Goal: Task Accomplishment & Management: Complete application form

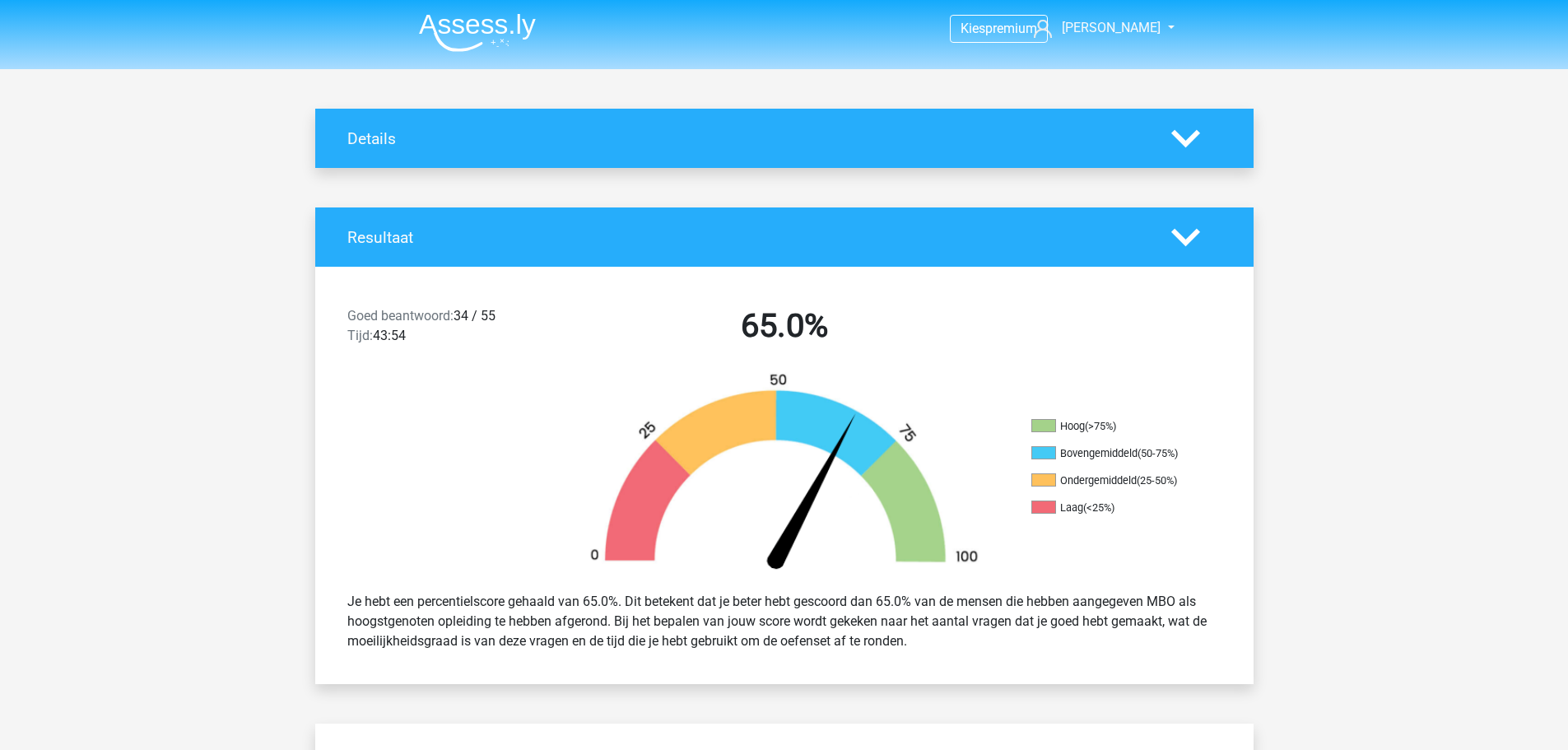
click at [520, 36] on img at bounding box center [477, 32] width 117 height 39
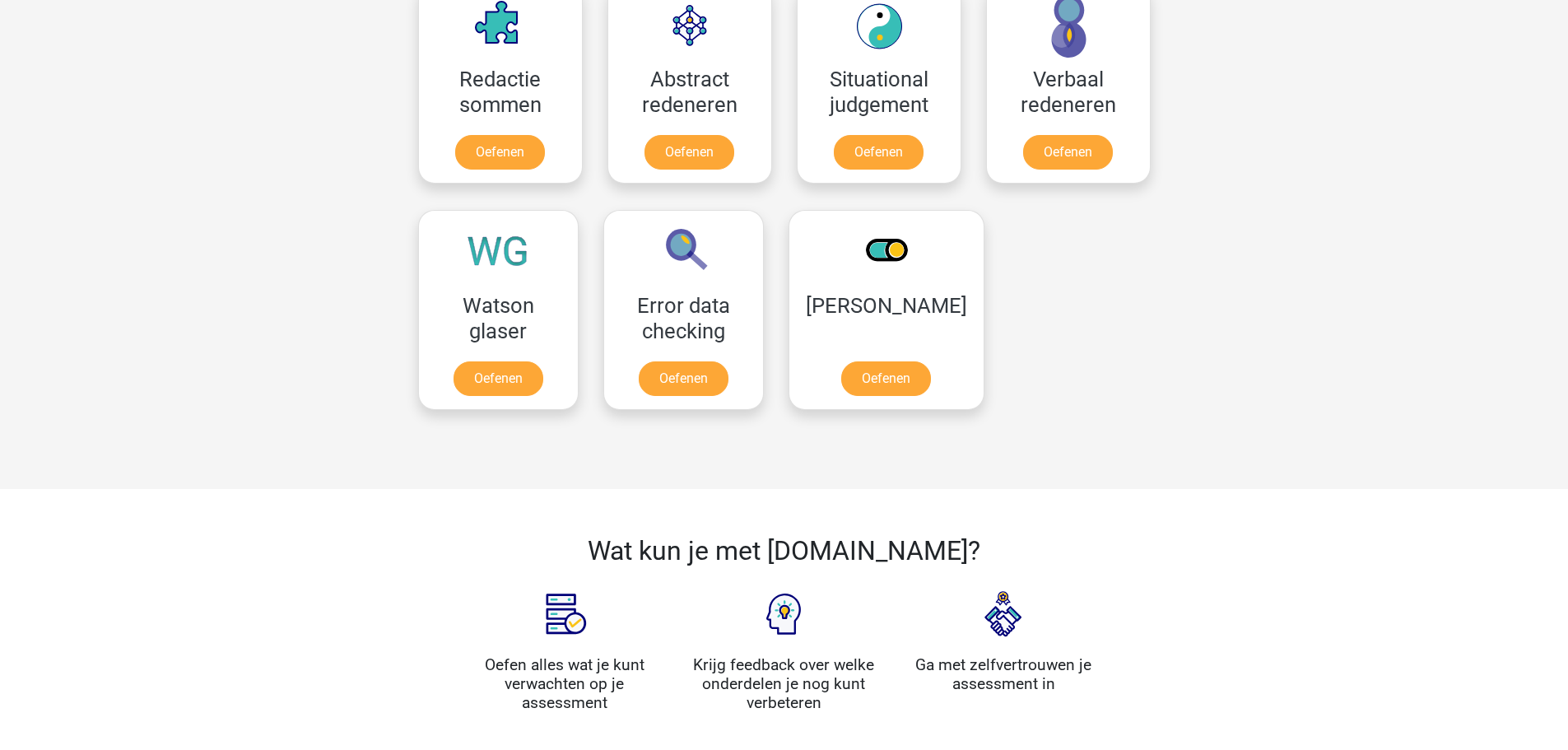
scroll to position [1235, 0]
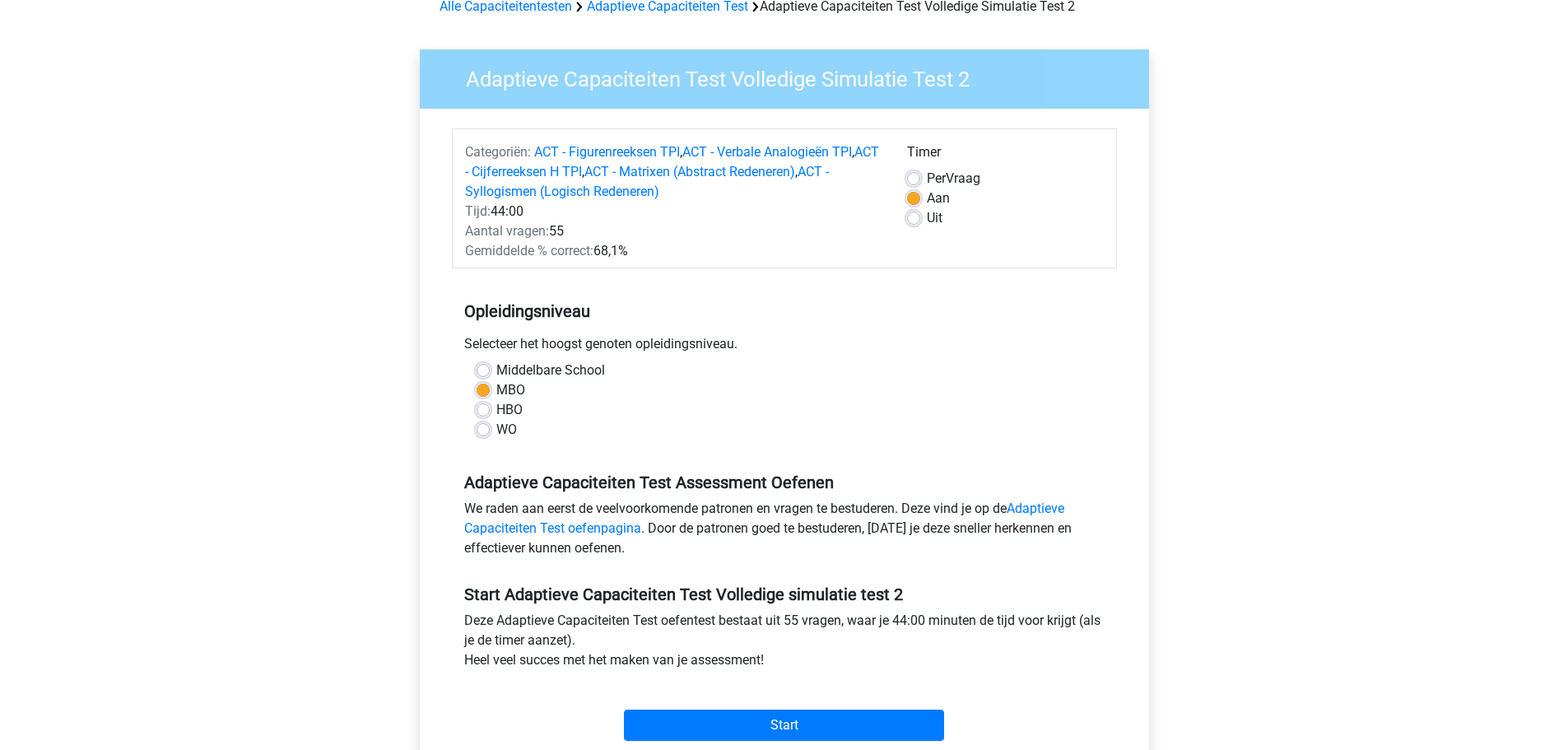
scroll to position [83, 0]
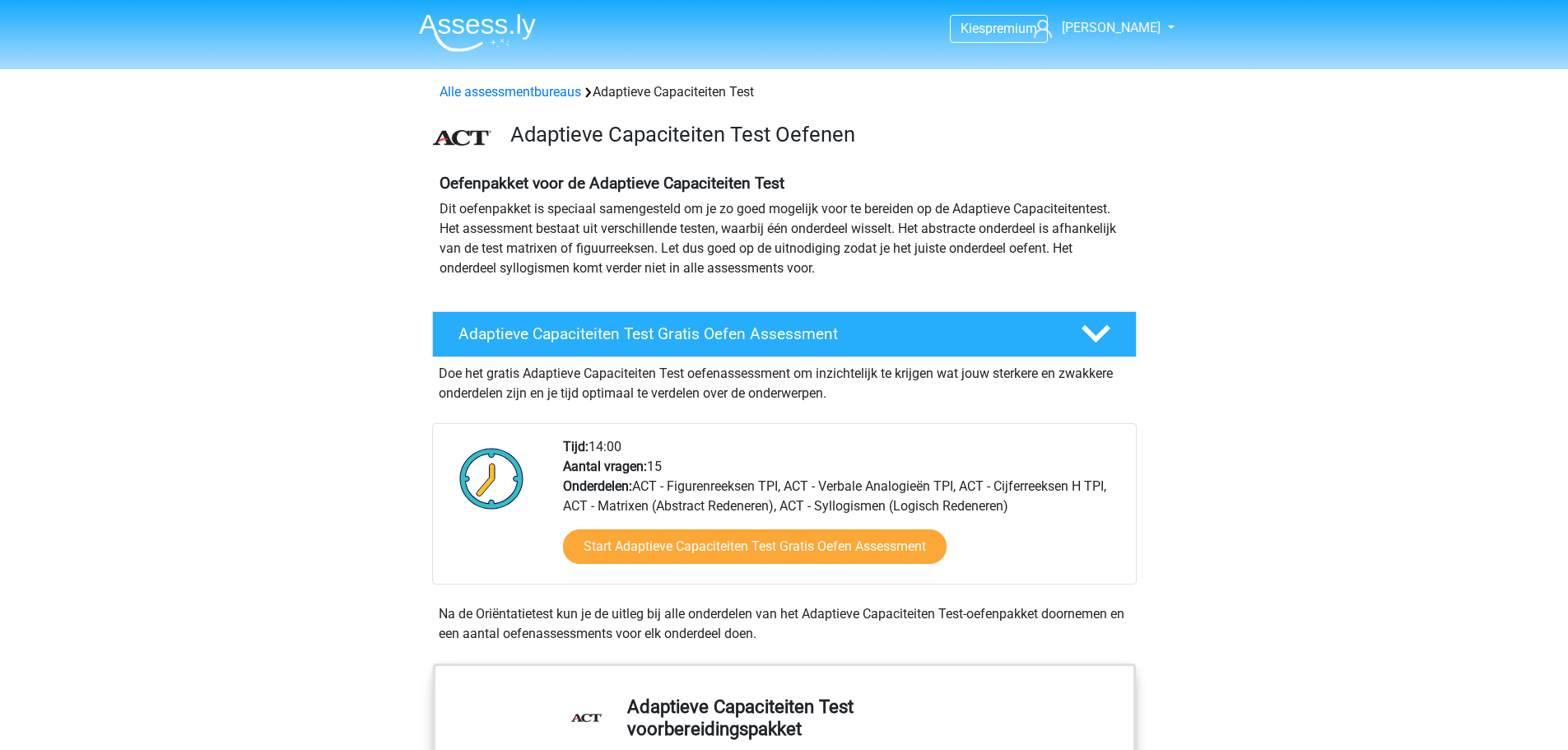
scroll to position [1316, 0]
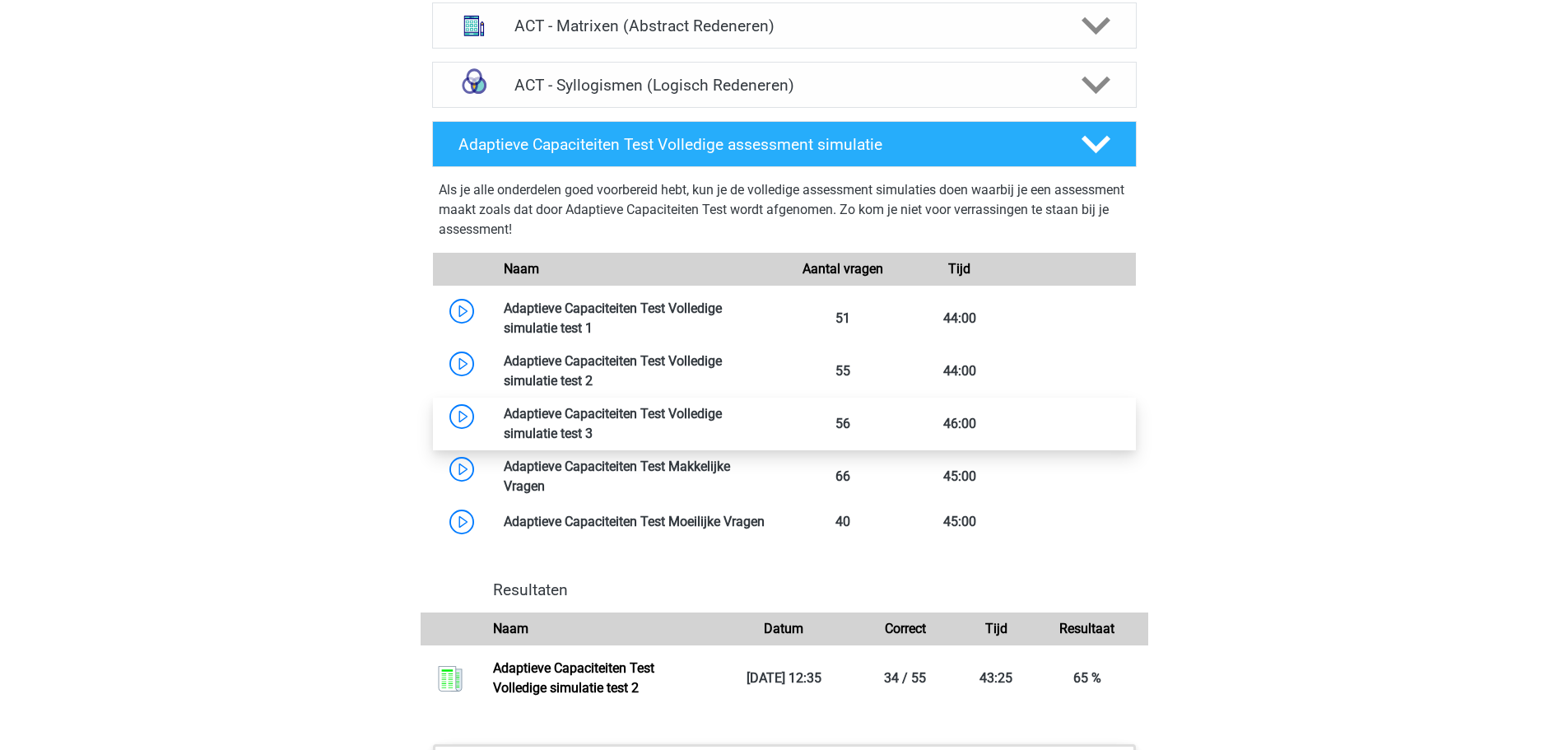
click at [593, 426] on link at bounding box center [593, 433] width 0 height 16
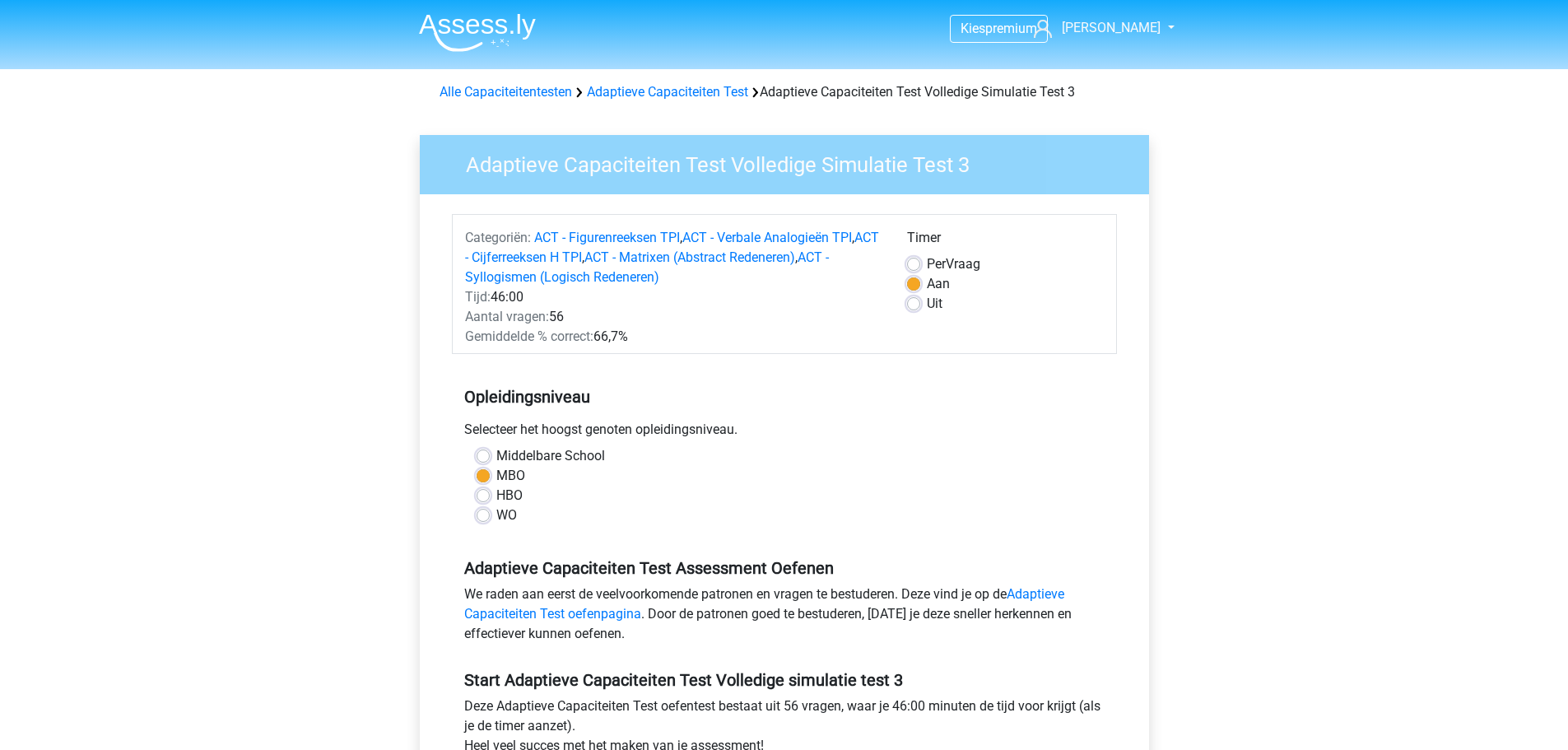
click at [507, 487] on label "HBO" at bounding box center [509, 495] width 26 height 20
click at [490, 487] on input "HBO" at bounding box center [483, 494] width 13 height 17
radio input "true"
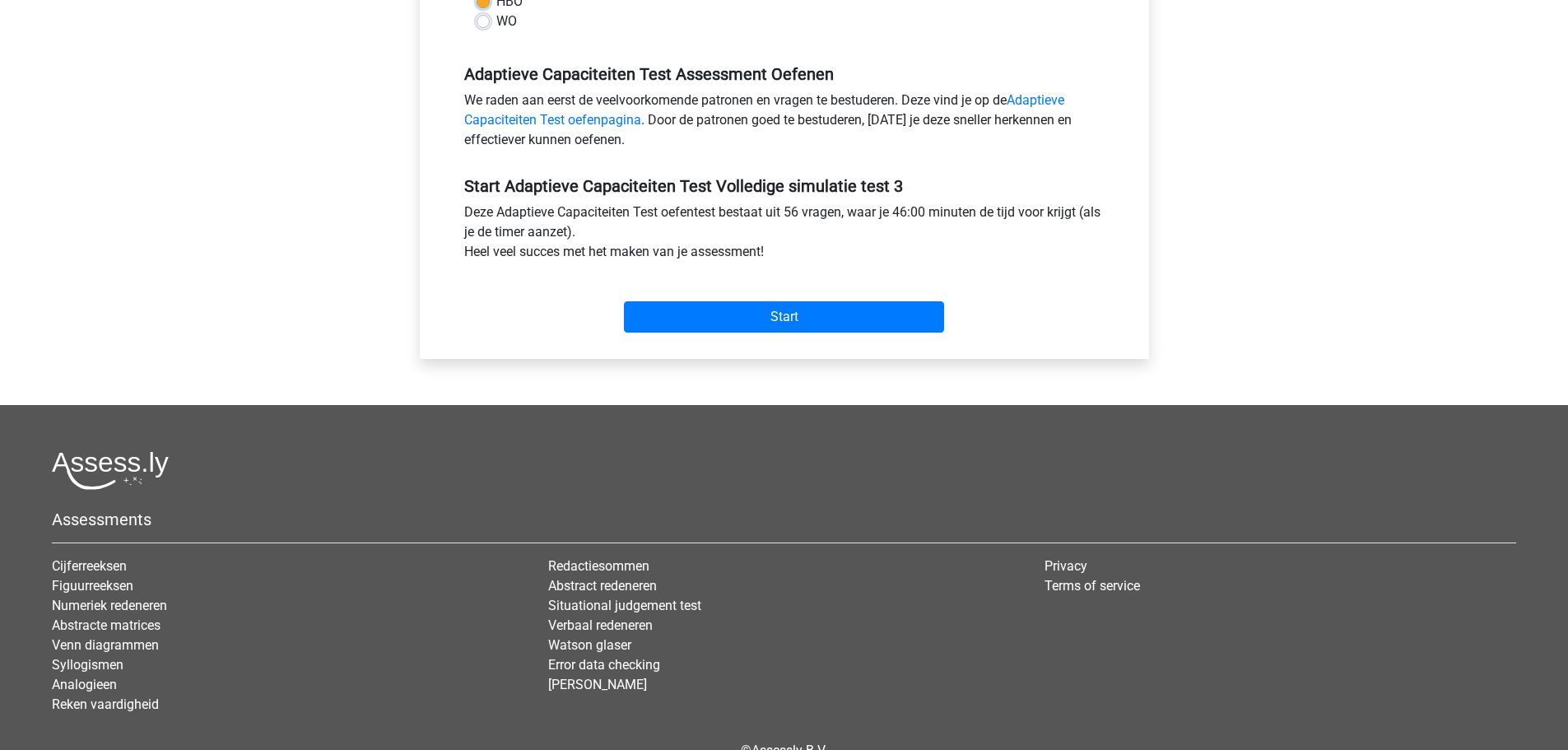
scroll to position [247, 0]
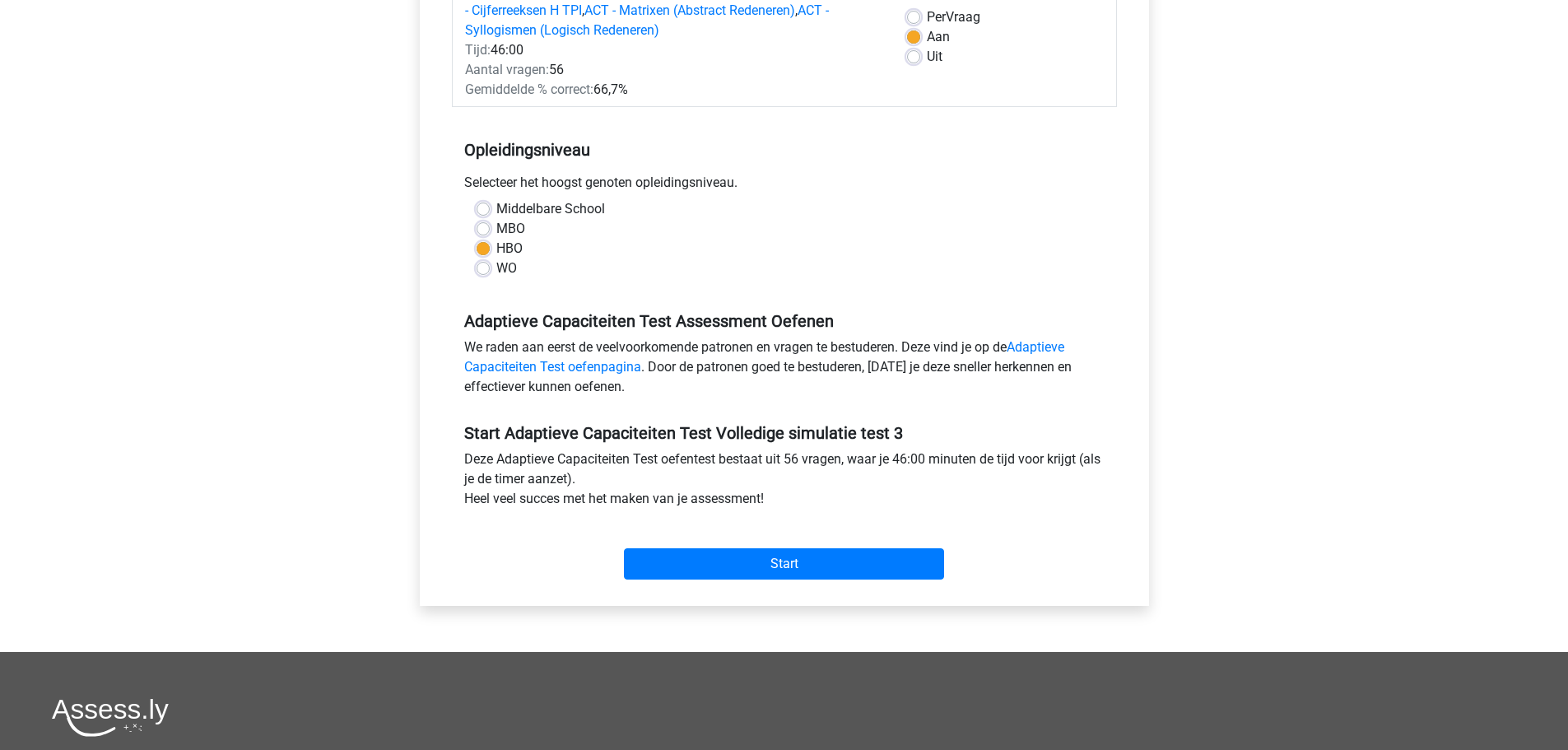
click at [478, 275] on div "WO" at bounding box center [784, 269] width 615 height 20
click at [496, 268] on label "WO" at bounding box center [506, 269] width 21 height 20
click at [478, 268] on input "WO" at bounding box center [483, 267] width 13 height 17
radio input "true"
click at [490, 238] on div "MBO" at bounding box center [784, 229] width 615 height 20
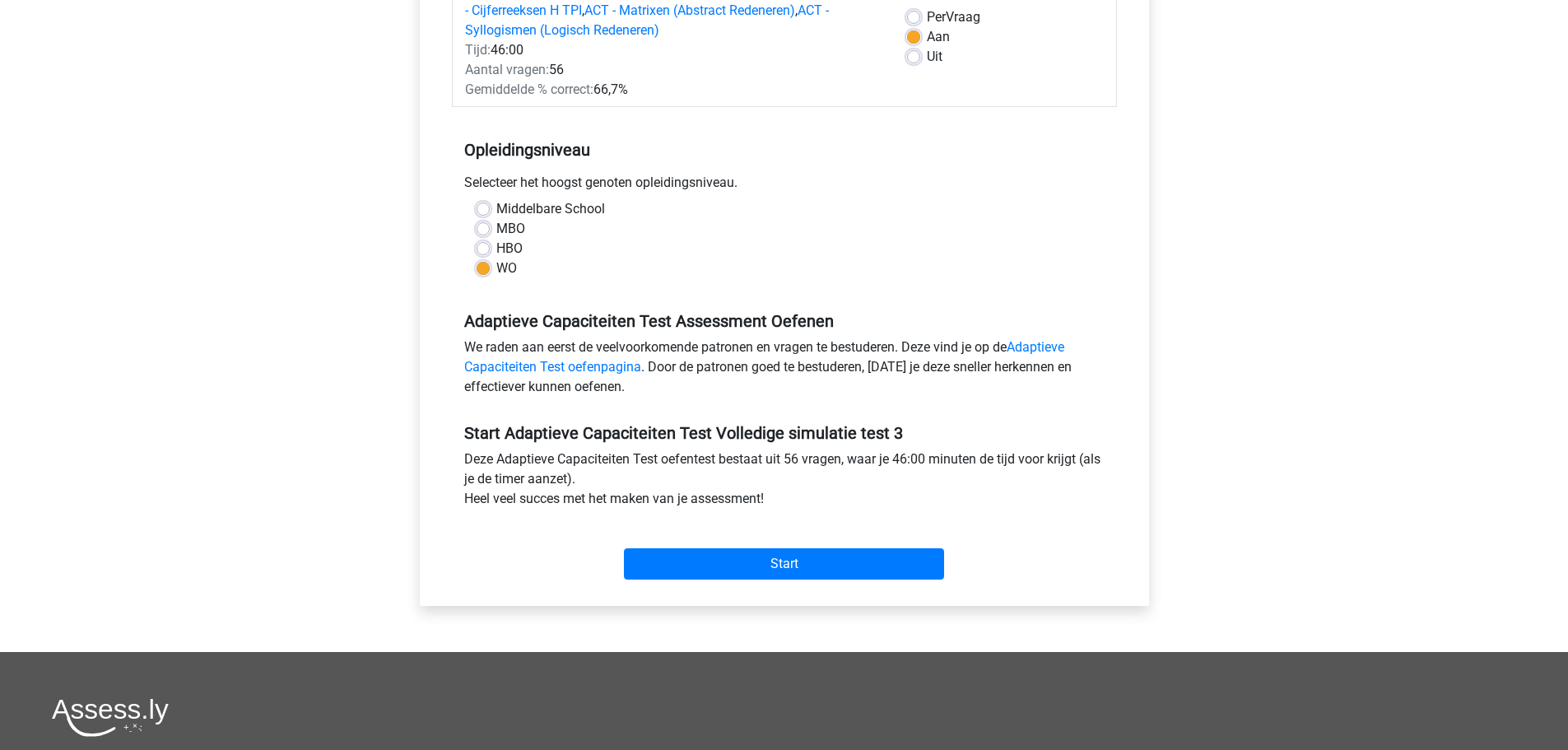
click at [496, 245] on label "HBO" at bounding box center [509, 249] width 26 height 20
click at [488, 245] on input "HBO" at bounding box center [483, 247] width 13 height 17
radio input "true"
click at [902, 565] on input "Start" at bounding box center [783, 564] width 320 height 31
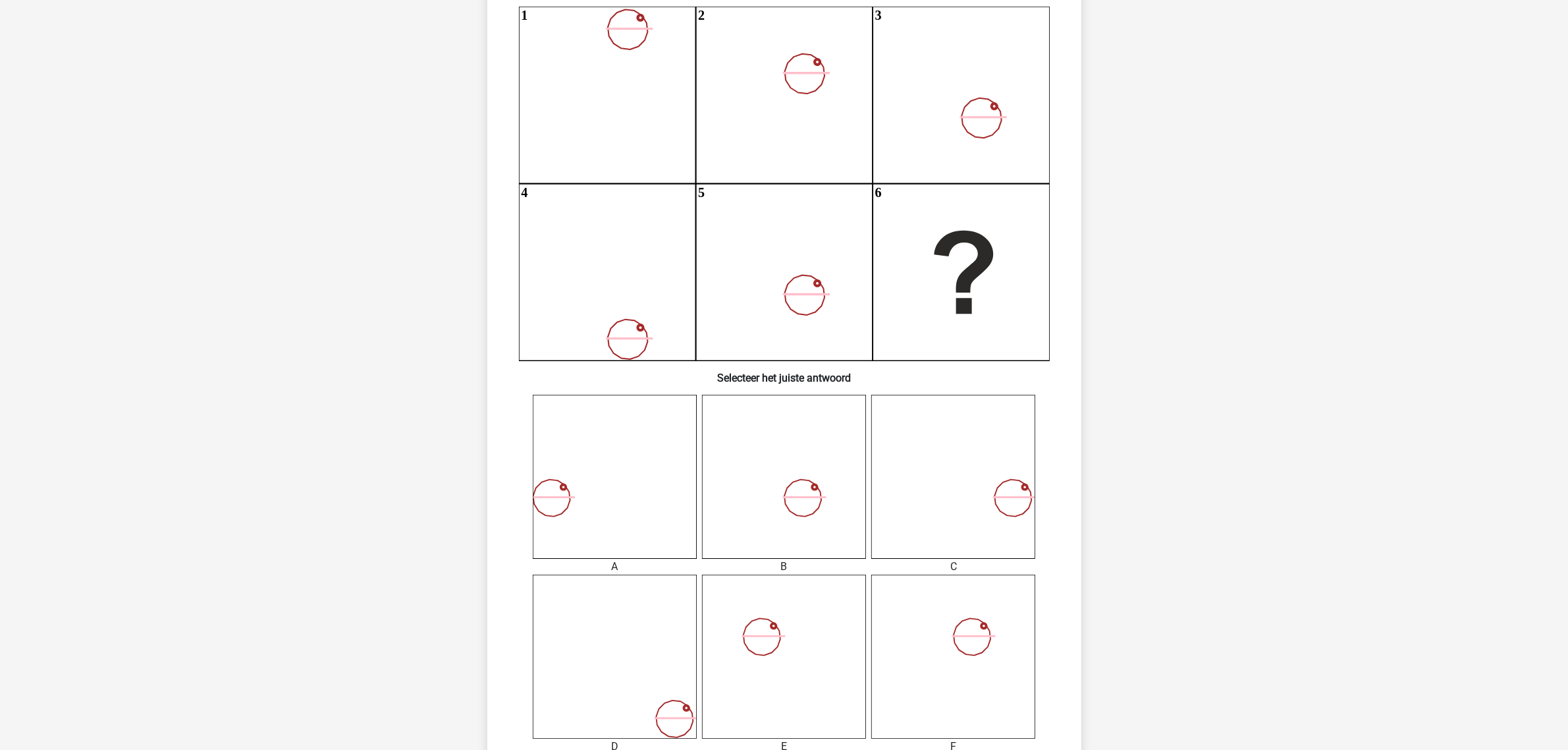
scroll to position [313, 0]
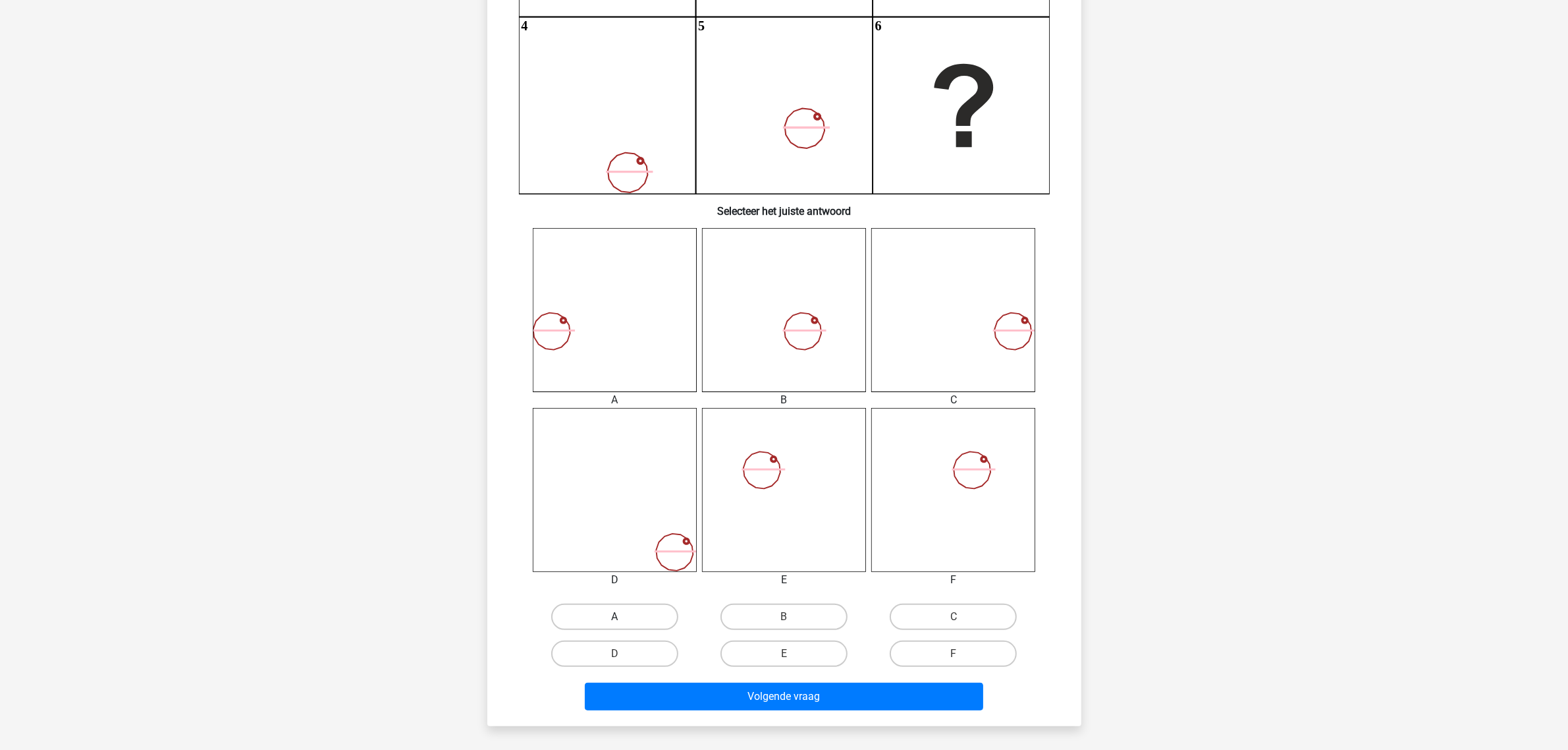
click at [610, 600] on label "A" at bounding box center [615, 617] width 127 height 26
click at [615, 600] on input "A" at bounding box center [619, 621] width 9 height 9
radio input "true"
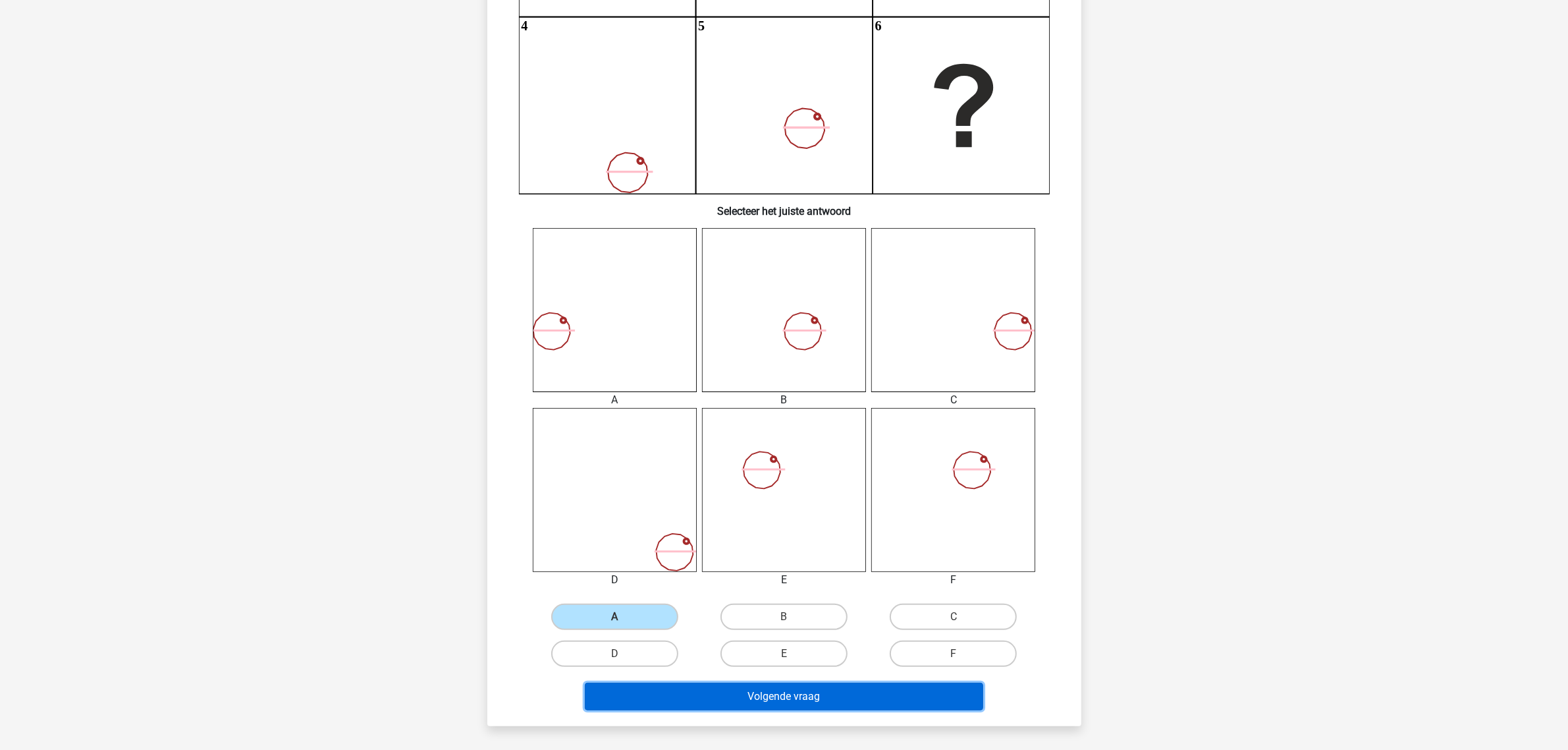
click at [932, 600] on button "Volgende vraag" at bounding box center [784, 696] width 398 height 28
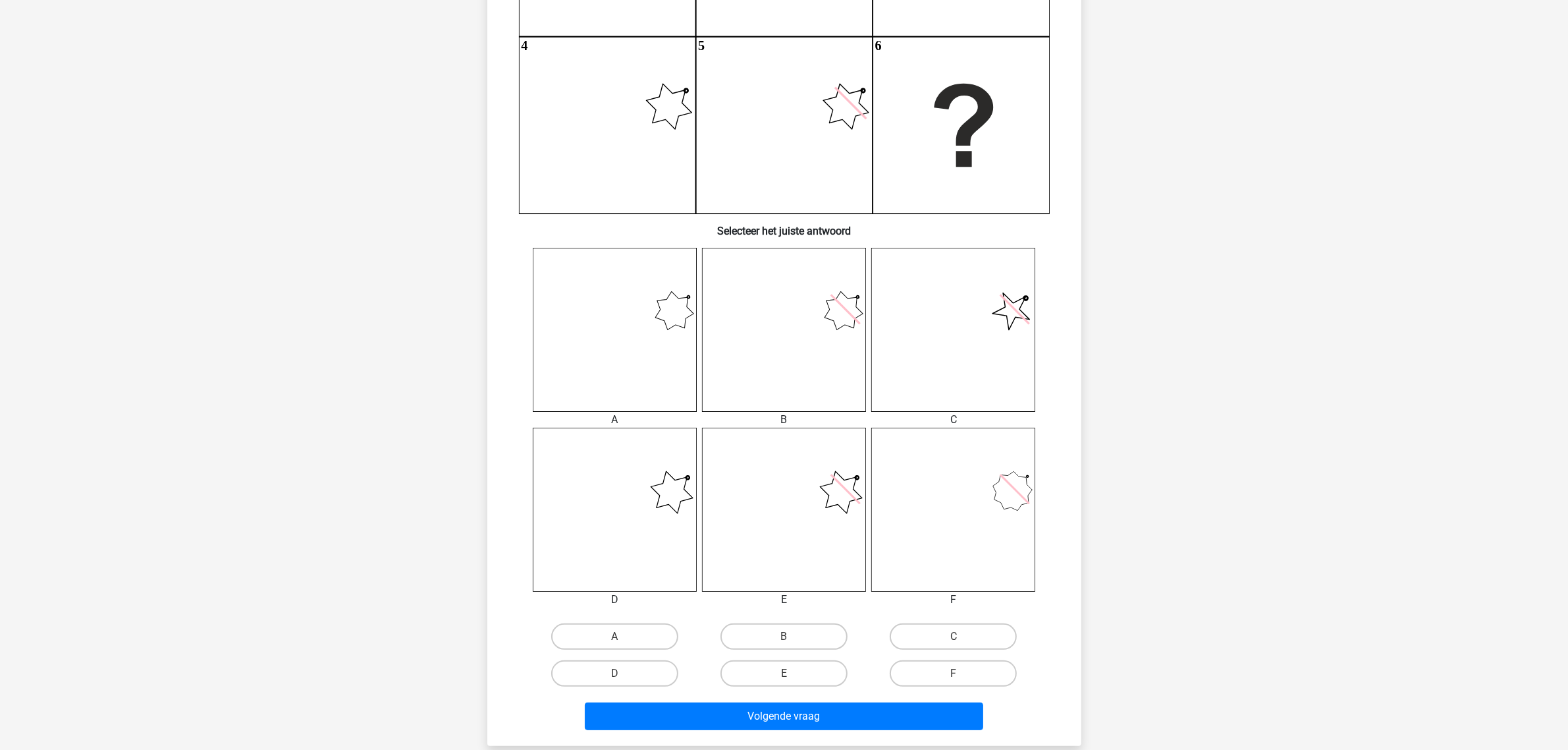
scroll to position [308, 0]
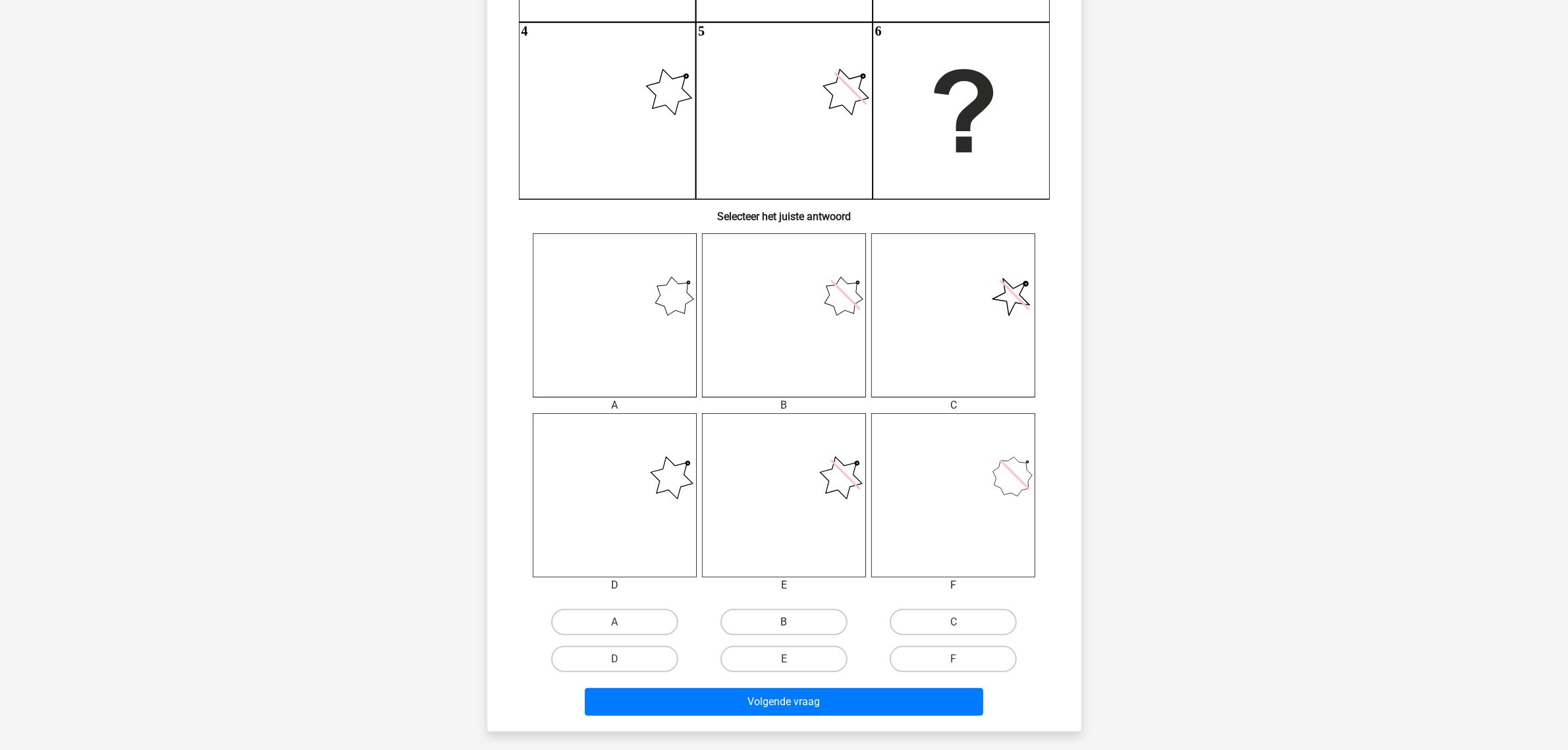
click at [808, 600] on label "B" at bounding box center [784, 622] width 127 height 26
click at [792, 600] on input "B" at bounding box center [787, 626] width 9 height 9
radio input "true"
click at [801, 600] on label "E" at bounding box center [784, 659] width 127 height 26
click at [792, 600] on input "E" at bounding box center [787, 663] width 9 height 9
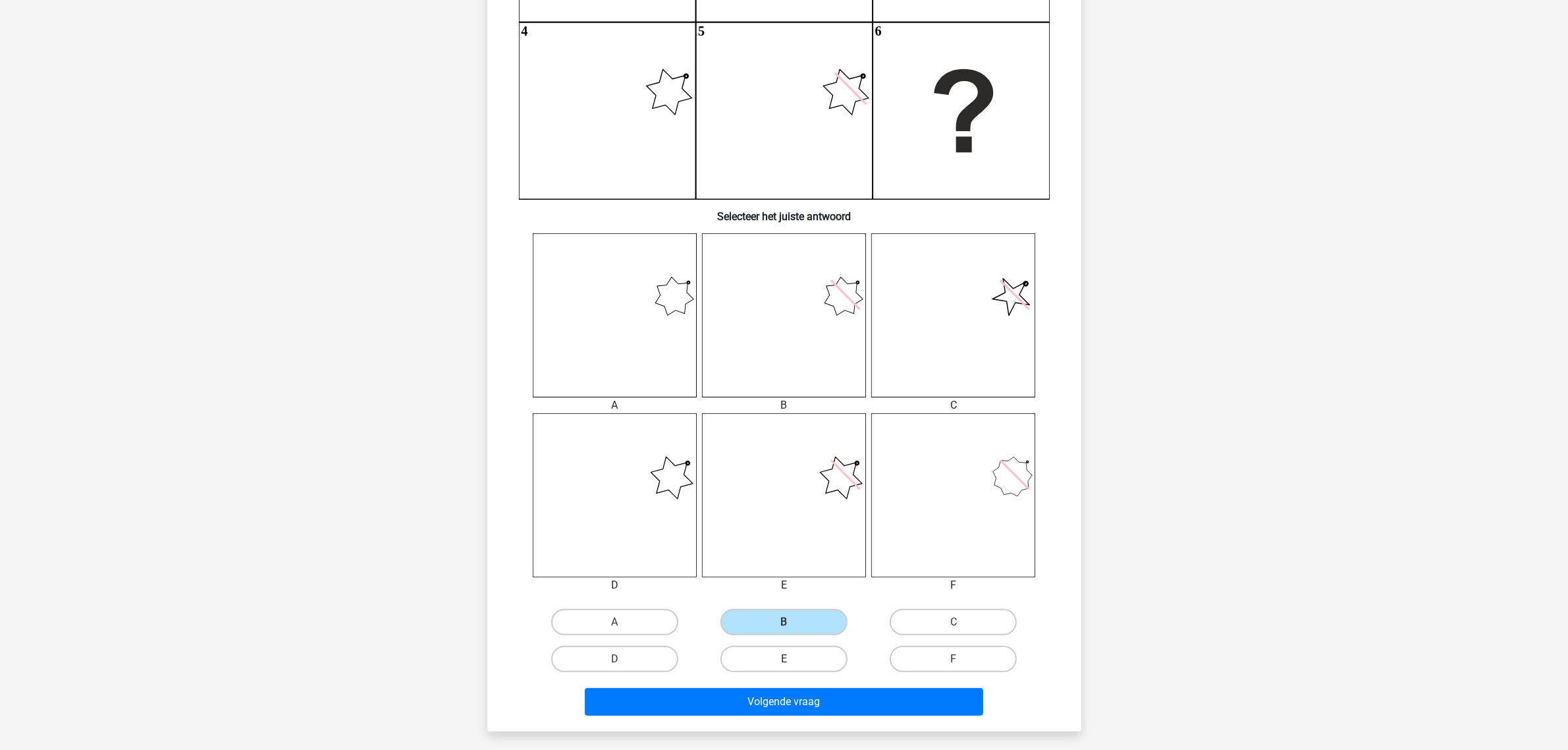
radio input "true"
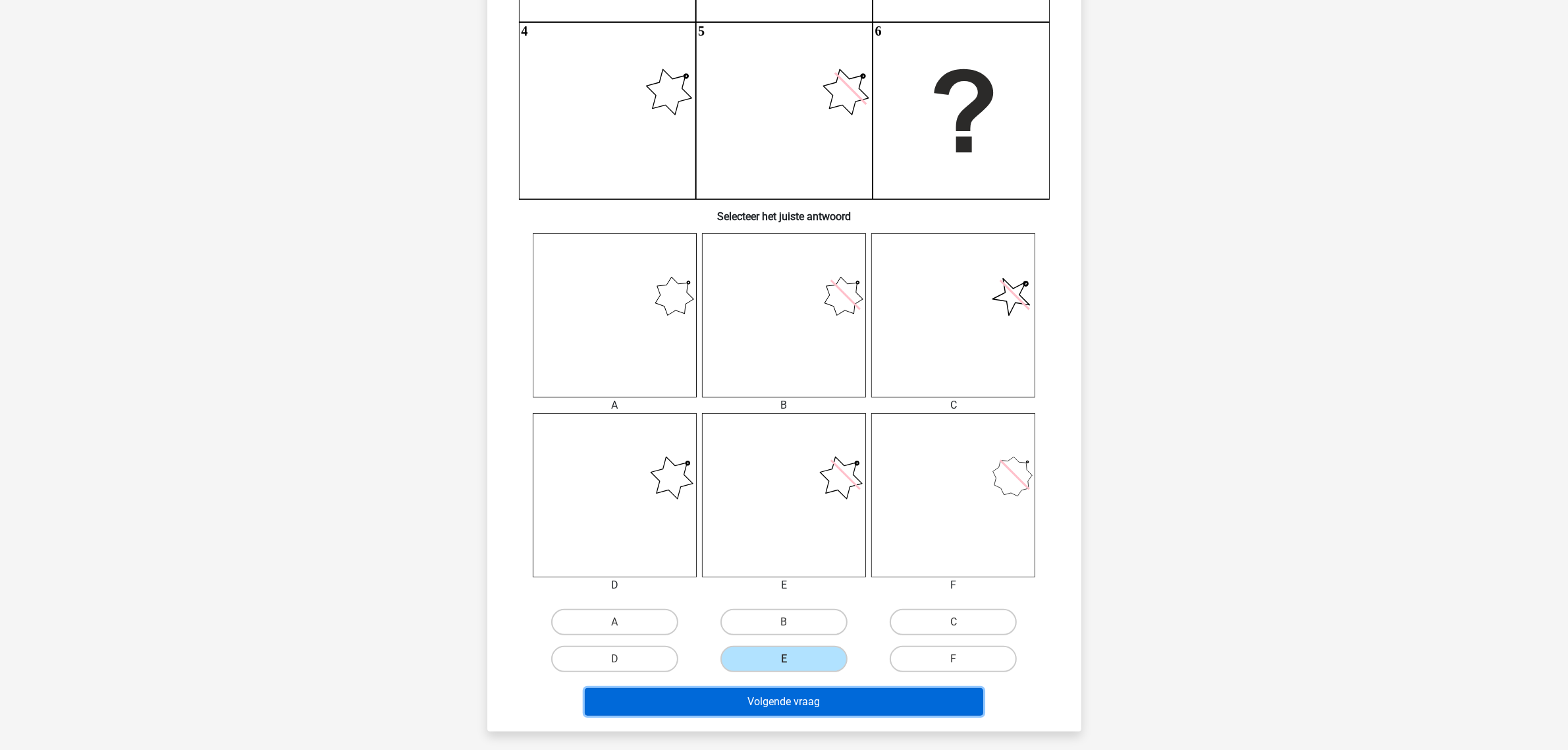
click at [795, 600] on button "Volgende vraag" at bounding box center [784, 702] width 398 height 28
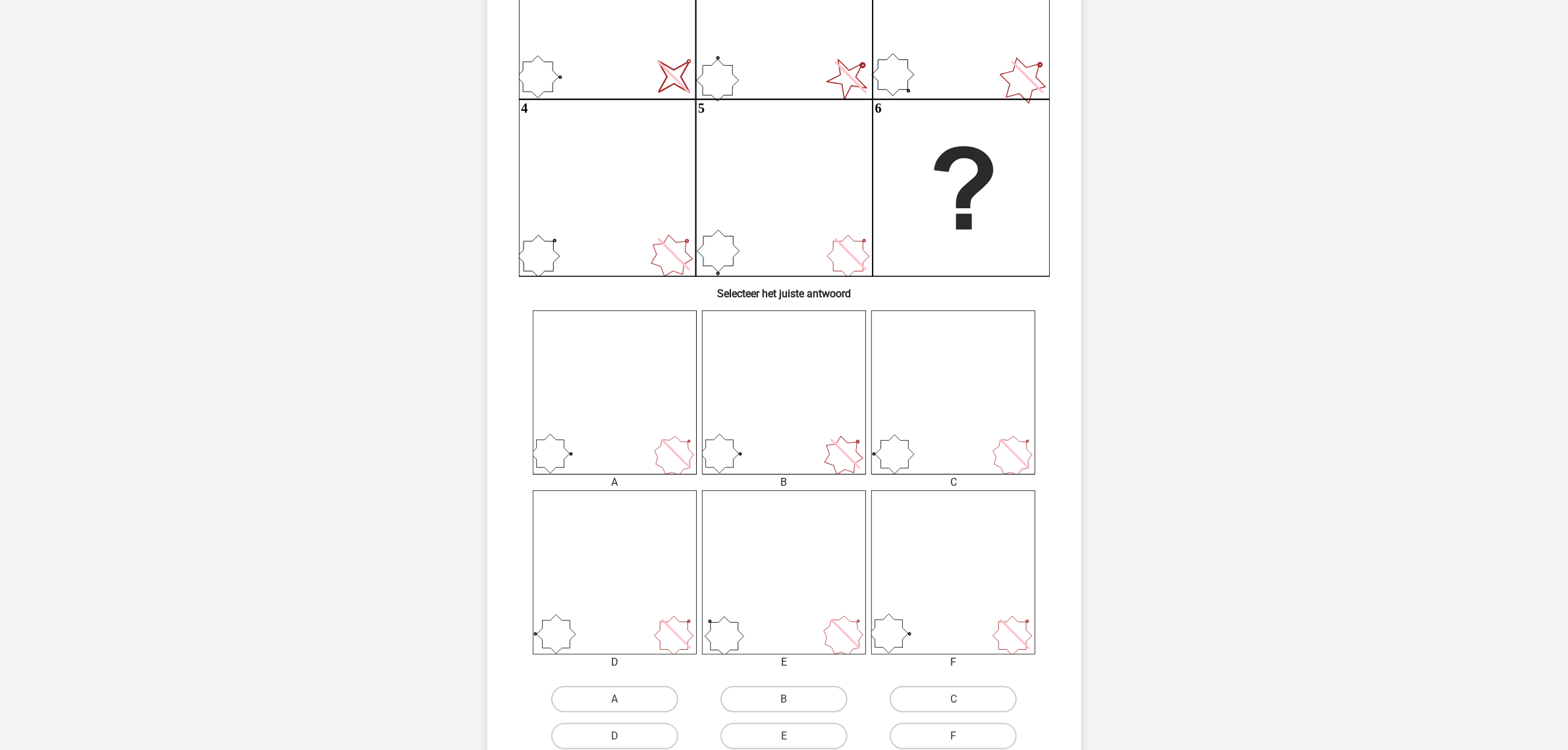
scroll to position [313, 0]
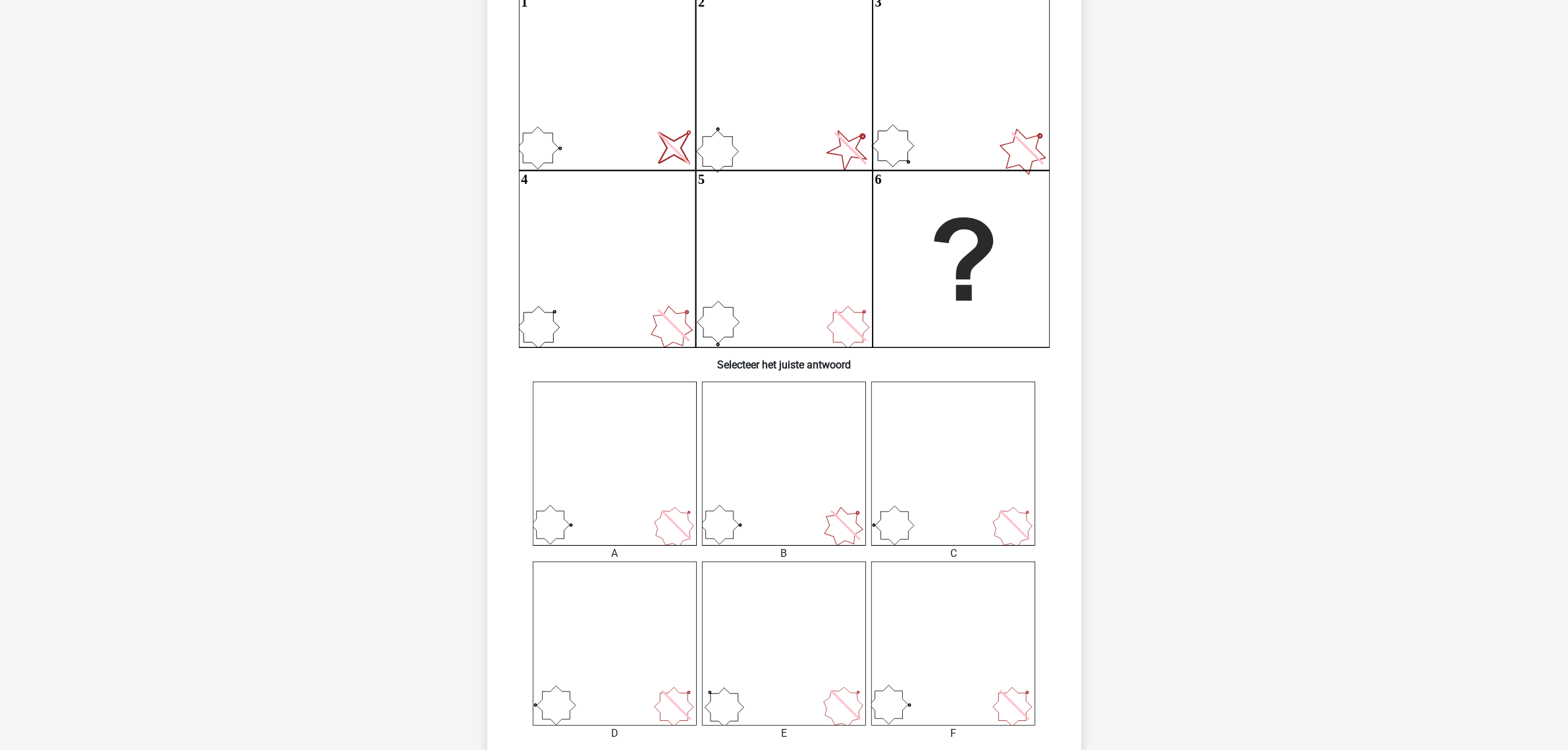
drag, startPoint x: 367, startPoint y: 482, endPoint x: 361, endPoint y: 466, distance: 17.1
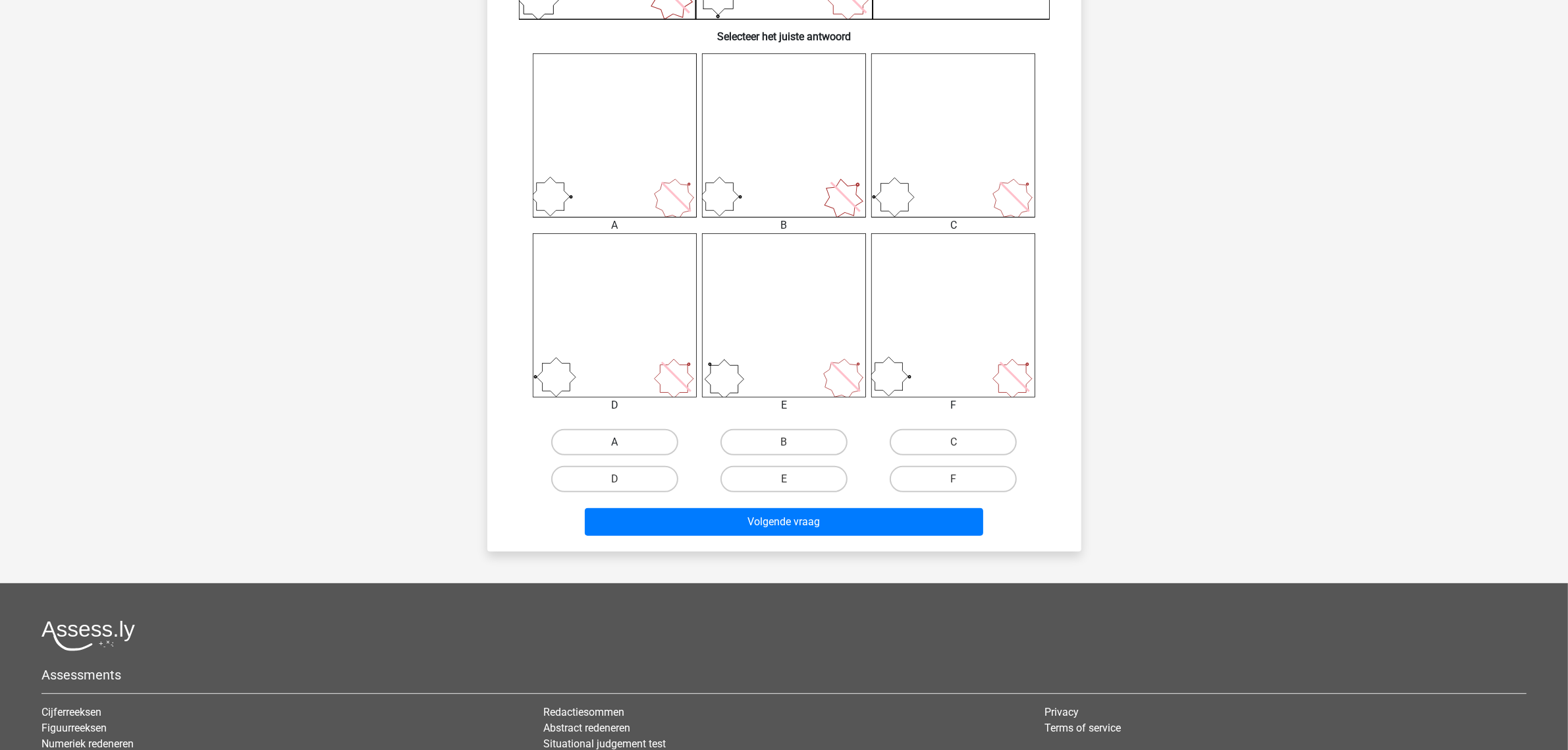
click at [663, 436] on label "A" at bounding box center [615, 442] width 127 height 26
click at [623, 442] on input "A" at bounding box center [619, 446] width 9 height 9
radio input "true"
click at [722, 504] on div "Volgende vraag" at bounding box center [784, 519] width 552 height 44
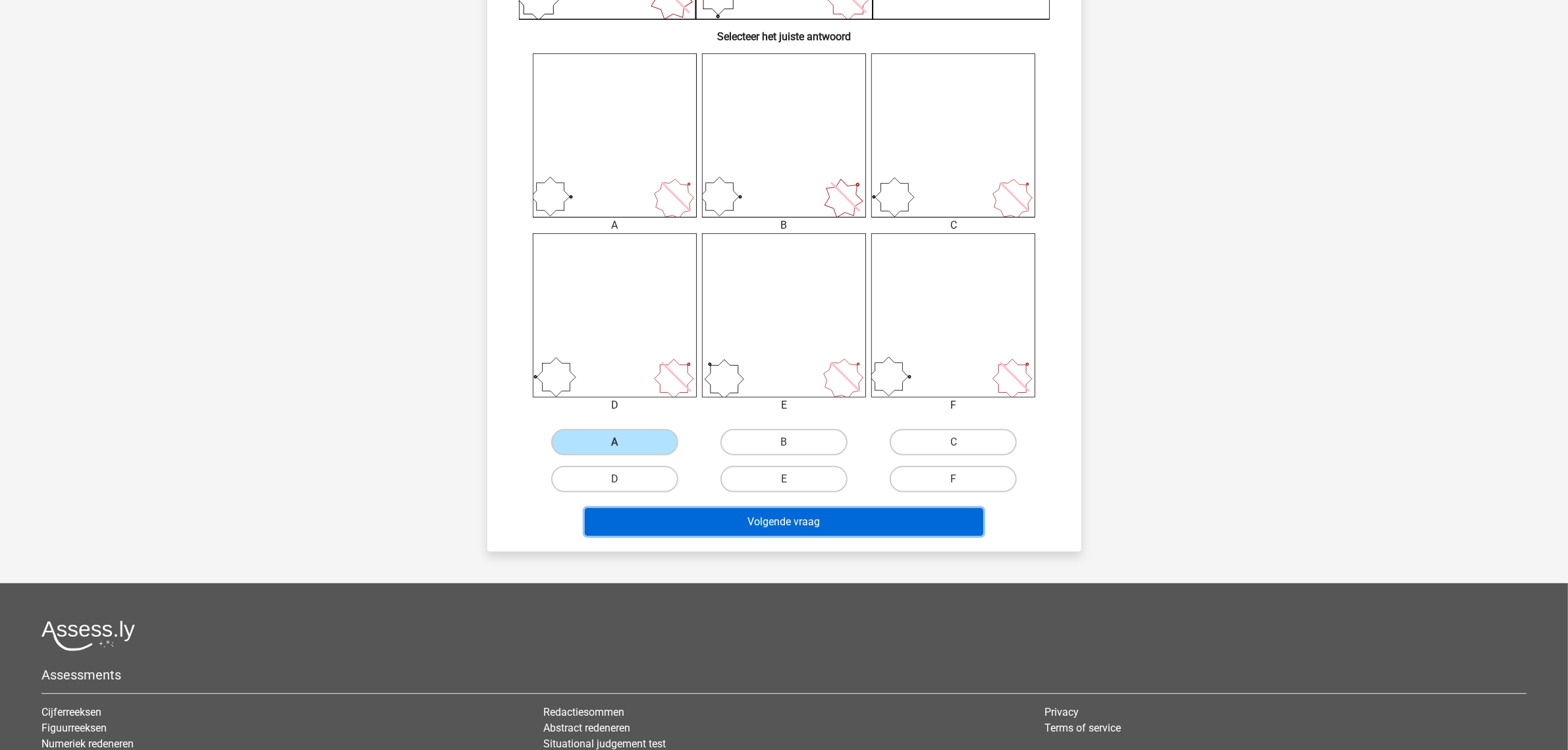
click at [728, 509] on button "Volgende vraag" at bounding box center [784, 522] width 398 height 28
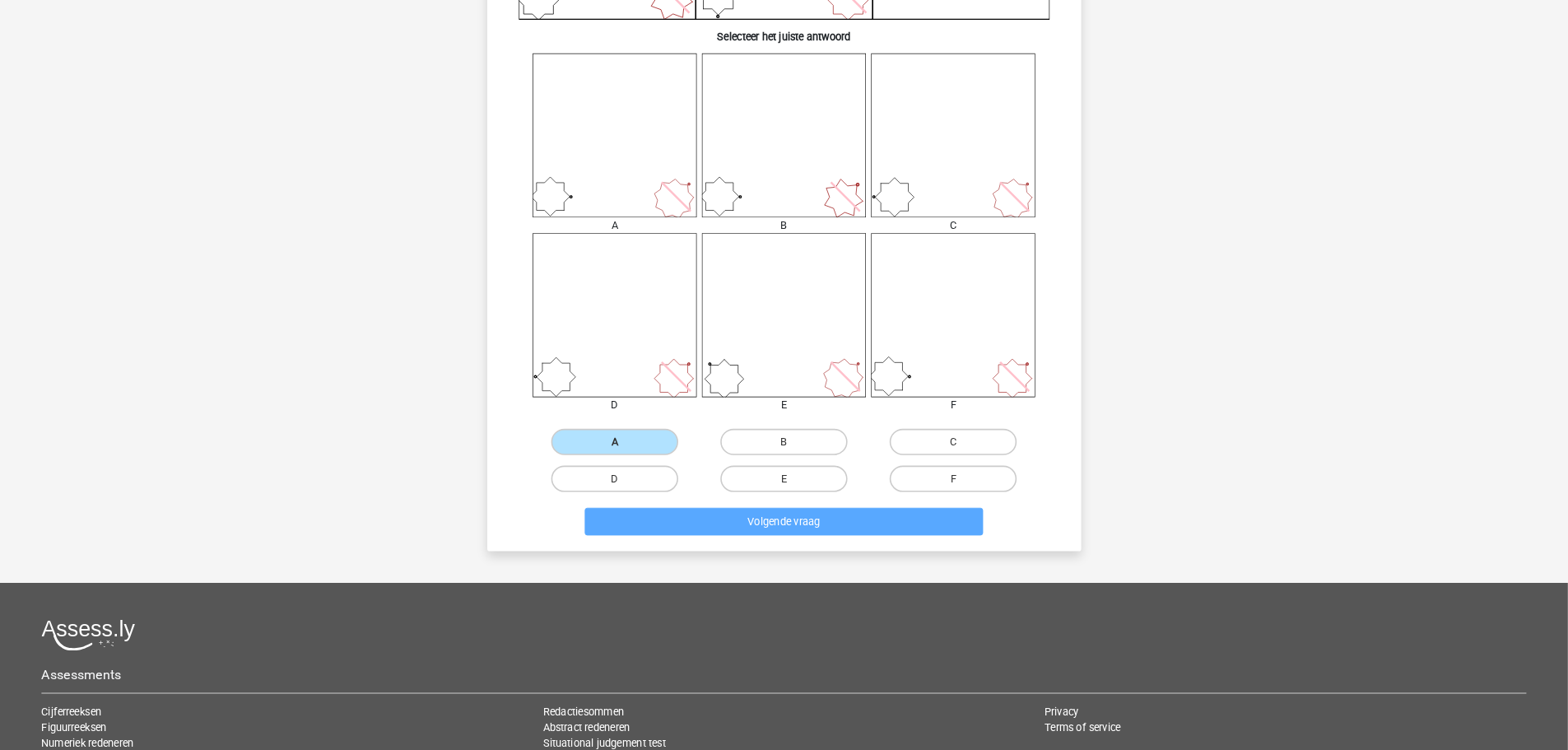
scroll to position [0, 0]
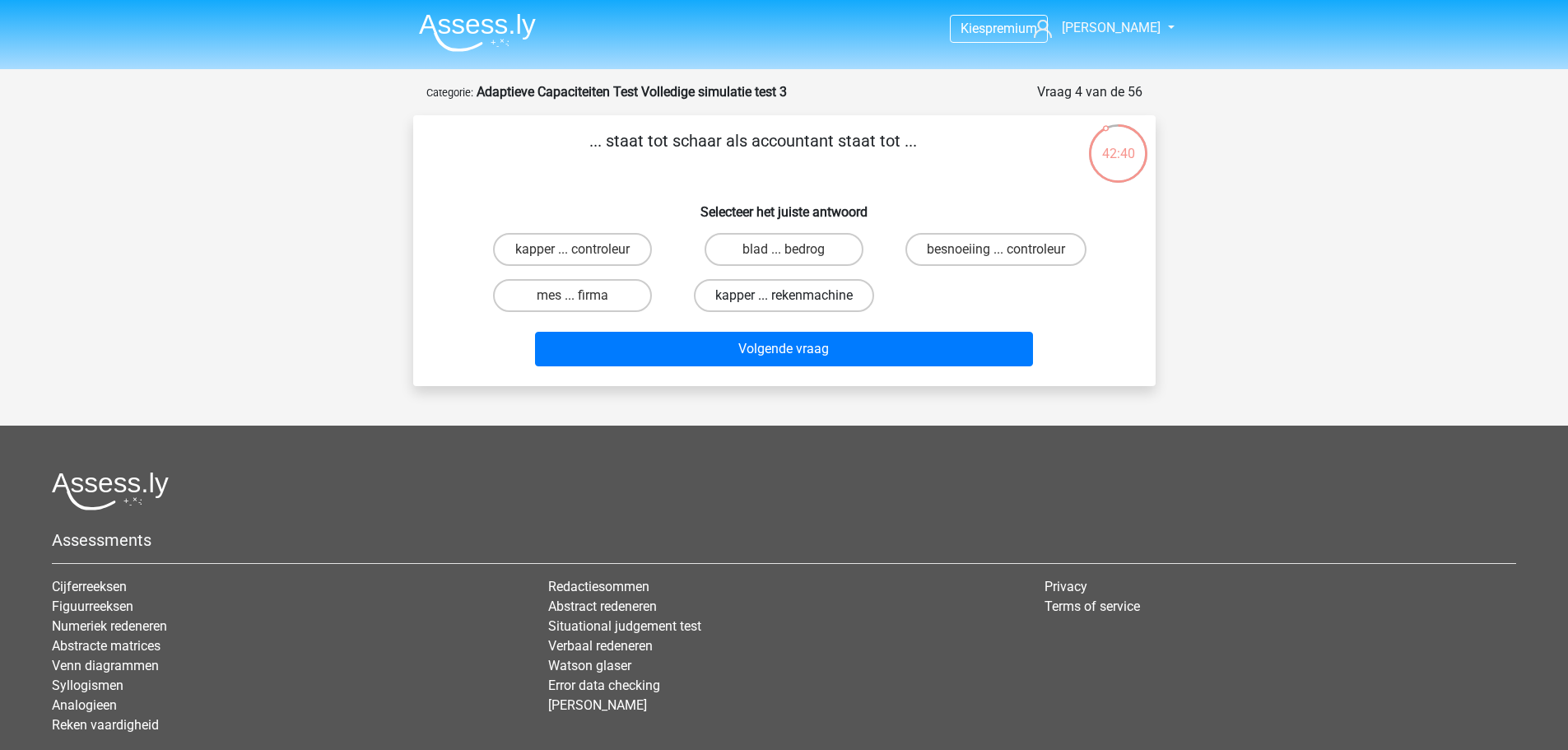
click at [853, 295] on label "kapper ... rekenmachine" at bounding box center [784, 295] width 180 height 33
click at [794, 295] on input "kapper ... rekenmachine" at bounding box center [788, 300] width 11 height 11
radio input "true"
click at [802, 372] on div "Volgende vraag" at bounding box center [784, 352] width 635 height 41
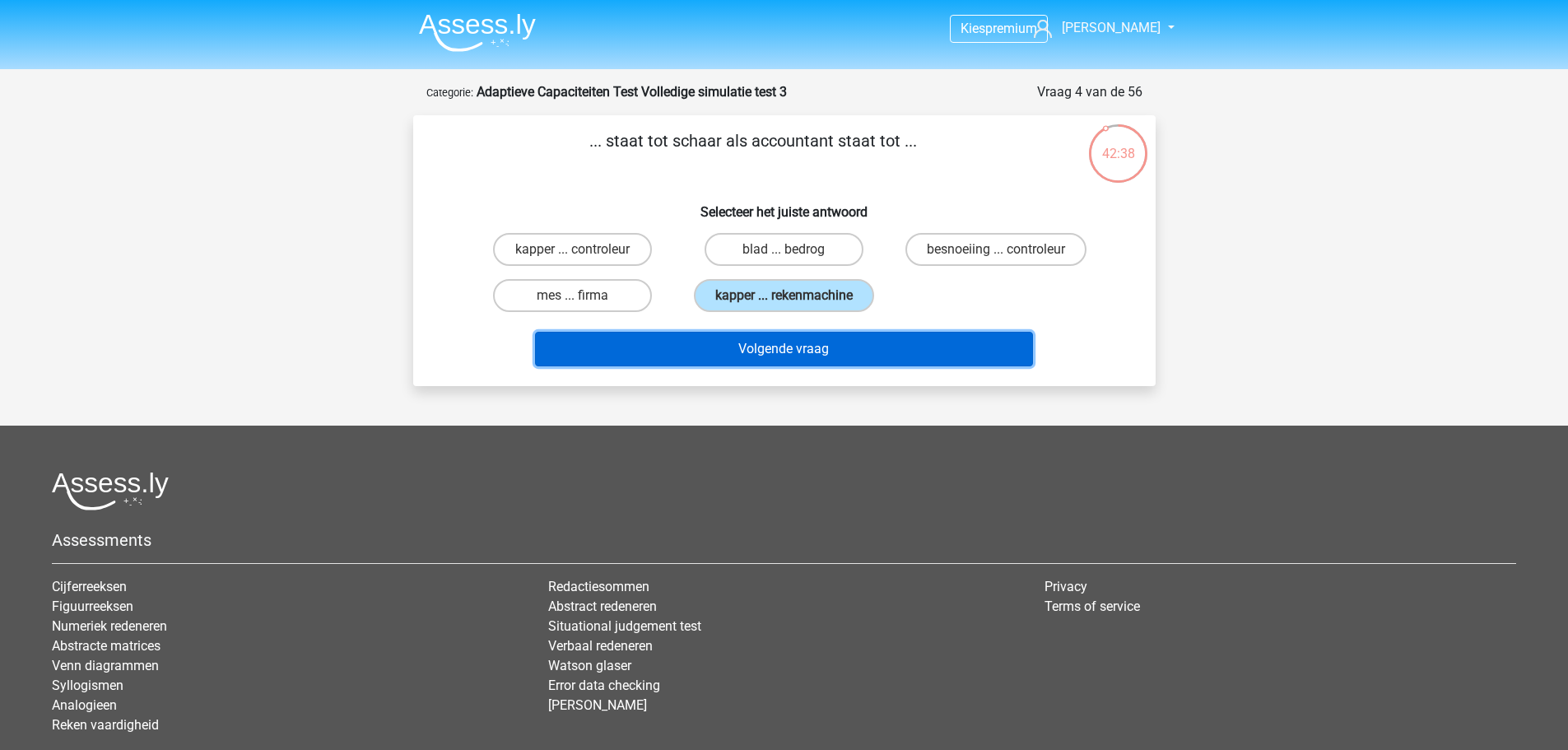
click at [812, 351] on button "Volgende vraag" at bounding box center [784, 349] width 498 height 35
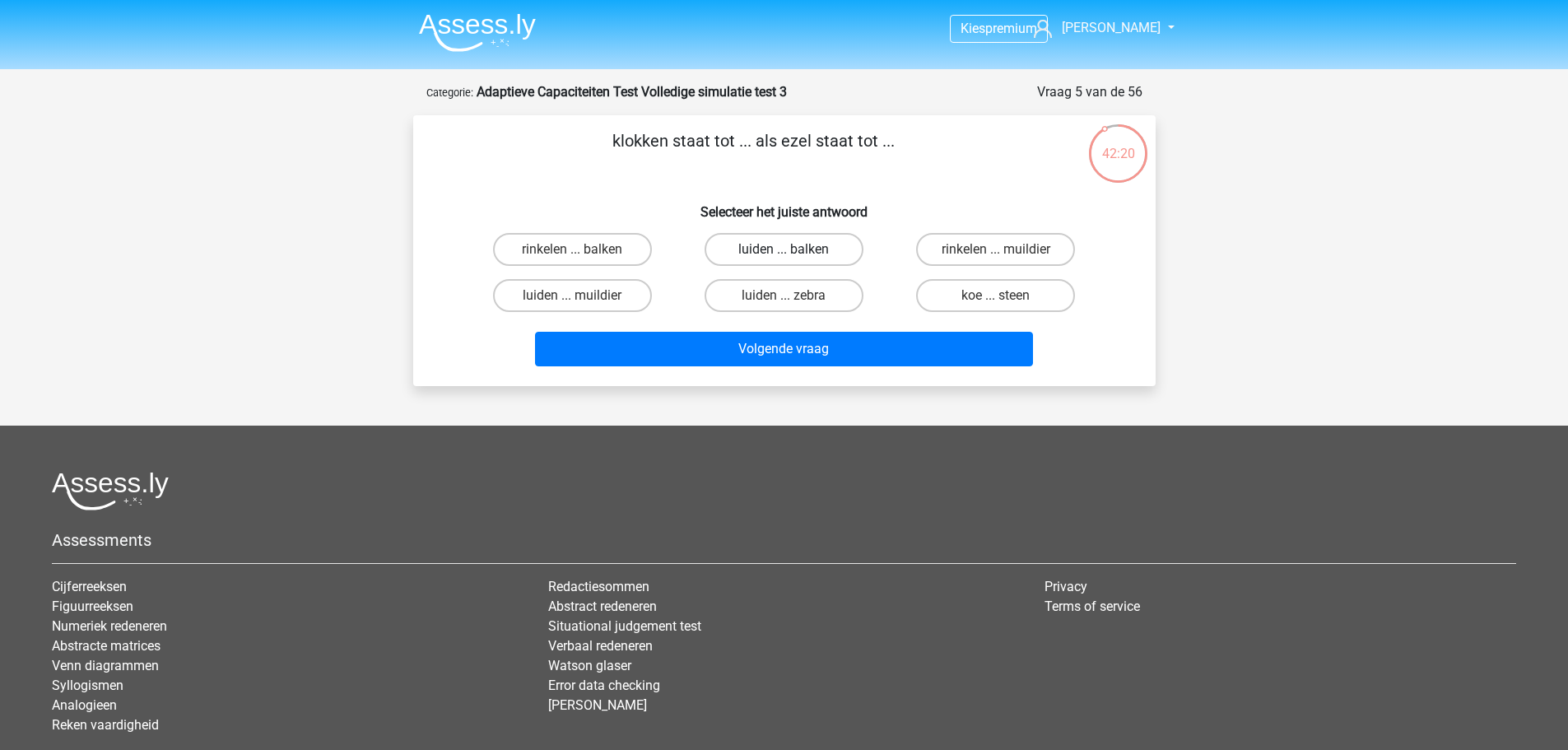
click at [800, 265] on label "luiden ... balken" at bounding box center [784, 250] width 159 height 33
click at [794, 260] on input "luiden ... balken" at bounding box center [788, 255] width 11 height 11
radio input "true"
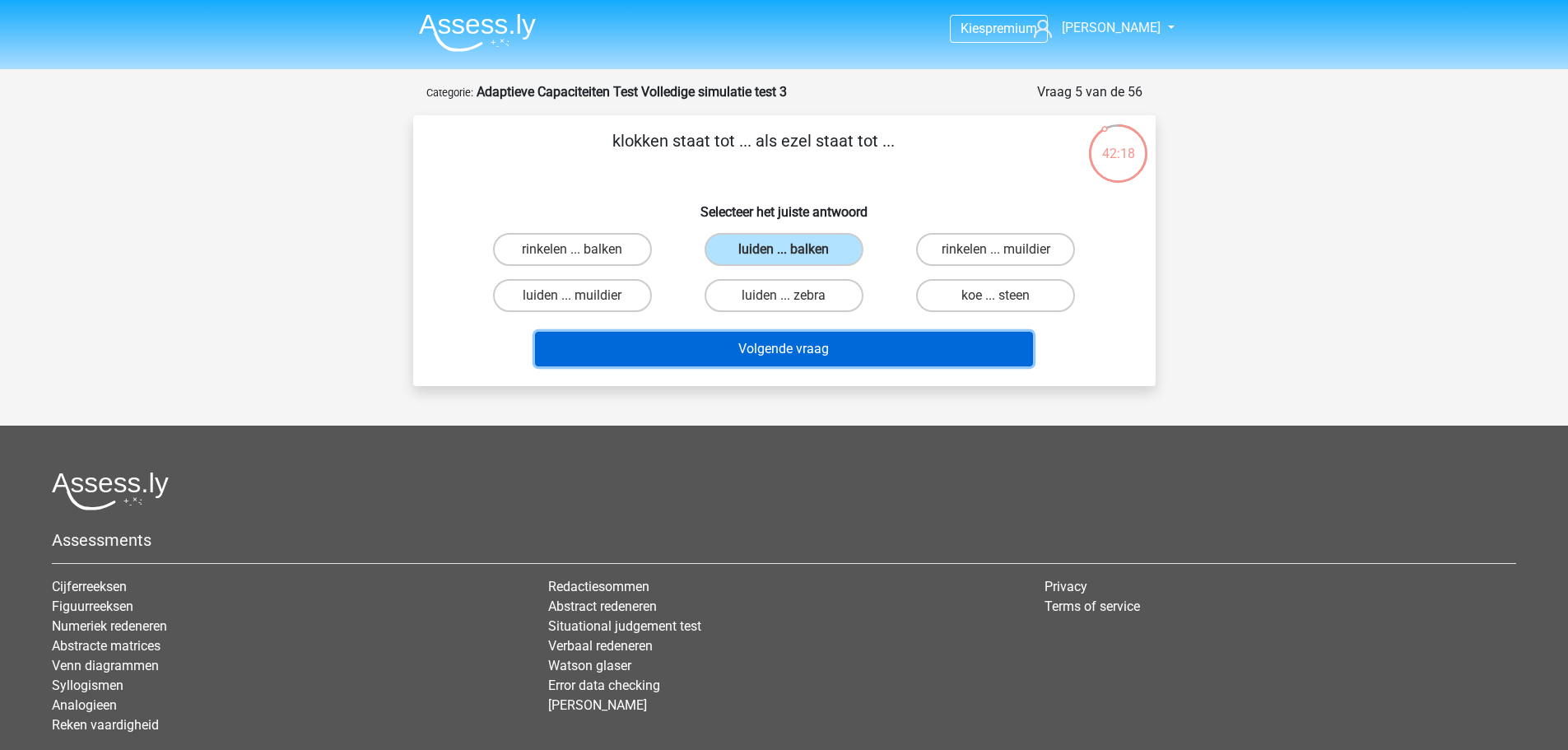
click at [818, 337] on button "Volgende vraag" at bounding box center [784, 349] width 498 height 35
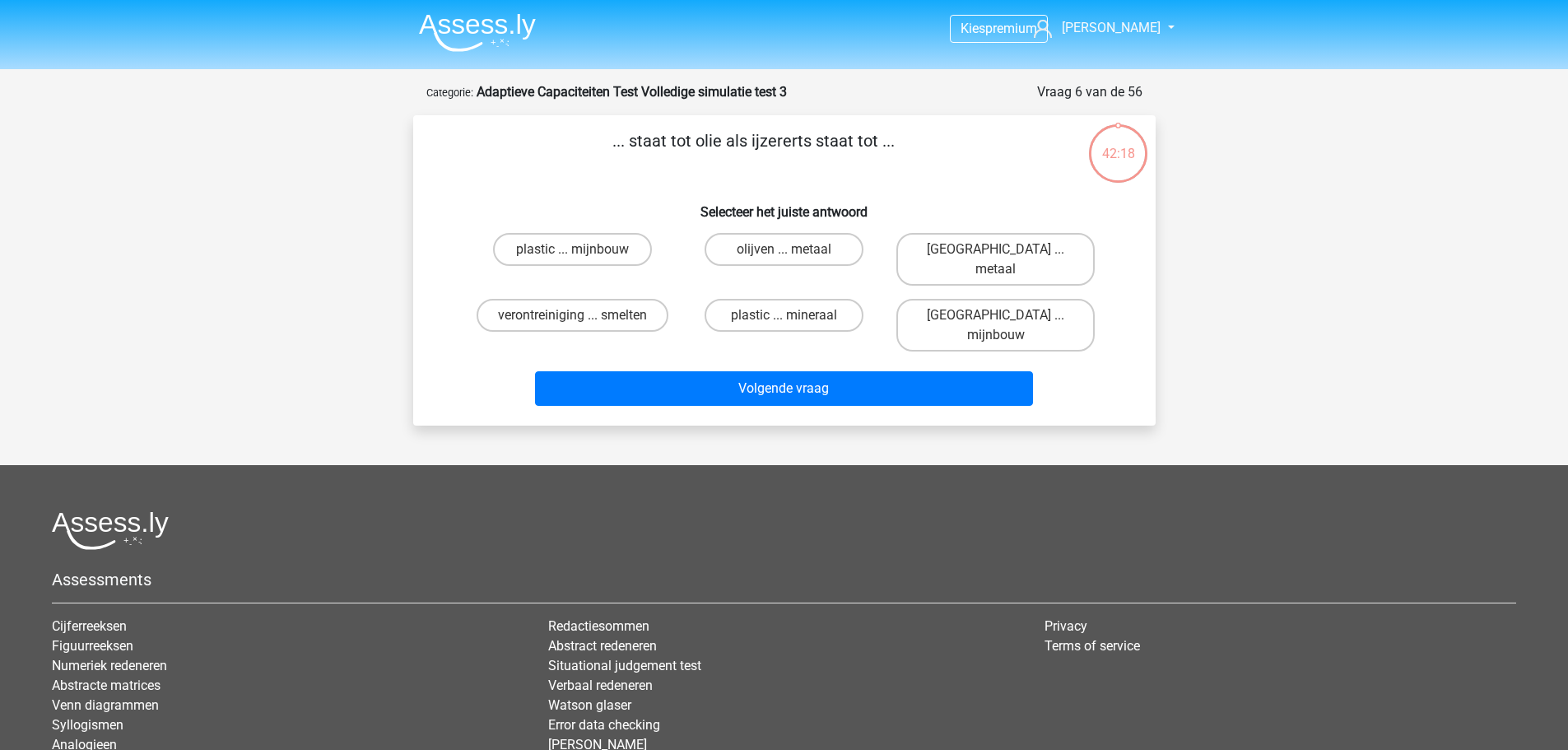
scroll to position [83, 0]
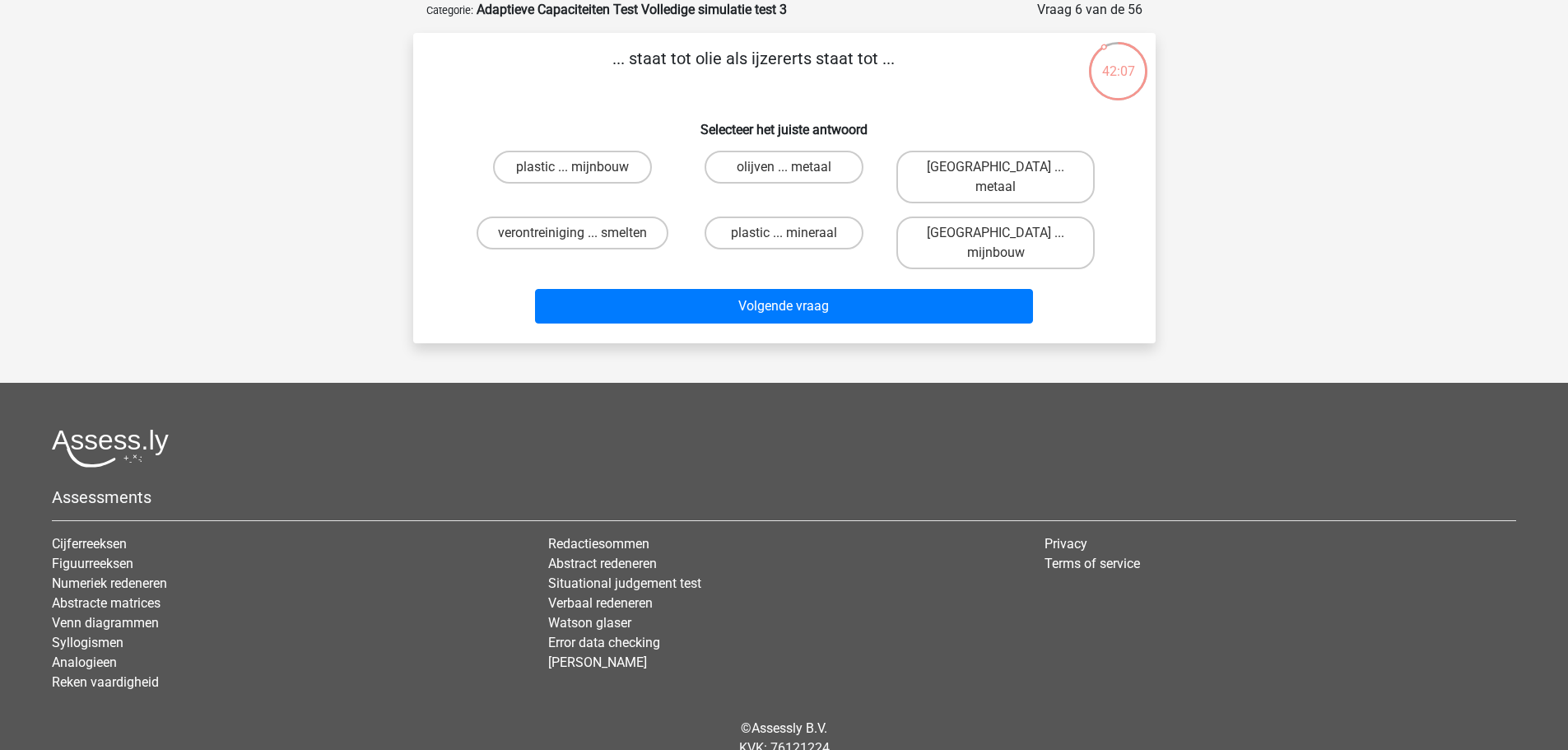
drag, startPoint x: 767, startPoint y: 72, endPoint x: 807, endPoint y: 65, distance: 40.6
click at [807, 65] on p "... staat tot olie als ijzererts staat tot ..." at bounding box center [753, 71] width 628 height 50
drag, startPoint x: 748, startPoint y: 64, endPoint x: 807, endPoint y: 68, distance: 59.1
click at [807, 68] on p "... staat tot olie als ijzererts staat tot ..." at bounding box center [753, 71] width 628 height 50
click at [848, 162] on label "olijven ... metaal" at bounding box center [784, 167] width 159 height 33
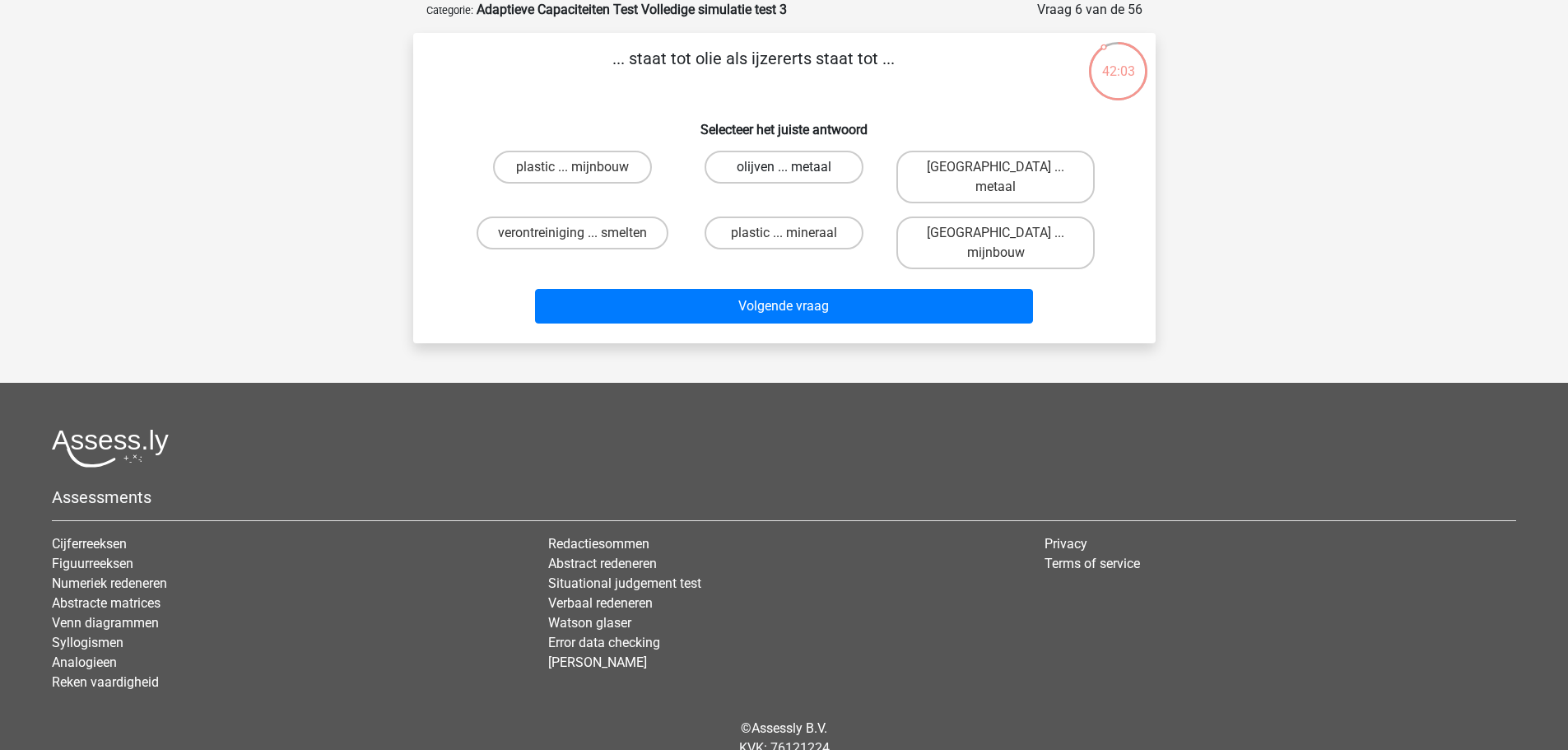
click at [794, 167] on input "olijven ... metaal" at bounding box center [788, 172] width 11 height 11
radio input "true"
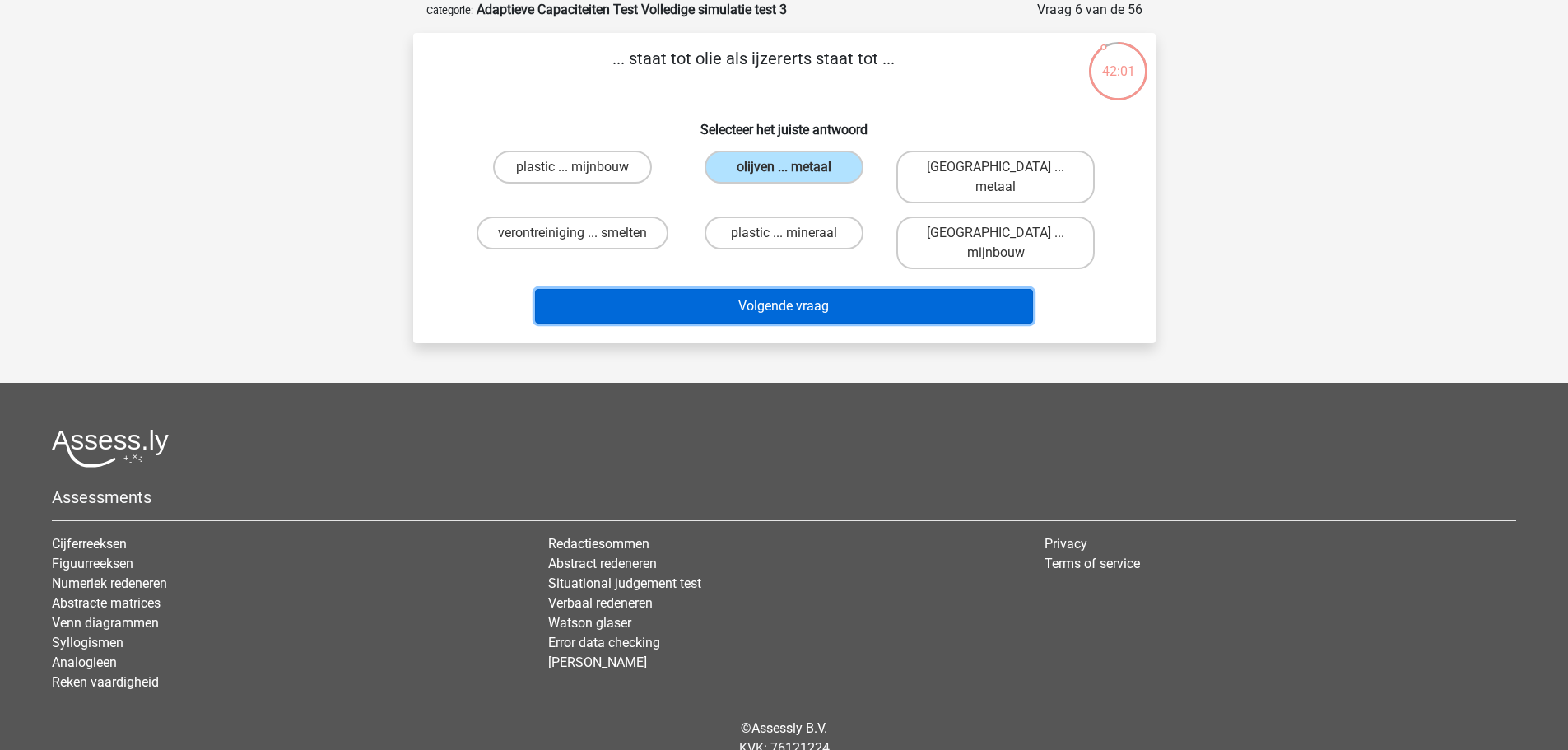
click at [869, 289] on button "Volgende vraag" at bounding box center [784, 306] width 498 height 35
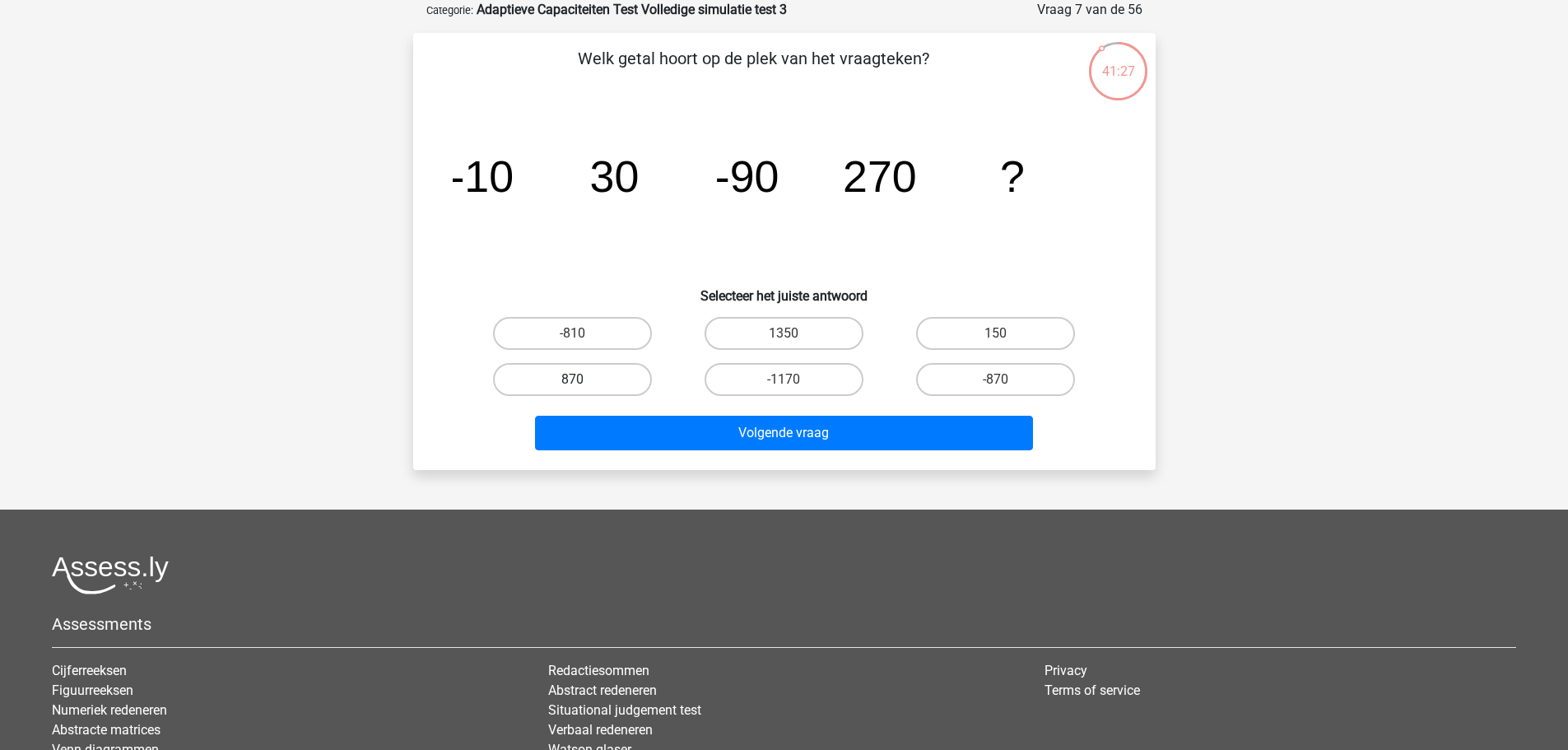
click at [626, 368] on label "870" at bounding box center [572, 380] width 159 height 33
click at [583, 380] on input "870" at bounding box center [577, 385] width 11 height 11
radio input "true"
click at [636, 313] on div "-810" at bounding box center [572, 333] width 212 height 46
click at [633, 320] on label "-810" at bounding box center [572, 333] width 159 height 33
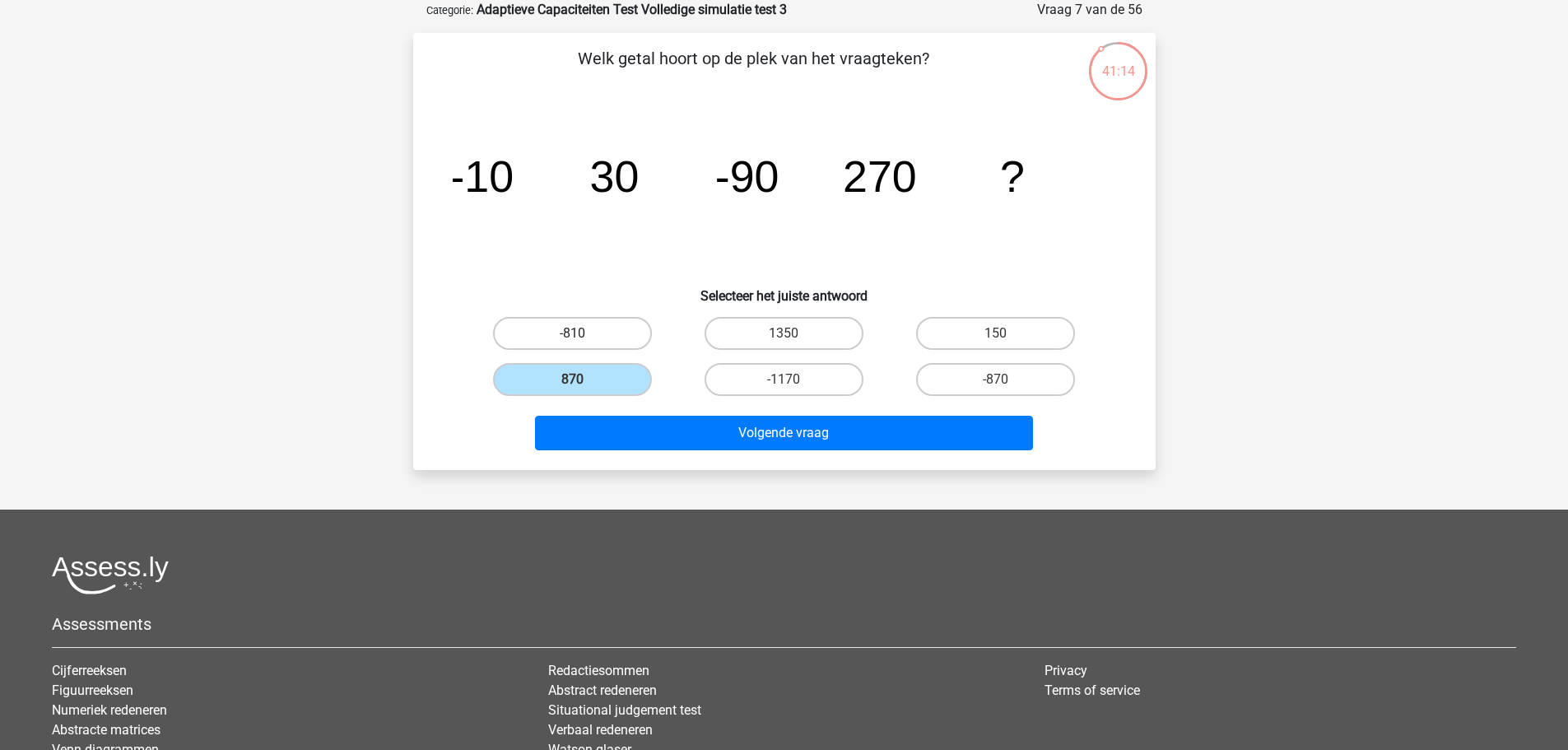
click at [583, 333] on input "-810" at bounding box center [577, 338] width 11 height 11
radio input "true"
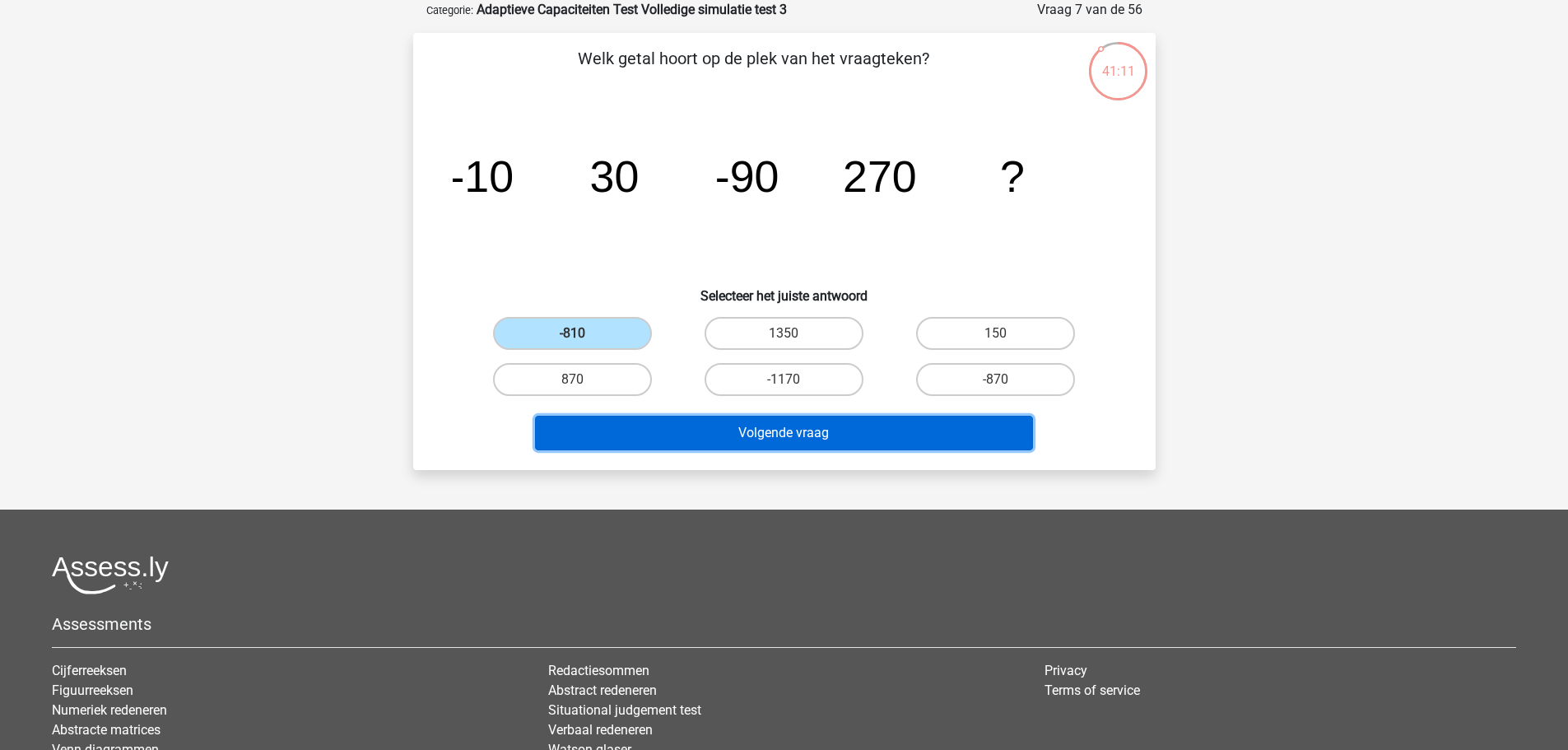
click at [968, 418] on button "Volgende vraag" at bounding box center [784, 433] width 498 height 35
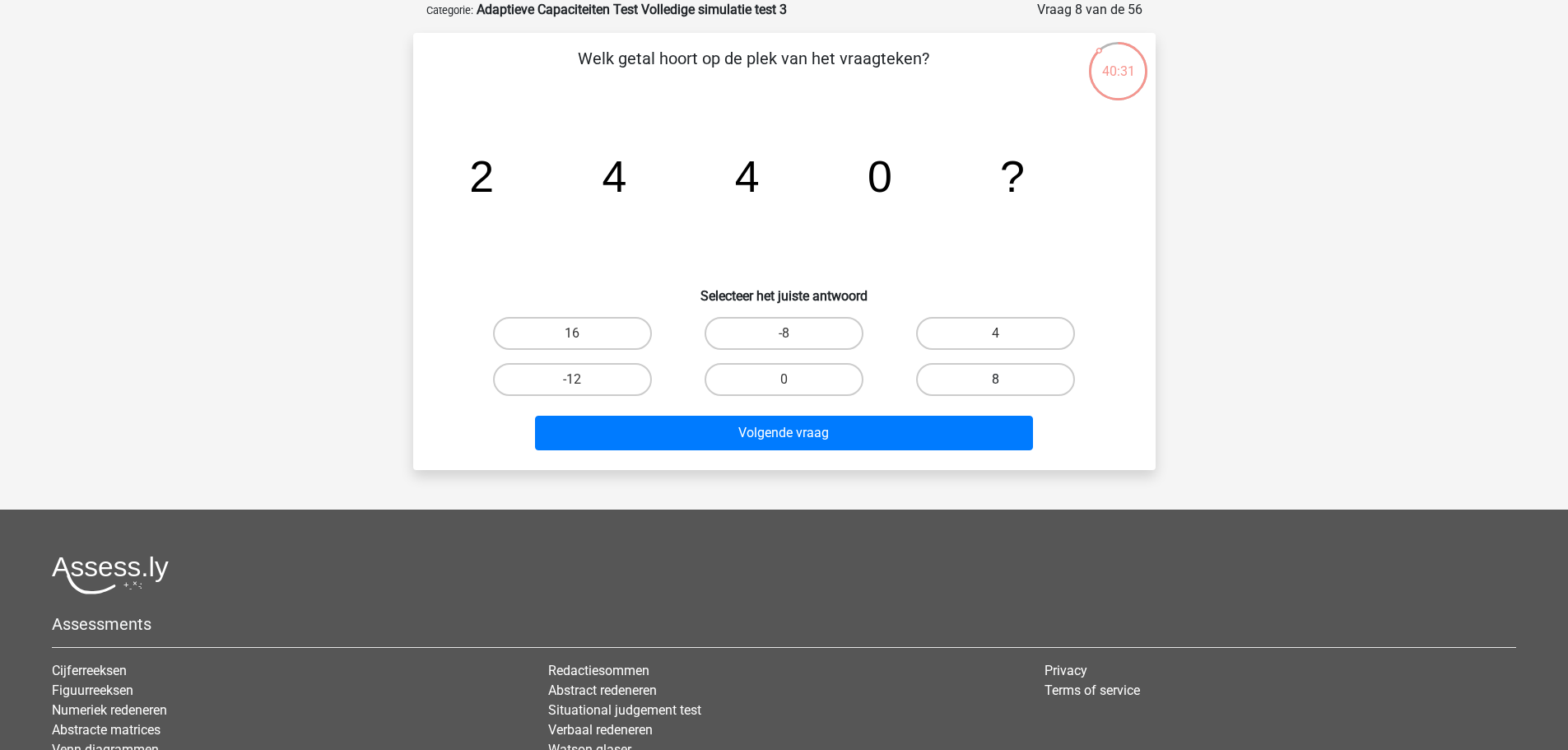
click at [971, 383] on label "8" at bounding box center [996, 380] width 159 height 33
click at [996, 383] on input "8" at bounding box center [1001, 385] width 11 height 11
radio input "true"
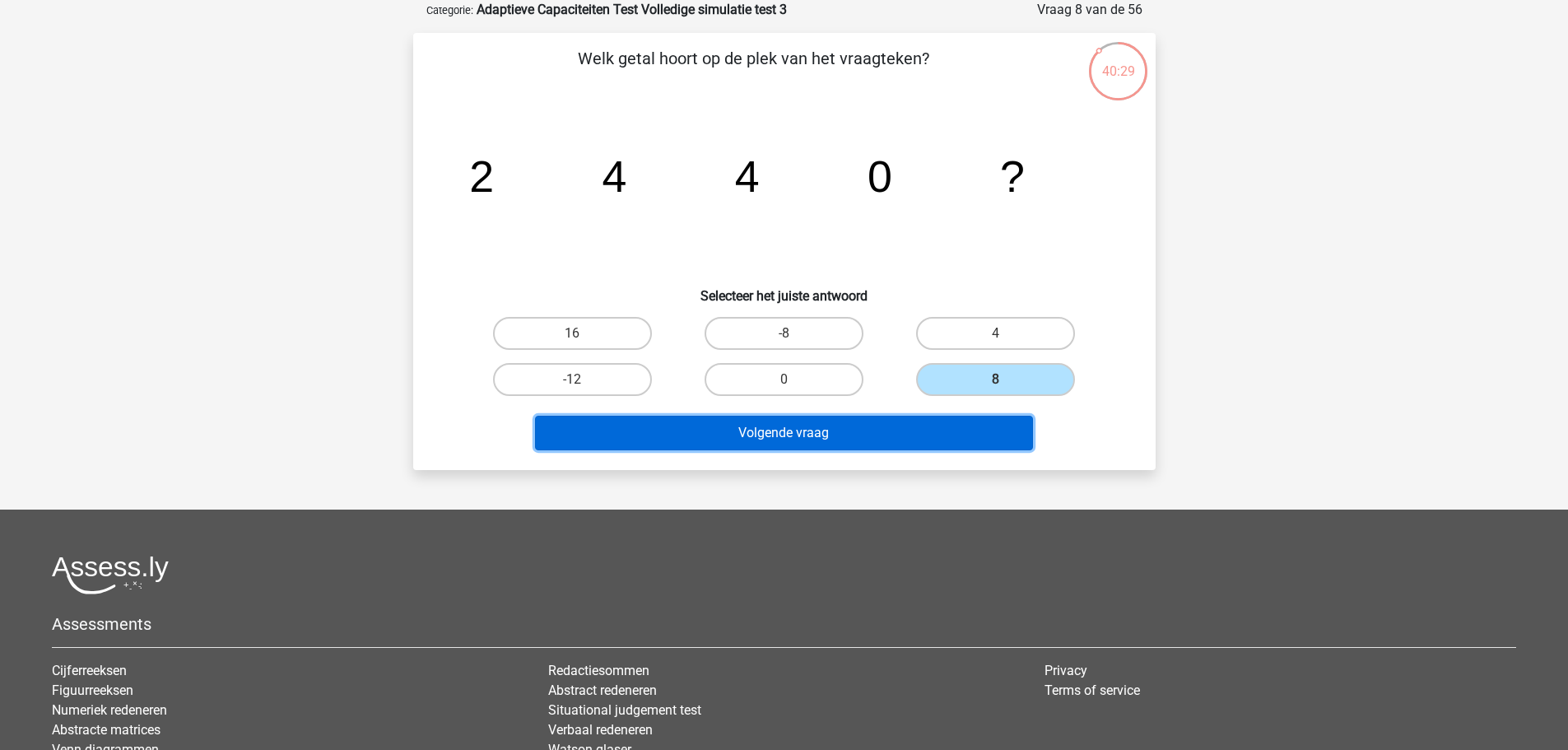
drag, startPoint x: 810, startPoint y: 421, endPoint x: 806, endPoint y: 433, distance: 12.6
click at [806, 433] on button "Volgende vraag" at bounding box center [784, 433] width 498 height 35
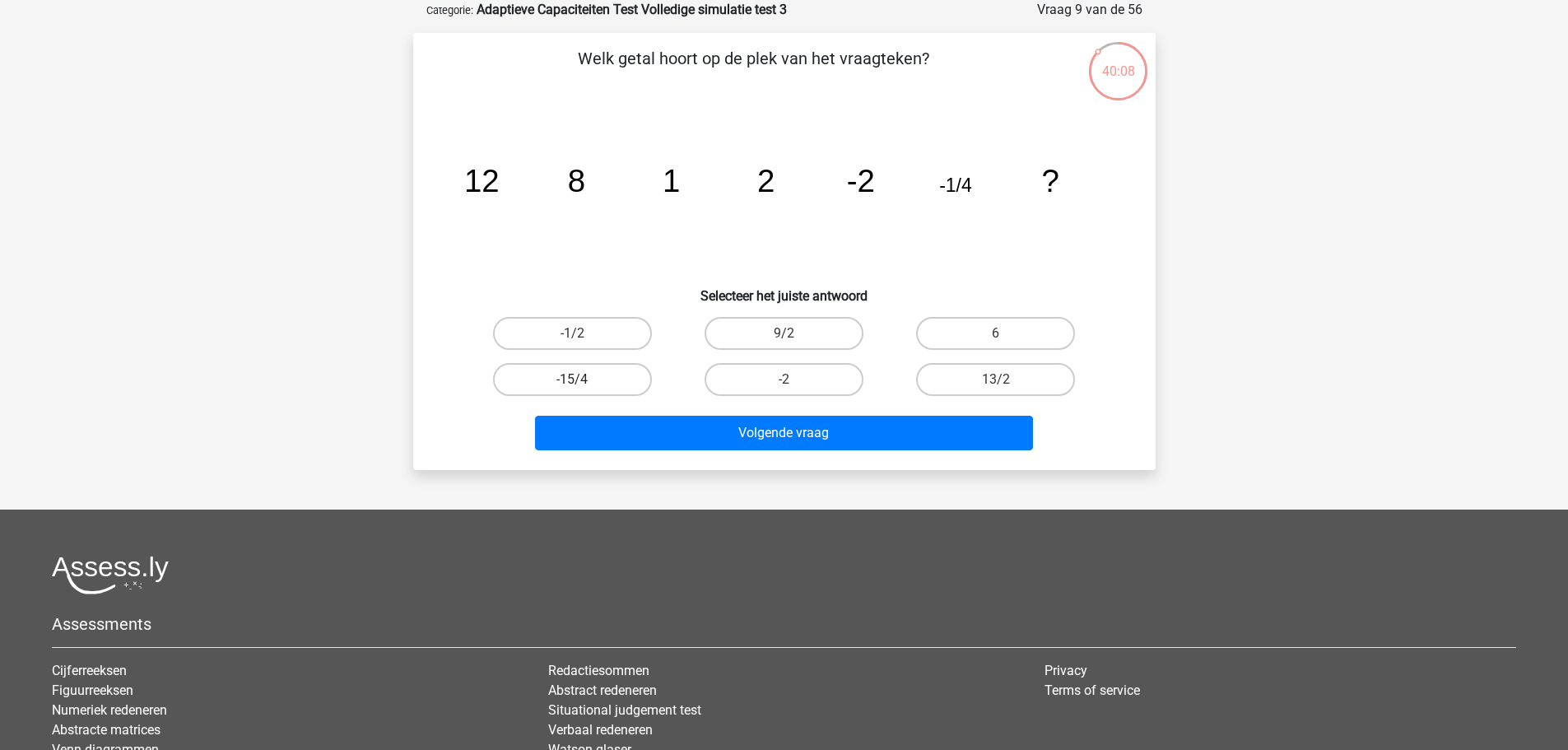
click at [621, 373] on label "-15/4" at bounding box center [572, 380] width 159 height 33
click at [583, 380] on input "-15/4" at bounding box center [577, 385] width 11 height 11
radio input "true"
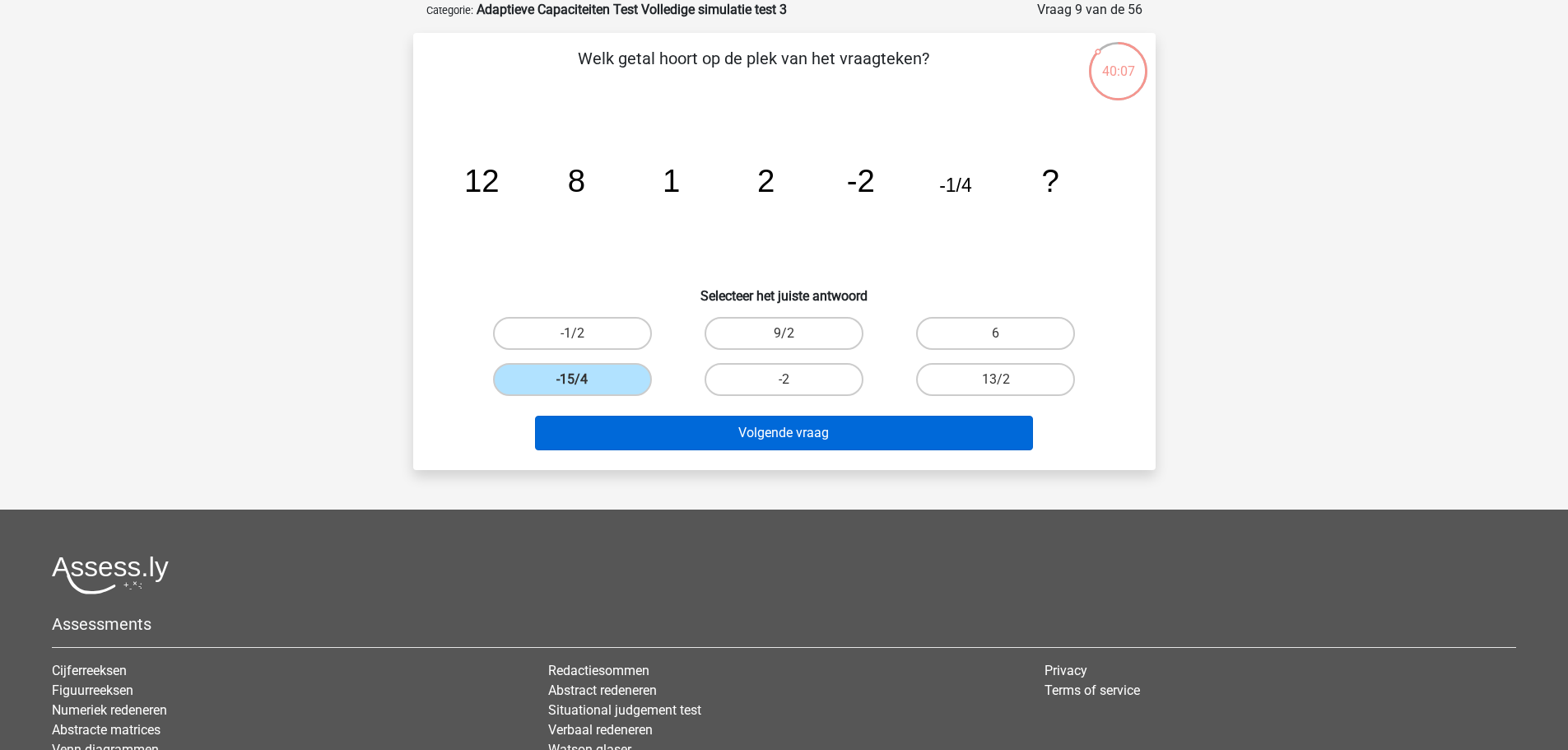
drag, startPoint x: 679, startPoint y: 413, endPoint x: 696, endPoint y: 429, distance: 23.3
click at [685, 422] on div "Volgende vraag" at bounding box center [784, 430] width 690 height 55
click at [696, 429] on button "Volgende vraag" at bounding box center [784, 433] width 498 height 35
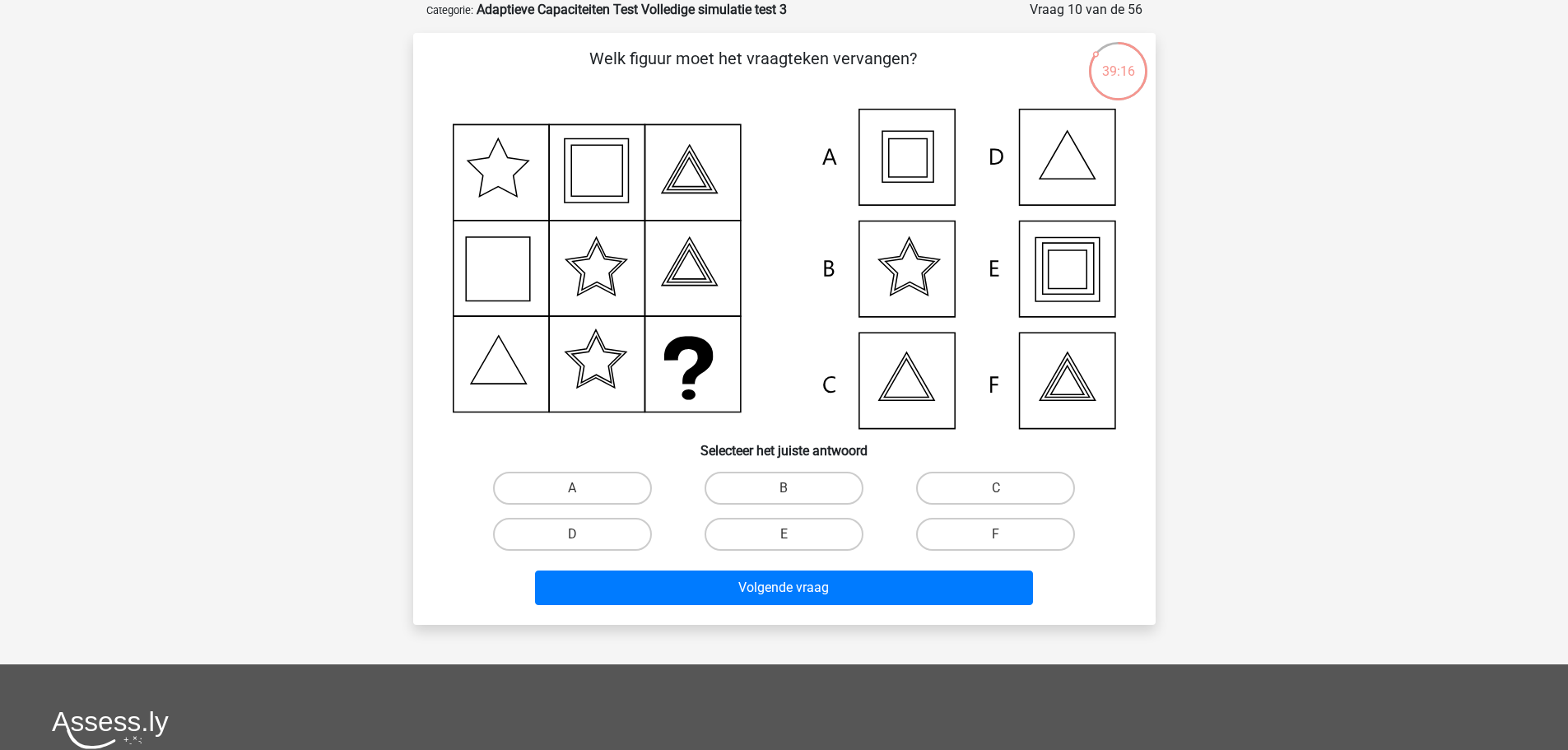
click at [1025, 280] on icon at bounding box center [784, 268] width 663 height 320
click at [801, 530] on label "E" at bounding box center [784, 534] width 159 height 33
click at [794, 534] on input "E" at bounding box center [788, 539] width 11 height 11
radio input "true"
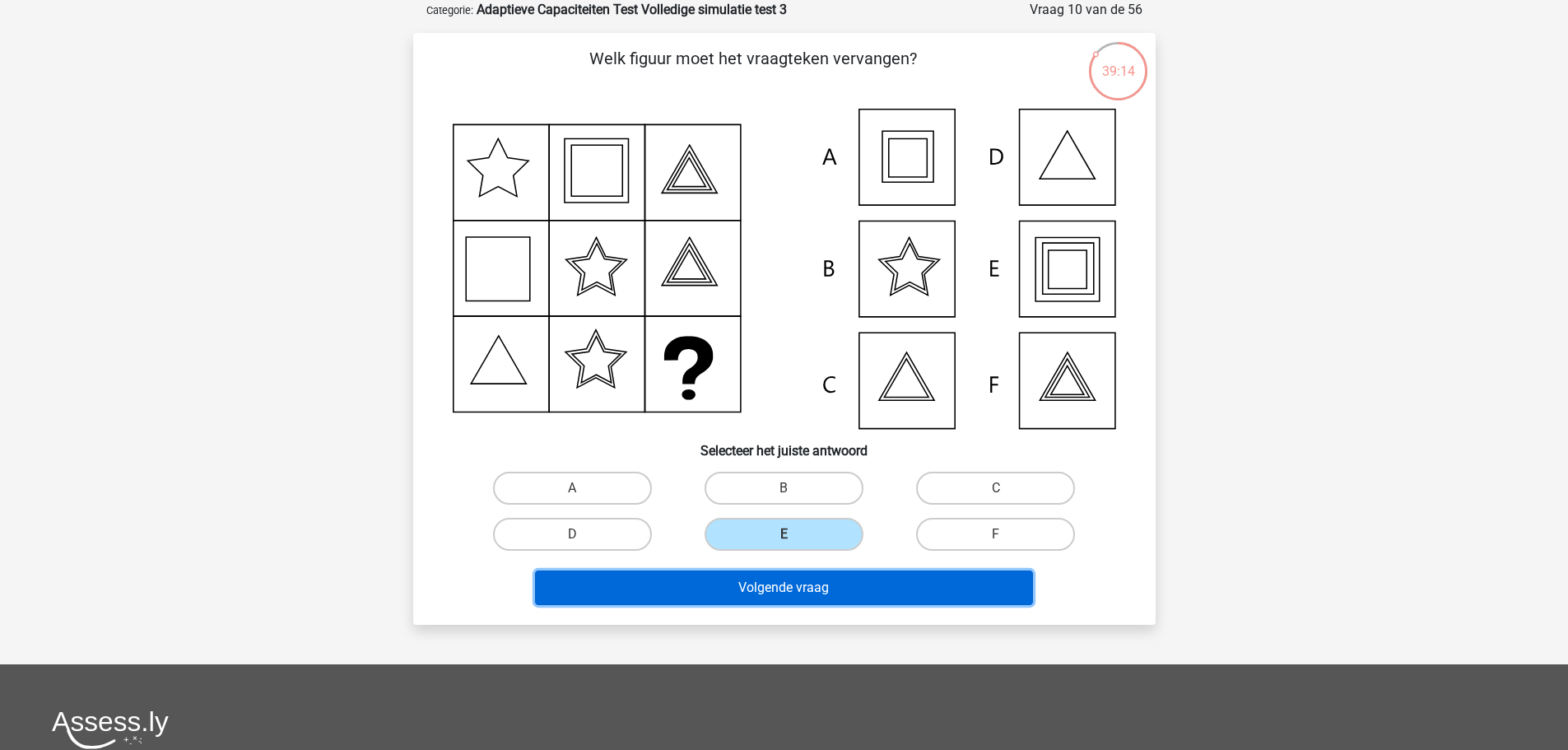
click at [825, 584] on button "Volgende vraag" at bounding box center [784, 588] width 498 height 35
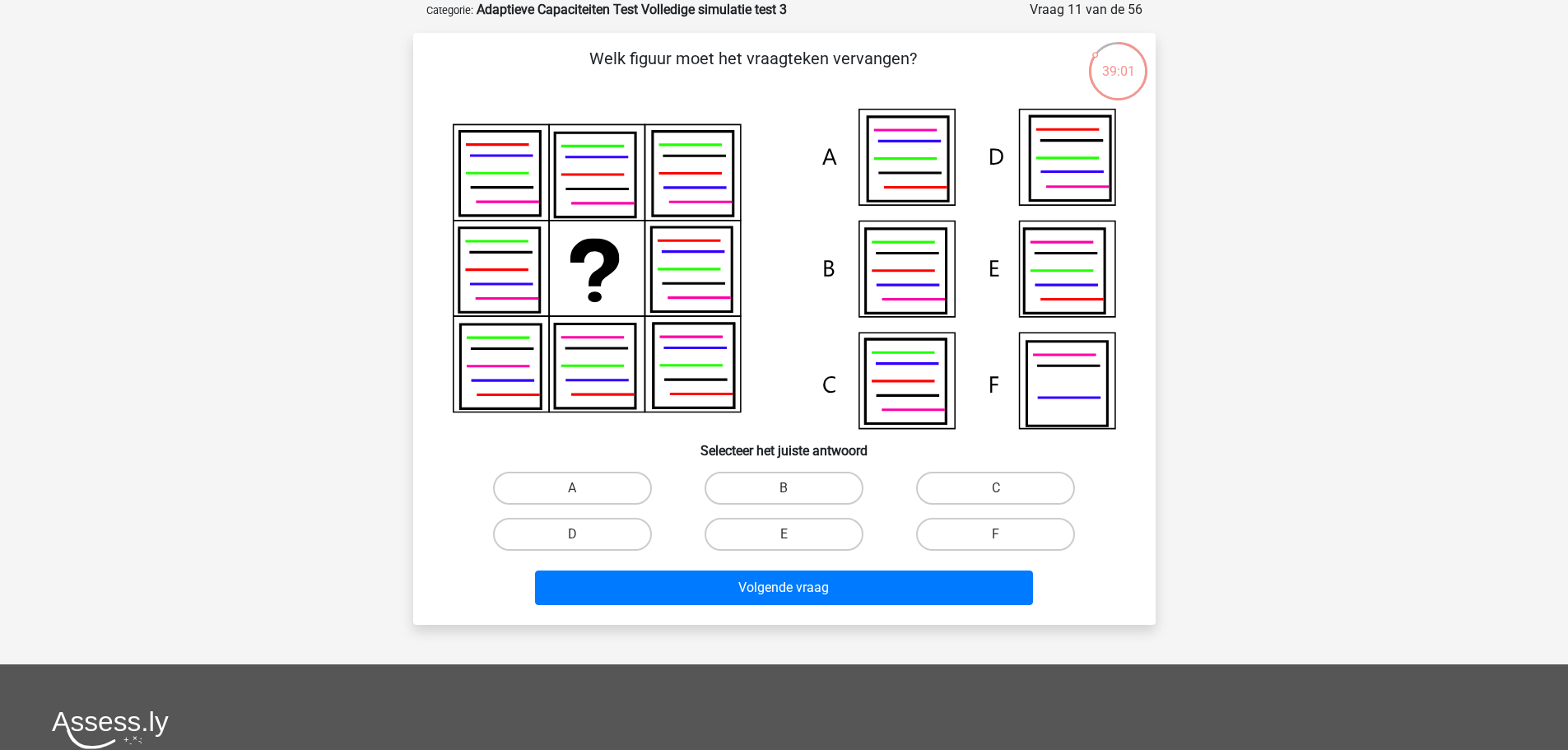
drag, startPoint x: 1064, startPoint y: 181, endPoint x: 1075, endPoint y: 187, distance: 12.5
click at [1066, 183] on icon at bounding box center [1070, 158] width 81 height 84
click at [601, 518] on label "D" at bounding box center [572, 534] width 159 height 33
click at [583, 534] on input "D" at bounding box center [577, 539] width 11 height 11
radio input "true"
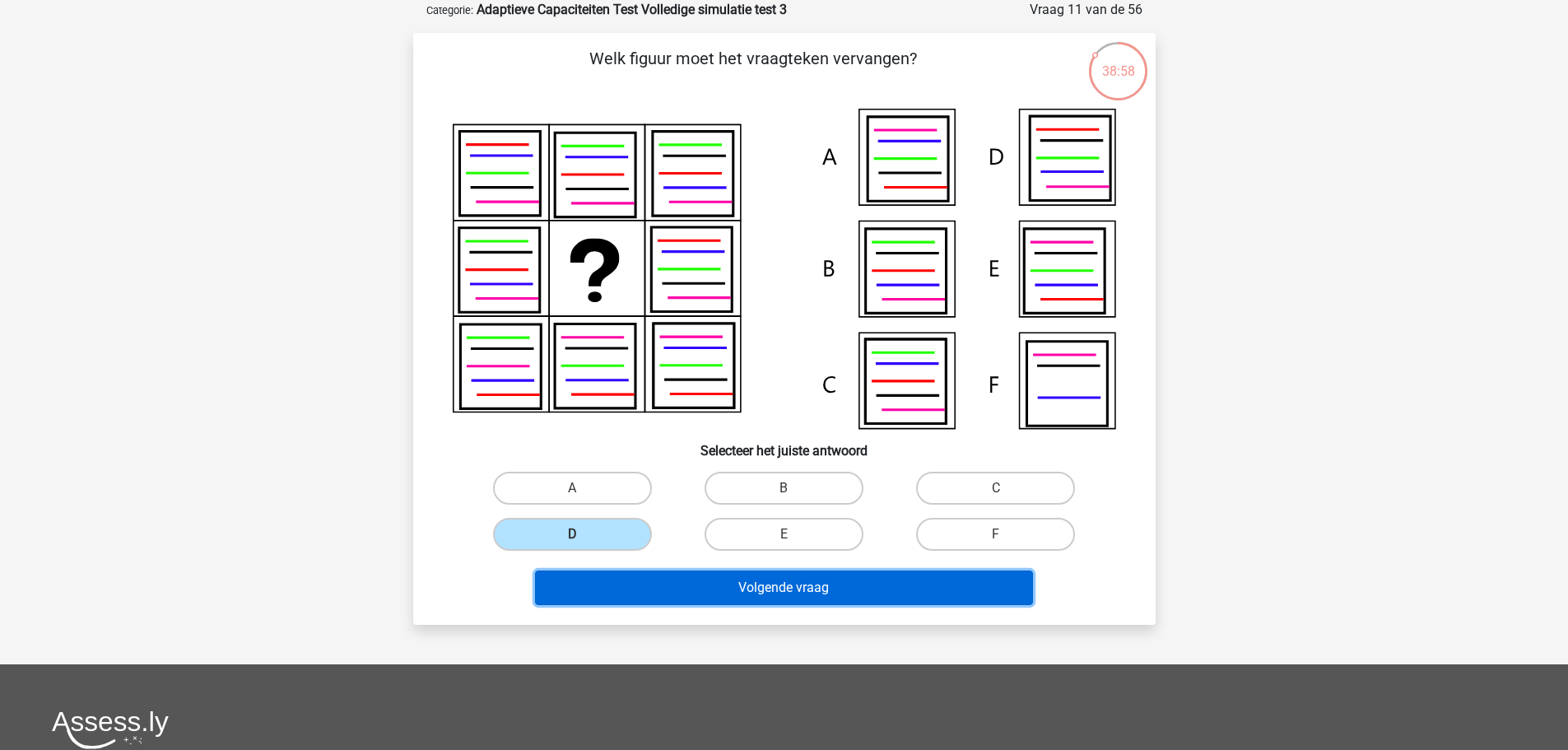
click at [678, 585] on button "Volgende vraag" at bounding box center [784, 588] width 498 height 35
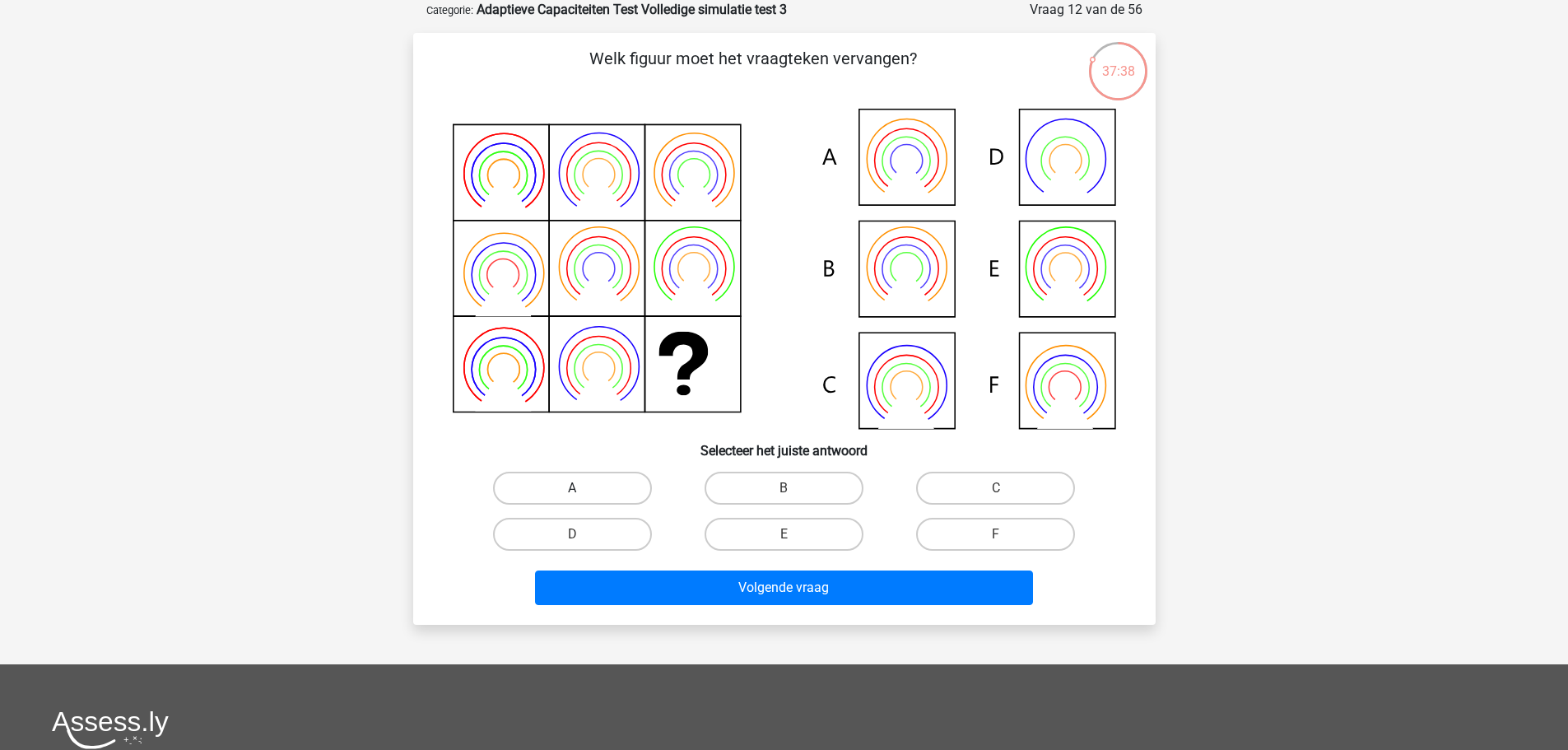
click at [547, 492] on label "A" at bounding box center [572, 488] width 159 height 33
click at [572, 492] on input "A" at bounding box center [577, 493] width 11 height 11
radio input "true"
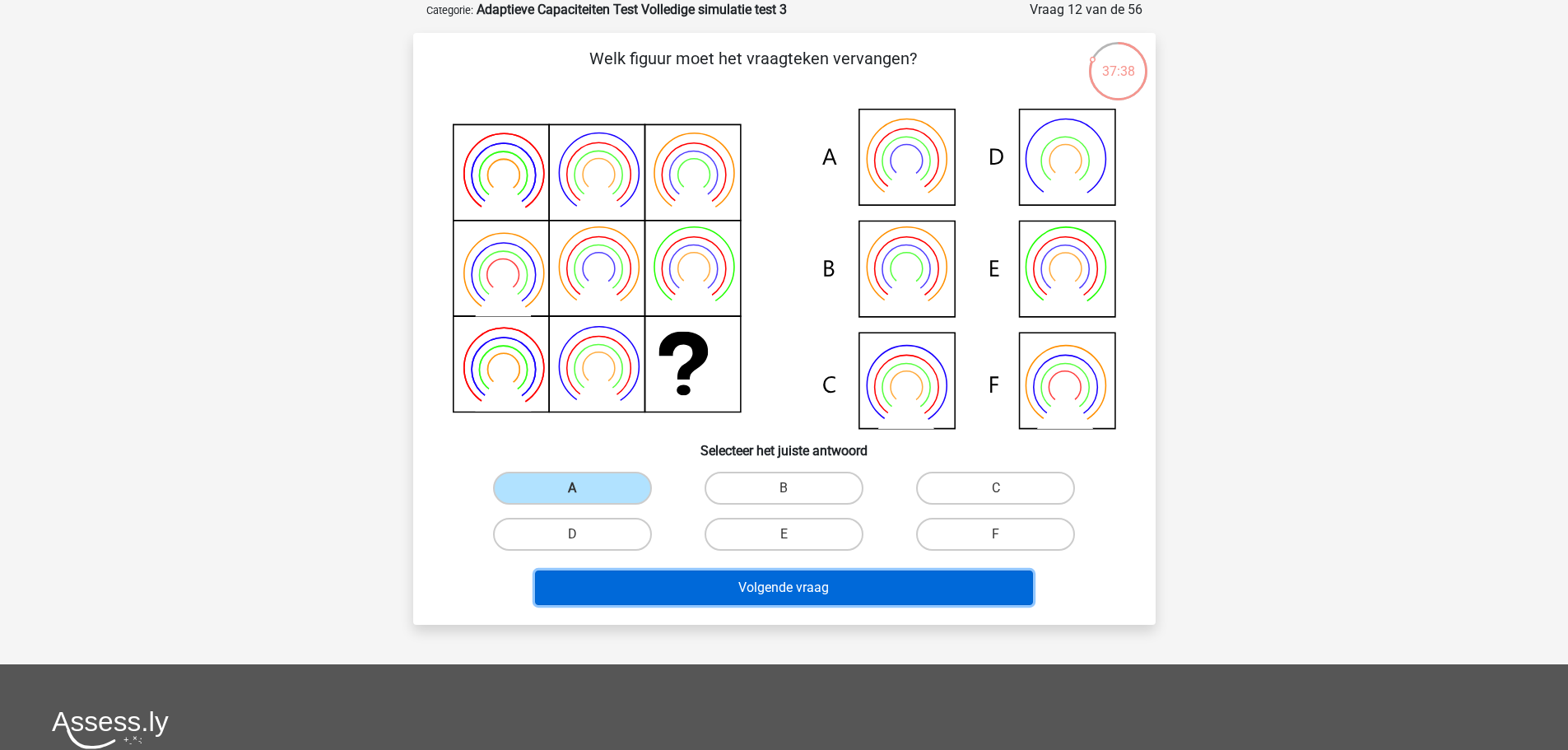
click at [670, 593] on button "Volgende vraag" at bounding box center [784, 588] width 498 height 35
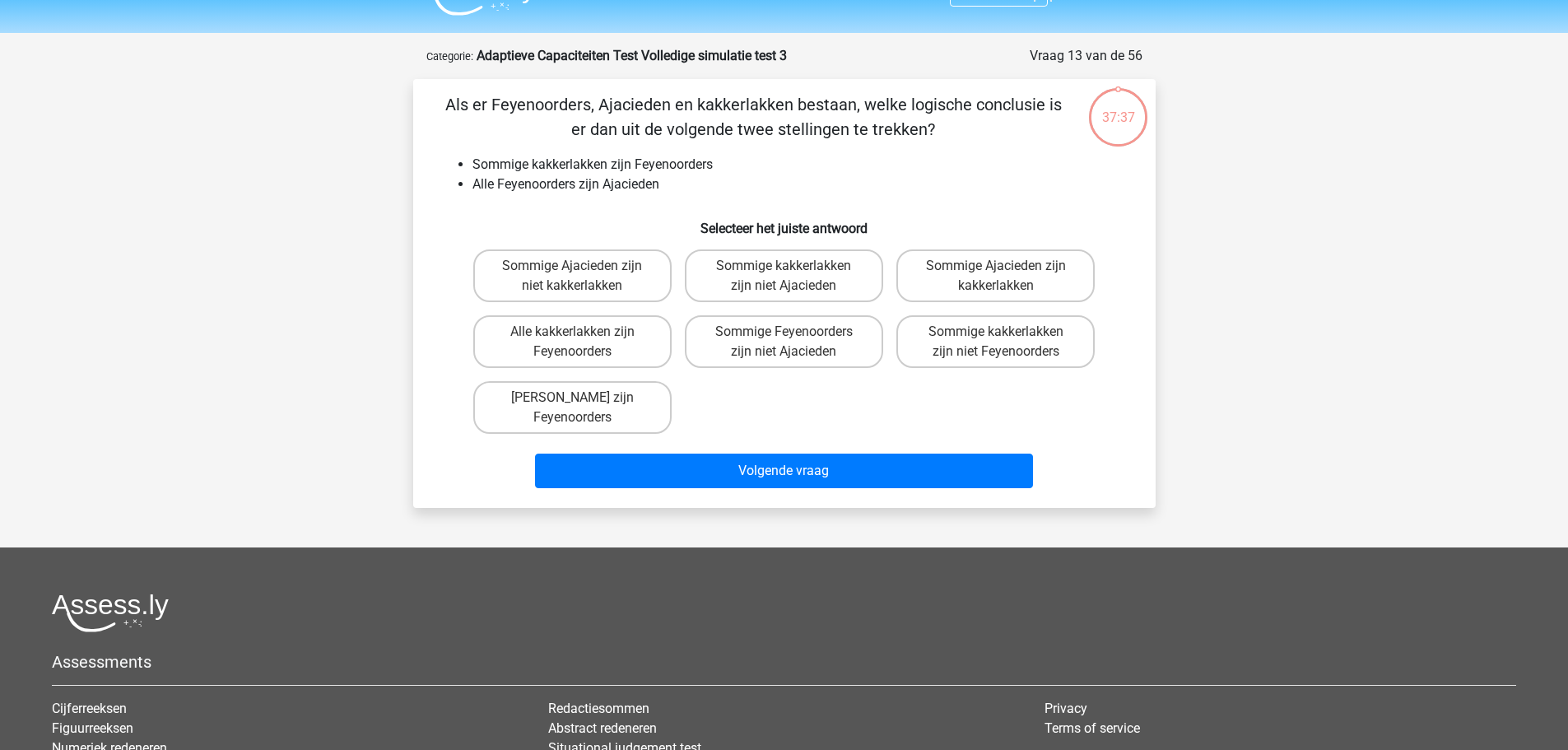
scroll to position [0, 0]
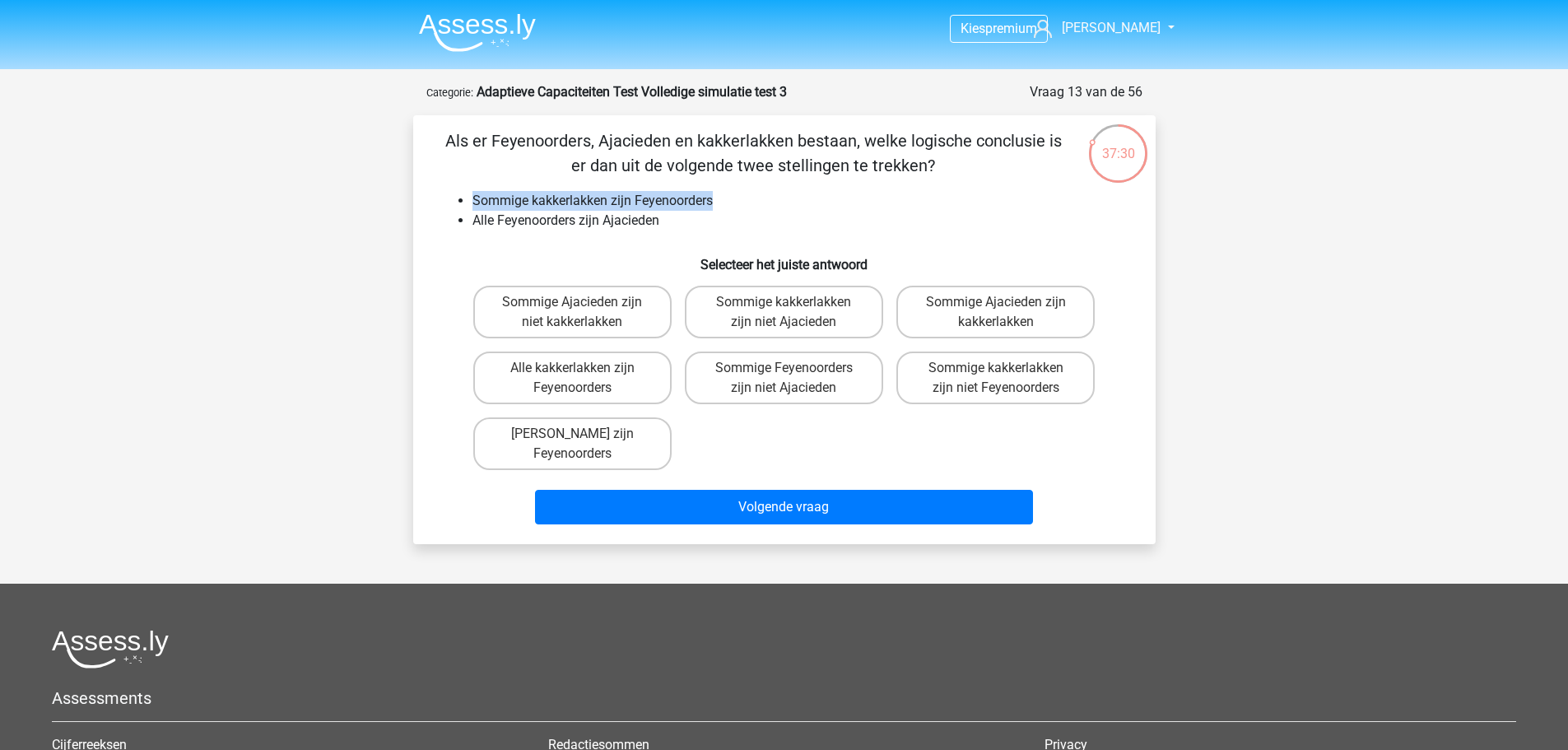
drag, startPoint x: 473, startPoint y: 186, endPoint x: 740, endPoint y: 209, distance: 268.0
click at [743, 210] on div "Als er Feyenoorders, Ajacieden en kakkerlakken bestaan, welke logische conclusi…" at bounding box center [785, 329] width 729 height 403
drag, startPoint x: 698, startPoint y: 217, endPoint x: 444, endPoint y: 219, distance: 254.0
click at [444, 219] on ul "Sommige kakkerlakken zijn Feyenoorders Alle Feyenoorders zijn Ajacieden" at bounding box center [784, 211] width 690 height 40
click at [948, 182] on div "Als er Feyenoorders, Ajacieden en kakkerlakken bestaan, welke logische conclusi…" at bounding box center [785, 329] width 729 height 403
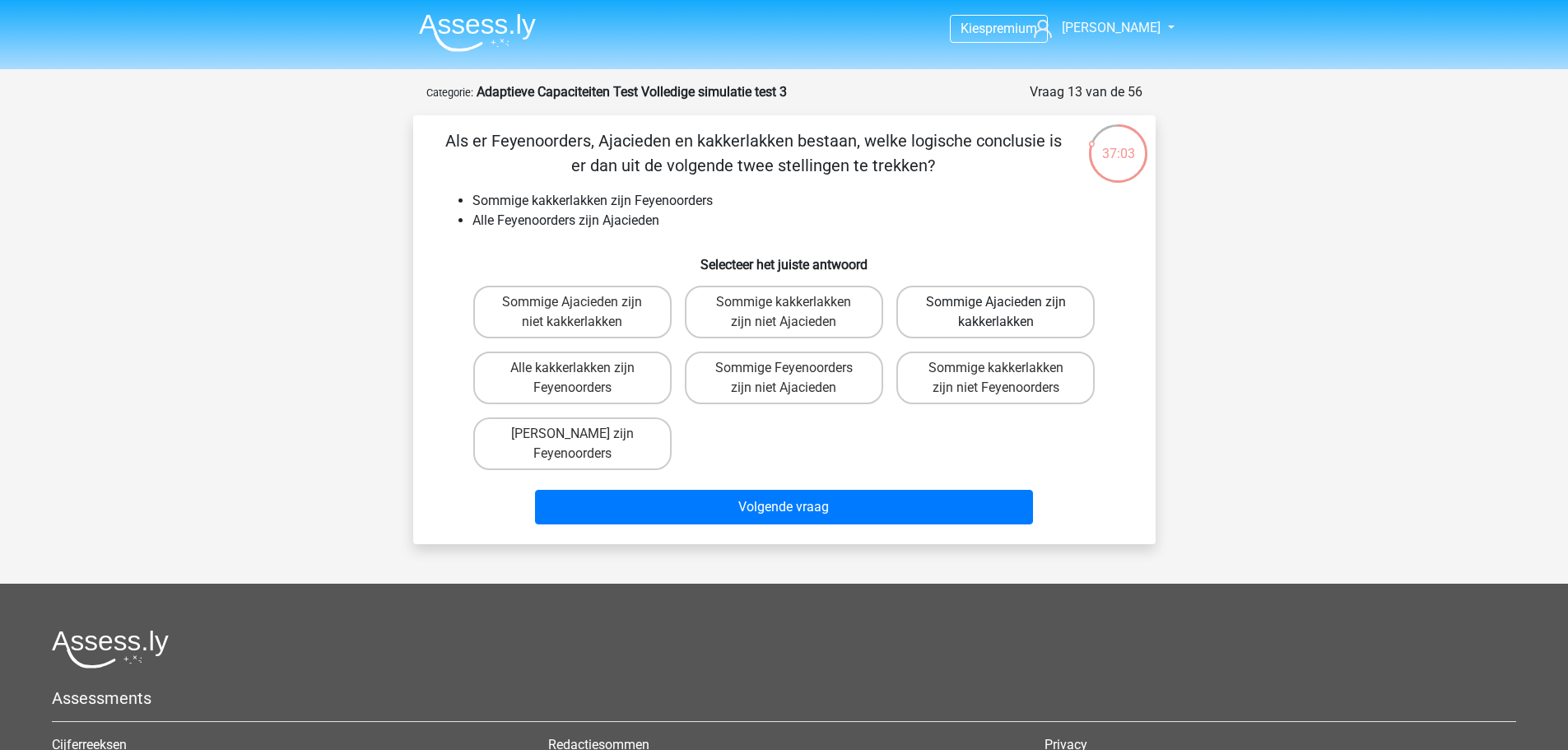
click at [966, 317] on label "Sommige Ajacieden zijn kakkerlakken" at bounding box center [996, 312] width 198 height 53
click at [996, 313] on input "Sommige Ajacieden zijn kakkerlakken" at bounding box center [1001, 307] width 11 height 11
radio input "true"
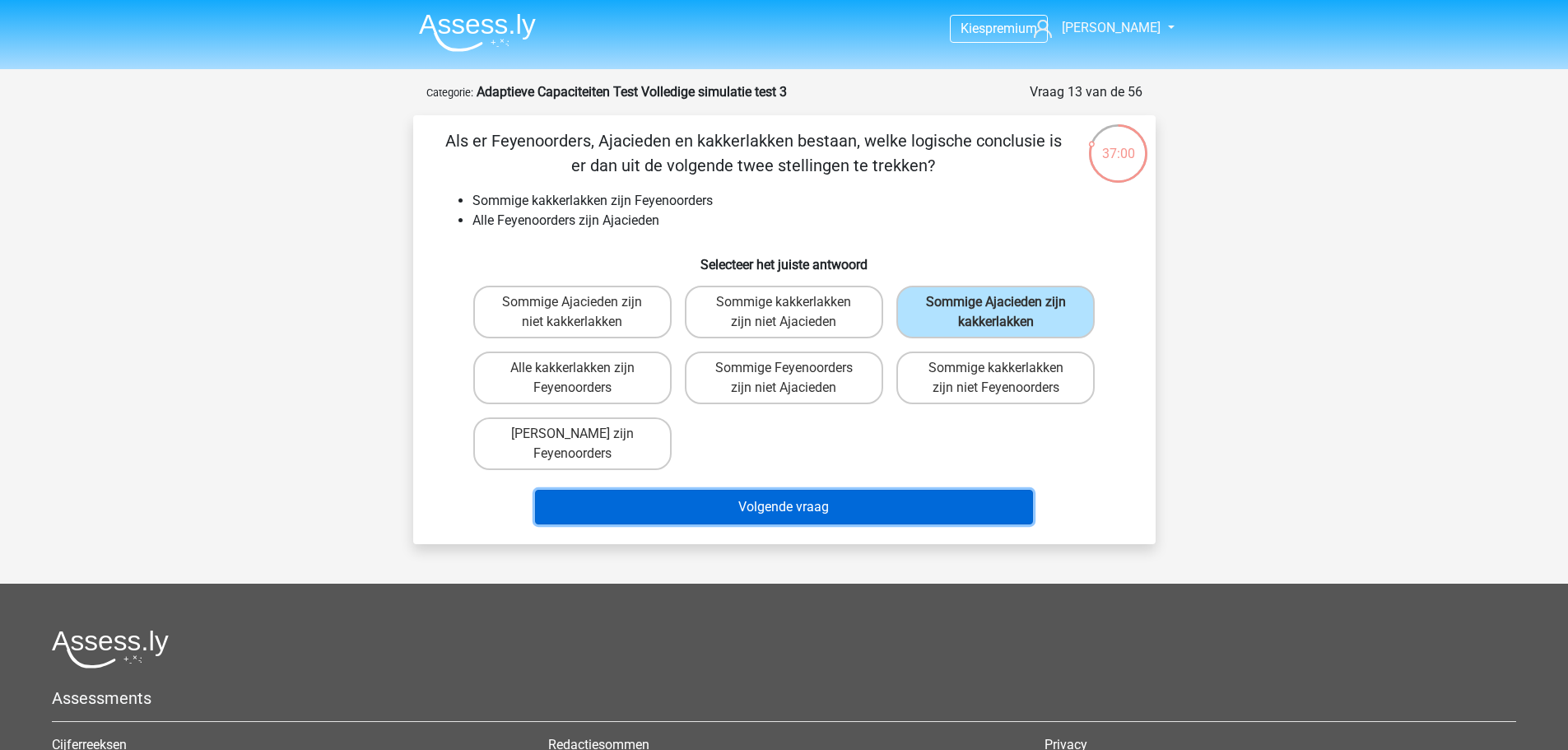
click at [865, 504] on button "Volgende vraag" at bounding box center [784, 507] width 498 height 35
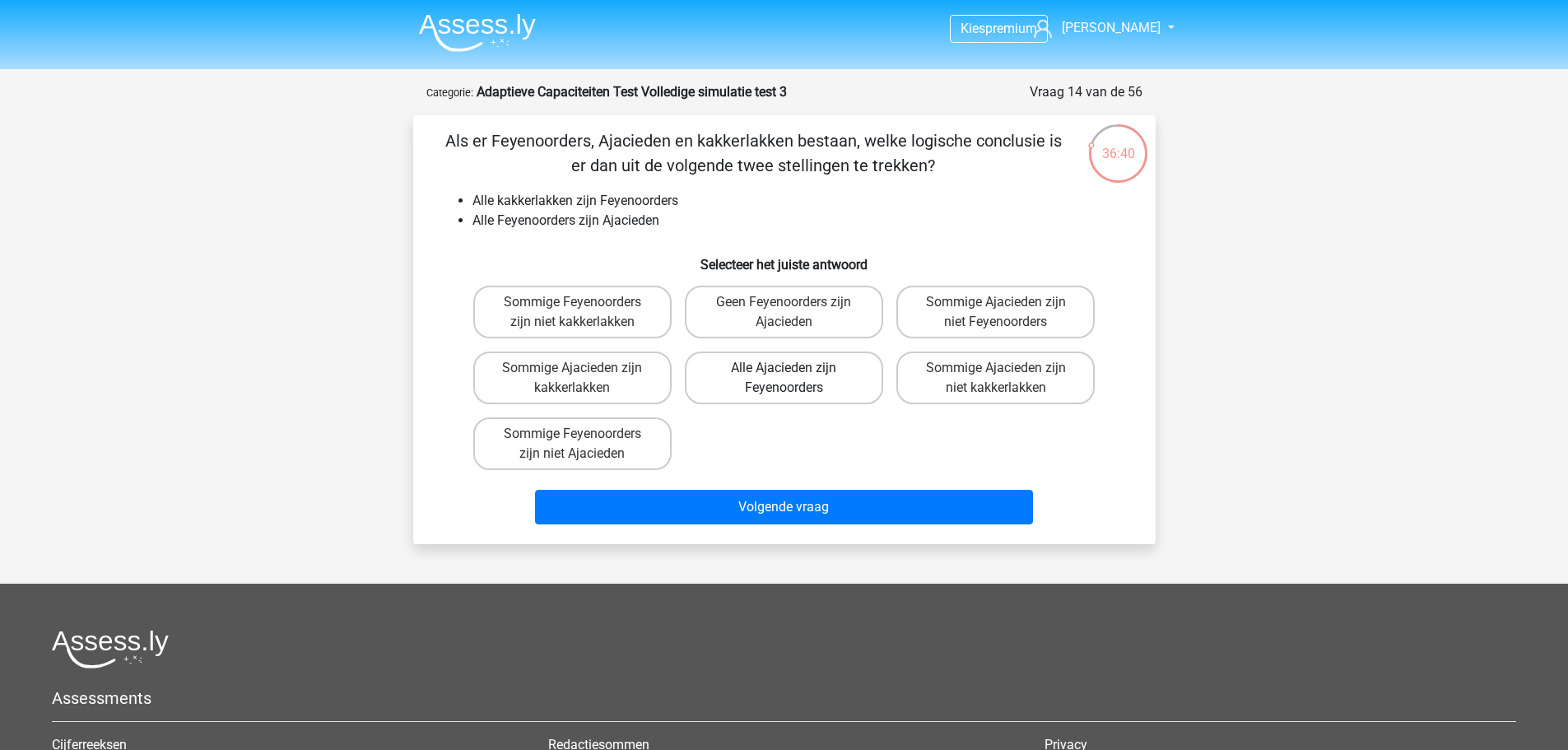
click at [739, 383] on label "Alle Ajacieden zijn Feyenoorders" at bounding box center [784, 378] width 198 height 53
click at [783, 379] on input "Alle Ajacieden zijn Feyenoorders" at bounding box center [788, 373] width 11 height 11
radio input "true"
drag, startPoint x: 791, startPoint y: 257, endPoint x: 939, endPoint y: 263, distance: 148.1
click at [939, 263] on h6 "Selecteer het juiste antwoord" at bounding box center [784, 258] width 690 height 29
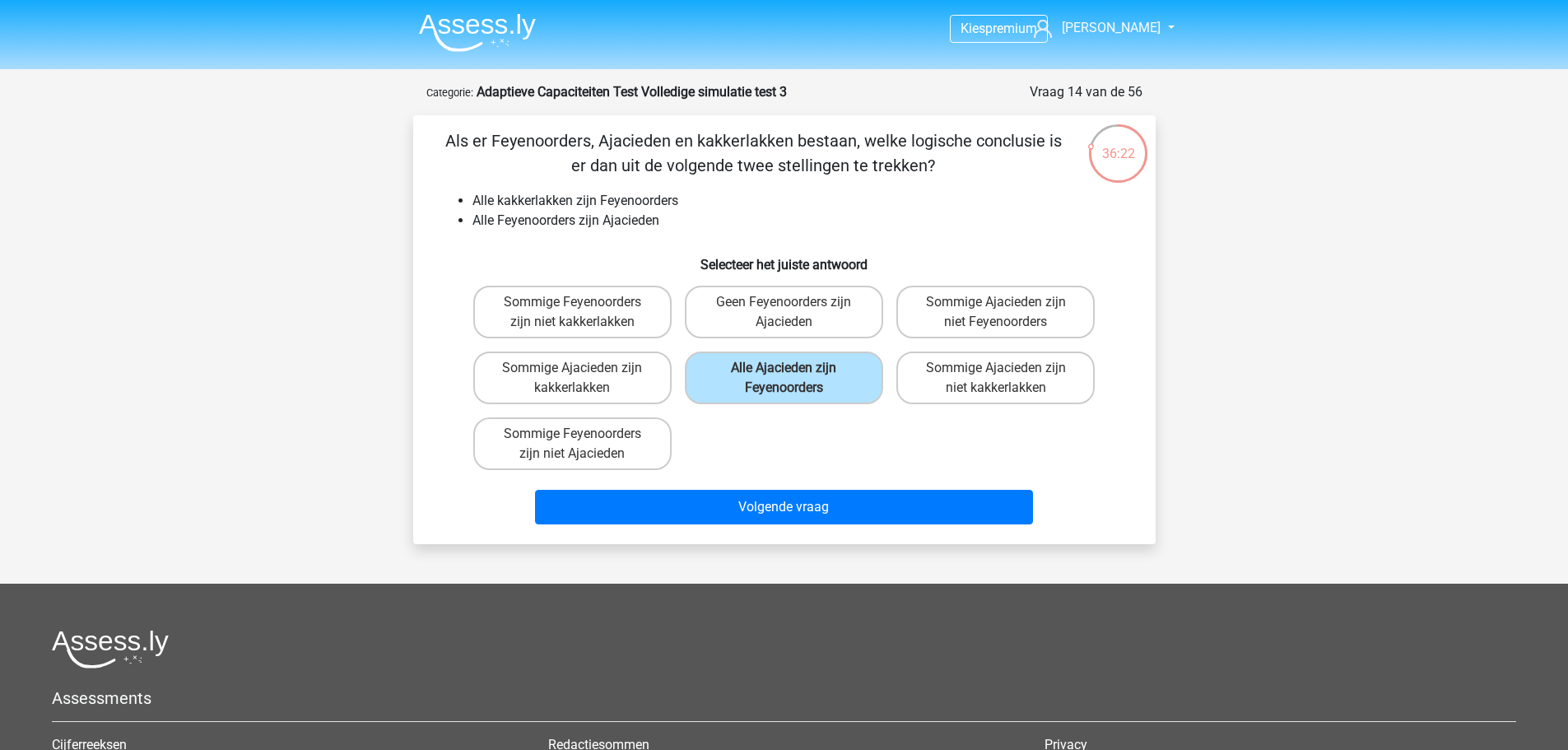
click at [987, 409] on div "Sommige Ajacieden zijn niet kakkerlakken" at bounding box center [996, 378] width 212 height 66
click at [528, 294] on label "Sommige Feyenoorders zijn niet kakkerlakken" at bounding box center [572, 312] width 198 height 53
click at [572, 302] on input "Sommige Feyenoorders zijn niet kakkerlakken" at bounding box center [577, 307] width 11 height 11
radio input "true"
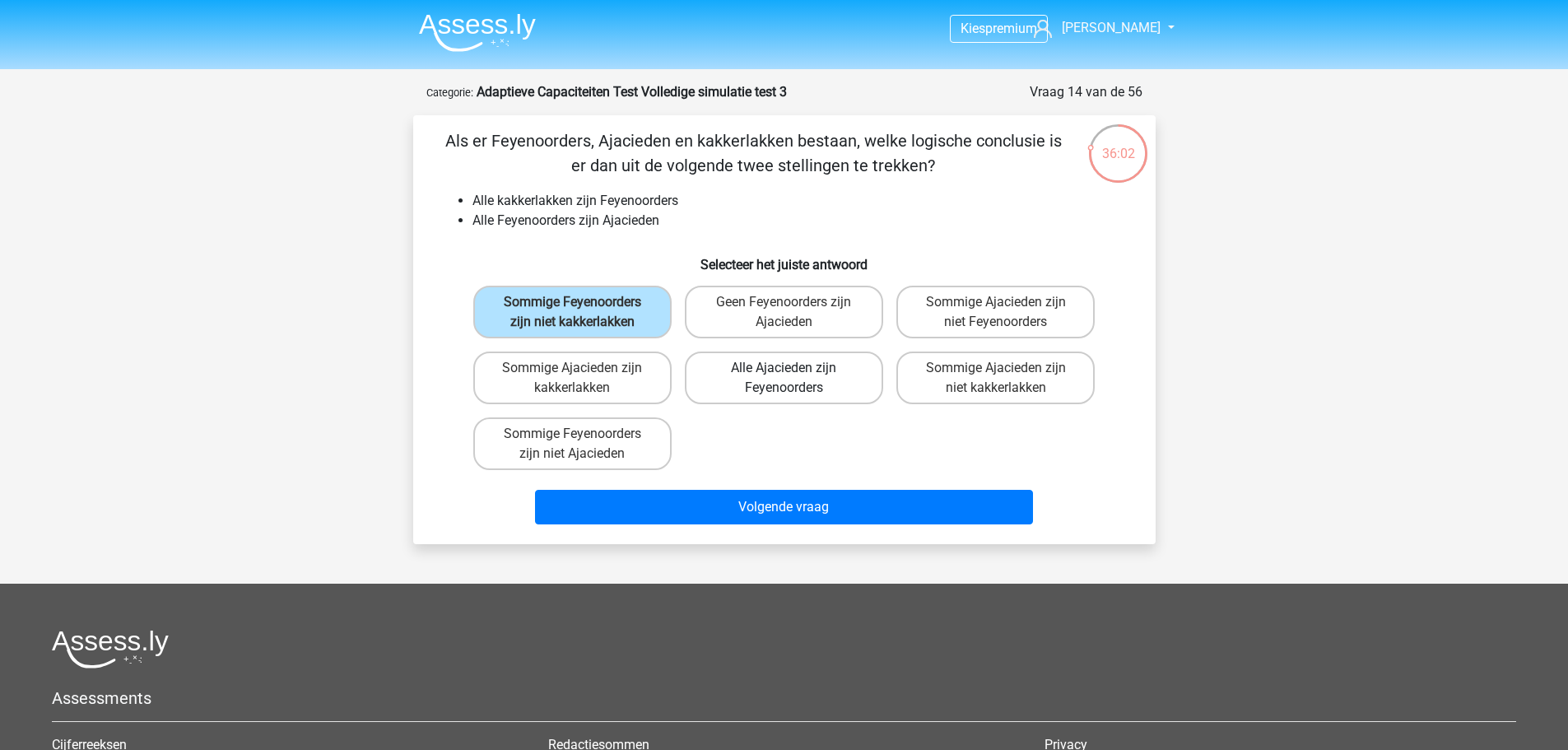
click at [723, 394] on label "Alle Ajacieden zijn Feyenoorders" at bounding box center [784, 378] width 198 height 53
click at [783, 379] on input "Alle Ajacieden zijn Feyenoorders" at bounding box center [788, 373] width 11 height 11
radio input "true"
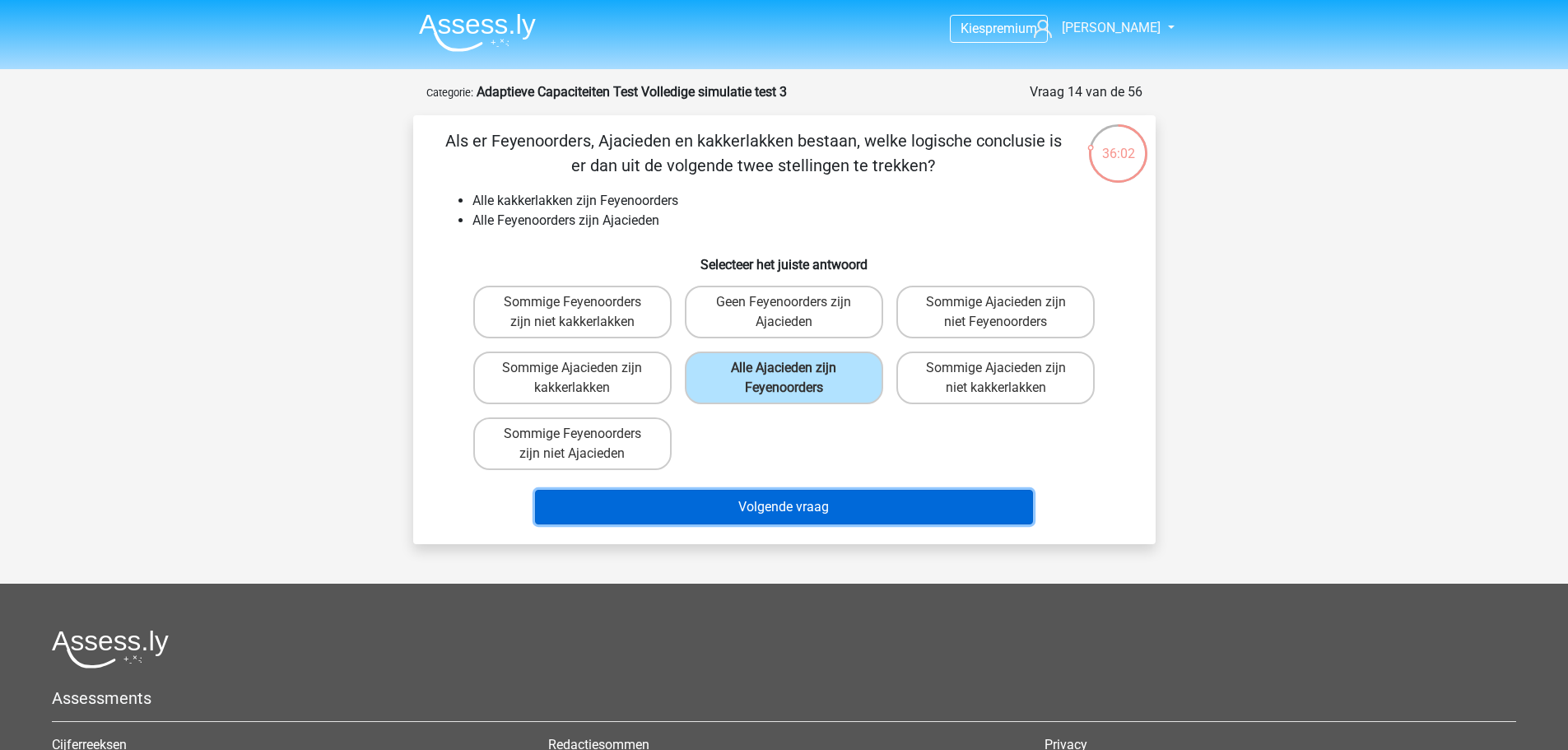
click at [725, 492] on button "Volgende vraag" at bounding box center [784, 507] width 498 height 35
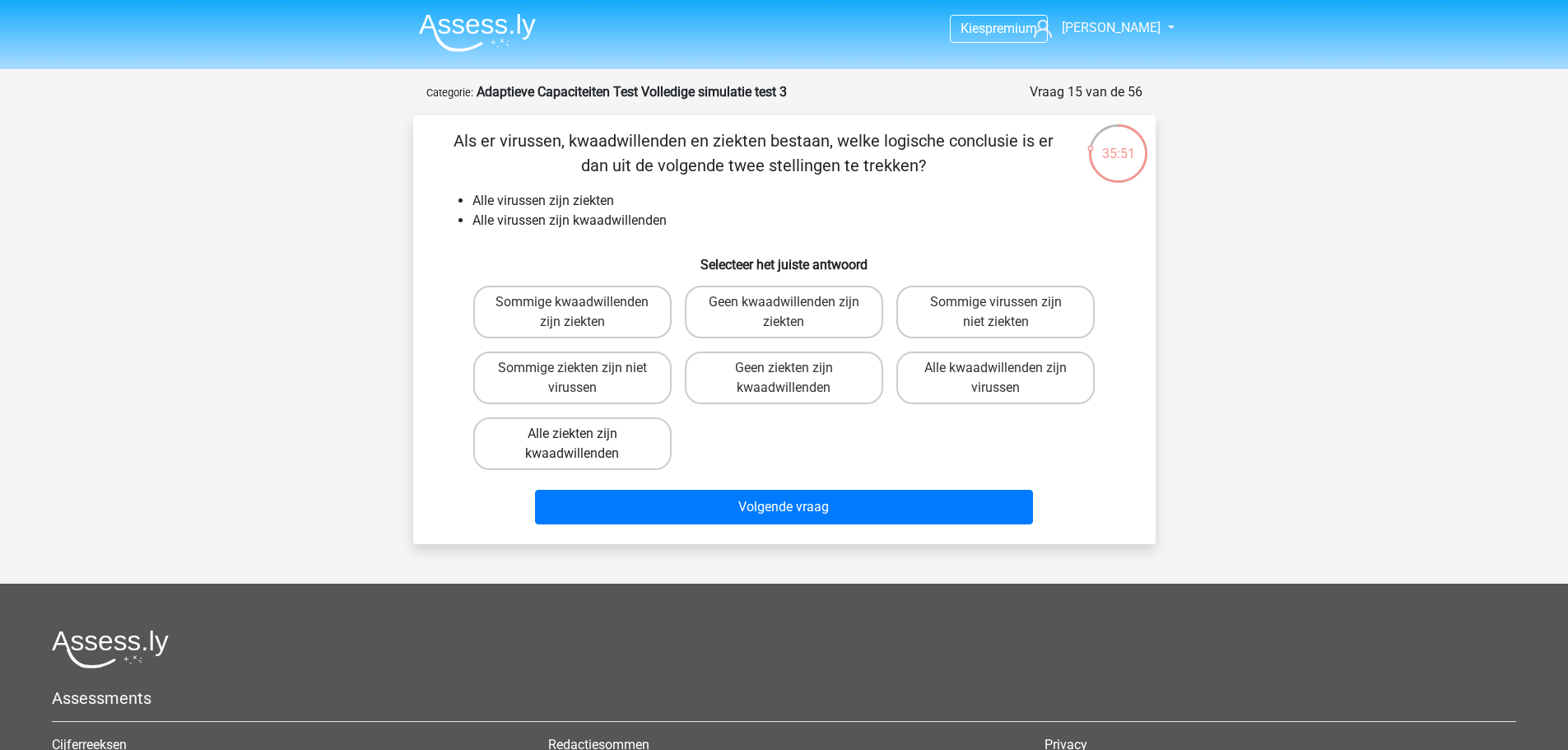
click at [539, 453] on label "Alle ziekten zijn kwaadwillenden" at bounding box center [572, 444] width 198 height 53
click at [572, 444] on input "Alle ziekten zijn kwaadwillenden" at bounding box center [577, 439] width 11 height 11
radio input "true"
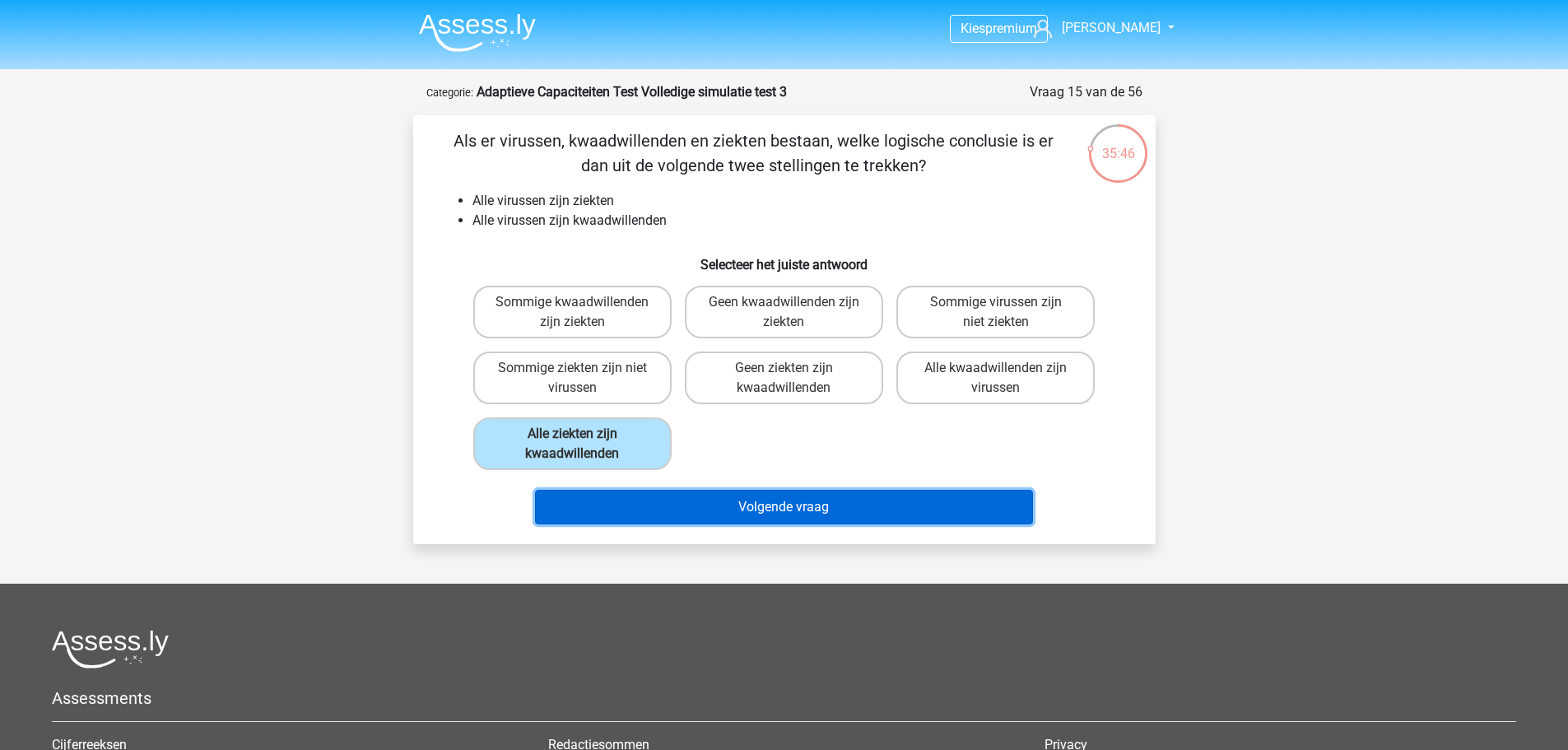
click at [805, 523] on button "Volgende vraag" at bounding box center [784, 507] width 498 height 35
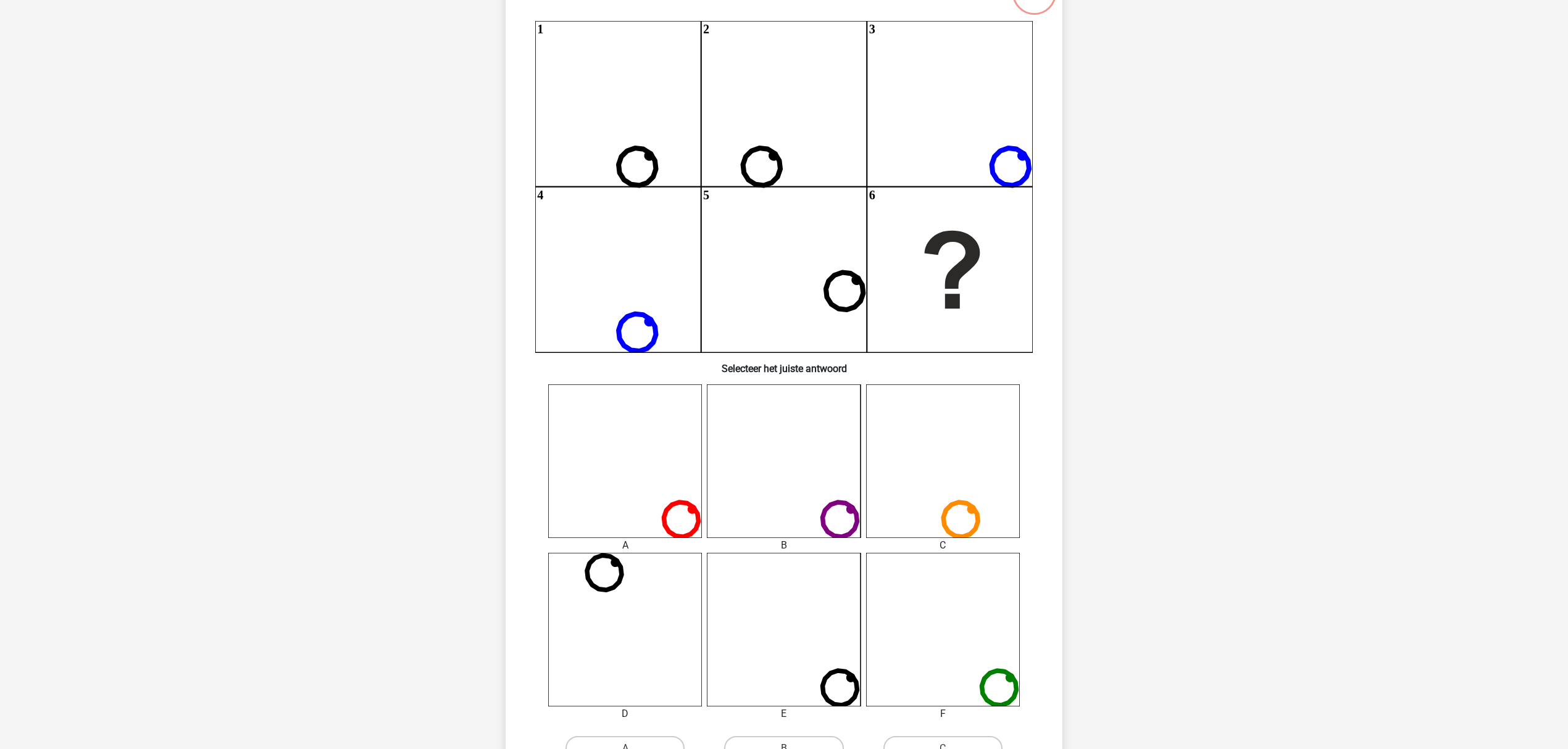
scroll to position [92, 0]
drag, startPoint x: 411, startPoint y: 296, endPoint x: 405, endPoint y: 314, distance: 19.0
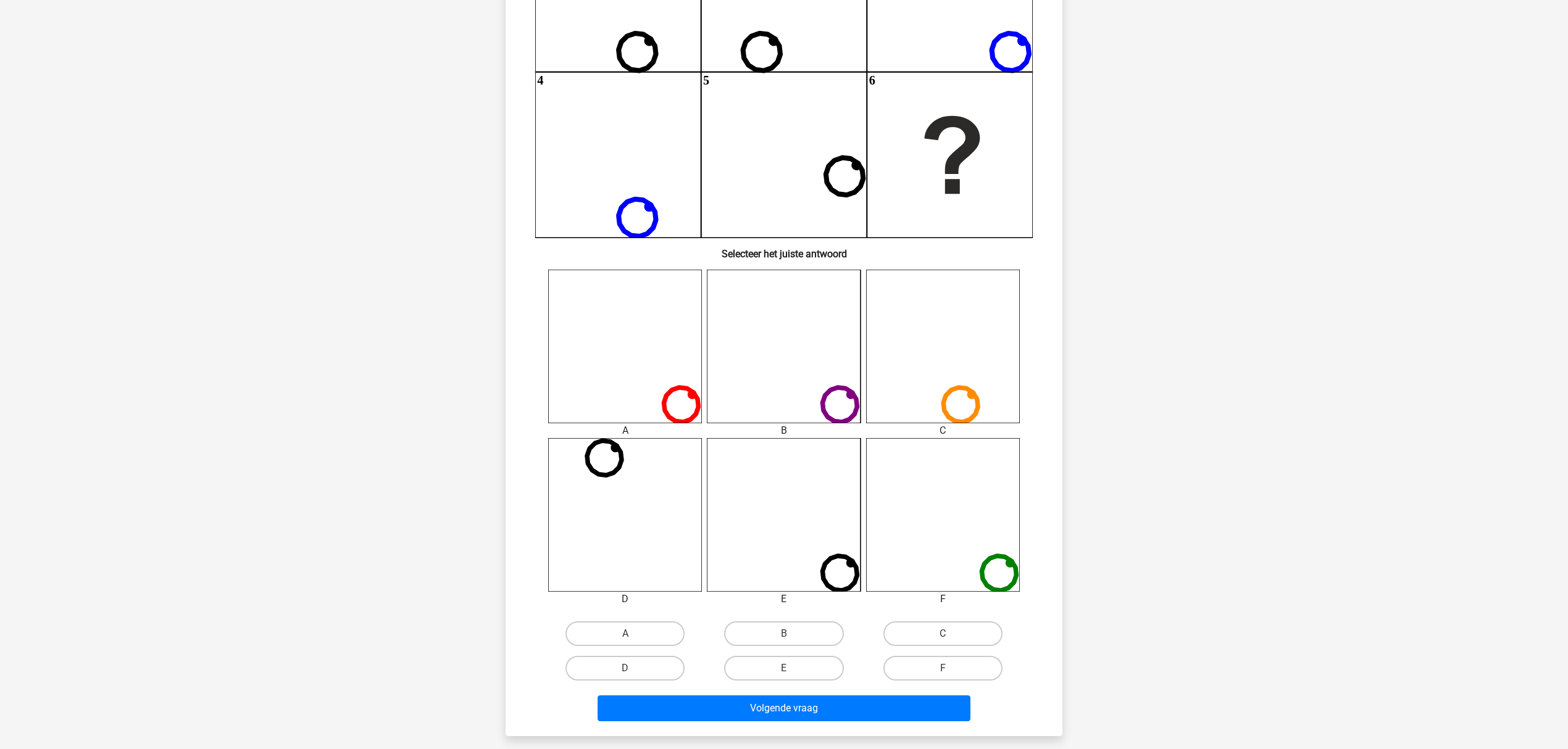
scroll to position [265, 0]
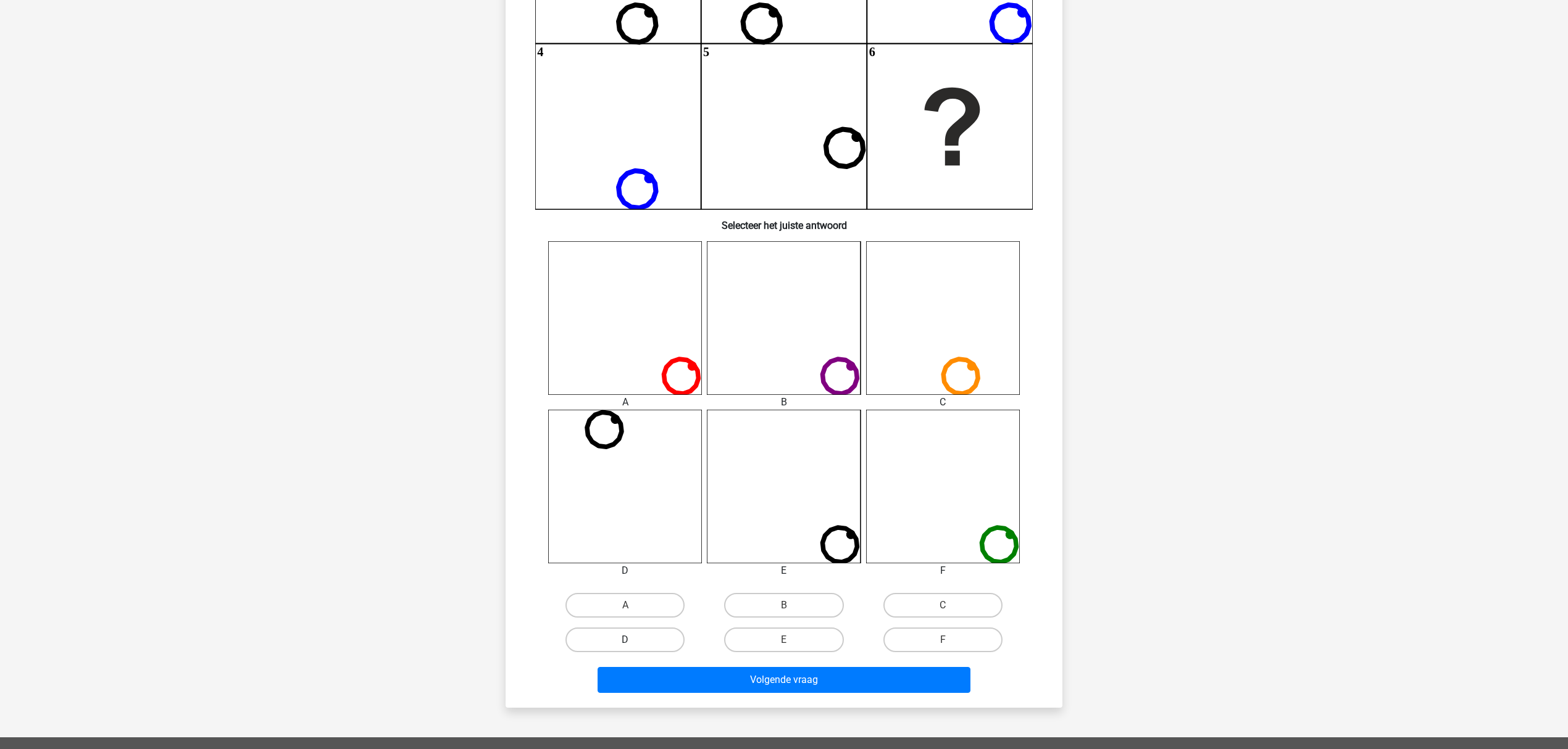
click at [638, 562] on label "D" at bounding box center [625, 640] width 119 height 25
click at [633, 562] on input "D" at bounding box center [629, 644] width 8 height 8
radio input "true"
click at [687, 562] on div "Wat is de meest logische volgende figuur in de reeks? 1 2 3 4 5 6 Selecteer het…" at bounding box center [784, 264] width 557 height 887
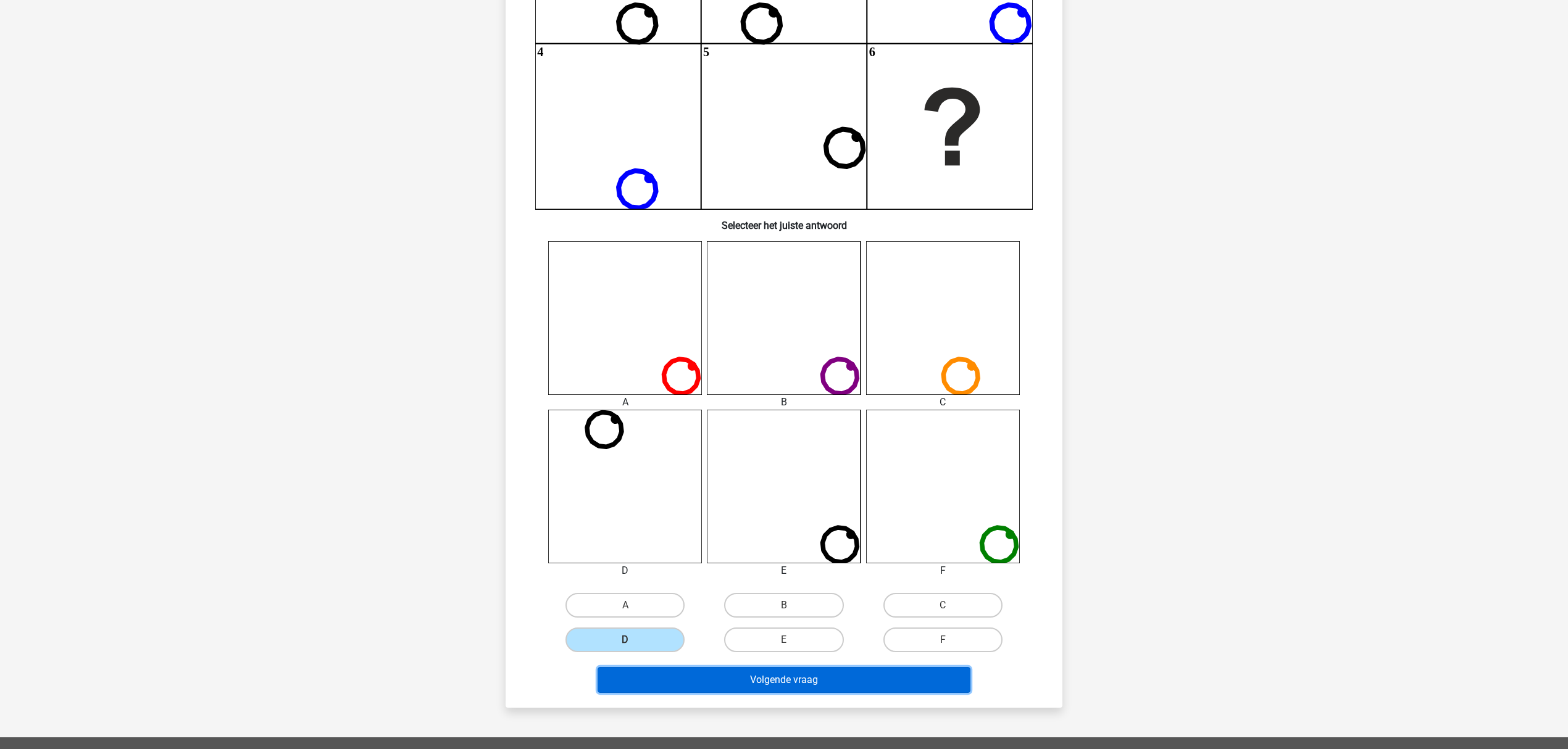
click at [695, 562] on button "Volgende vraag" at bounding box center [784, 680] width 373 height 26
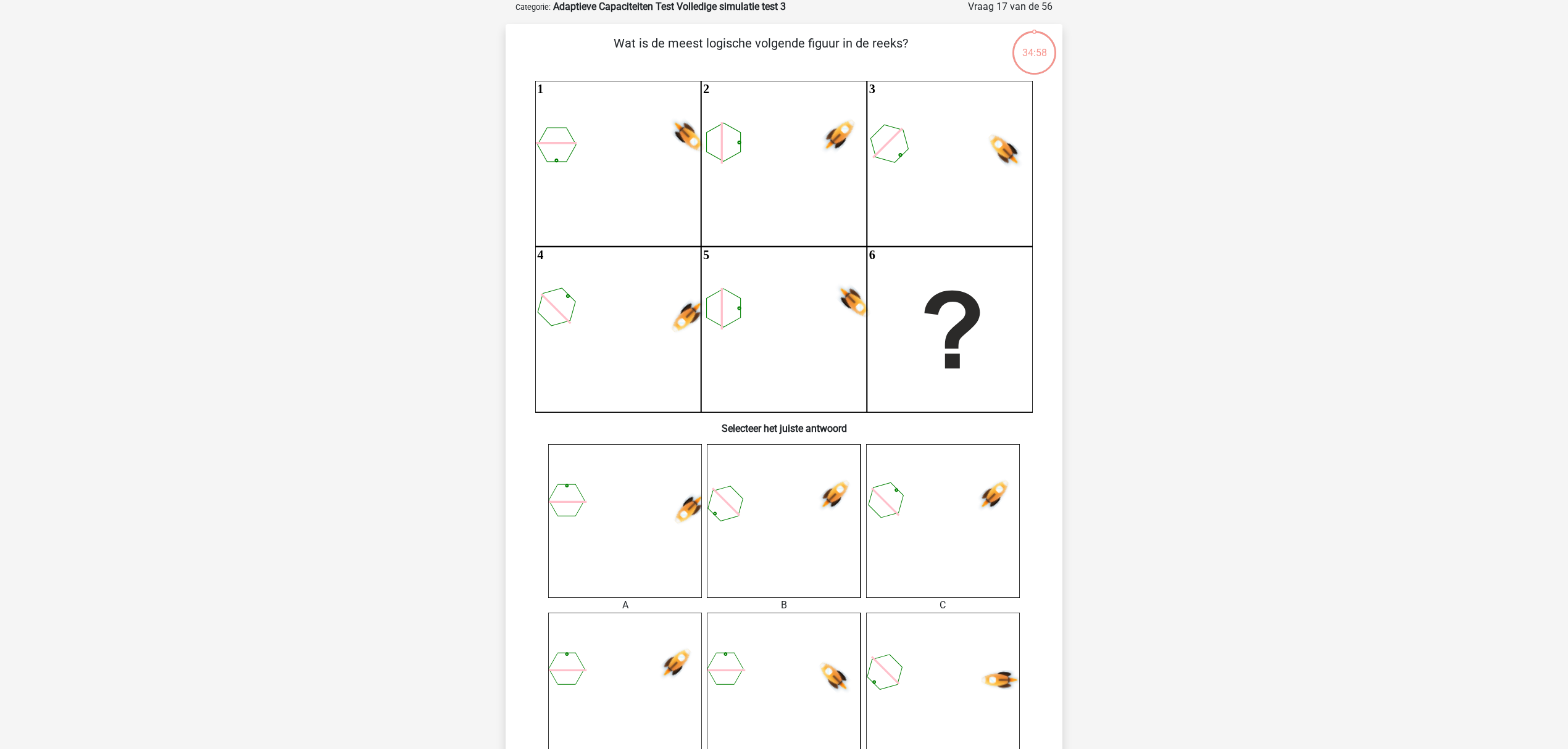
scroll to position [62, 0]
drag, startPoint x: 1177, startPoint y: 575, endPoint x: 1189, endPoint y: 58, distance: 517.1
click at [1175, 58] on div "Kies premium [PERSON_NAME] [EMAIL_ADDRESS][DOMAIN_NAME]" at bounding box center [784, 602] width 1568 height 1329
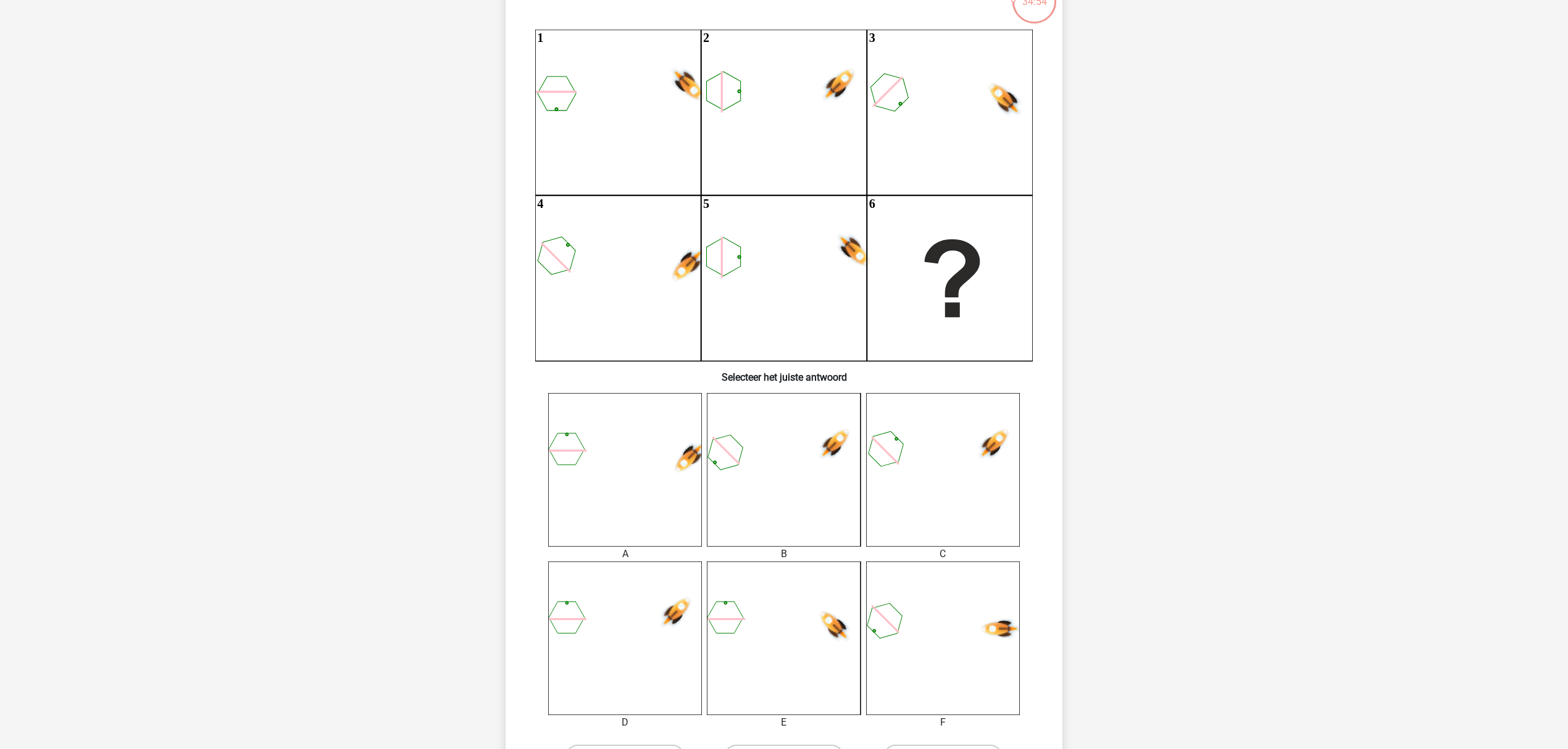
scroll to position [139, 0]
drag, startPoint x: 1213, startPoint y: 102, endPoint x: 1194, endPoint y: 120, distance: 26.2
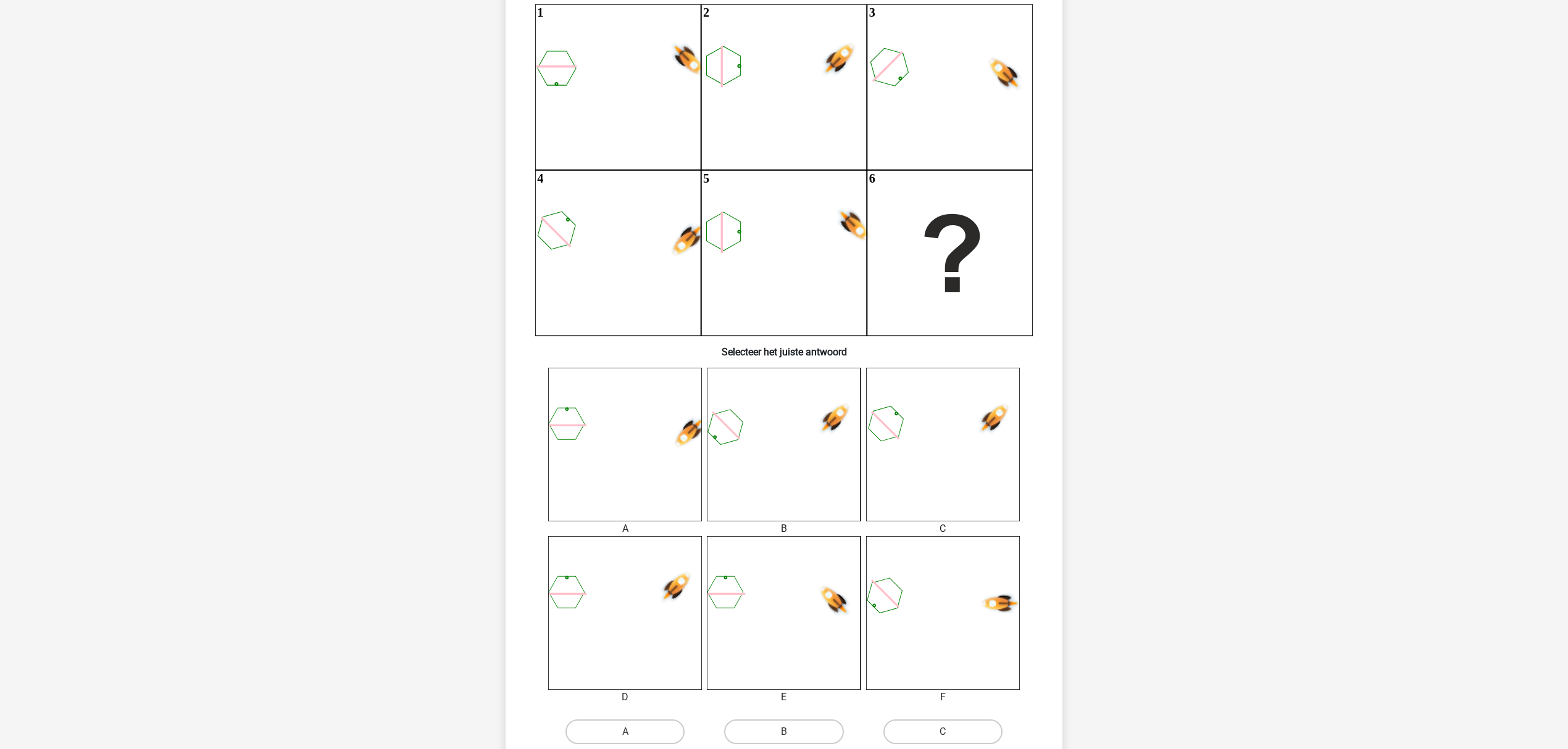
click at [683, 562] on icon at bounding box center [625, 613] width 154 height 154
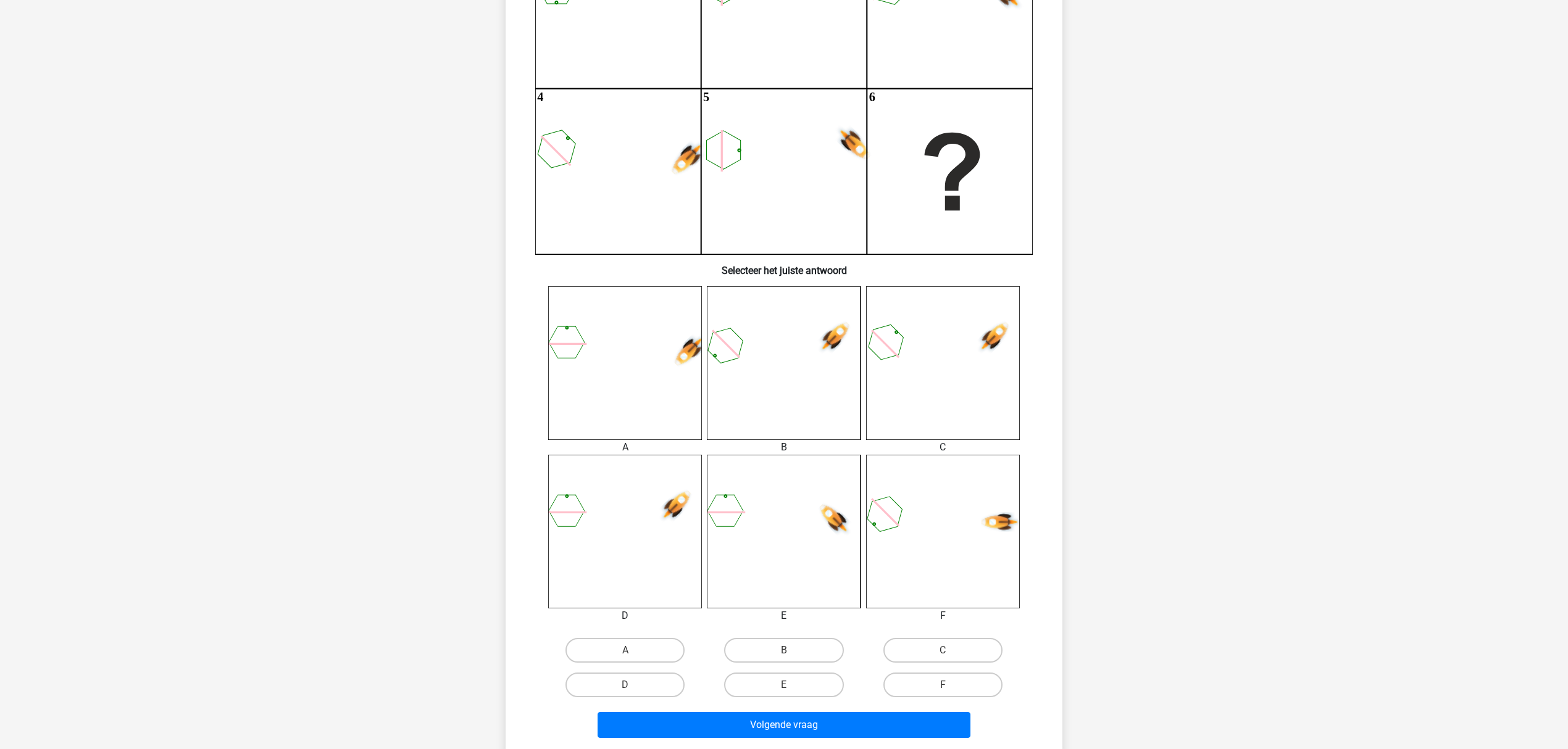
scroll to position [221, 0]
click at [643, 562] on label "A" at bounding box center [625, 650] width 119 height 25
click at [633, 562] on input "A" at bounding box center [629, 654] width 8 height 8
radio input "true"
click at [628, 562] on label "D" at bounding box center [625, 685] width 119 height 25
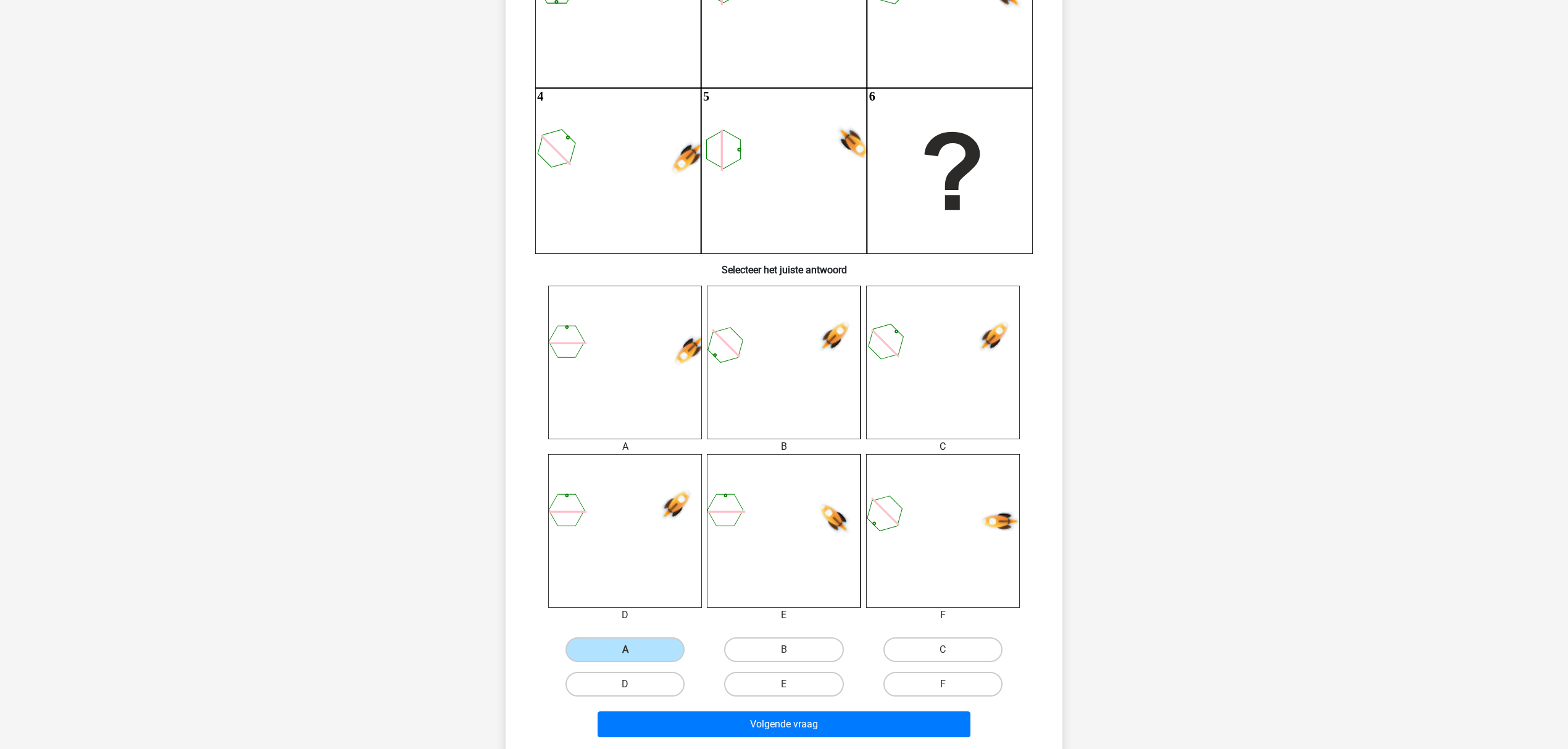
click at [628, 562] on input "D" at bounding box center [629, 688] width 8 height 8
radio input "true"
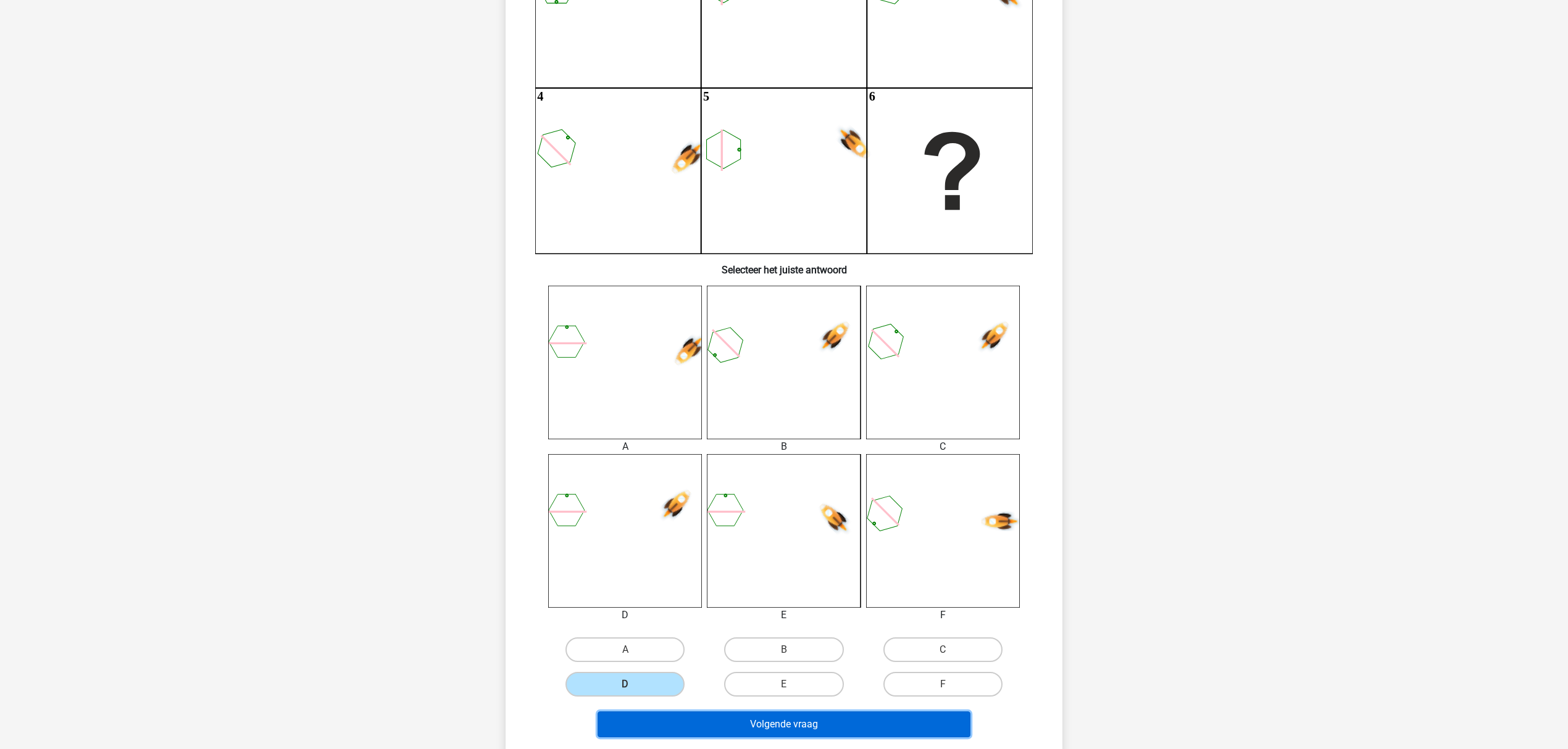
click at [682, 562] on button "Volgende vraag" at bounding box center [784, 725] width 373 height 26
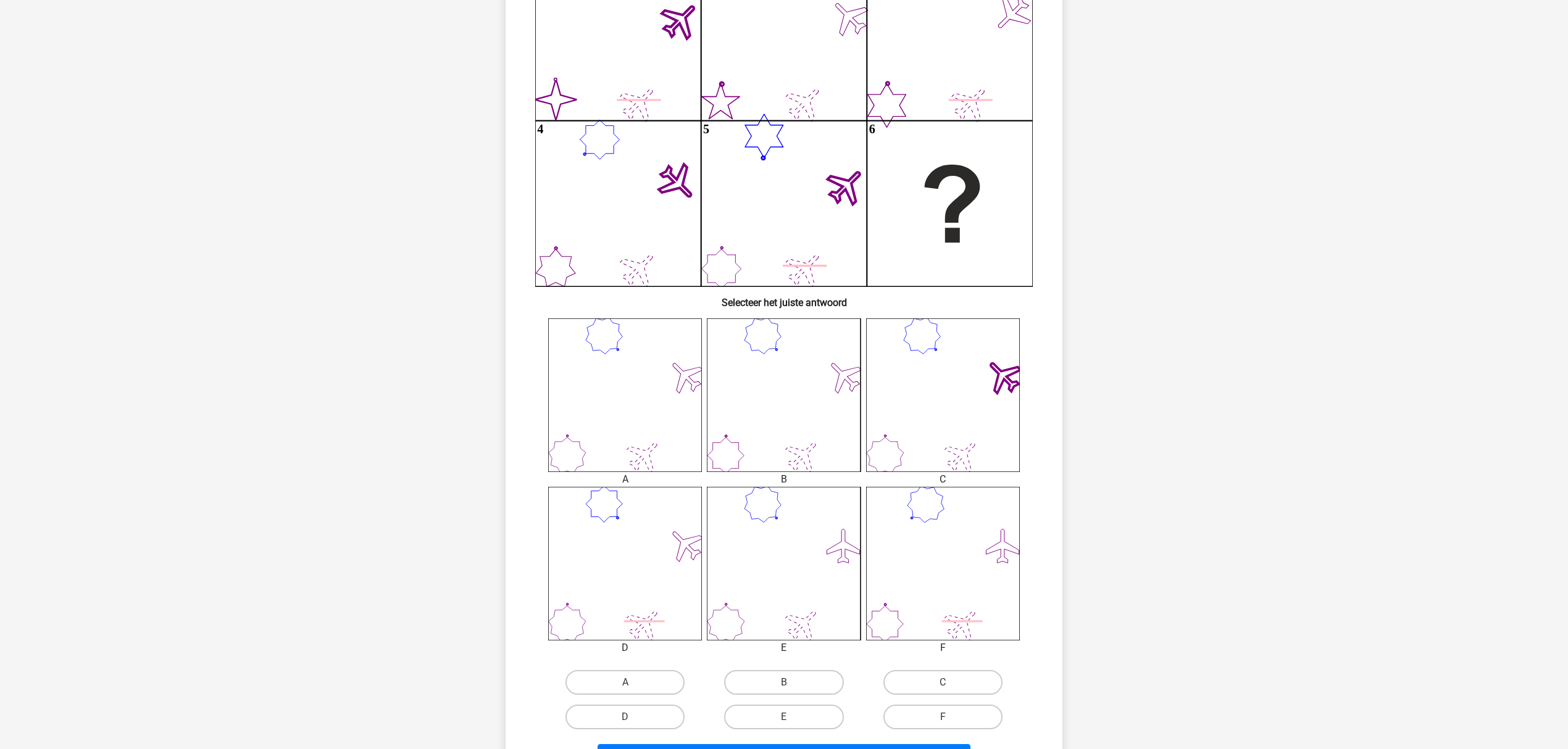
scroll to position [176, 0]
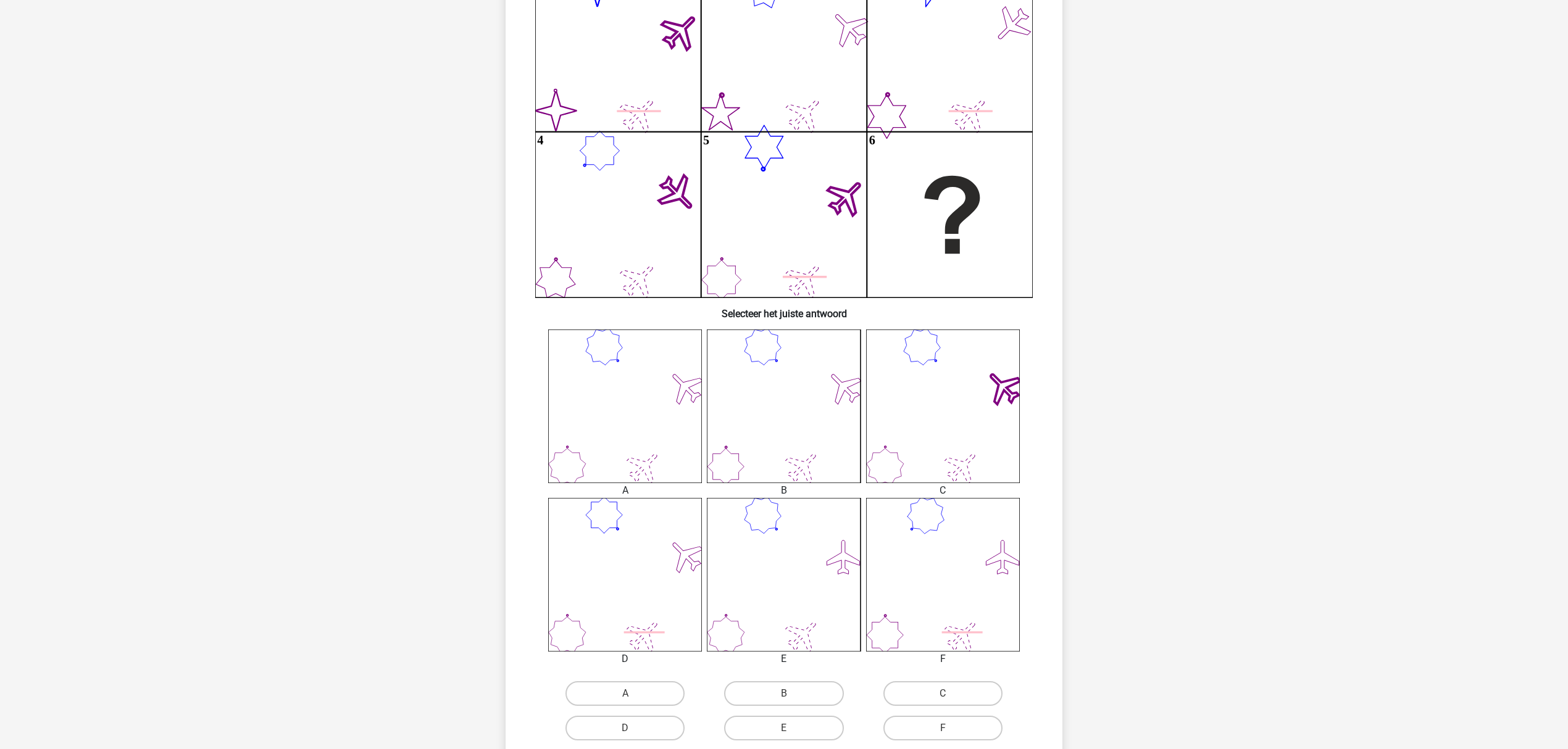
drag, startPoint x: 1161, startPoint y: 366, endPoint x: 1167, endPoint y: 344, distance: 22.8
click at [625, 562] on label "A" at bounding box center [625, 695] width 119 height 25
click at [625, 562] on input "A" at bounding box center [629, 699] width 8 height 8
radio input "true"
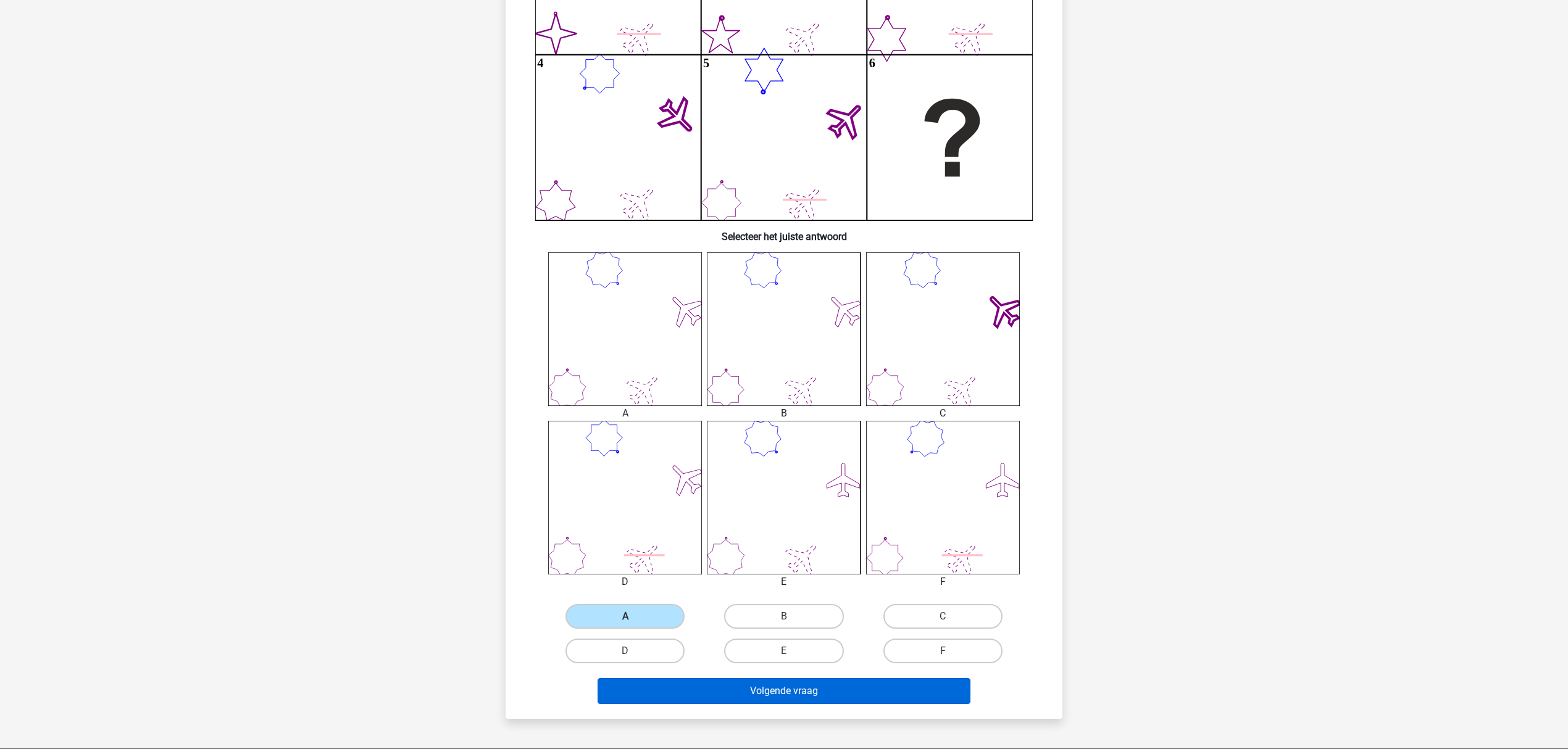
scroll to position [340, 0]
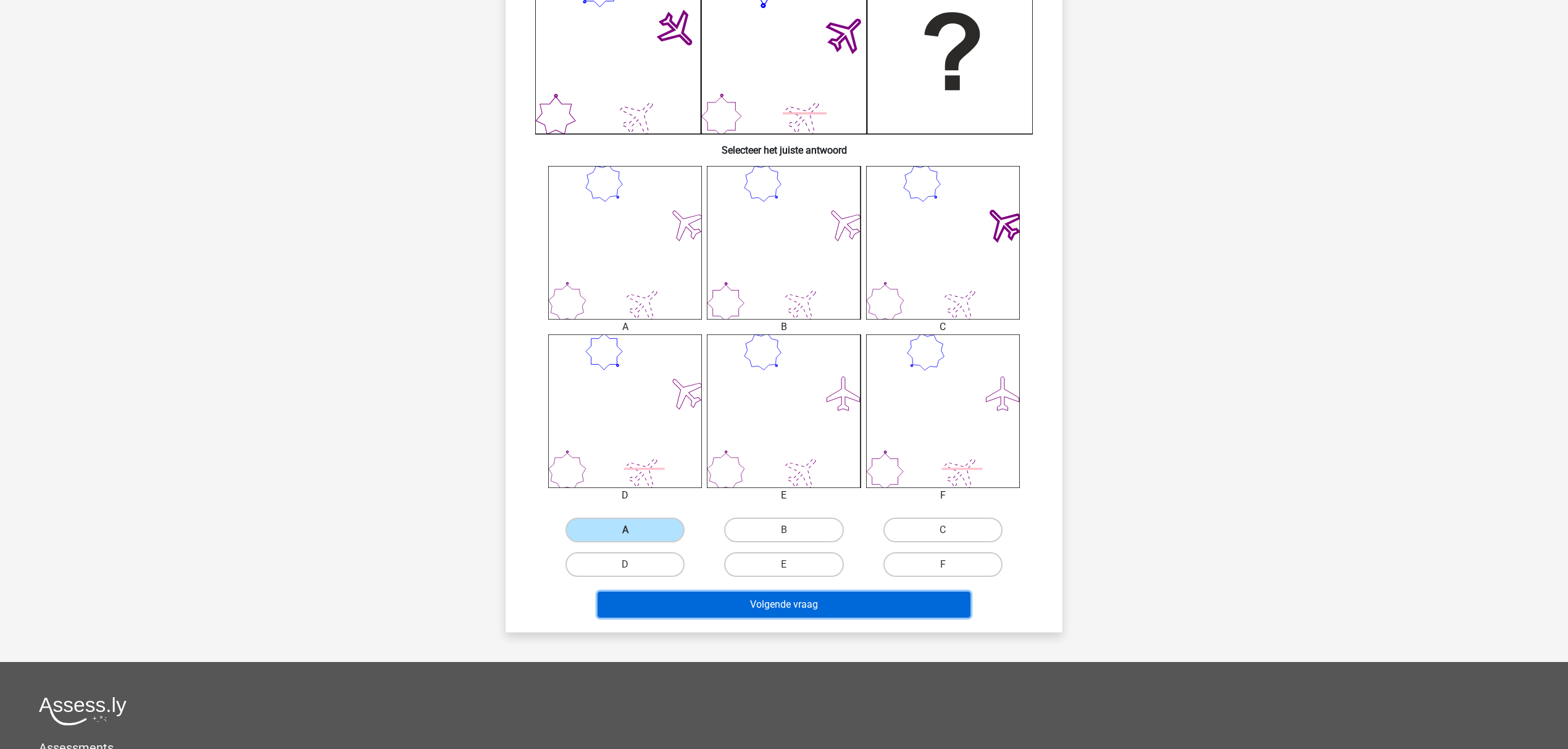
click at [822, 562] on button "Volgende vraag" at bounding box center [784, 605] width 373 height 26
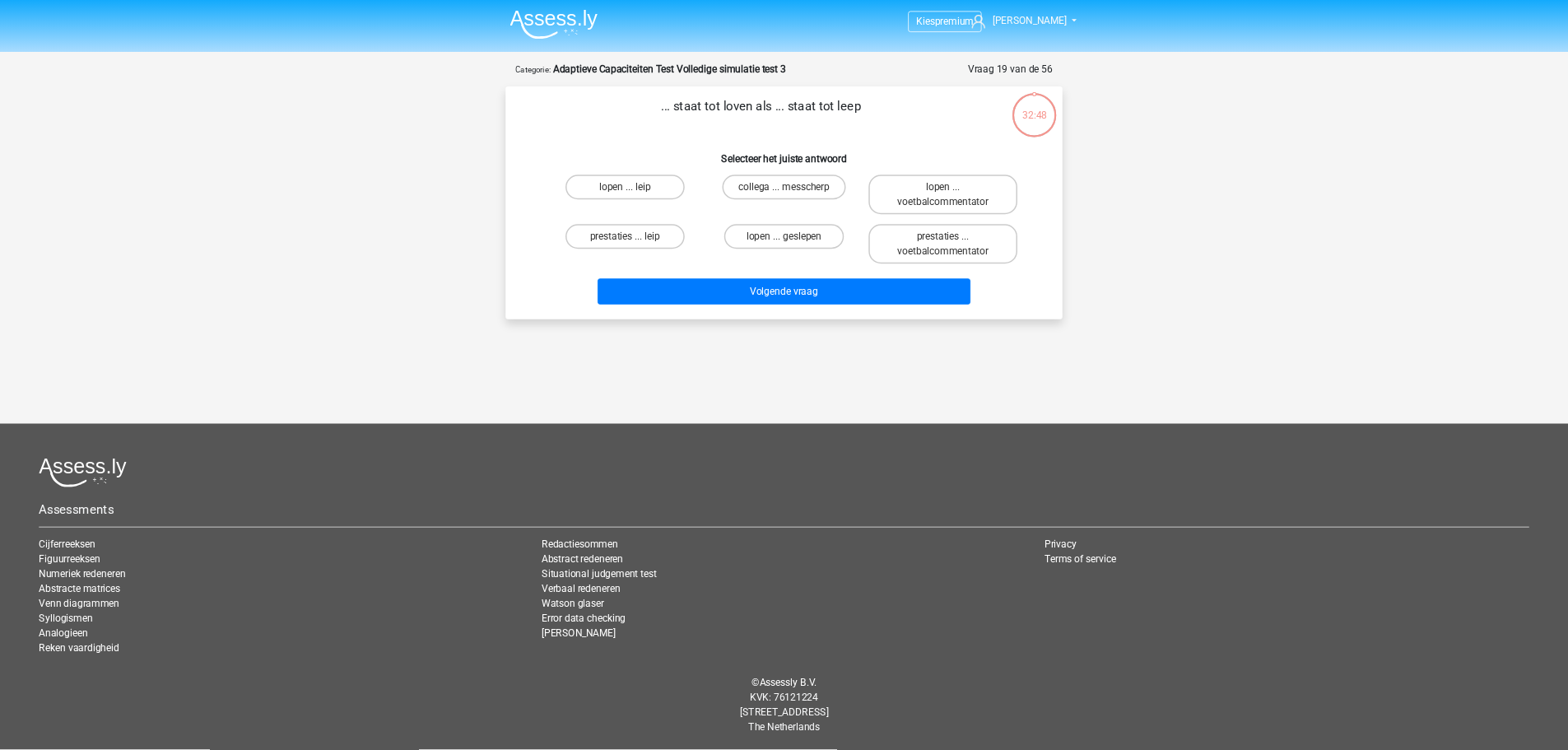
scroll to position [0, 0]
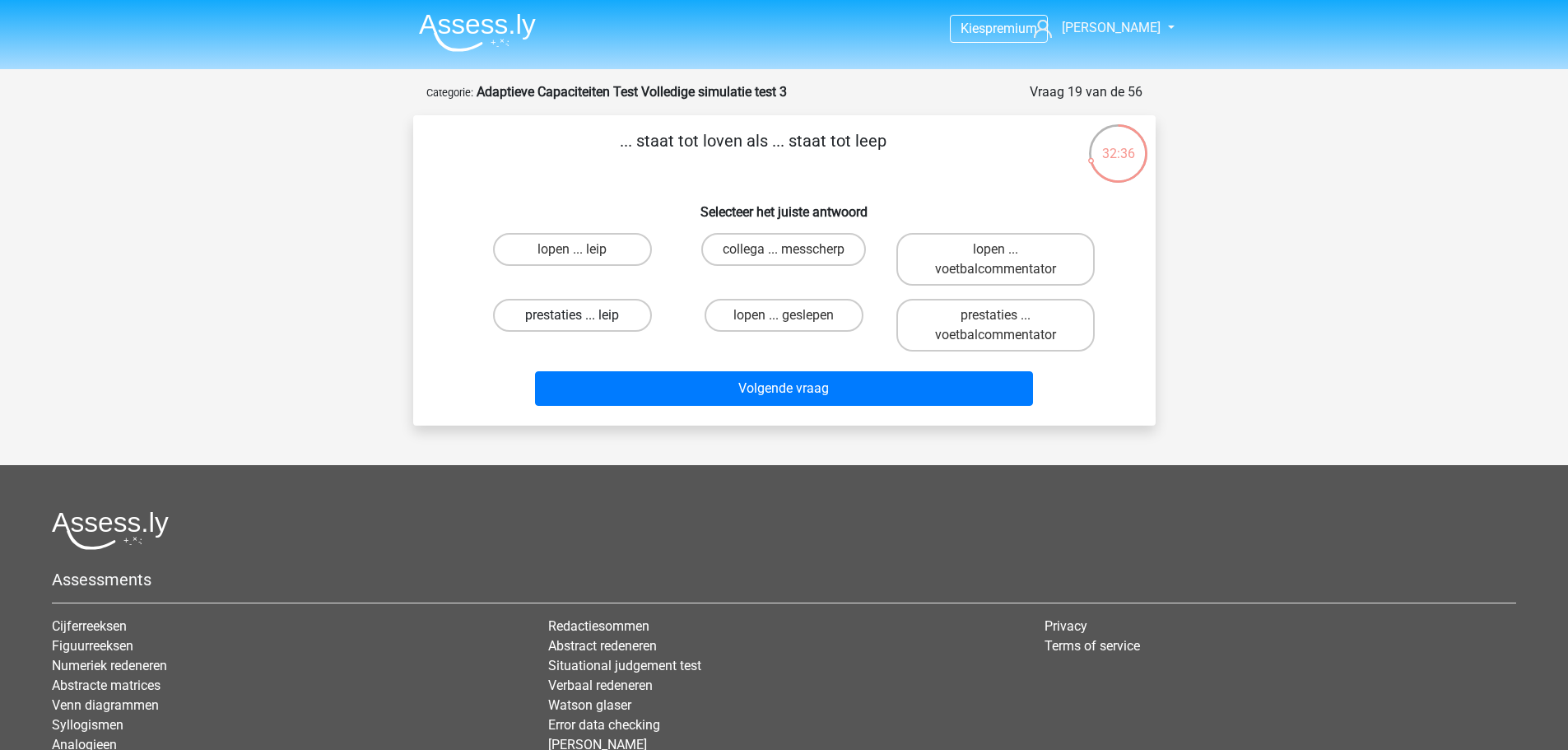
click at [603, 307] on label "prestaties ... leip" at bounding box center [572, 315] width 159 height 33
click at [583, 315] on input "prestaties ... leip" at bounding box center [577, 320] width 11 height 11
radio input "true"
click at [781, 254] on label "collega ... messcherp" at bounding box center [783, 250] width 165 height 33
click at [783, 254] on input "collega ... messcherp" at bounding box center [788, 255] width 11 height 11
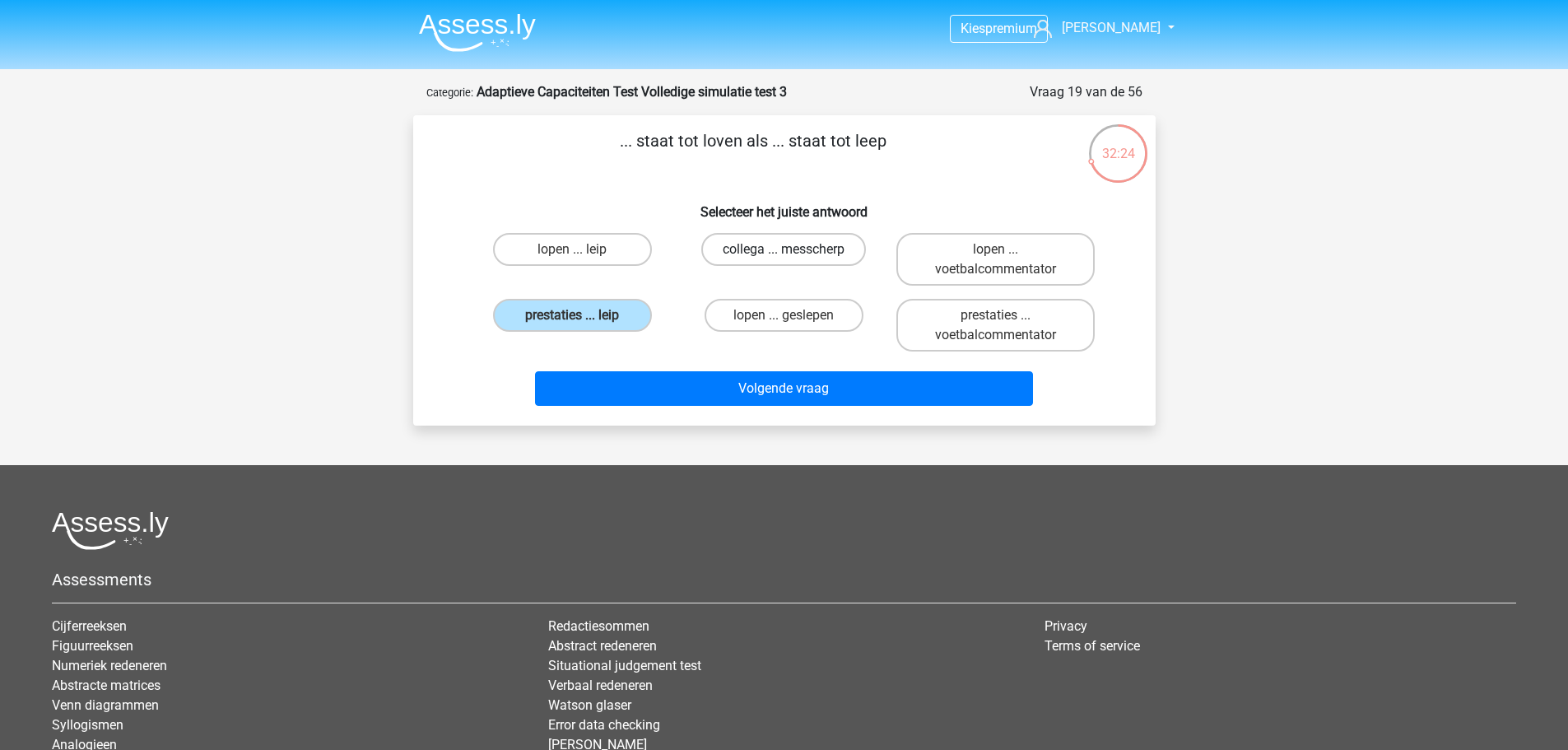
radio input "true"
click at [629, 255] on label "lopen ... leip" at bounding box center [572, 250] width 159 height 33
click at [583, 255] on input "lopen ... leip" at bounding box center [577, 255] width 11 height 11
radio input "true"
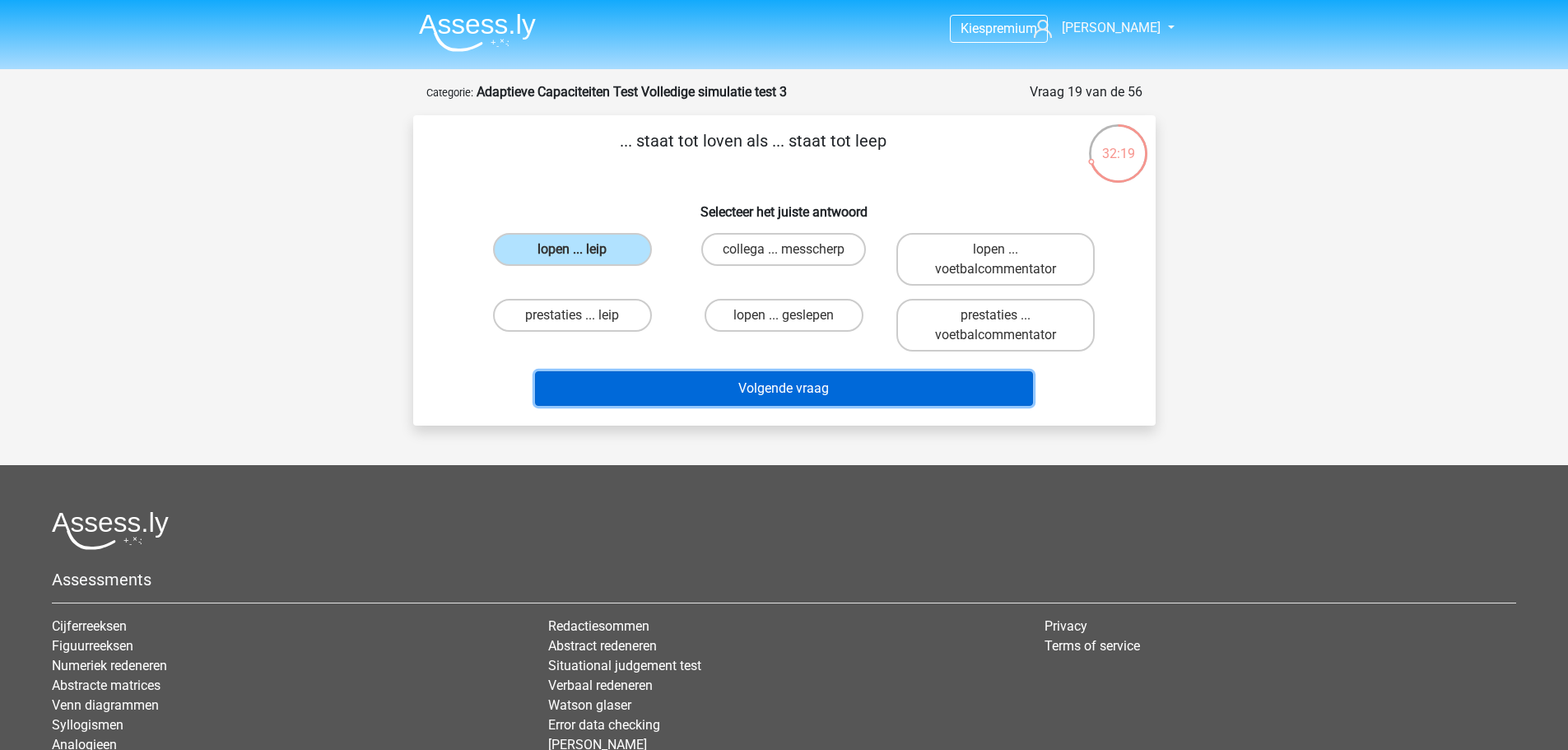
click at [765, 390] on button "Volgende vraag" at bounding box center [784, 389] width 498 height 35
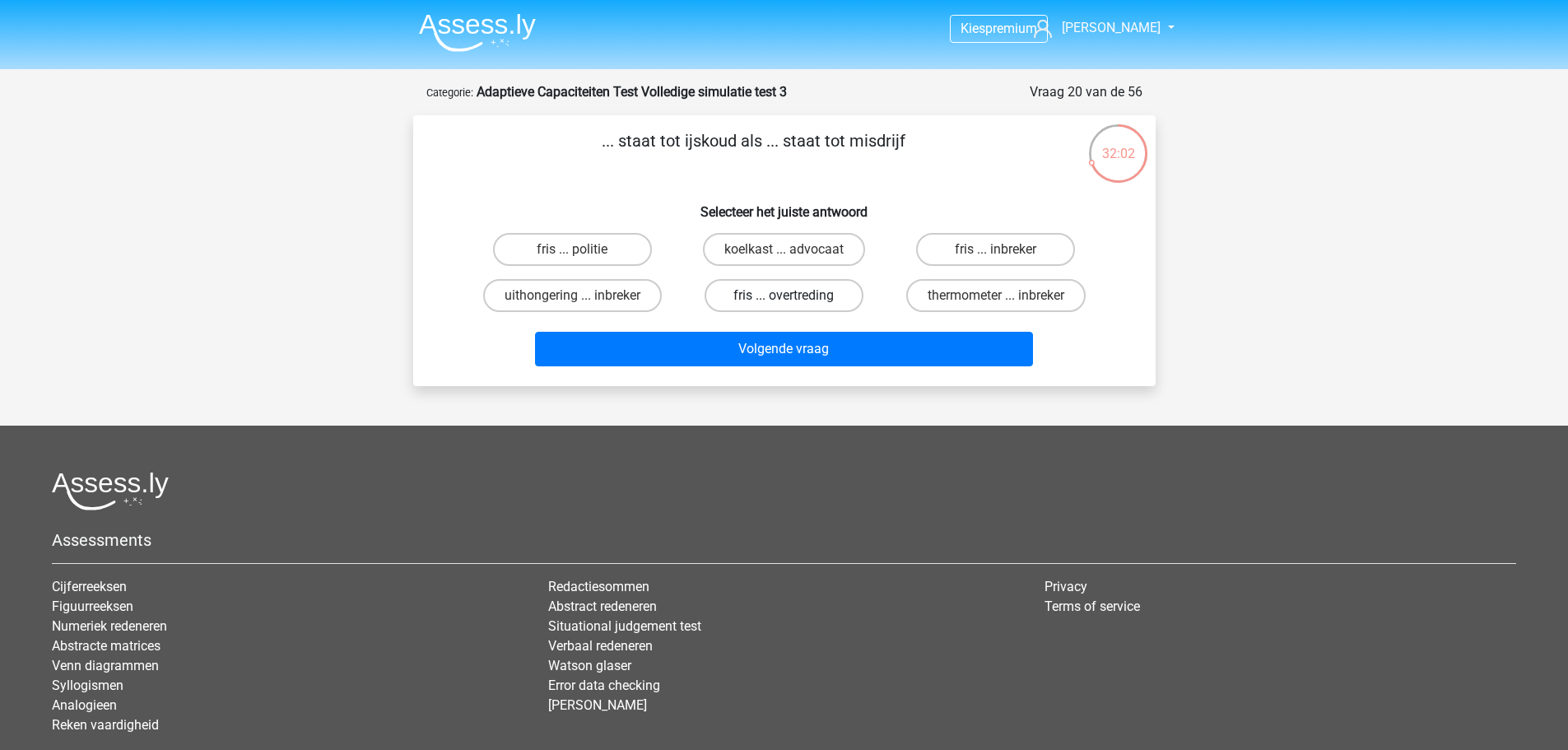
click at [767, 294] on label "fris ... overtreding" at bounding box center [784, 295] width 159 height 33
click at [783, 295] on input "fris ... overtreding" at bounding box center [788, 300] width 11 height 11
radio input "true"
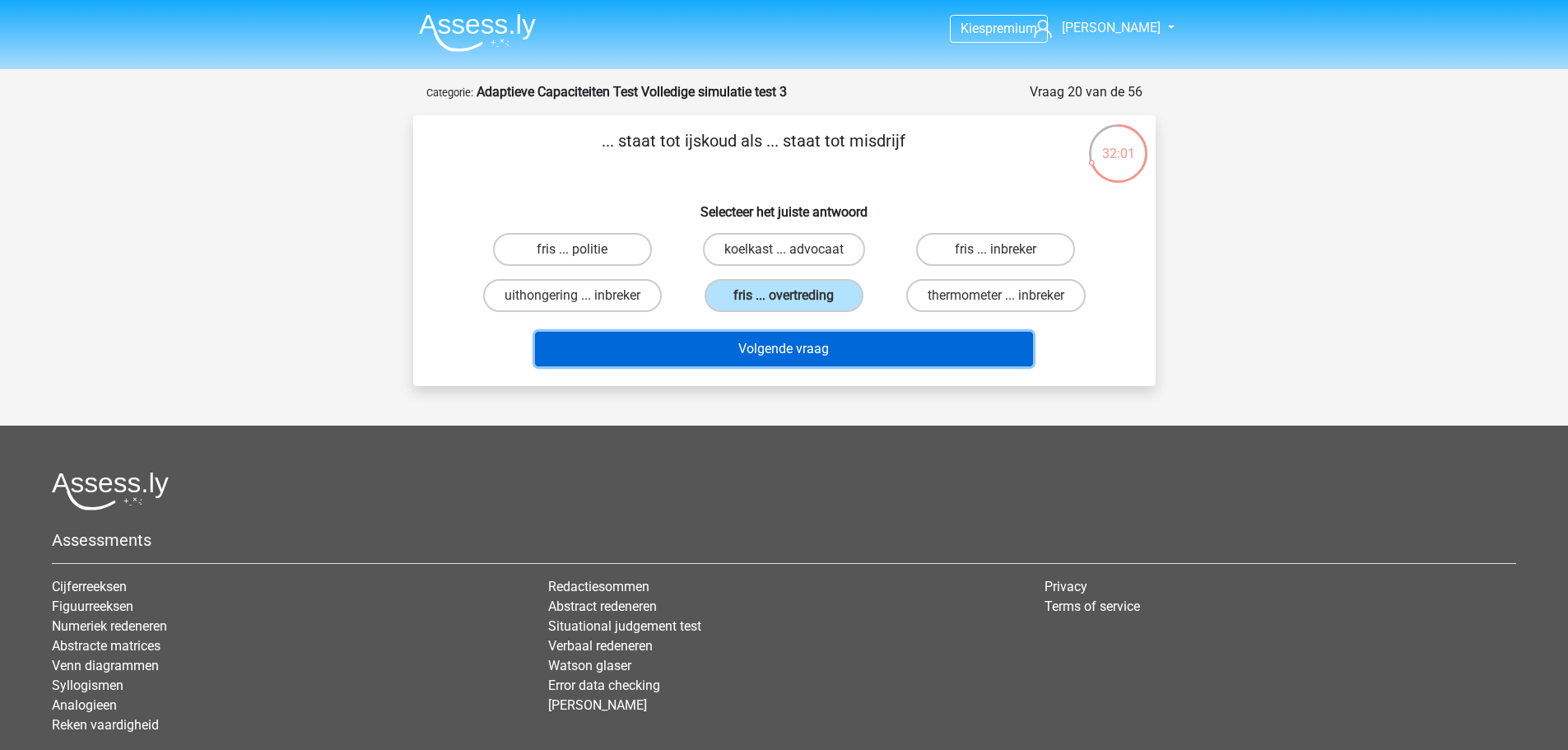
click at [739, 344] on button "Volgende vraag" at bounding box center [784, 349] width 498 height 35
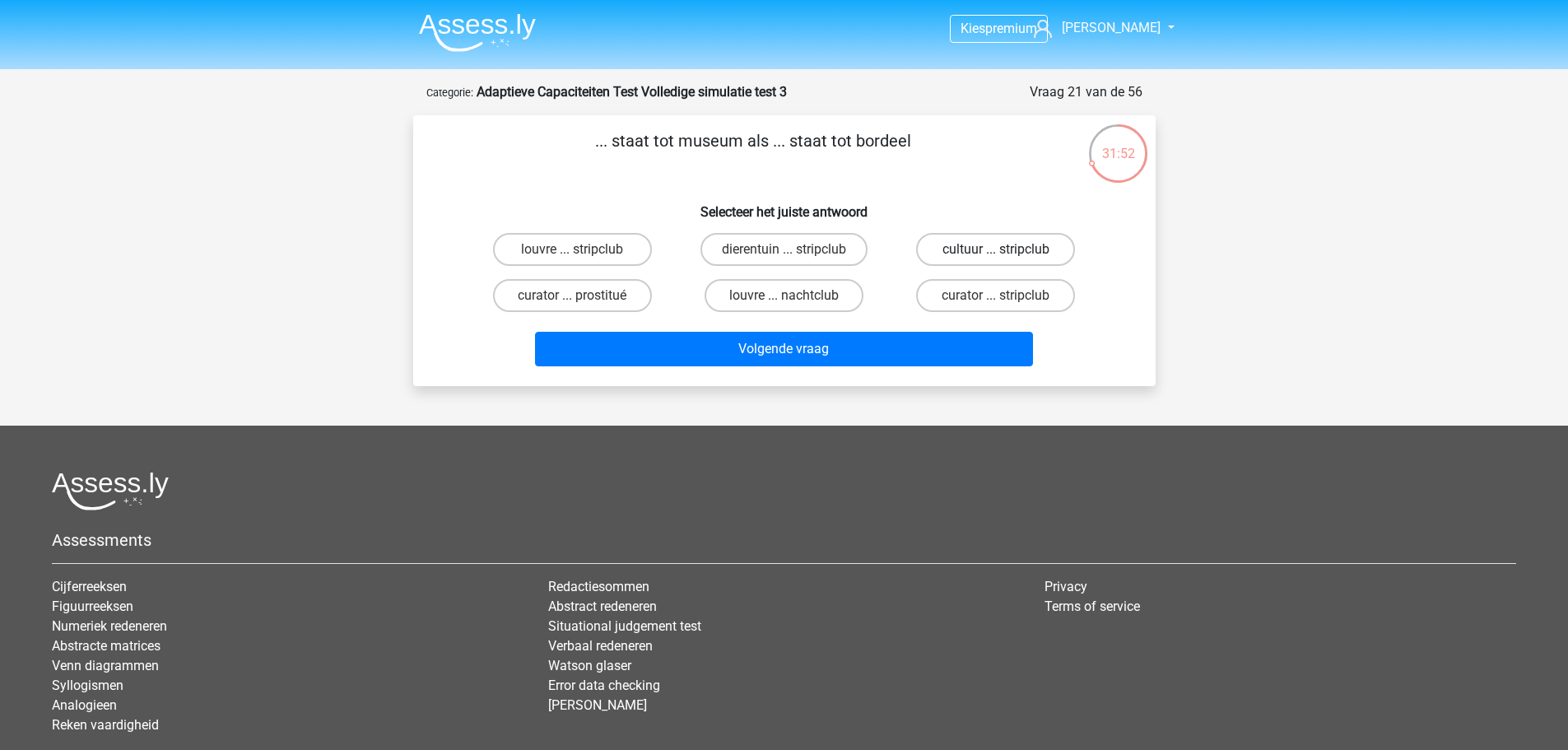
click at [1032, 246] on label "cultuur ... stripclub" at bounding box center [996, 250] width 159 height 33
click at [1006, 250] on input "cultuur ... stripclub" at bounding box center [1001, 255] width 11 height 11
radio input "true"
click at [1011, 279] on label "curator ... stripclub" at bounding box center [996, 295] width 159 height 33
click at [1006, 295] on input "curator ... stripclub" at bounding box center [1001, 300] width 11 height 11
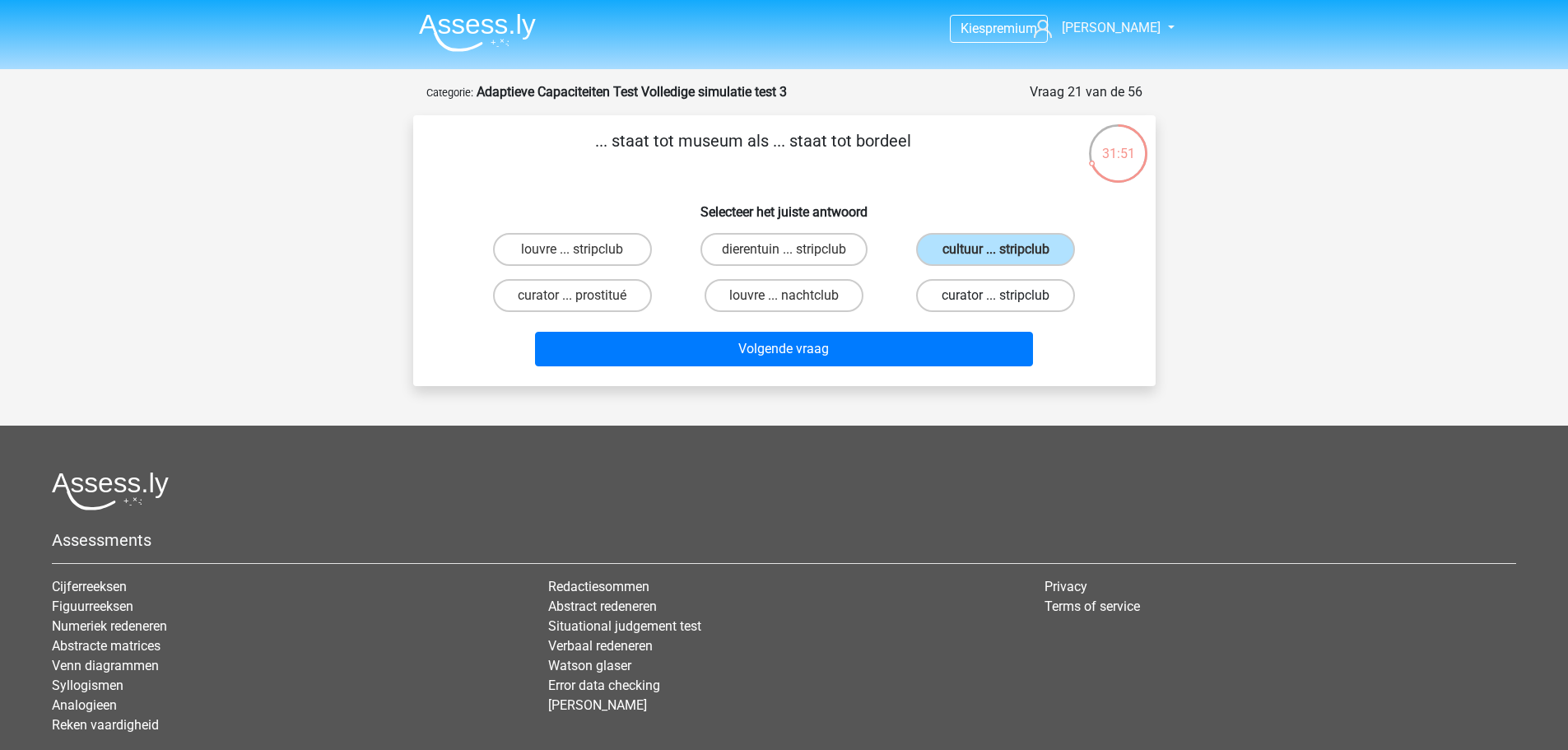
radio input "true"
click at [1009, 257] on label "cultuur ... stripclub" at bounding box center [996, 250] width 159 height 33
click at [1006, 257] on input "cultuur ... stripclub" at bounding box center [1001, 255] width 11 height 11
radio input "true"
click at [1007, 284] on label "curator ... stripclub" at bounding box center [996, 295] width 159 height 33
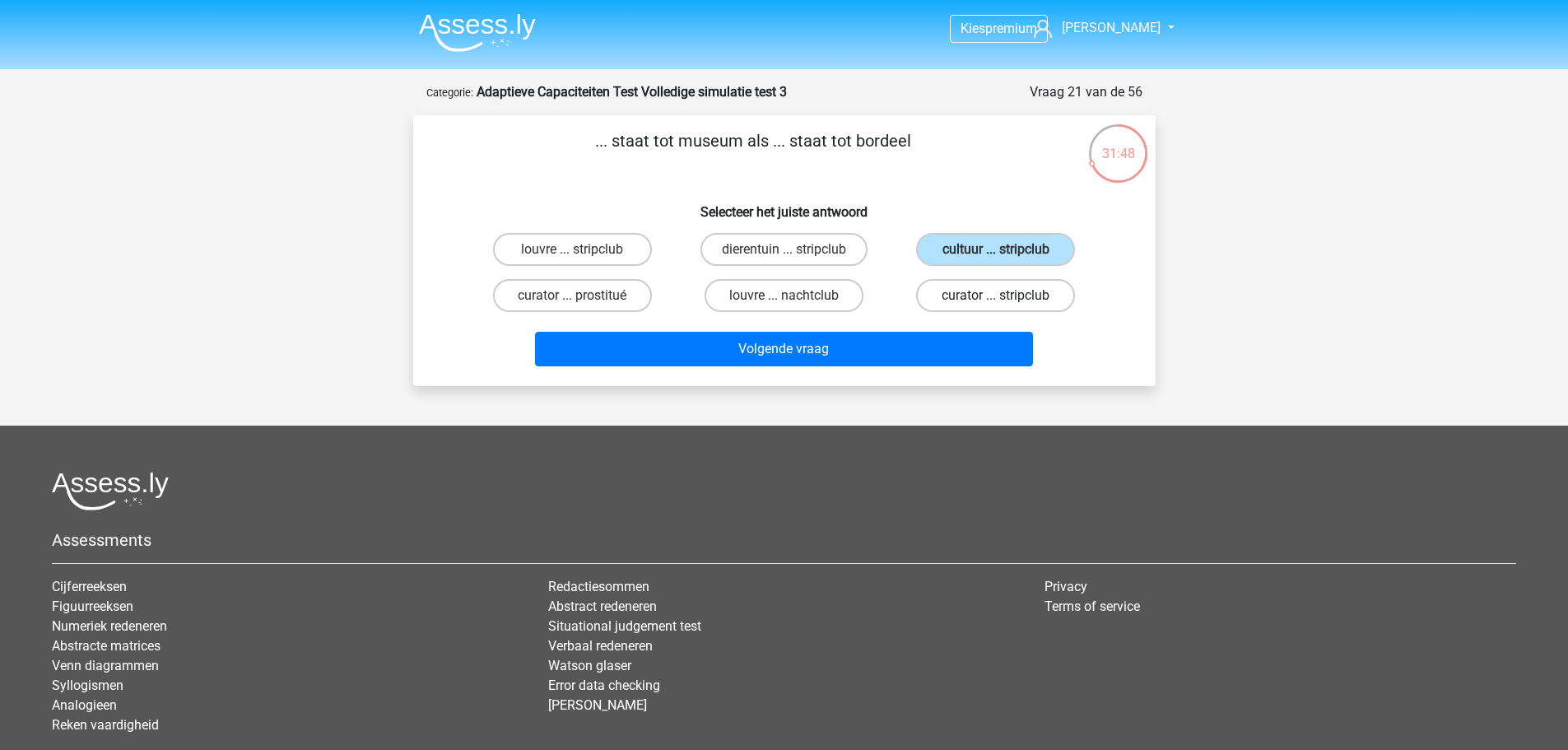
click at [1006, 295] on input "curator ... stripclub" at bounding box center [1001, 300] width 11 height 11
radio input "true"
click at [611, 294] on label "curator ... prostitué" at bounding box center [572, 295] width 159 height 33
click at [583, 295] on input "curator ... prostitué" at bounding box center [577, 300] width 11 height 11
radio input "true"
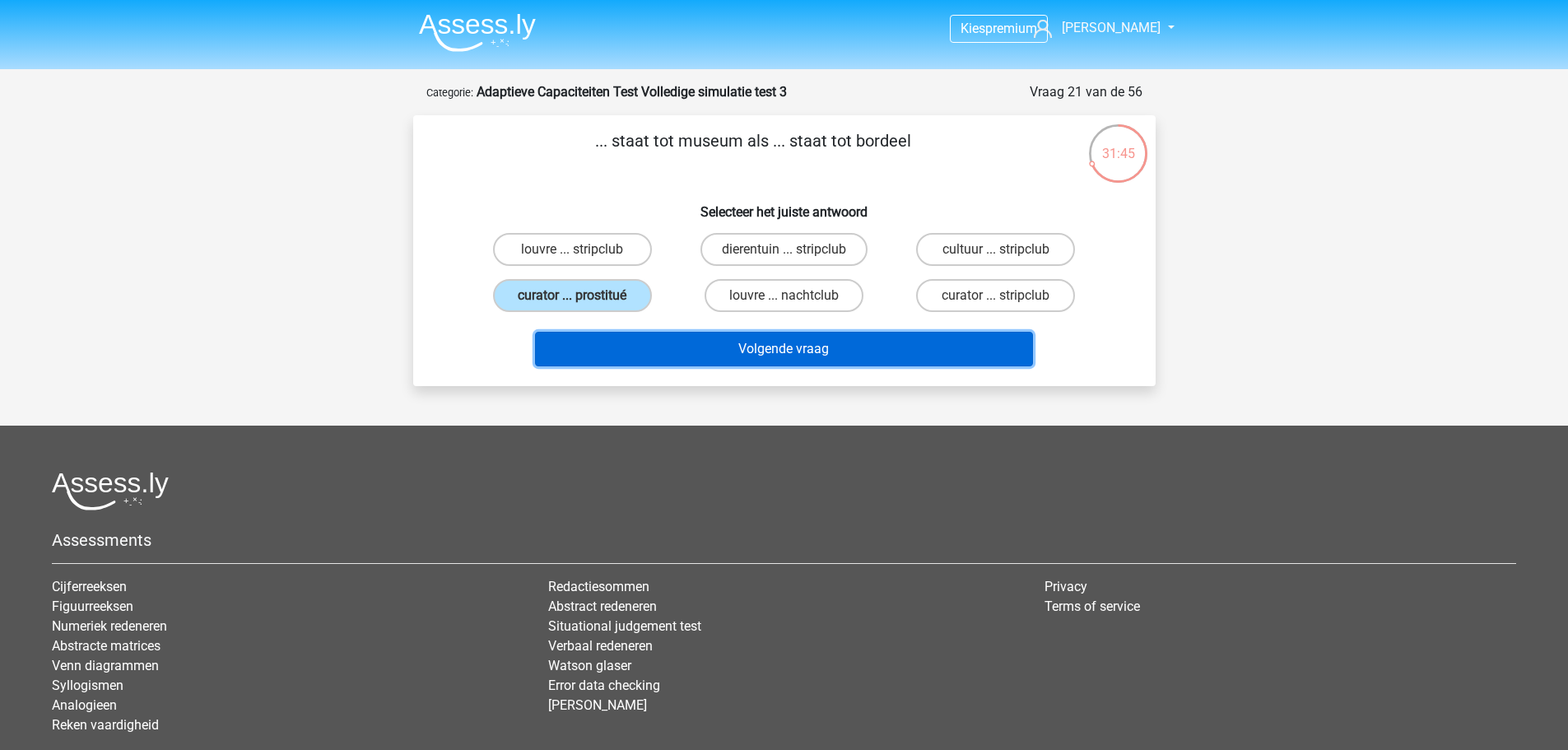
click at [855, 347] on button "Volgende vraag" at bounding box center [784, 349] width 498 height 35
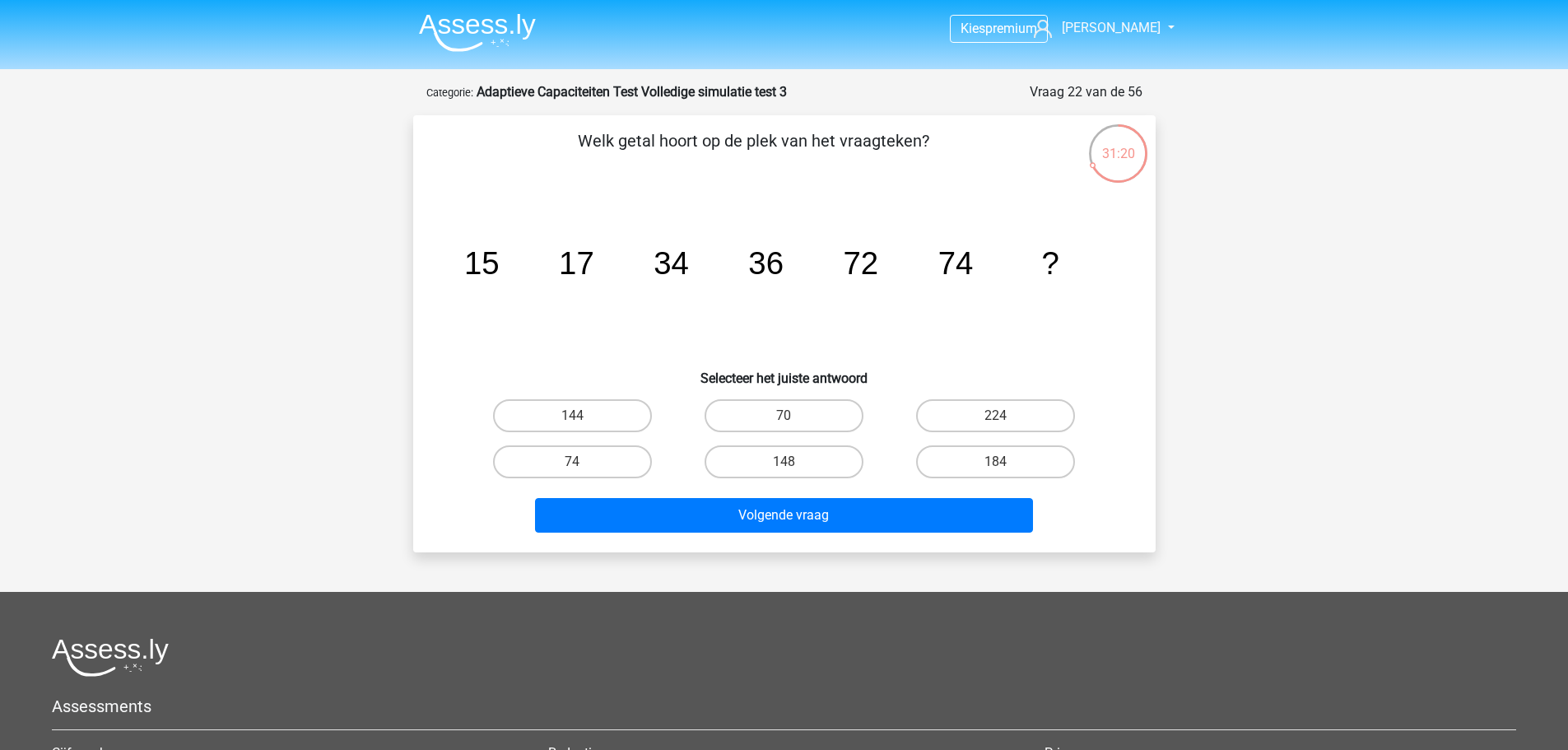
drag, startPoint x: 928, startPoint y: 270, endPoint x: 1068, endPoint y: 270, distance: 140.0
click at [968, 270] on icon "image/svg+xml 15 17 34 36 72 74 ?" at bounding box center [784, 274] width 663 height 166
click at [724, 458] on label "148" at bounding box center [784, 461] width 159 height 33
click at [783, 461] on input "148" at bounding box center [788, 466] width 11 height 11
radio input "true"
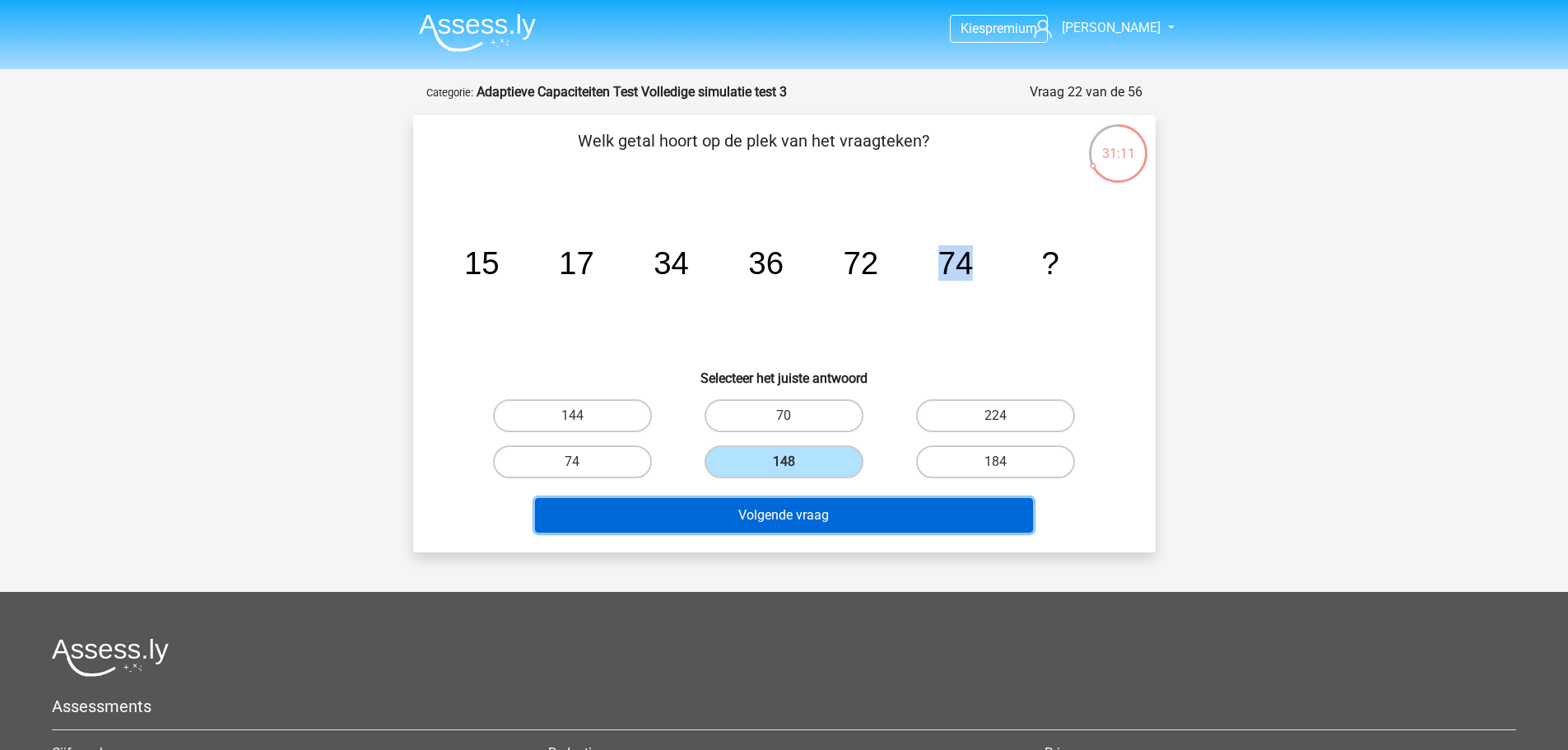
click at [772, 516] on button "Volgende vraag" at bounding box center [784, 515] width 498 height 35
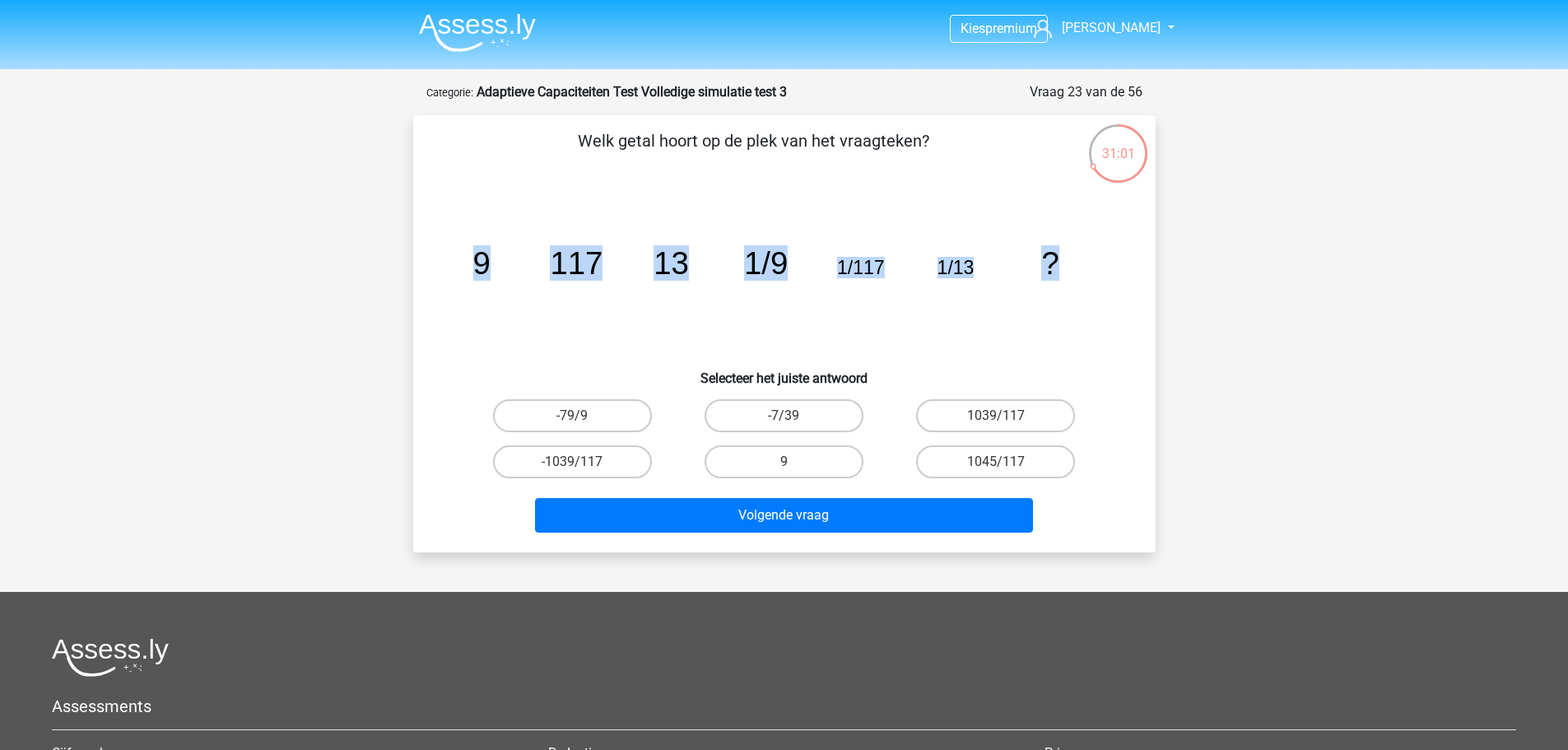
drag, startPoint x: 442, startPoint y: 272, endPoint x: 1152, endPoint y: 309, distance: 711.0
click at [1152, 309] on div "Welk getal hoort op de plek van het vraagteken? image/svg+xml 9 117 13 1/9 1/11…" at bounding box center [785, 333] width 743 height 437
click at [544, 397] on div "-79/9" at bounding box center [572, 416] width 212 height 46
click at [546, 409] on label "-79/9" at bounding box center [572, 416] width 159 height 33
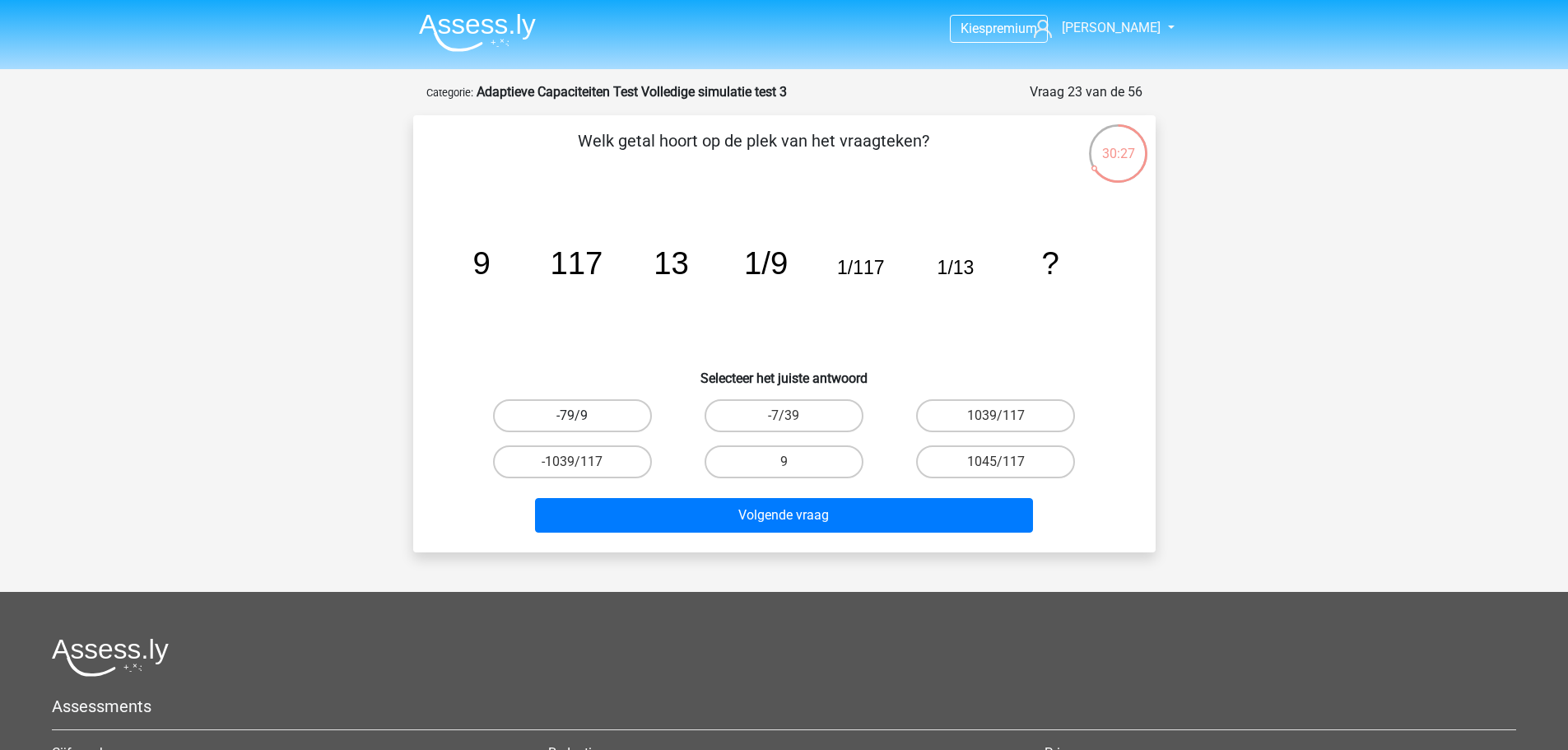
click at [572, 416] on input "-79/9" at bounding box center [577, 421] width 11 height 11
radio input "true"
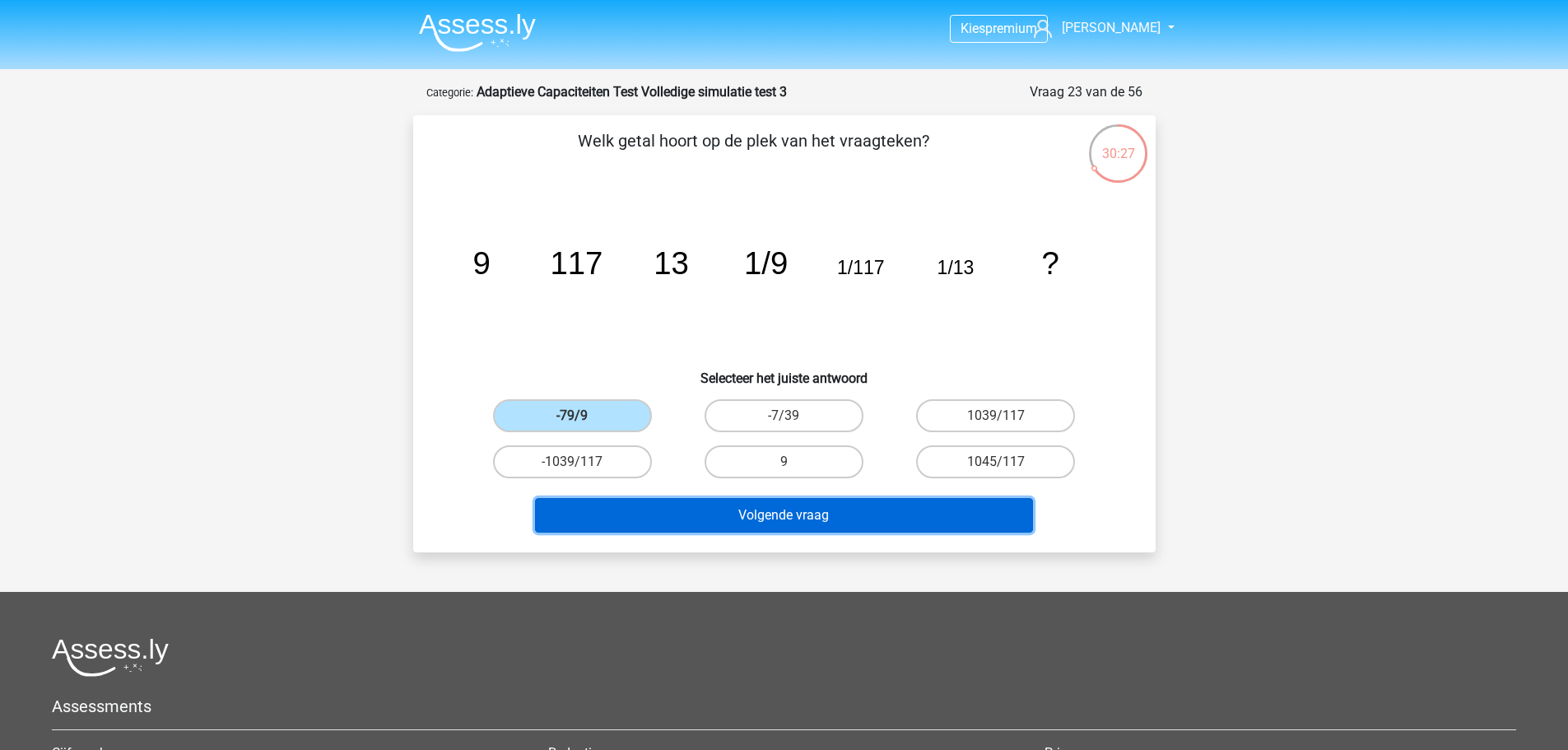
click at [832, 527] on button "Volgende vraag" at bounding box center [784, 515] width 498 height 35
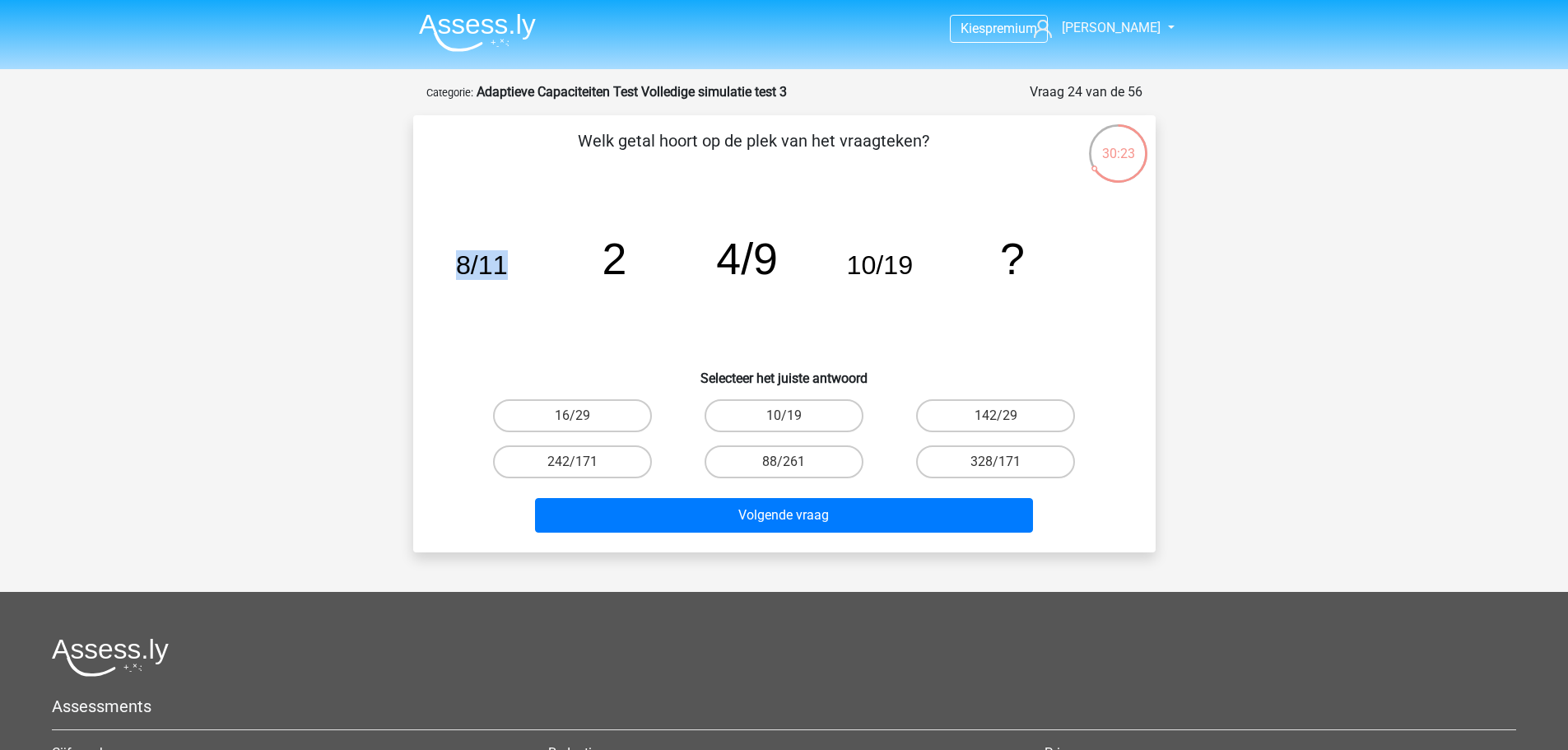
drag, startPoint x: 446, startPoint y: 250, endPoint x: 573, endPoint y: 270, distance: 128.6
click at [568, 270] on div "image/svg+xml 8/11 2 4/9 10/19 ?" at bounding box center [784, 274] width 690 height 166
click at [1035, 322] on icon "image/svg+xml 8/11 2 4/9 10/19 ?" at bounding box center [784, 274] width 663 height 166
drag, startPoint x: 1035, startPoint y: 262, endPoint x: 460, endPoint y: 265, distance: 575.0
click at [460, 265] on icon "image/svg+xml 8/11 2 4/9 10/19 ?" at bounding box center [784, 274] width 663 height 166
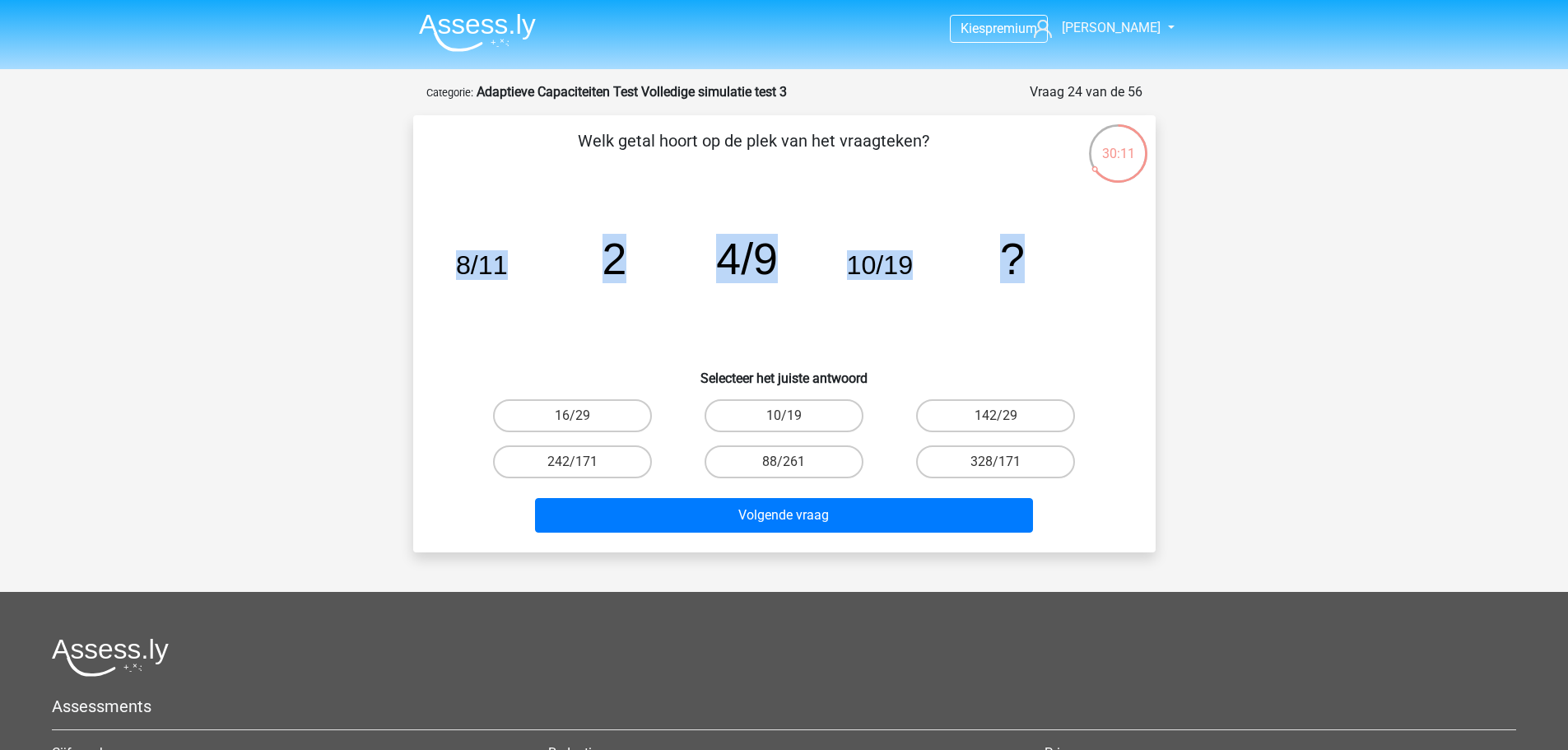
copy g "8/11 2 4/9 10/19 ?"
click at [1407, 382] on div "Kies premium [PERSON_NAME] [EMAIL_ADDRESS][DOMAIN_NAME]" at bounding box center [784, 513] width 1568 height 1026
click at [815, 415] on label "10/19" at bounding box center [784, 416] width 159 height 33
click at [794, 416] on input "10/19" at bounding box center [788, 421] width 11 height 11
radio input "true"
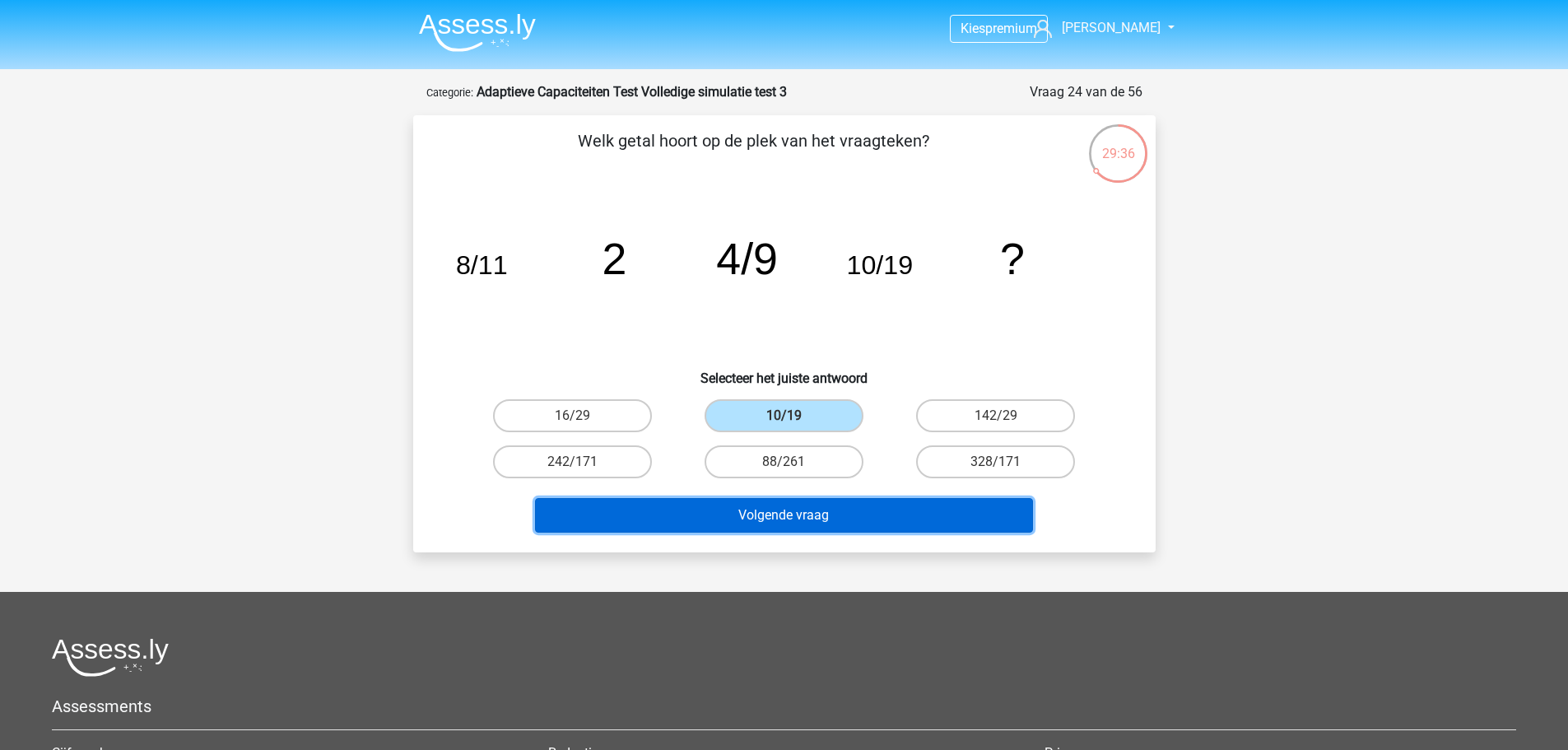
click at [872, 519] on button "Volgende vraag" at bounding box center [784, 515] width 498 height 35
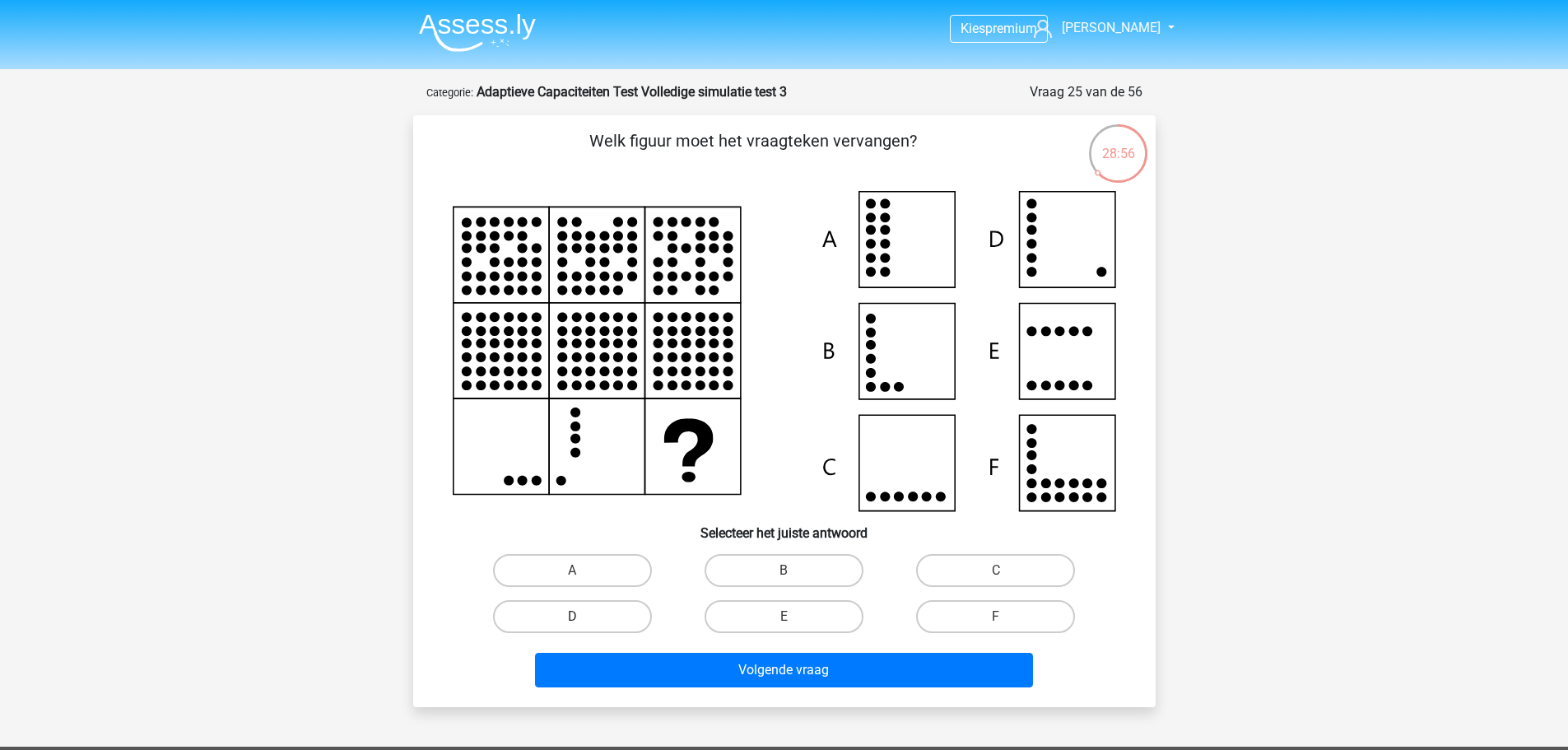
click at [629, 611] on label "D" at bounding box center [572, 617] width 159 height 33
click at [583, 616] on input "D" at bounding box center [577, 621] width 11 height 11
radio input "true"
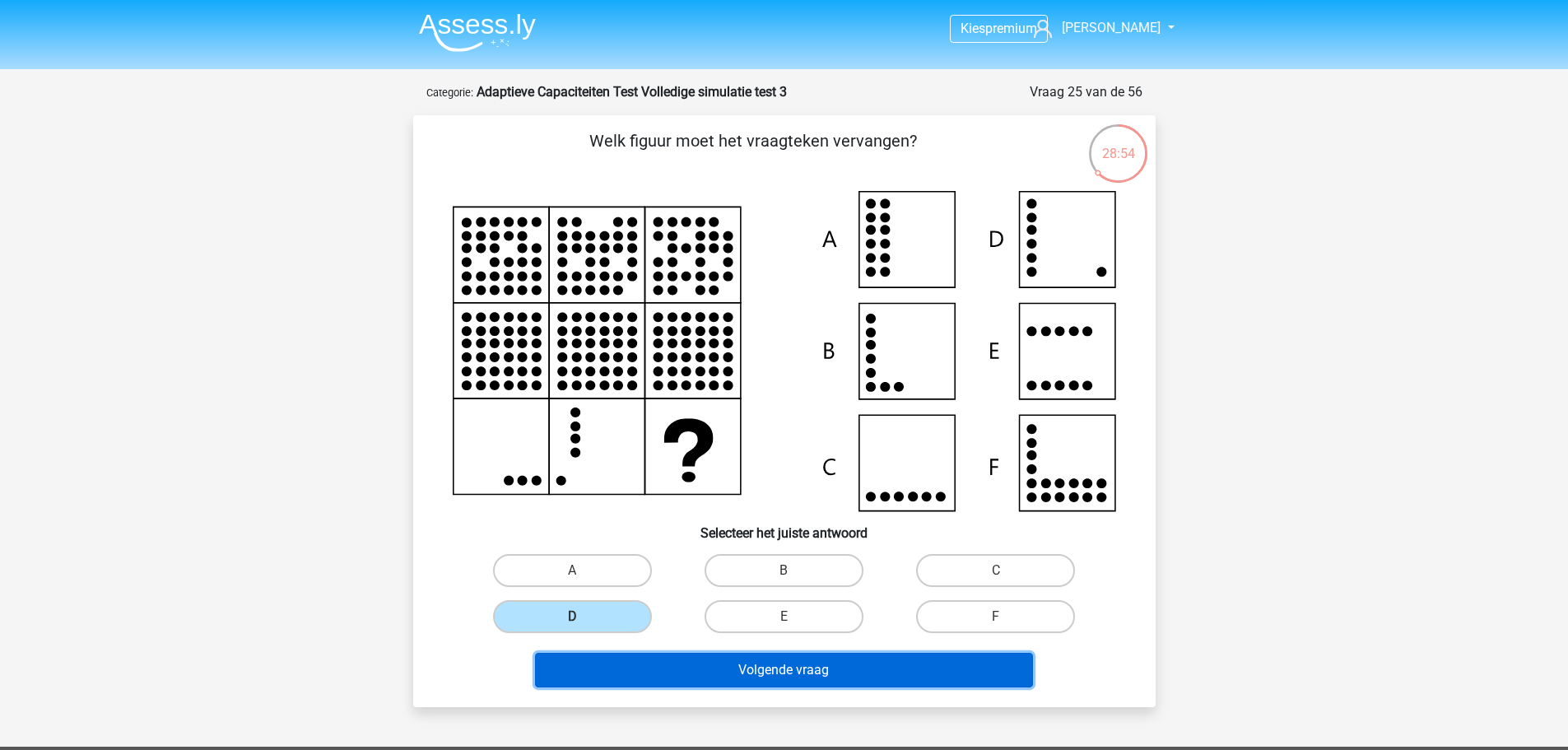
click at [697, 666] on button "Volgende vraag" at bounding box center [784, 670] width 498 height 35
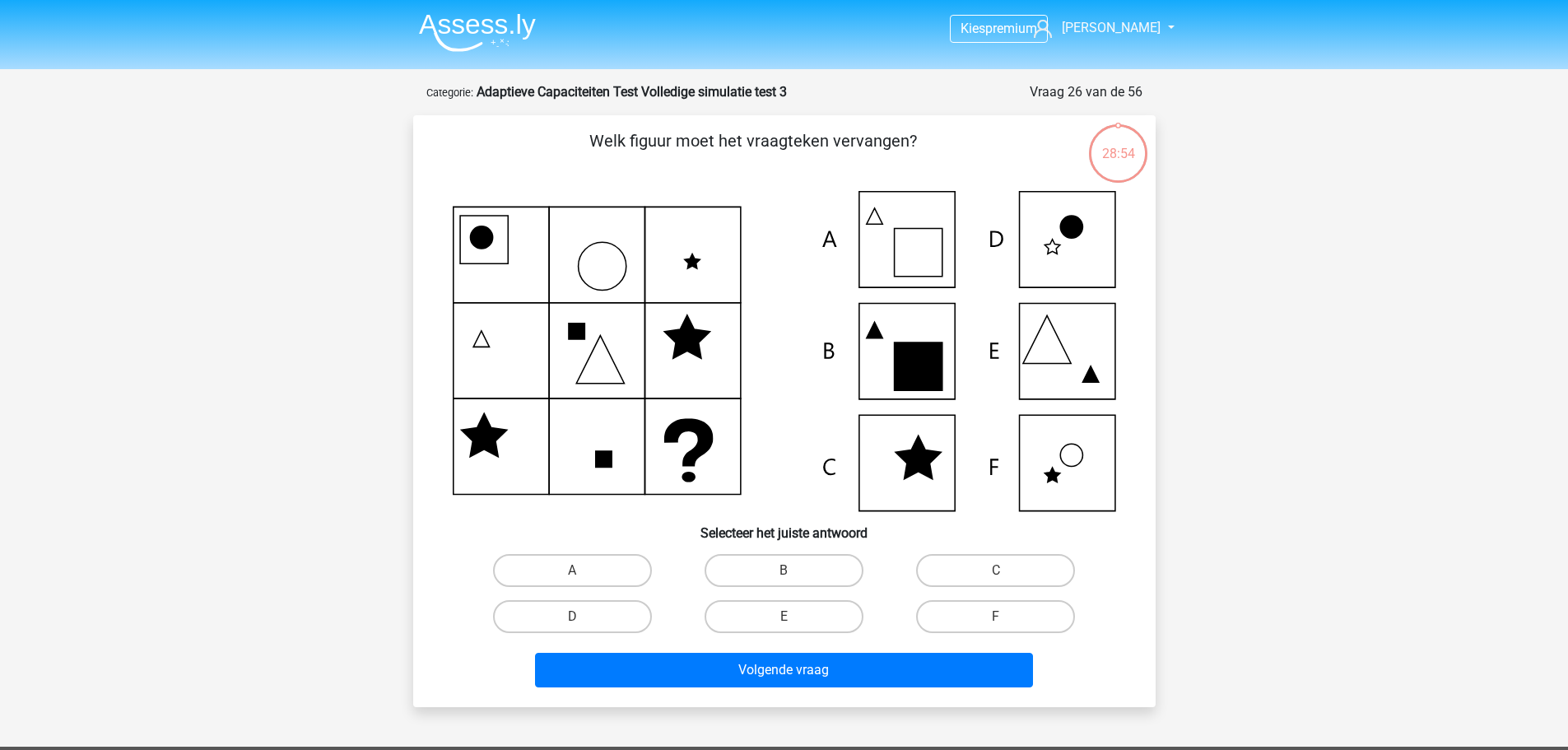
scroll to position [83, 0]
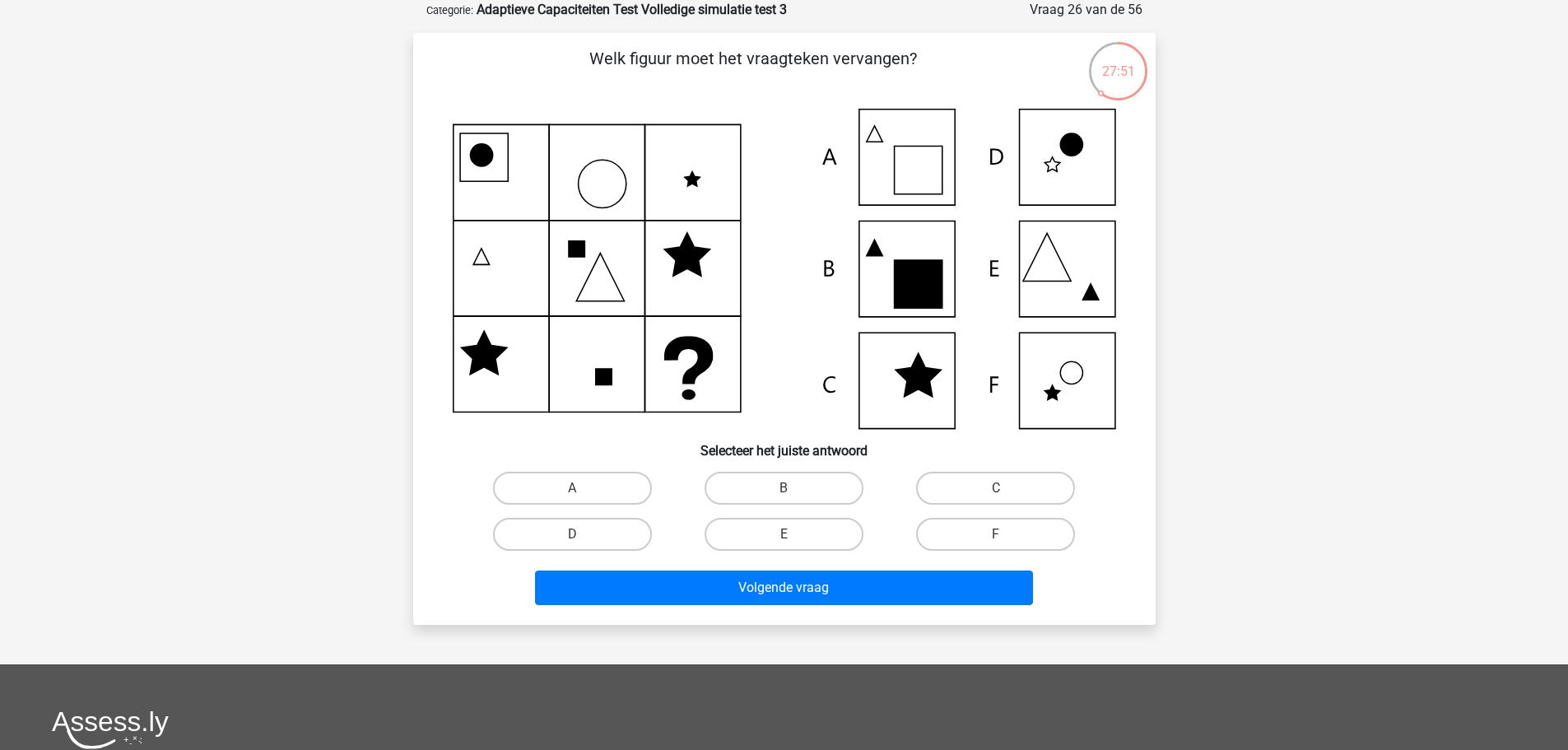
click at [1104, 388] on icon at bounding box center [784, 268] width 663 height 320
click at [966, 539] on label "F" at bounding box center [996, 534] width 159 height 33
click at [996, 539] on input "F" at bounding box center [1001, 539] width 11 height 11
radio input "true"
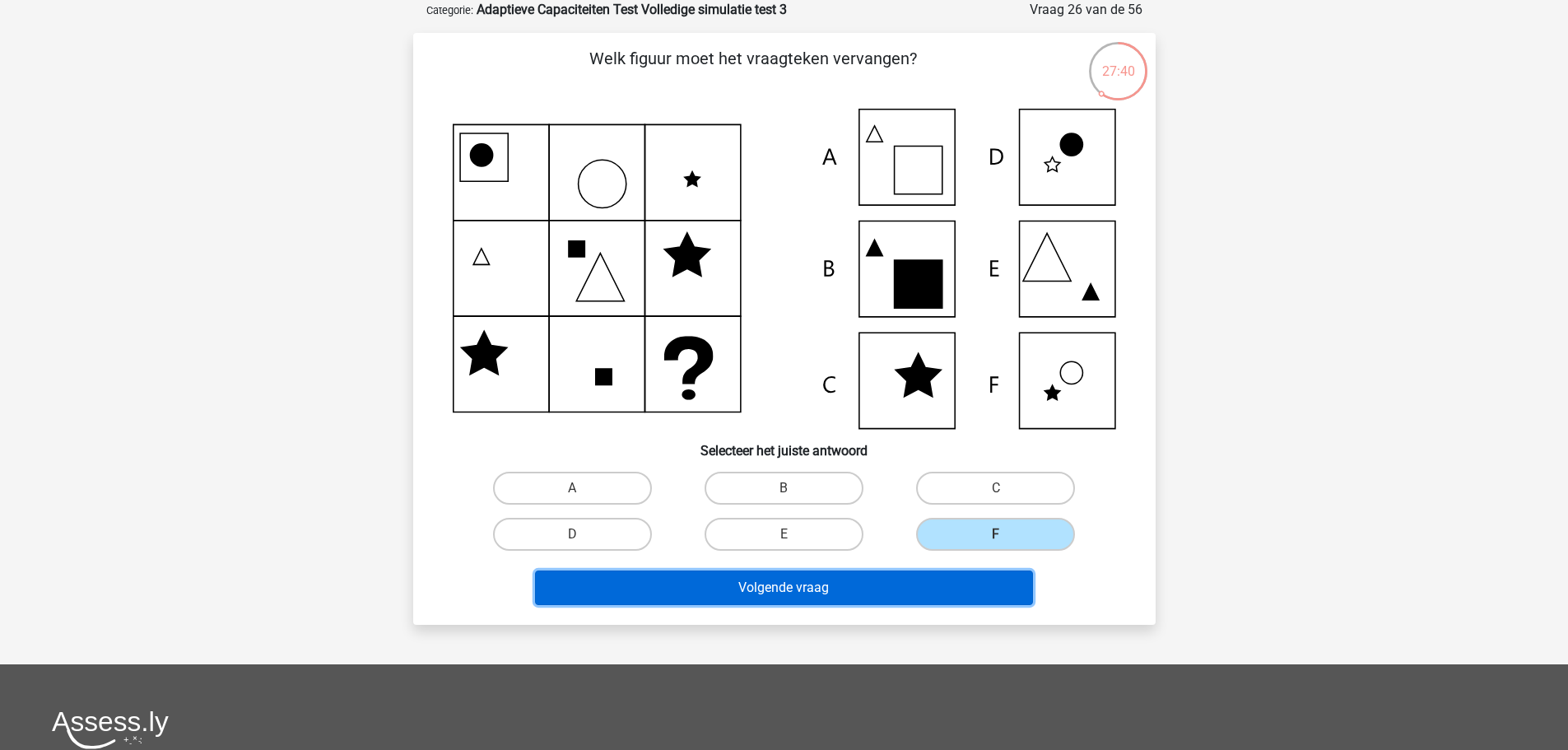
click at [955, 579] on button "Volgende vraag" at bounding box center [784, 588] width 498 height 35
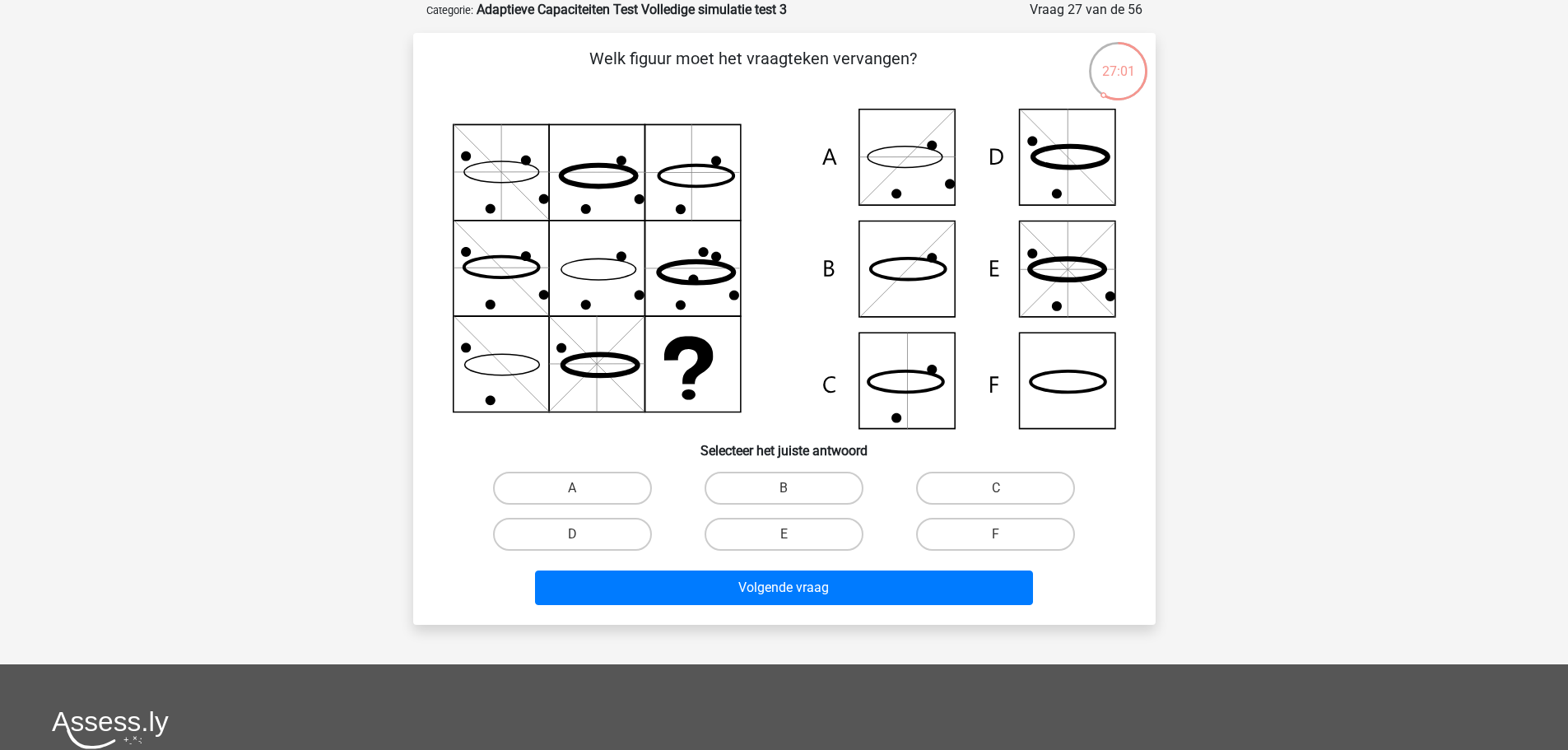
click at [1026, 379] on icon at bounding box center [784, 268] width 663 height 320
click at [959, 519] on label "F" at bounding box center [996, 534] width 159 height 33
click at [996, 534] on input "F" at bounding box center [1001, 539] width 11 height 11
radio input "true"
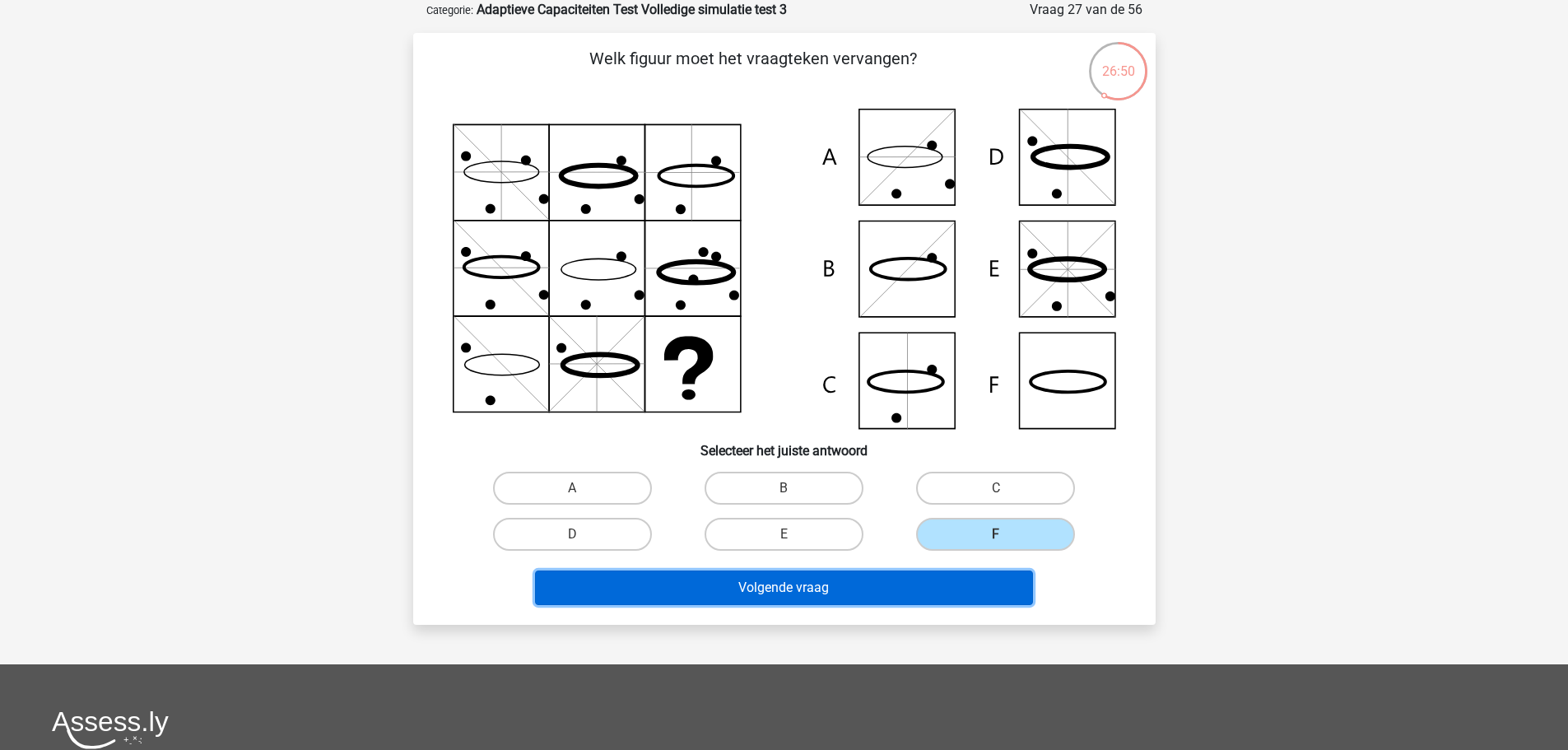
click at [954, 584] on button "Volgende vraag" at bounding box center [784, 588] width 498 height 35
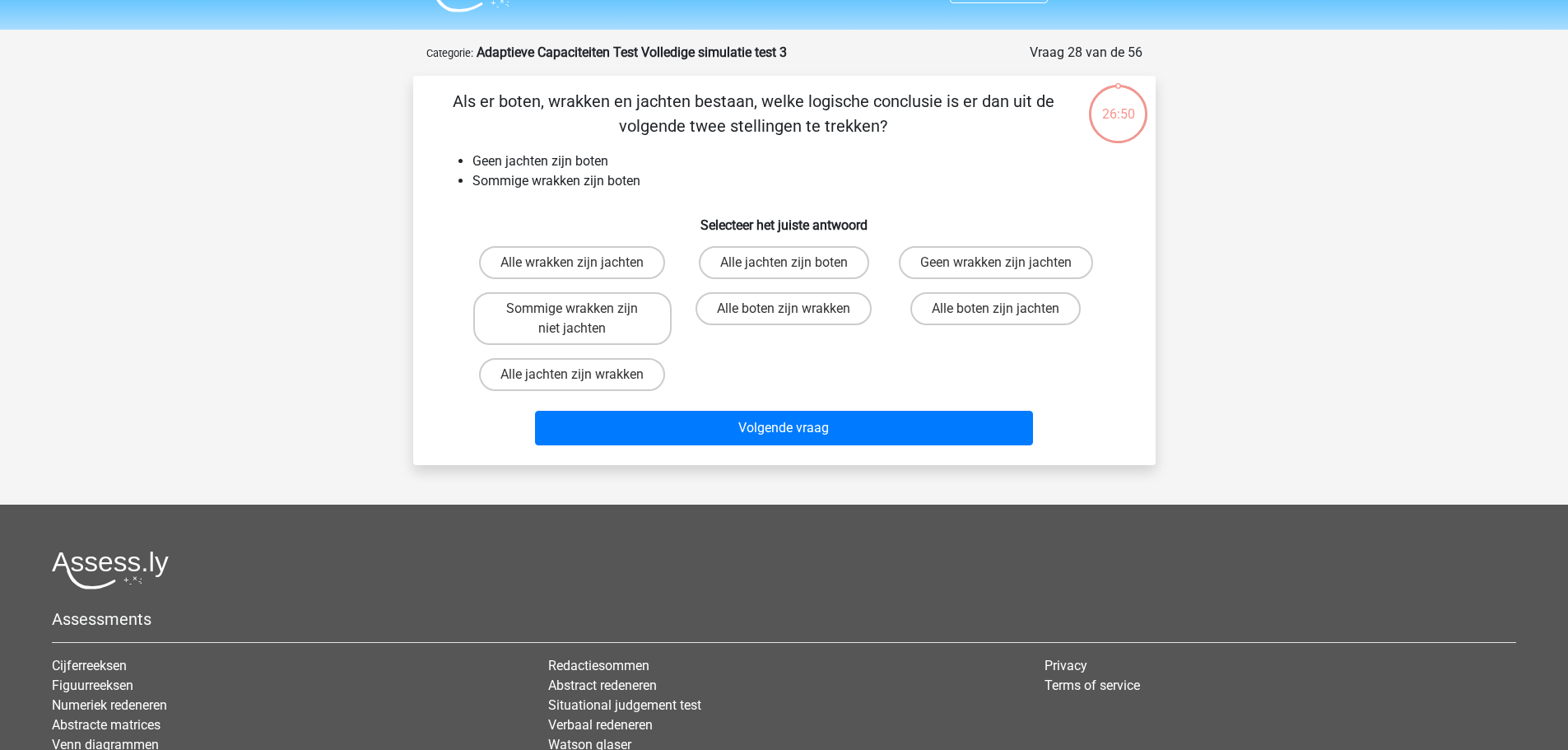
scroll to position [0, 0]
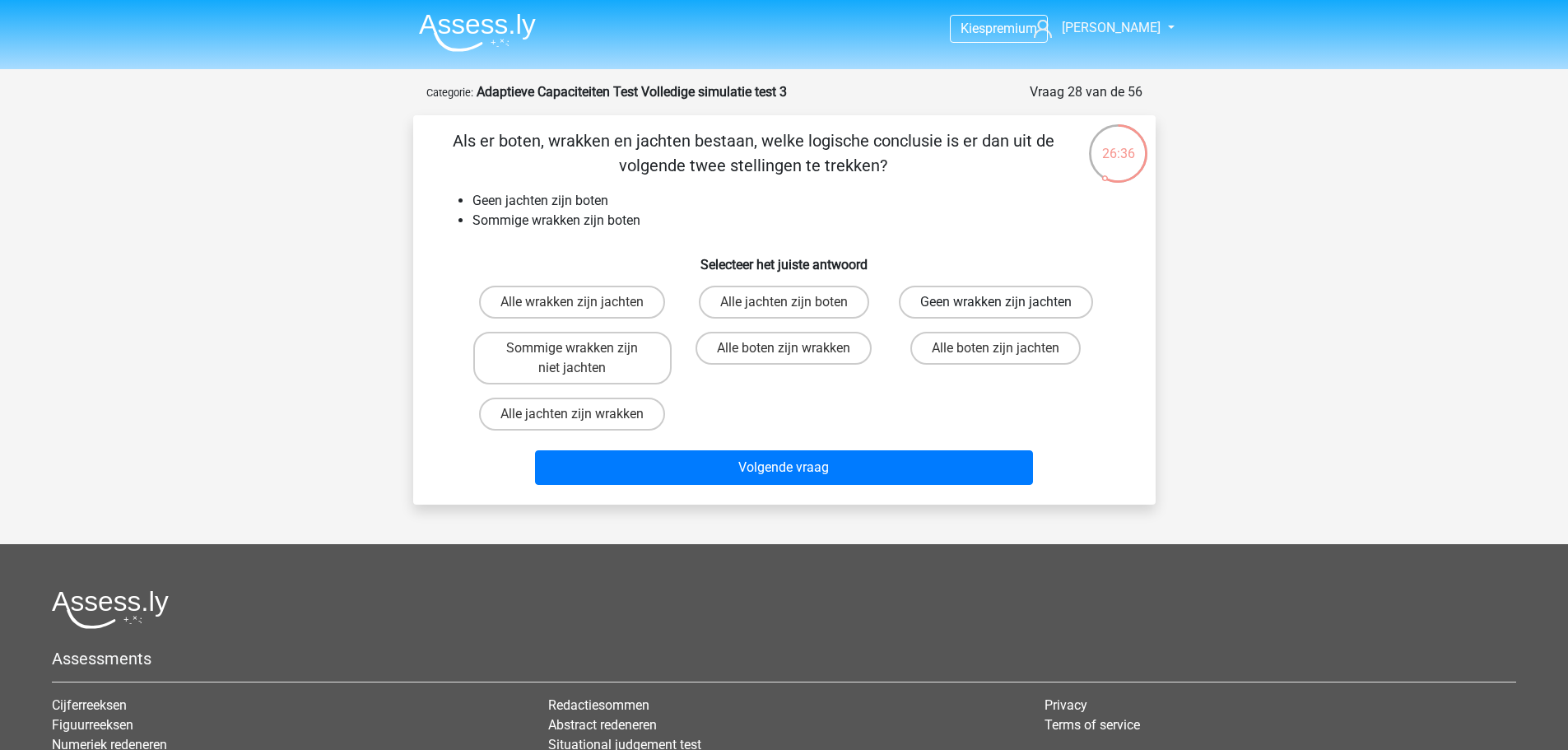
click at [954, 297] on label "Geen wrakken zijn jachten" at bounding box center [996, 302] width 194 height 33
click at [996, 302] on input "Geen wrakken zijn jachten" at bounding box center [1001, 307] width 11 height 11
radio input "true"
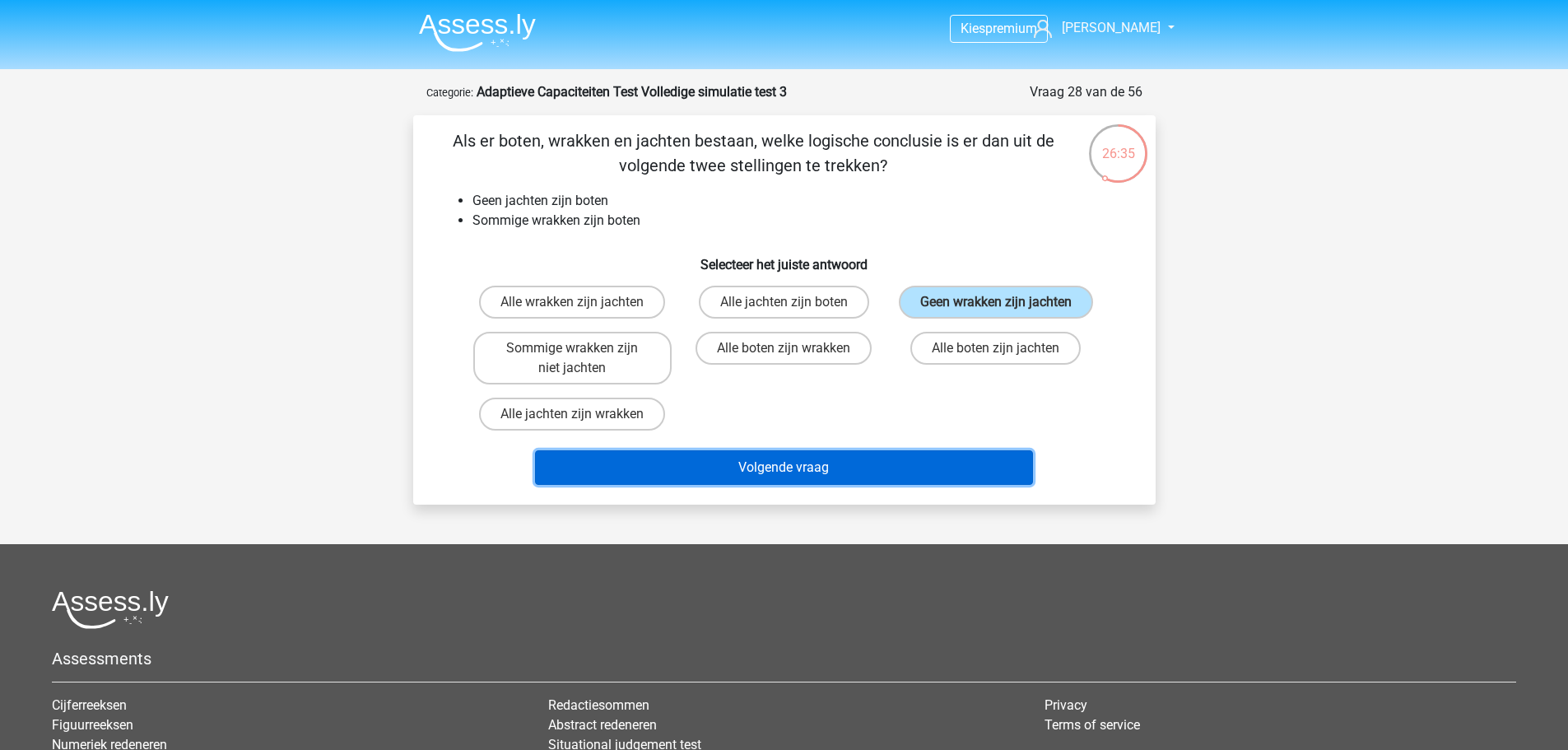
click at [899, 464] on button "Volgende vraag" at bounding box center [784, 467] width 498 height 35
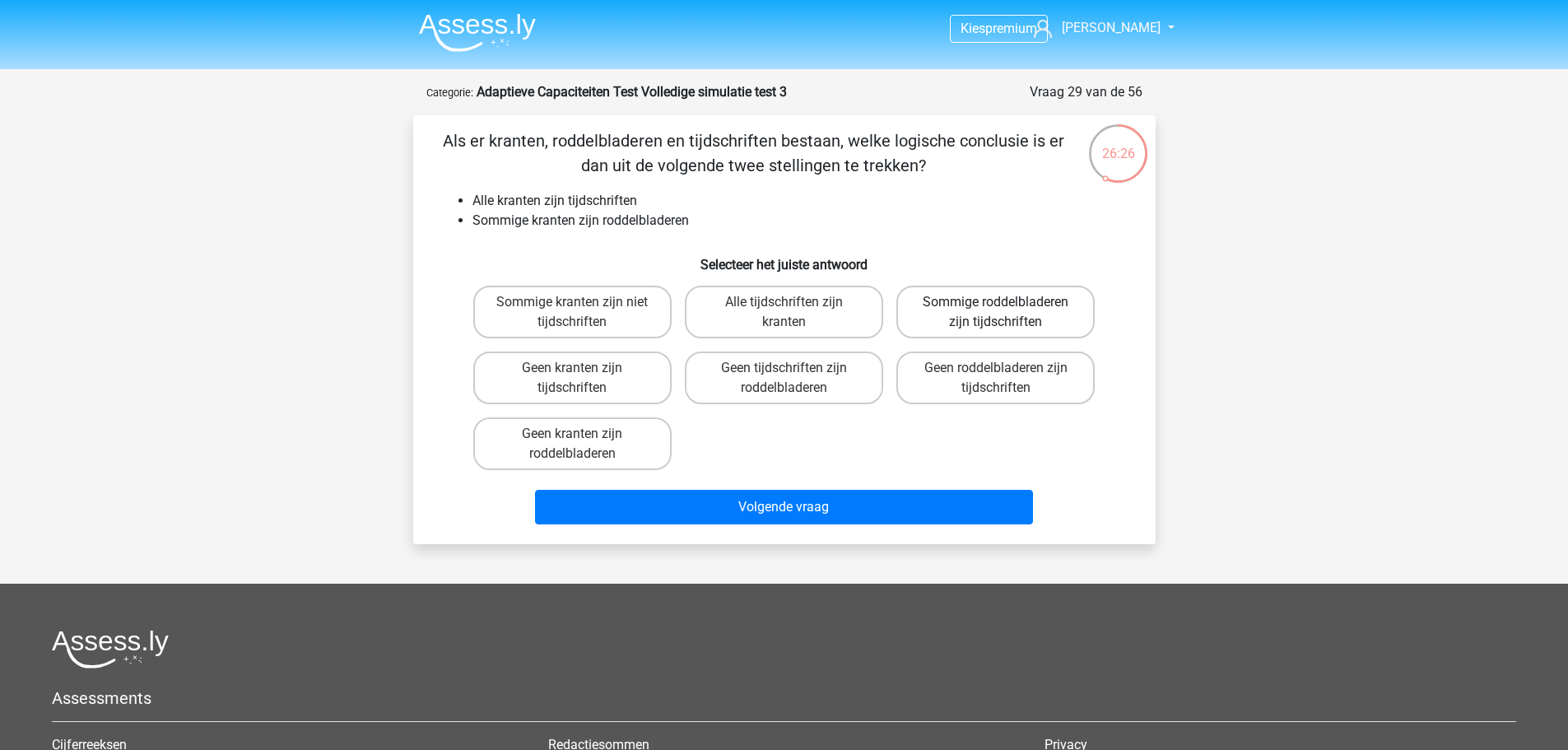
click at [984, 312] on label "Sommige roddelbladeren zijn tijdschriften" at bounding box center [996, 312] width 198 height 53
click at [996, 312] on input "Sommige roddelbladeren zijn tijdschriften" at bounding box center [1001, 307] width 11 height 11
radio input "true"
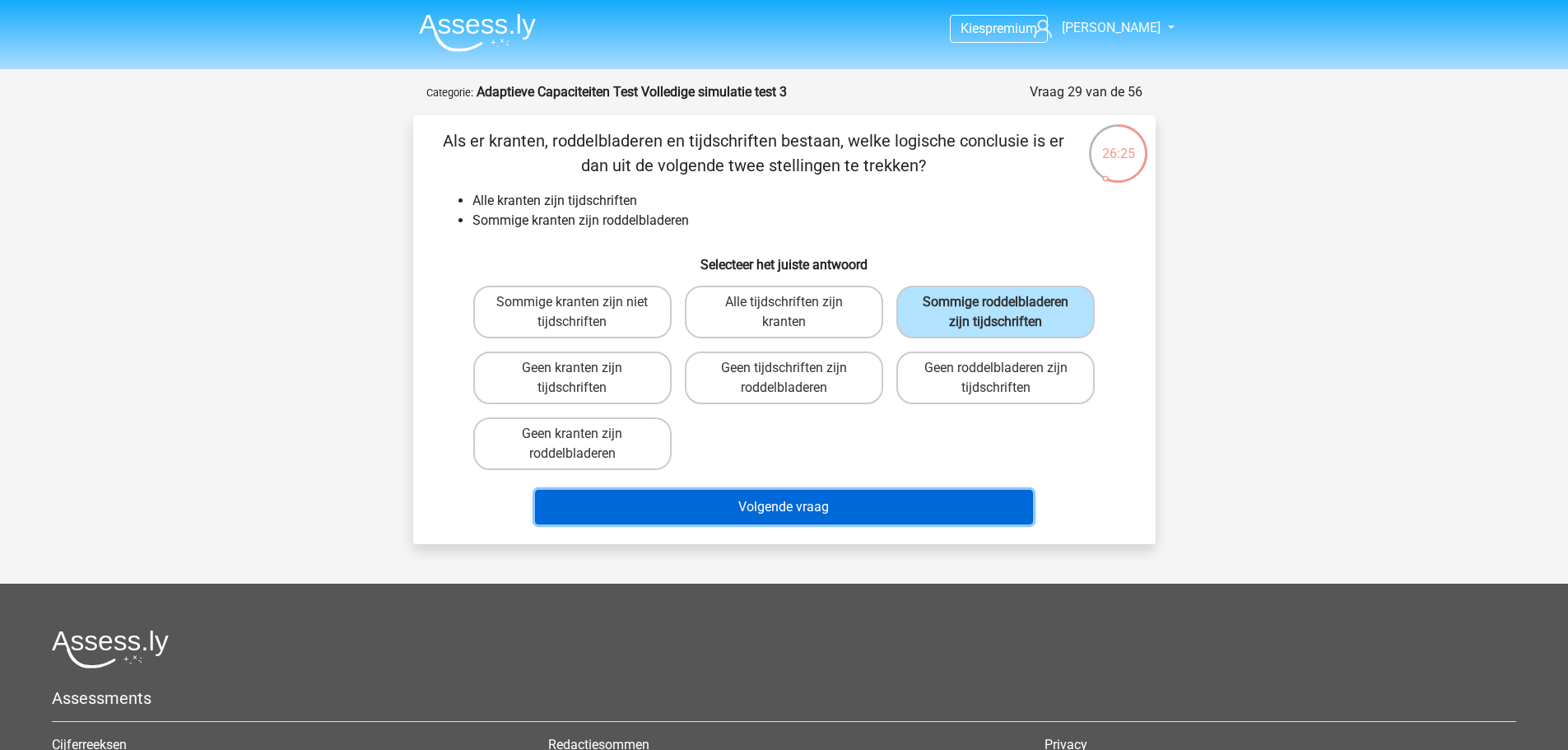
click at [873, 494] on button "Volgende vraag" at bounding box center [784, 507] width 498 height 35
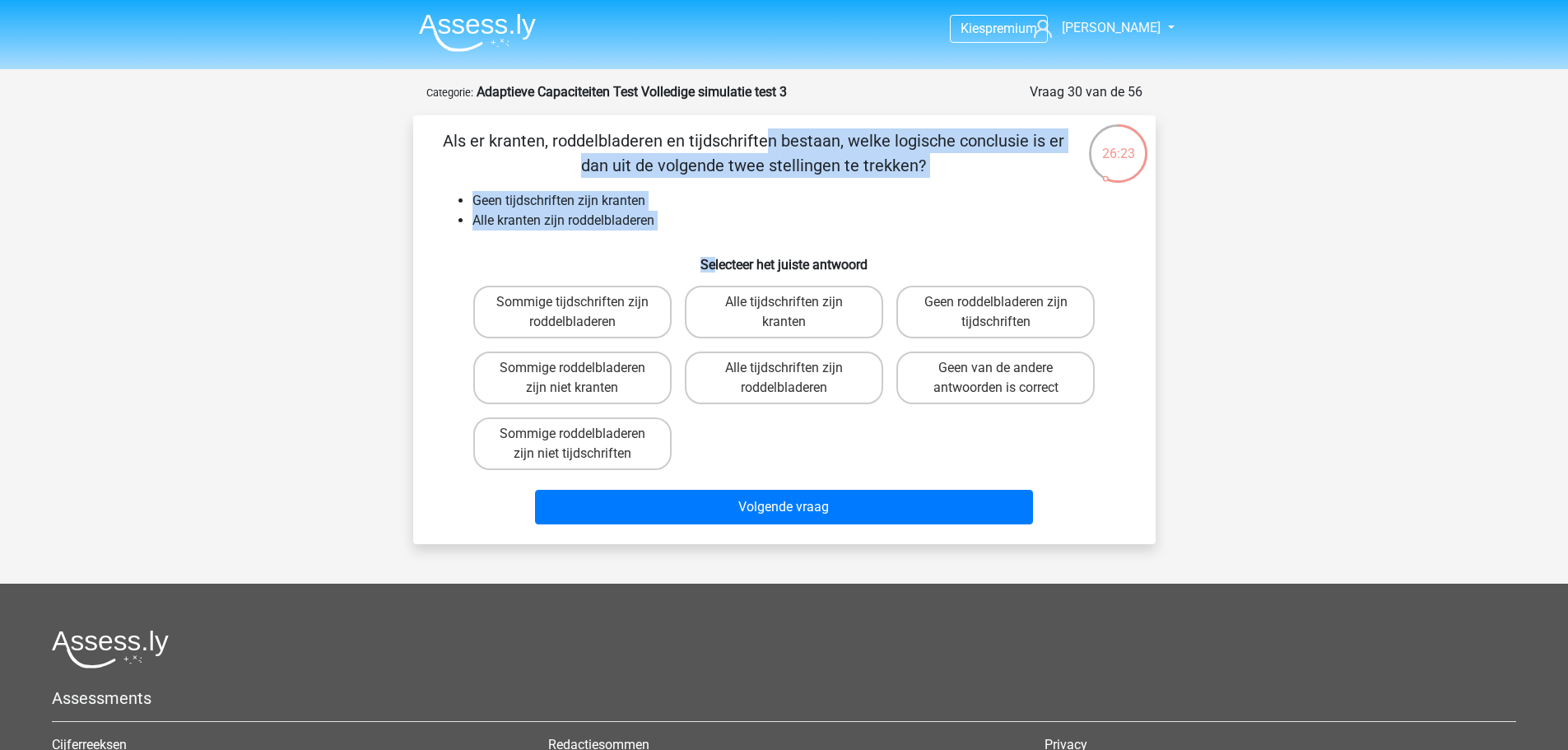
drag, startPoint x: 599, startPoint y: 184, endPoint x: 714, endPoint y: 233, distance: 125.0
click at [714, 233] on div "Als er kranten, roddelbladeren en tijdschriften bestaan, welke logische conclus…" at bounding box center [785, 329] width 729 height 403
click at [712, 223] on li "Alle kranten zijn roddelbladeren" at bounding box center [801, 221] width 657 height 20
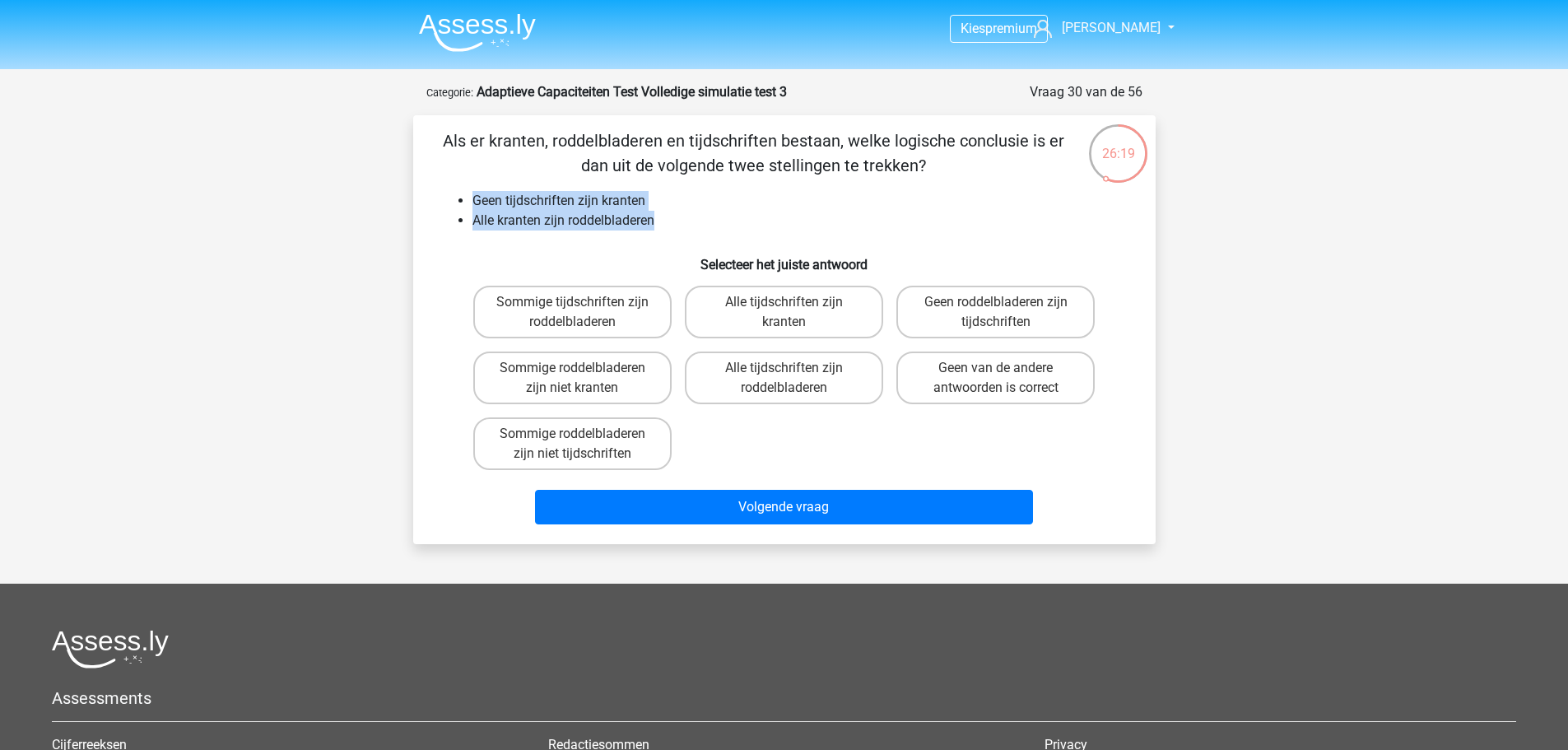
drag, startPoint x: 465, startPoint y: 191, endPoint x: 686, endPoint y: 231, distance: 224.6
click at [686, 231] on ul "Geen tijdschriften zijn kranten Alle kranten zijn roddelbladeren" at bounding box center [784, 211] width 690 height 40
click at [936, 323] on label "Geen roddelbladeren zijn tijdschriften" at bounding box center [996, 312] width 198 height 53
click at [996, 313] on input "Geen roddelbladeren zijn tijdschriften" at bounding box center [1001, 307] width 11 height 11
radio input "true"
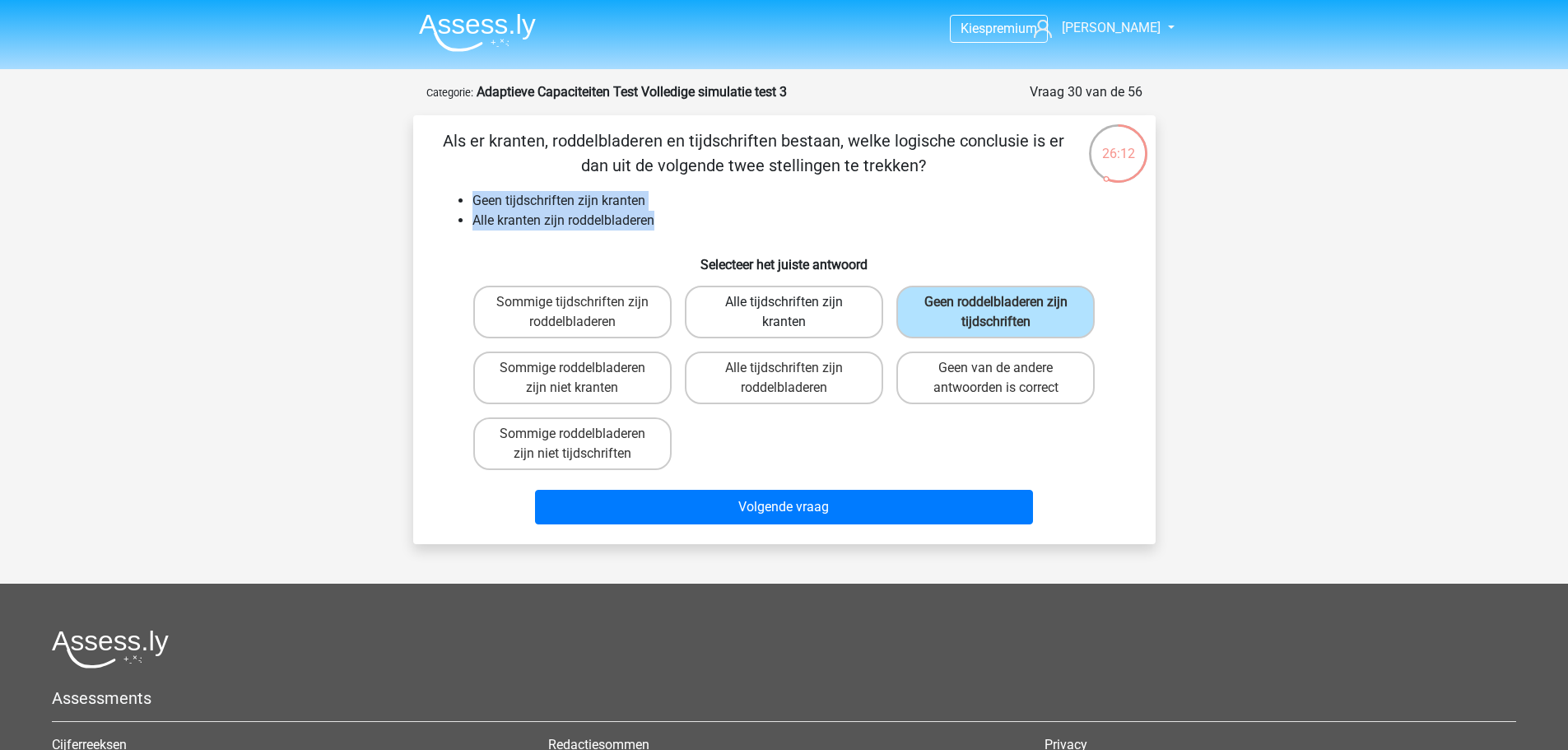
click at [744, 300] on label "Alle tijdschriften zijn kranten" at bounding box center [784, 312] width 198 height 53
click at [783, 302] on input "Alle tijdschriften zijn kranten" at bounding box center [788, 307] width 11 height 11
radio input "true"
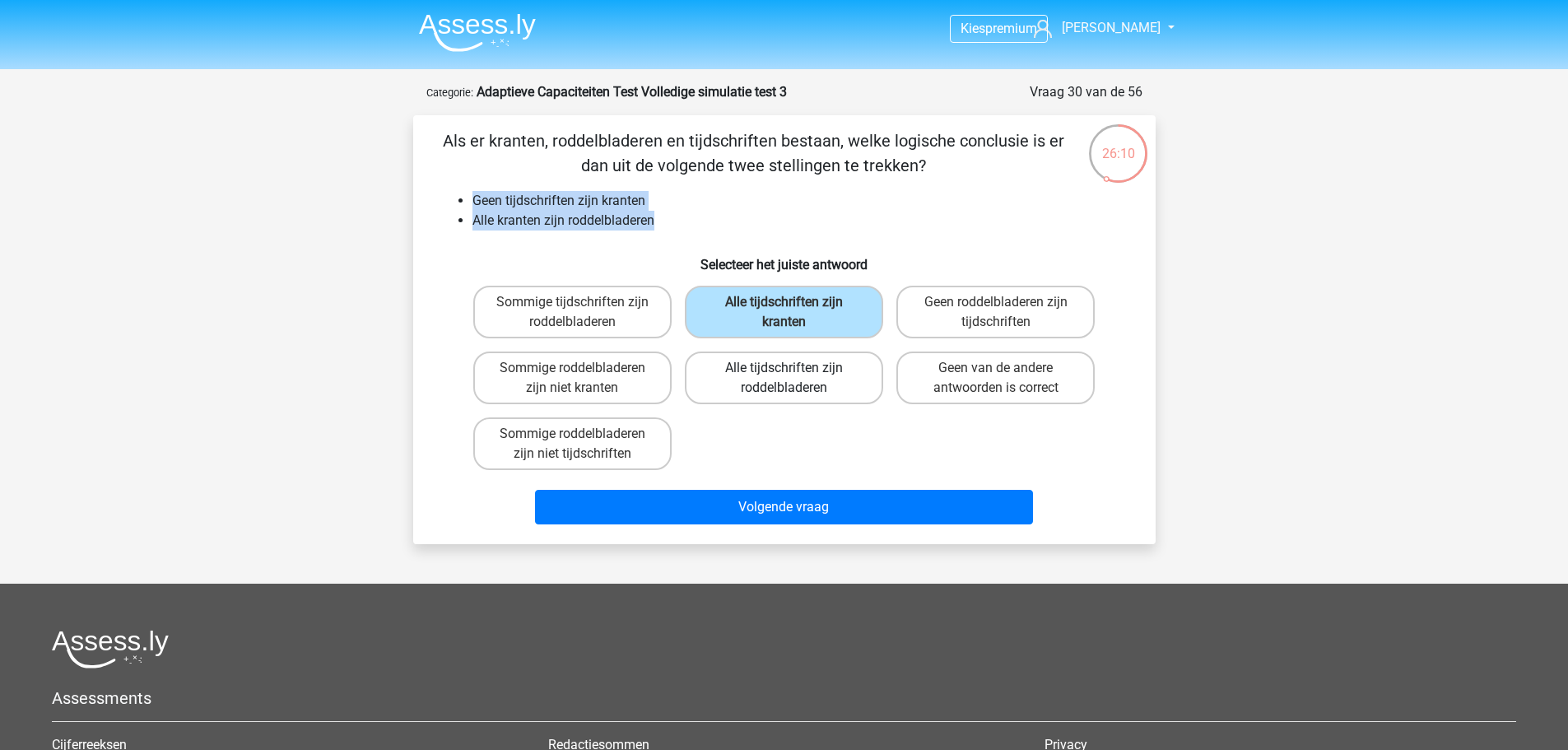
click at [724, 394] on label "Alle tijdschriften zijn roddelbladeren" at bounding box center [784, 378] width 198 height 53
click at [783, 379] on input "Alle tijdschriften zijn roddelbladeren" at bounding box center [788, 373] width 11 height 11
radio input "true"
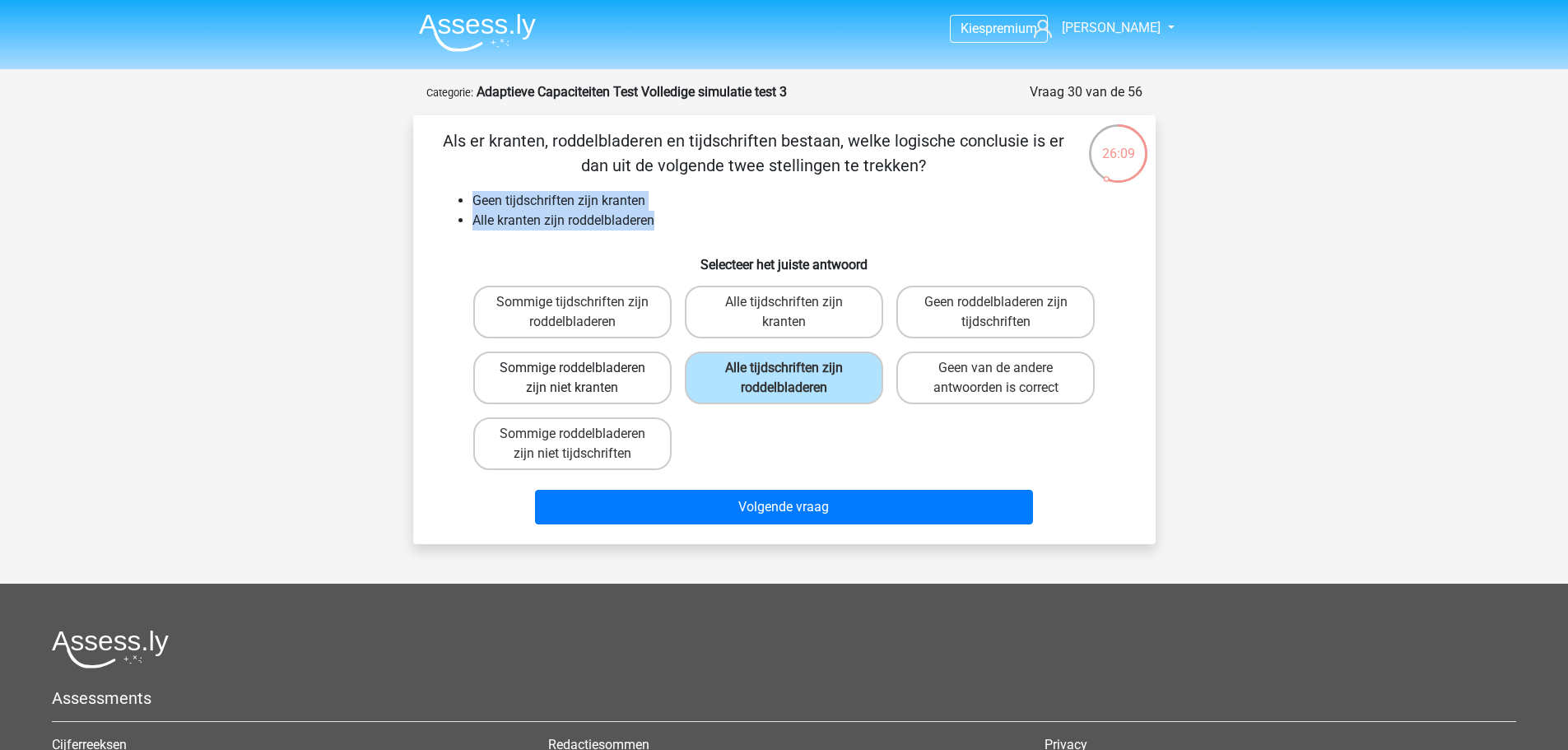
click at [595, 375] on label "Sommige roddelbladeren zijn niet kranten" at bounding box center [572, 378] width 198 height 53
click at [583, 375] on input "Sommige roddelbladeren zijn niet kranten" at bounding box center [577, 373] width 11 height 11
radio input "true"
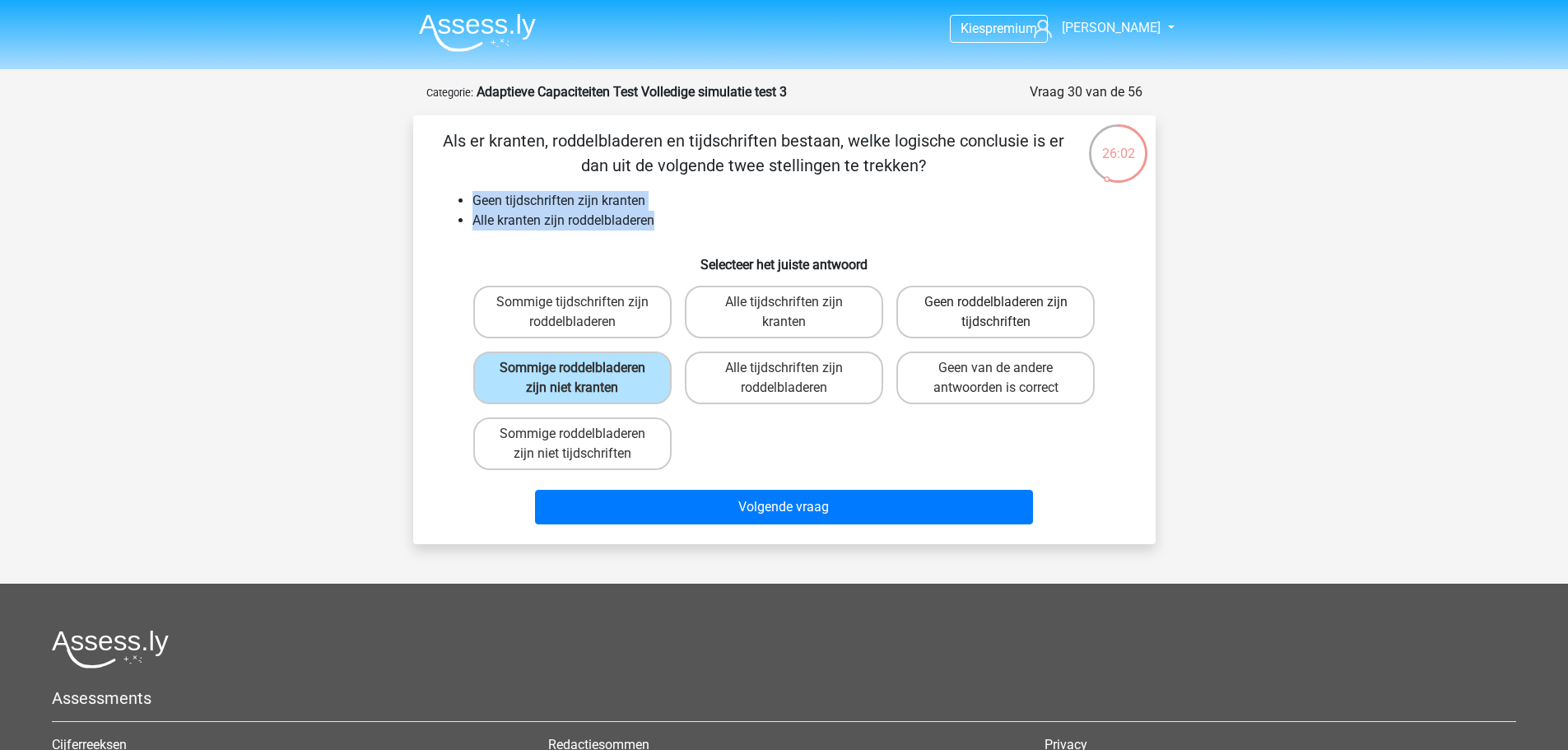
click at [990, 303] on label "Geen roddelbladeren zijn tijdschriften" at bounding box center [996, 312] width 198 height 53
click at [996, 303] on input "Geen roddelbladeren zijn tijdschriften" at bounding box center [1001, 307] width 11 height 11
radio input "true"
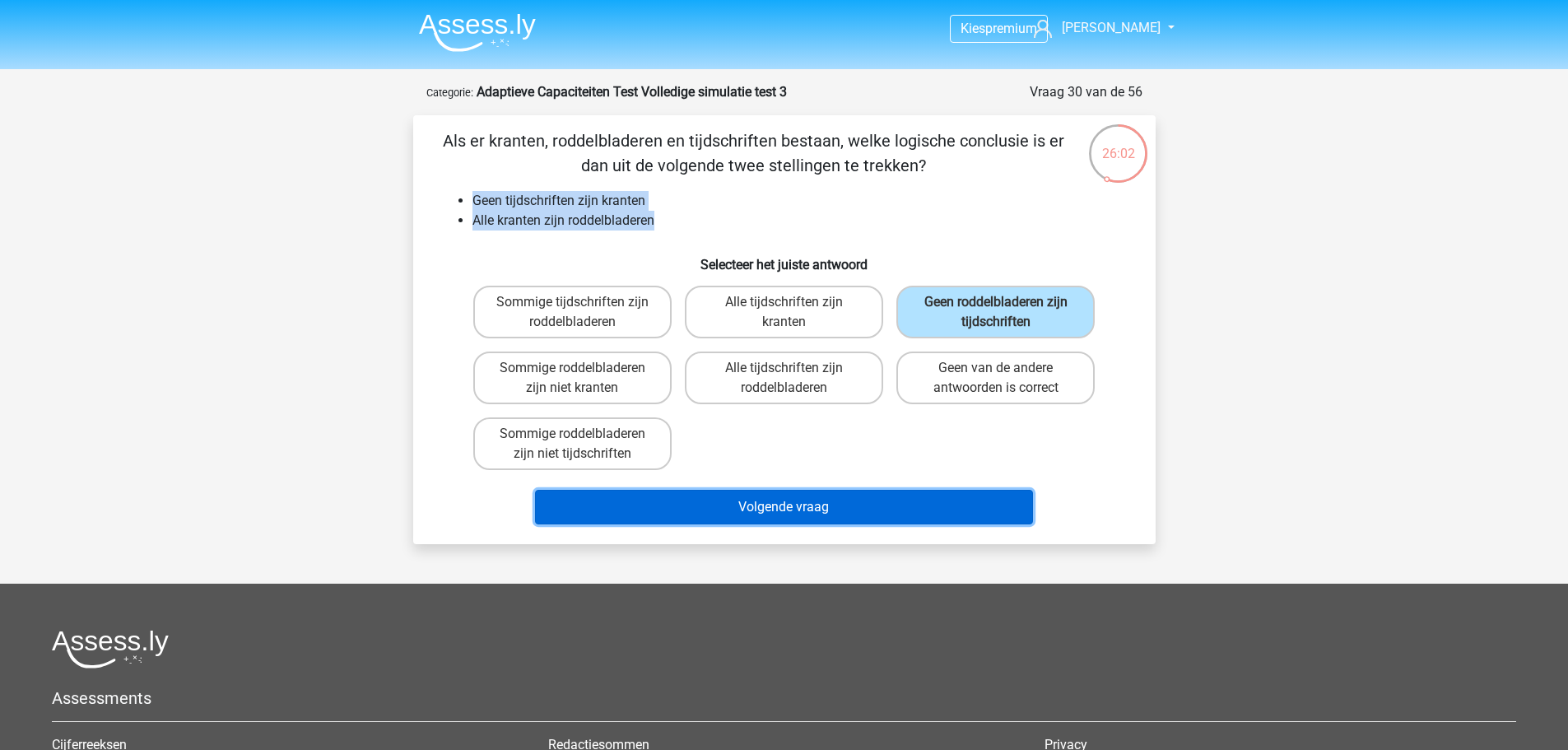
click at [887, 490] on button "Volgende vraag" at bounding box center [784, 507] width 498 height 35
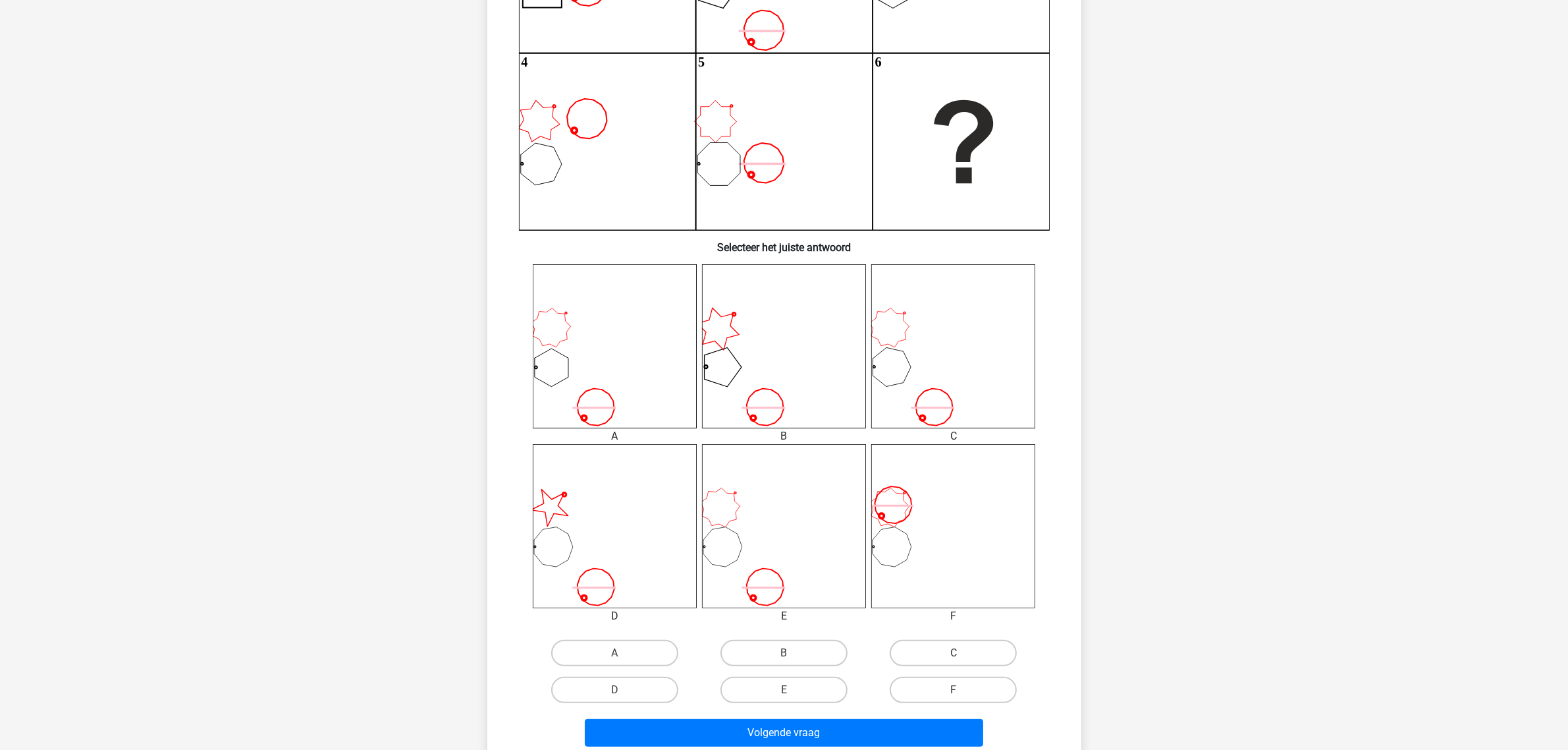
scroll to position [304, 0]
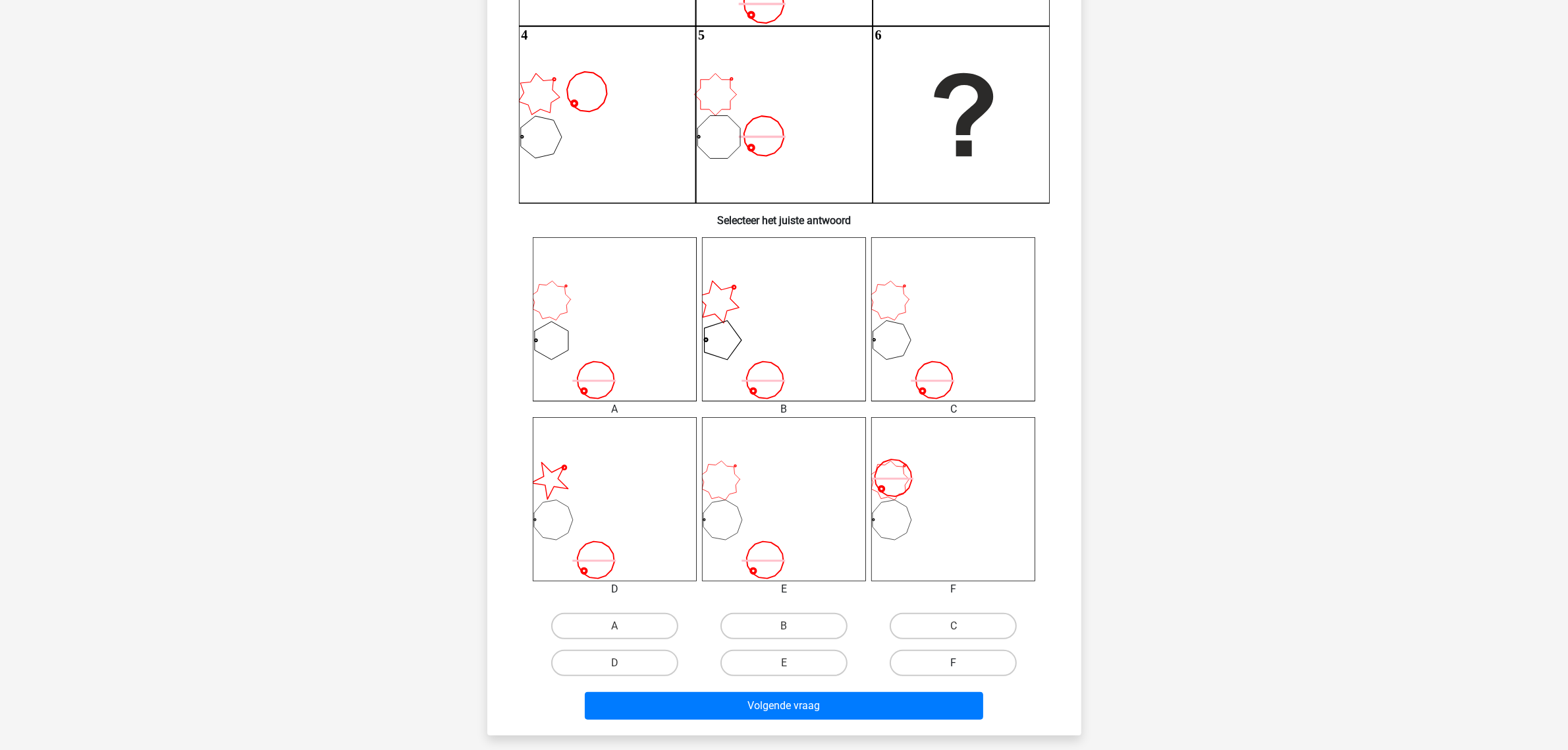
click at [916, 600] on label "F" at bounding box center [953, 663] width 127 height 26
click at [953, 600] on input "F" at bounding box center [957, 667] width 9 height 9
radio input "true"
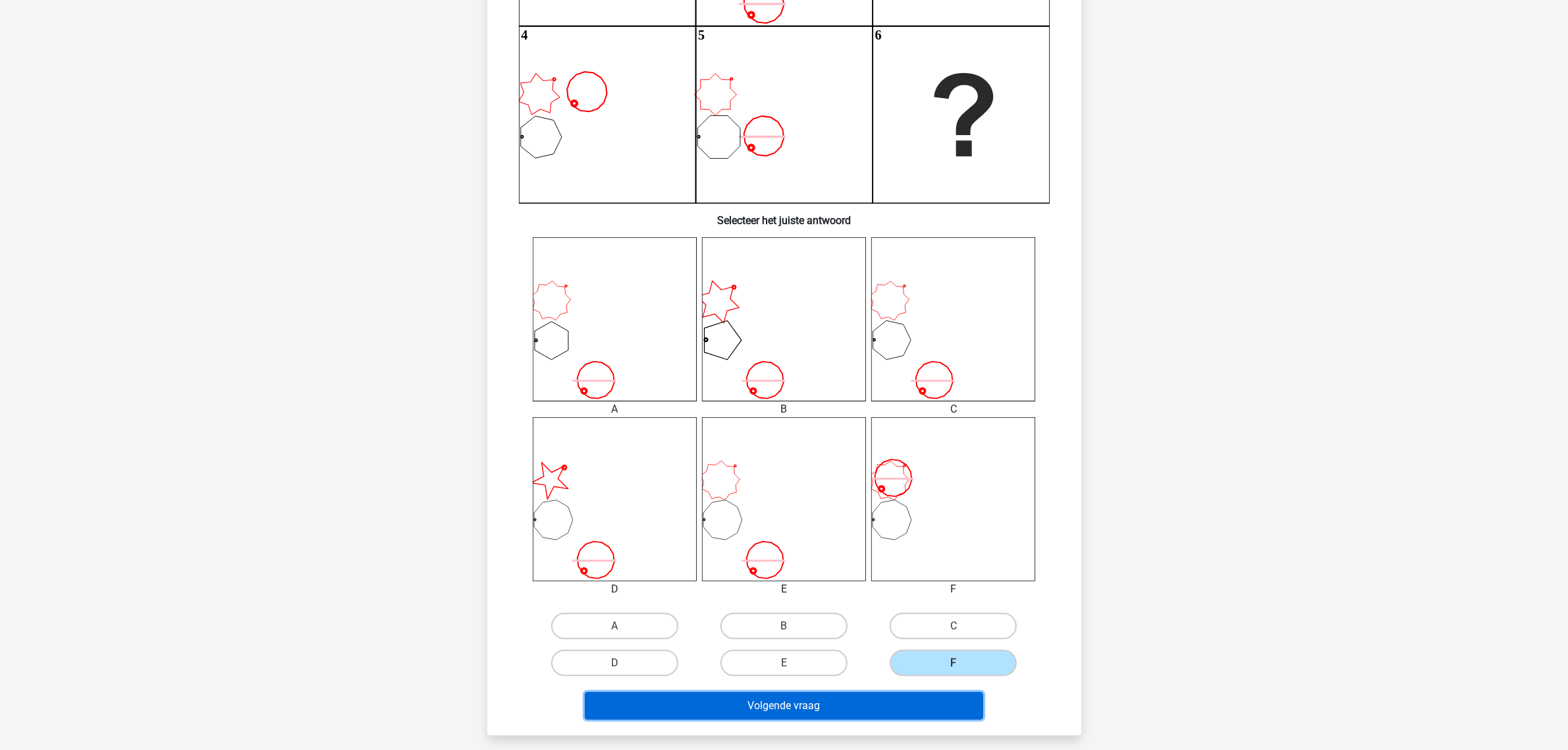
click at [873, 600] on button "Volgende vraag" at bounding box center [784, 706] width 398 height 28
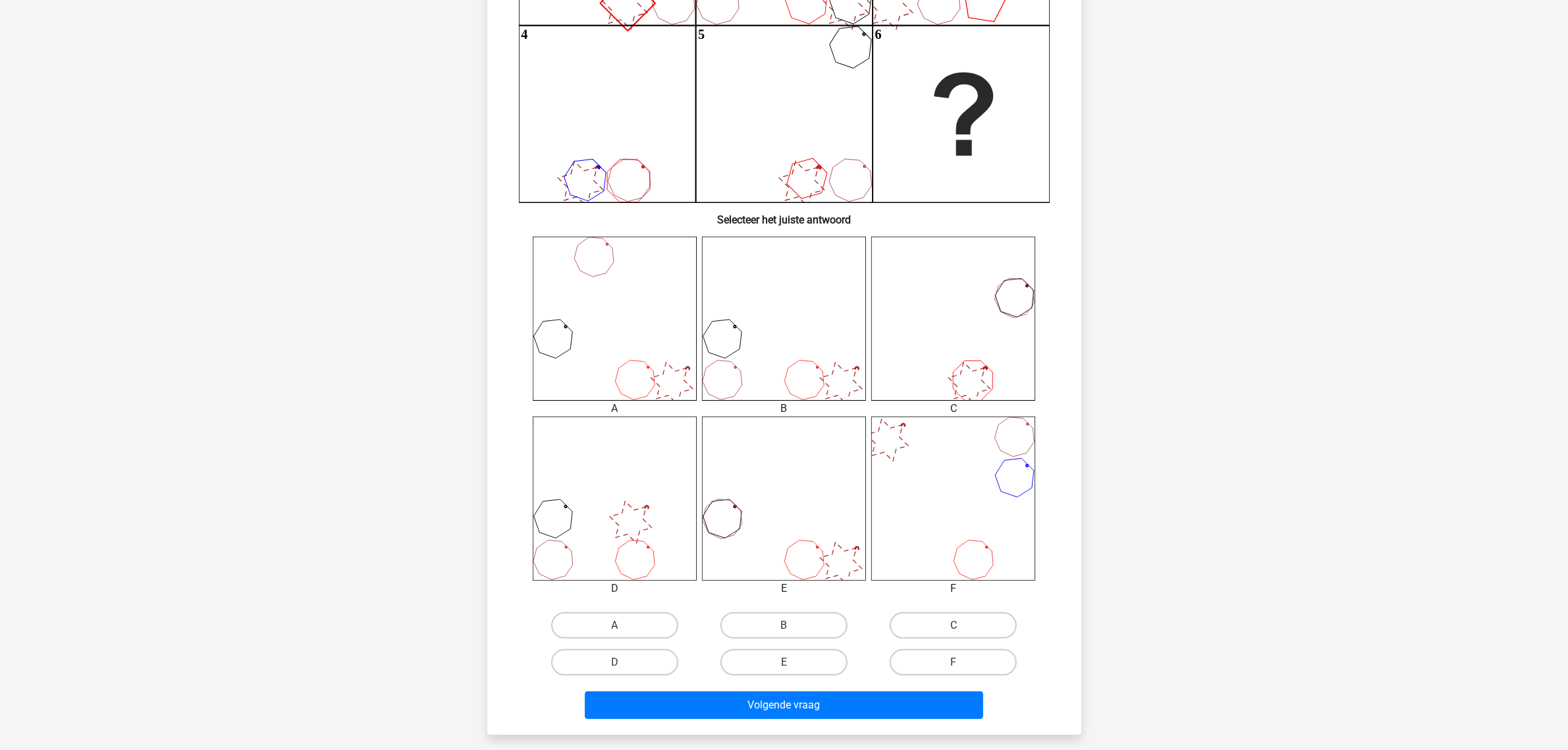
scroll to position [395, 0]
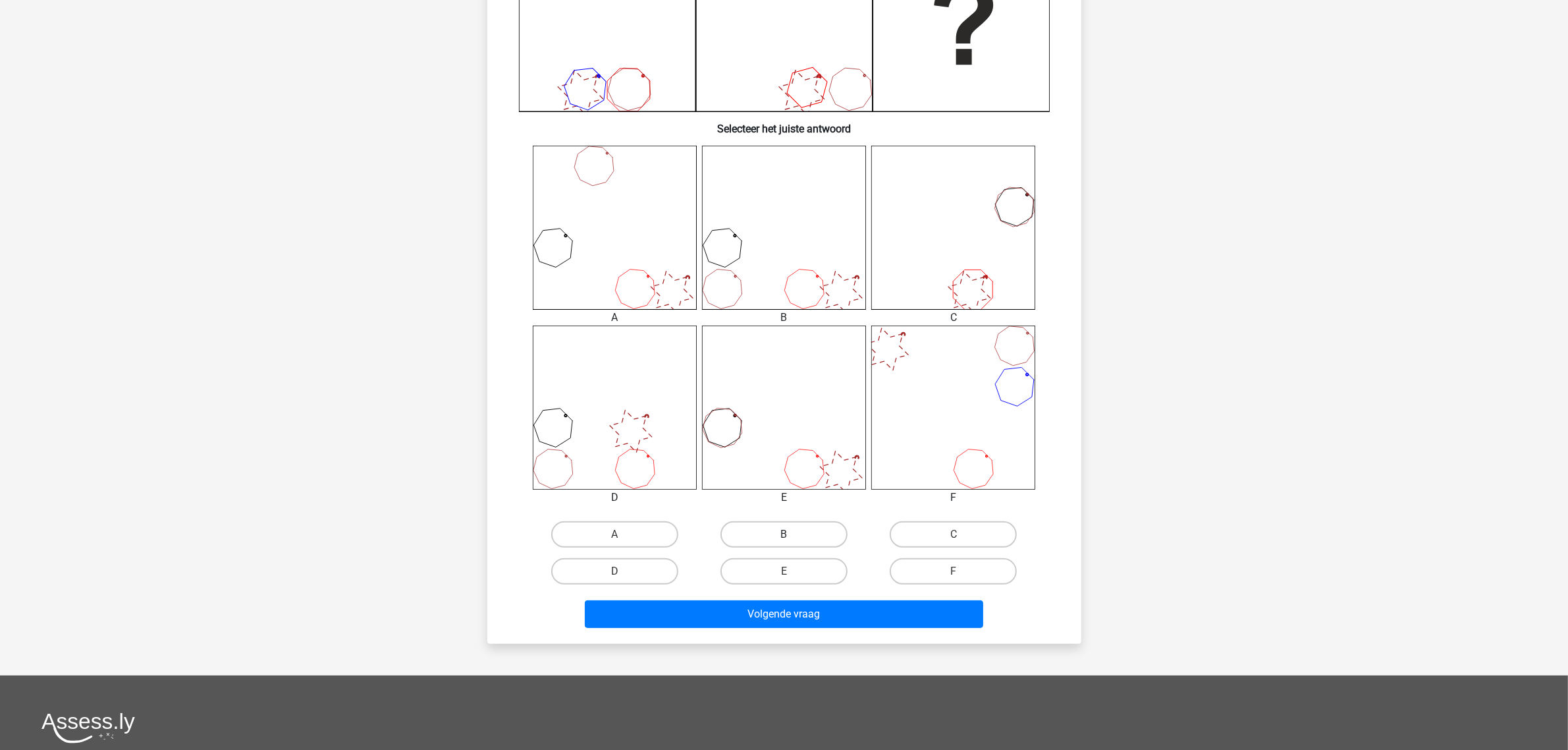
click at [827, 527] on label "B" at bounding box center [784, 534] width 127 height 26
click at [792, 534] on input "B" at bounding box center [787, 538] width 9 height 9
radio input "true"
click at [821, 600] on div "Wat is de meest logische volgende figuur in de reeks? 1 2 3 4 5 6 Selecteer het…" at bounding box center [784, 170] width 594 height 947
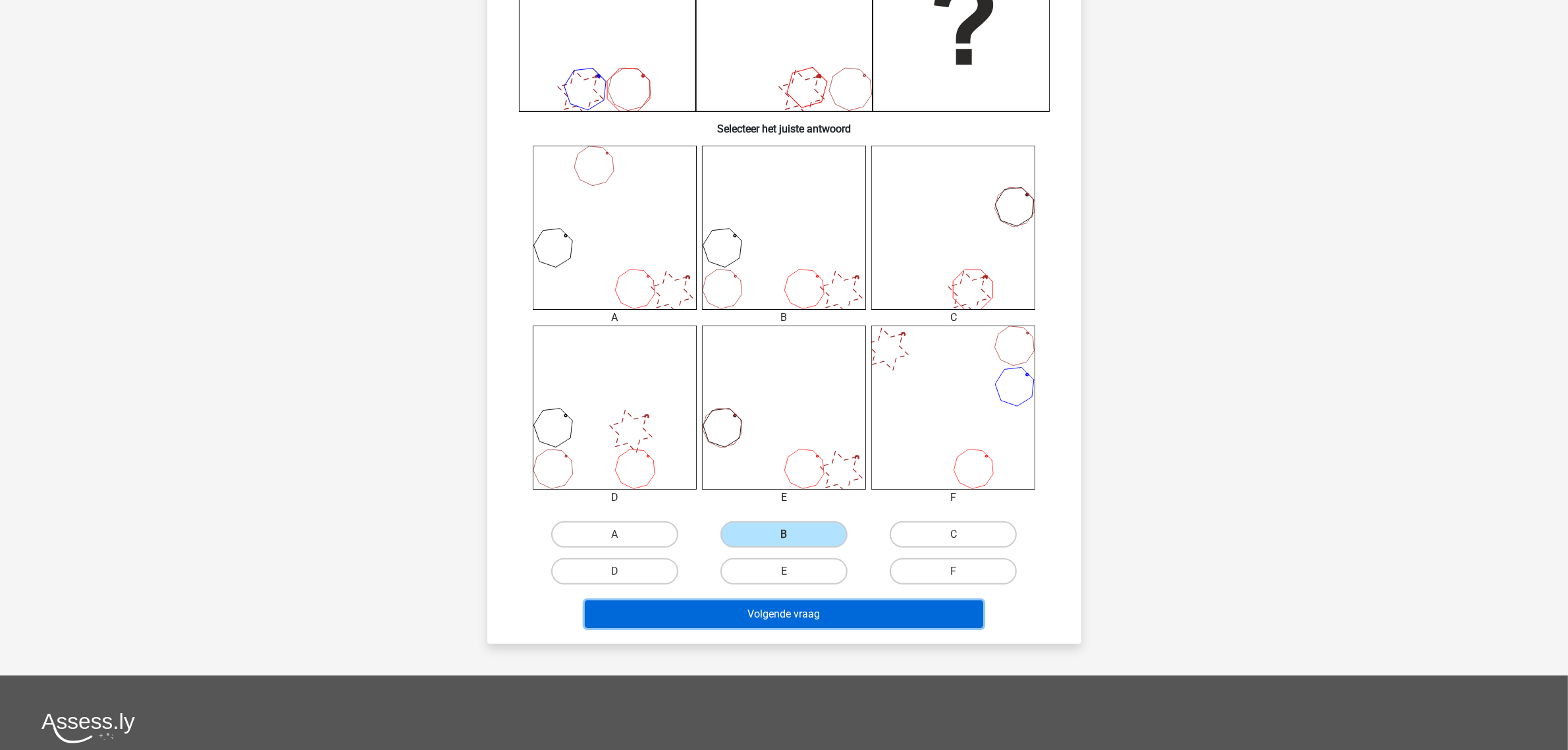
click at [865, 600] on button "Volgende vraag" at bounding box center [784, 614] width 398 height 28
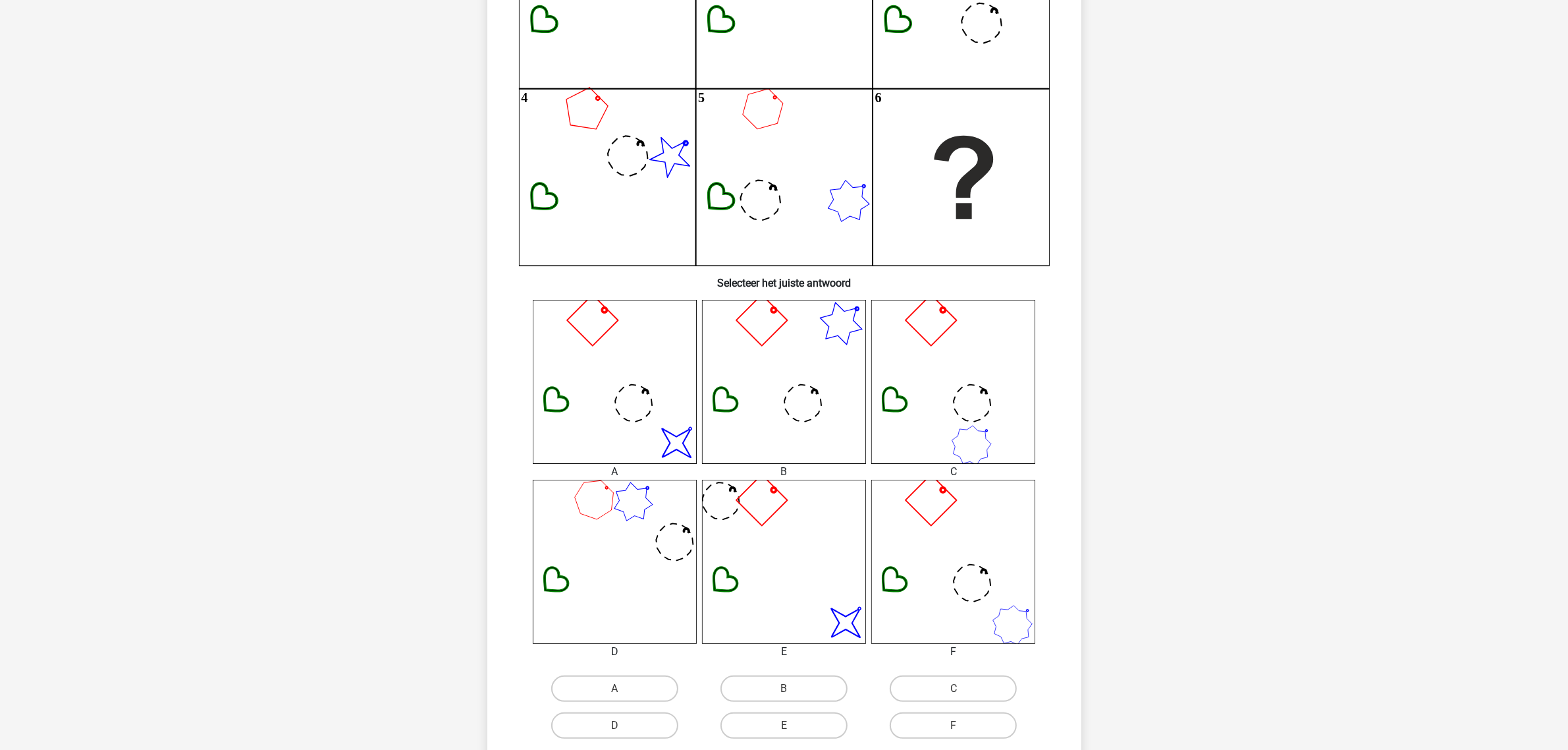
scroll to position [387, 0]
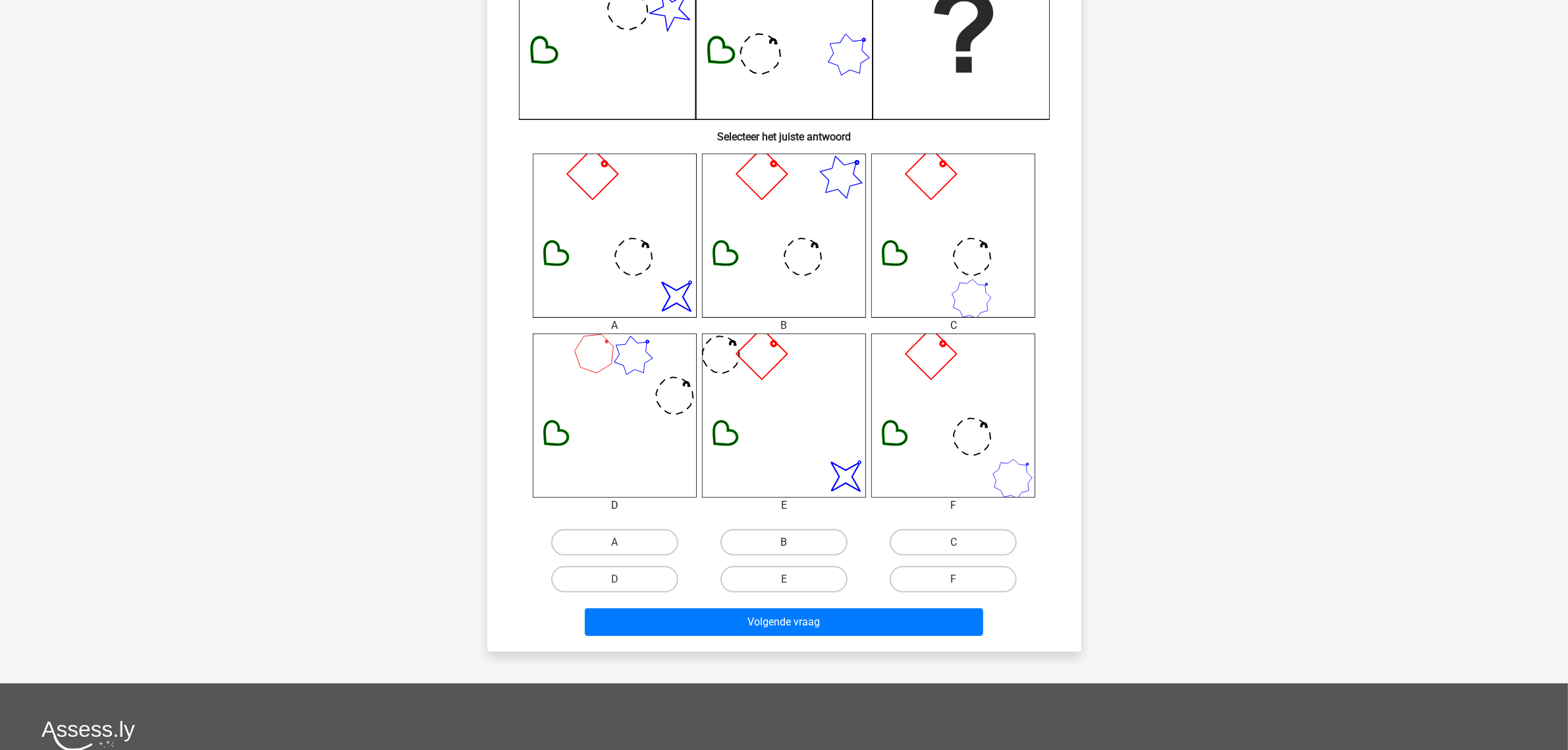
click at [793, 531] on label "B" at bounding box center [784, 542] width 127 height 26
click at [792, 542] on input "B" at bounding box center [787, 546] width 9 height 9
radio input "true"
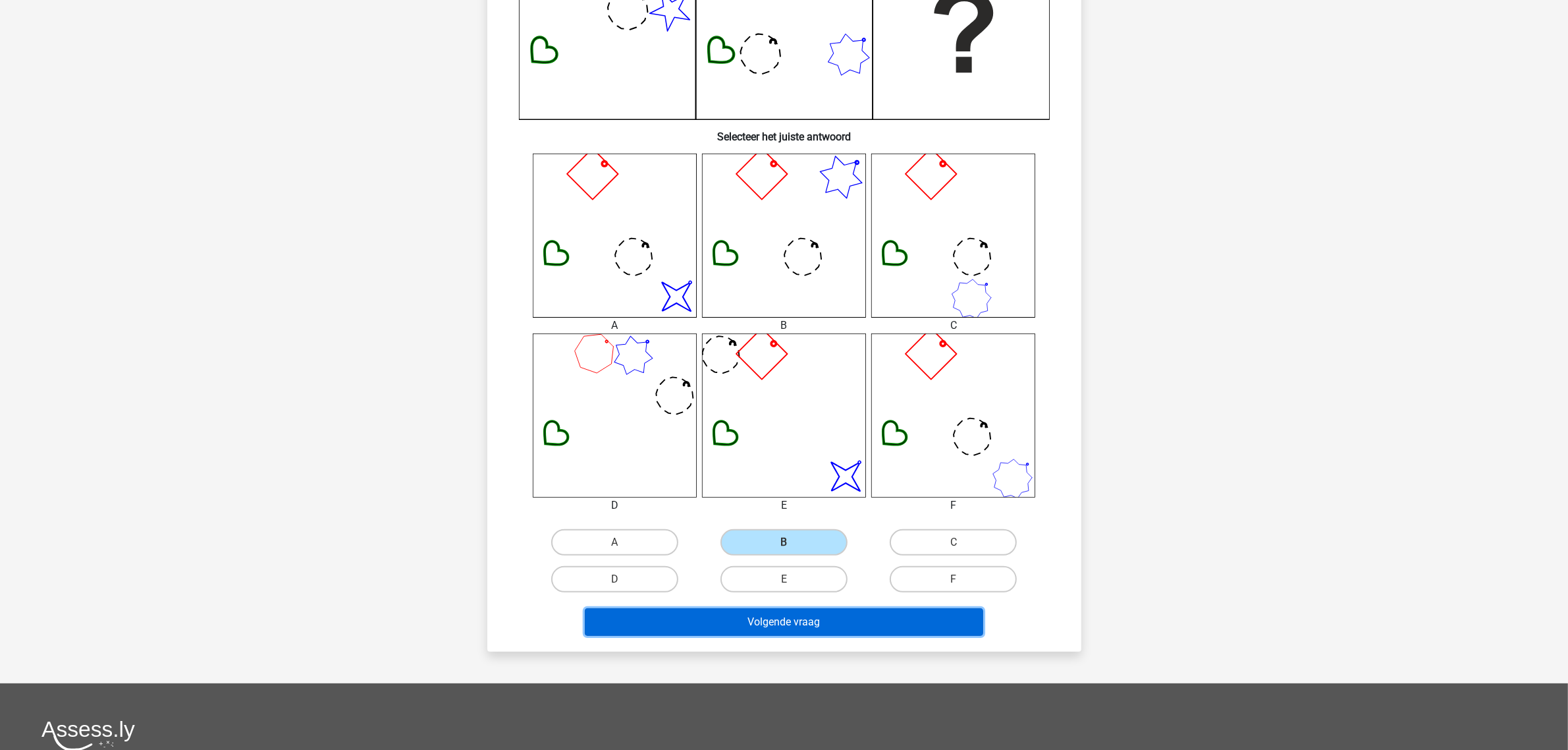
click at [818, 600] on button "Volgende vraag" at bounding box center [784, 622] width 398 height 28
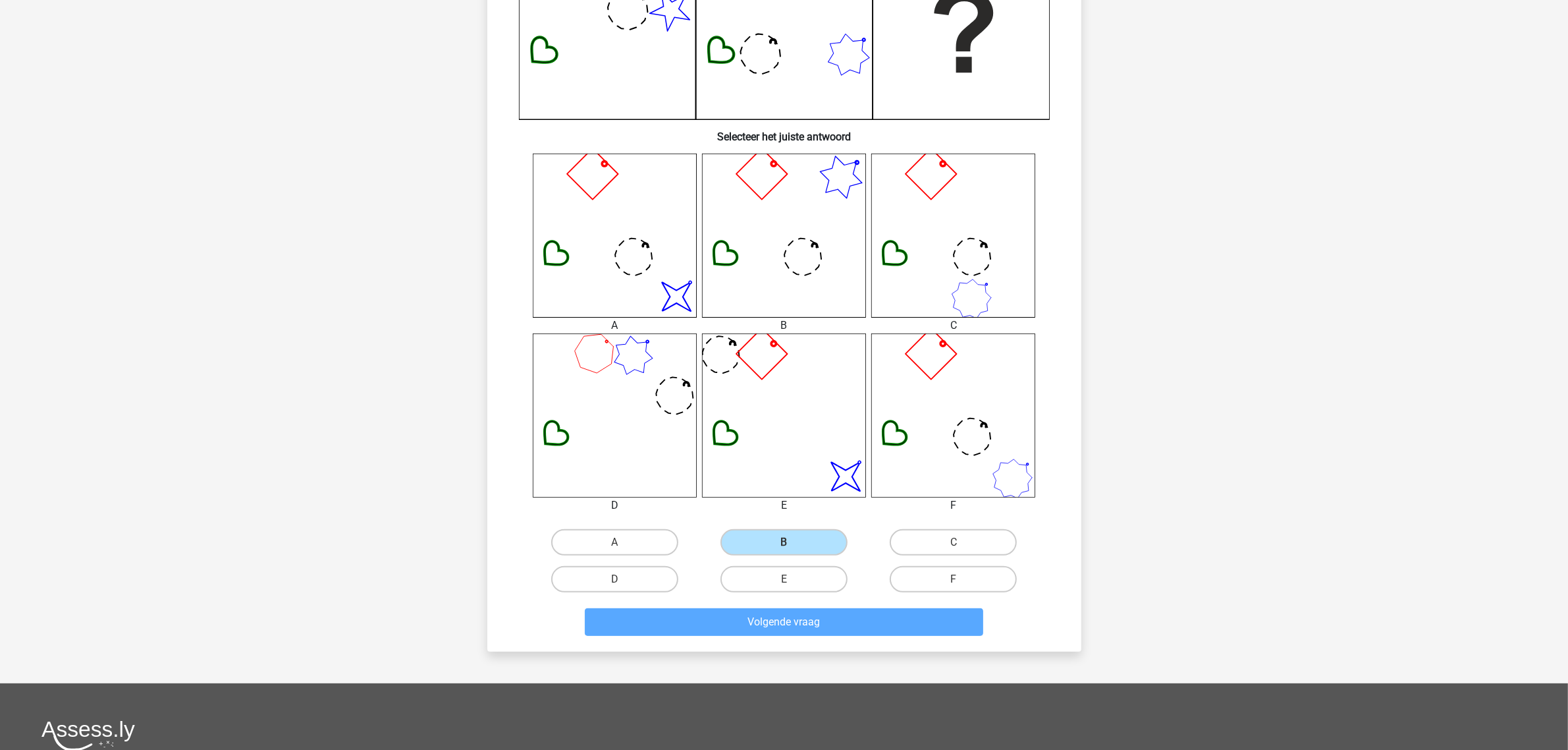
scroll to position [0, 0]
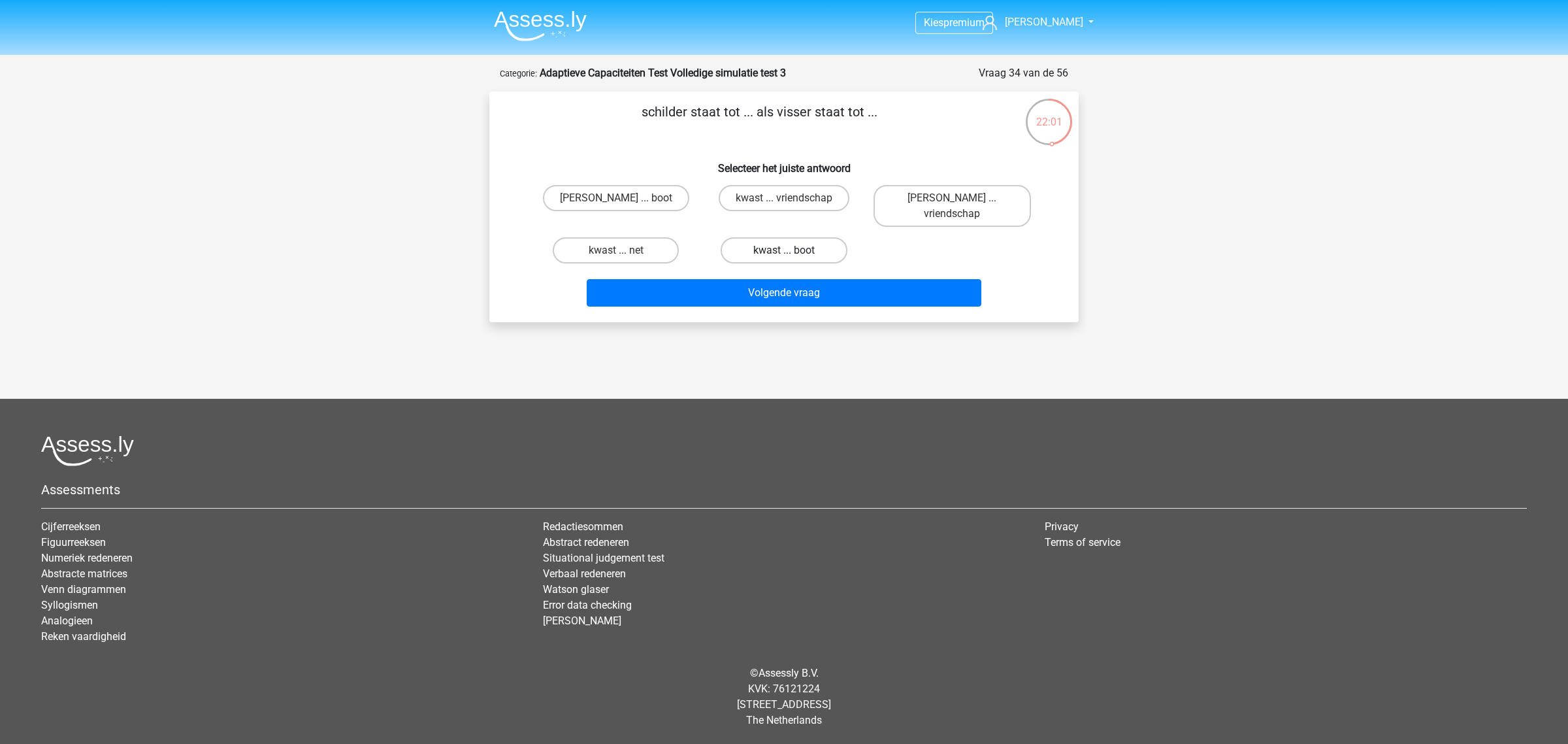
click at [837, 237] on label "kwast ... boot" at bounding box center [784, 250] width 126 height 26
click at [792, 250] on input "kwast ... boot" at bounding box center [788, 254] width 9 height 9
radio input "true"
click at [644, 237] on label "kwast ... net" at bounding box center [616, 250] width 126 height 26
click at [624, 250] on input "kwast ... net" at bounding box center [620, 254] width 9 height 9
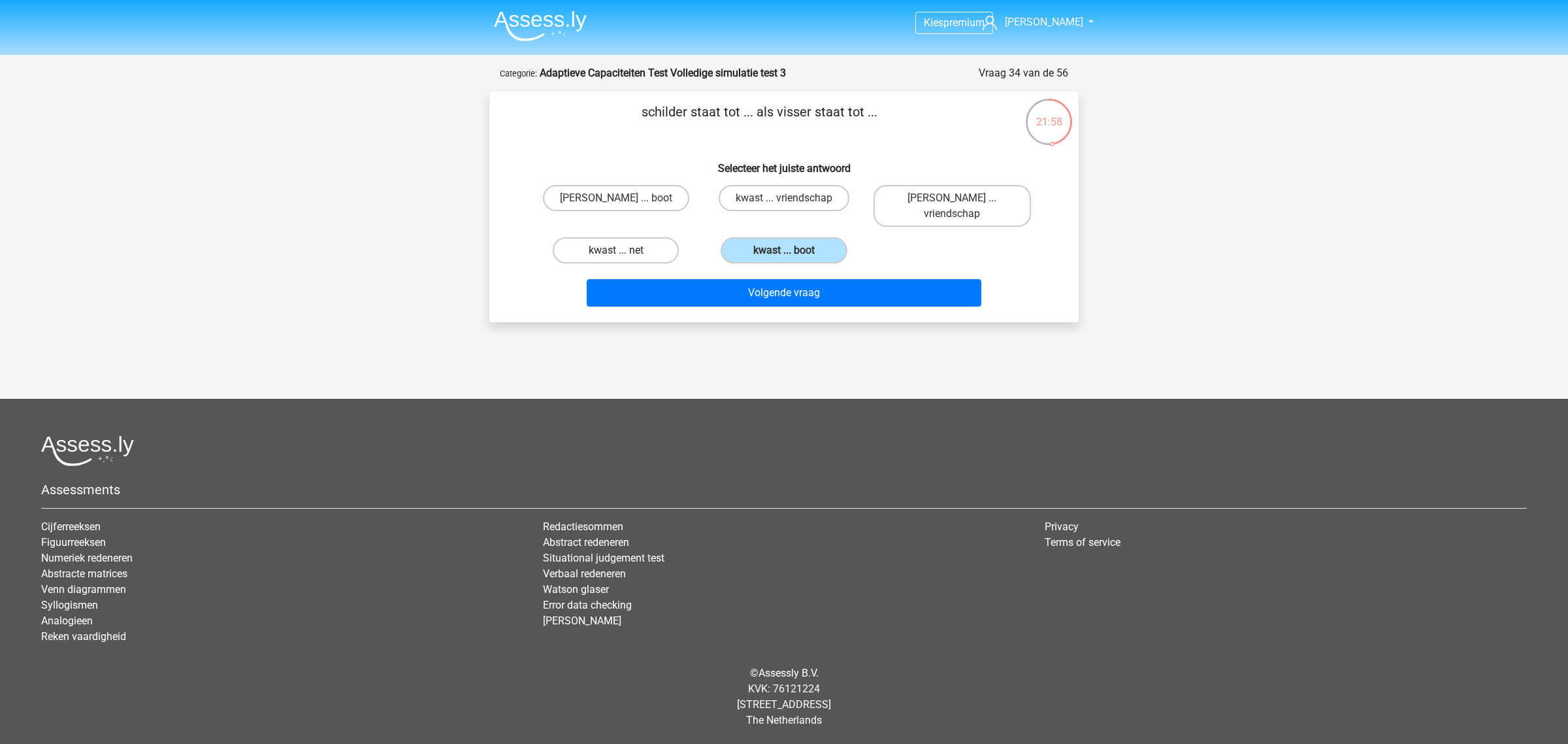
radio input "true"
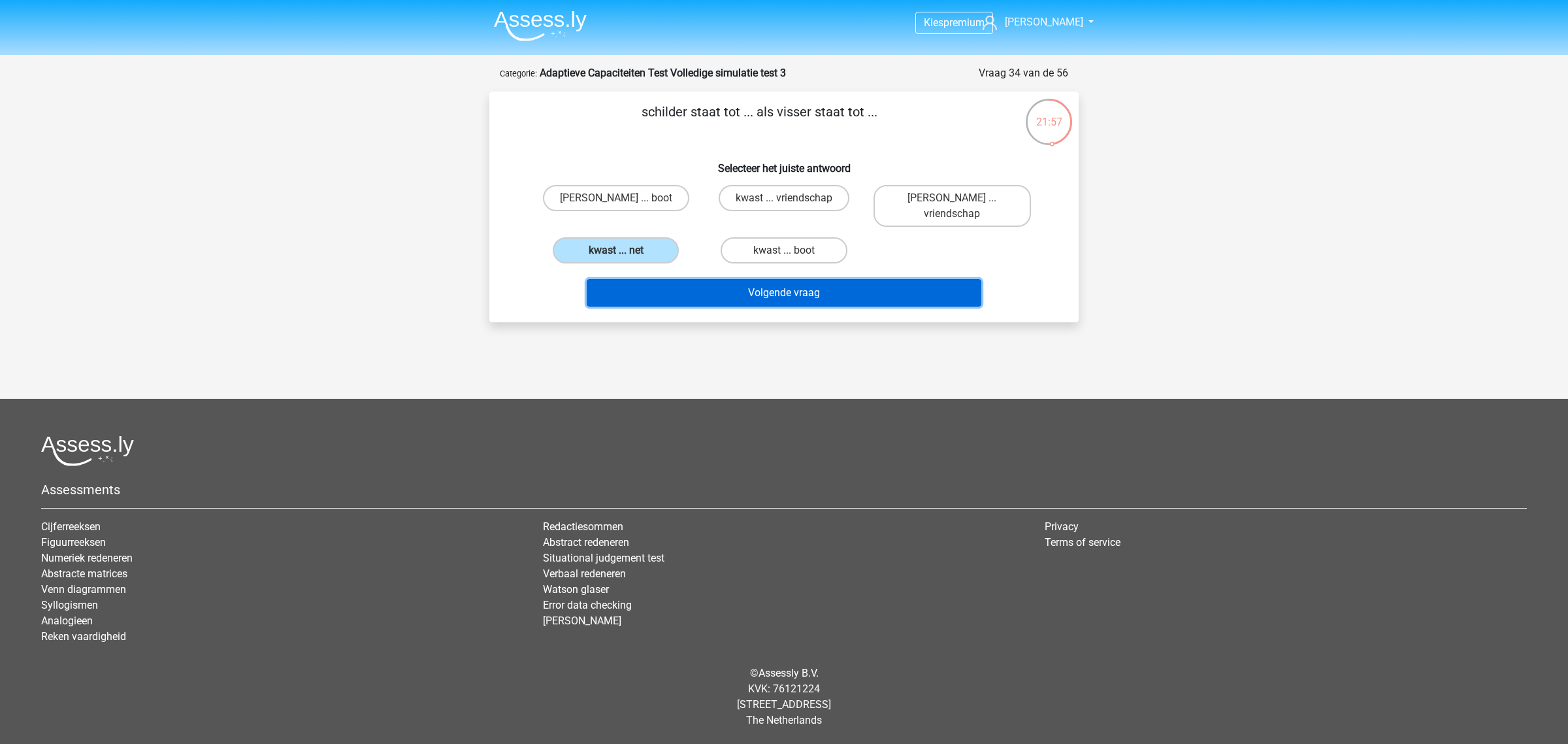
click at [707, 288] on button "Volgende vraag" at bounding box center [784, 293] width 395 height 28
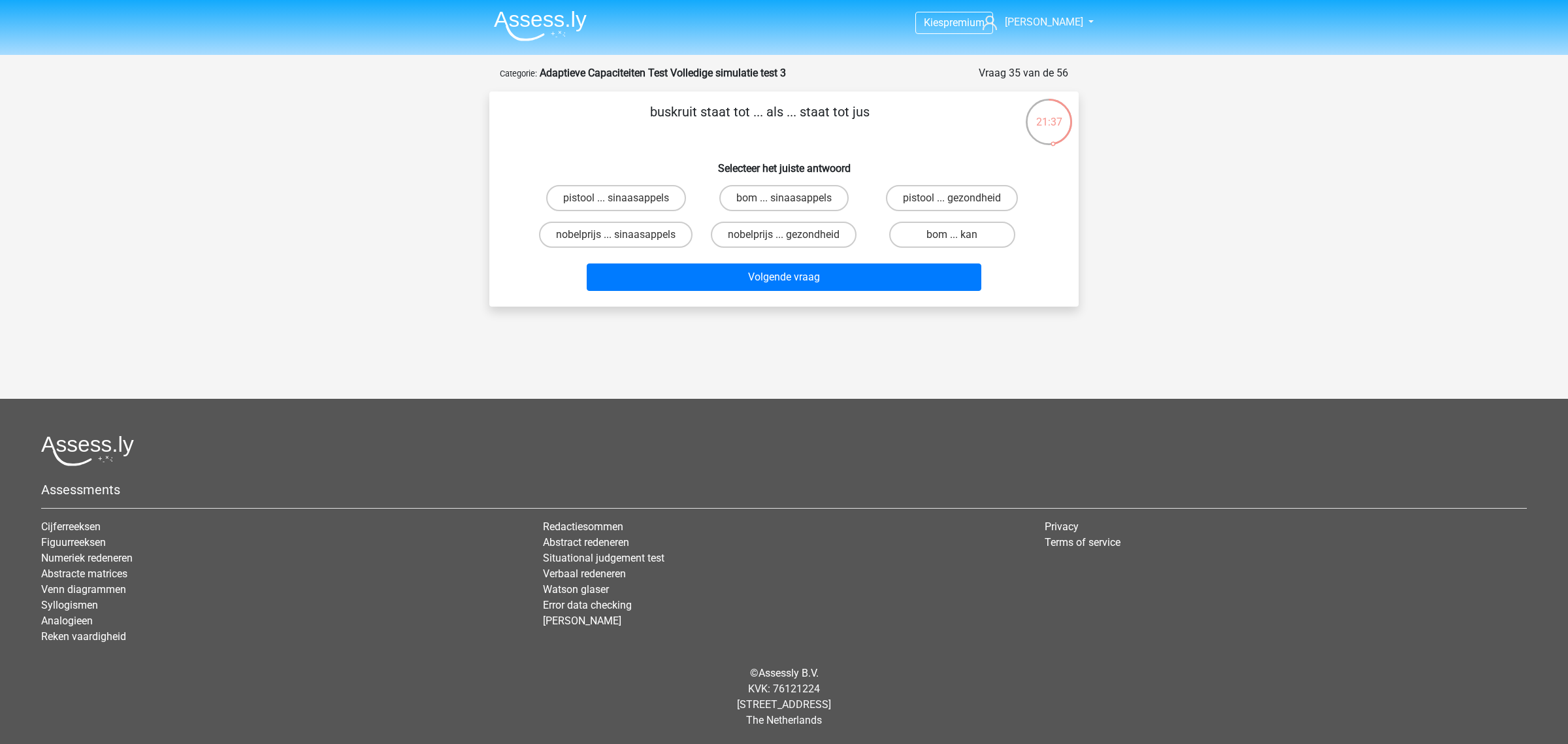
click at [807, 212] on div "bom ... sinaasappels" at bounding box center [784, 198] width 168 height 37
click at [805, 200] on label "bom ... sinaasappels" at bounding box center [784, 198] width 129 height 26
click at [792, 200] on input "bom ... sinaasappels" at bounding box center [788, 202] width 9 height 9
radio input "true"
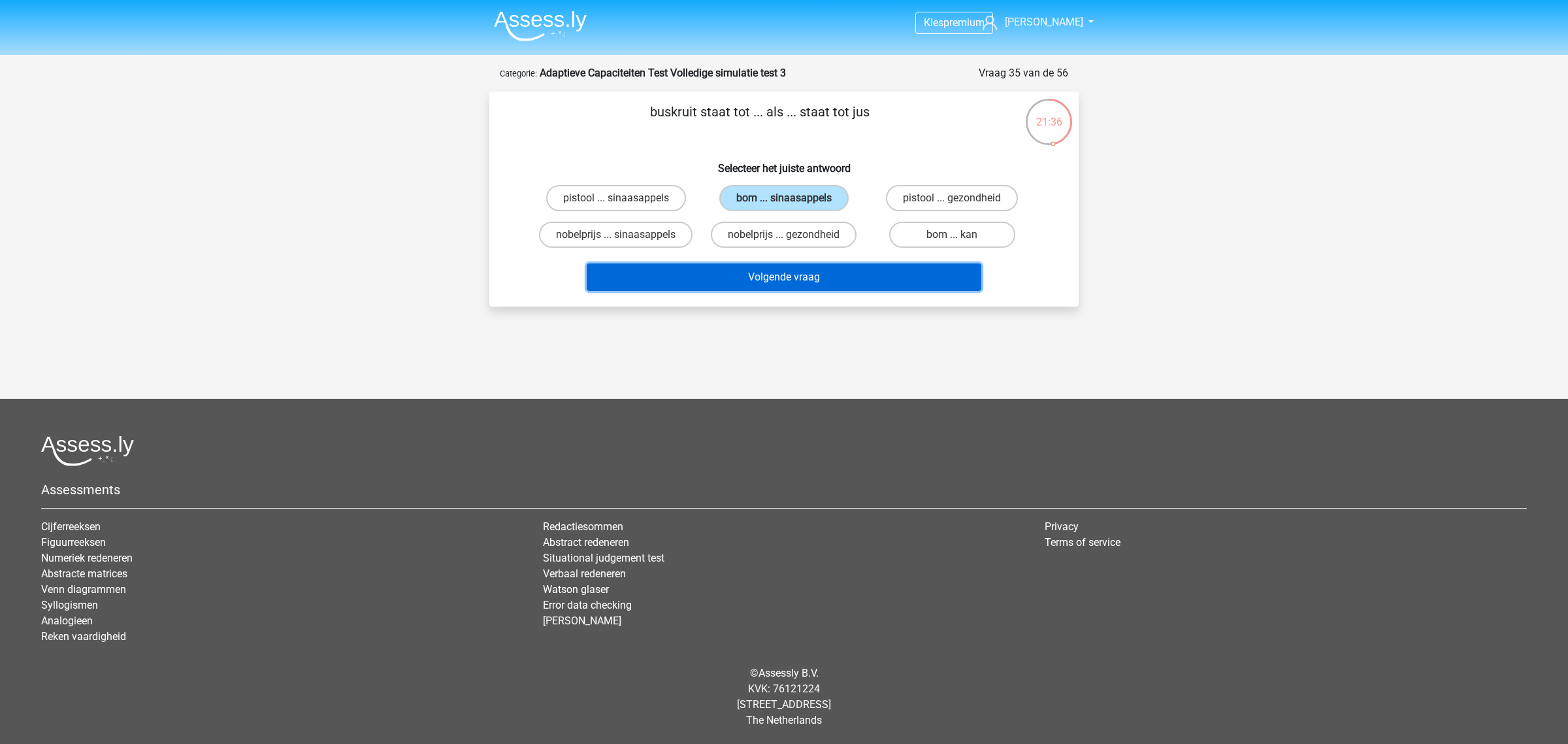
click at [794, 272] on button "Volgende vraag" at bounding box center [784, 277] width 395 height 28
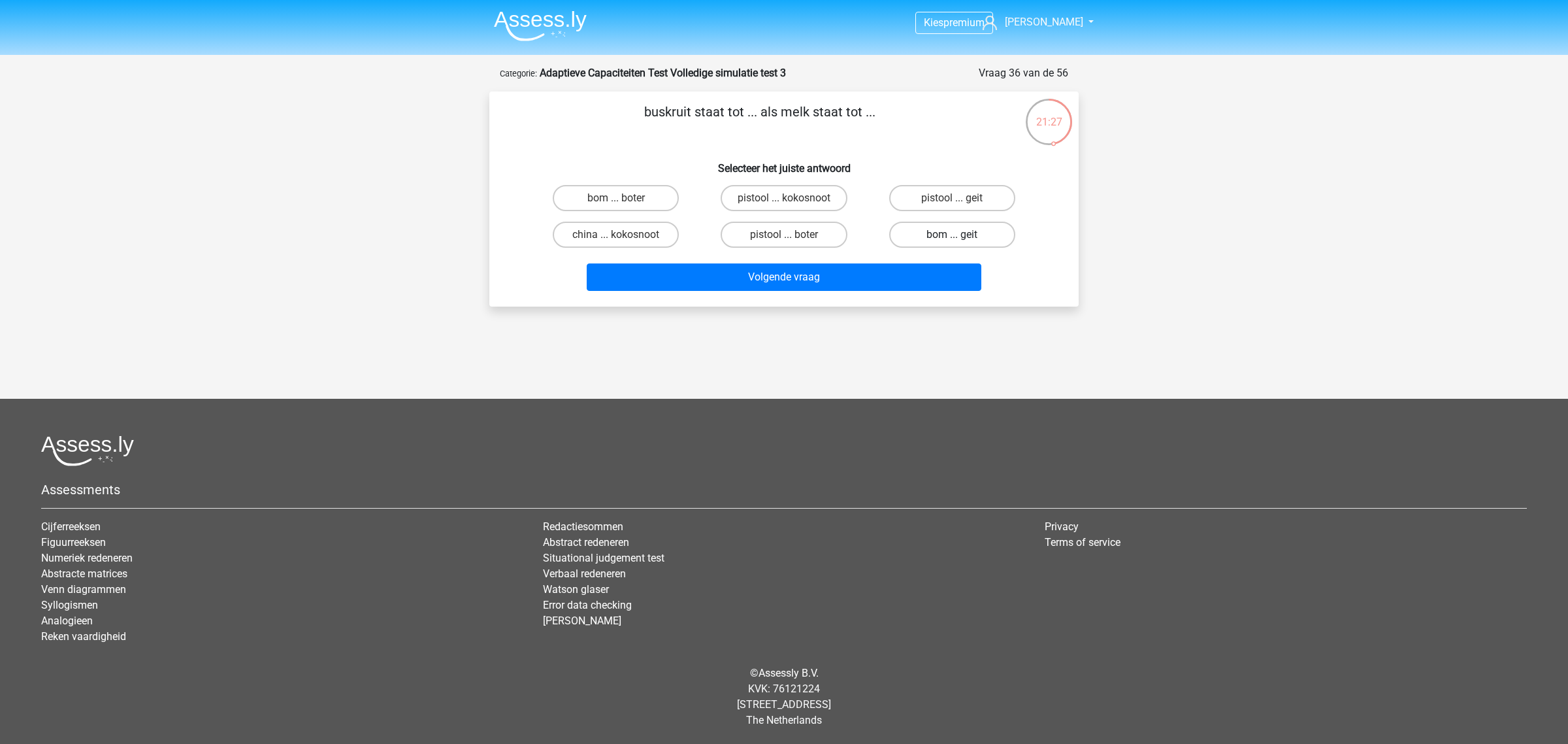
click at [962, 240] on label "bom ... geit" at bounding box center [952, 234] width 126 height 26
click at [960, 240] on input "bom ... geit" at bounding box center [956, 238] width 9 height 9
radio input "true"
click at [652, 183] on div "bom ... boter" at bounding box center [616, 198] width 168 height 37
click at [654, 194] on label "bom ... boter" at bounding box center [616, 198] width 126 height 26
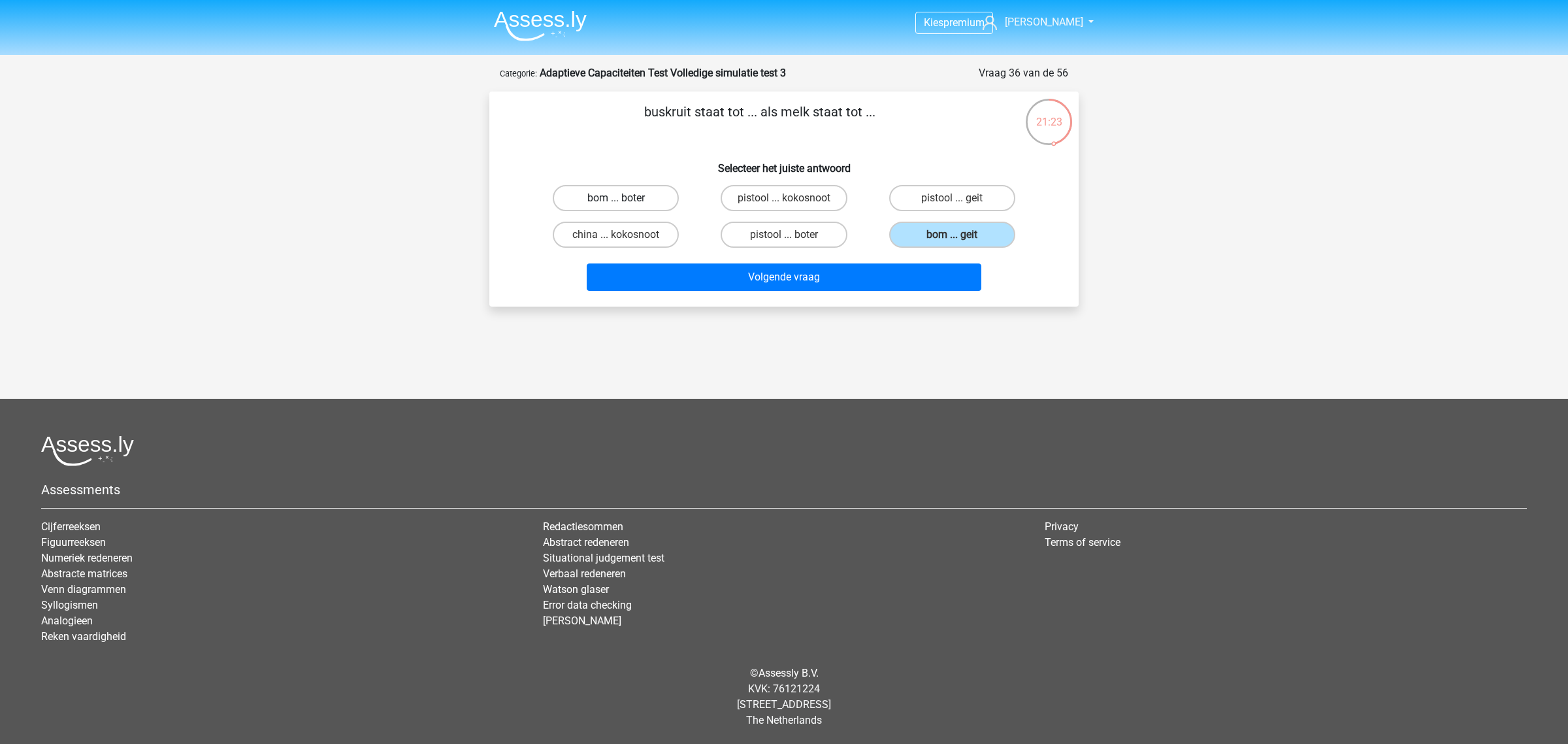
click at [624, 198] on input "bom ... boter" at bounding box center [620, 202] width 9 height 9
radio input "true"
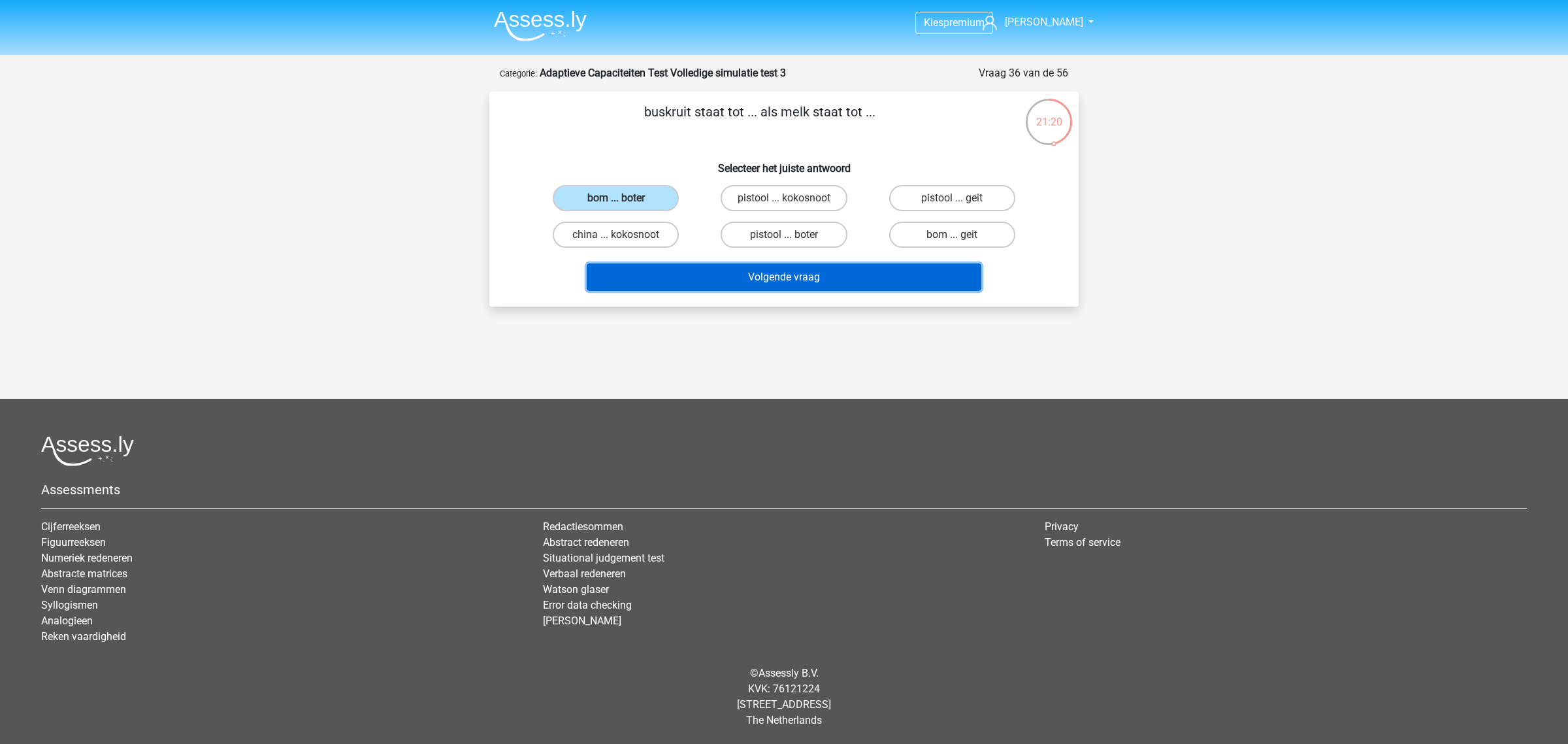
click at [843, 269] on button "Volgende vraag" at bounding box center [784, 277] width 395 height 28
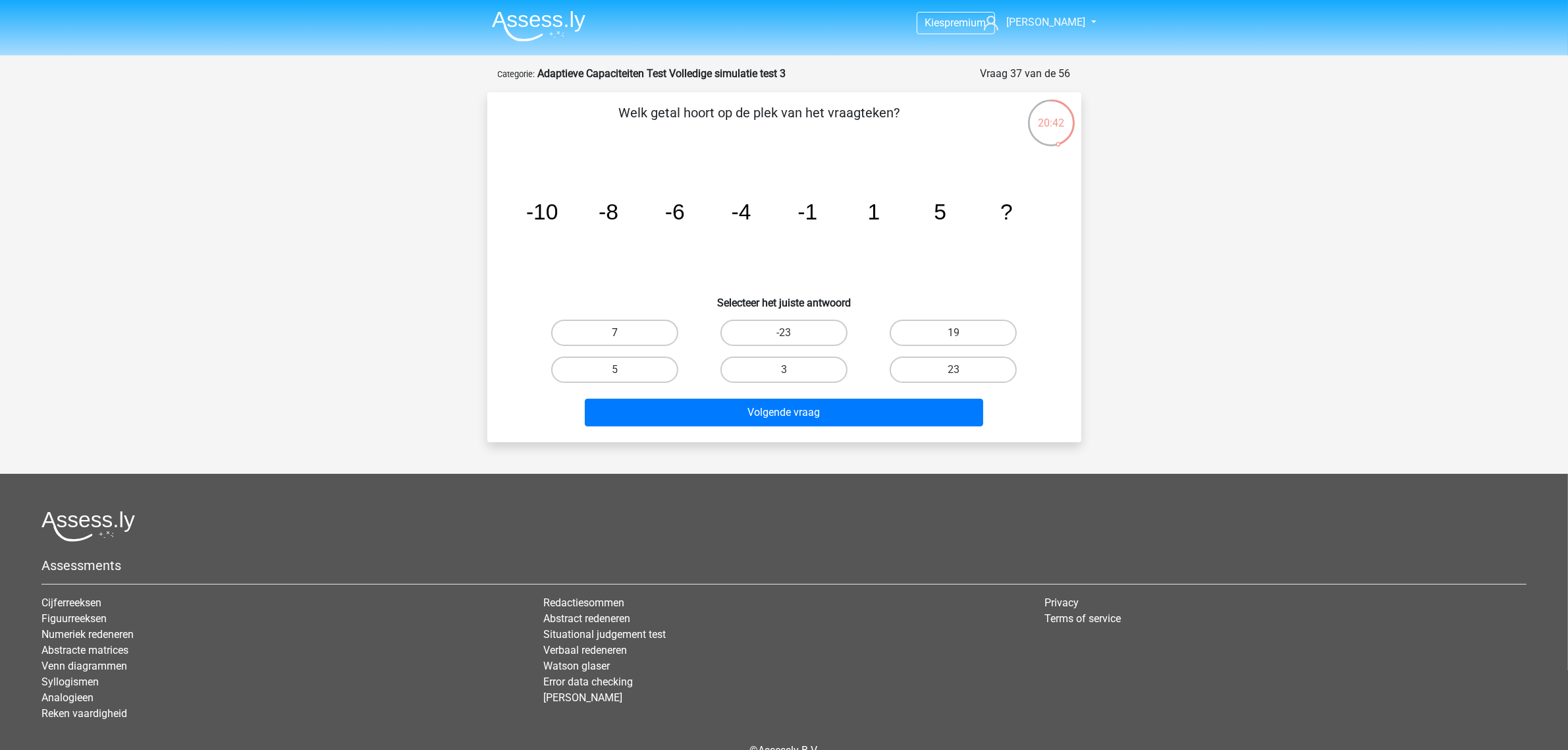
click at [648, 341] on label "7" at bounding box center [615, 333] width 127 height 26
click at [623, 341] on input "7" at bounding box center [619, 337] width 9 height 9
radio input "true"
drag, startPoint x: 1074, startPoint y: 111, endPoint x: 1031, endPoint y: 114, distance: 43.1
click at [1031, 114] on div "20:40" at bounding box center [1051, 115] width 50 height 33
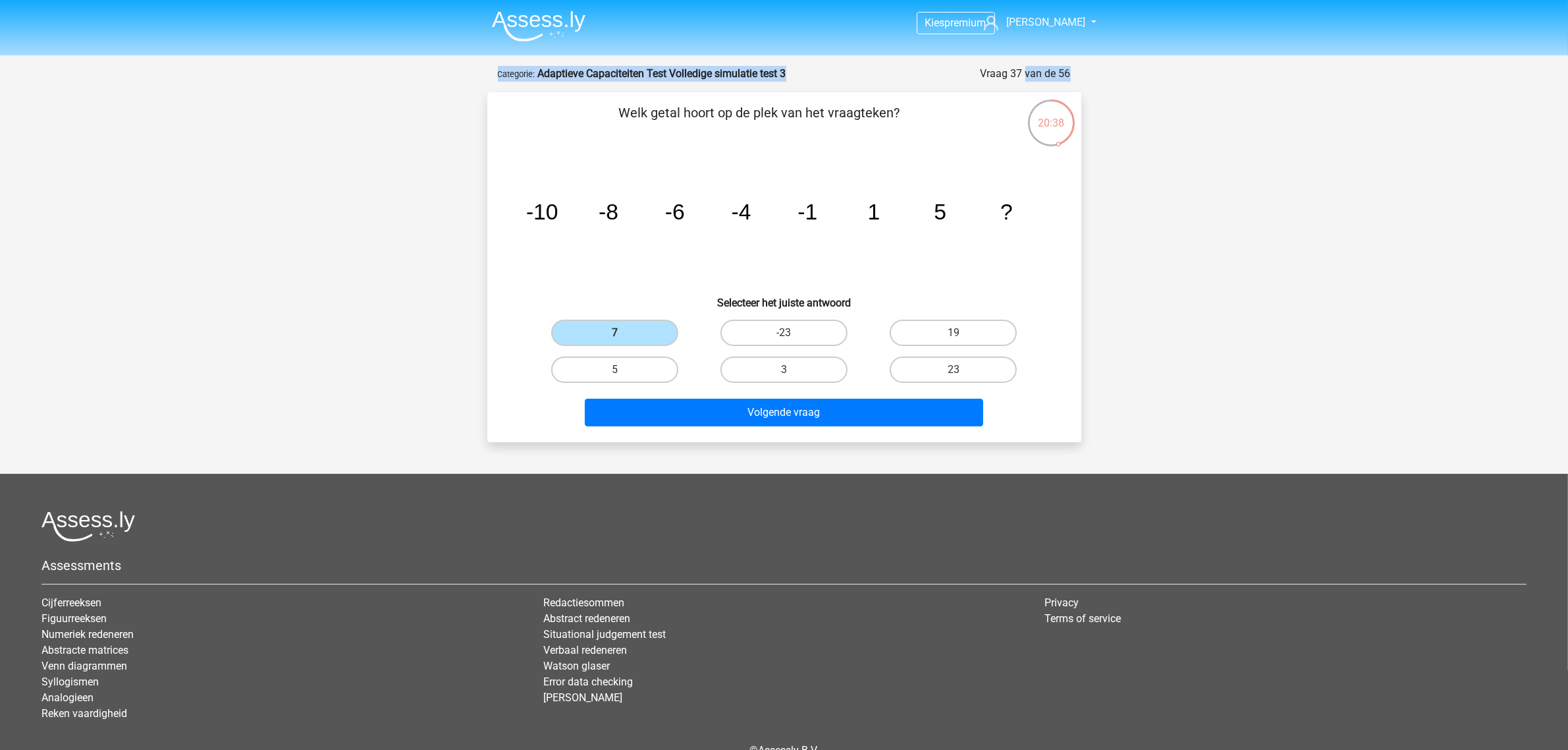
drag, startPoint x: 1083, startPoint y: 71, endPoint x: 1013, endPoint y: 70, distance: 70.0
click at [1013, 70] on div "20:38 Vraag 37 van de 56 Categorie: Adaptieve Capaciteiten Test Volledige simul…" at bounding box center [785, 254] width 615 height 376
click at [1072, 177] on div "Welk getal hoort op de plek van het vraagteken? image/svg+xml -10 -8 -6 -4 -1 1…" at bounding box center [784, 267] width 584 height 329
click at [623, 246] on icon "image/svg+xml -10 -8 -6 -4 -1 1 5 ?" at bounding box center [784, 219] width 531 height 133
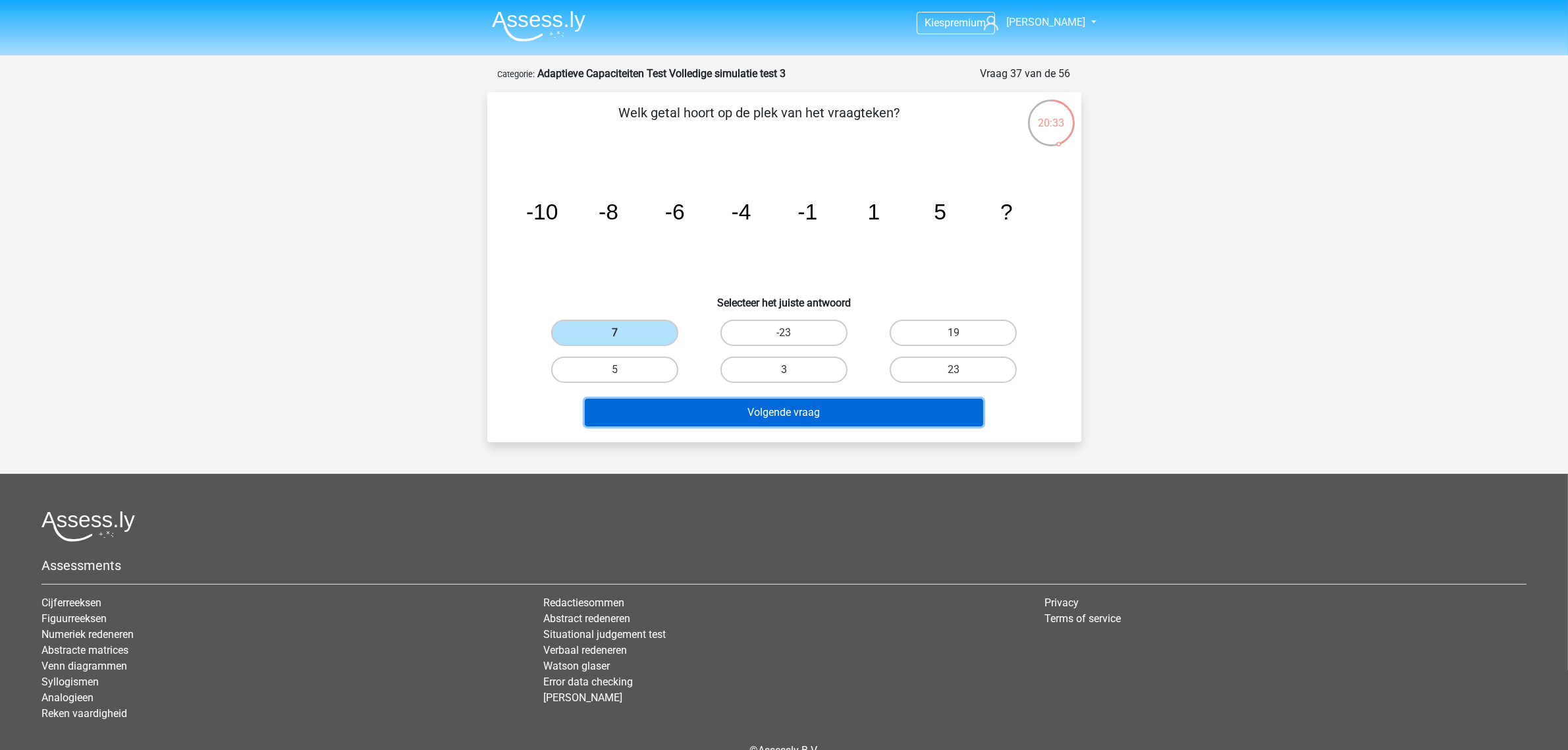
click at [726, 420] on button "Volgende vraag" at bounding box center [784, 412] width 398 height 28
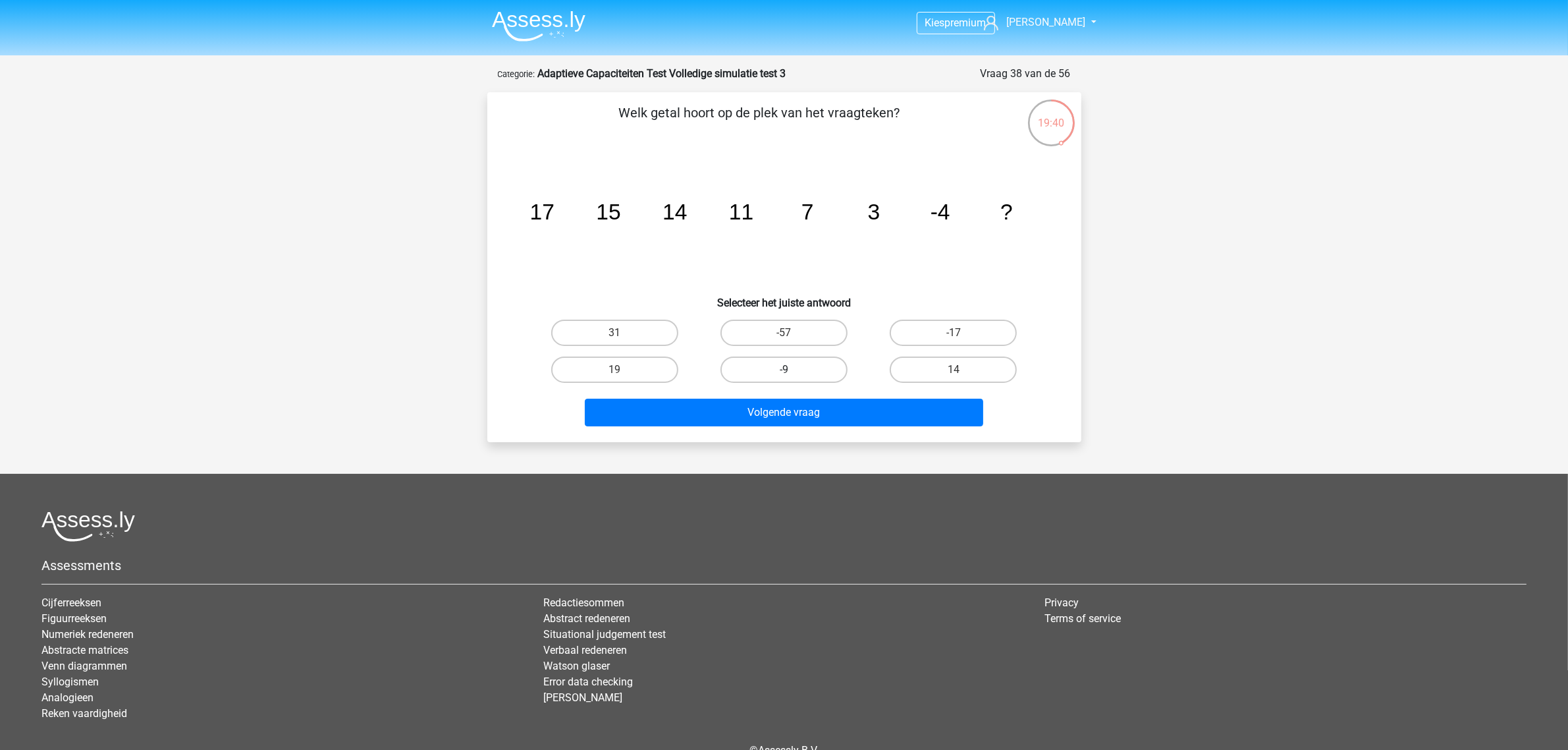
click at [748, 369] on label "-9" at bounding box center [784, 369] width 127 height 26
click at [783, 369] on input "-9" at bounding box center [787, 373] width 9 height 9
radio input "true"
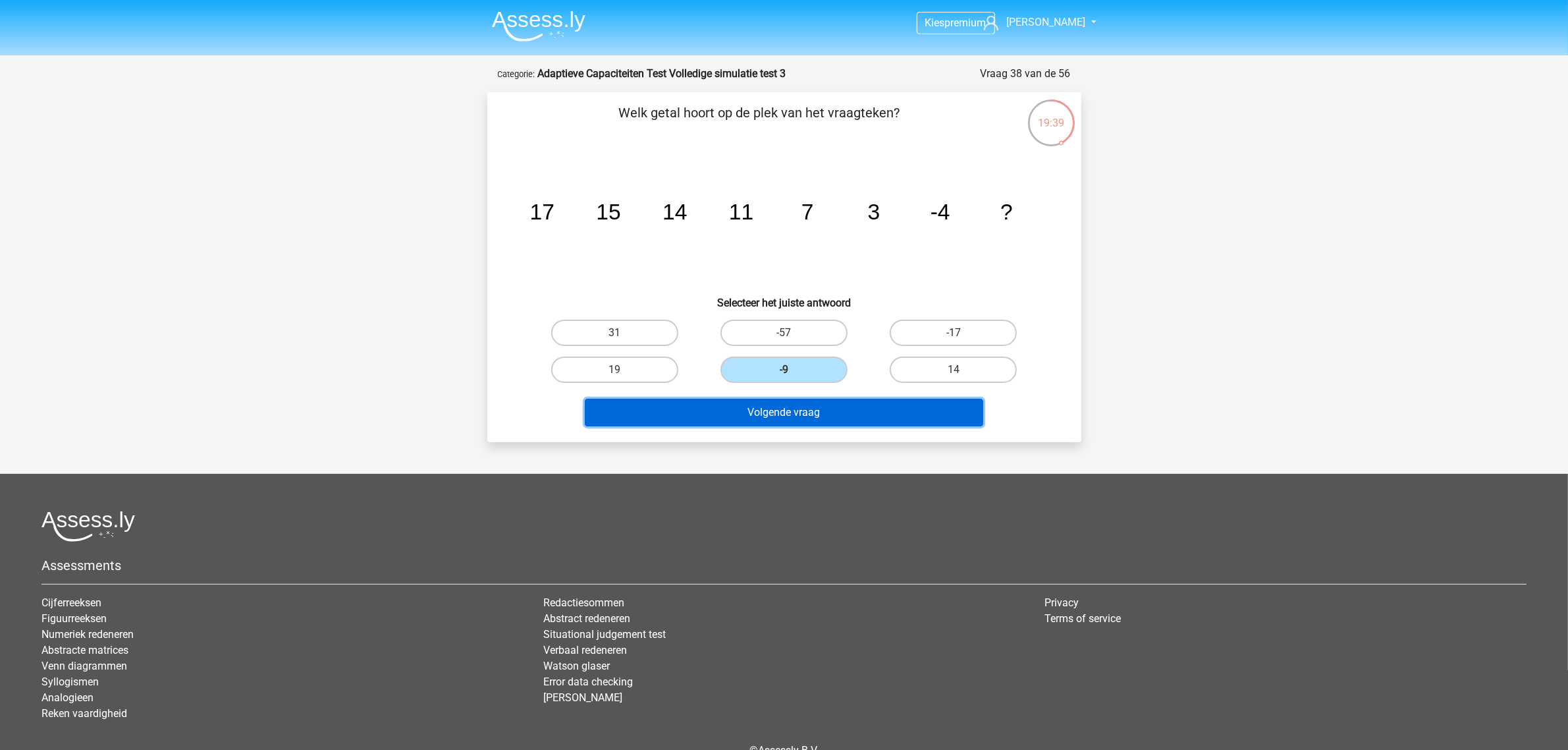
click at [826, 402] on button "Volgende vraag" at bounding box center [784, 412] width 398 height 28
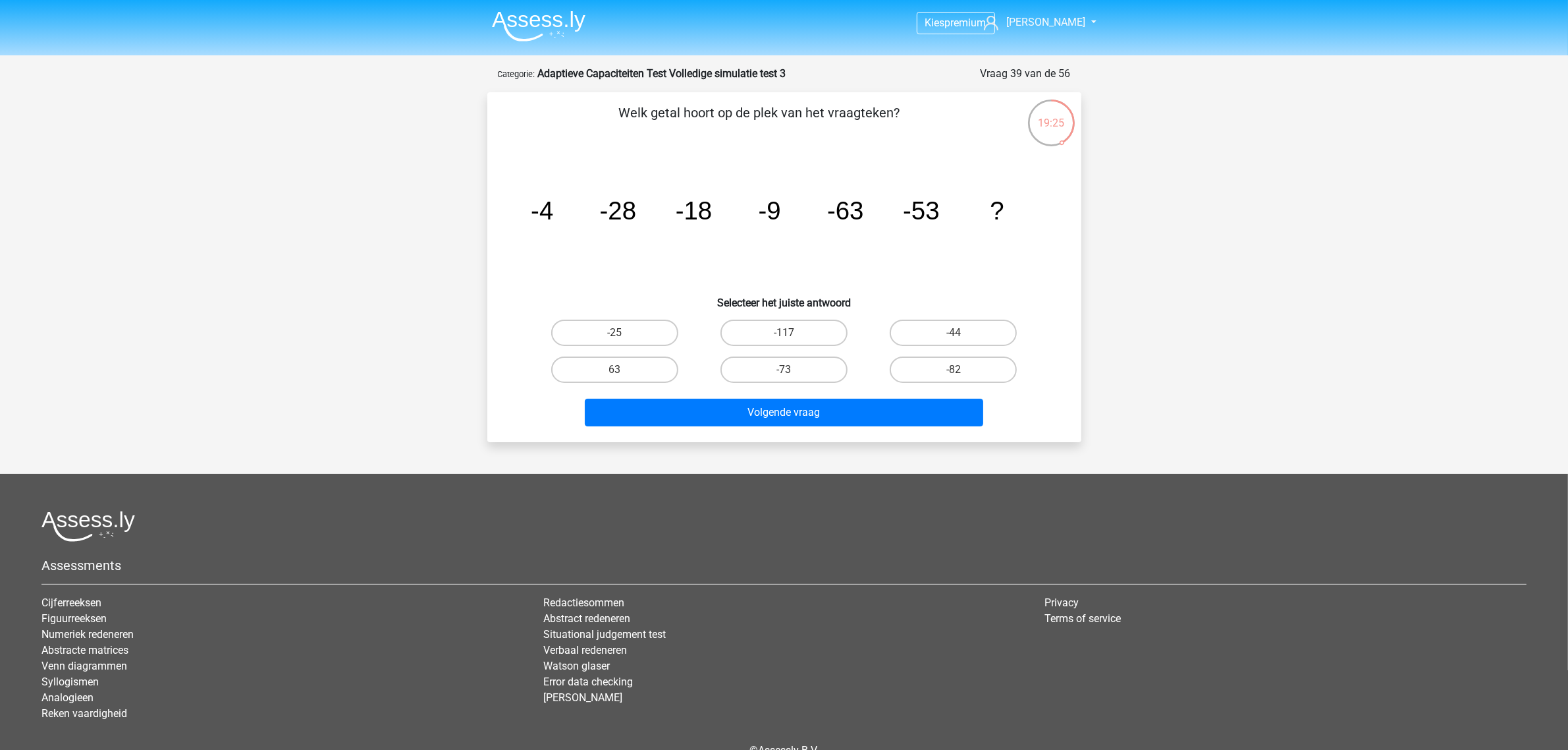
drag, startPoint x: 560, startPoint y: 193, endPoint x: 584, endPoint y: 185, distance: 25.3
click at [584, 185] on icon "image/svg+xml -4 -28 -18 -9 -63 -53 ?" at bounding box center [784, 219] width 531 height 133
click at [925, 338] on label "-44" at bounding box center [953, 333] width 127 height 26
click at [953, 338] on input "-44" at bounding box center [957, 337] width 9 height 9
radio input "true"
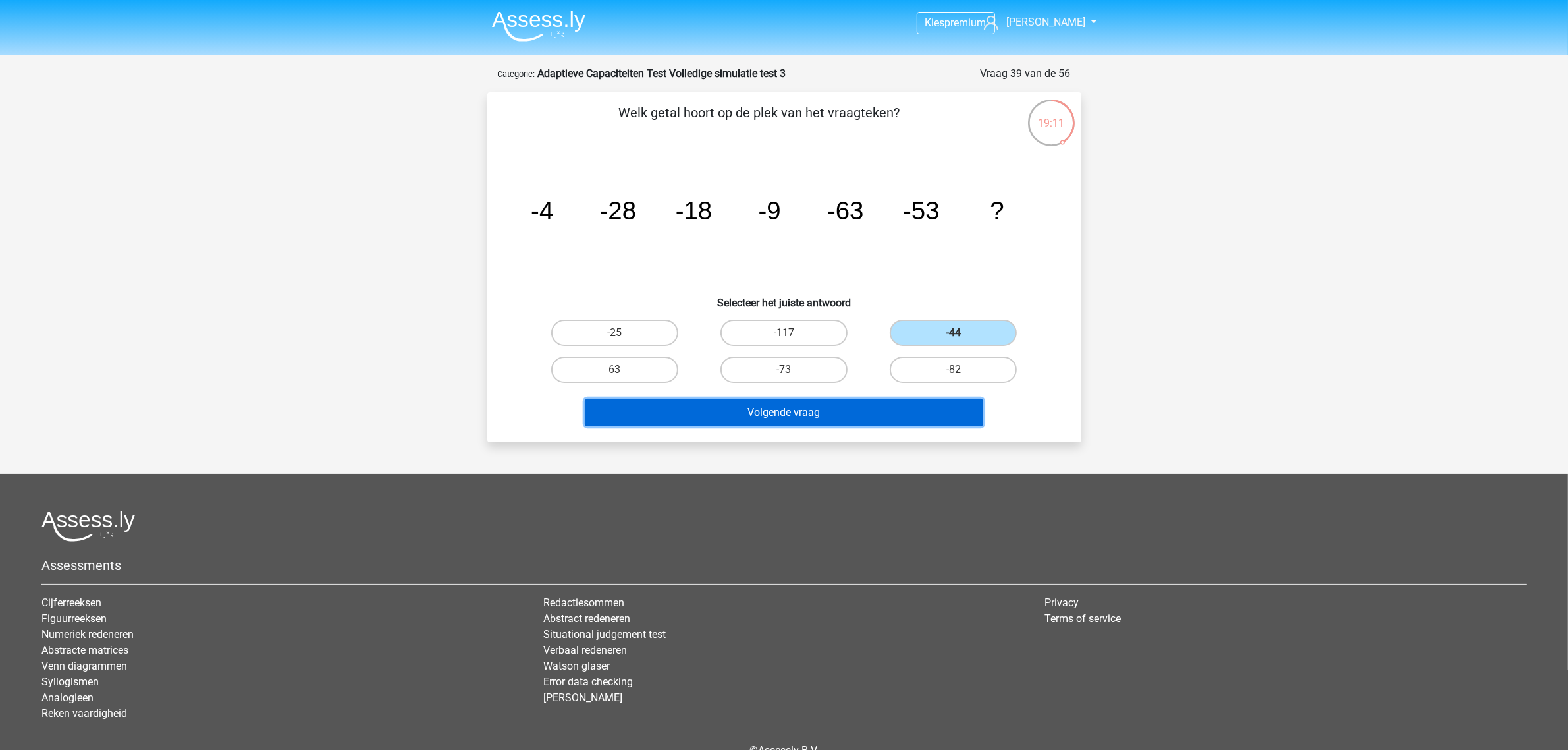
click at [865, 403] on button "Volgende vraag" at bounding box center [784, 412] width 398 height 28
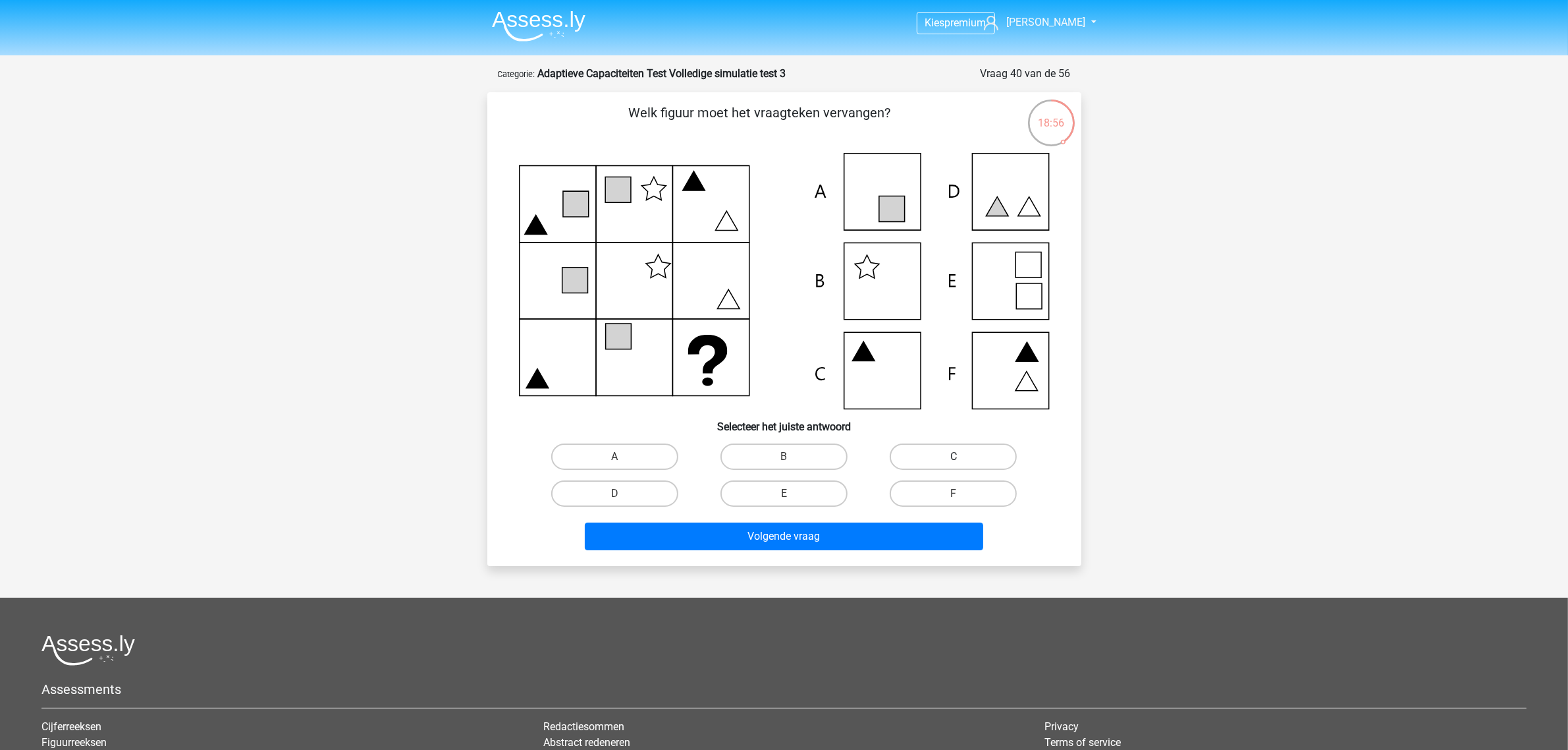
click at [926, 455] on label "C" at bounding box center [953, 457] width 127 height 26
click at [953, 457] on input "C" at bounding box center [957, 461] width 9 height 9
radio input "true"
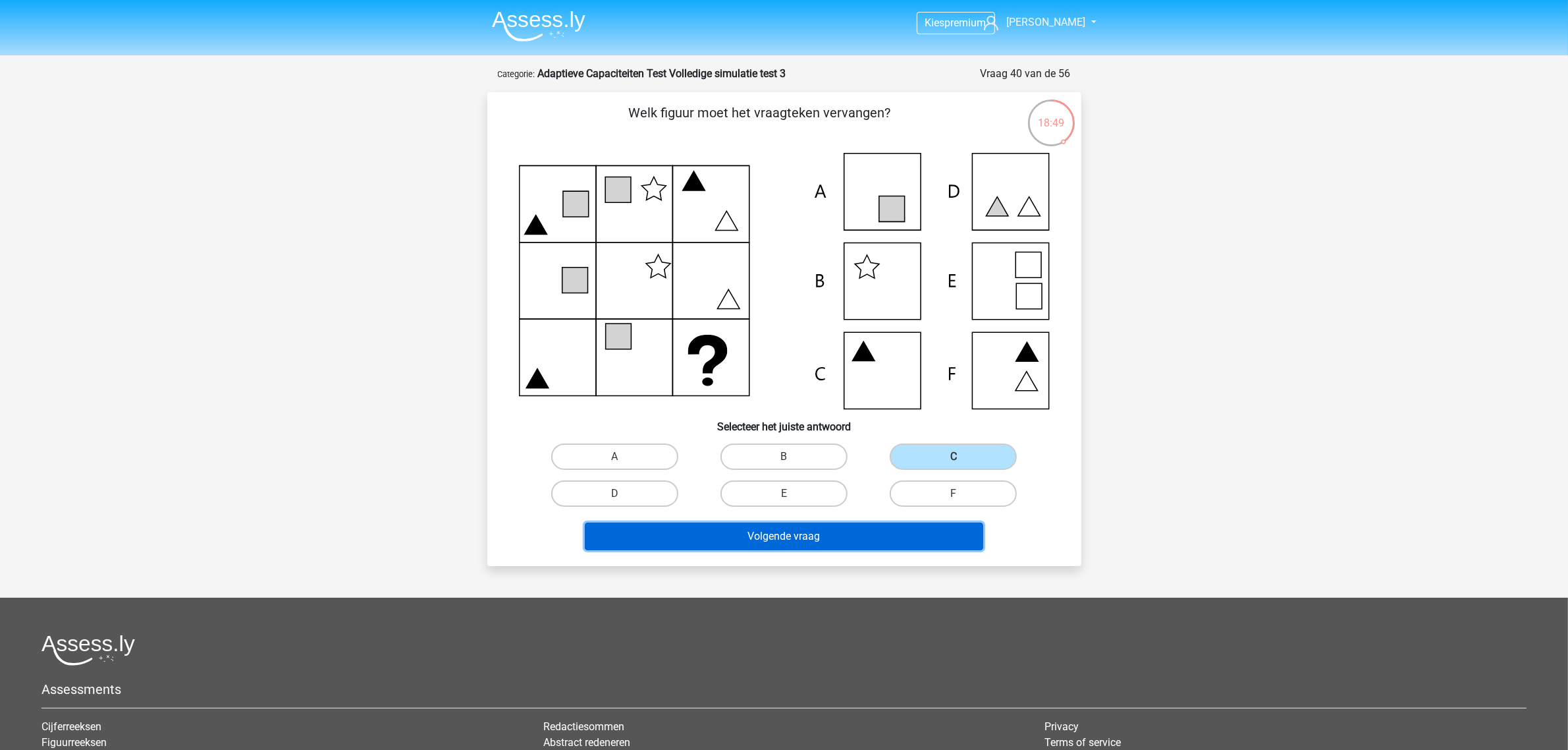
click at [873, 535] on button "Volgende vraag" at bounding box center [784, 536] width 398 height 28
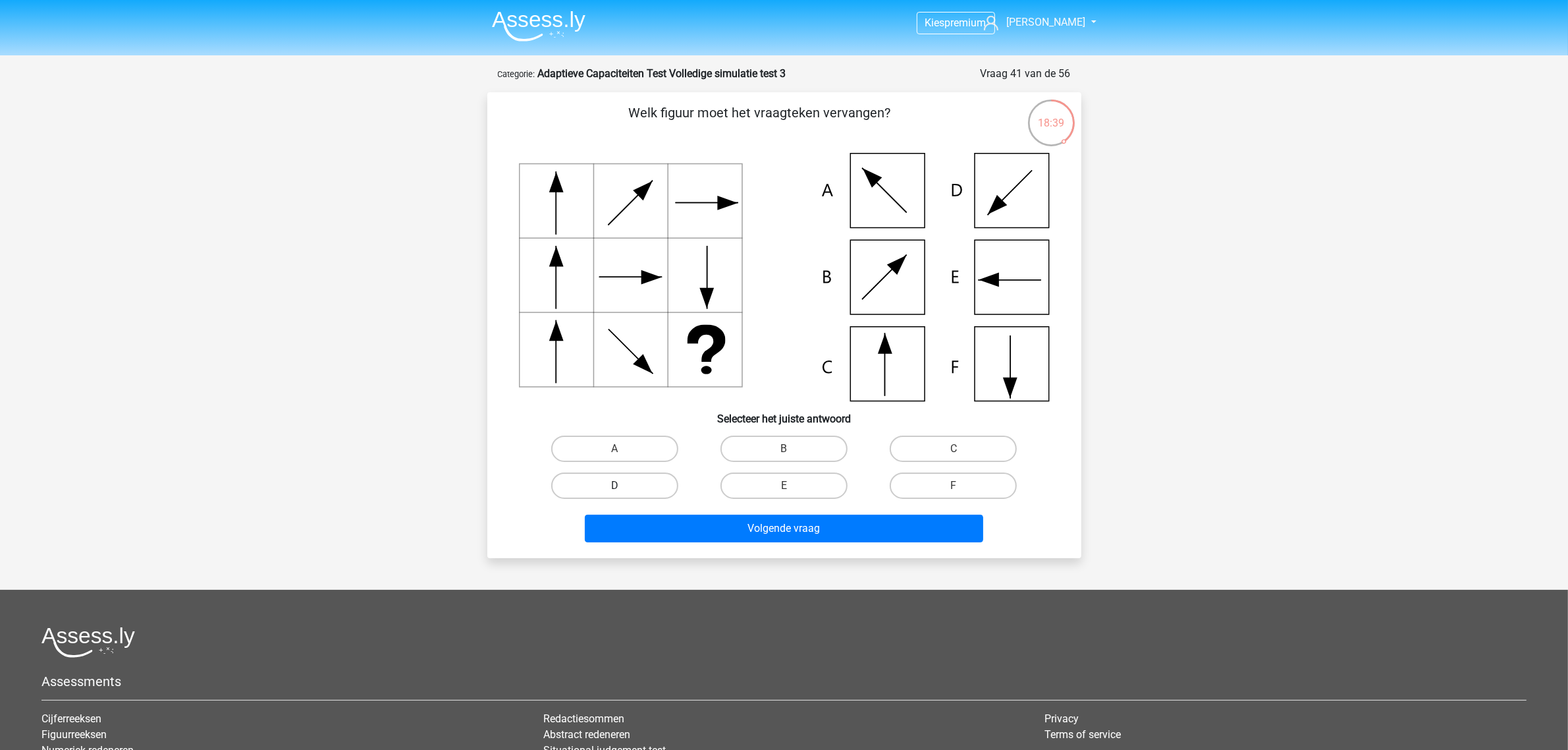
click at [646, 480] on label "D" at bounding box center [615, 486] width 127 height 26
click at [623, 486] on input "D" at bounding box center [619, 490] width 9 height 9
radio input "true"
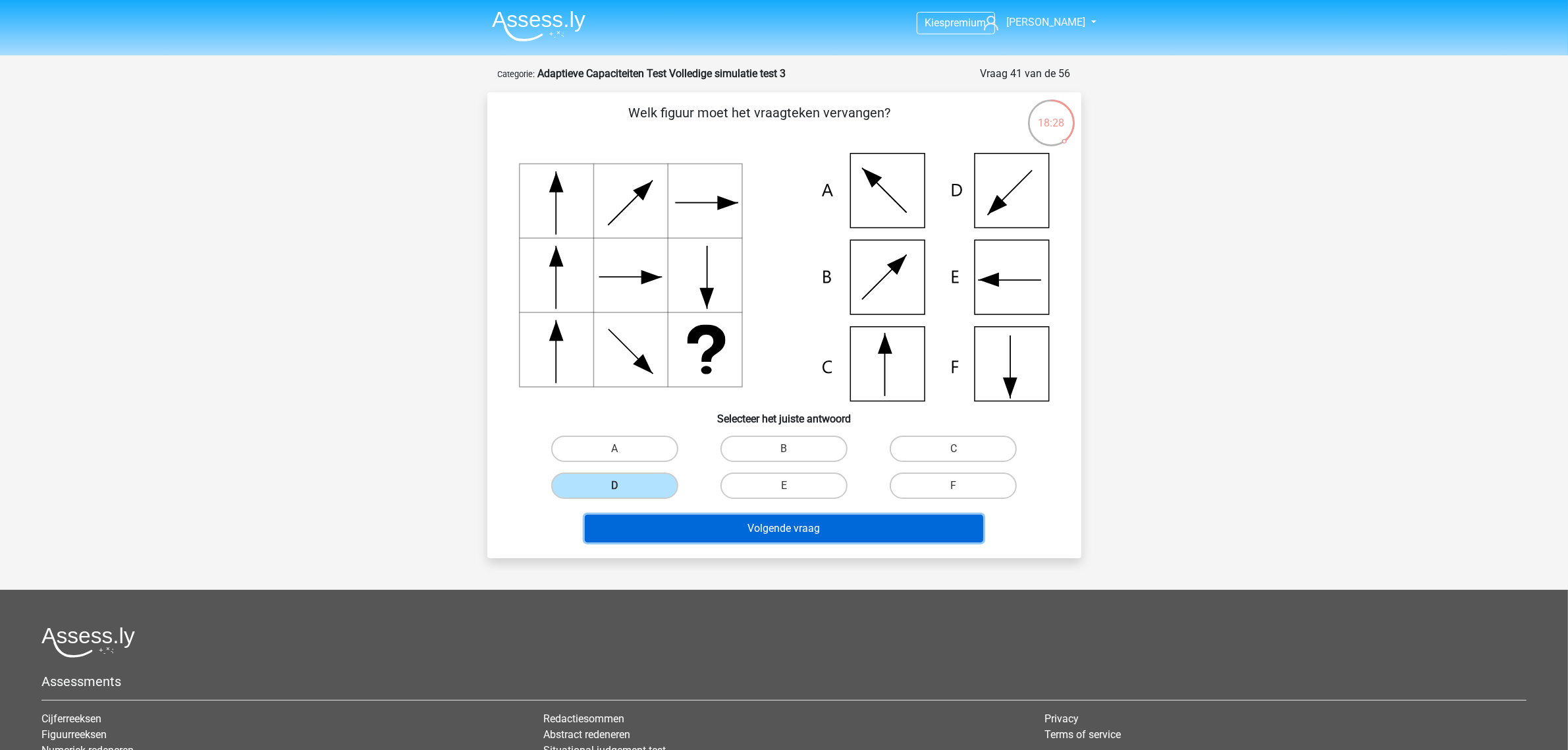
click at [741, 524] on button "Volgende vraag" at bounding box center [784, 528] width 398 height 28
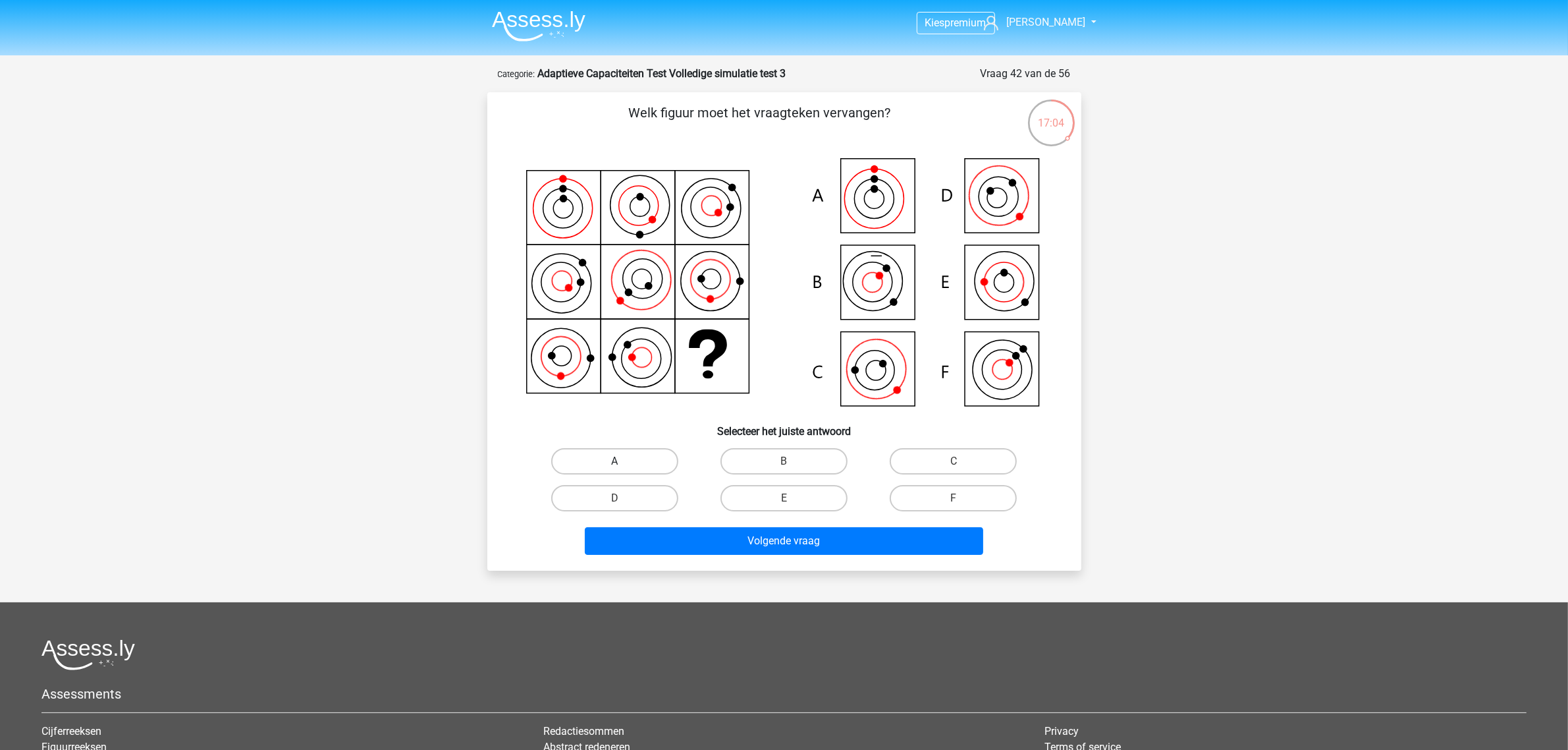
click at [617, 453] on label "A" at bounding box center [615, 461] width 127 height 26
click at [617, 461] on input "A" at bounding box center [619, 465] width 9 height 9
radio input "true"
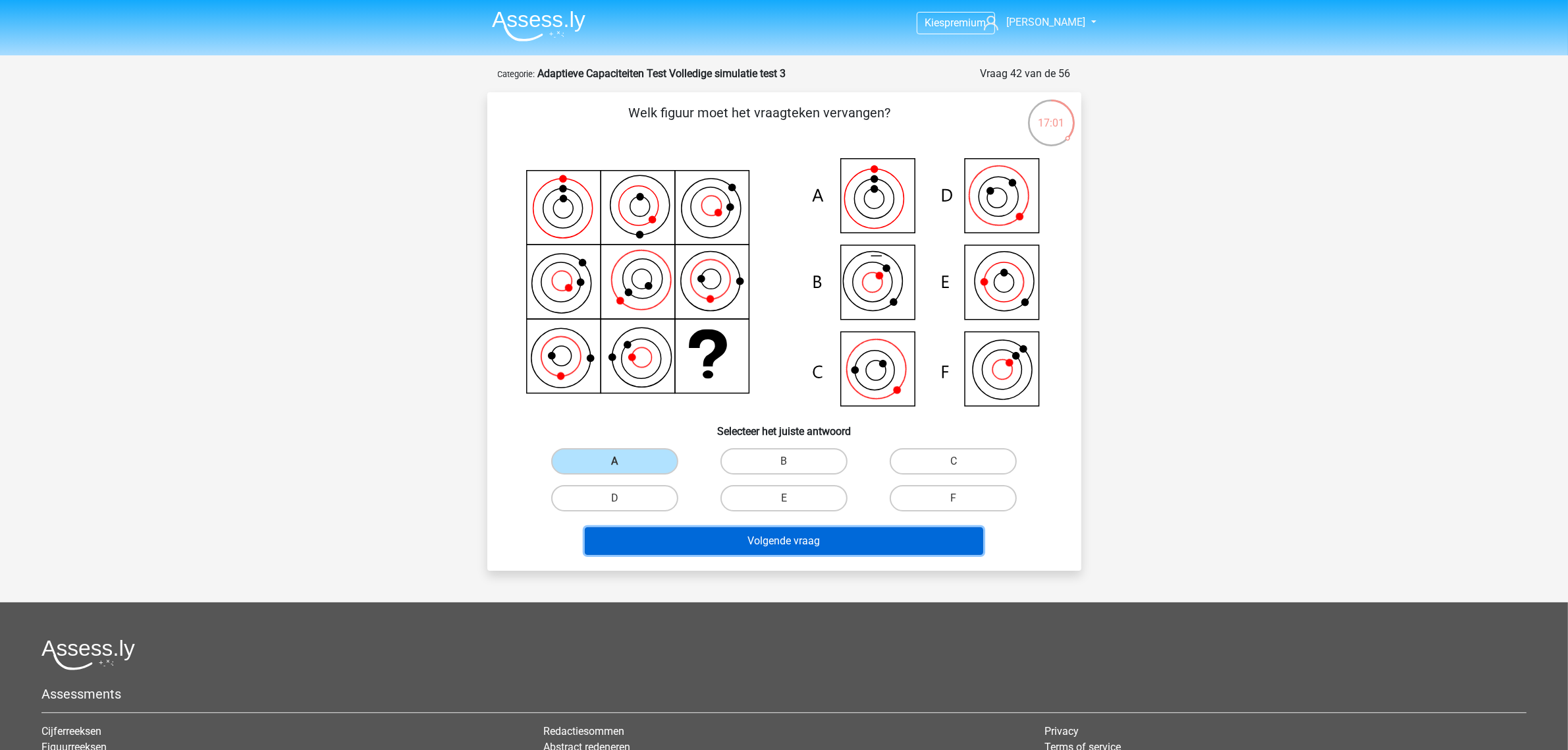
click at [750, 527] on button "Volgende vraag" at bounding box center [784, 541] width 398 height 28
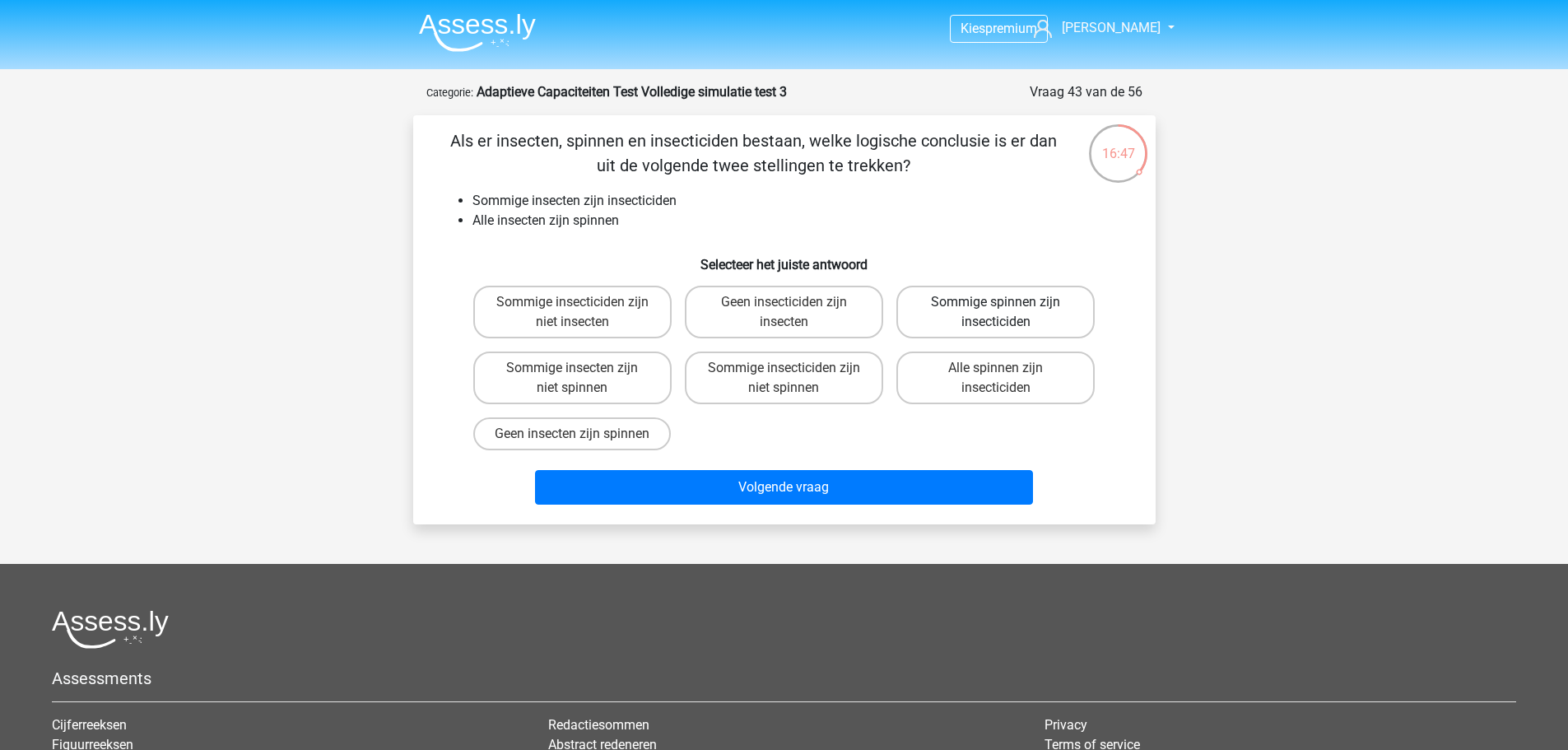
click at [988, 303] on label "Sommige spinnen zijn insecticiden" at bounding box center [996, 312] width 198 height 53
click at [996, 303] on input "Sommige spinnen zijn insecticiden" at bounding box center [1001, 307] width 11 height 11
radio input "true"
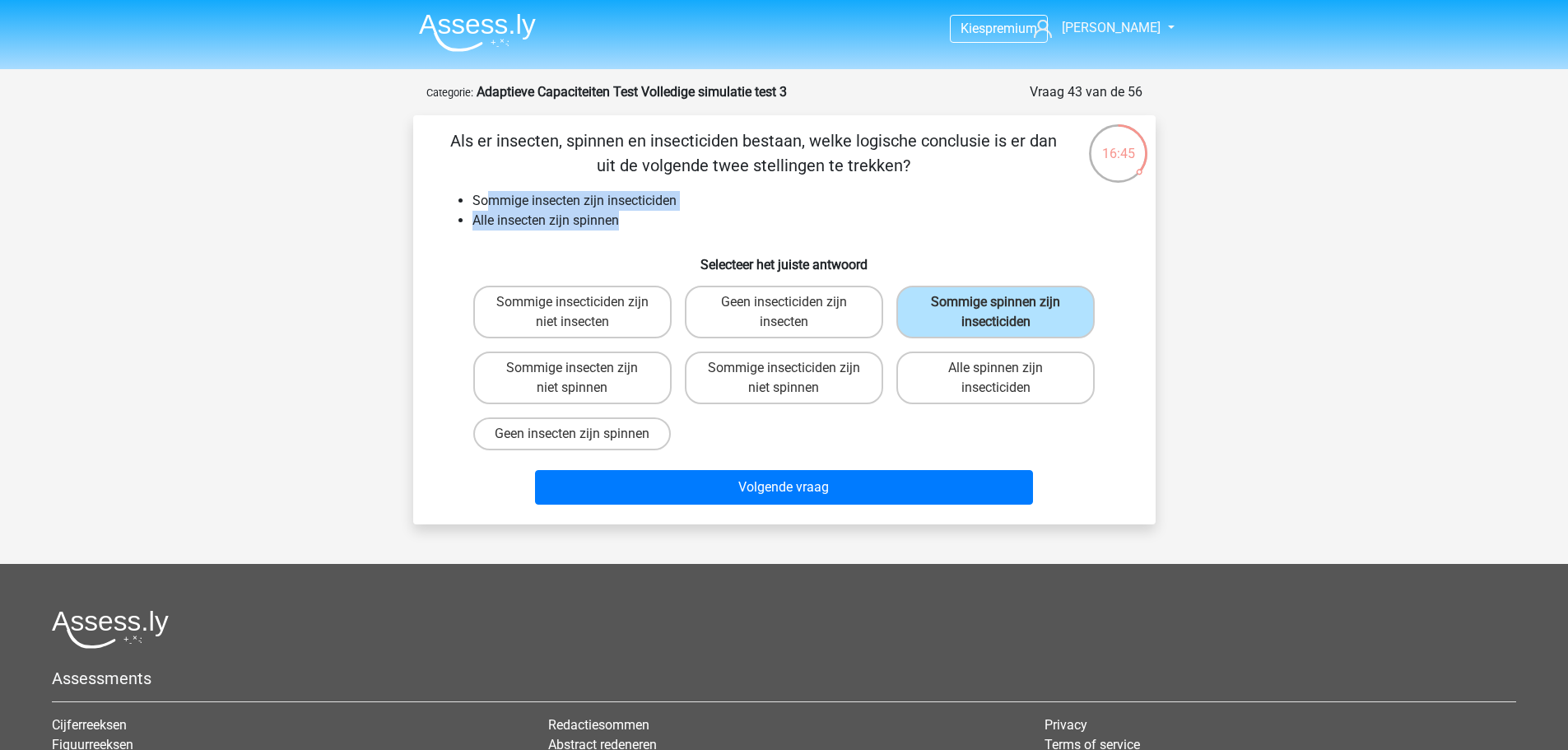
drag, startPoint x: 484, startPoint y: 209, endPoint x: 629, endPoint y: 214, distance: 145.1
click at [629, 214] on ul "Sommige insecten zijn insecticiden Alle insecten zijn spinnen" at bounding box center [784, 211] width 690 height 40
click at [806, 480] on div "Volgende vraag" at bounding box center [784, 484] width 690 height 55
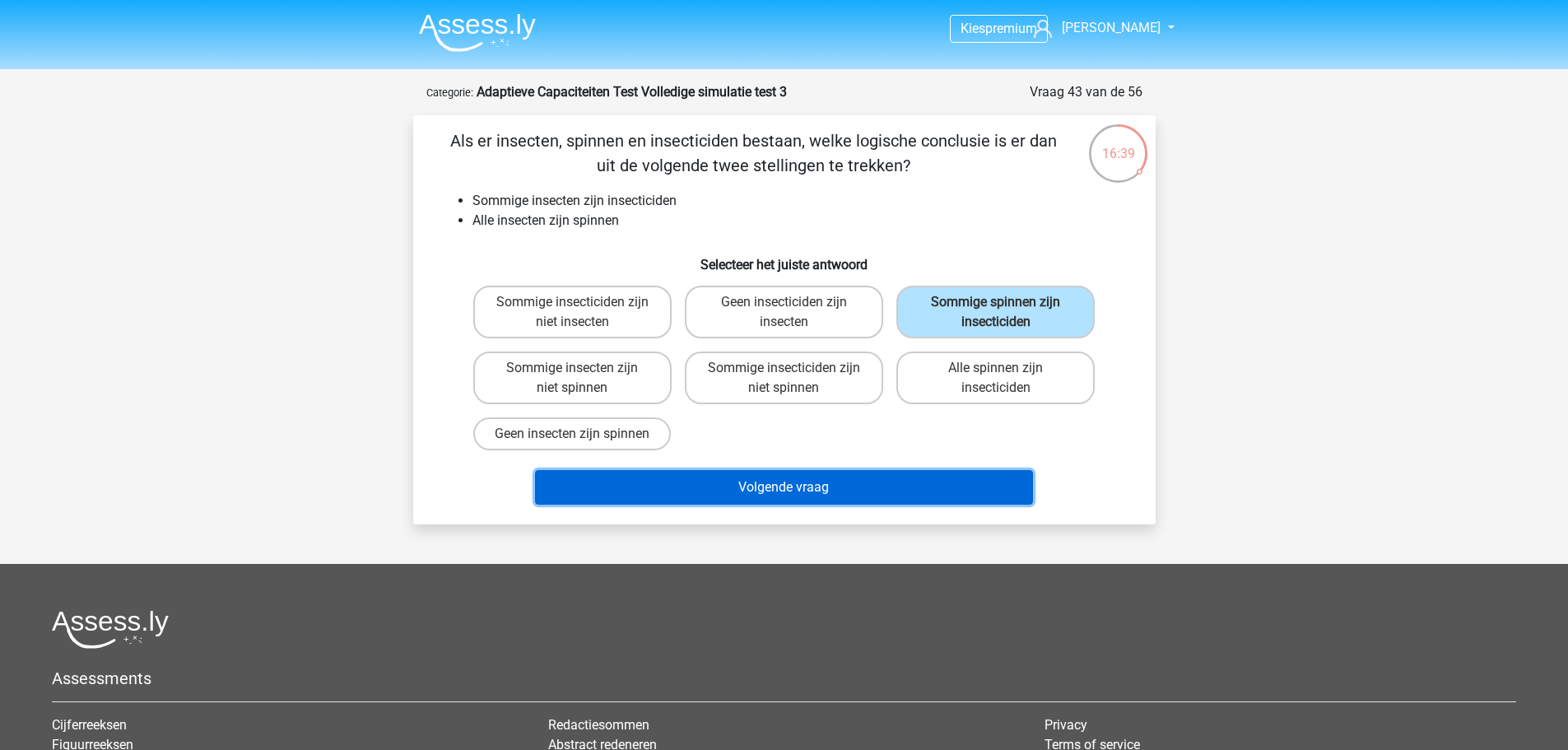
click at [811, 504] on button "Volgende vraag" at bounding box center [784, 487] width 498 height 35
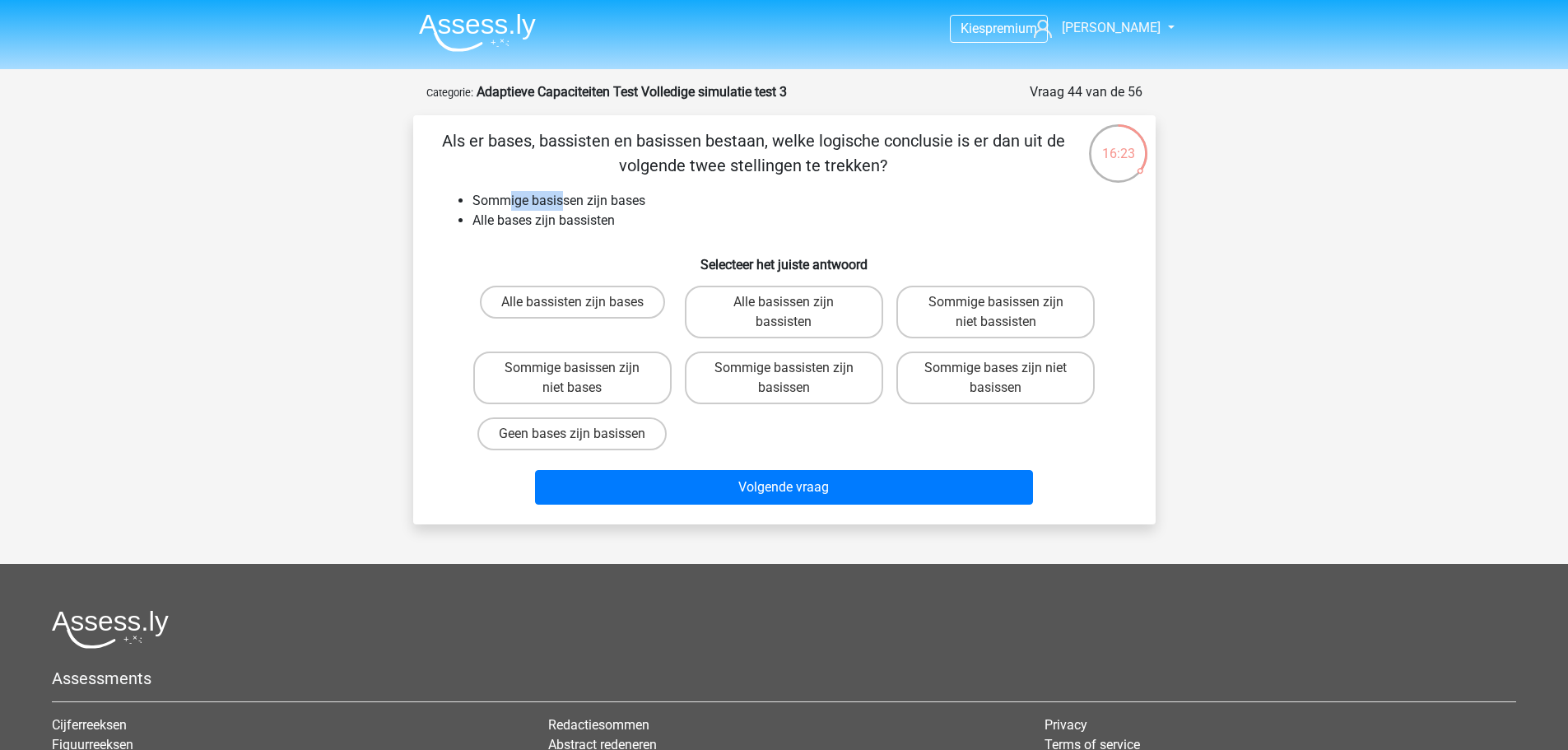
drag, startPoint x: 566, startPoint y: 196, endPoint x: 509, endPoint y: 194, distance: 57.0
click at [509, 194] on li "Sommige basissen zijn bases" at bounding box center [801, 201] width 657 height 20
click at [607, 231] on div "Als er bases, bassisten en basissen bestaan, welke logische conclusie is er dan…" at bounding box center [785, 319] width 729 height 383
click at [563, 220] on li "Alle bases zijn bassisten" at bounding box center [801, 221] width 657 height 20
click at [762, 393] on label "Sommige bassisten zijn basissen" at bounding box center [784, 378] width 198 height 53
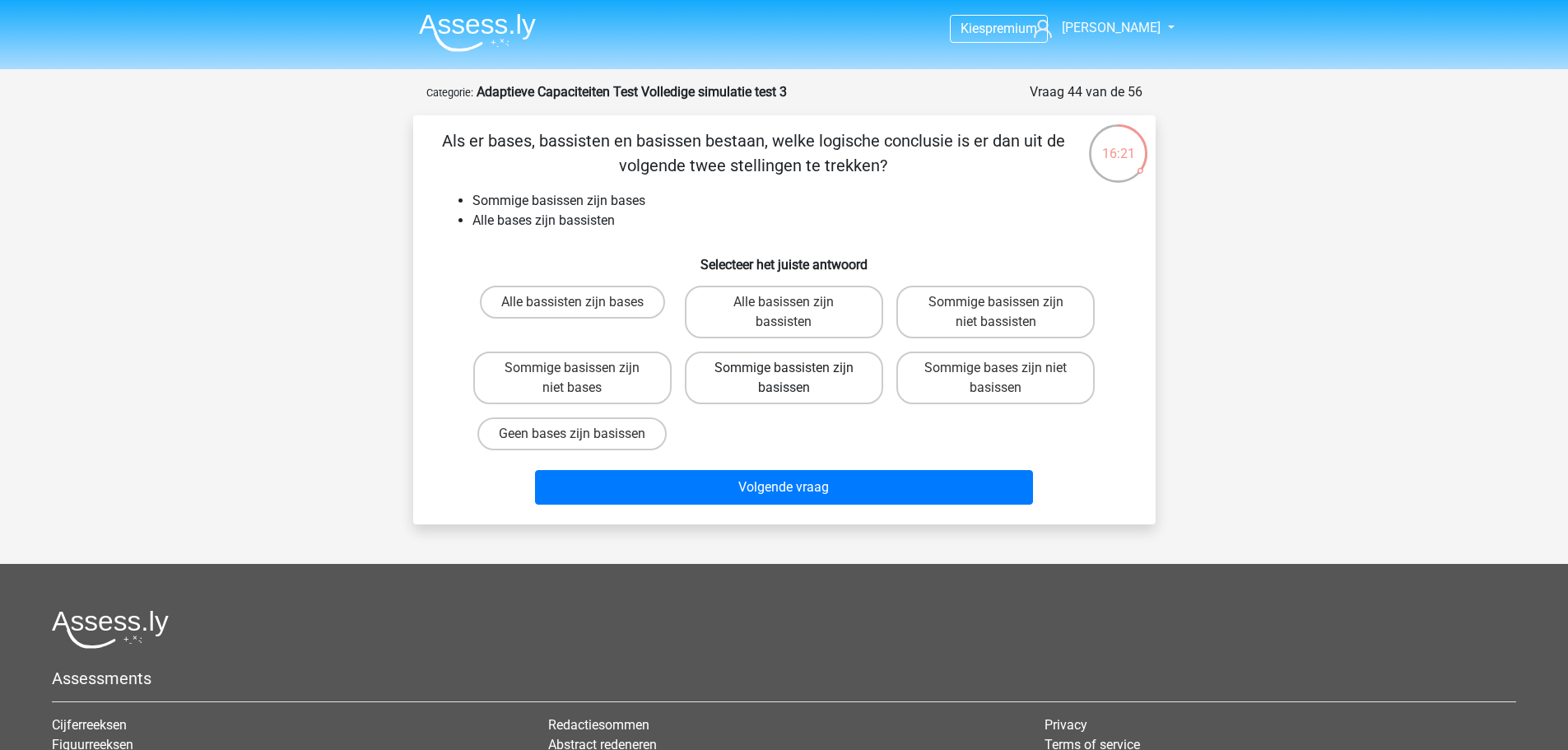
click at [783, 379] on input "Sommige bassisten zijn basissen" at bounding box center [788, 373] width 11 height 11
radio input "true"
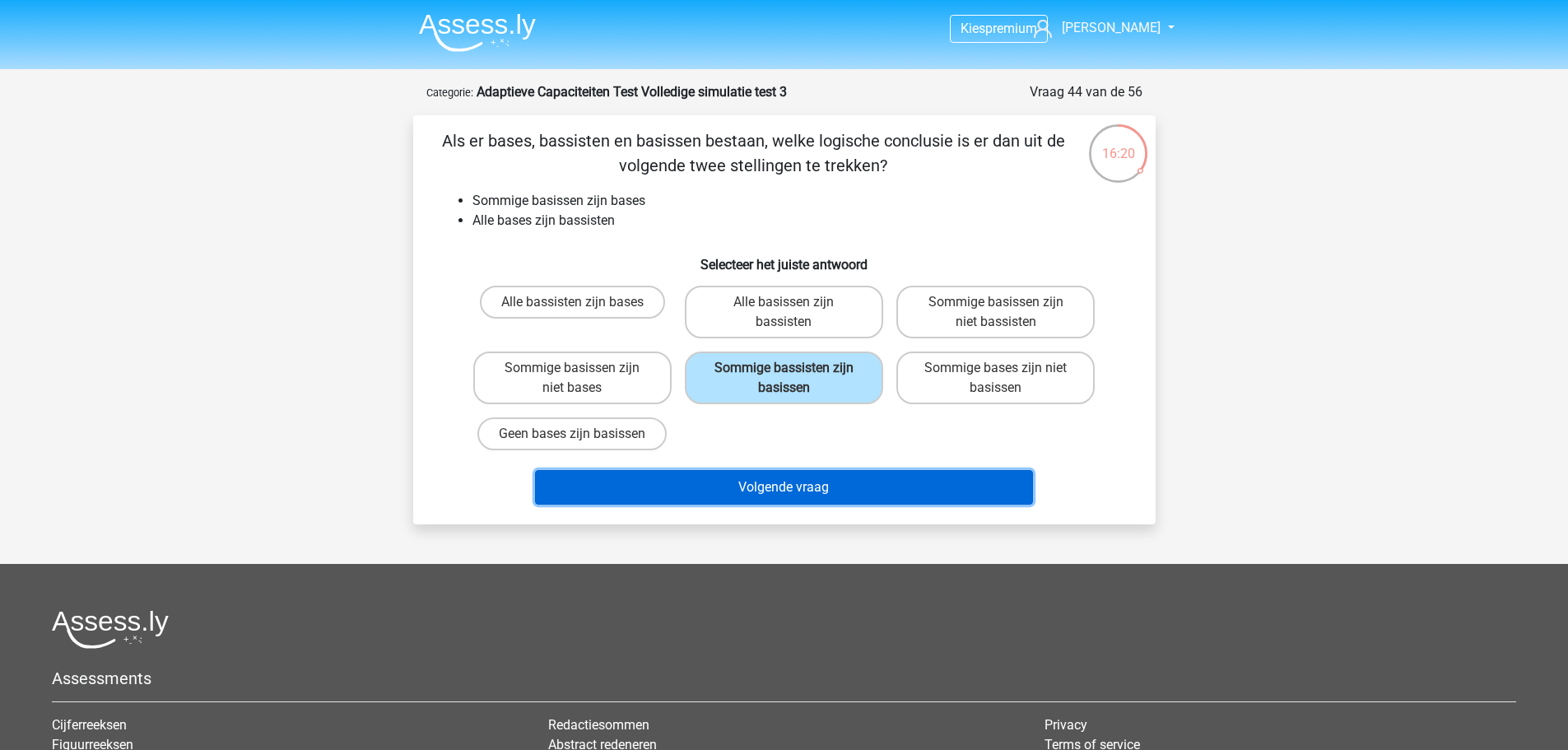
click at [780, 475] on button "Volgende vraag" at bounding box center [784, 487] width 498 height 35
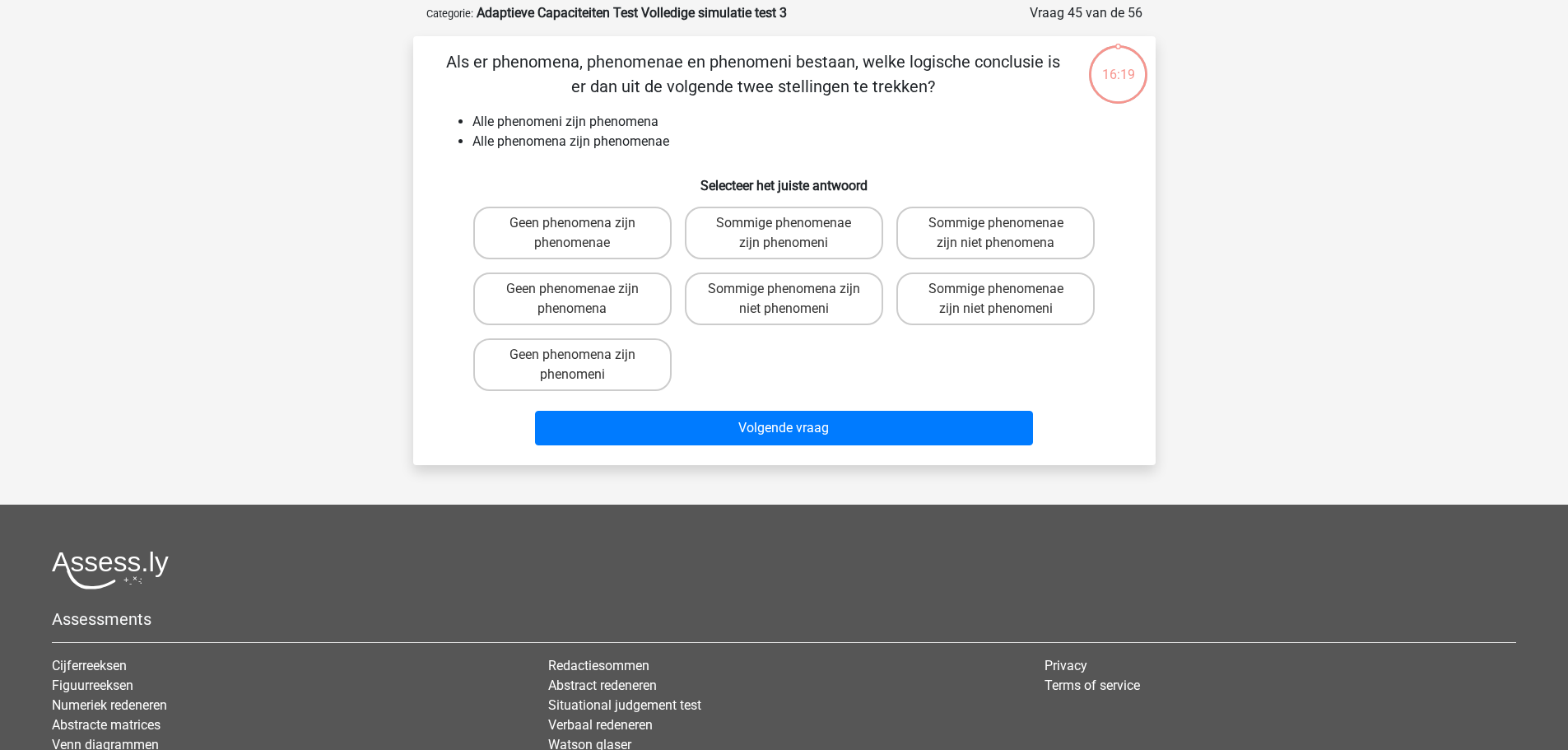
scroll to position [83, 0]
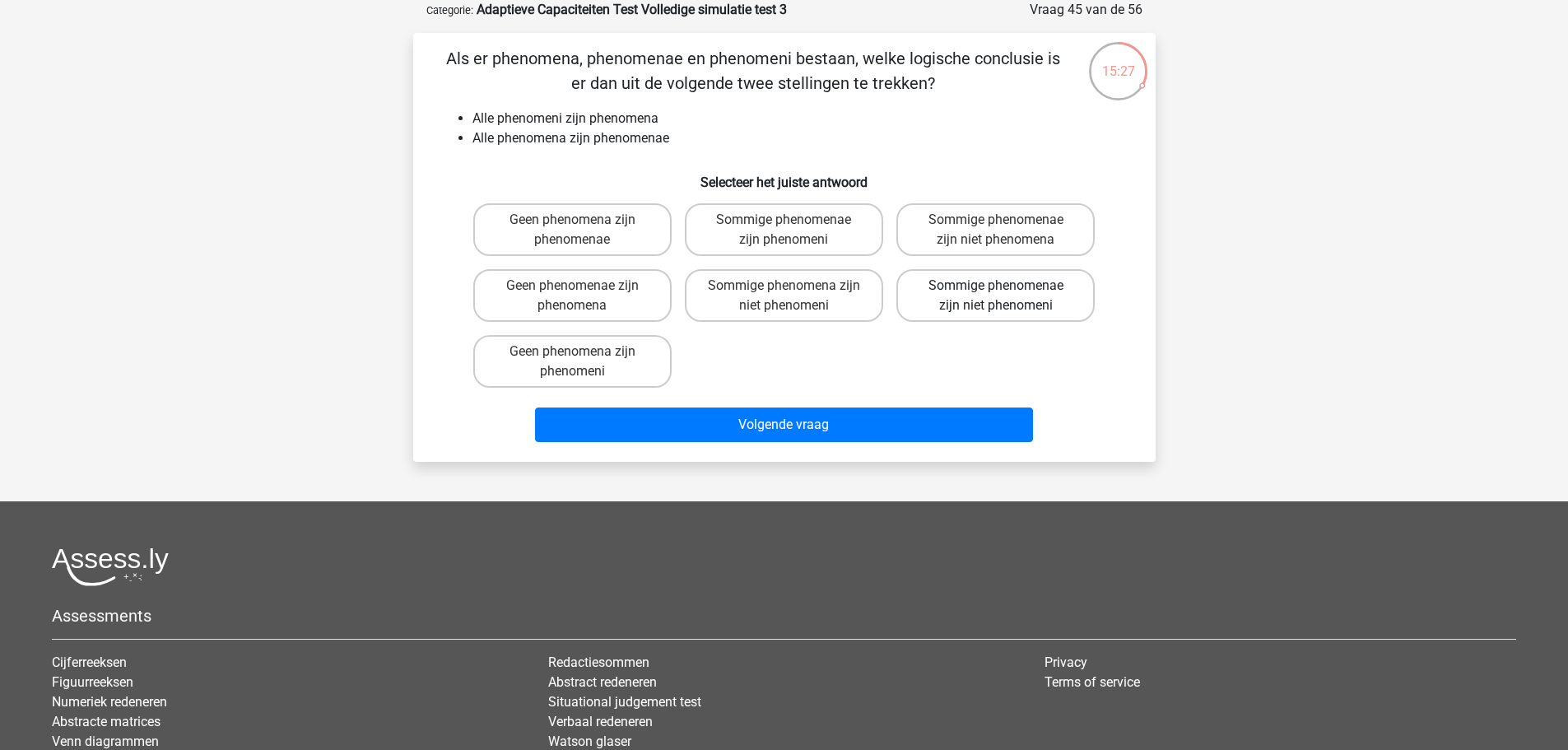
click at [1072, 316] on label "Sommige phenomenae zijn niet phenomeni" at bounding box center [996, 295] width 198 height 53
click at [1006, 296] on input "Sommige phenomenae zijn niet phenomeni" at bounding box center [1001, 290] width 11 height 11
radio input "true"
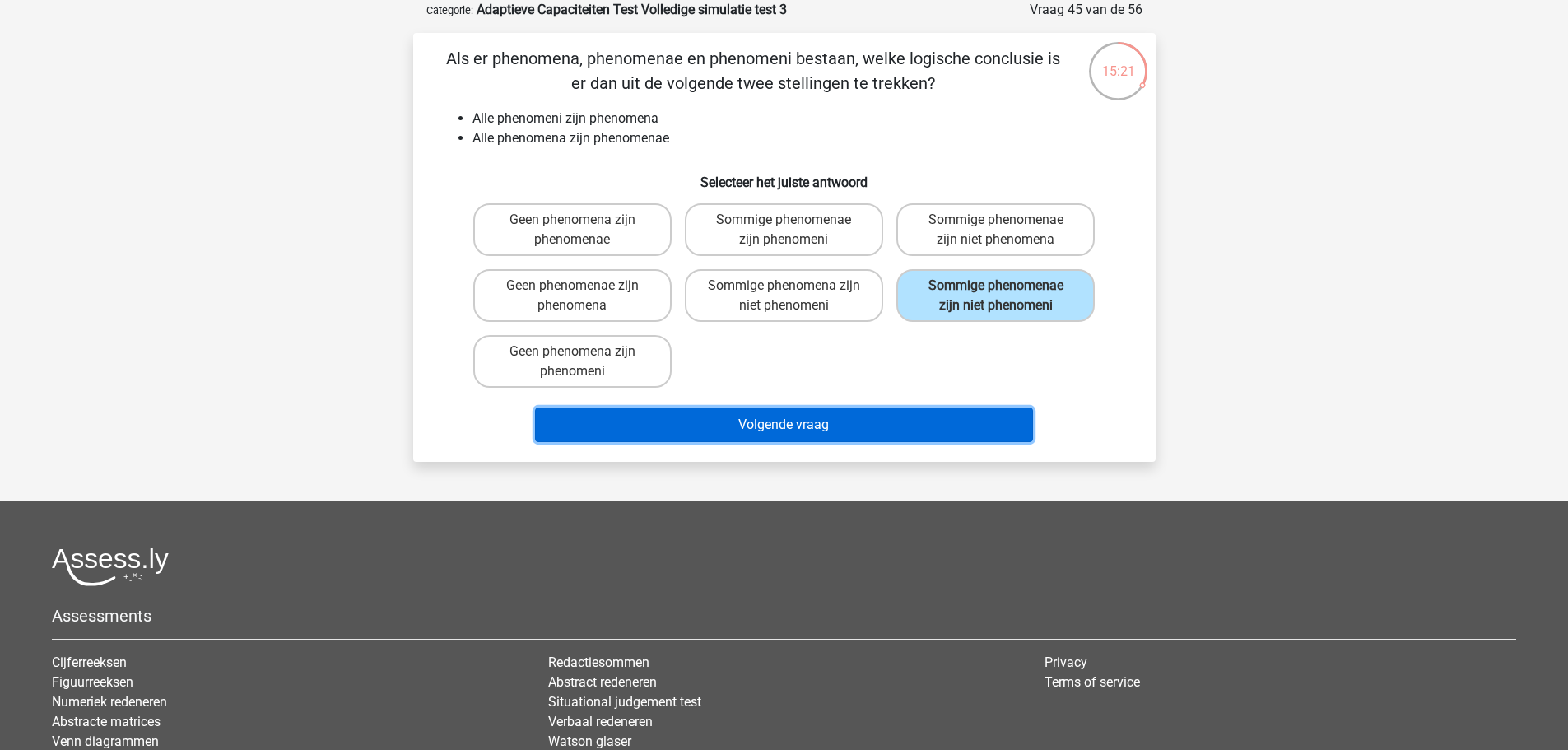
click at [979, 415] on button "Volgende vraag" at bounding box center [784, 425] width 498 height 35
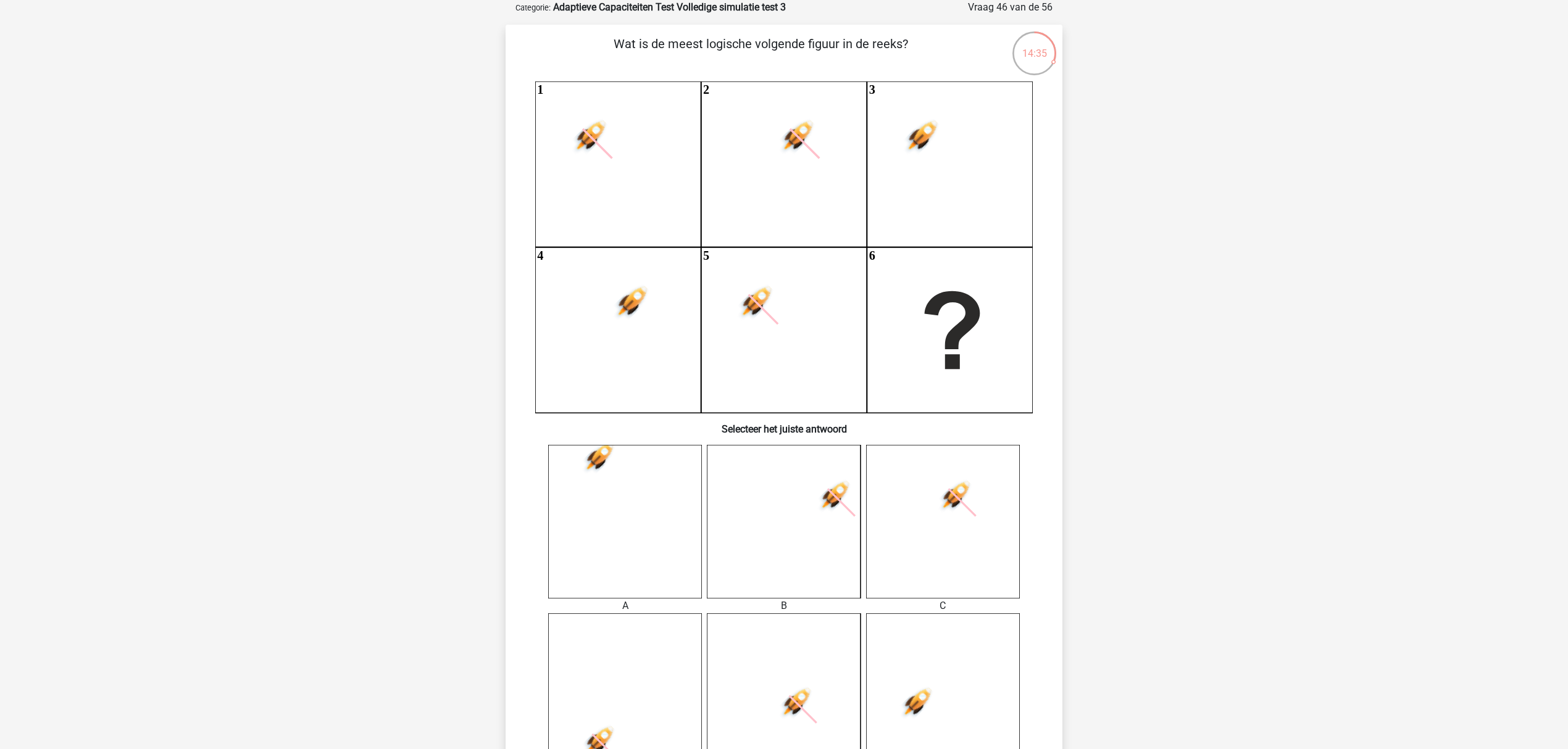
scroll to position [472, 0]
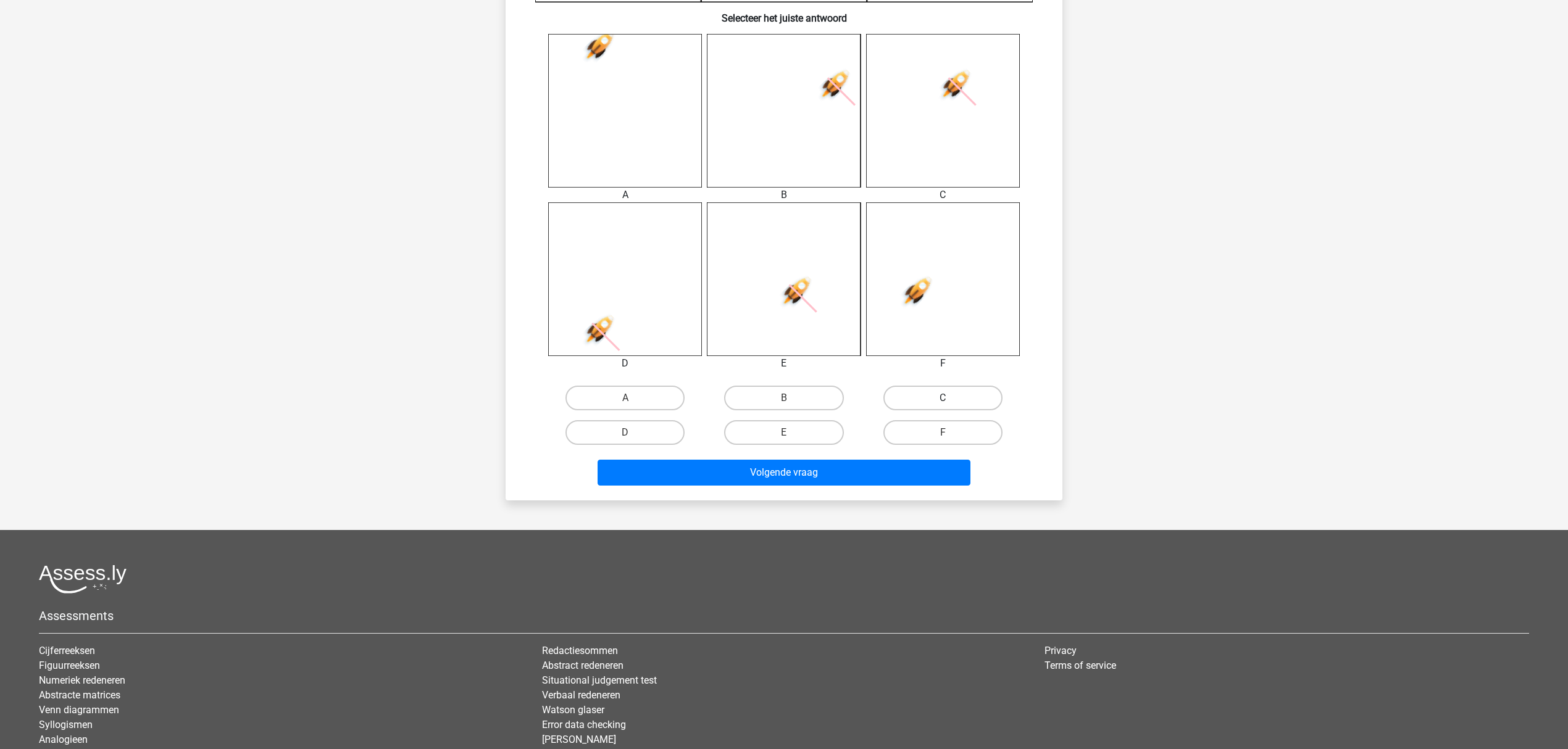
click at [929, 405] on label "C" at bounding box center [943, 398] width 119 height 25
click at [943, 405] on input "C" at bounding box center [947, 402] width 8 height 8
radio input "true"
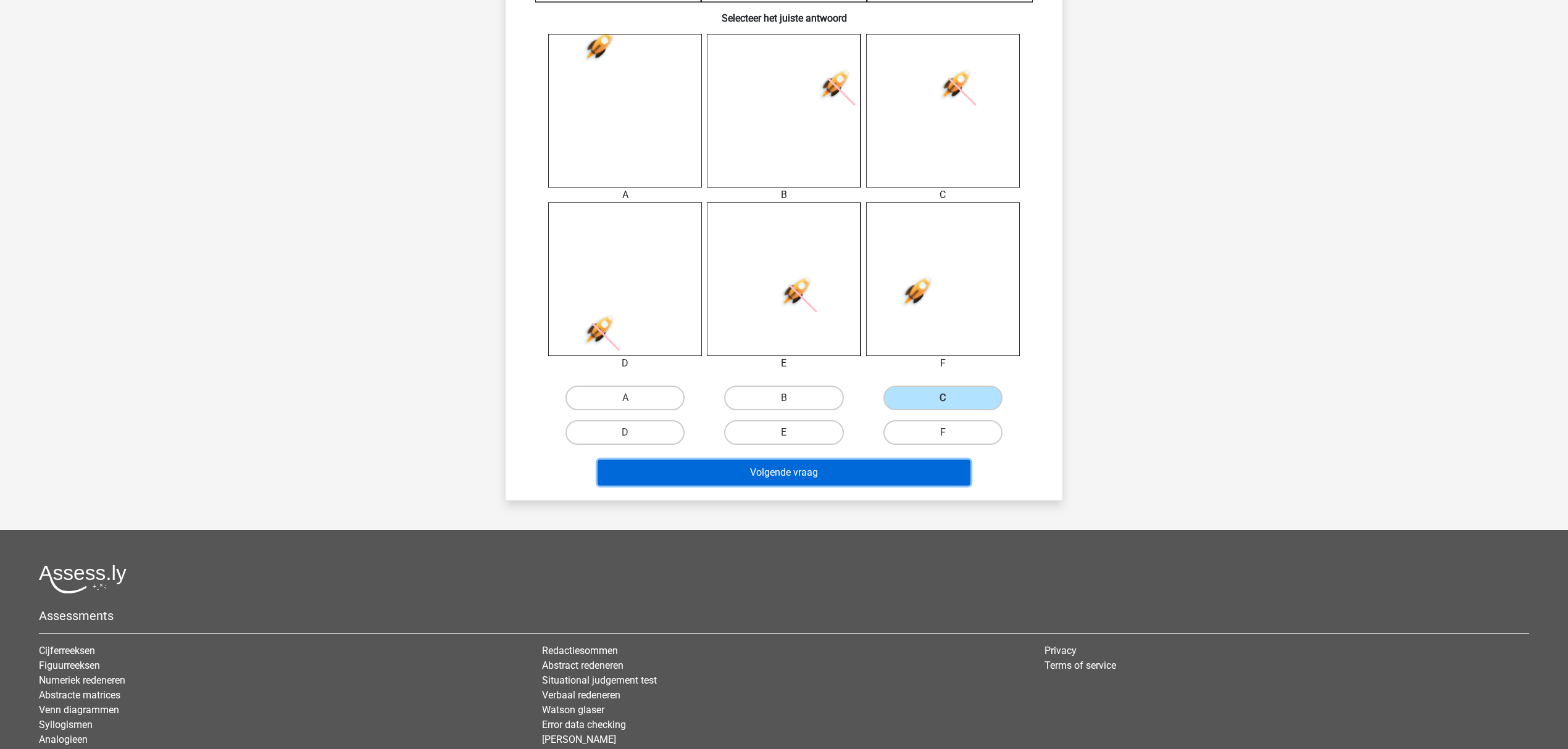
click at [831, 471] on button "Volgende vraag" at bounding box center [784, 472] width 373 height 26
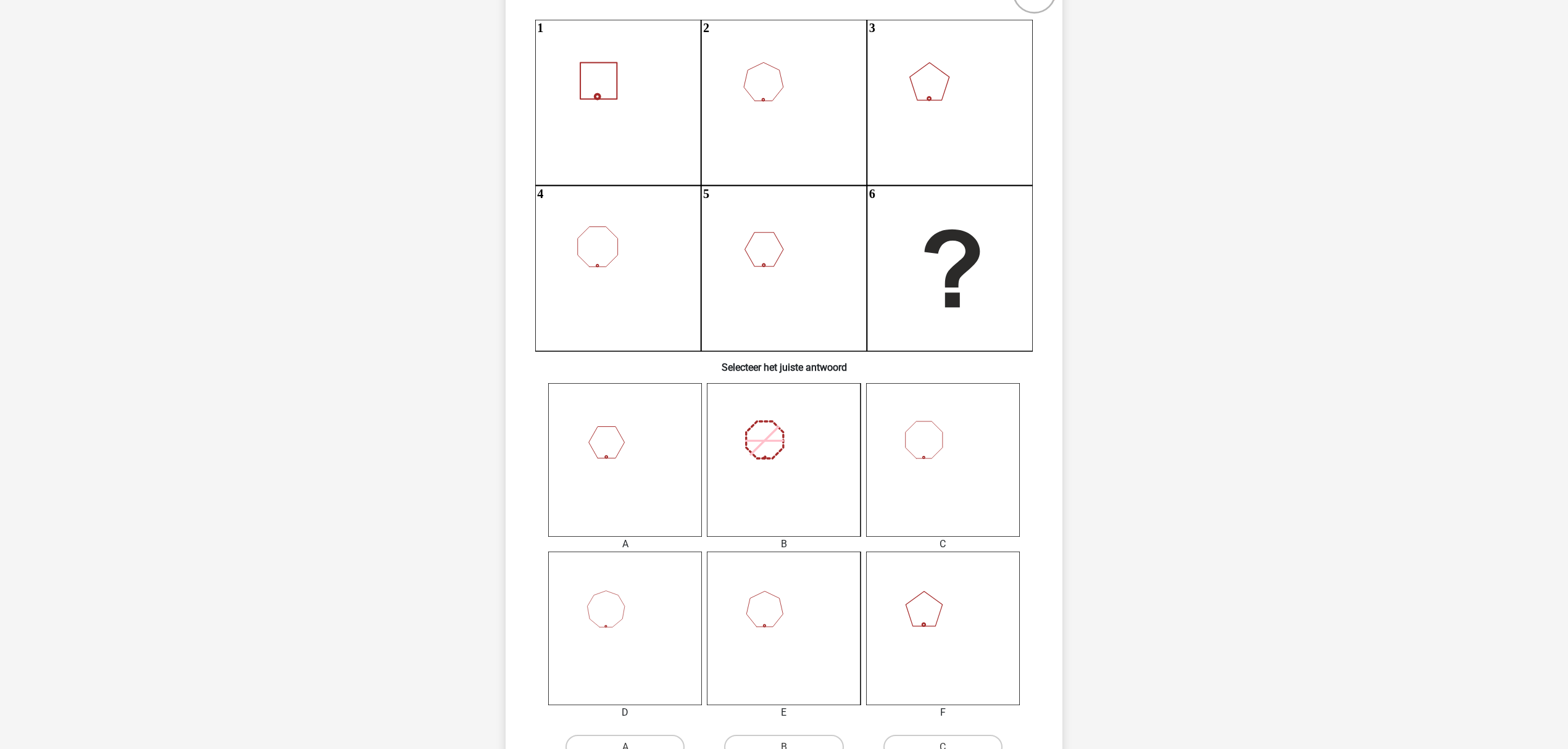
scroll to position [226, 0]
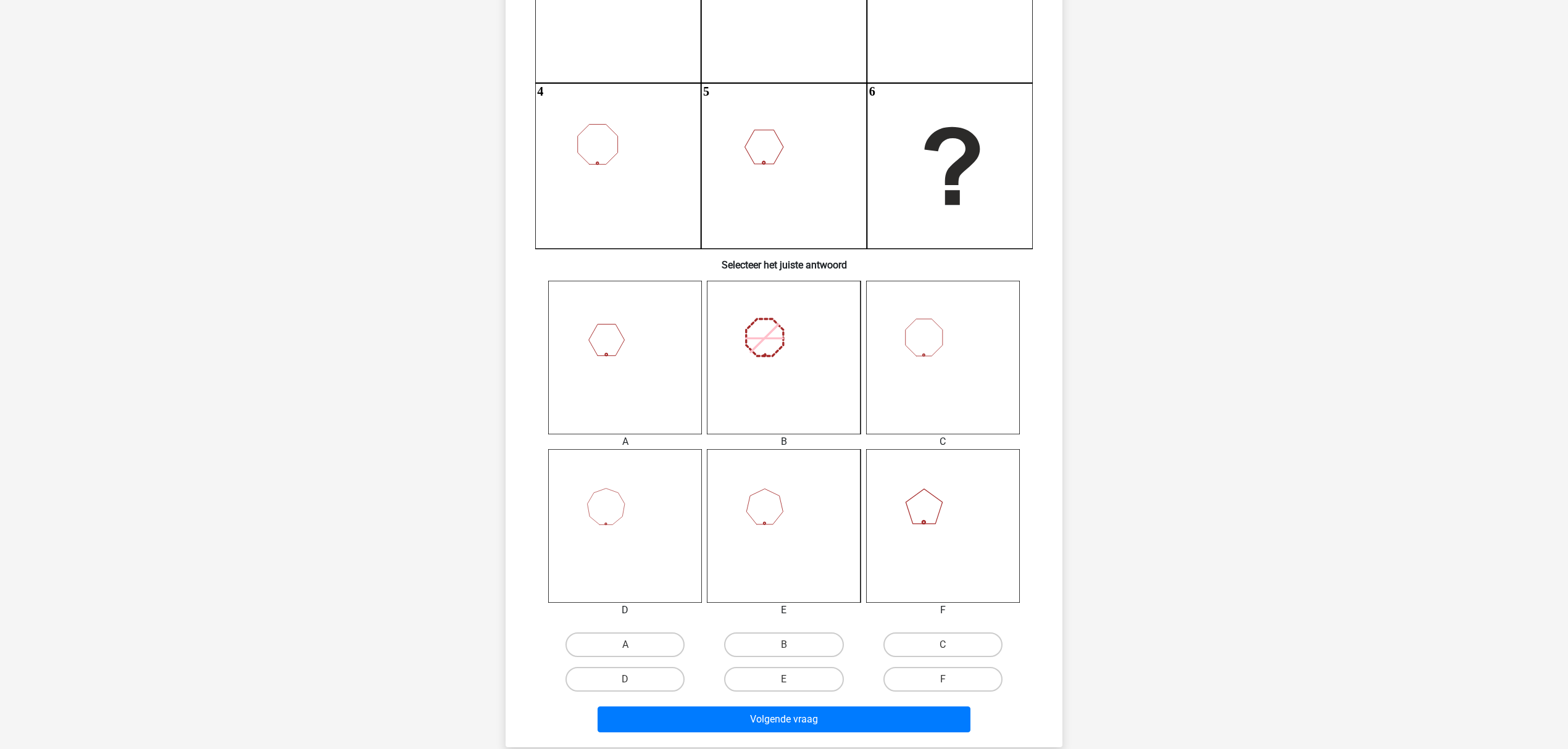
click at [960, 554] on icon at bounding box center [943, 526] width 154 height 154
click at [960, 562] on label "F" at bounding box center [943, 680] width 119 height 25
click at [951, 562] on input "F" at bounding box center [947, 683] width 8 height 8
radio input "true"
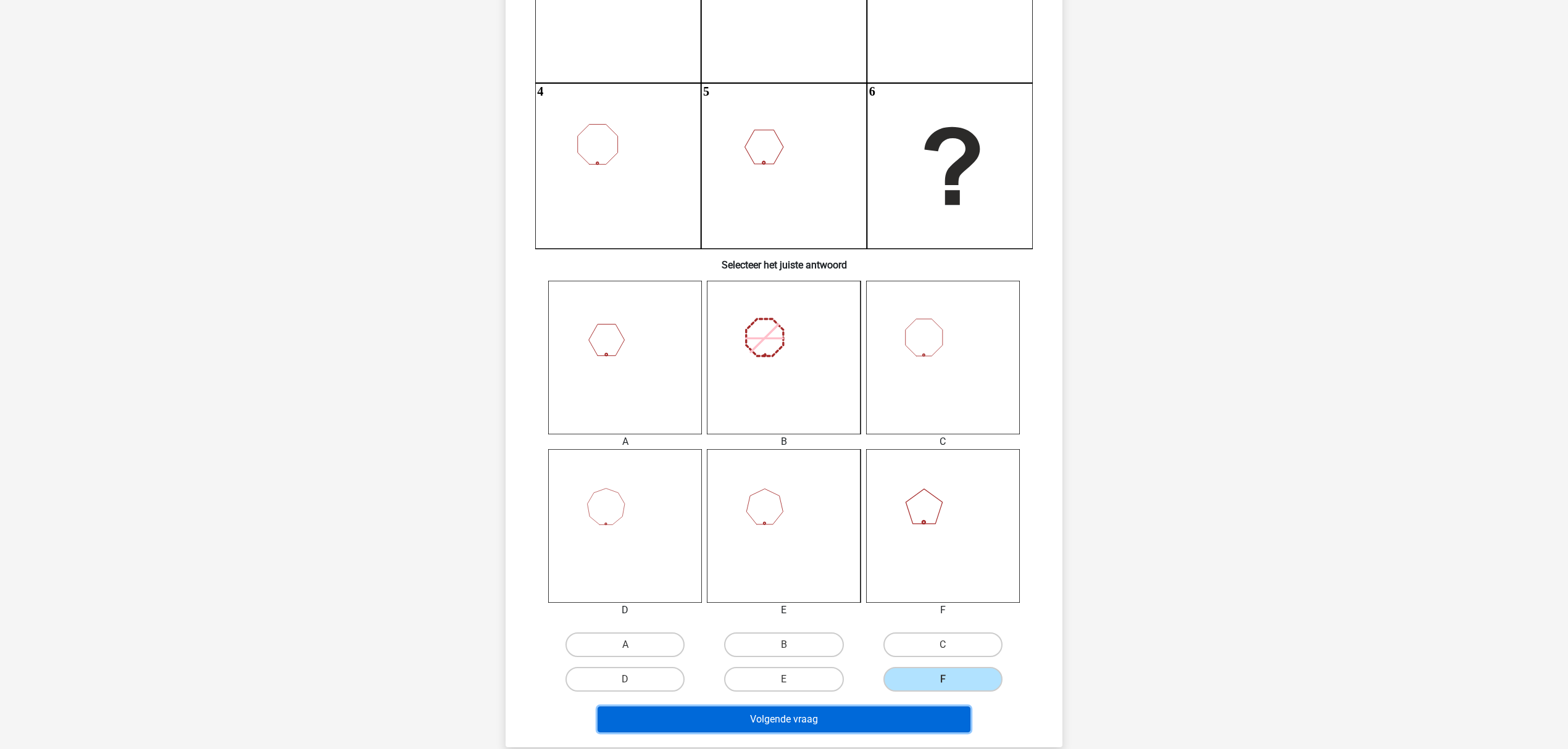
click at [909, 562] on button "Volgende vraag" at bounding box center [784, 720] width 373 height 26
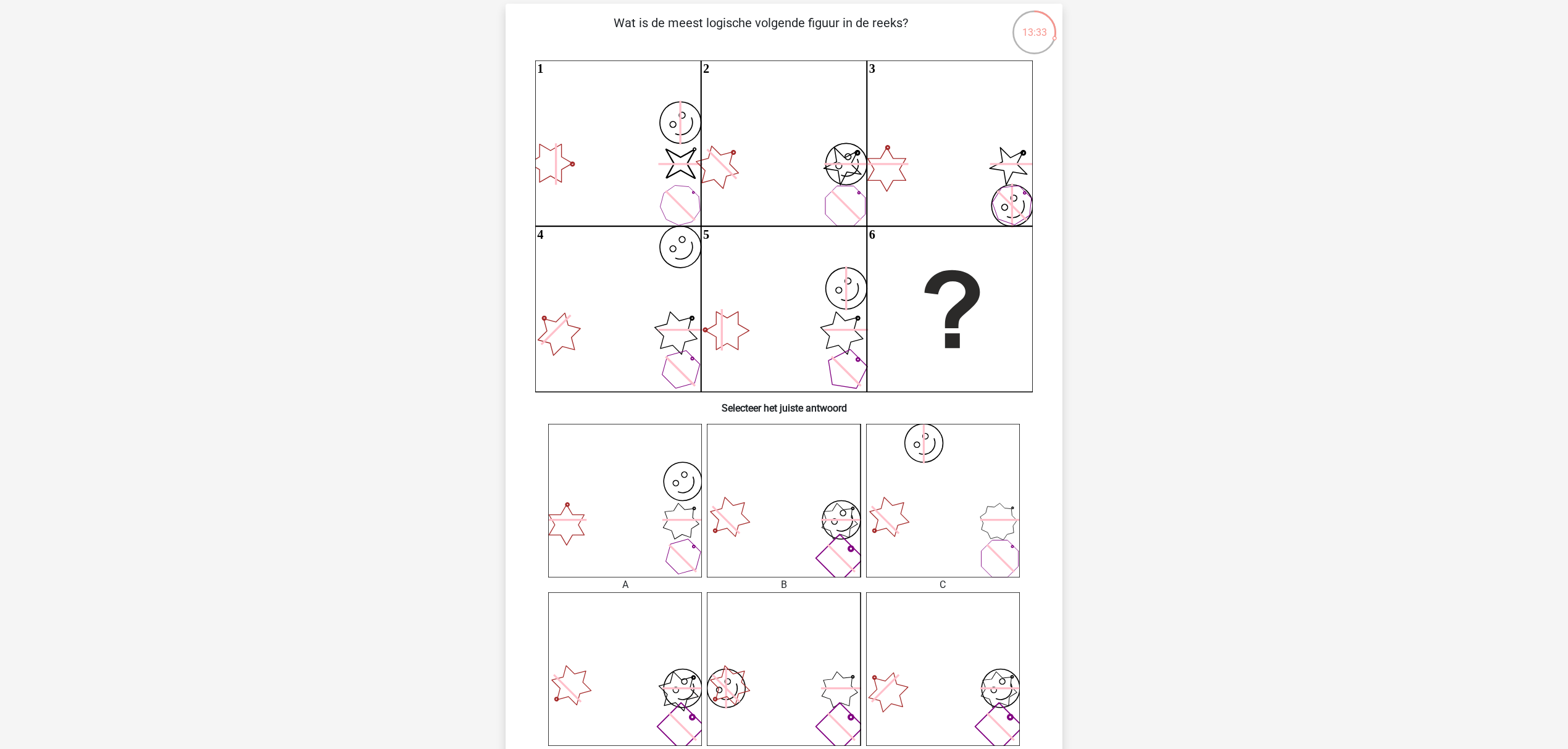
scroll to position [0, 0]
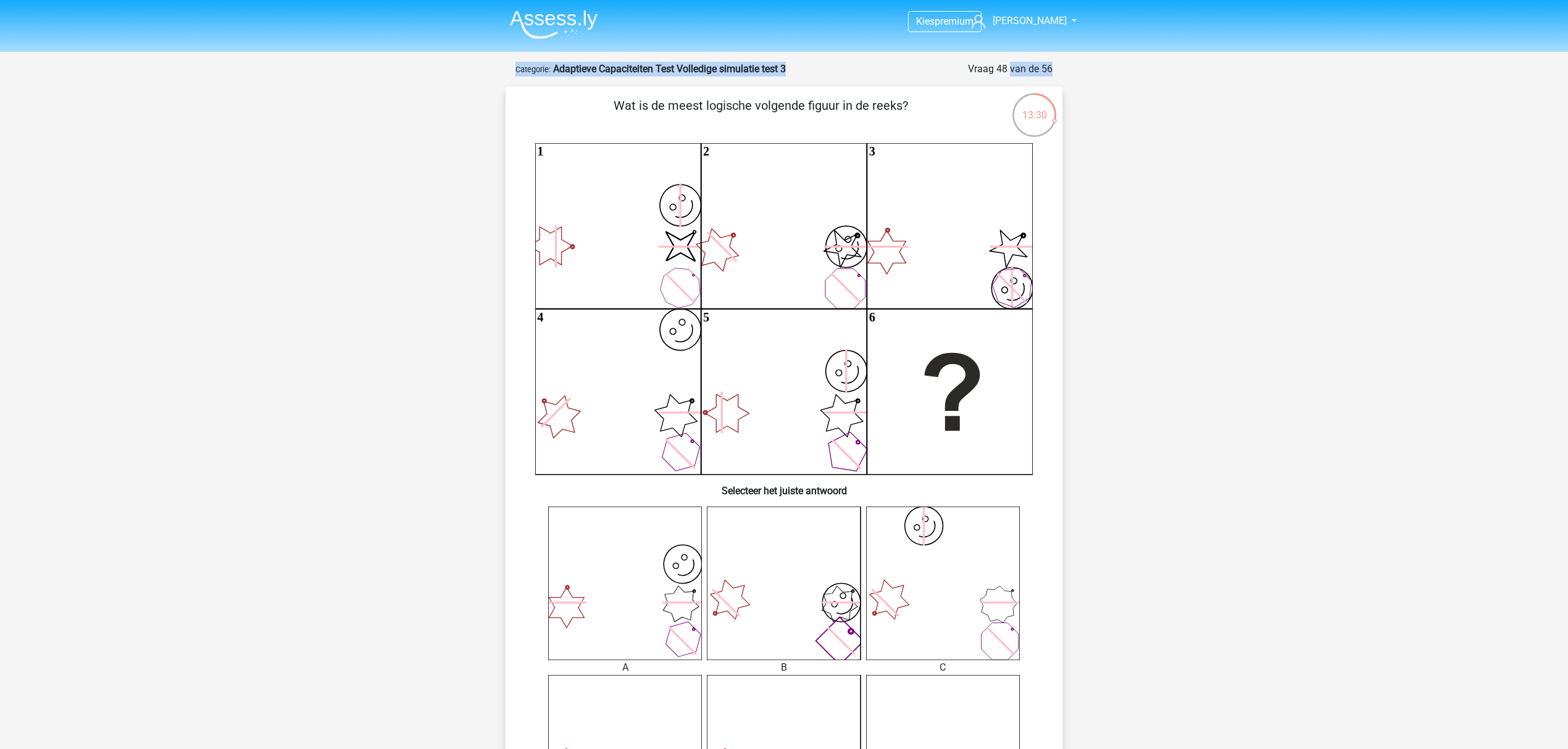
drag, startPoint x: 1065, startPoint y: 60, endPoint x: 977, endPoint y: 67, distance: 88.3
click at [977, 67] on div "Kies premium [PERSON_NAME] [EMAIL_ADDRESS][DOMAIN_NAME]" at bounding box center [784, 664] width 1568 height 1329
click at [1175, 197] on div "Kies premium [PERSON_NAME] [EMAIL_ADDRESS][DOMAIN_NAME]" at bounding box center [784, 664] width 1568 height 1329
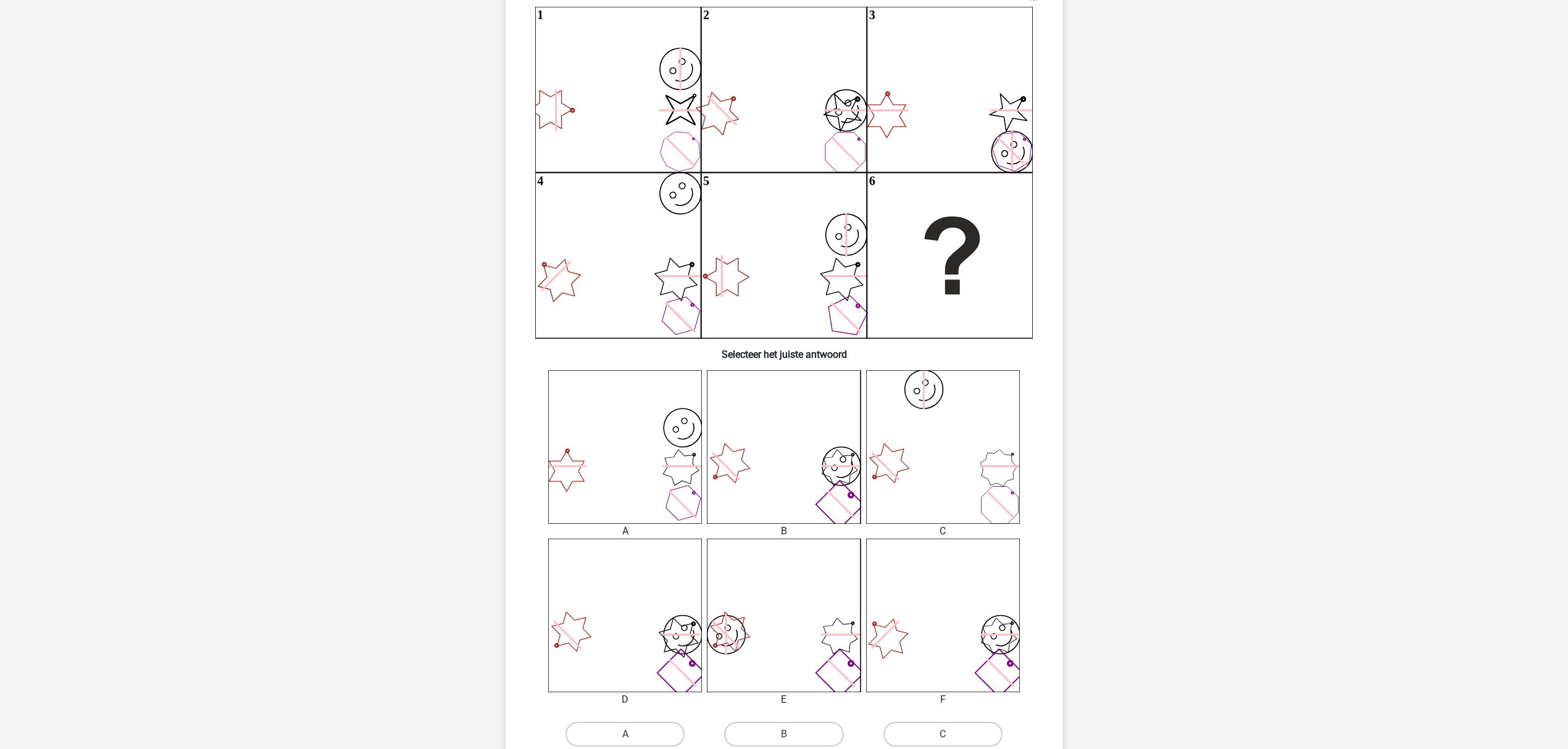
scroll to position [141, 0]
click at [709, 272] on icon "image/svg+xml image/svg+xml 1 image/svg+xml 2 image/svg+xml 3 image/svg+xml 4" at bounding box center [784, 167] width 497 height 331
drag, startPoint x: 714, startPoint y: 643, endPoint x: 724, endPoint y: 632, distance: 14.9
click at [724, 562] on icon "image/svg+xml" at bounding box center [784, 611] width 154 height 154
click at [573, 562] on icon "image/svg+xml" at bounding box center [625, 611] width 154 height 154
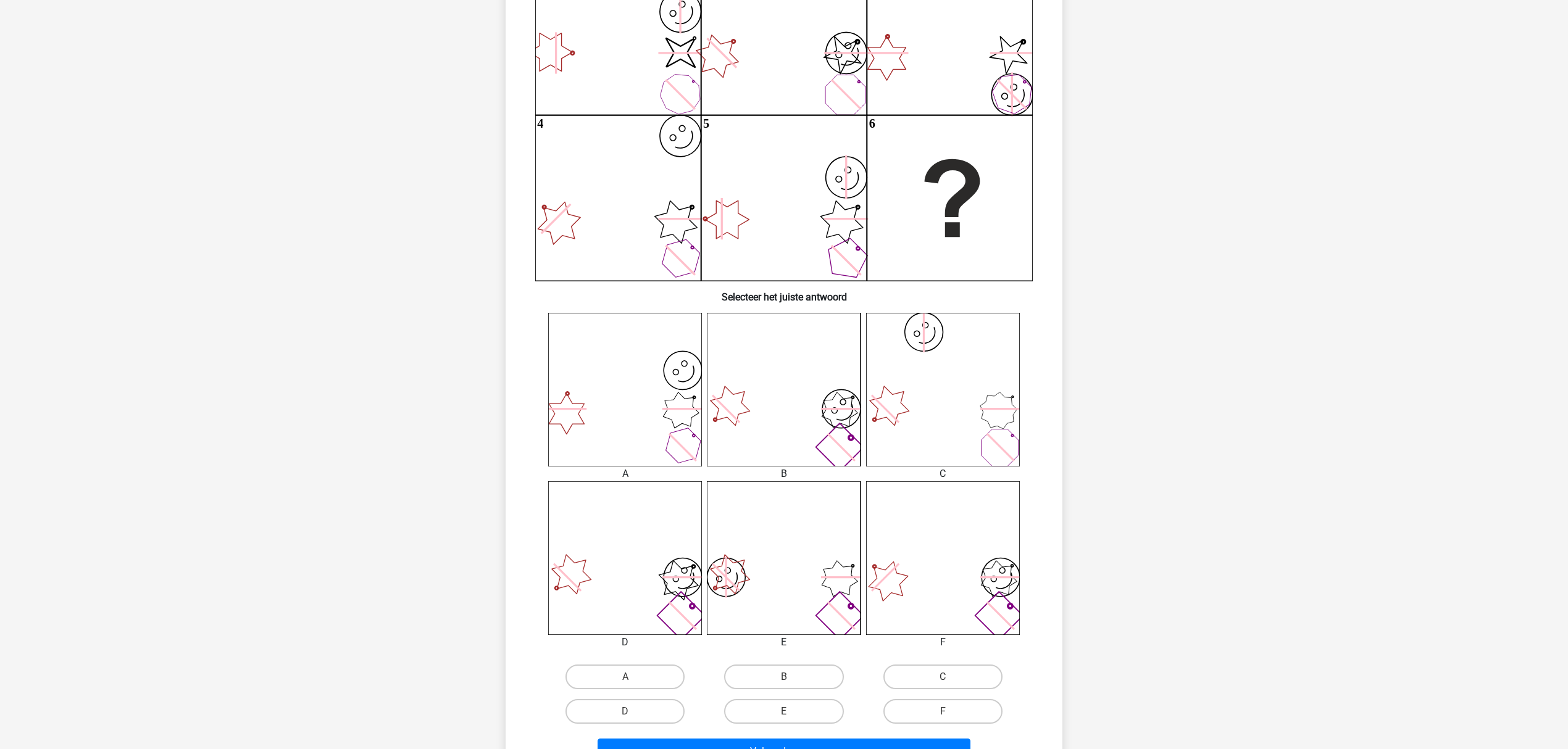
scroll to position [223, 0]
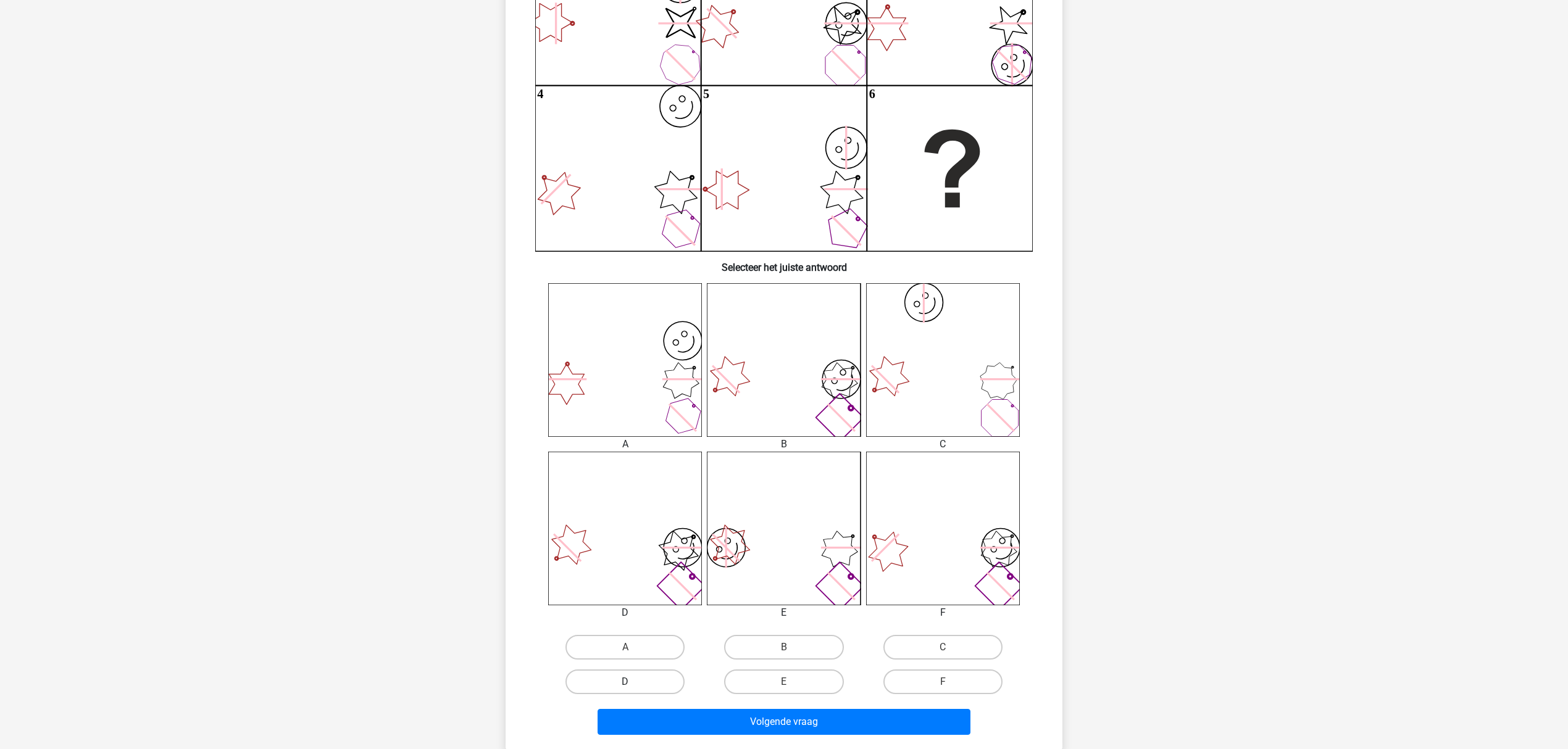
click at [623, 562] on label "D" at bounding box center [625, 682] width 119 height 25
click at [625, 562] on input "D" at bounding box center [629, 686] width 8 height 8
radio input "true"
click at [659, 562] on button "Volgende vraag" at bounding box center [784, 722] width 373 height 26
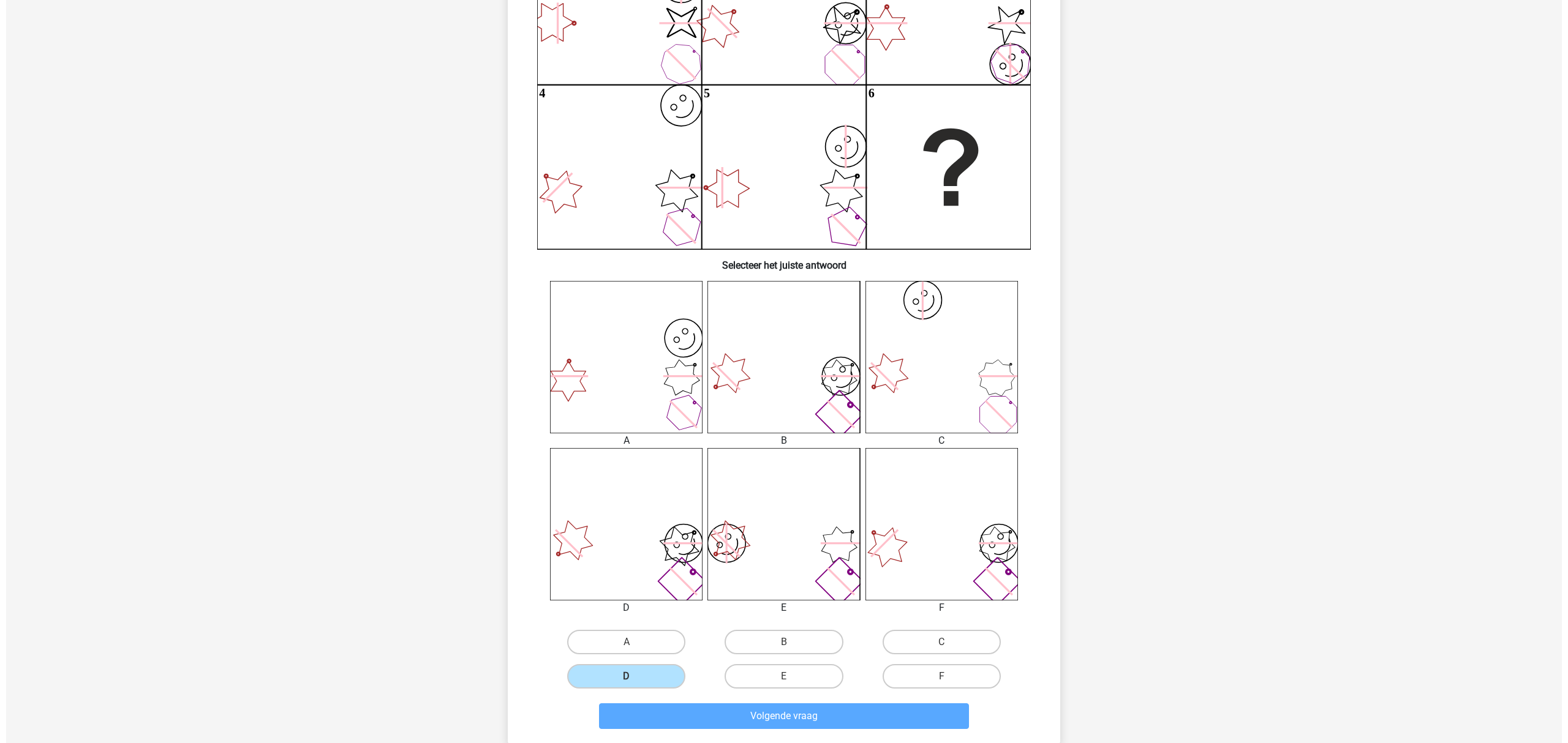
scroll to position [0, 0]
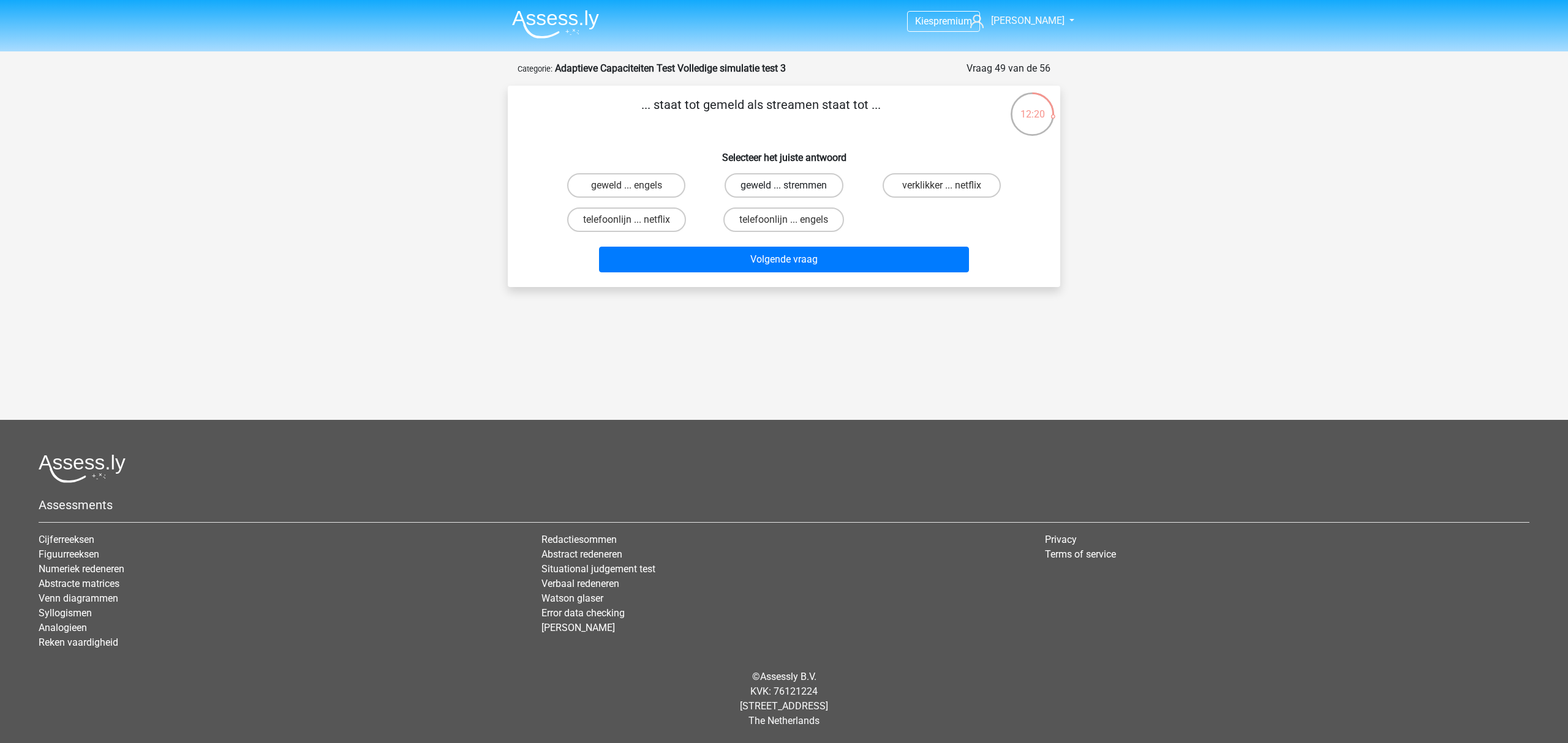
click at [827, 189] on label "geweld ... stremmen" at bounding box center [783, 186] width 118 height 25
click at [792, 189] on input "geweld ... stremmen" at bounding box center [788, 189] width 8 height 8
radio input "true"
click at [963, 177] on label "verklikker ... netflix" at bounding box center [942, 186] width 118 height 25
click at [950, 186] on input "verklikker ... netflix" at bounding box center [945, 189] width 8 height 8
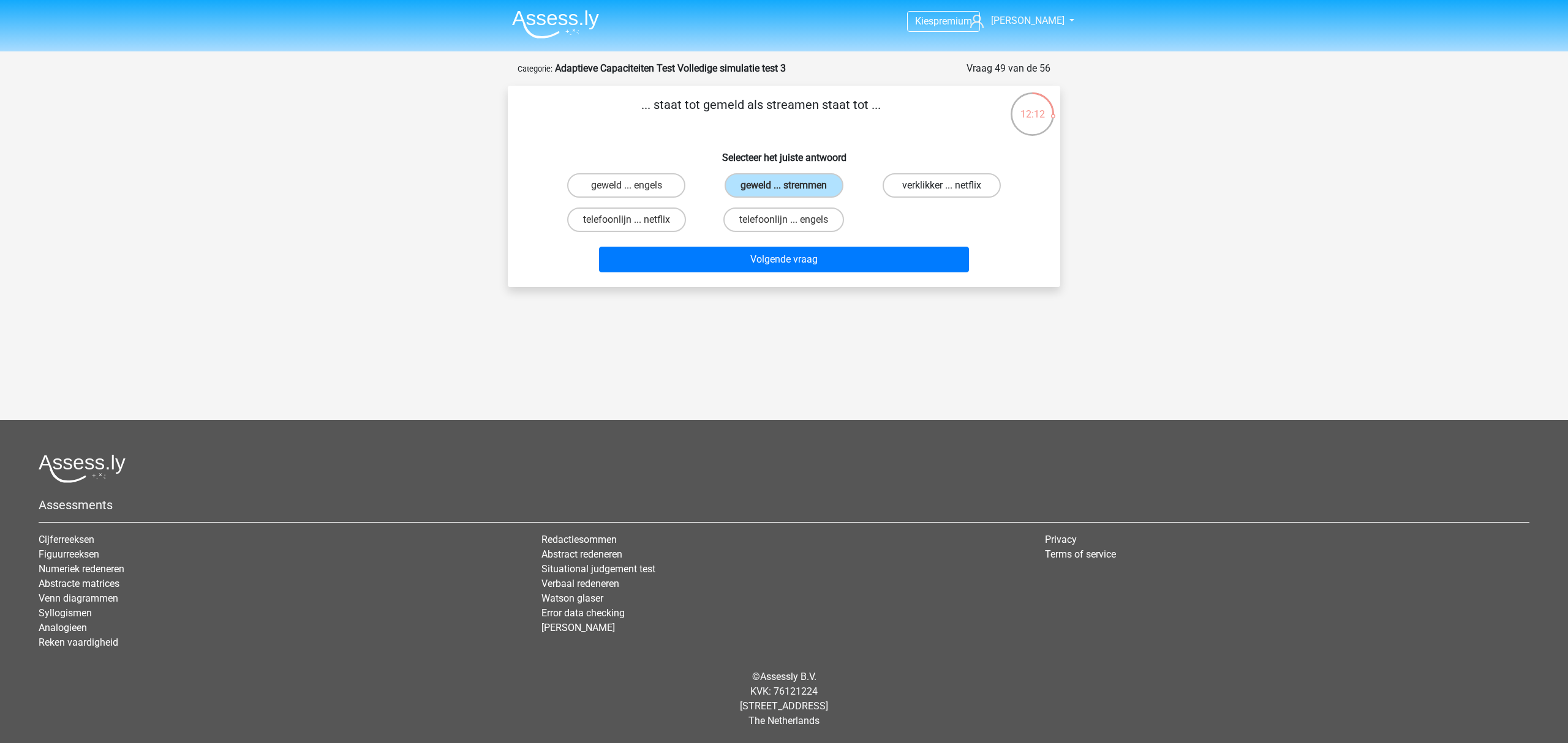
radio input "true"
click at [816, 192] on label "geweld ... stremmen" at bounding box center [783, 186] width 118 height 25
click at [792, 192] on input "geweld ... stremmen" at bounding box center [788, 189] width 8 height 8
radio input "true"
click at [799, 260] on button "Volgende vraag" at bounding box center [784, 260] width 370 height 26
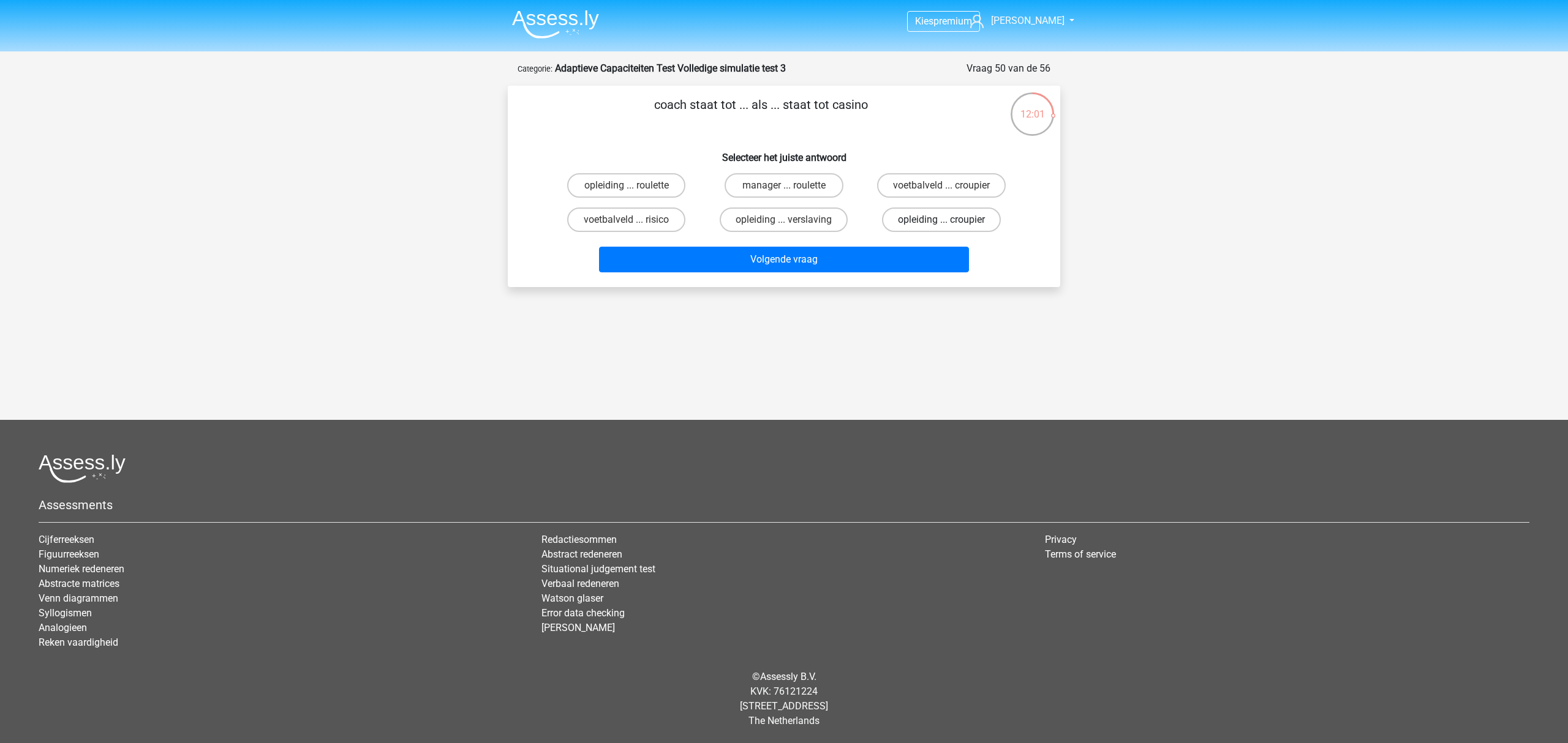
click at [910, 220] on label "opleiding ... croupier" at bounding box center [941, 220] width 119 height 25
click at [942, 220] on input "opleiding ... croupier" at bounding box center [945, 223] width 8 height 8
radio input "true"
click at [937, 185] on label "voetbalveld ... croupier" at bounding box center [941, 186] width 129 height 25
click at [942, 186] on input "voetbalveld ... croupier" at bounding box center [945, 189] width 8 height 8
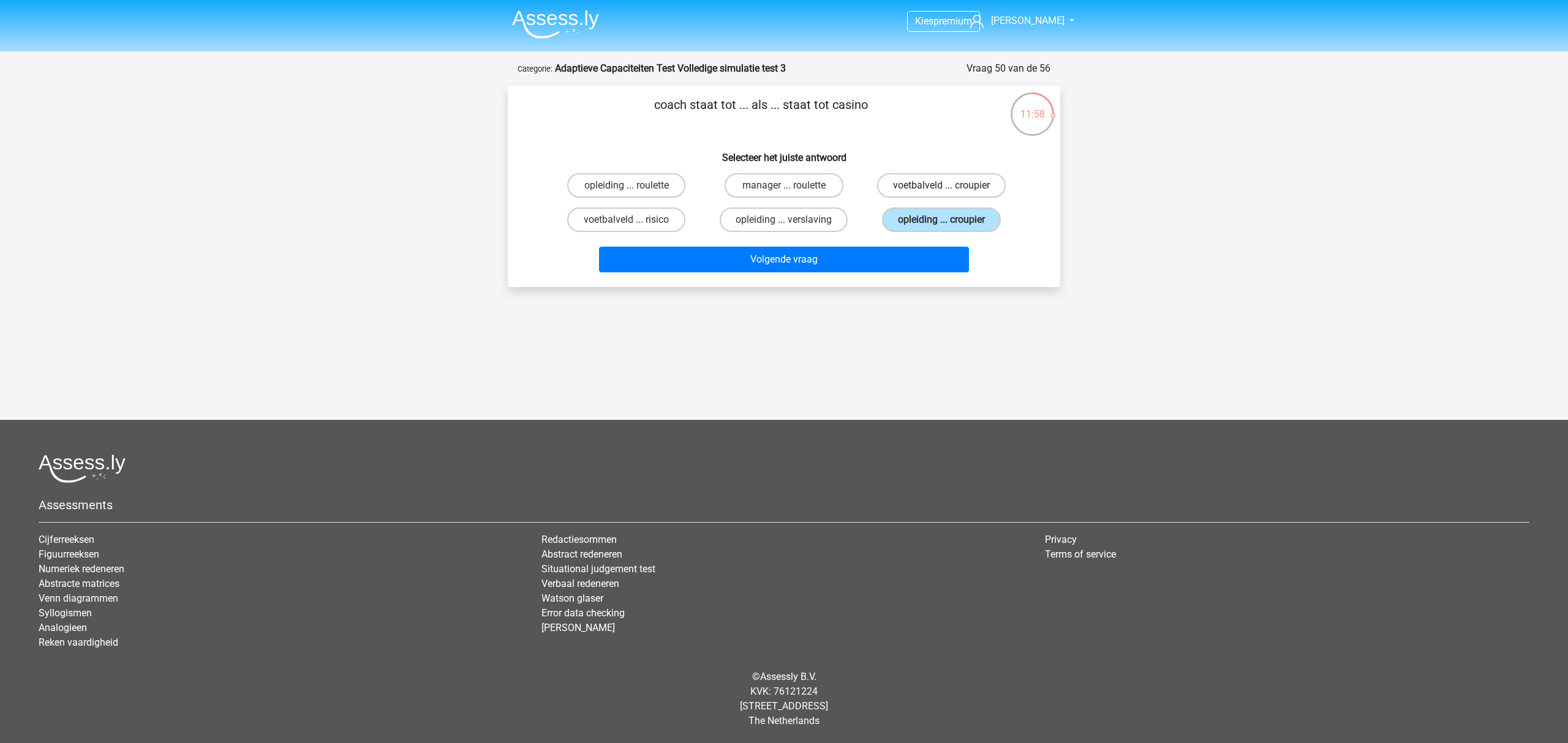
radio input "true"
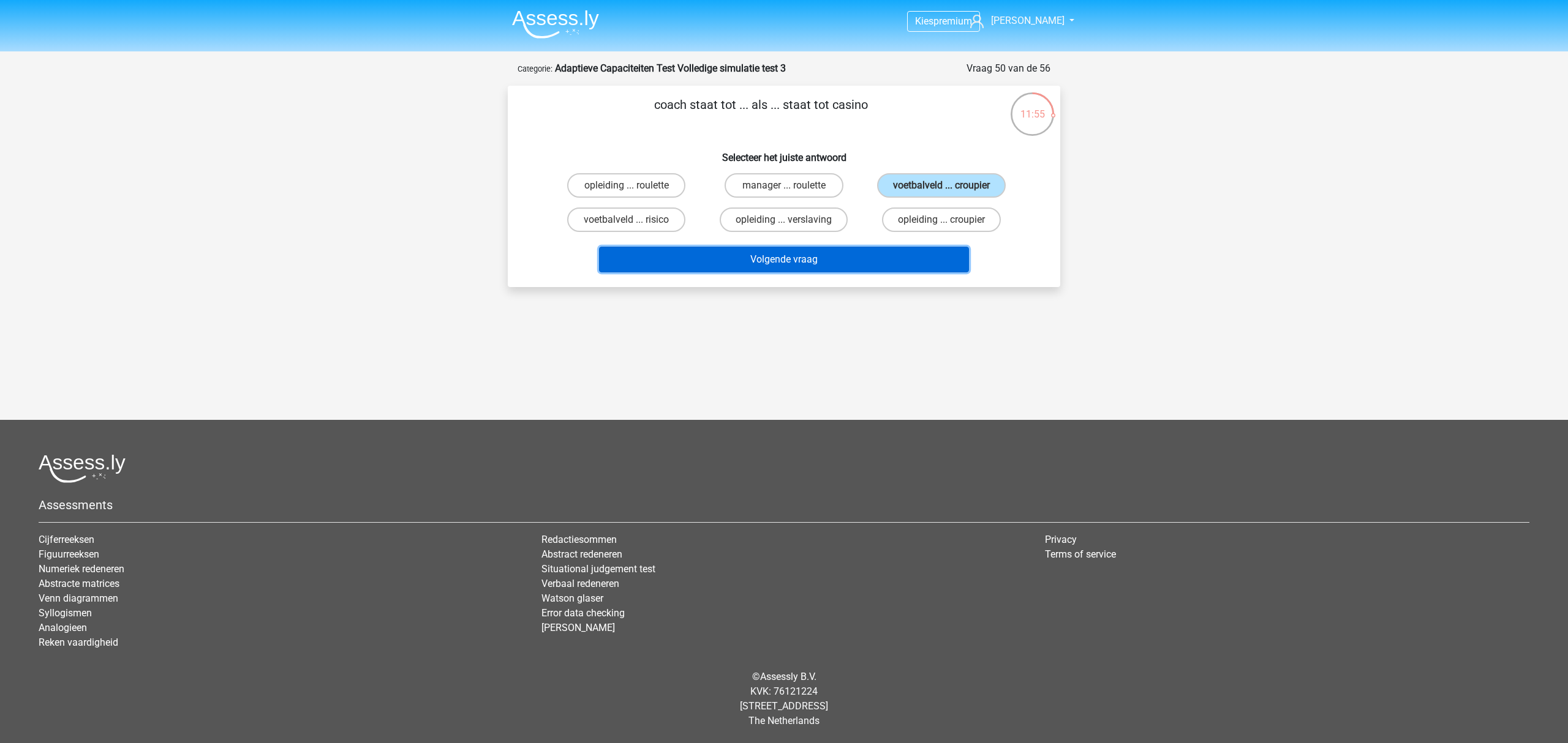
click at [863, 263] on button "Volgende vraag" at bounding box center [784, 260] width 370 height 26
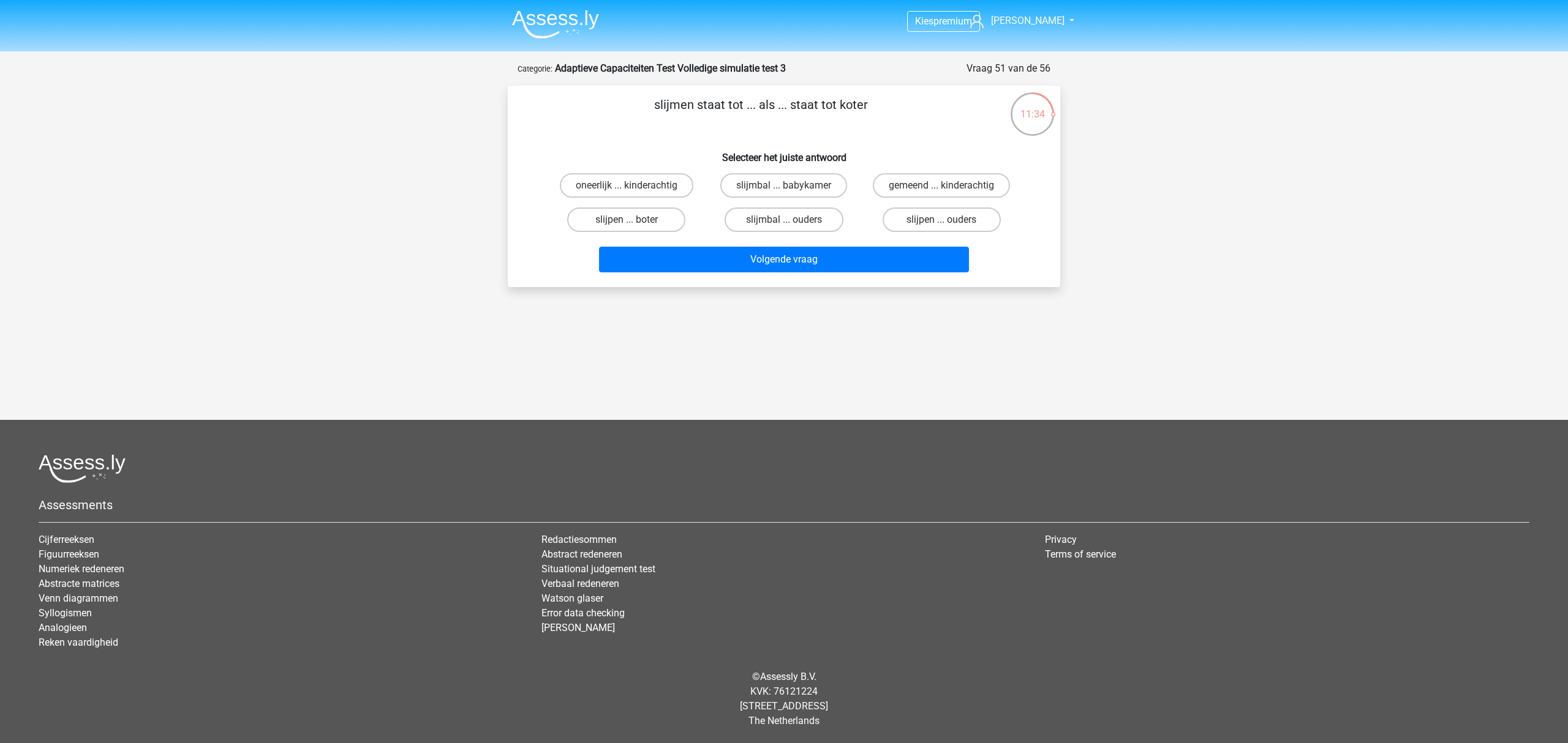
drag, startPoint x: 1077, startPoint y: 99, endPoint x: 1044, endPoint y: 106, distance: 33.7
click at [1034, 101] on div "Kies premium [PERSON_NAME] [EMAIL_ADDRESS][DOMAIN_NAME]" at bounding box center [784, 320] width 1568 height 640
click at [1074, 128] on div "11:33 Vraag 51 van de 56 Categorie: Adaptieve Capaciteiten Test Volledige simul…" at bounding box center [784, 174] width 582 height 226
click at [583, 228] on label "slijpen ... boter" at bounding box center [626, 220] width 118 height 25
click at [626, 228] on input "slijpen ... boter" at bounding box center [630, 223] width 8 height 8
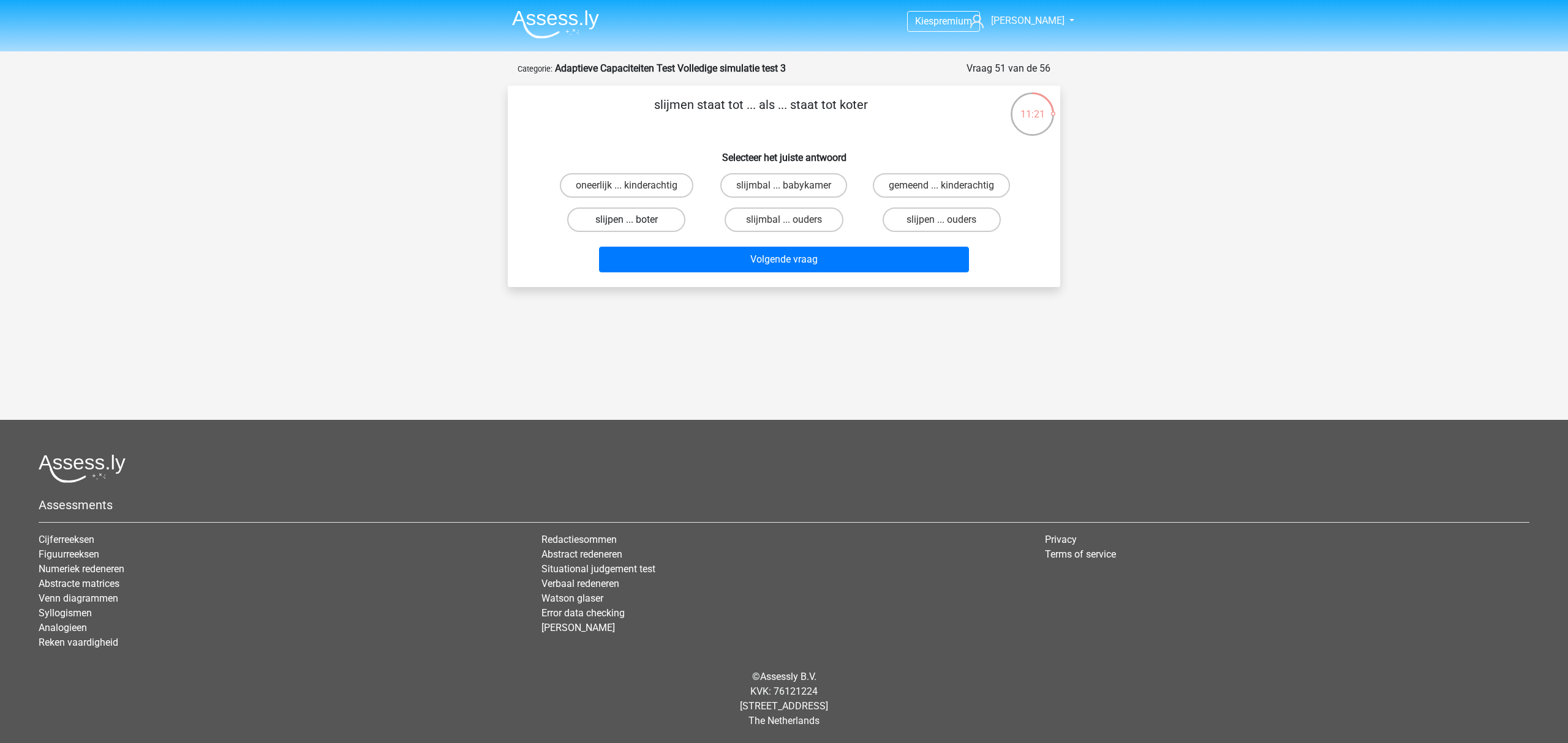
radio input "true"
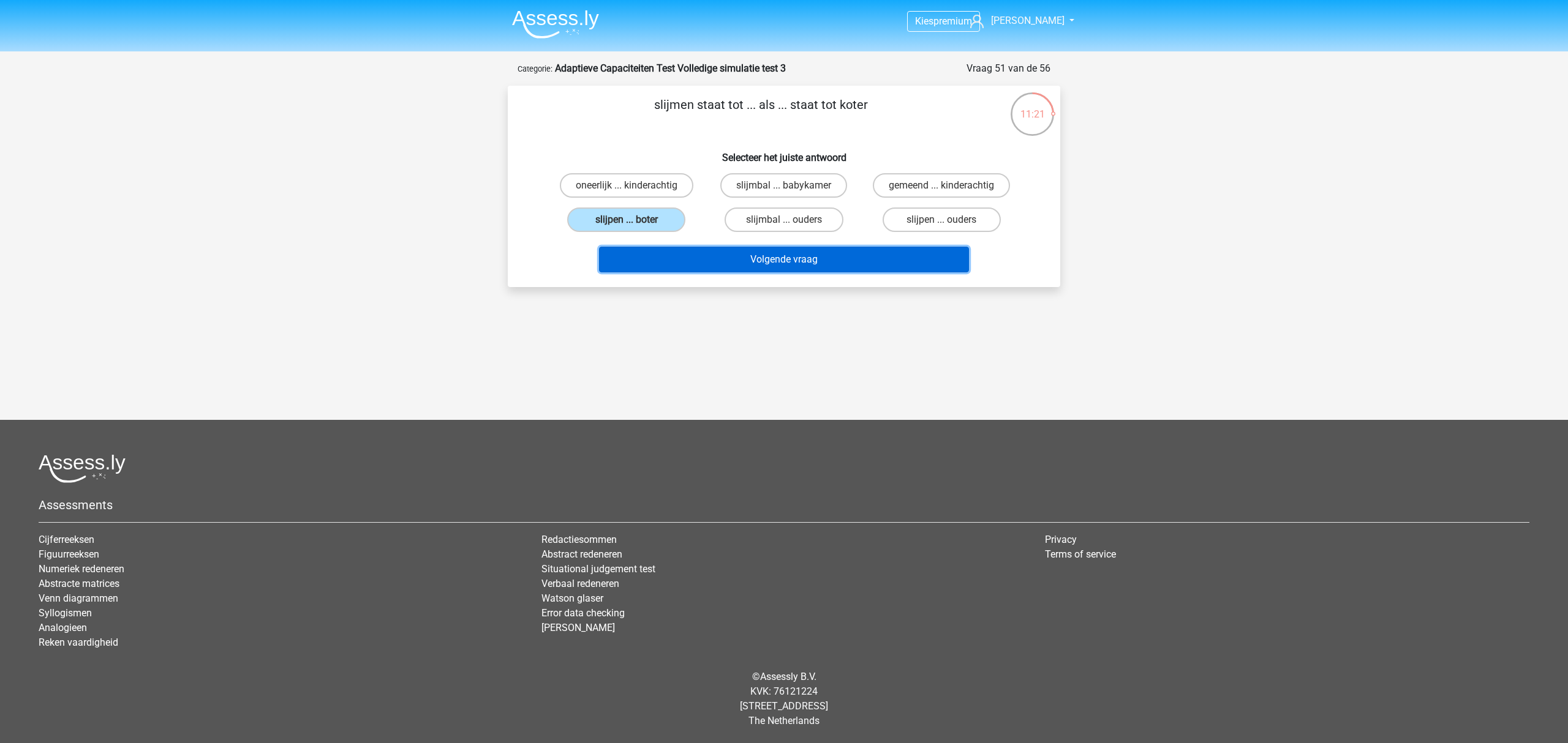
click at [615, 255] on button "Volgende vraag" at bounding box center [784, 260] width 370 height 26
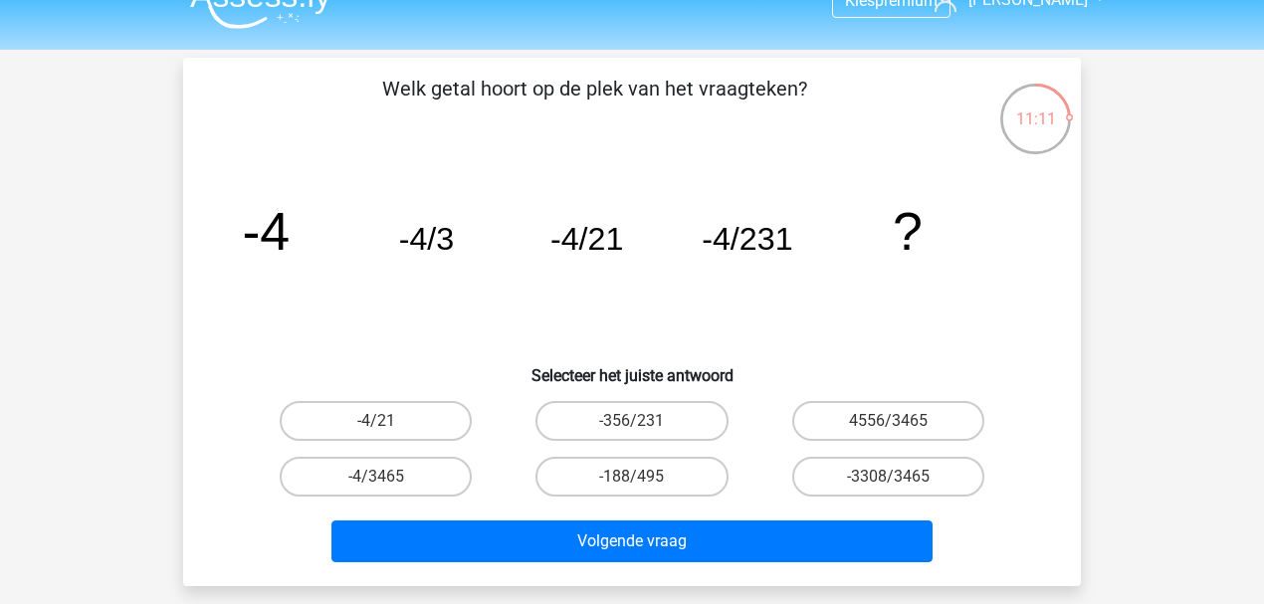
drag, startPoint x: 880, startPoint y: 307, endPoint x: 882, endPoint y: 336, distance: 29.9
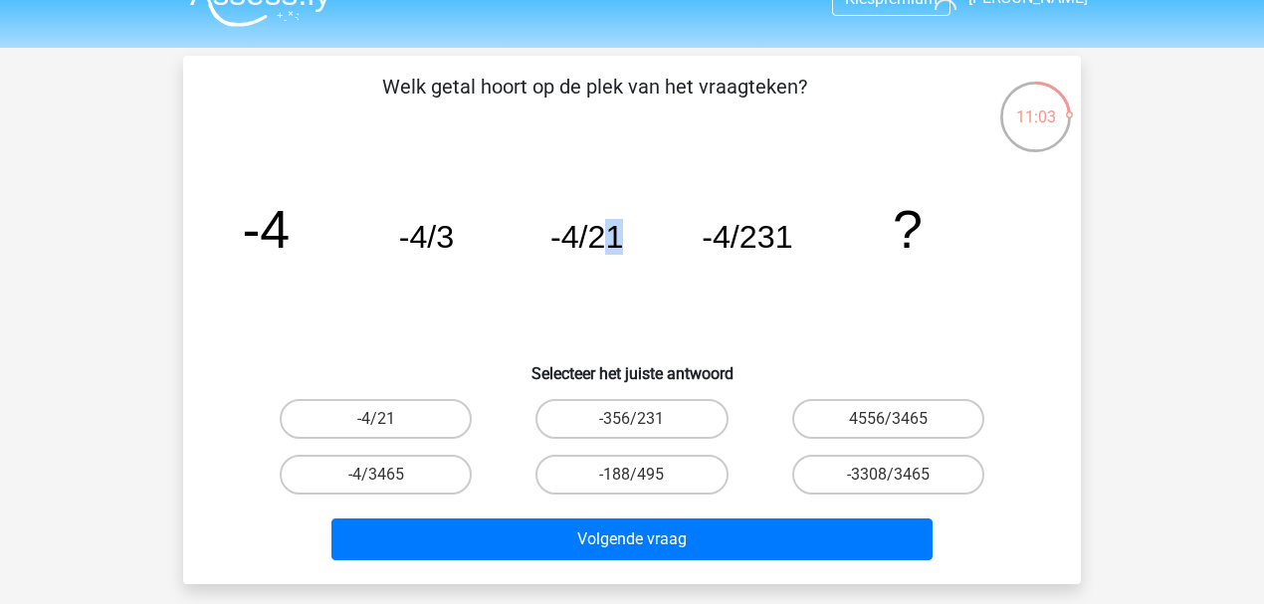
drag, startPoint x: 616, startPoint y: 239, endPoint x: 598, endPoint y: 237, distance: 18.0
click at [598, 237] on tspan "-4/21" at bounding box center [586, 237] width 73 height 36
click at [429, 243] on tspan "-4/3" at bounding box center [427, 237] width 56 height 36
click at [448, 234] on tspan "-4/3" at bounding box center [427, 237] width 56 height 36
click at [450, 234] on tspan "-4/3" at bounding box center [427, 237] width 56 height 36
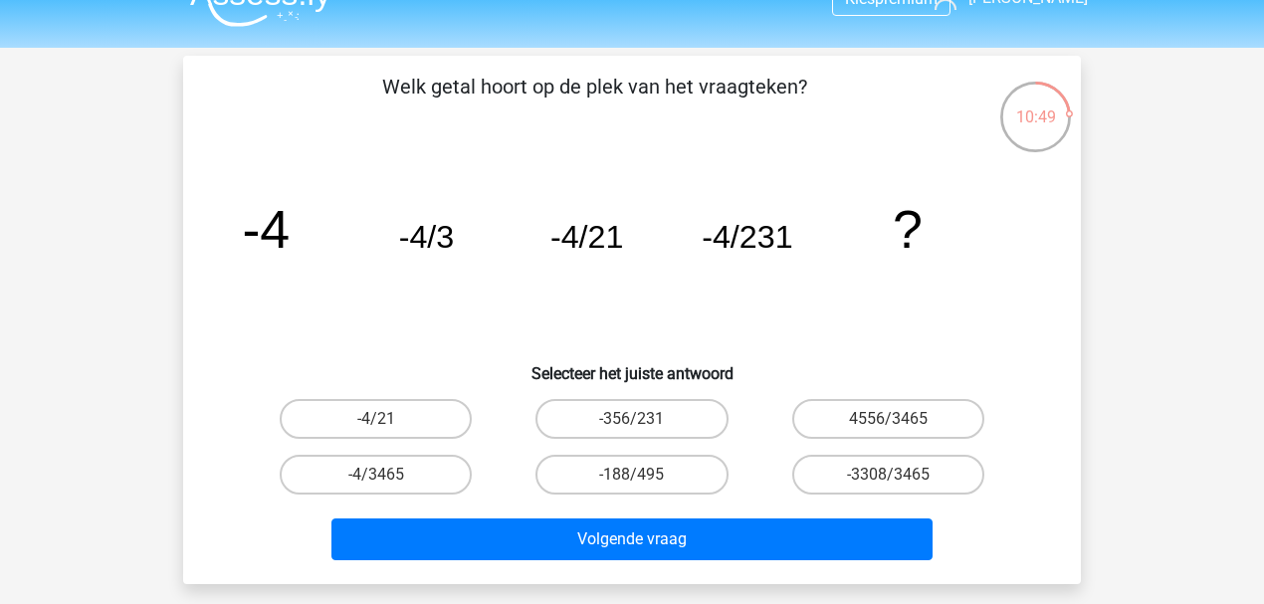
click at [456, 235] on icon "image/svg+xml -4 -4/3 -4/21 -4/231 ?" at bounding box center [632, 247] width 802 height 201
drag, startPoint x: 459, startPoint y: 231, endPoint x: 448, endPoint y: 229, distance: 11.1
click at [448, 229] on icon "image/svg+xml -4 -4/3 -4/21 -4/231 ?" at bounding box center [632, 247] width 802 height 201
drag, startPoint x: 611, startPoint y: 238, endPoint x: 635, endPoint y: 239, distance: 23.9
click at [635, 239] on icon "image/svg+xml -4 -4/3 -4/21 -4/231 ?" at bounding box center [632, 247] width 802 height 201
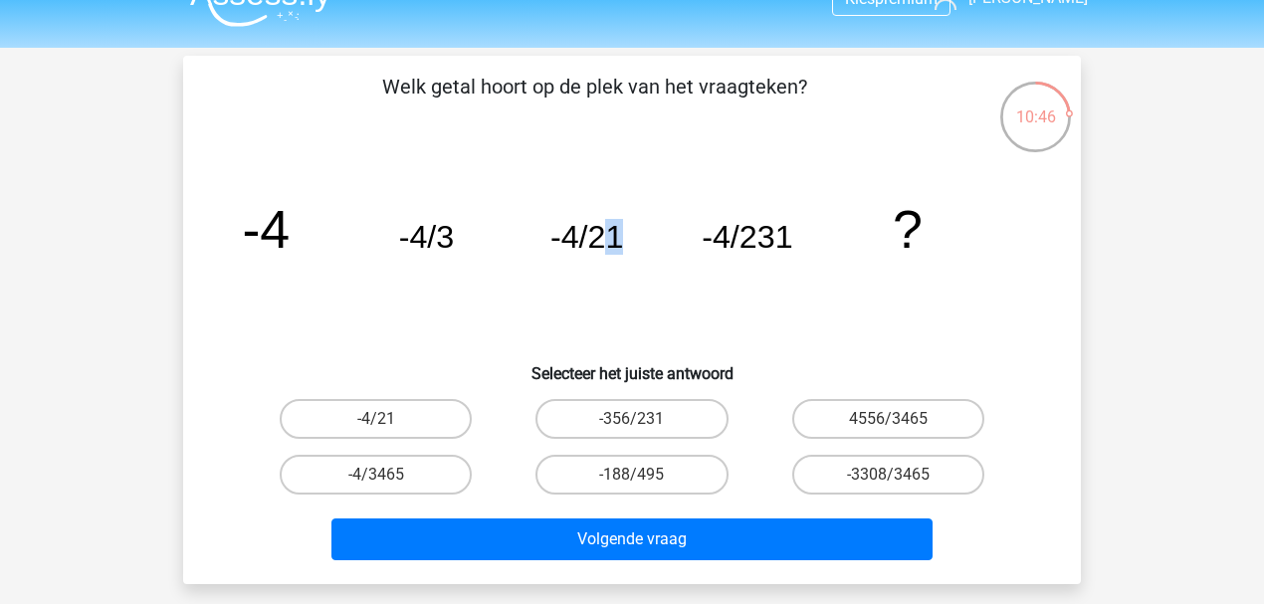
click at [604, 239] on tspan "-4/21" at bounding box center [586, 237] width 73 height 36
drag, startPoint x: 588, startPoint y: 250, endPoint x: 768, endPoint y: 278, distance: 182.3
click at [768, 278] on icon "image/svg+xml -4 -4/3 -4/21 -4/231 ?" at bounding box center [632, 247] width 802 height 201
click at [768, 275] on icon "image/svg+xml -4 -4/3 -4/21 -4/231 ?" at bounding box center [632, 247] width 802 height 201
click at [390, 480] on label "-4/3465" at bounding box center [376, 475] width 192 height 40
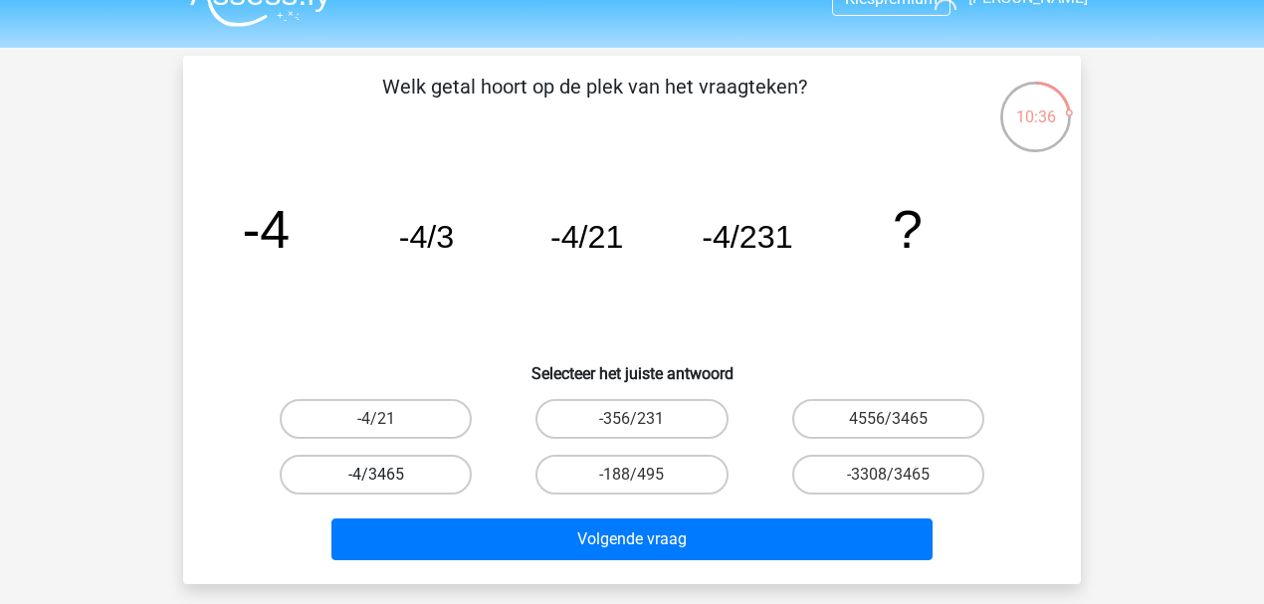
click at [389, 480] on input "-4/3465" at bounding box center [382, 481] width 13 height 13
radio input "true"
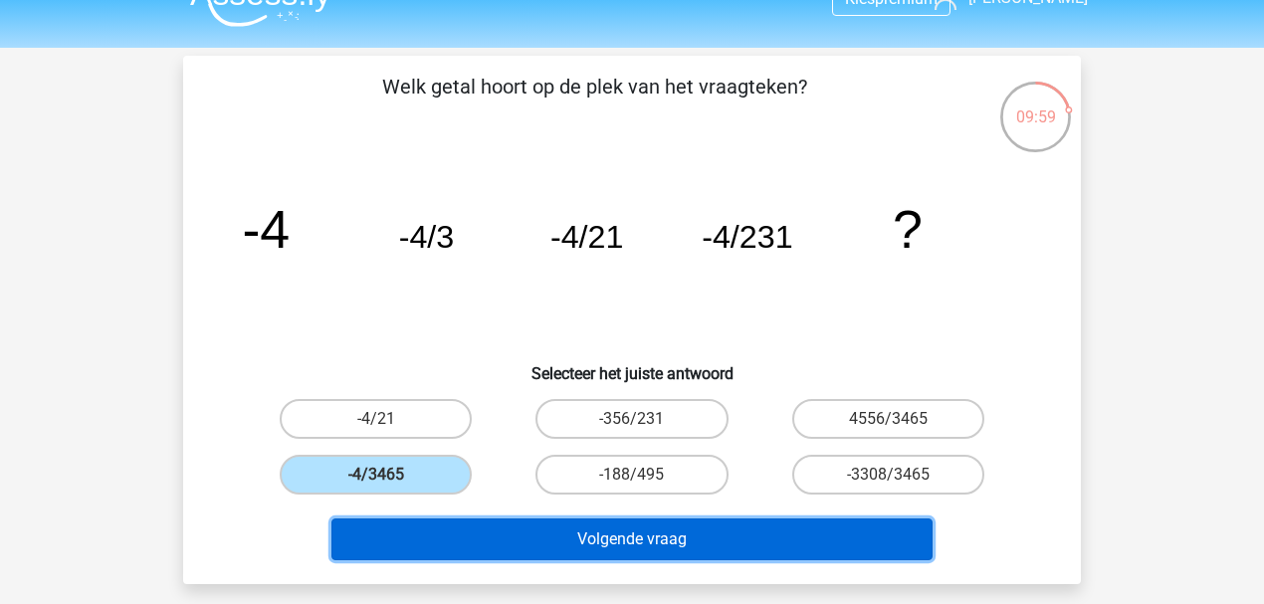
click at [573, 547] on button "Volgende vraag" at bounding box center [632, 540] width 602 height 42
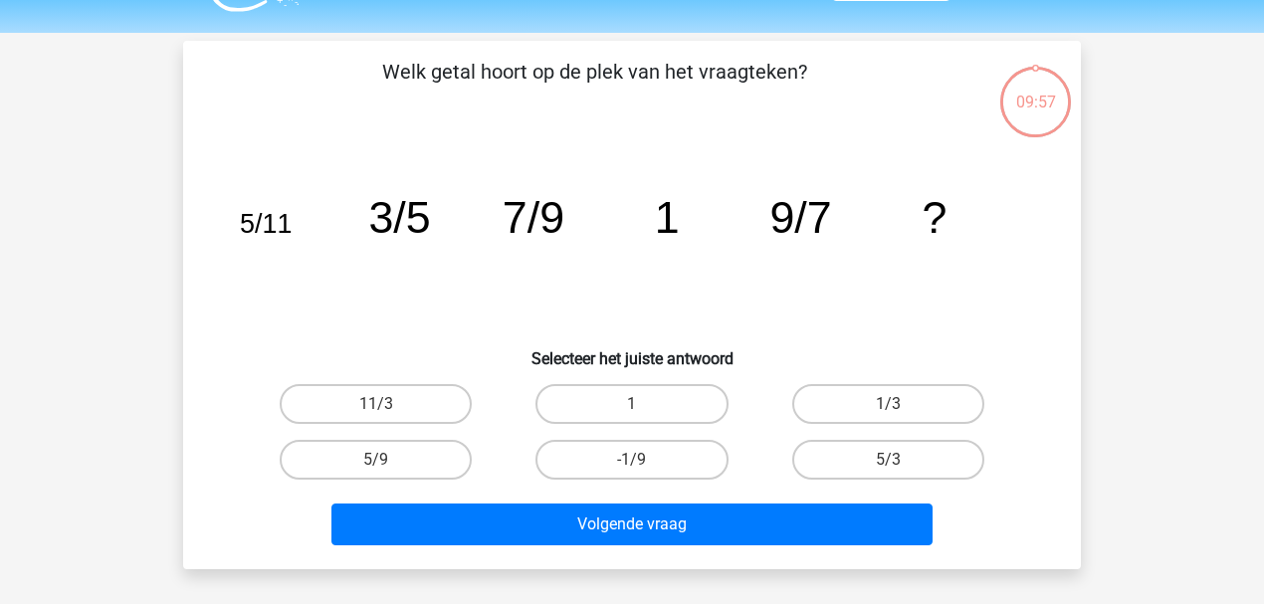
scroll to position [92, 0]
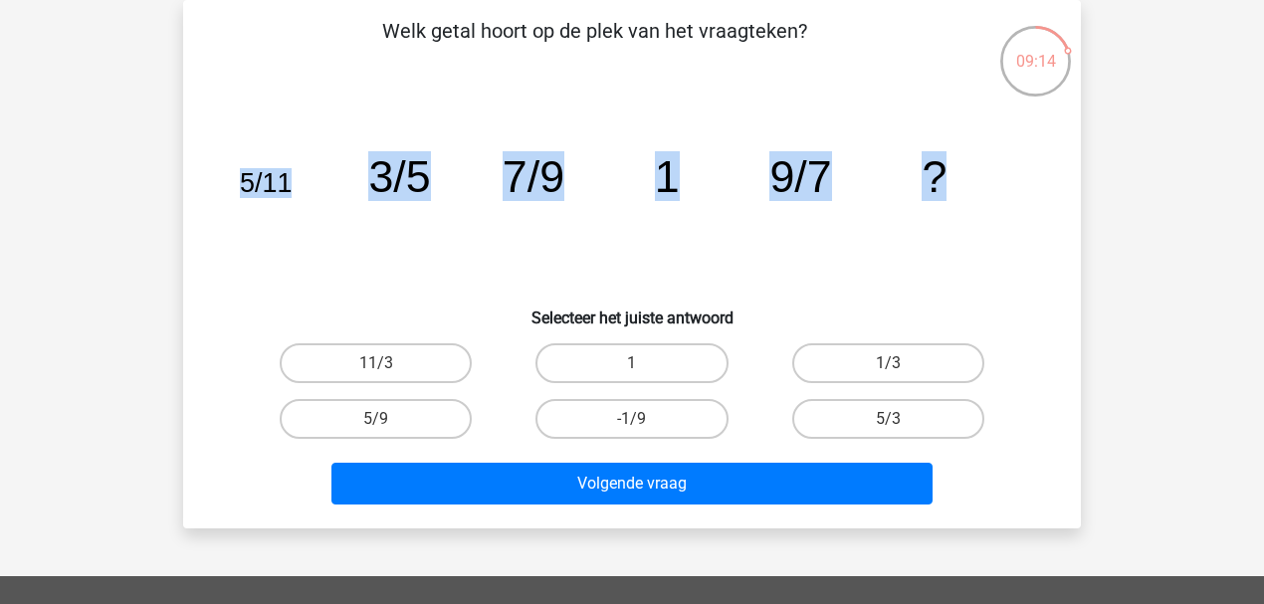
drag, startPoint x: 245, startPoint y: 183, endPoint x: 1115, endPoint y: 162, distance: 870.1
click at [1115, 162] on div "Kies premium [PERSON_NAME] [EMAIL_ADDRESS][DOMAIN_NAME]" at bounding box center [632, 504] width 1264 height 1193
click at [237, 204] on icon "image/svg+xml 5/11 3/5 7/9 1 9/7 ?" at bounding box center [632, 192] width 802 height 201
drag, startPoint x: 229, startPoint y: 178, endPoint x: 1043, endPoint y: 144, distance: 814.8
click at [1043, 144] on div "image/svg+xml 5/11 3/5 7/9 1 9/7 ?" at bounding box center [632, 192] width 834 height 201
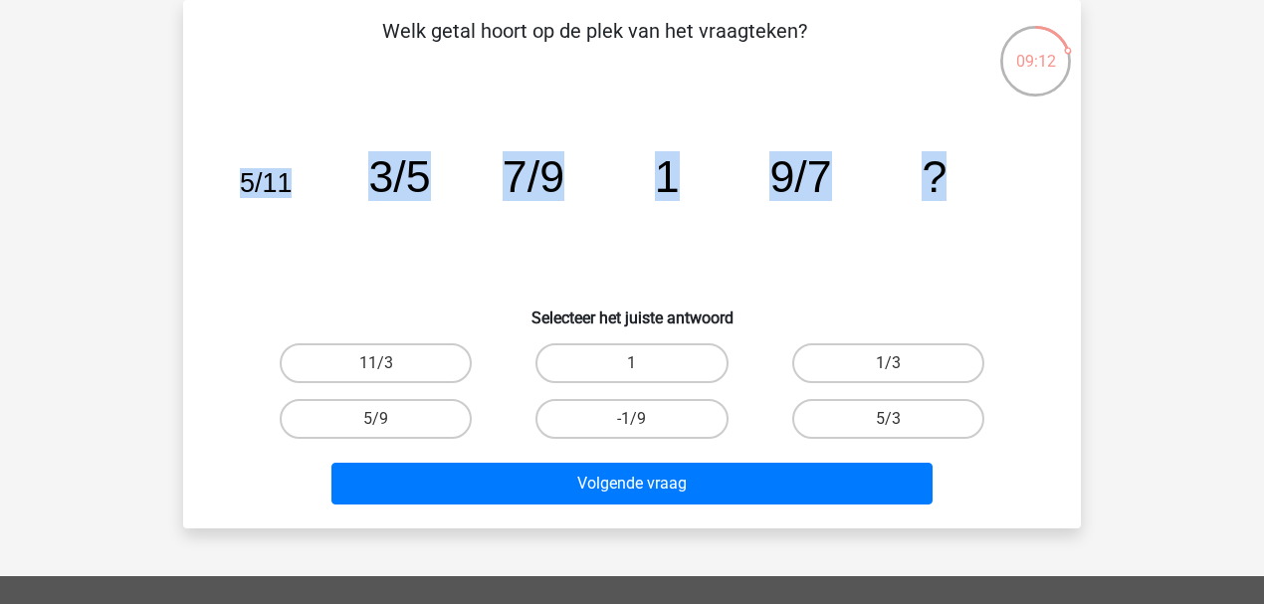
click at [785, 194] on tspan "9/7" at bounding box center [800, 176] width 62 height 50
drag, startPoint x: 848, startPoint y: 191, endPoint x: 138, endPoint y: 197, distance: 709.7
click at [138, 197] on div "Kies premium [PERSON_NAME] [EMAIL_ADDRESS][DOMAIN_NAME]" at bounding box center [632, 504] width 1264 height 1193
click at [209, 175] on div "Welk getal hoort op de plek van het vraagteken? image/svg+xml 5/11 3/5 7/9 1 9/…" at bounding box center [632, 264] width 882 height 497
drag, startPoint x: 209, startPoint y: 175, endPoint x: 948, endPoint y: 203, distance: 740.0
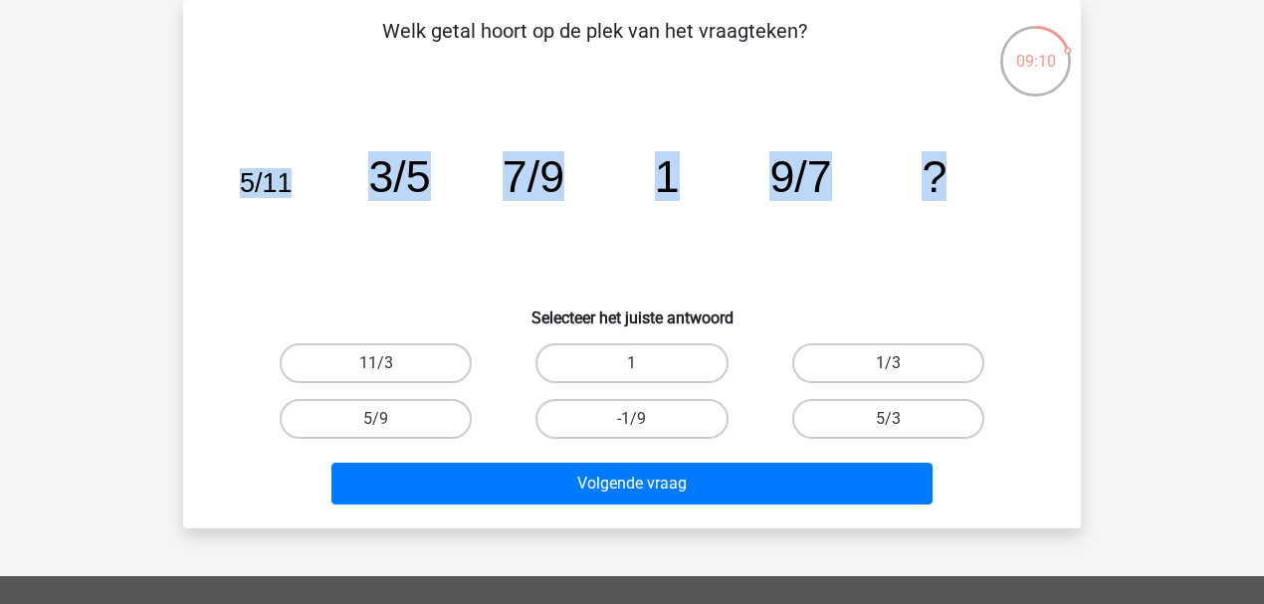
click at [948, 203] on div "Welk getal hoort op de plek van het vraagteken? image/svg+xml 5/11 3/5 7/9 1 9/…" at bounding box center [632, 264] width 882 height 497
click at [735, 198] on icon "image/svg+xml 5/11 3/5 7/9 1 9/7 ?" at bounding box center [632, 192] width 802 height 201
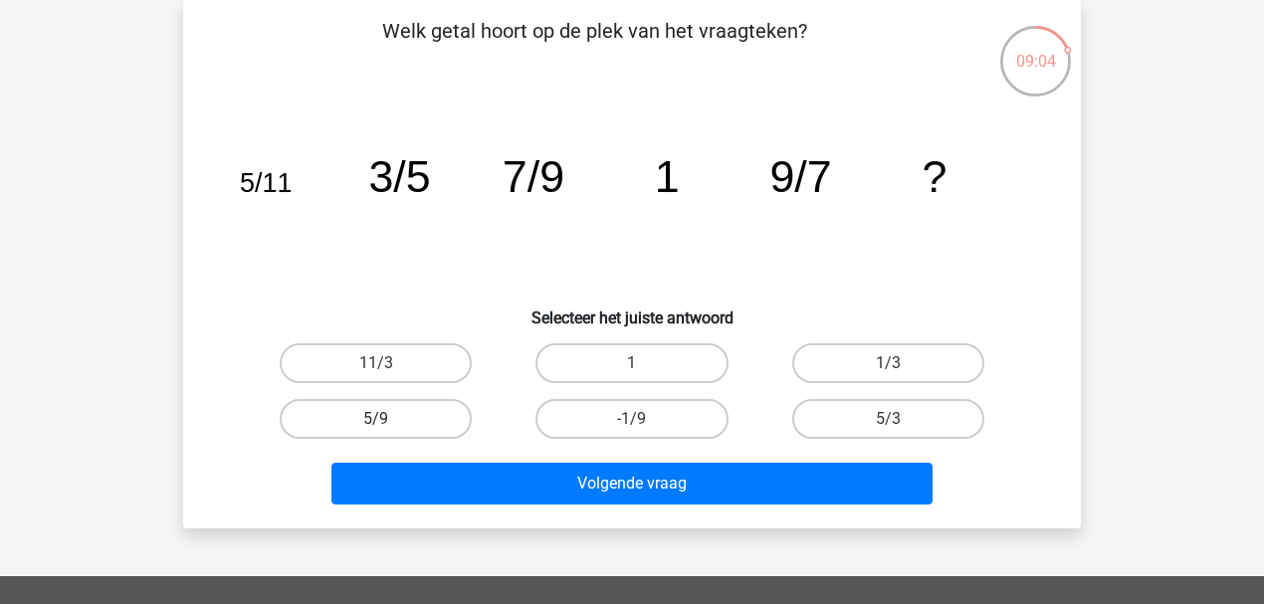
click at [451, 410] on label "5/9" at bounding box center [376, 419] width 192 height 40
click at [389, 419] on input "5/9" at bounding box center [382, 425] width 13 height 13
radio input "true"
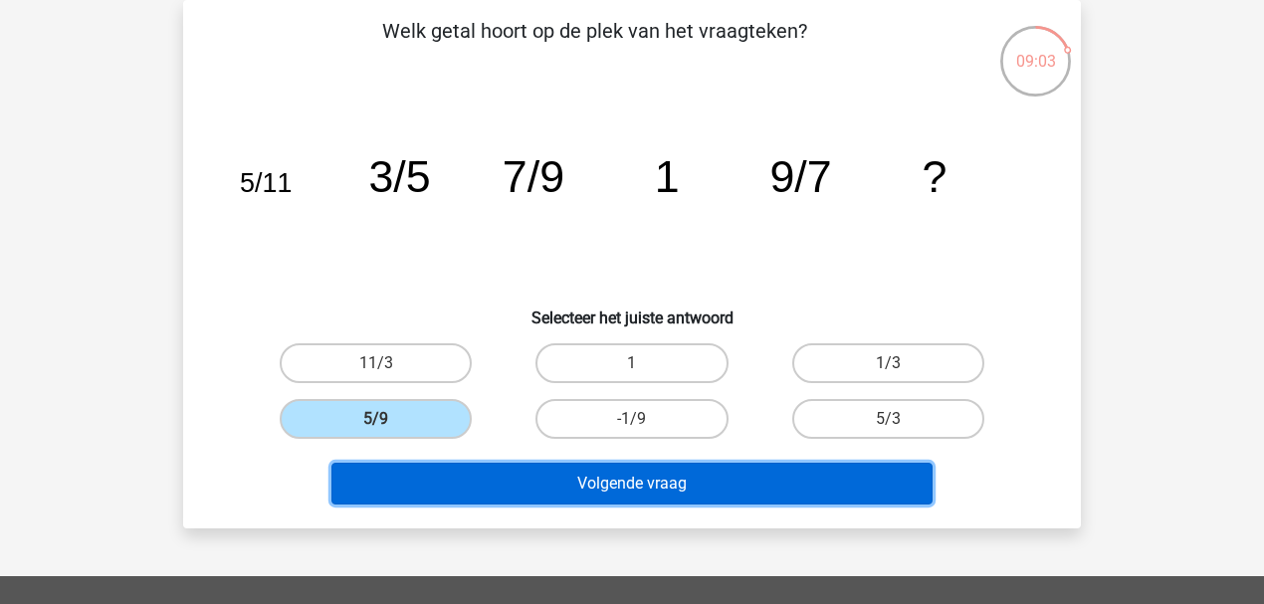
click at [581, 467] on button "Volgende vraag" at bounding box center [632, 484] width 602 height 42
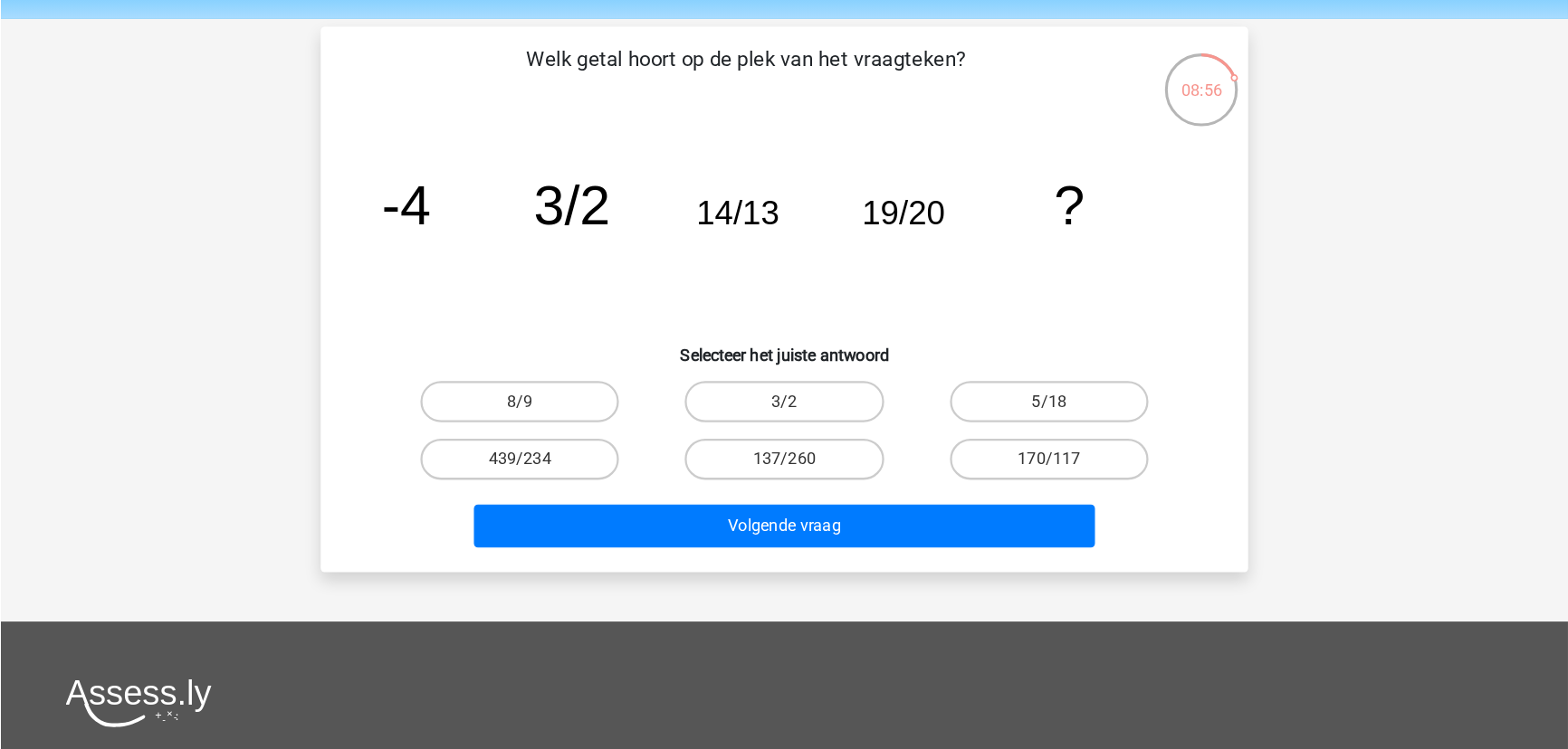
scroll to position [60, 0]
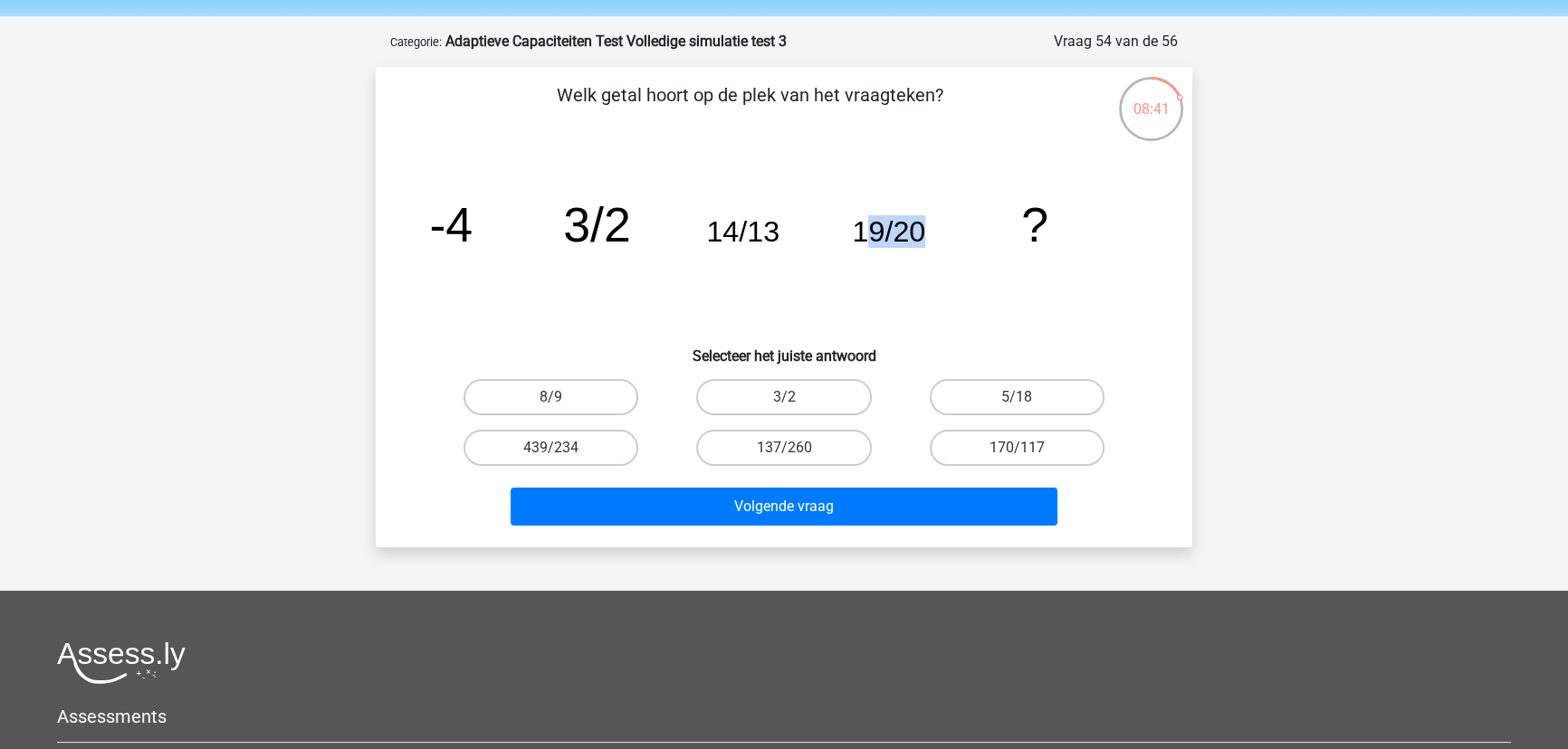
drag, startPoint x: 969, startPoint y: 244, endPoint x: 865, endPoint y: 204, distance: 111.4
click at [865, 204] on icon "image/svg+xml -4 3/2 14/13 19/20 ?" at bounding box center [784, 241] width 729 height 183
drag, startPoint x: 714, startPoint y: 219, endPoint x: 831, endPoint y: 219, distance: 117.0
click at [831, 219] on icon "image/svg+xml -4 3/2 14/13 19/20 ?" at bounding box center [784, 241] width 729 height 183
click at [1204, 331] on div "08:39 Vraag 54 van de 56 Categorie: Adaptieve Capaciteiten Test Volledige simul…" at bounding box center [784, 289] width 846 height 516
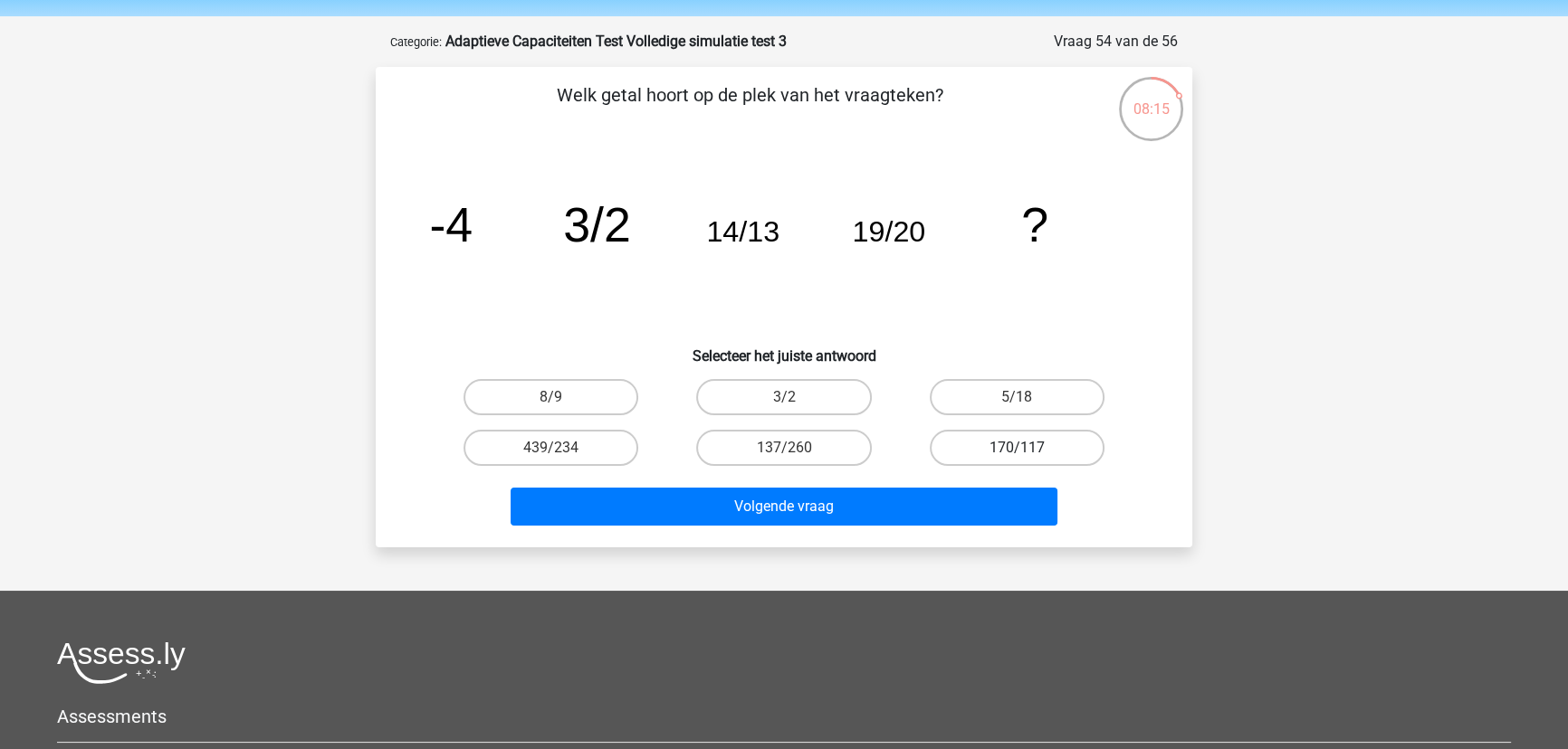
click at [1073, 434] on label "170/117" at bounding box center [1017, 448] width 175 height 36
click at [1029, 448] on input "170/117" at bounding box center [1022, 454] width 12 height 12
radio input "true"
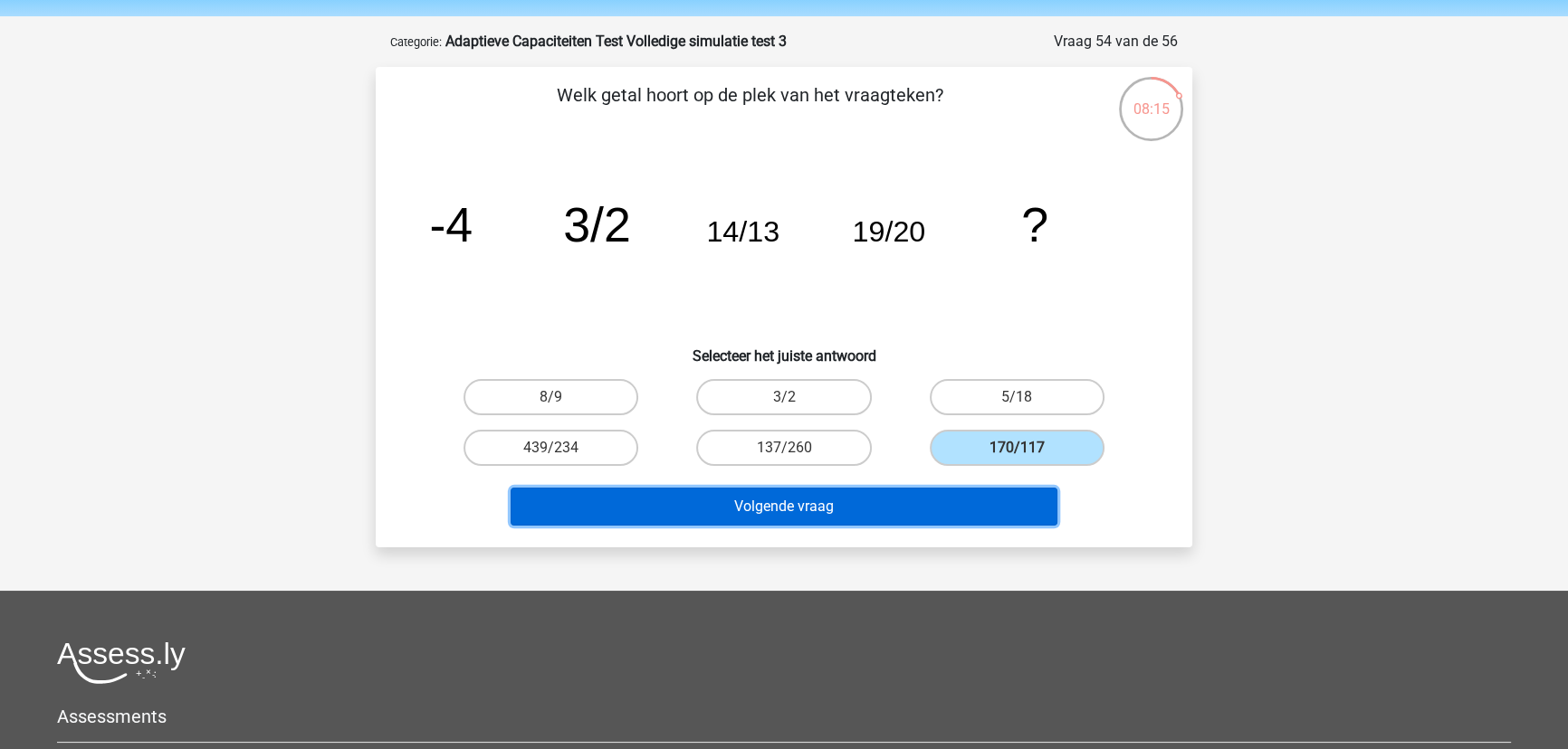
click at [980, 488] on button "Volgende vraag" at bounding box center [784, 506] width 548 height 38
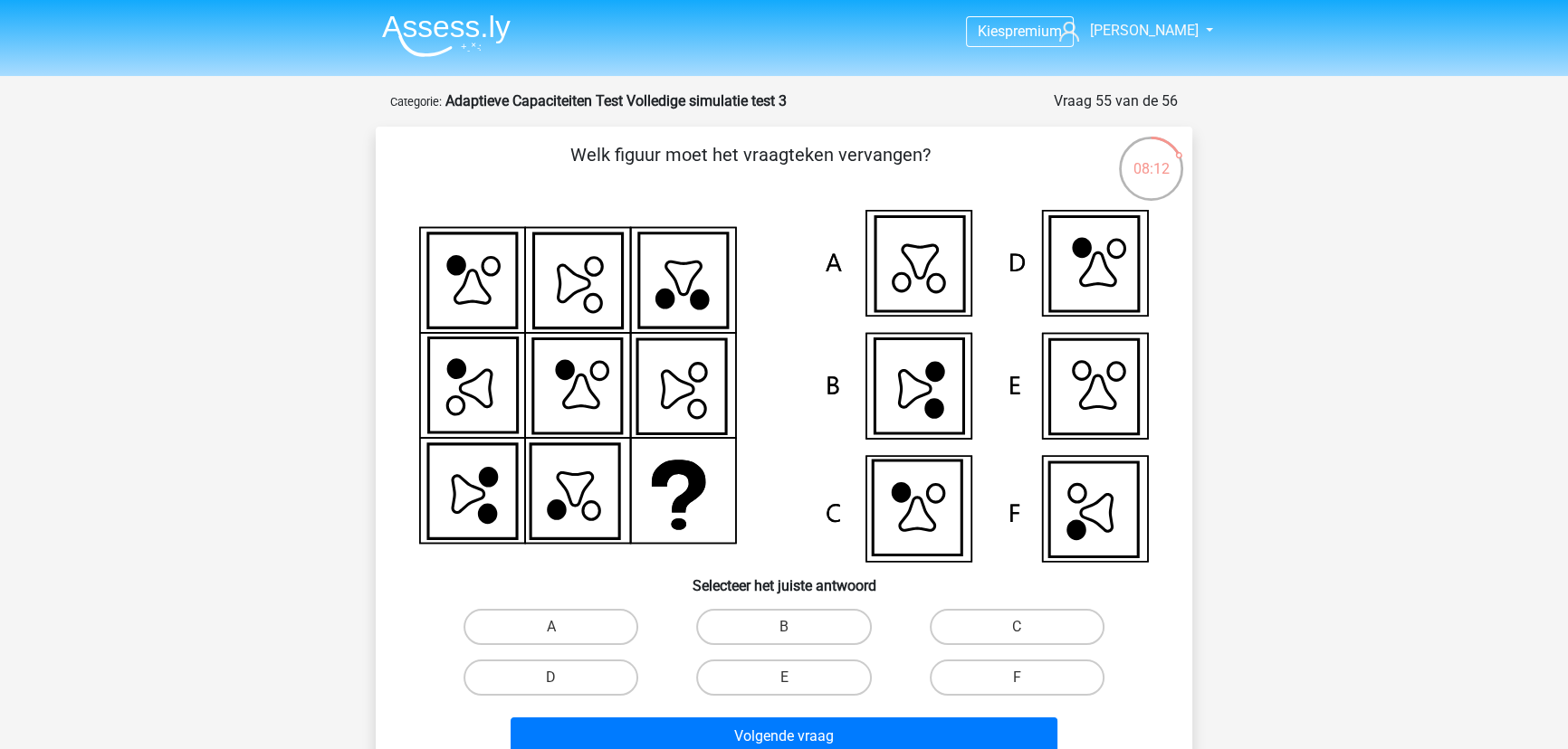
scroll to position [82, 0]
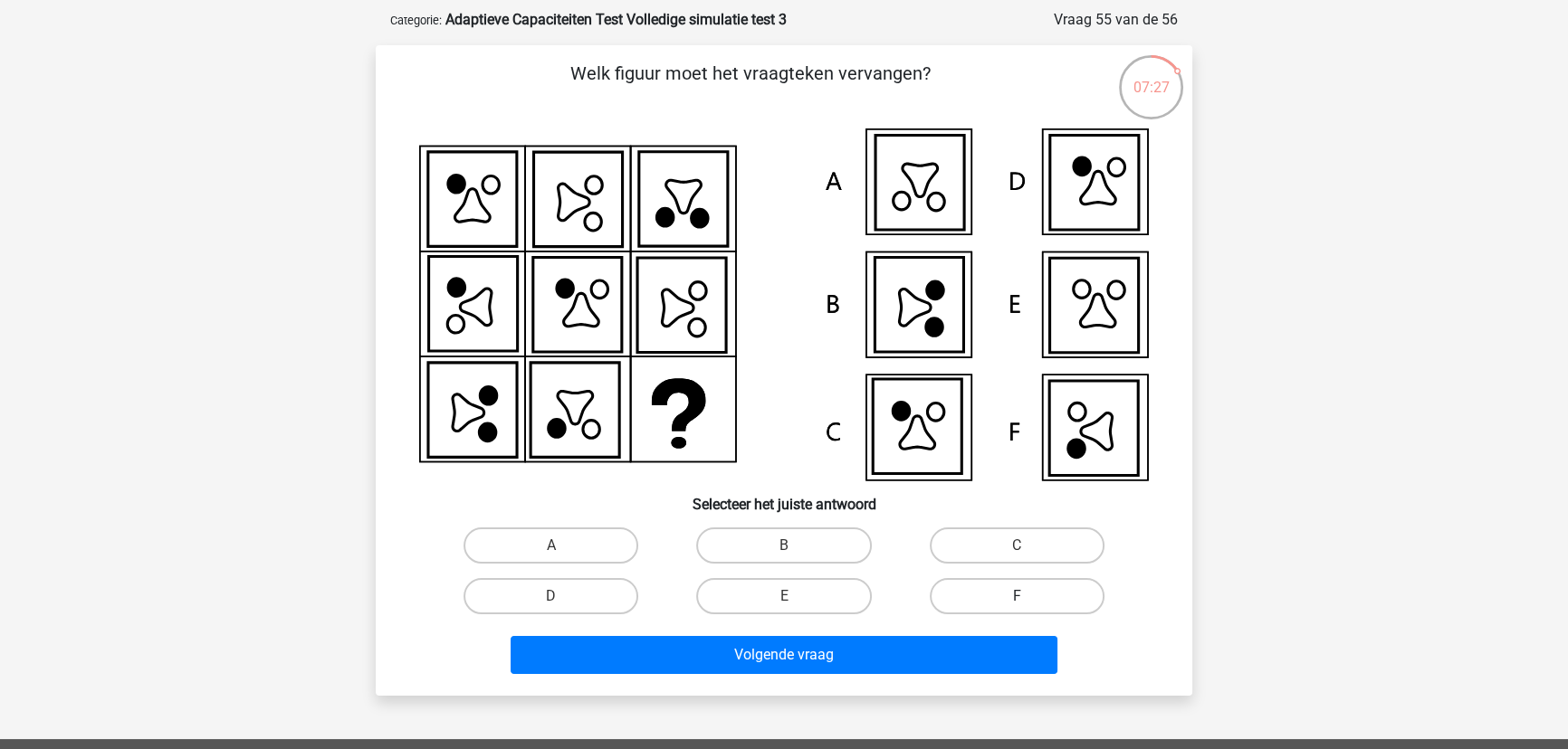
click at [1020, 583] on label "F" at bounding box center [1017, 596] width 175 height 36
click at [1020, 596] on input "F" at bounding box center [1022, 602] width 12 height 12
radio input "true"
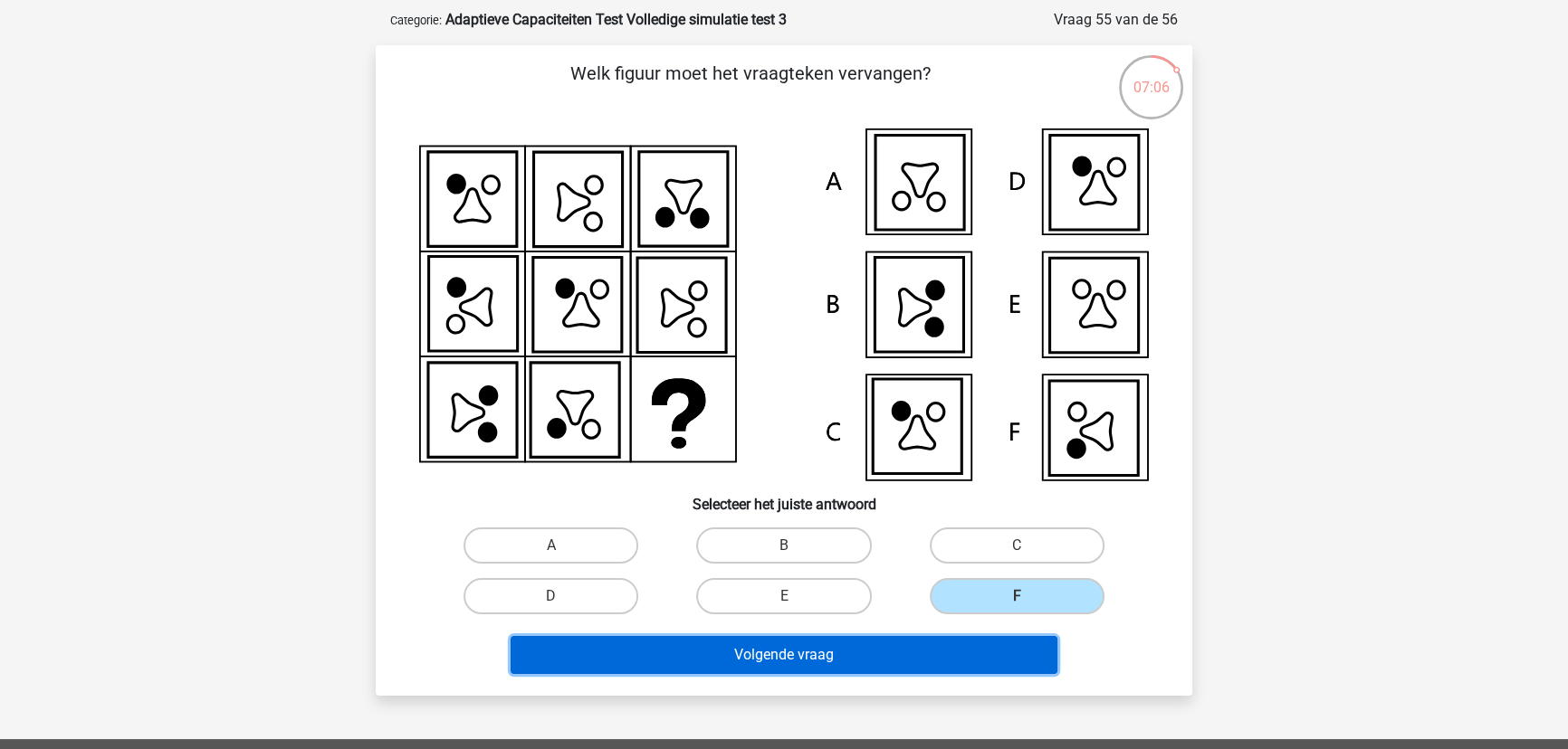
click at [785, 646] on button "Volgende vraag" at bounding box center [784, 655] width 548 height 38
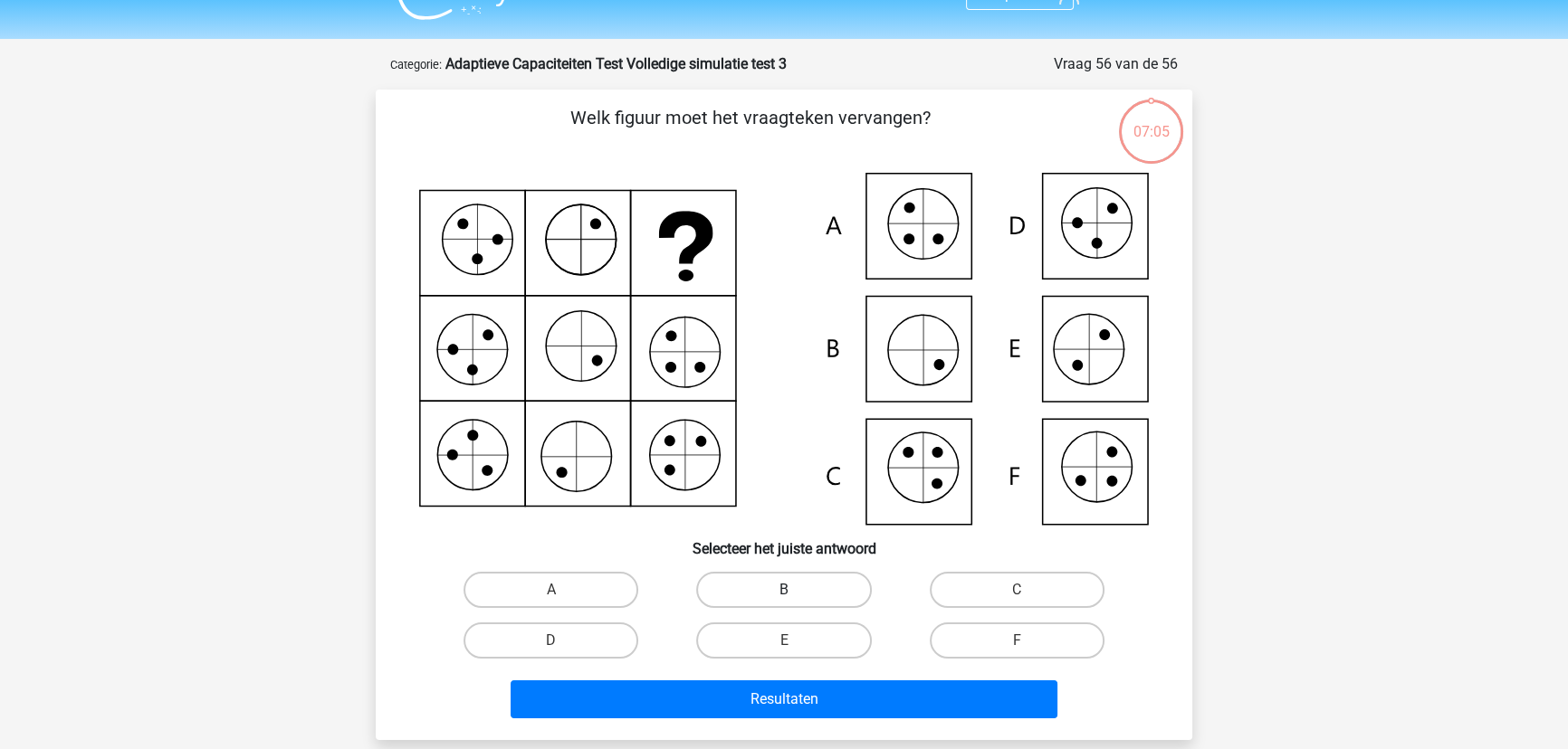
scroll to position [8, 0]
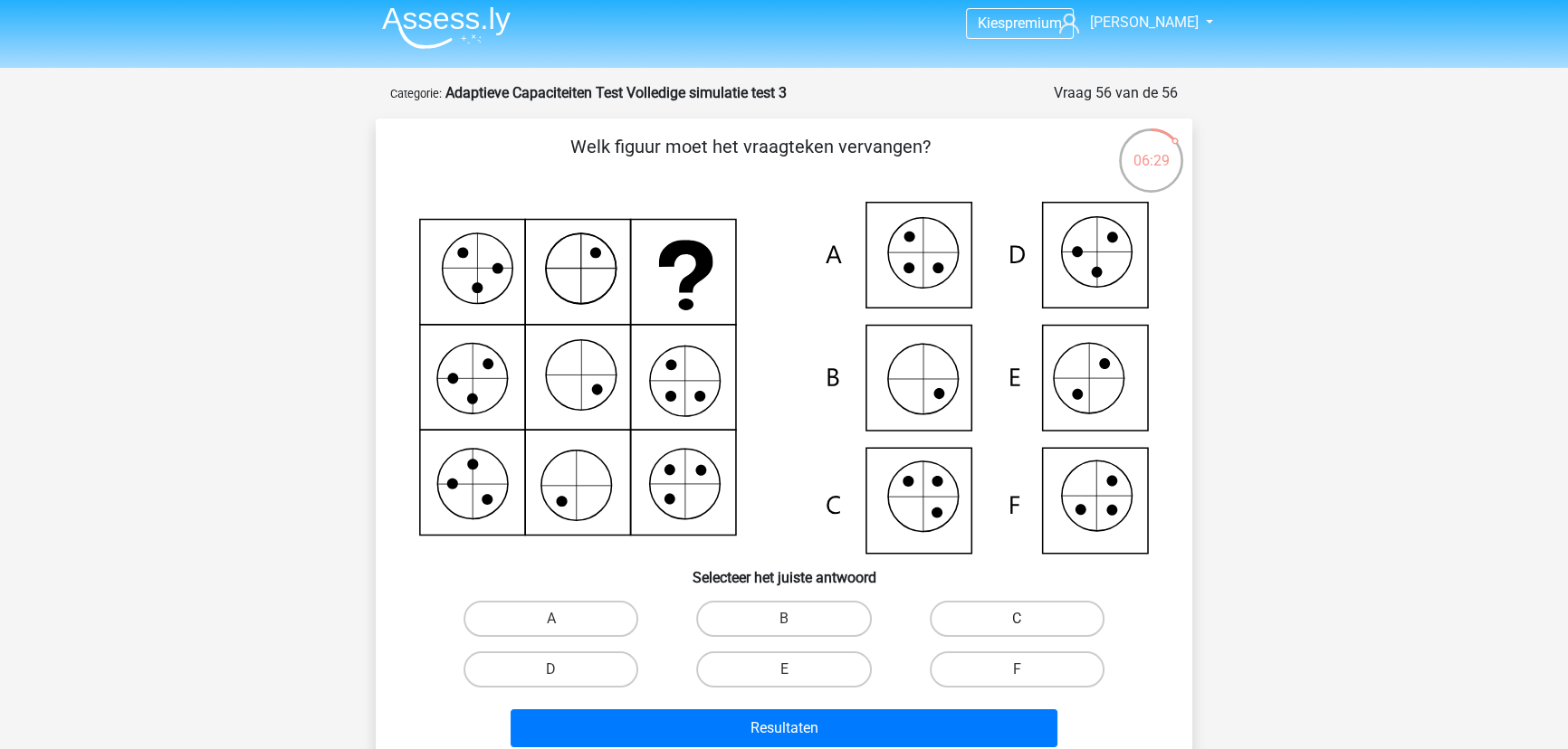
click at [998, 601] on label "C" at bounding box center [1017, 619] width 175 height 36
click at [1017, 619] on input "C" at bounding box center [1022, 624] width 12 height 12
radio input "true"
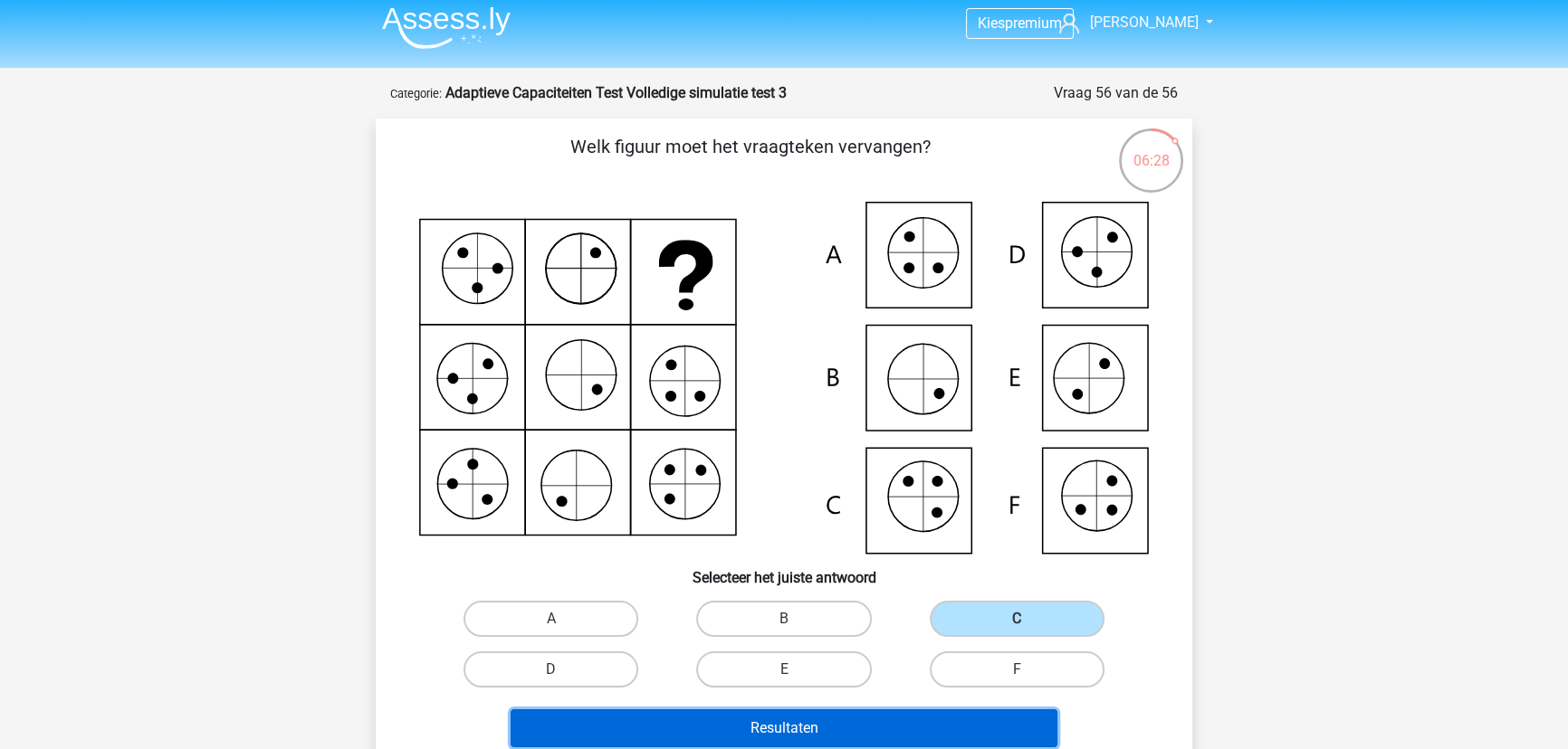
click at [945, 716] on button "Resultaten" at bounding box center [784, 728] width 548 height 38
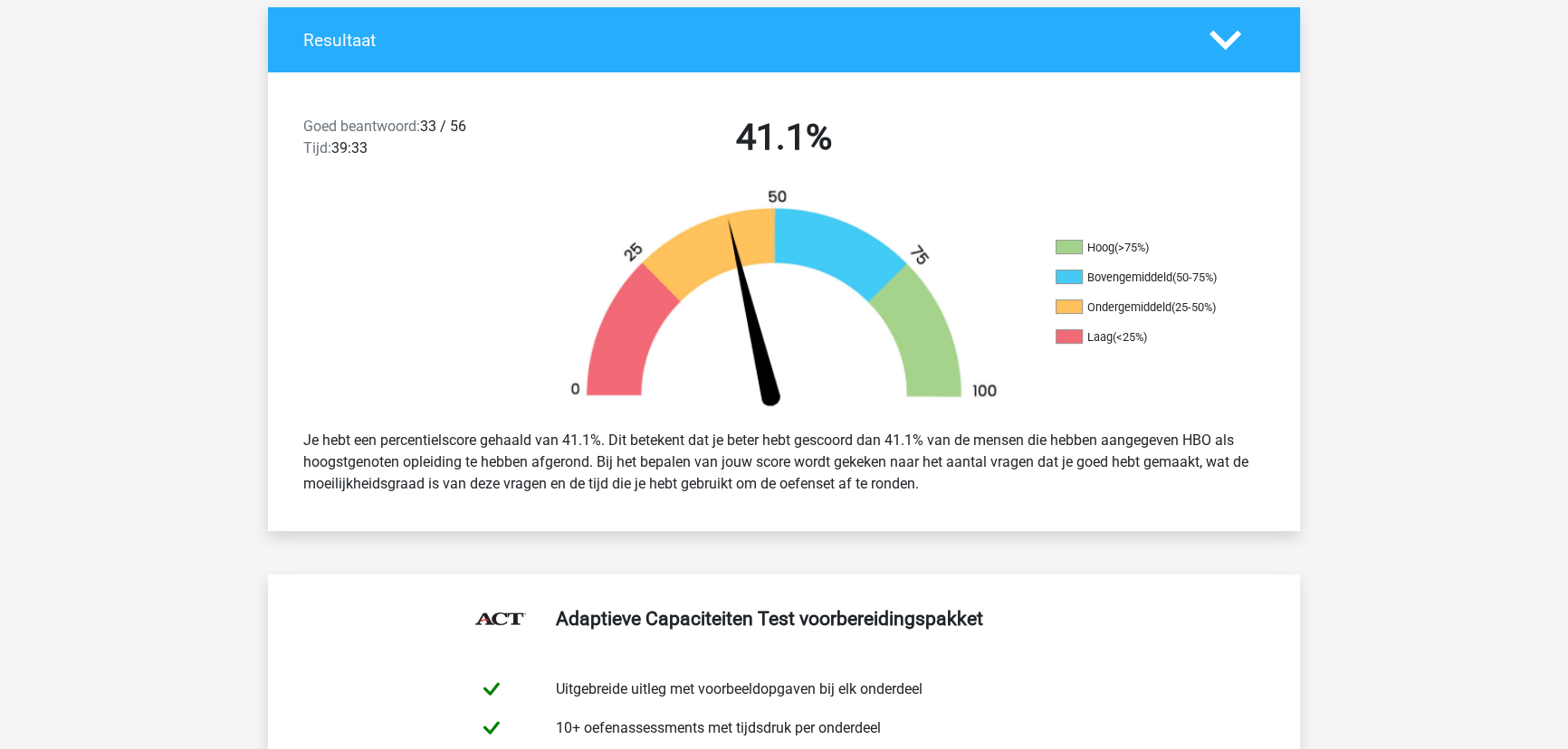
scroll to position [411, 0]
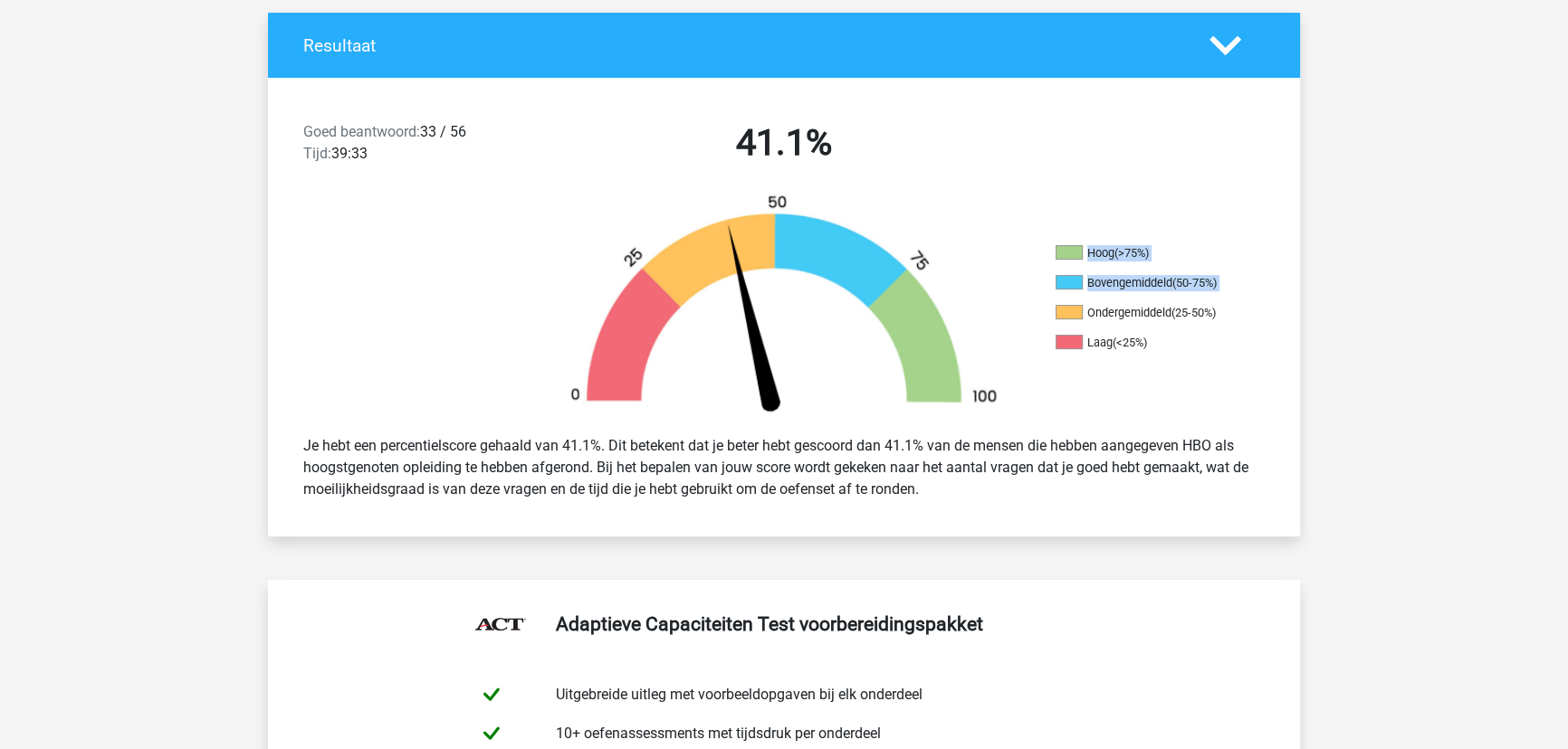
drag, startPoint x: 1060, startPoint y: 314, endPoint x: 1354, endPoint y: 308, distance: 294.1
drag, startPoint x: 1013, startPoint y: 405, endPoint x: 999, endPoint y: 421, distance: 21.3
click at [1011, 405] on img at bounding box center [783, 307] width 488 height 227
drag, startPoint x: 438, startPoint y: 459, endPoint x: 1040, endPoint y: 487, distance: 602.7
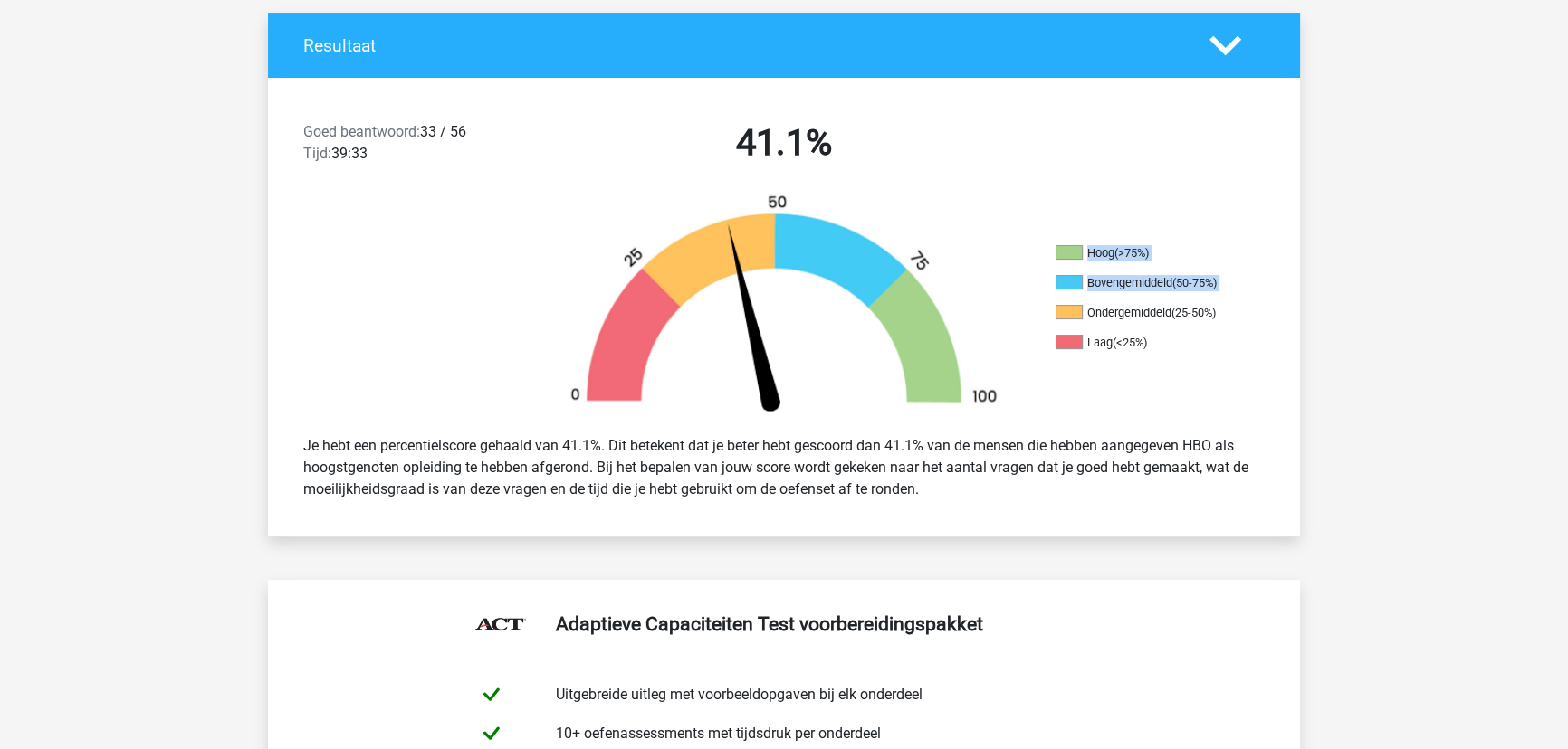
click at [1040, 487] on div "Je hebt een percentielscore gehaald van 41.1%. Dit betekent dat je beter hebt g…" at bounding box center [783, 468] width 989 height 80
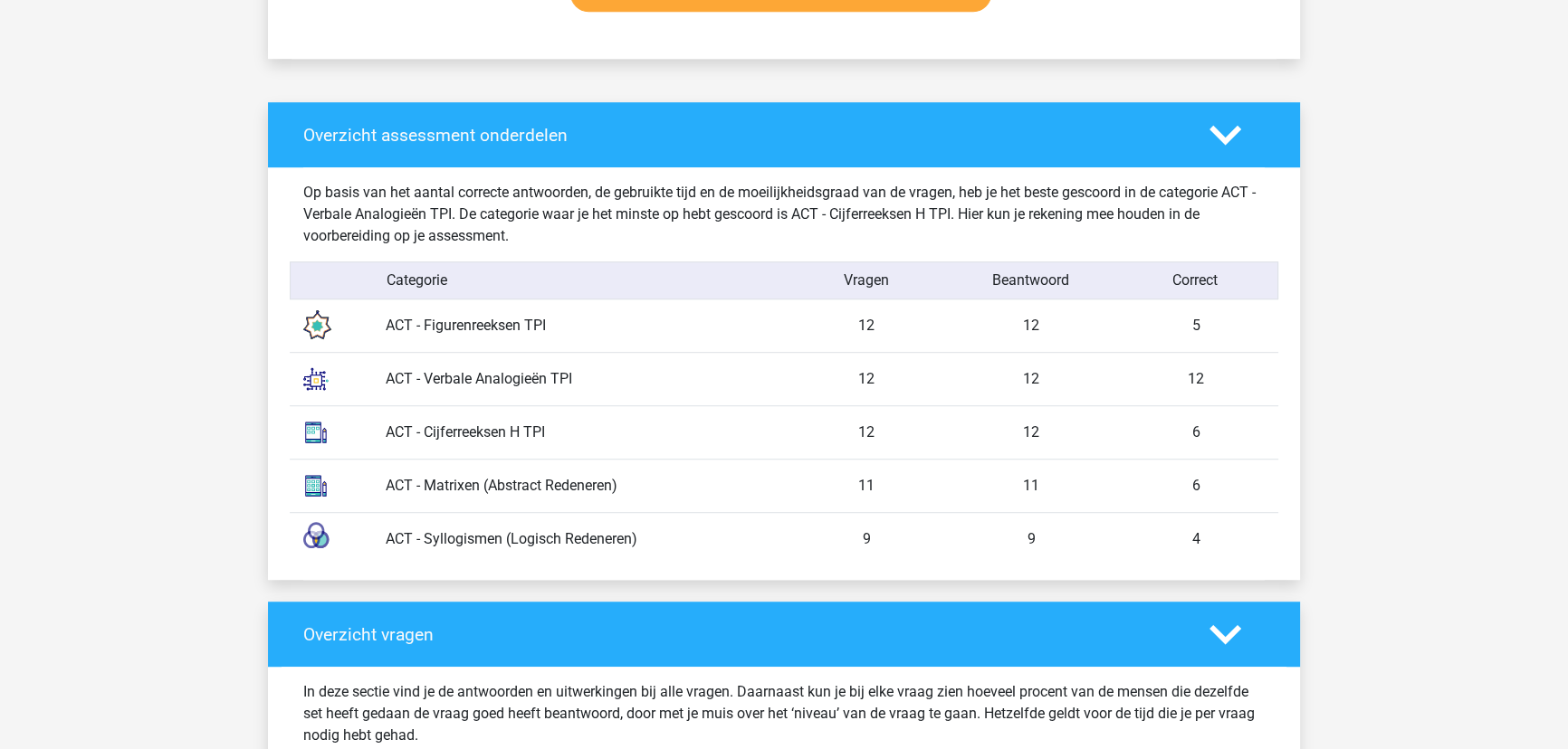
scroll to position [1233, 0]
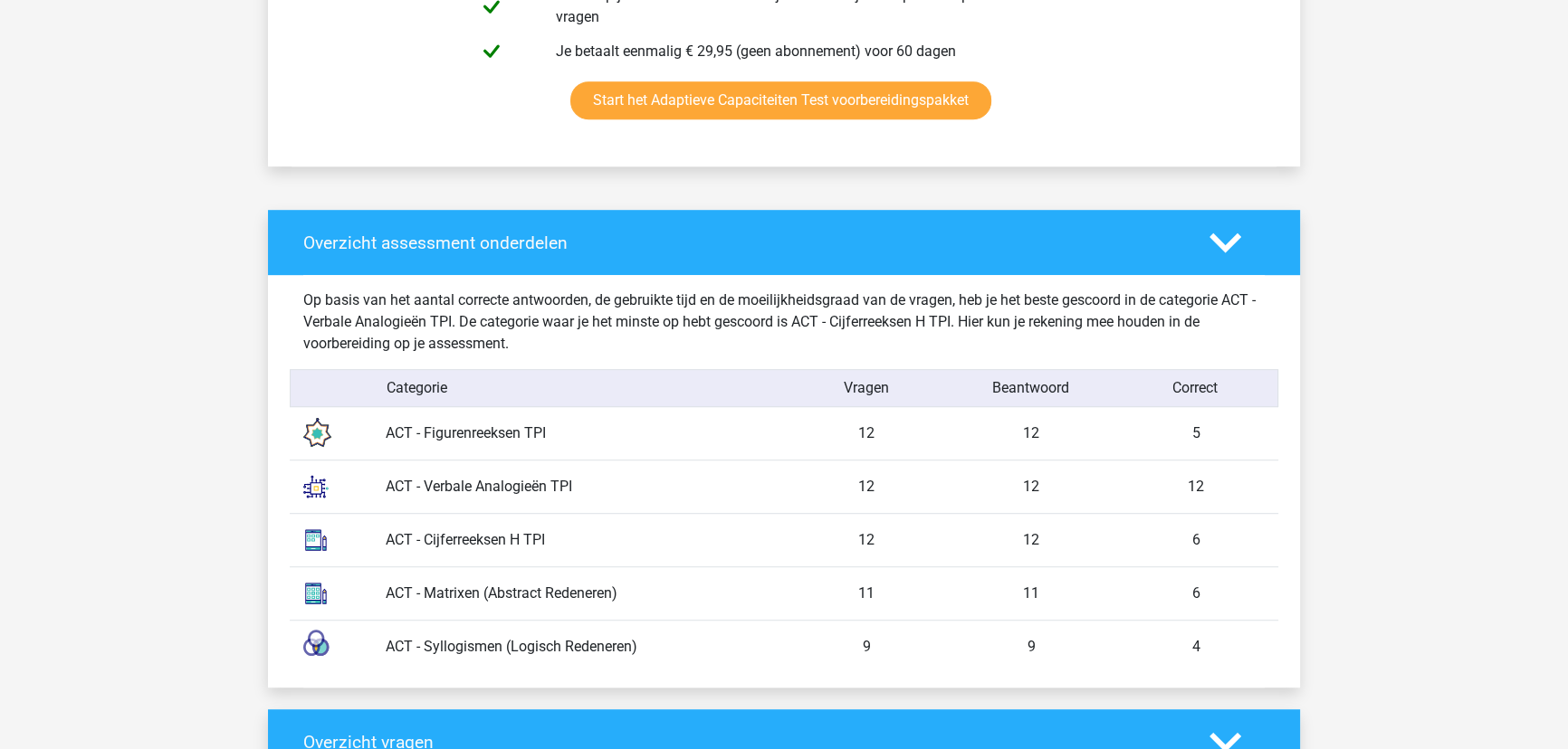
click at [1227, 433] on div "5" at bounding box center [1195, 434] width 165 height 22
drag, startPoint x: 1227, startPoint y: 433, endPoint x: 1181, endPoint y: 434, distance: 46.0
click at [1181, 434] on div "5" at bounding box center [1195, 434] width 165 height 22
drag, startPoint x: 1223, startPoint y: 529, endPoint x: 1179, endPoint y: 534, distance: 44.3
click at [1179, 534] on div "6" at bounding box center [1195, 540] width 165 height 22
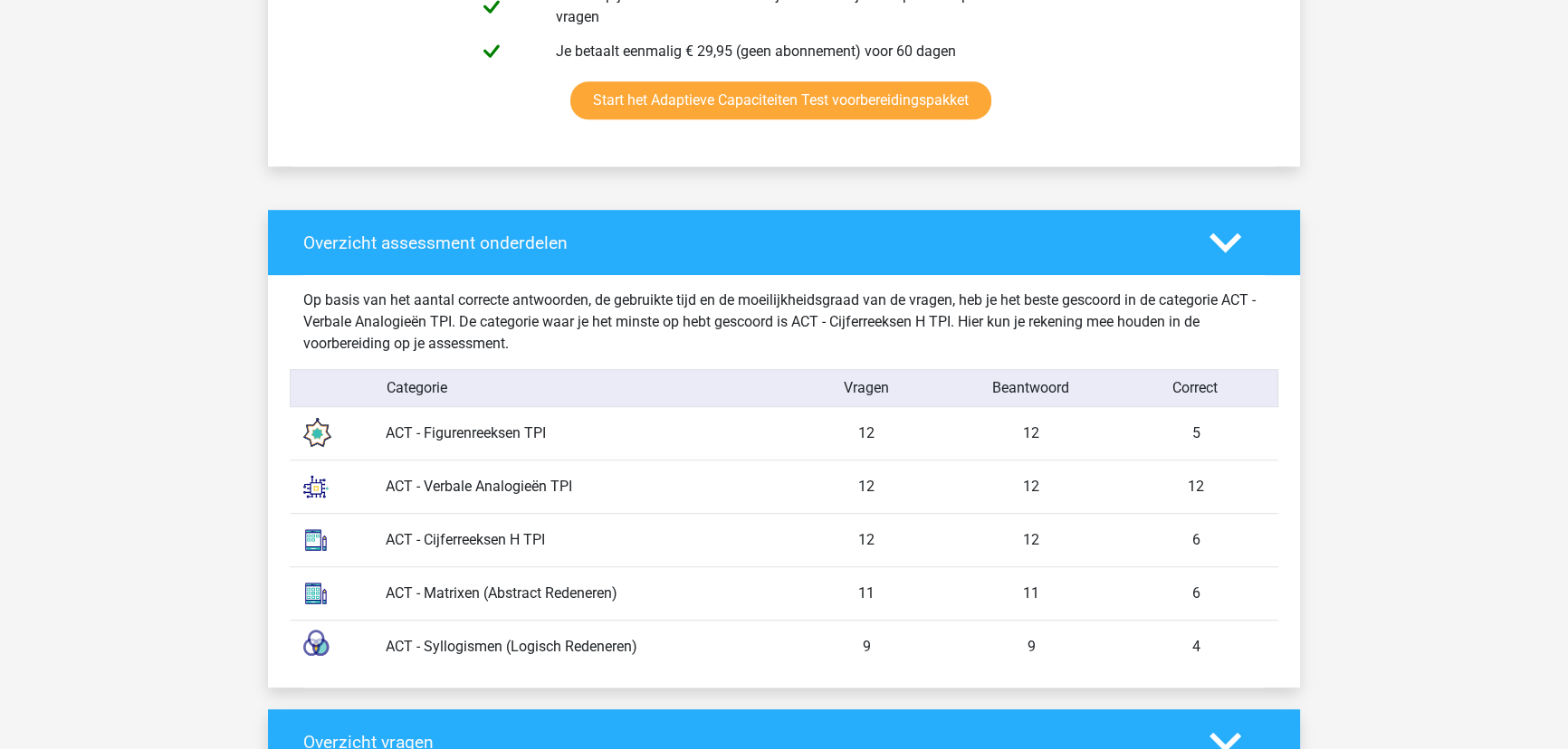
click at [1209, 542] on div "6" at bounding box center [1195, 540] width 165 height 22
click at [1209, 540] on div "6" at bounding box center [1195, 540] width 165 height 22
drag, startPoint x: 399, startPoint y: 652, endPoint x: 713, endPoint y: 678, distance: 315.1
click at [713, 678] on div "Op basis van het aantal correcte antwoorden, de gebruikte tijd en de moeilijkhe…" at bounding box center [783, 482] width 961 height 413
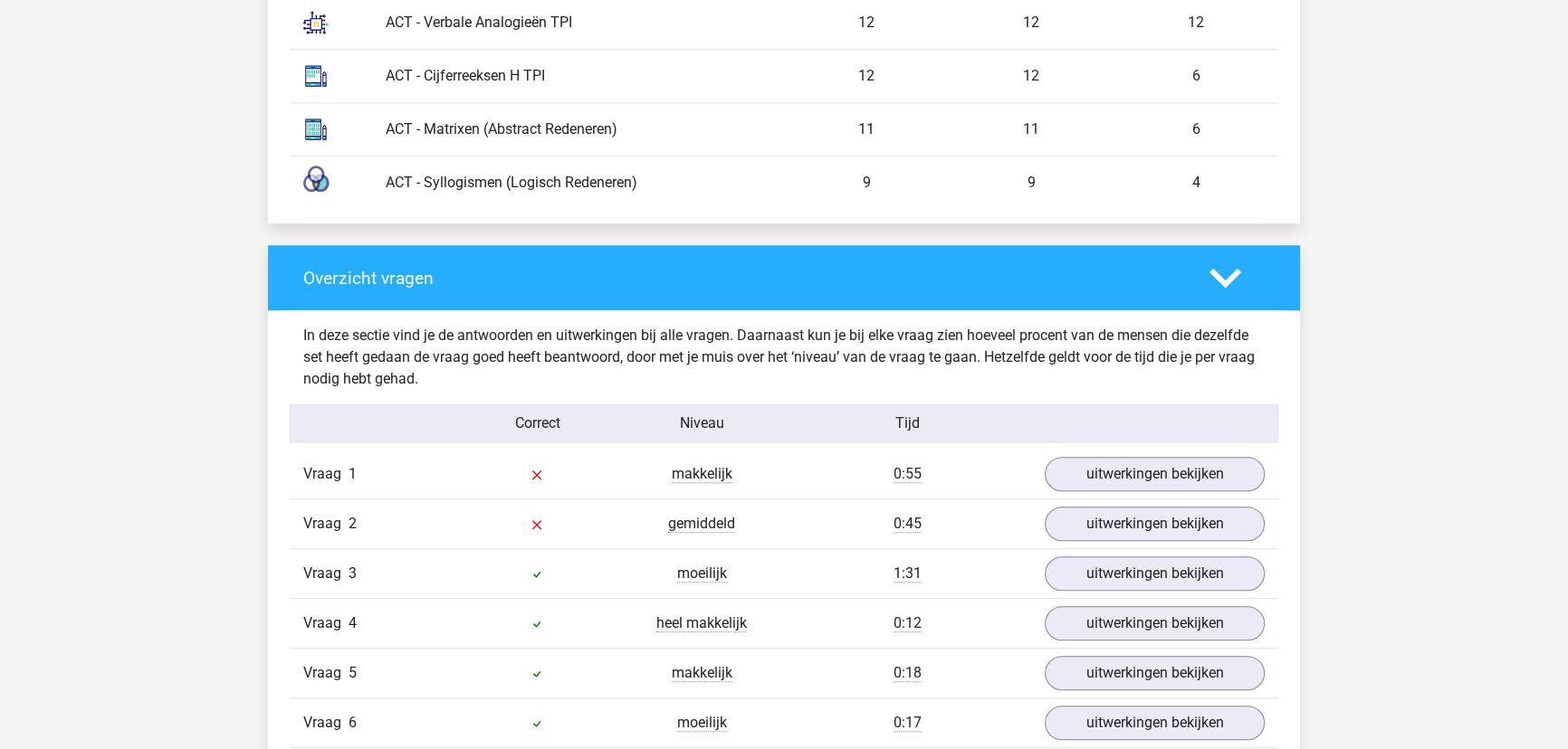
scroll to position [1727, 0]
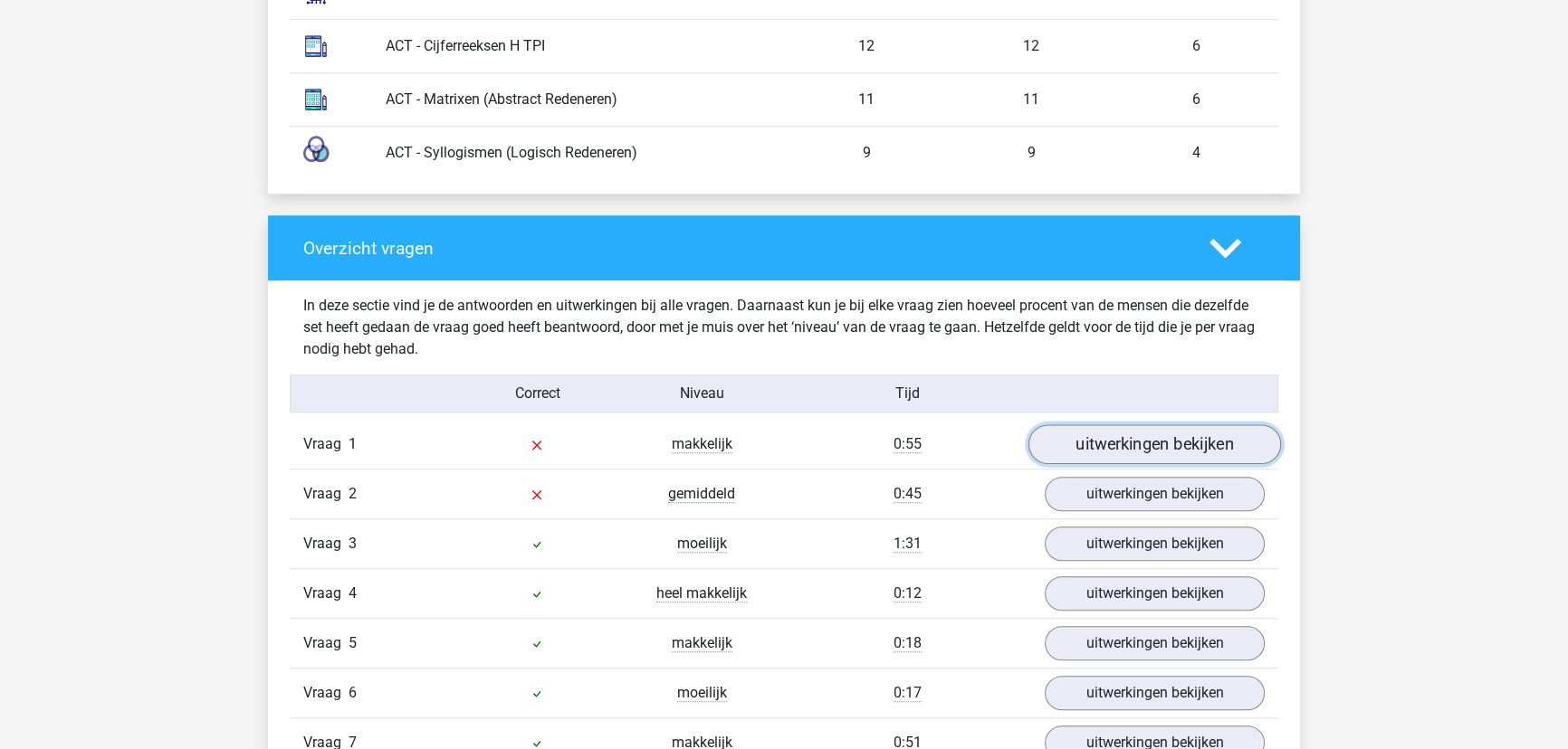
click at [1213, 443] on link "uitwerkingen bekijken" at bounding box center [1155, 444] width 253 height 40
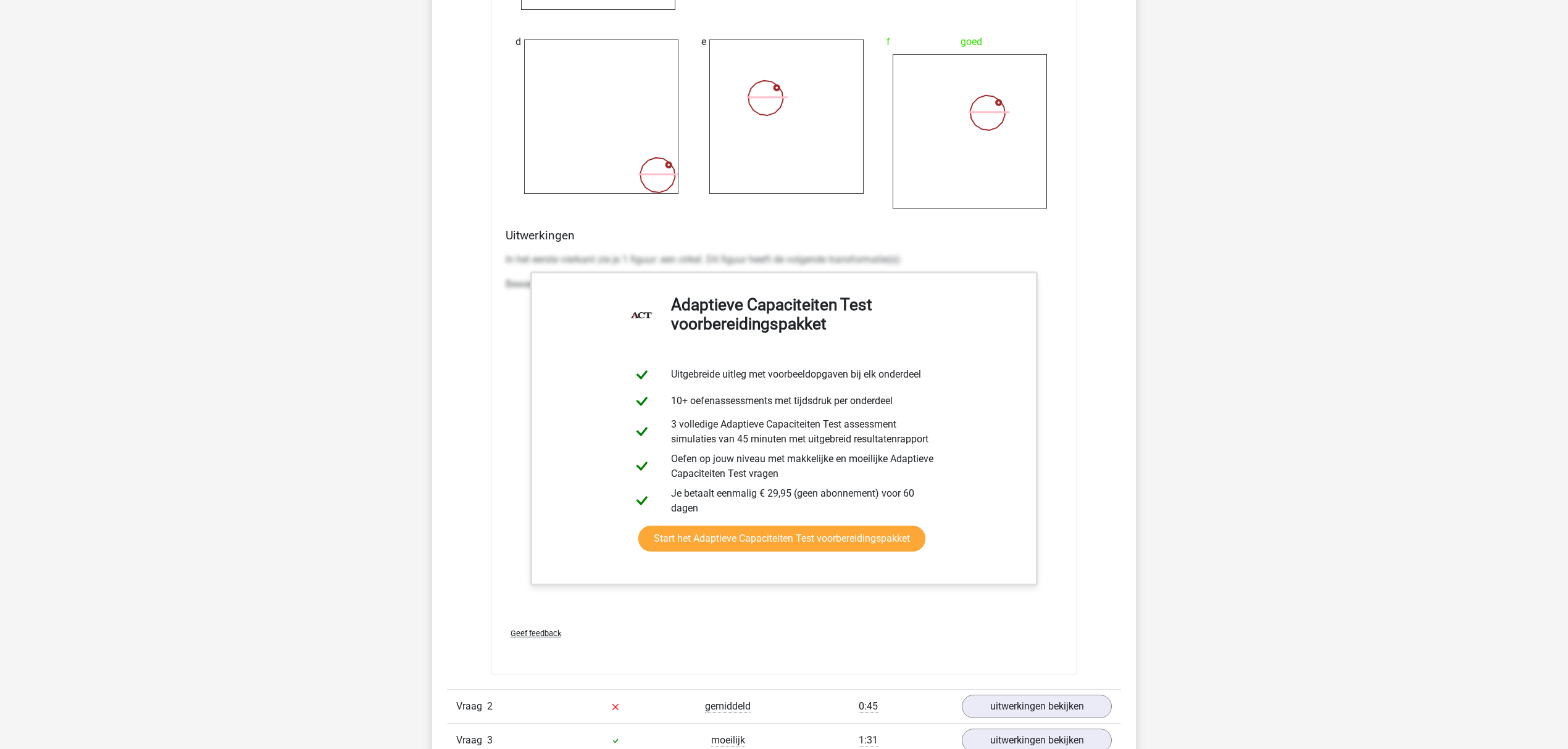
scroll to position [2124, 0]
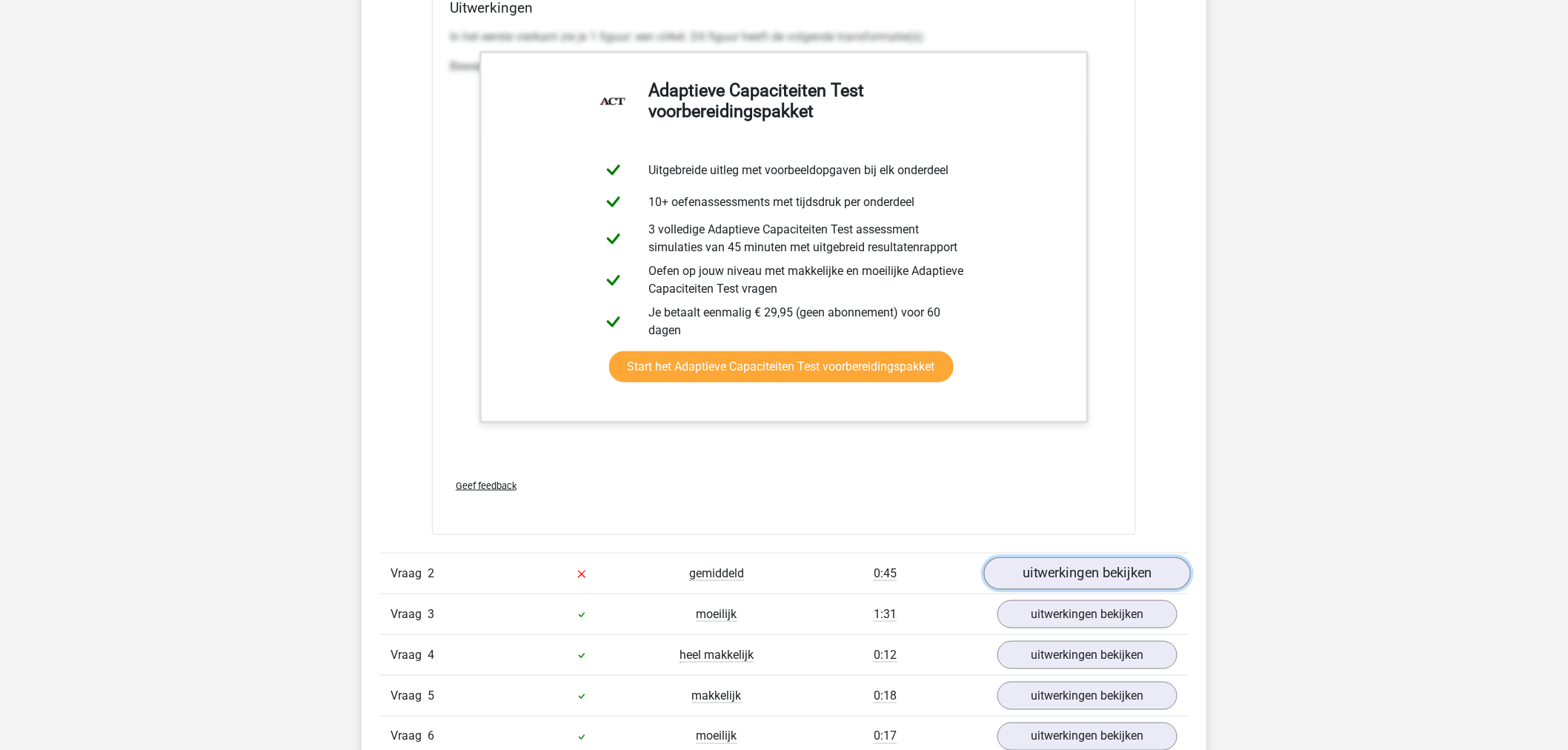
click at [1083, 576] on link "uitwerkingen bekijken" at bounding box center [1088, 573] width 207 height 33
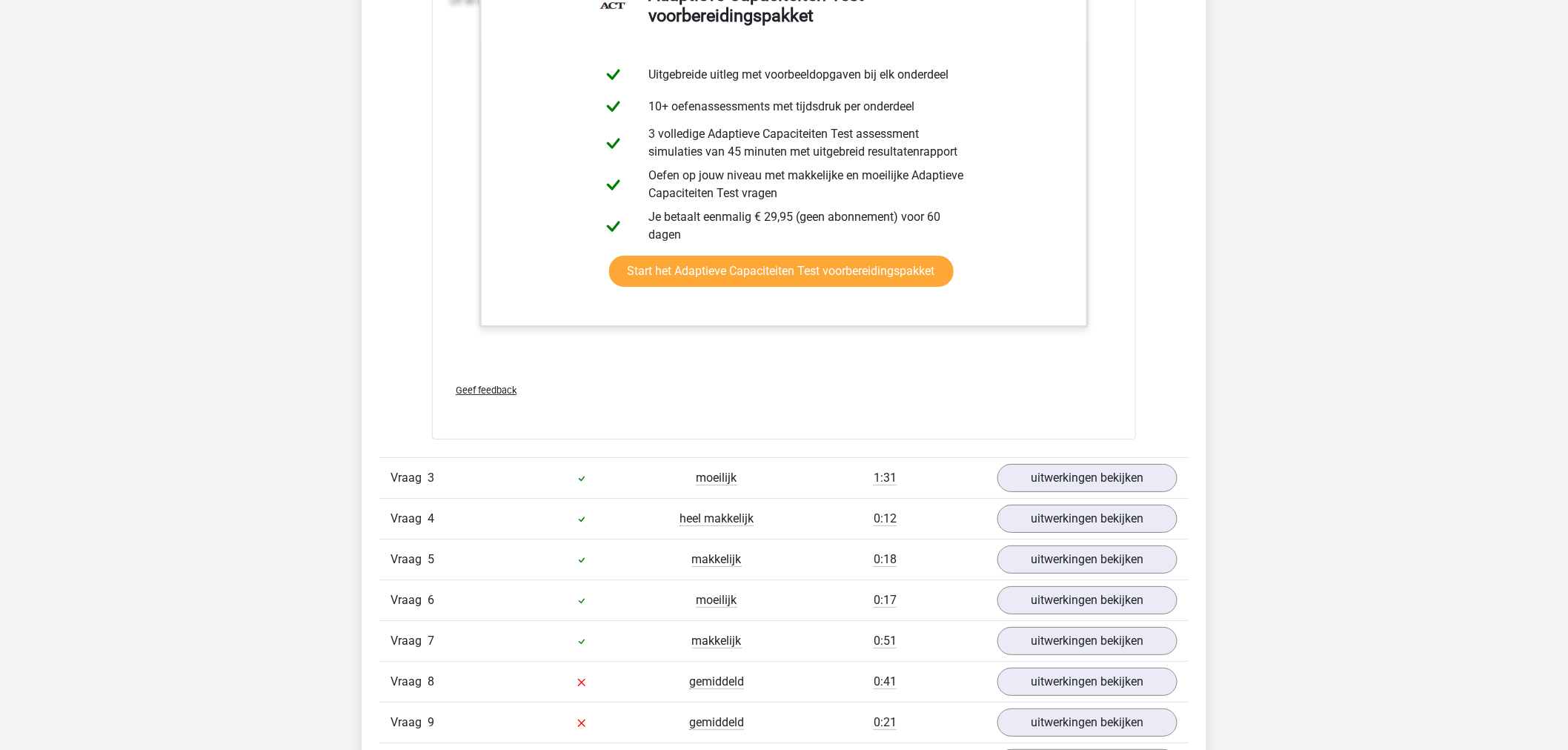
scroll to position [4620, 0]
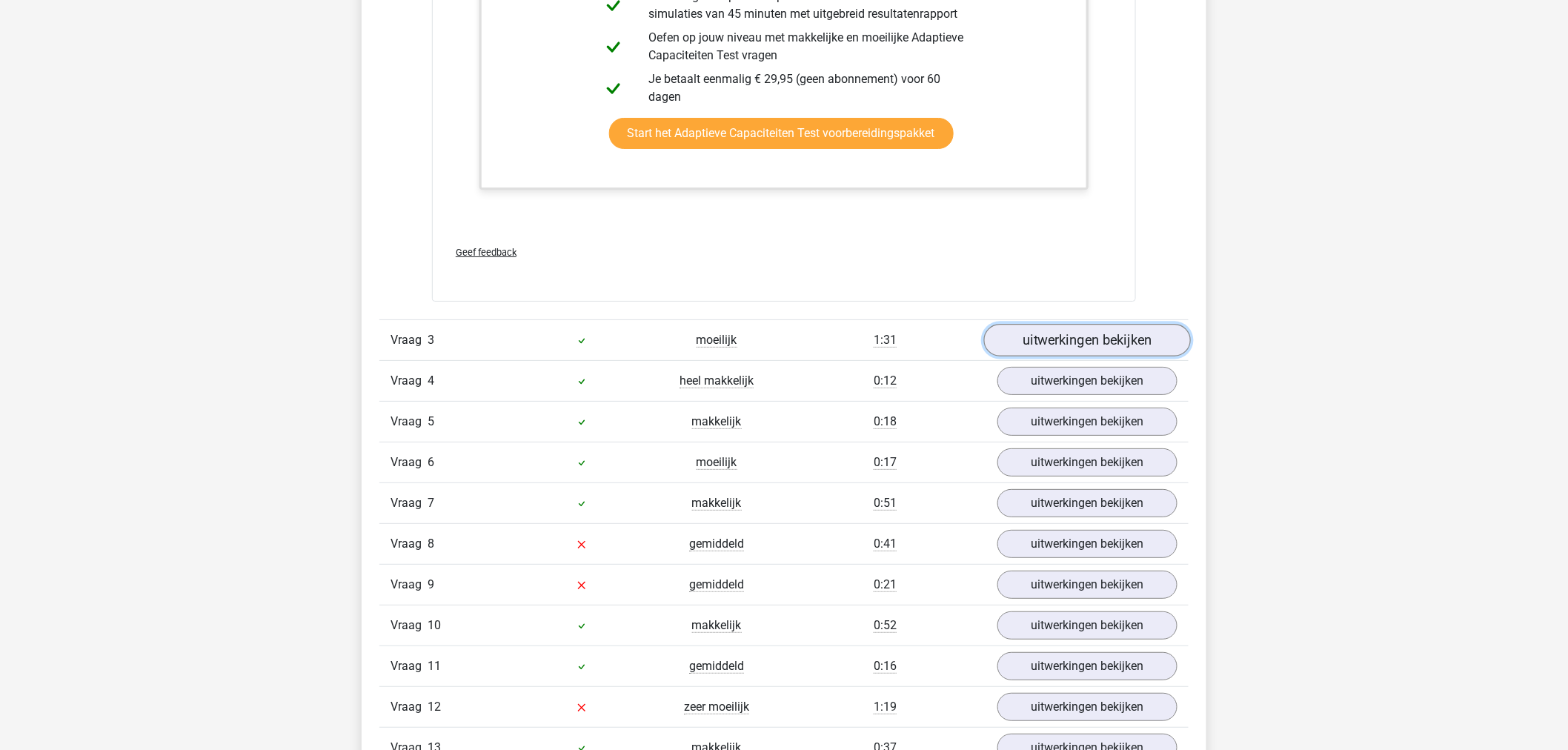
click at [1034, 343] on link "uitwerkingen bekijken" at bounding box center [1088, 340] width 207 height 33
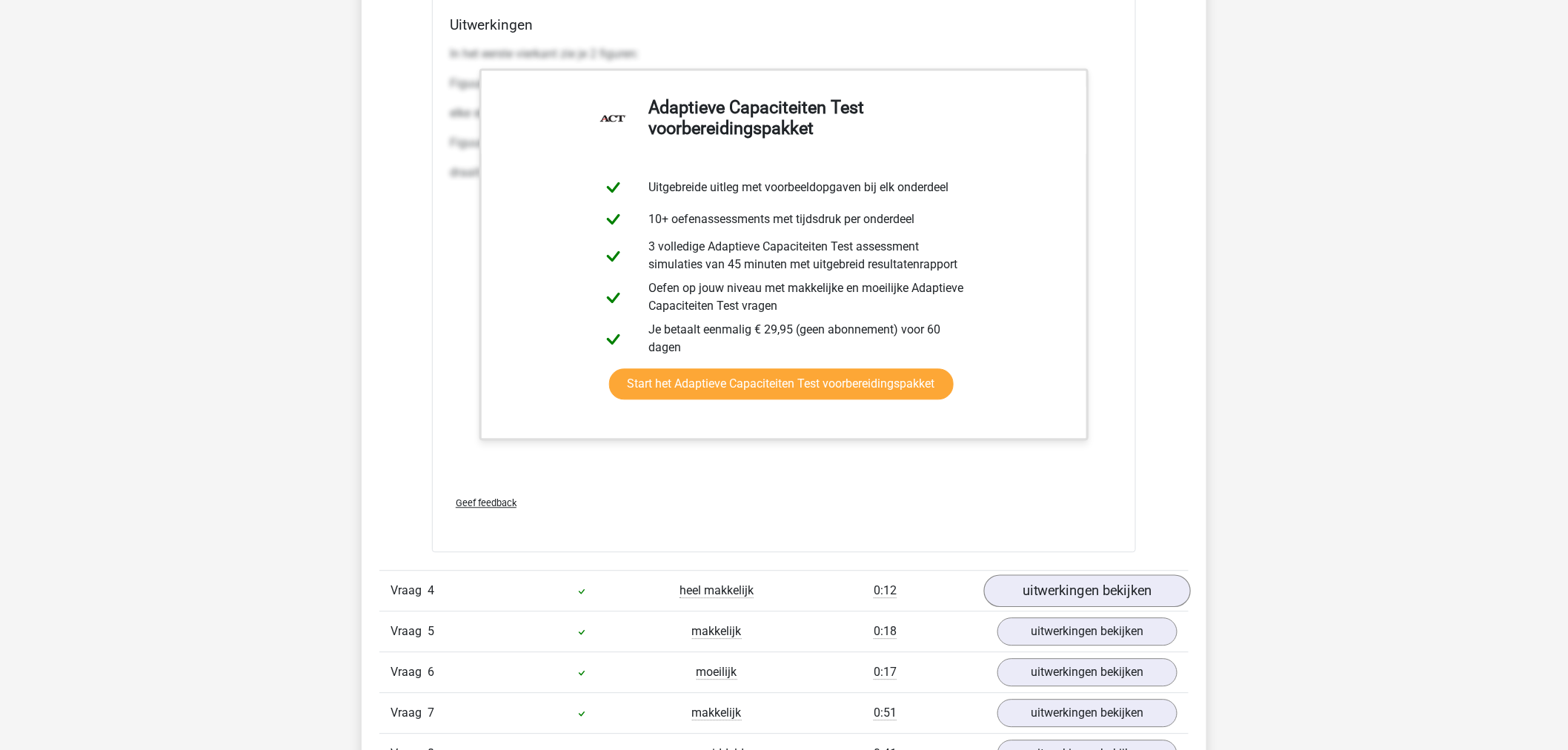
scroll to position [6020, 0]
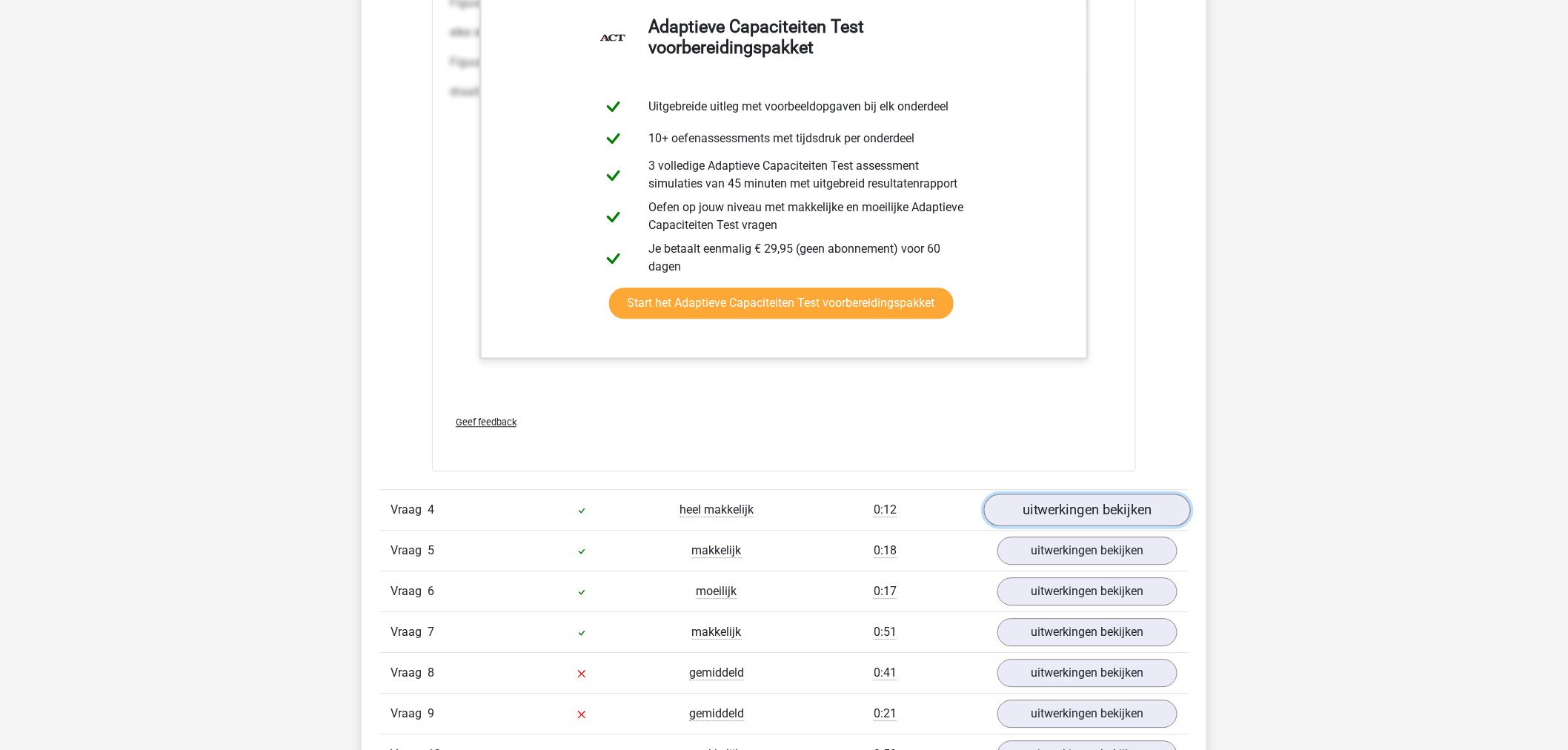
click at [1113, 499] on link "uitwerkingen bekijken" at bounding box center [1088, 510] width 207 height 33
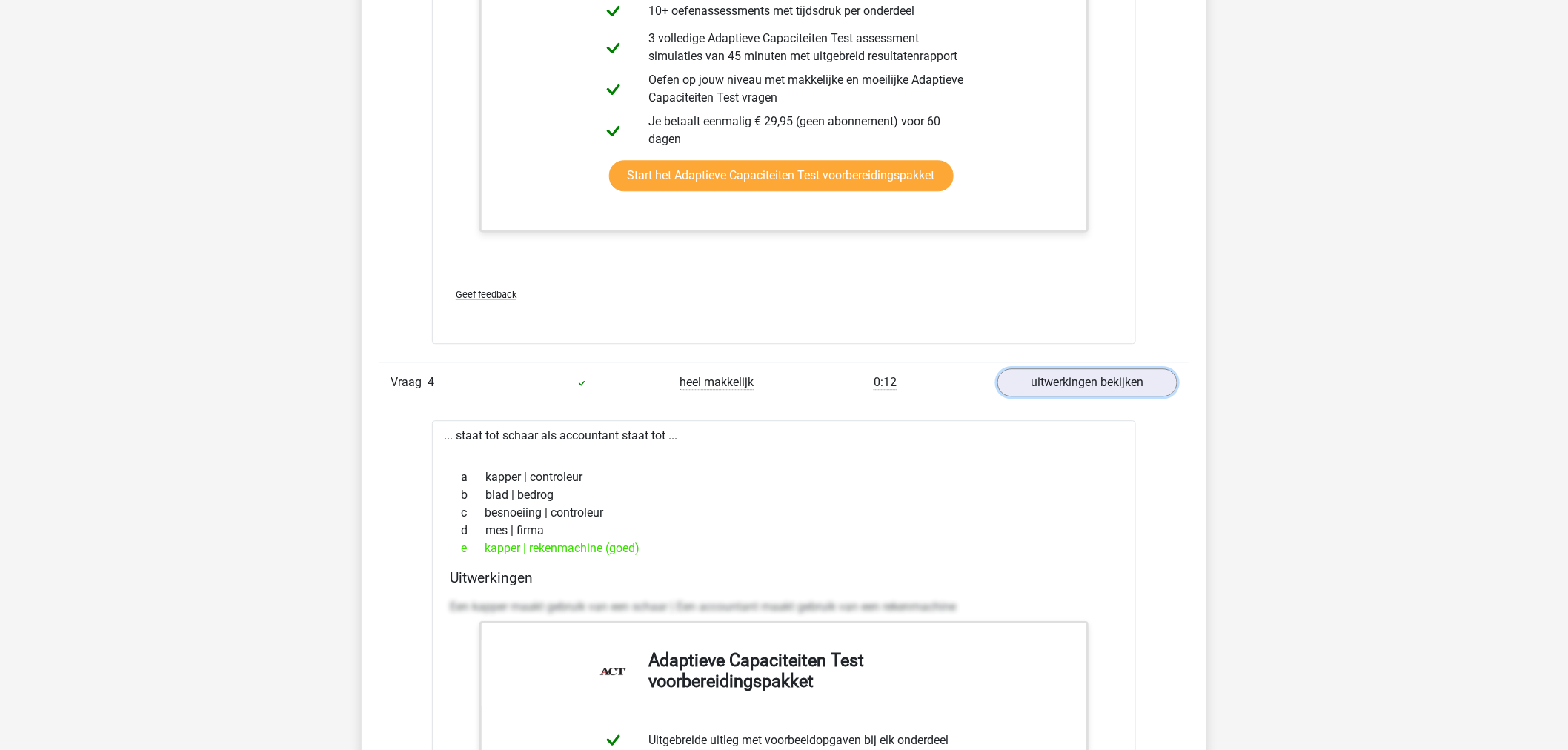
scroll to position [6185, 0]
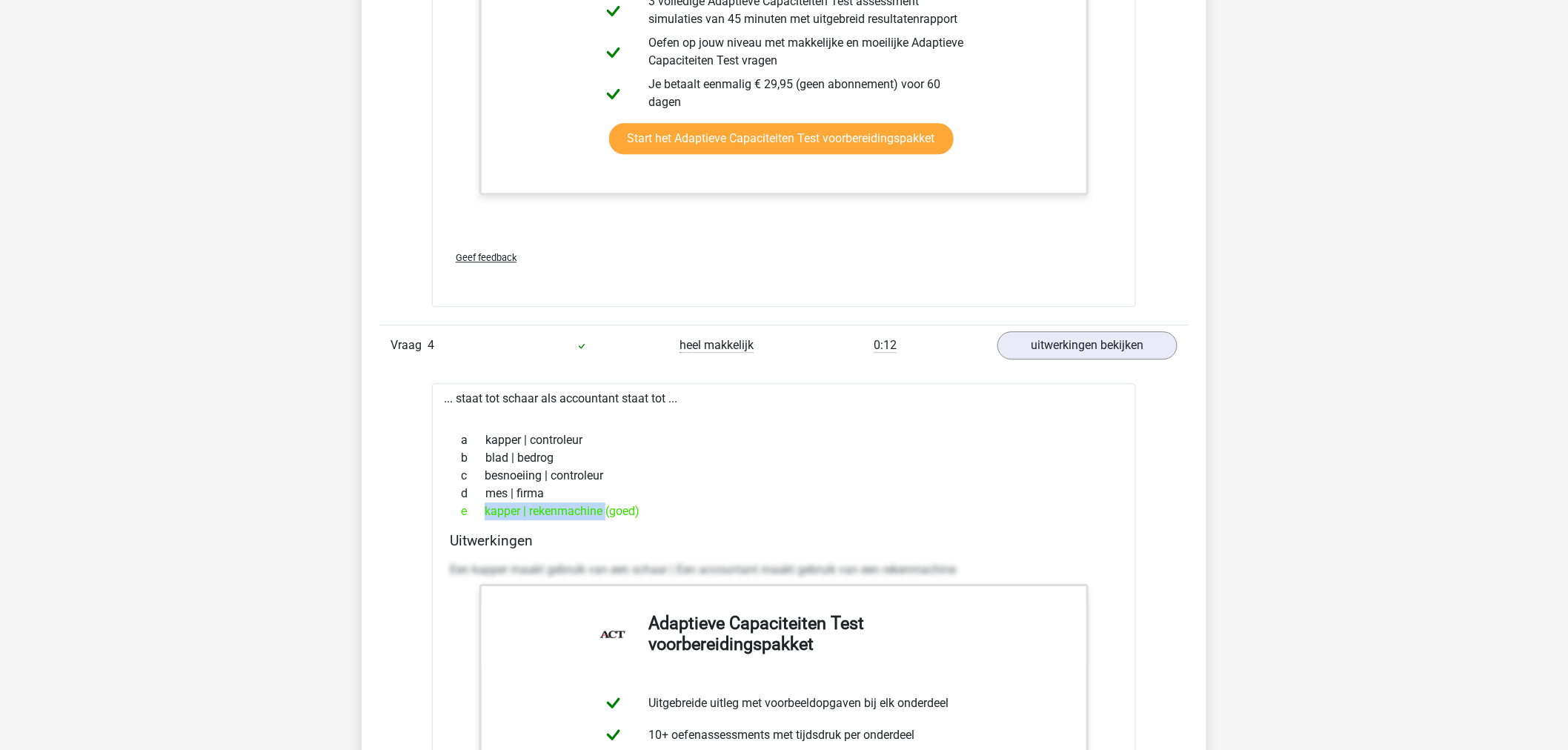
drag, startPoint x: 471, startPoint y: 512, endPoint x: 570, endPoint y: 512, distance: 99.0
click at [570, 512] on div "e kapper | rekenmachine (goed)" at bounding box center [784, 512] width 669 height 18
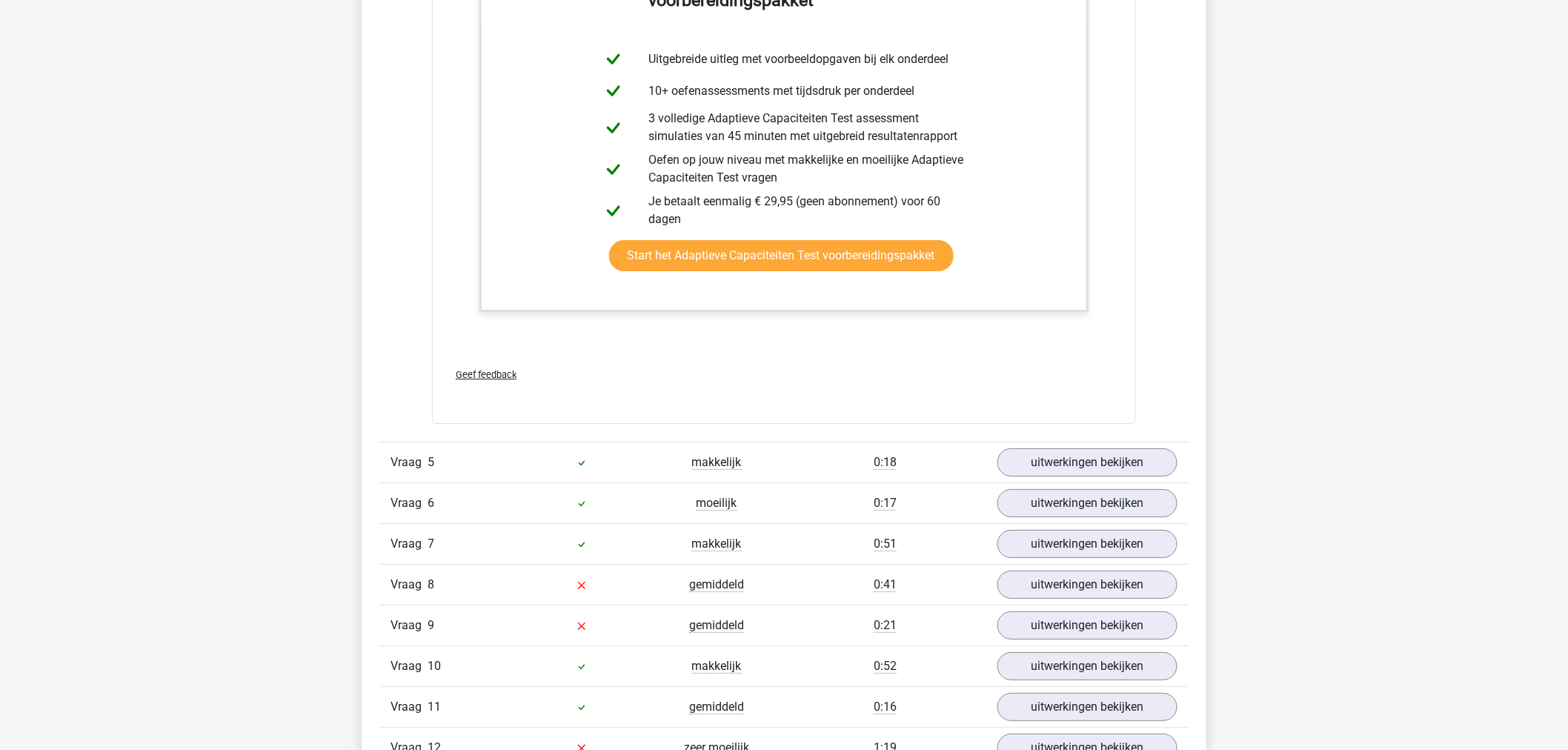
scroll to position [6843, 0]
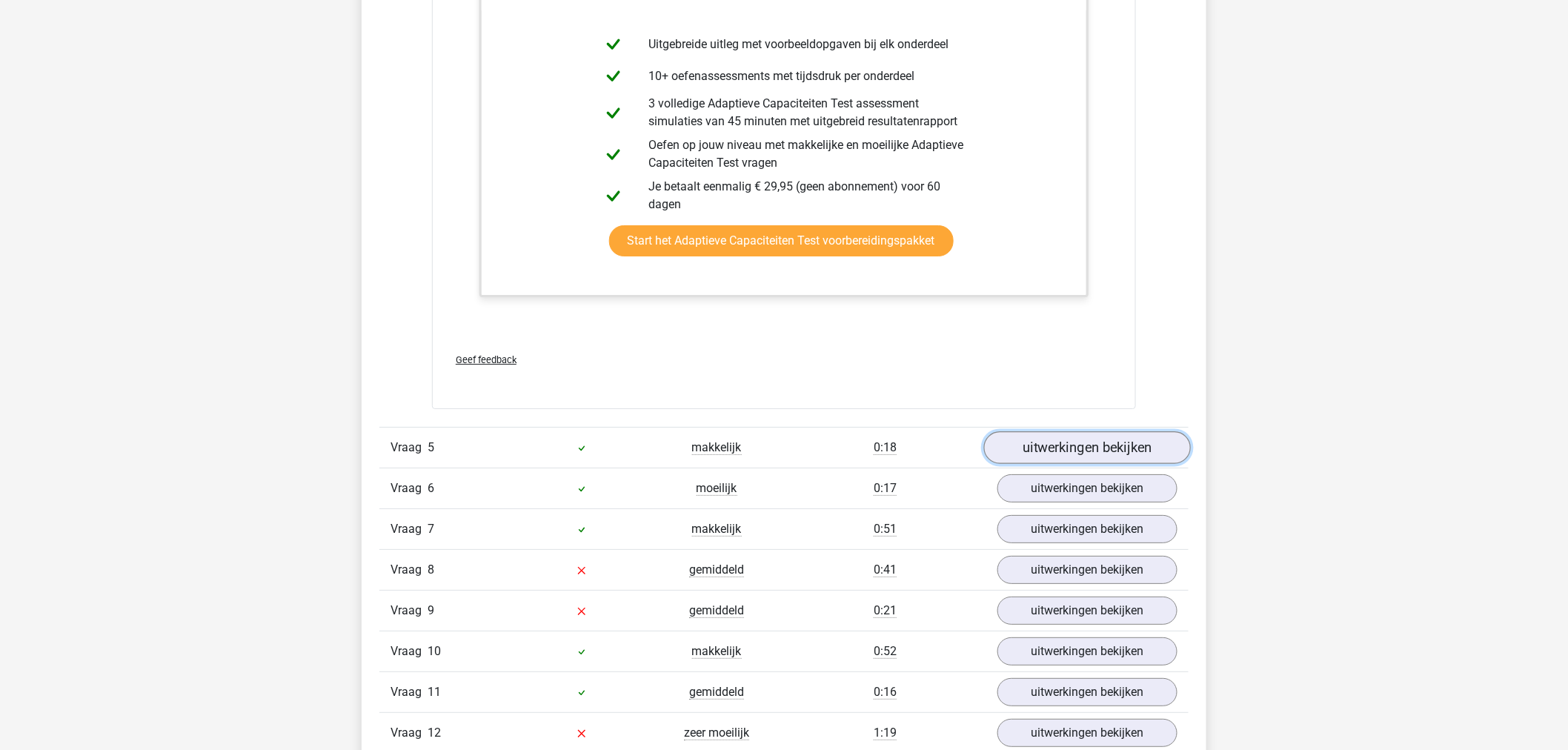
click at [1023, 442] on link "uitwerkingen bekijken" at bounding box center [1088, 448] width 207 height 33
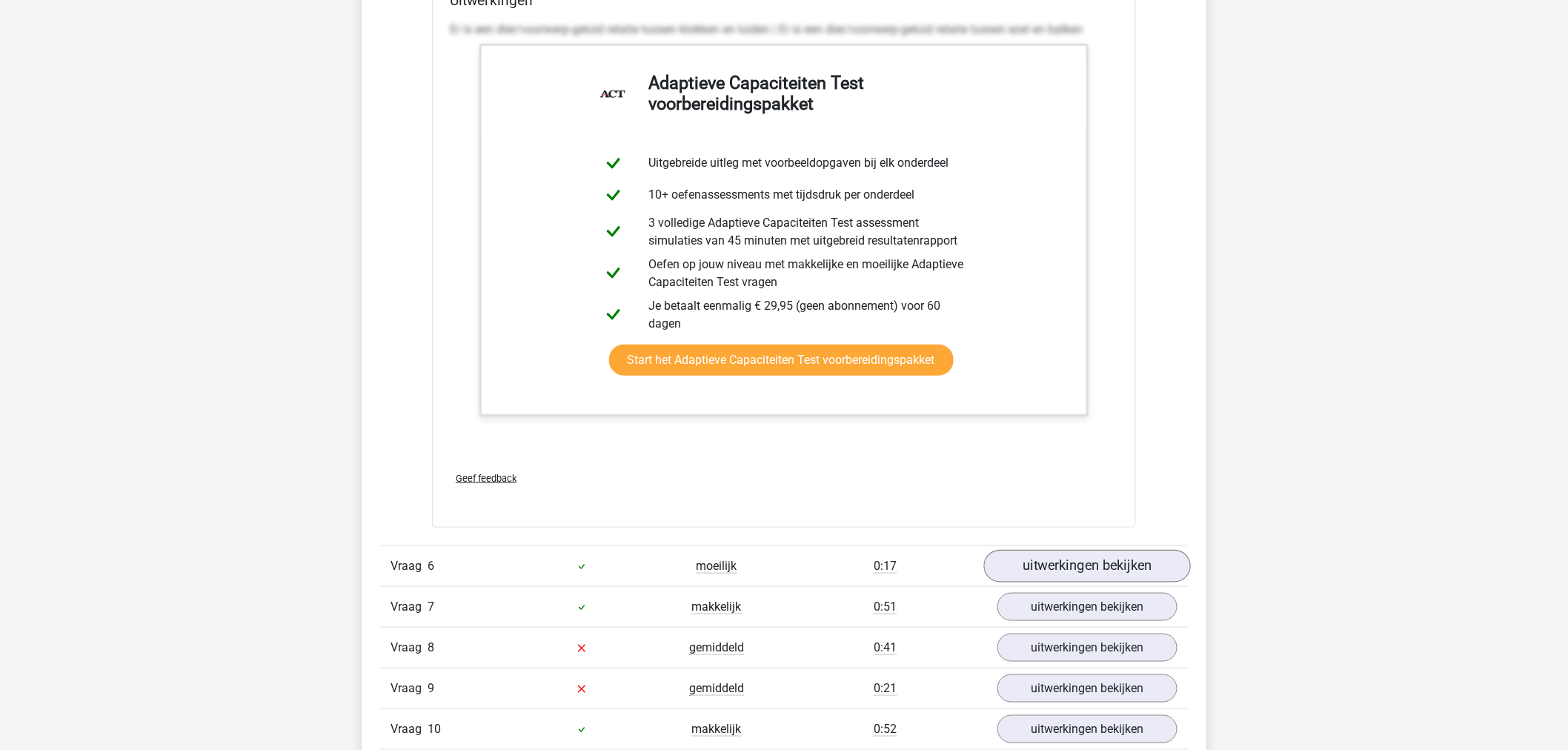
scroll to position [7585, 0]
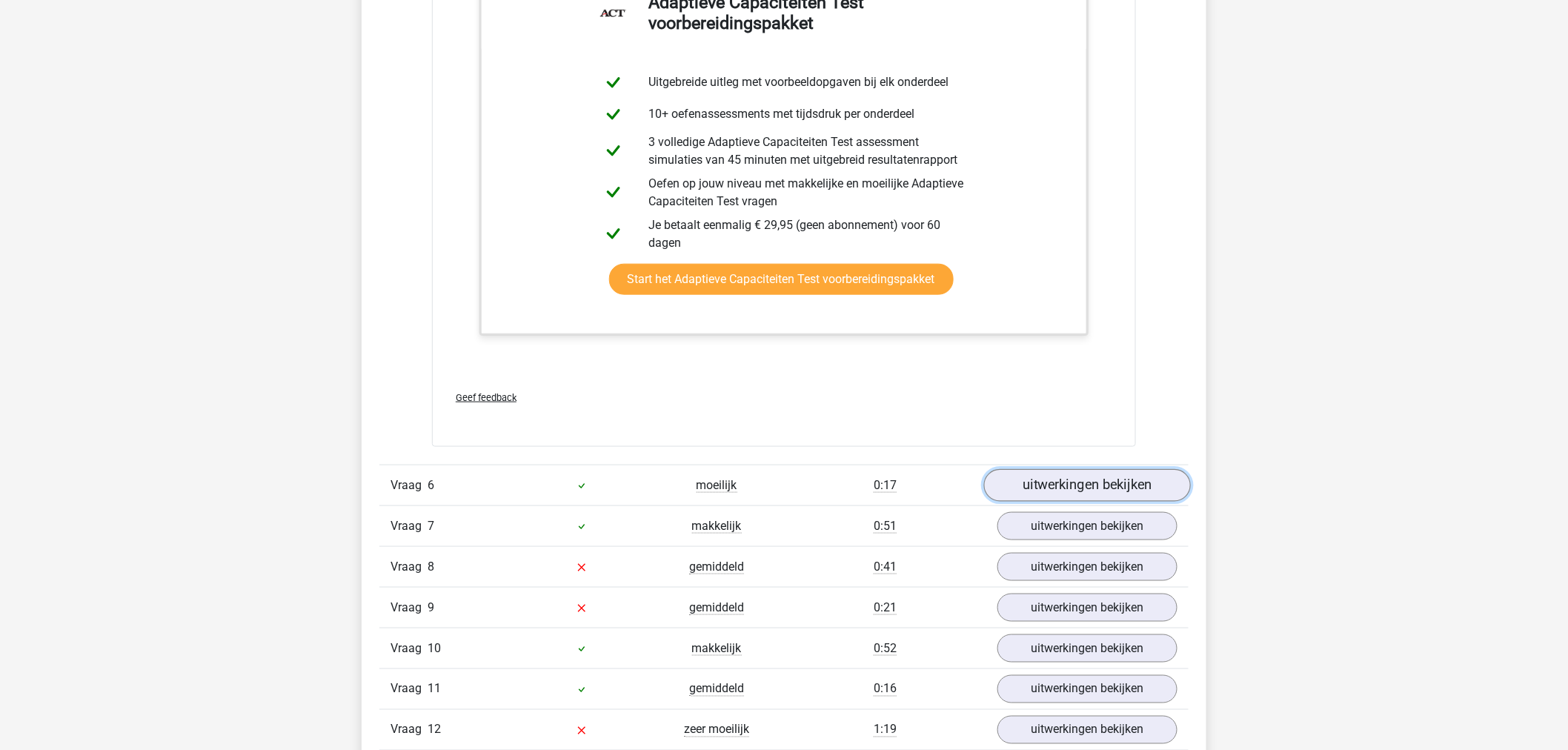
click at [1116, 485] on link "uitwerkingen bekijken" at bounding box center [1088, 486] width 207 height 33
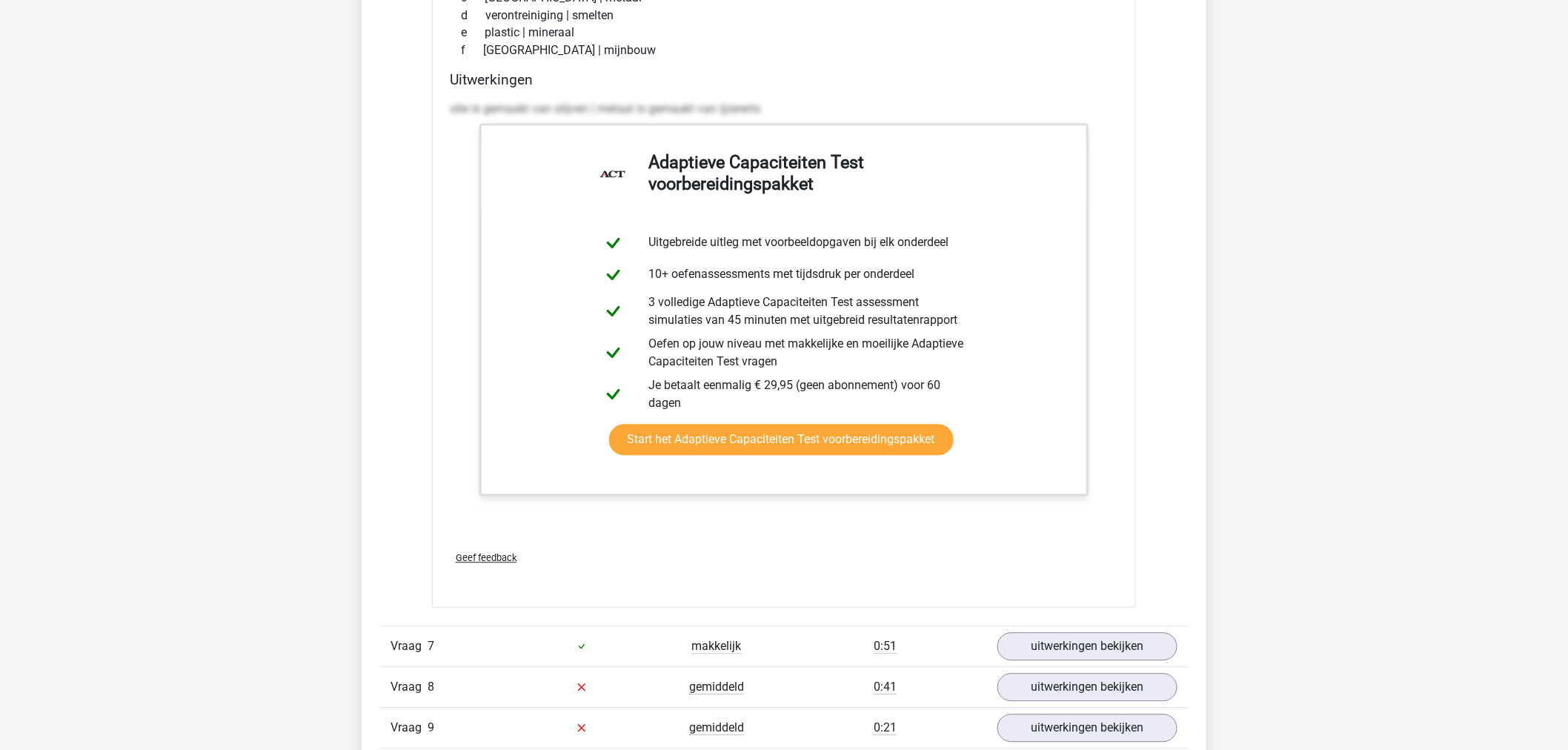
scroll to position [8243, 0]
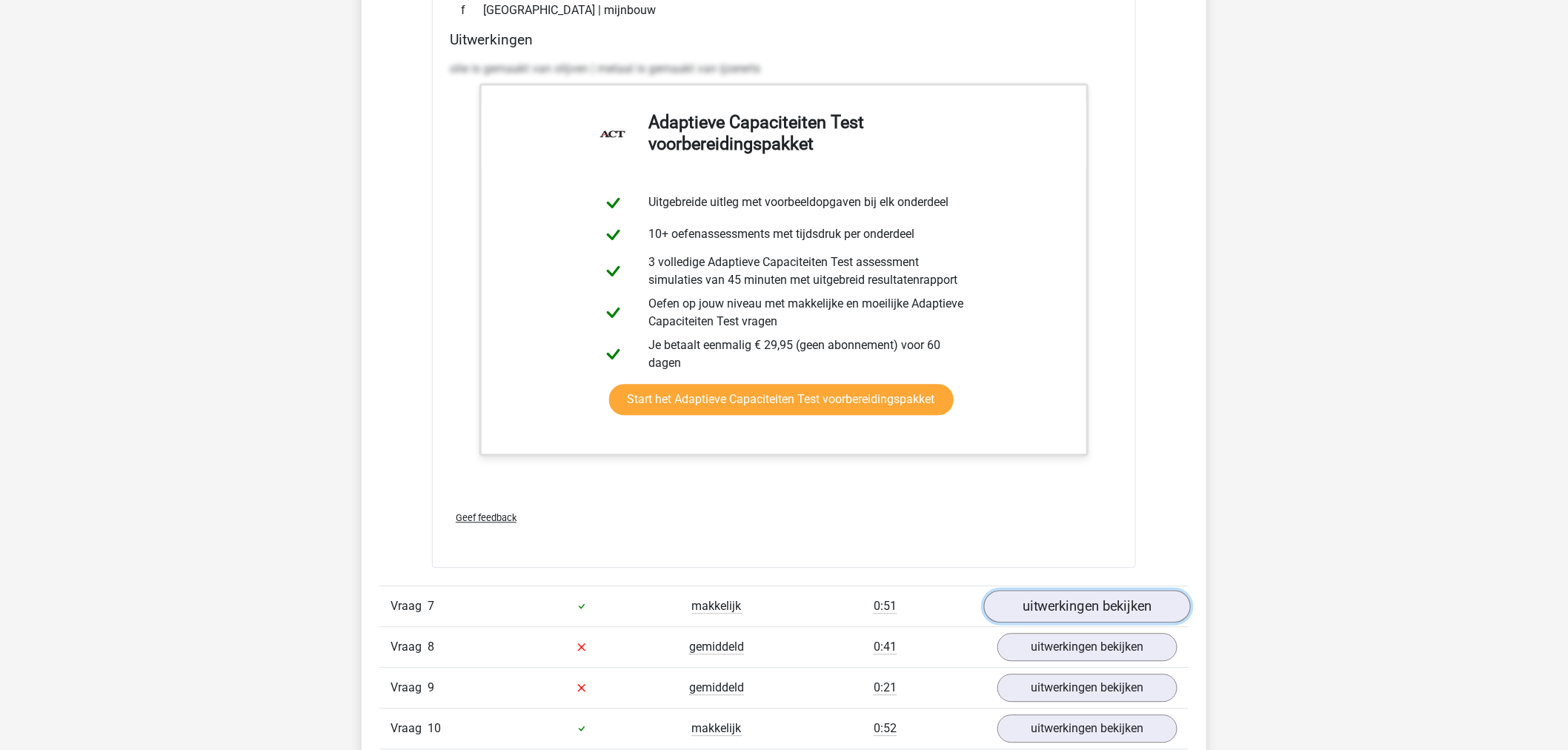
click at [1054, 604] on link "uitwerkingen bekijken" at bounding box center [1088, 606] width 207 height 33
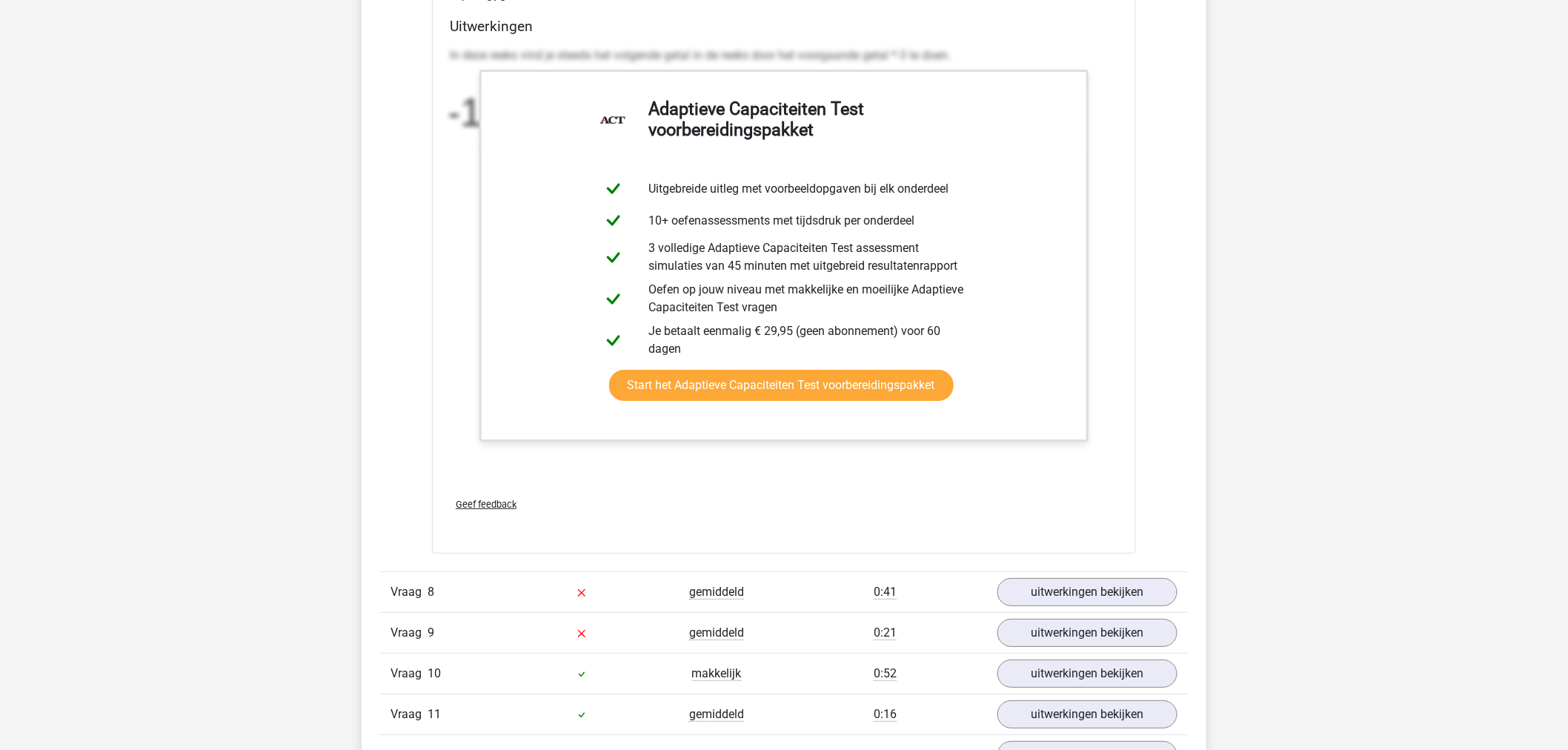
scroll to position [9232, 0]
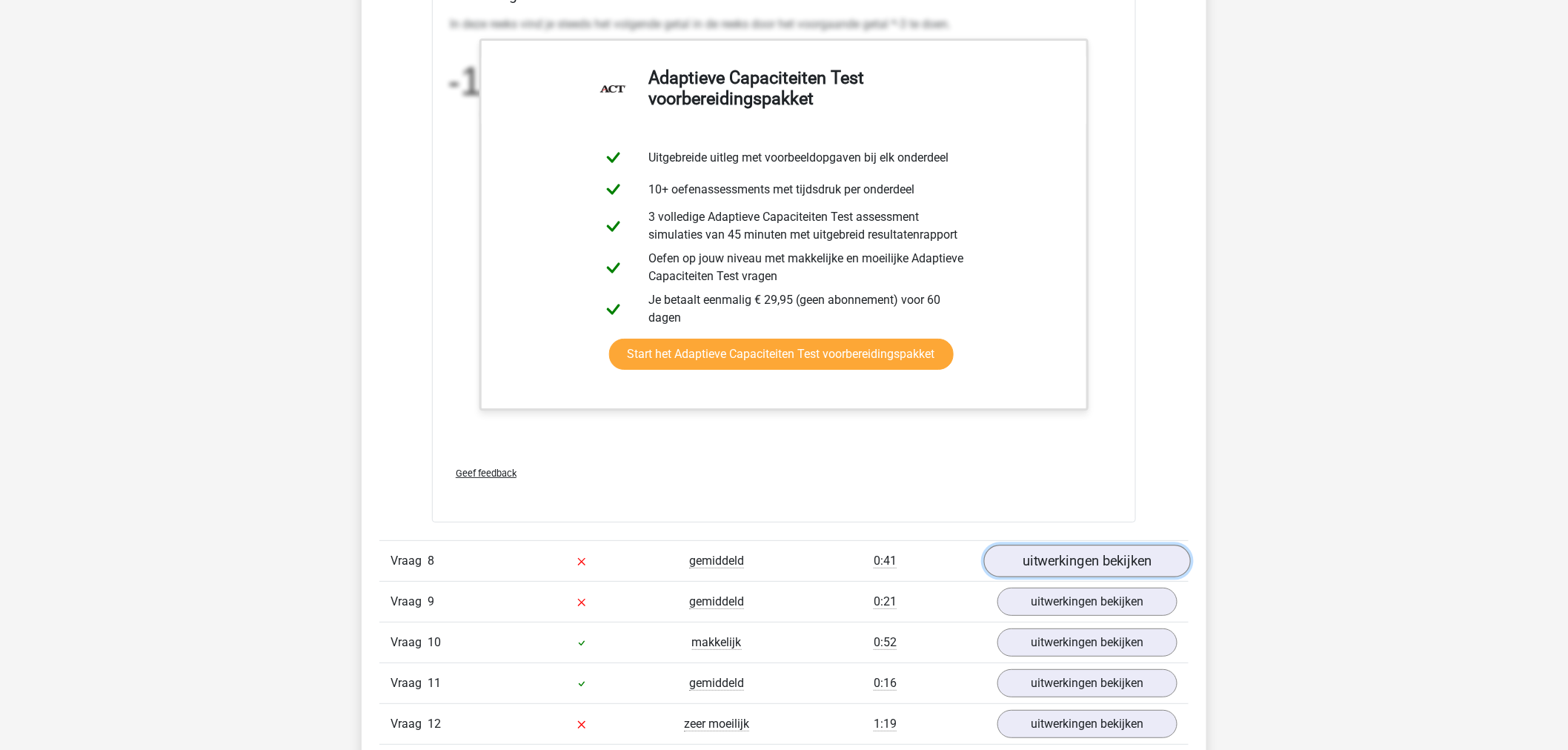
click at [1060, 562] on link "uitwerkingen bekijken" at bounding box center [1088, 562] width 207 height 33
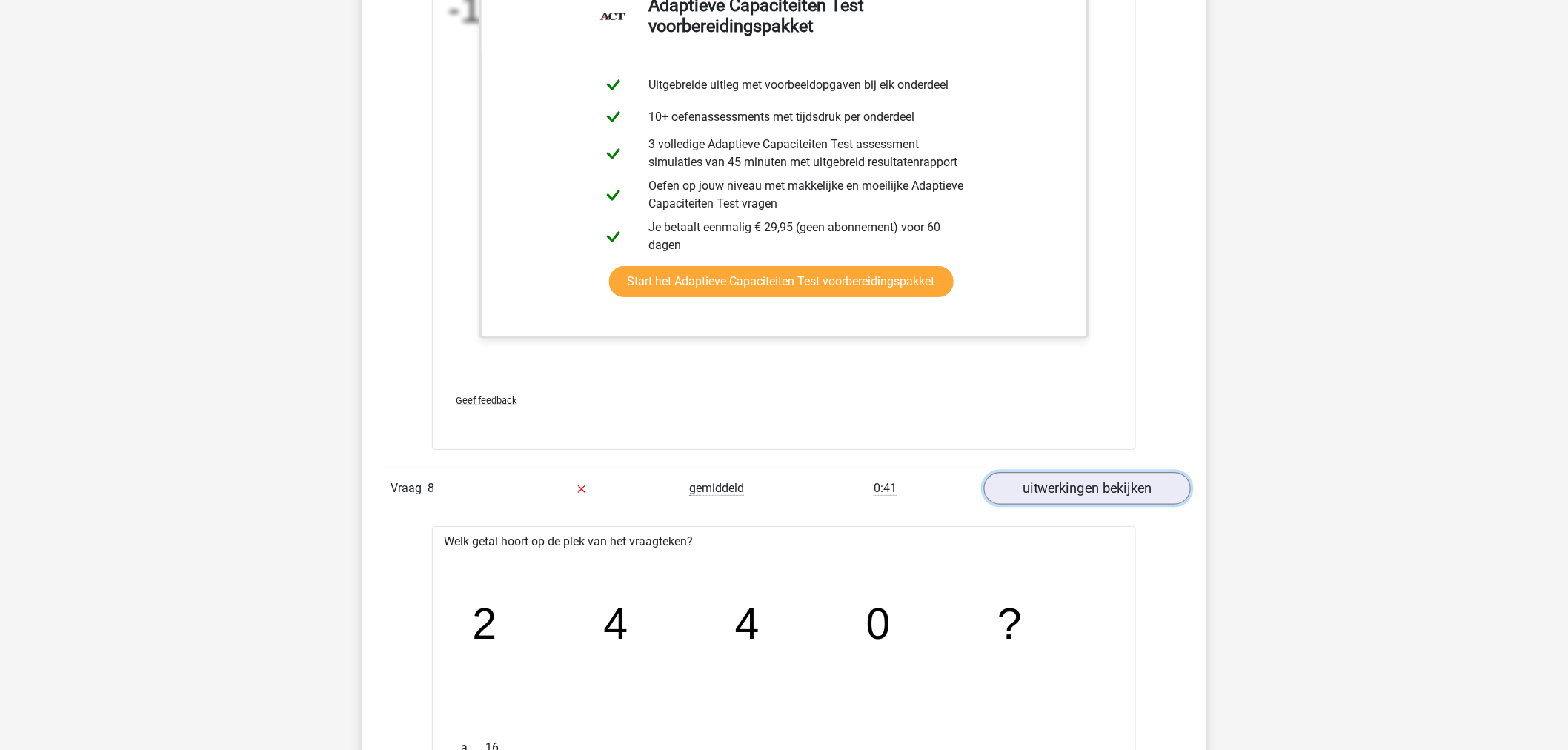
scroll to position [9561, 0]
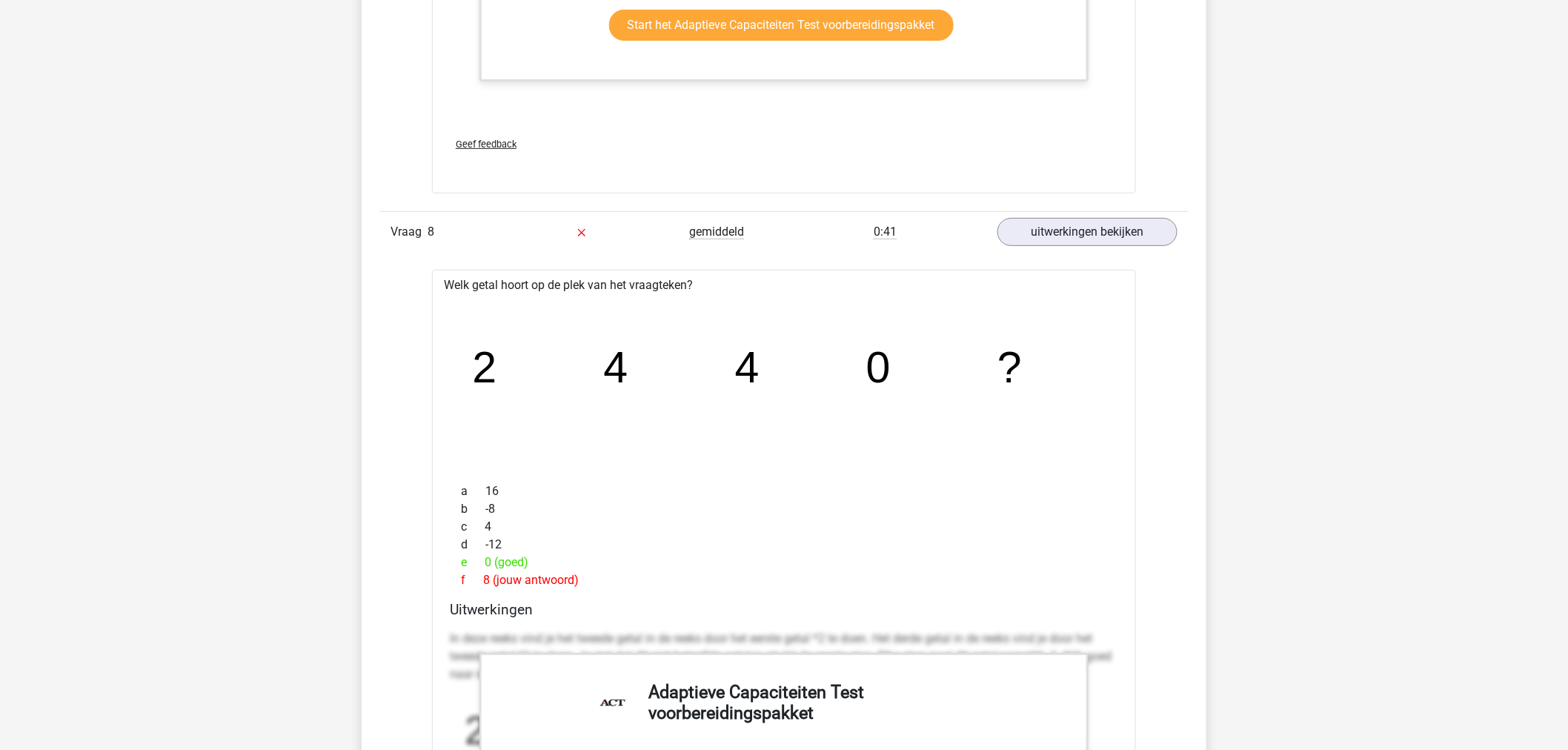
drag, startPoint x: 487, startPoint y: 560, endPoint x: 540, endPoint y: 560, distance: 53.0
click at [540, 560] on div "e 0 (goed)" at bounding box center [784, 562] width 669 height 18
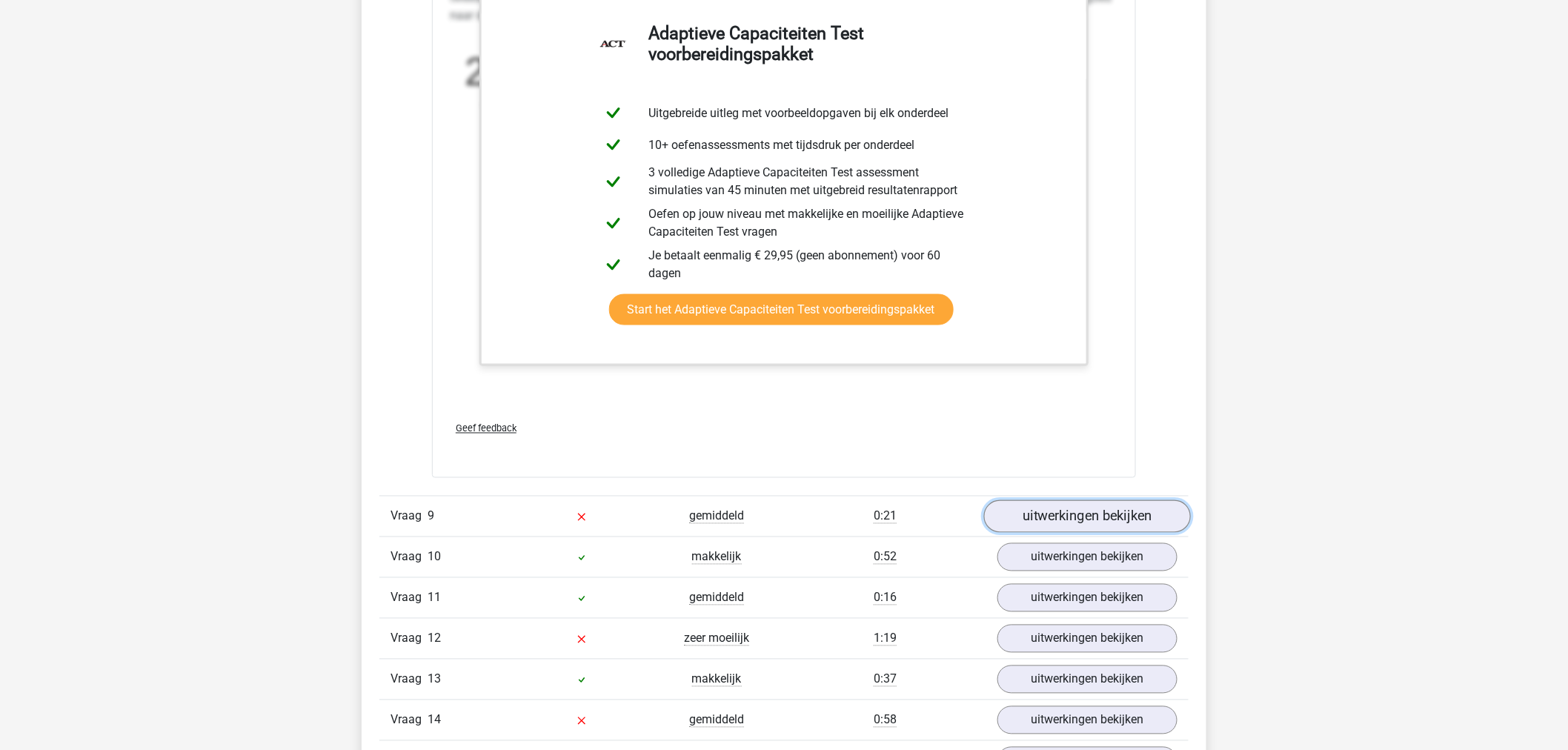
click at [1036, 516] on link "uitwerkingen bekijken" at bounding box center [1088, 517] width 207 height 33
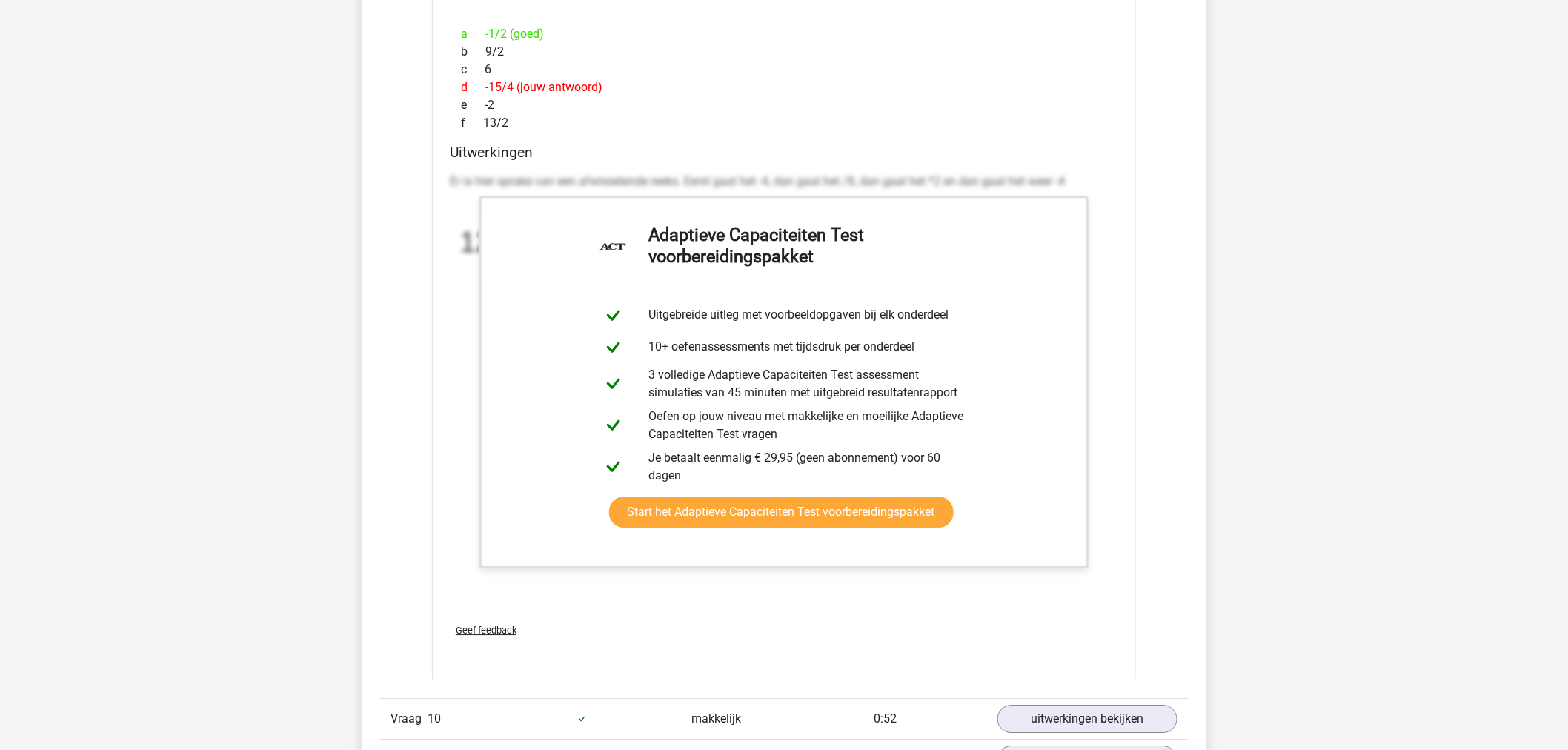
scroll to position [11208, 0]
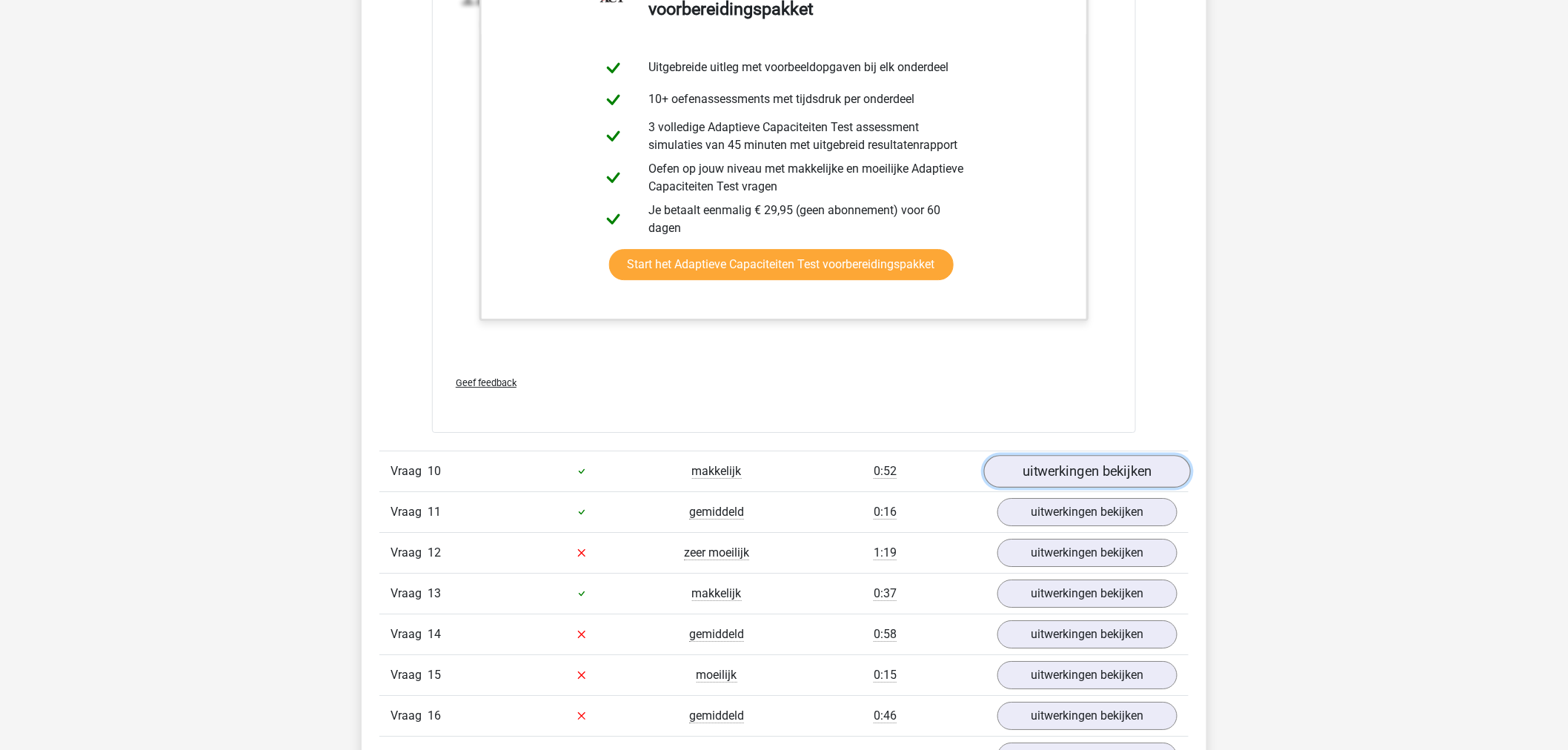
click at [1039, 463] on link "uitwerkingen bekijken" at bounding box center [1088, 471] width 207 height 33
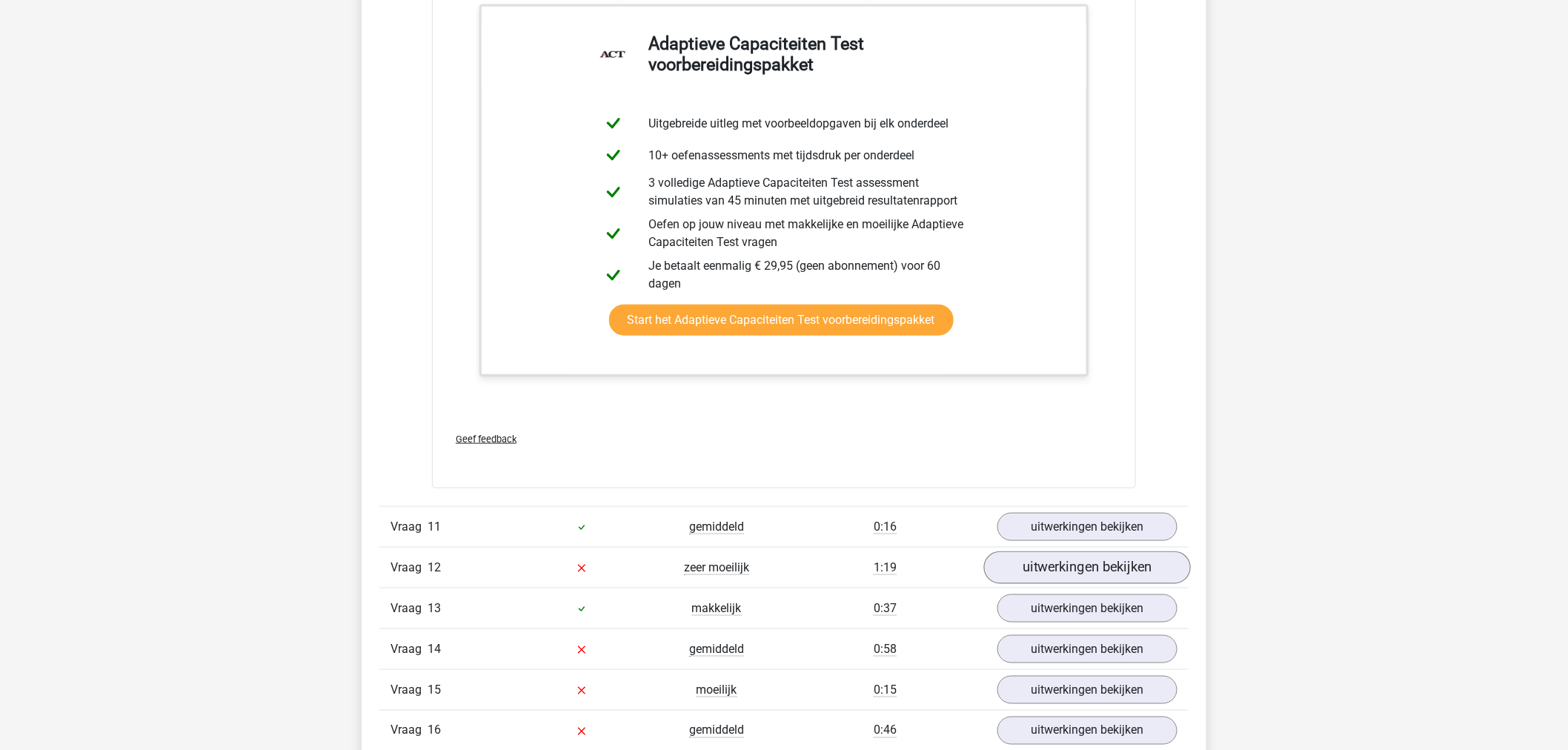
scroll to position [12279, 0]
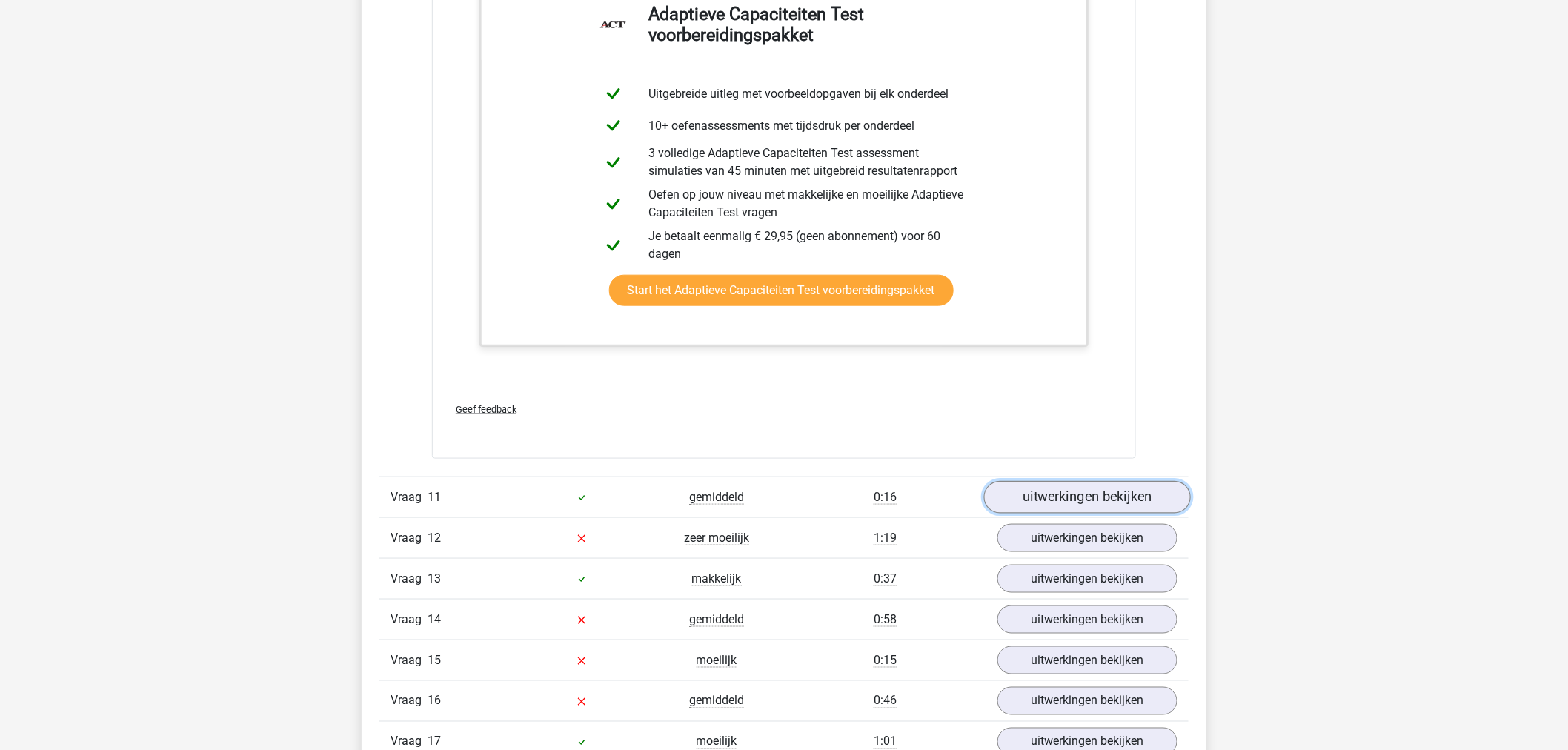
click at [1053, 502] on link "uitwerkingen bekijken" at bounding box center [1088, 498] width 207 height 33
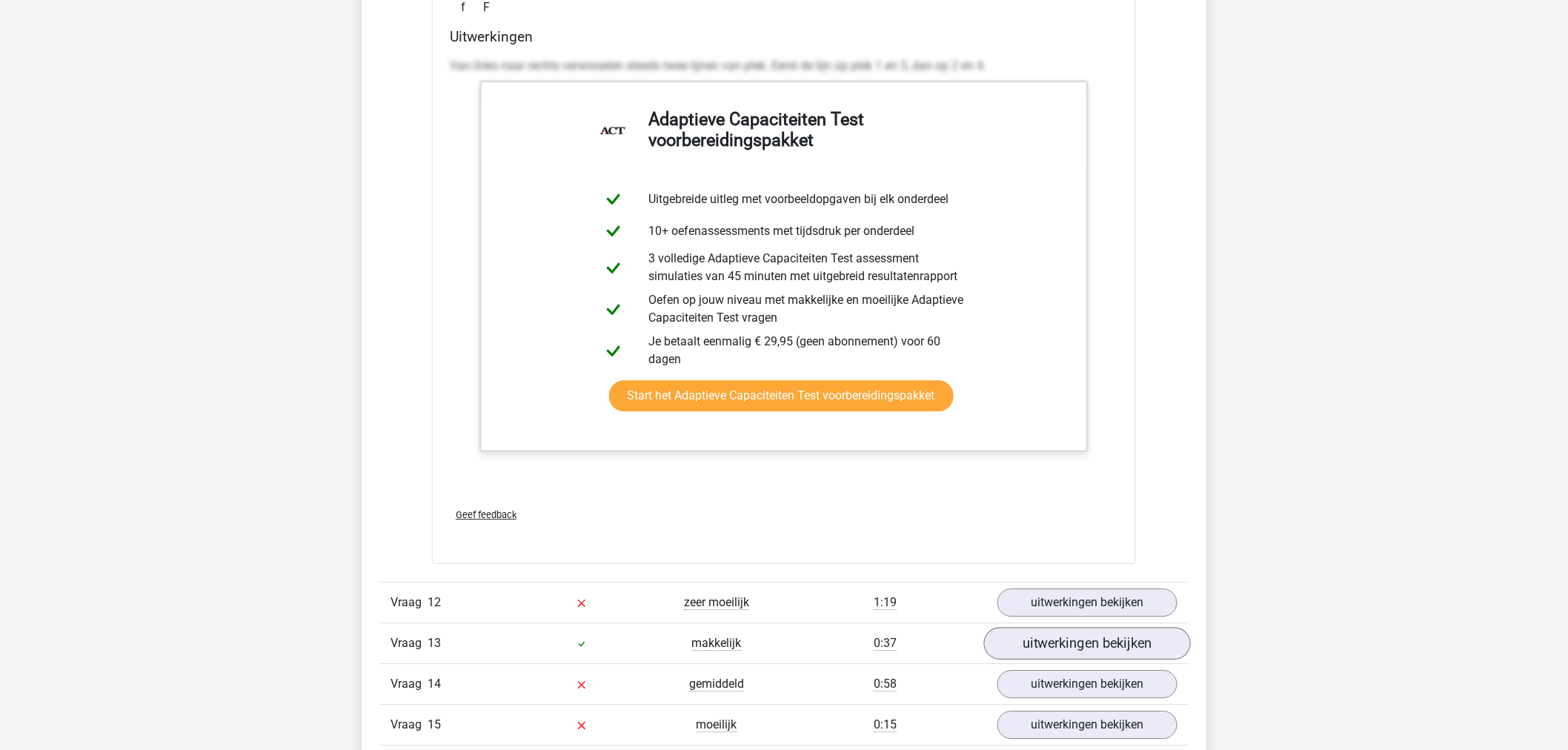
scroll to position [13350, 0]
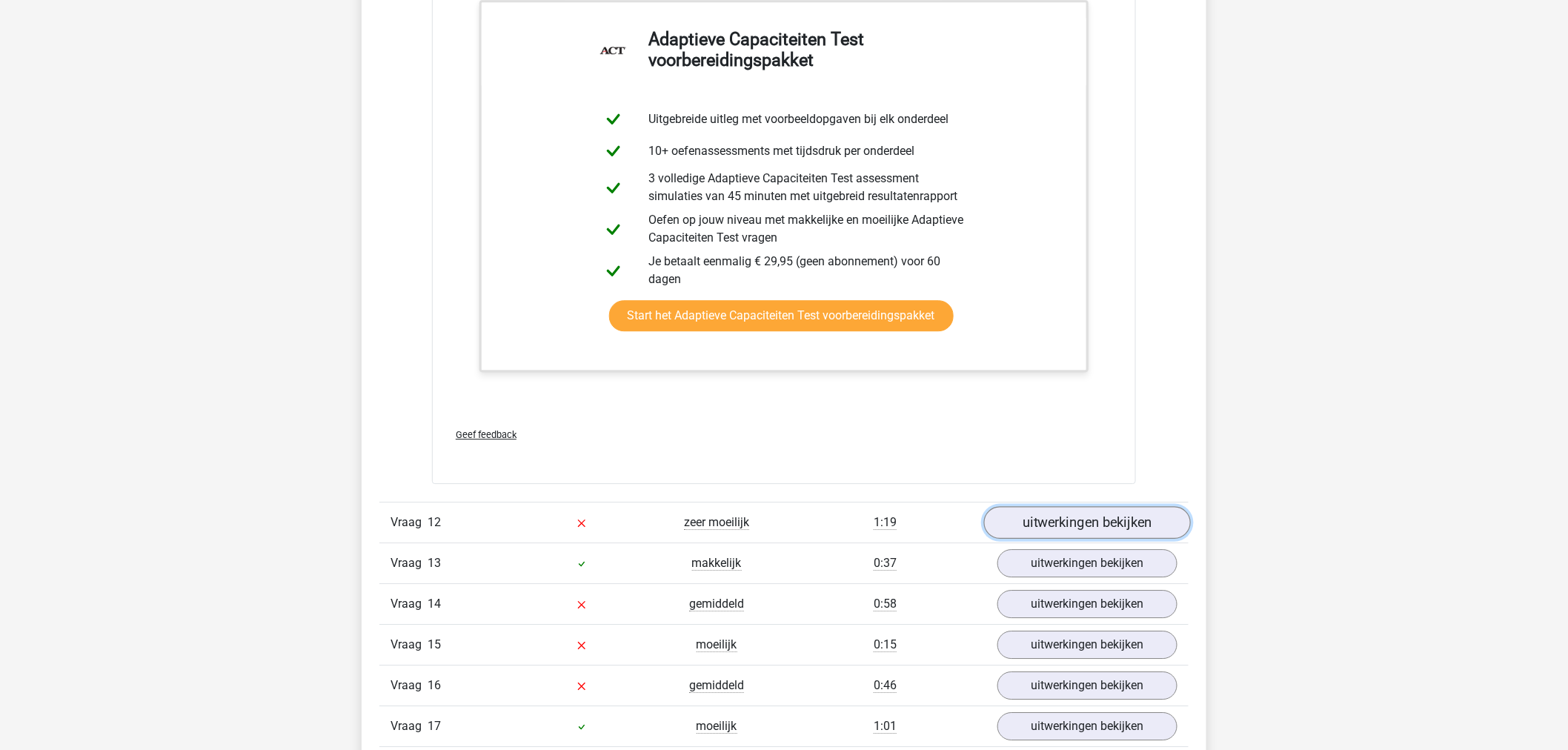
click at [1080, 518] on link "uitwerkingen bekijken" at bounding box center [1088, 523] width 207 height 33
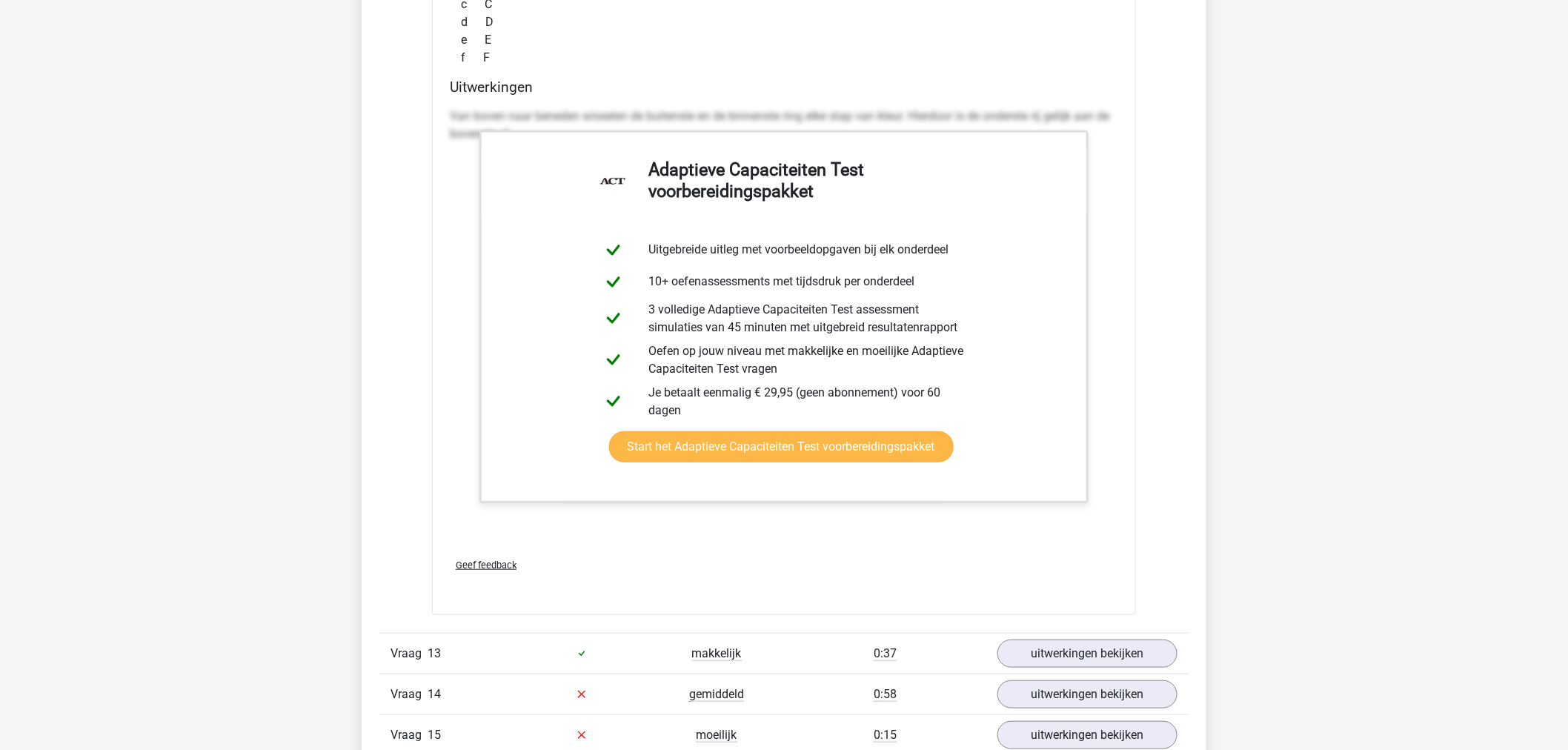
scroll to position [14421, 0]
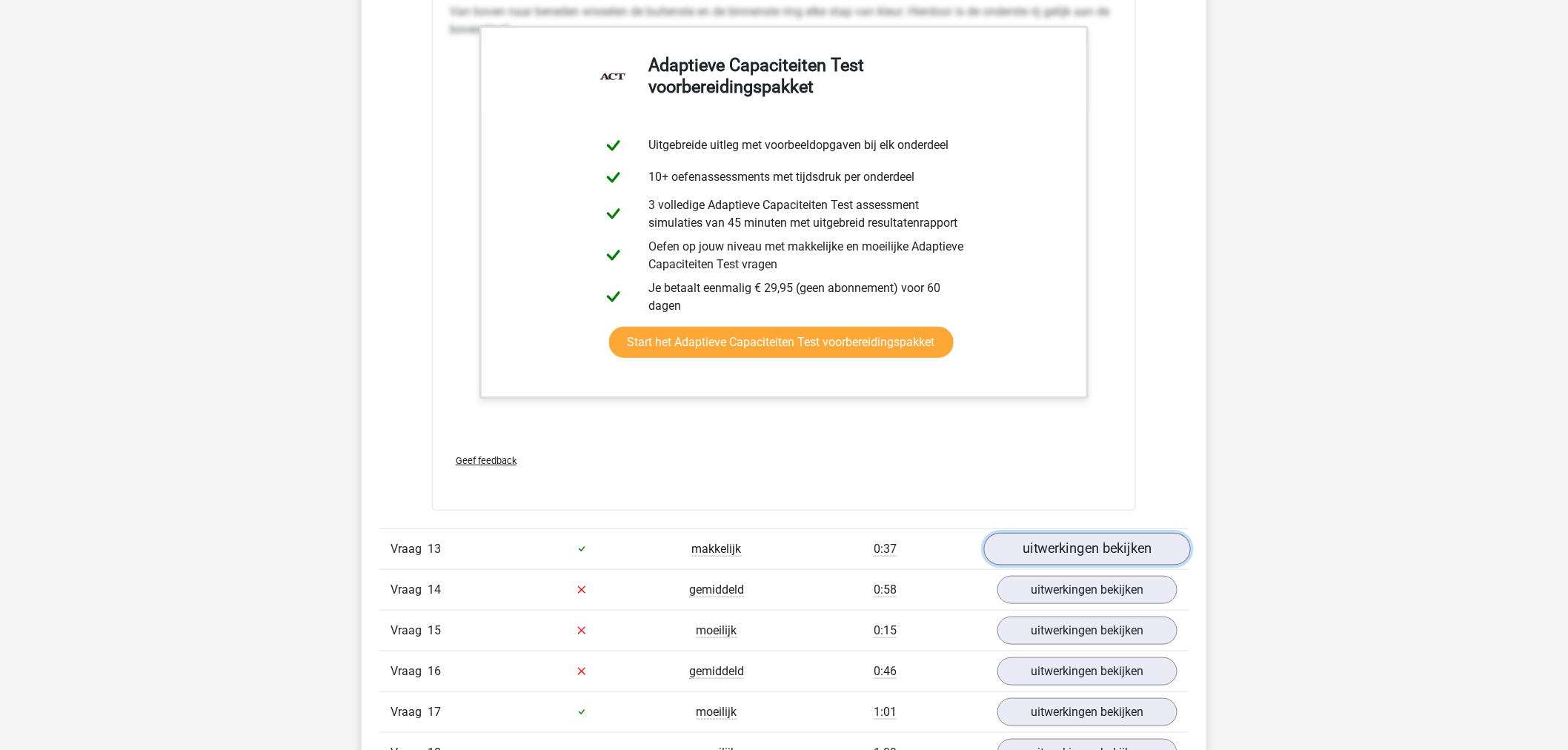
click at [1097, 551] on link "uitwerkingen bekijken" at bounding box center [1088, 550] width 207 height 33
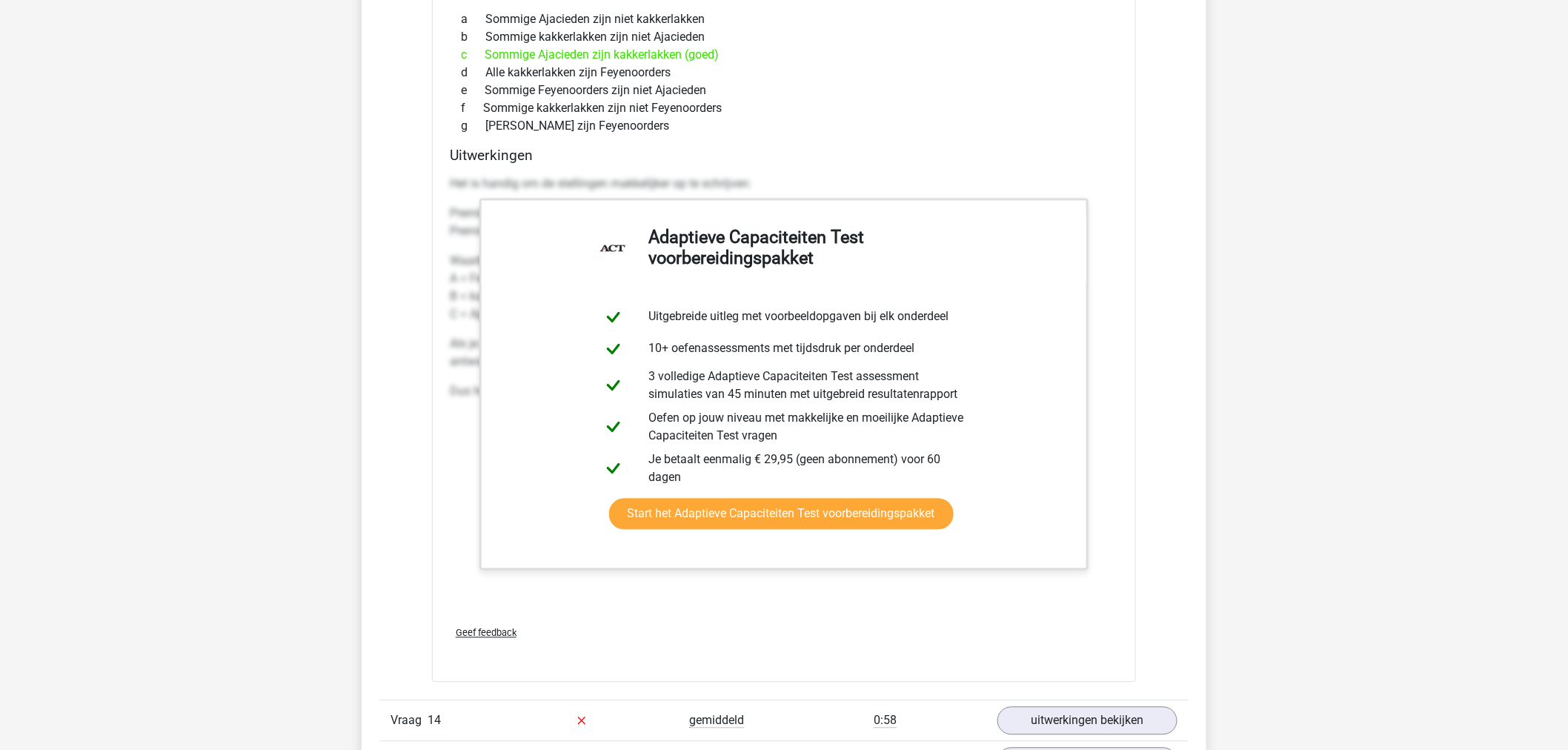
scroll to position [15326, 0]
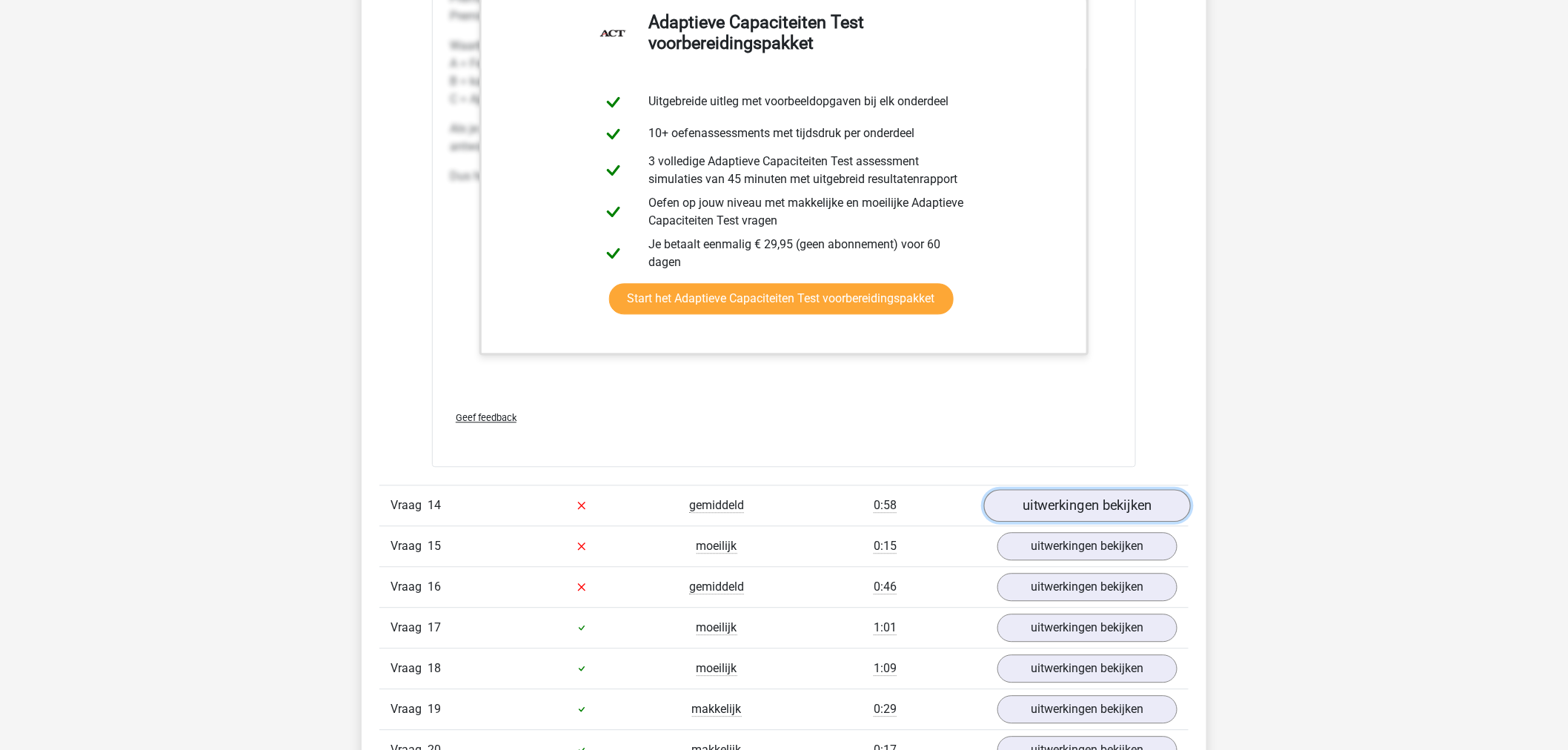
click at [1053, 497] on link "uitwerkingen bekijken" at bounding box center [1088, 506] width 207 height 33
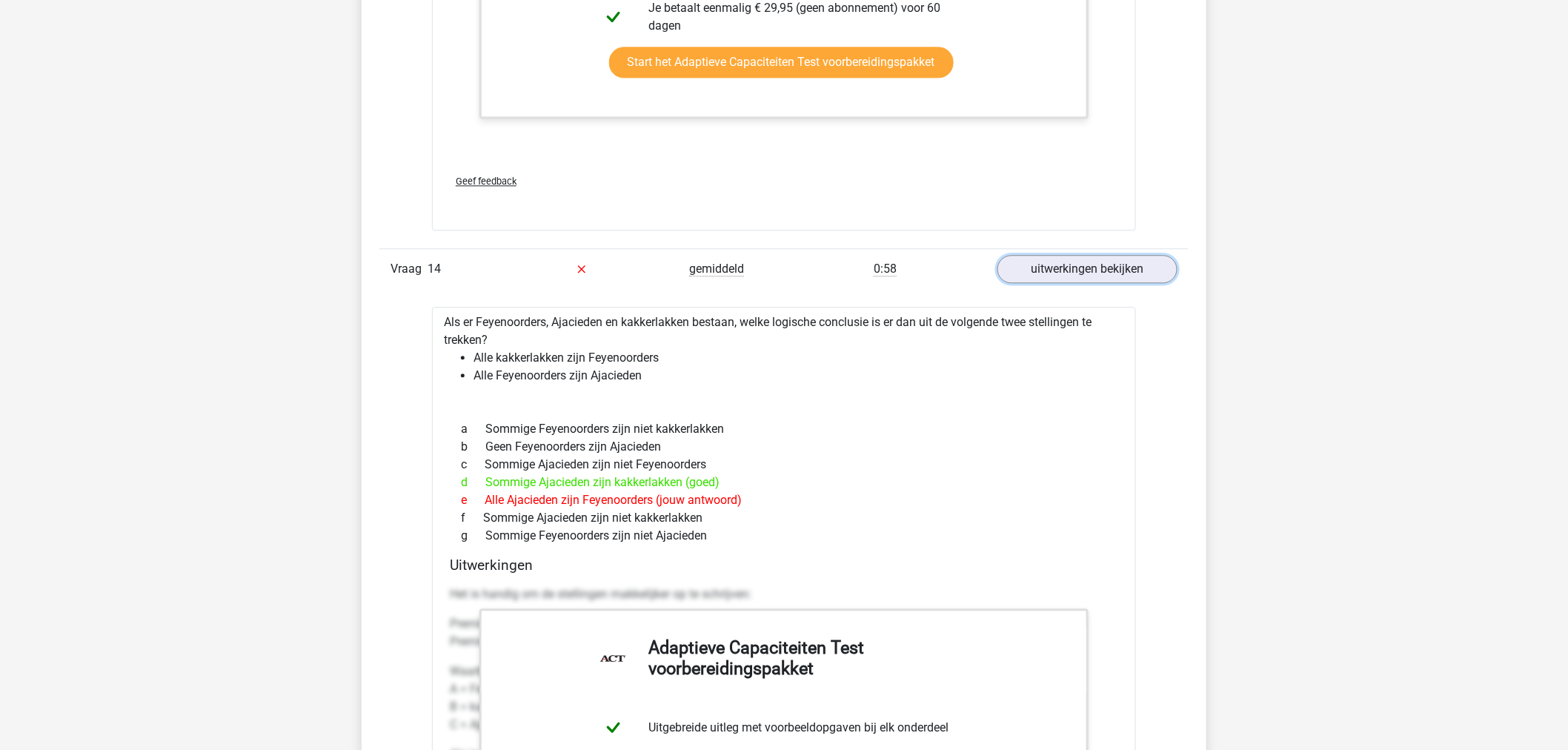
scroll to position [15574, 0]
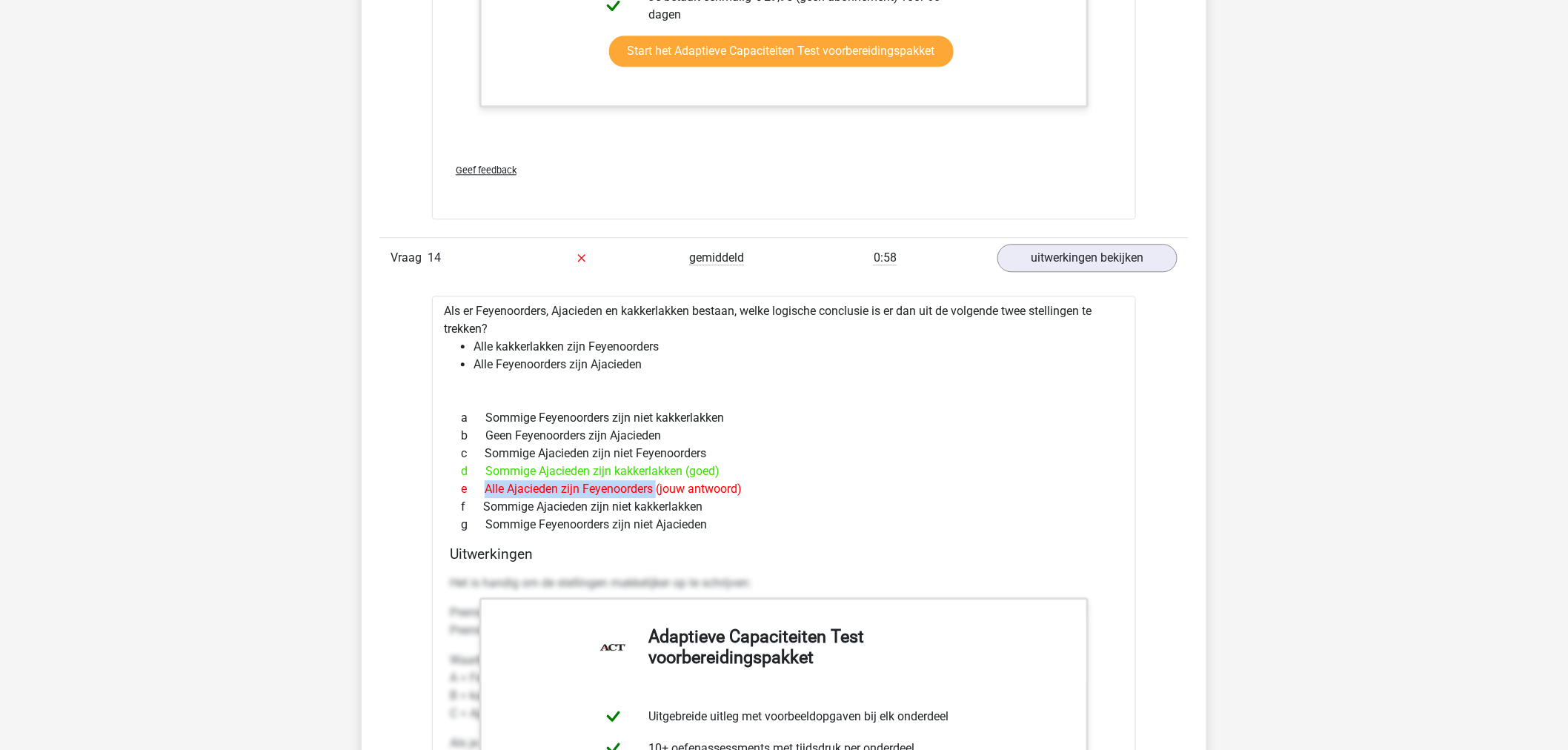
drag, startPoint x: 472, startPoint y: 489, endPoint x: 653, endPoint y: 487, distance: 181.0
click at [653, 487] on div "e Alle Ajacieden zijn Feyenoorders (jouw antwoord)" at bounding box center [784, 489] width 669 height 18
drag, startPoint x: 678, startPoint y: 468, endPoint x: 509, endPoint y: 474, distance: 169.1
click at [492, 475] on div "d Sommige Ajacieden zijn kakkerlakken (goed)" at bounding box center [784, 471] width 669 height 18
click at [905, 520] on div "g Sommige Feyenoorders zijn niet Ajacieden" at bounding box center [784, 525] width 669 height 18
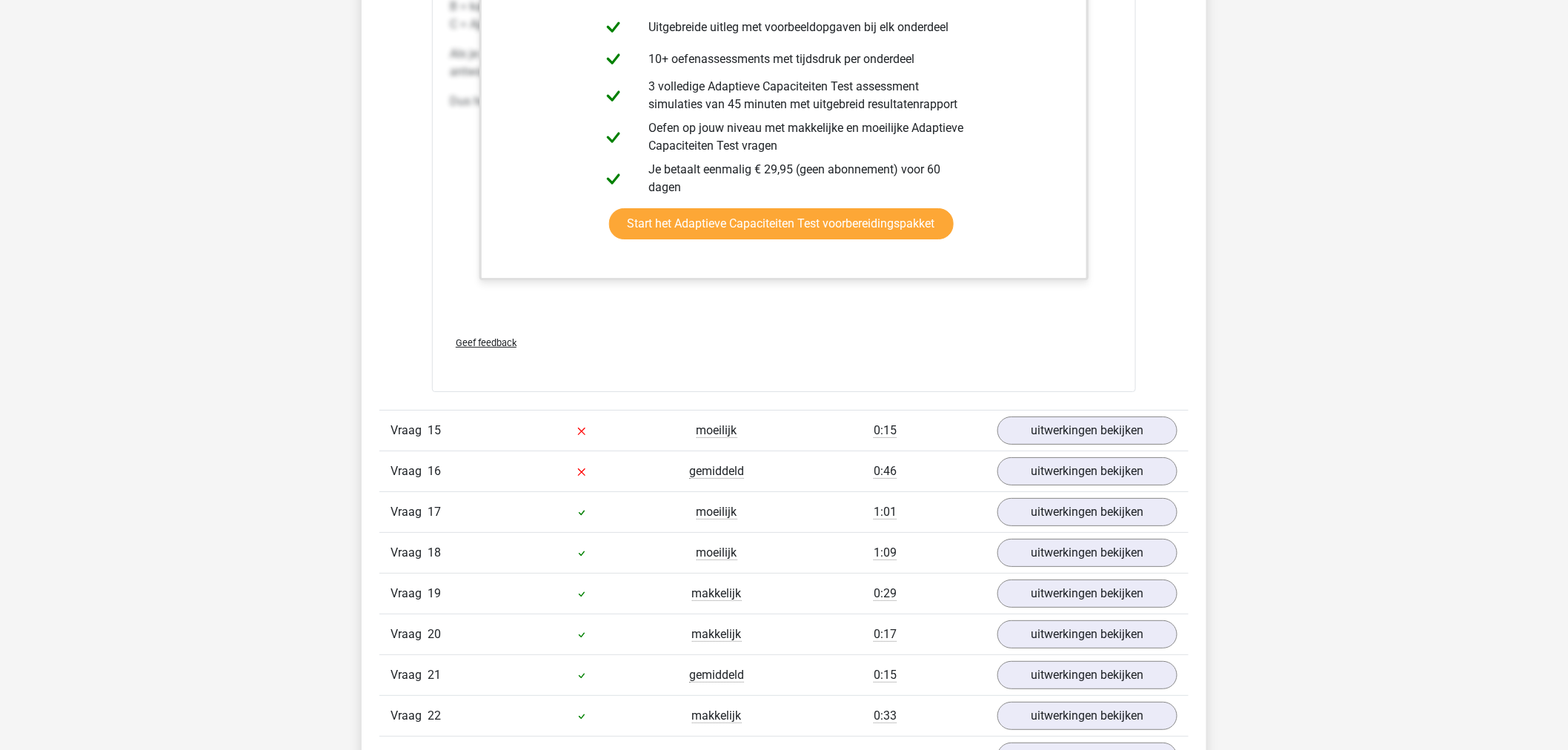
scroll to position [16315, 0]
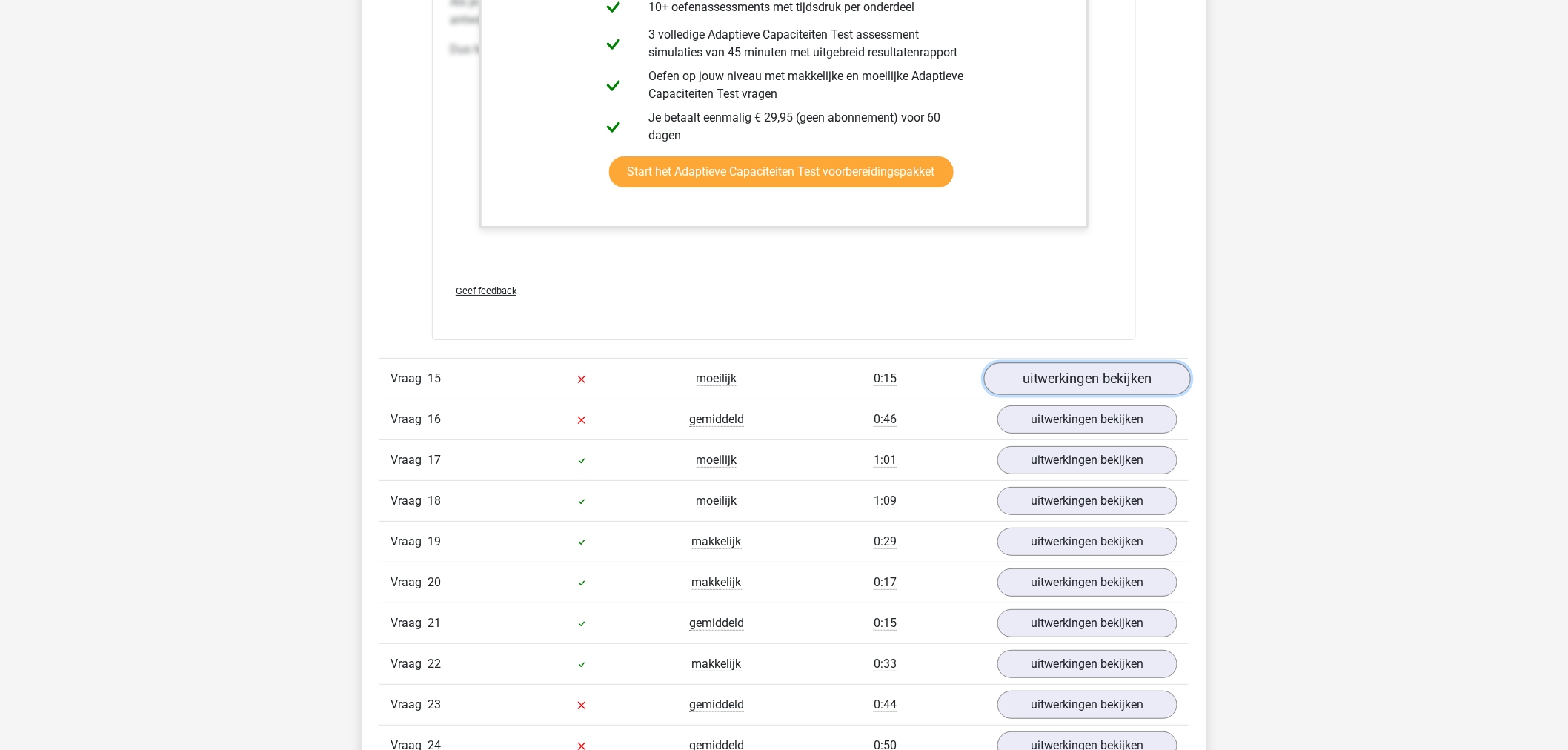
click at [1026, 391] on link "uitwerkingen bekijken" at bounding box center [1088, 379] width 207 height 33
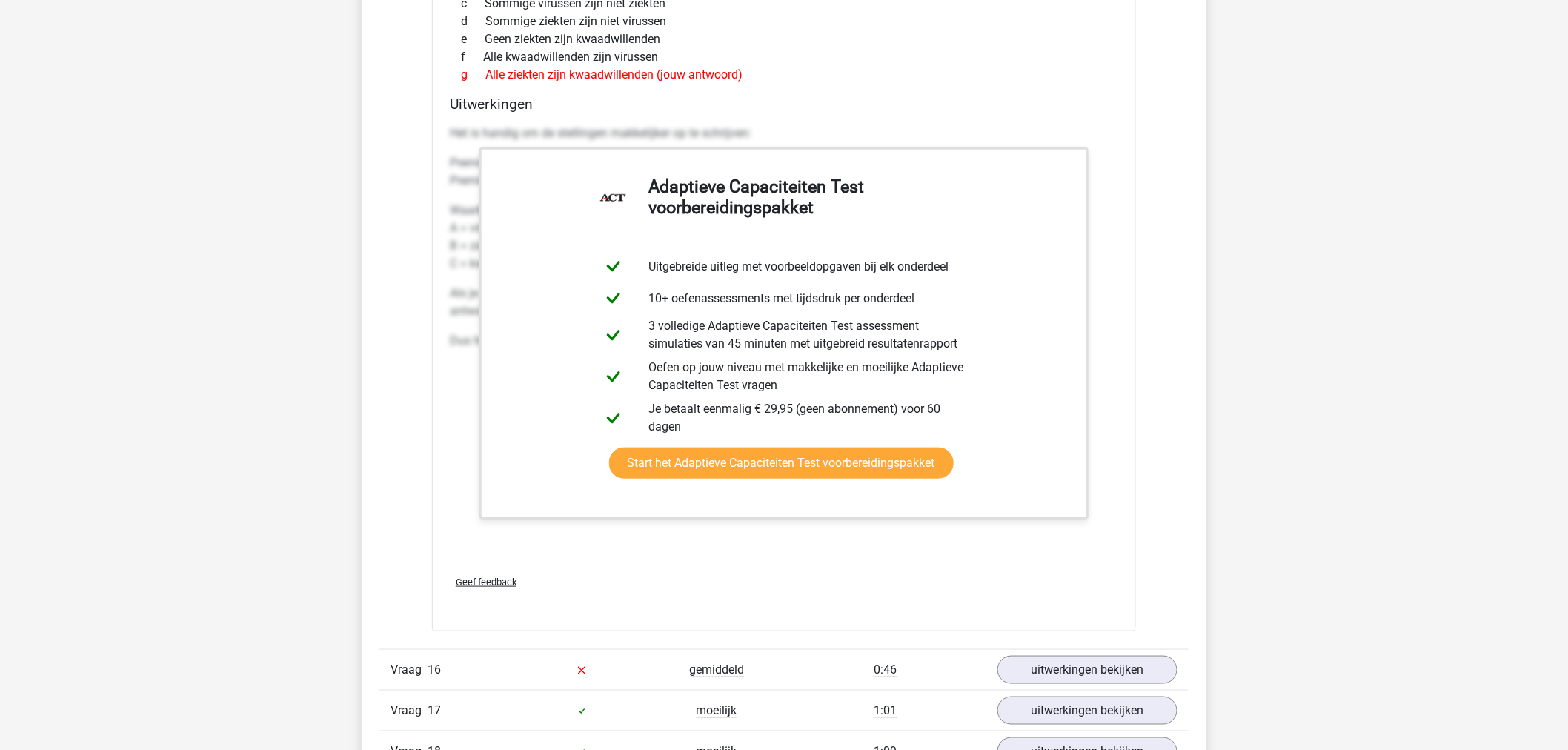
scroll to position [16891, 0]
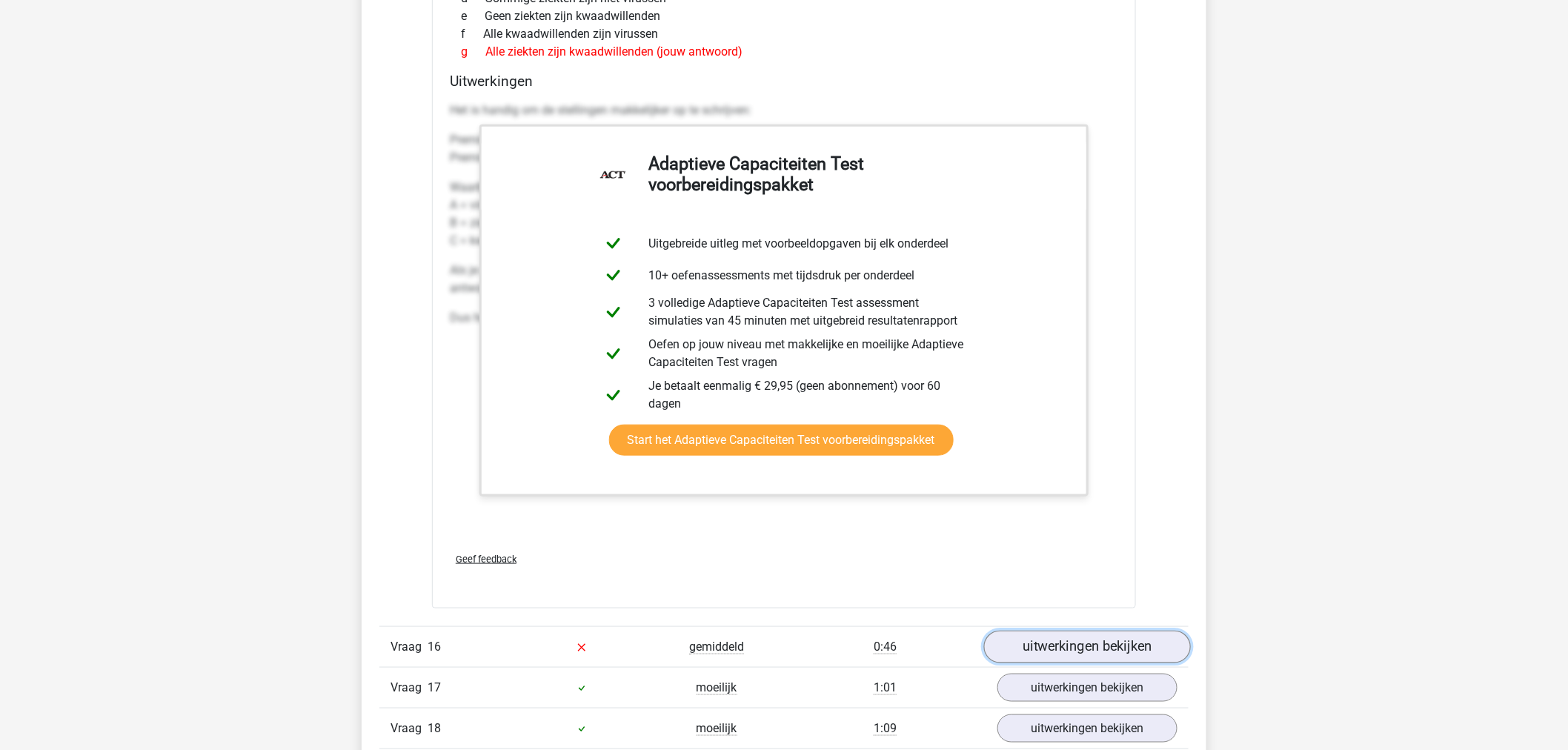
click at [1027, 613] on link "uitwerkingen bekijken" at bounding box center [1088, 647] width 207 height 33
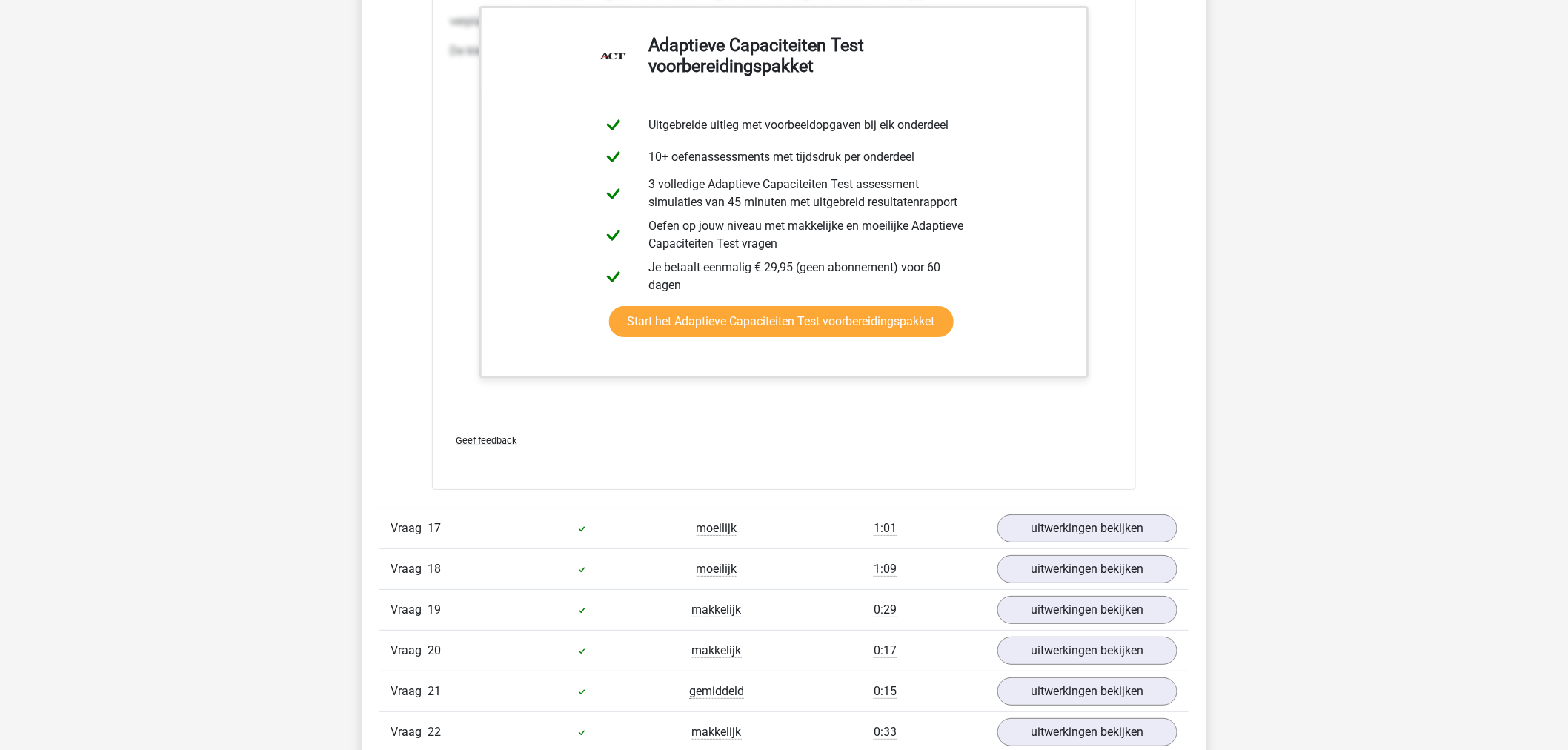
scroll to position [18621, 0]
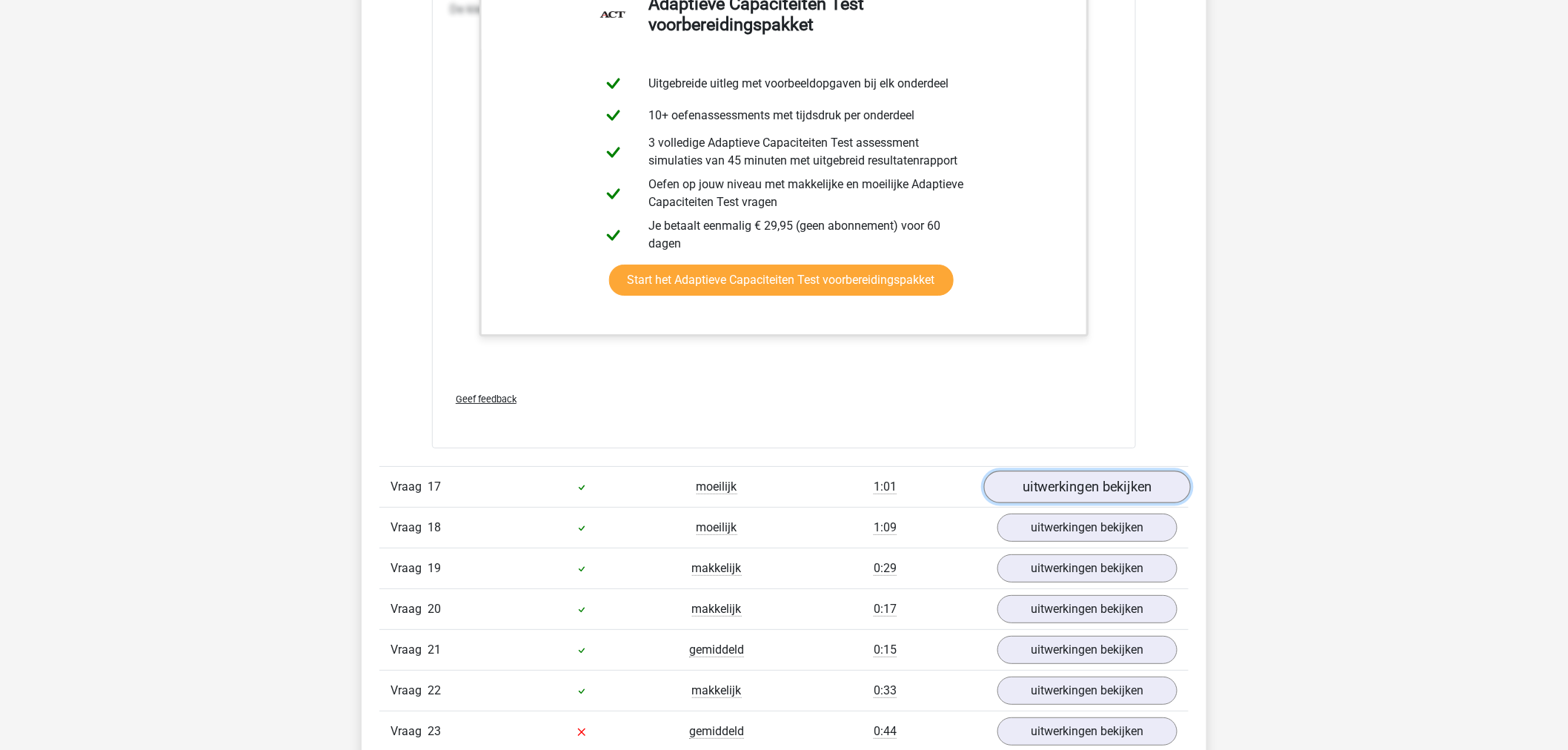
click at [1074, 493] on link "uitwerkingen bekijken" at bounding box center [1088, 487] width 207 height 33
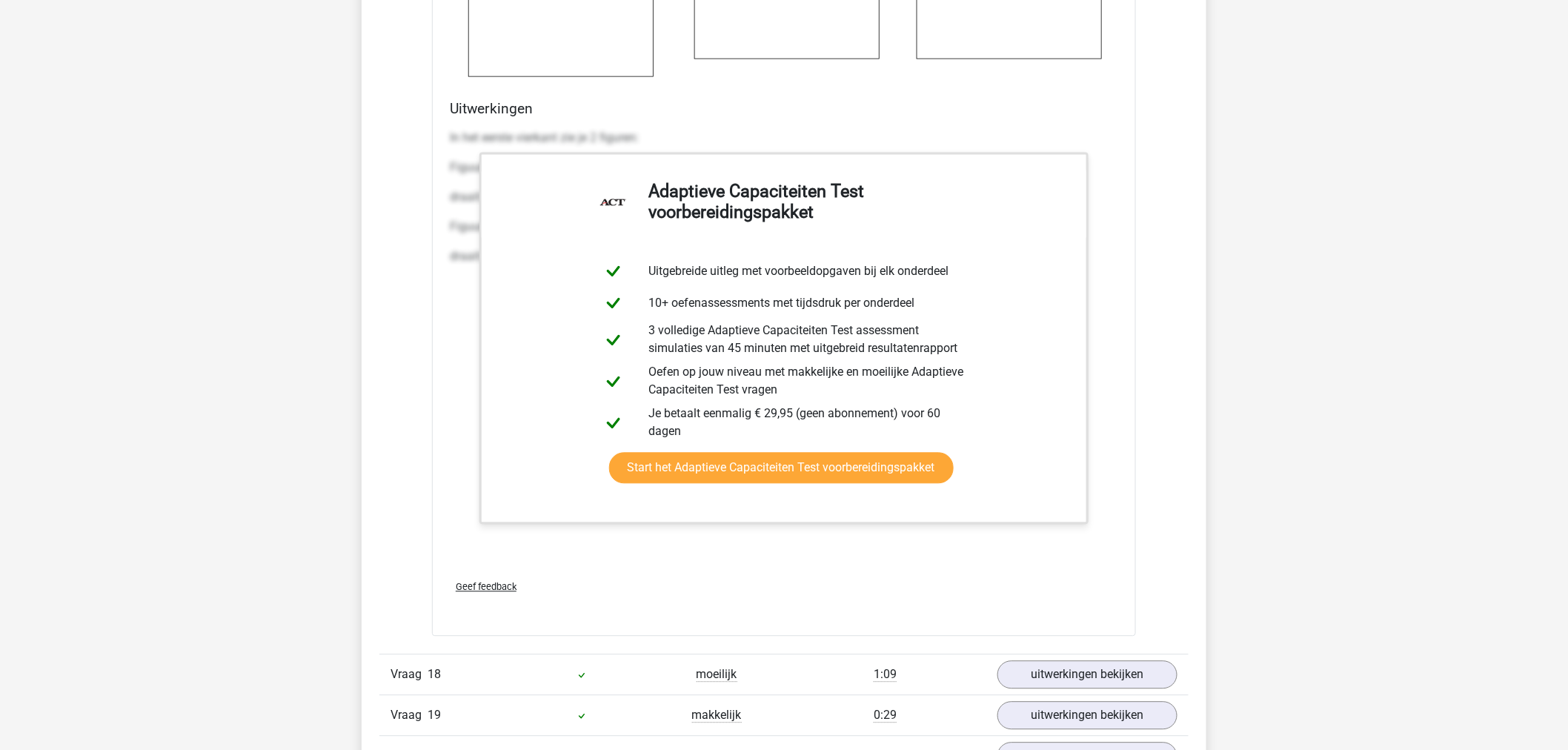
scroll to position [20186, 0]
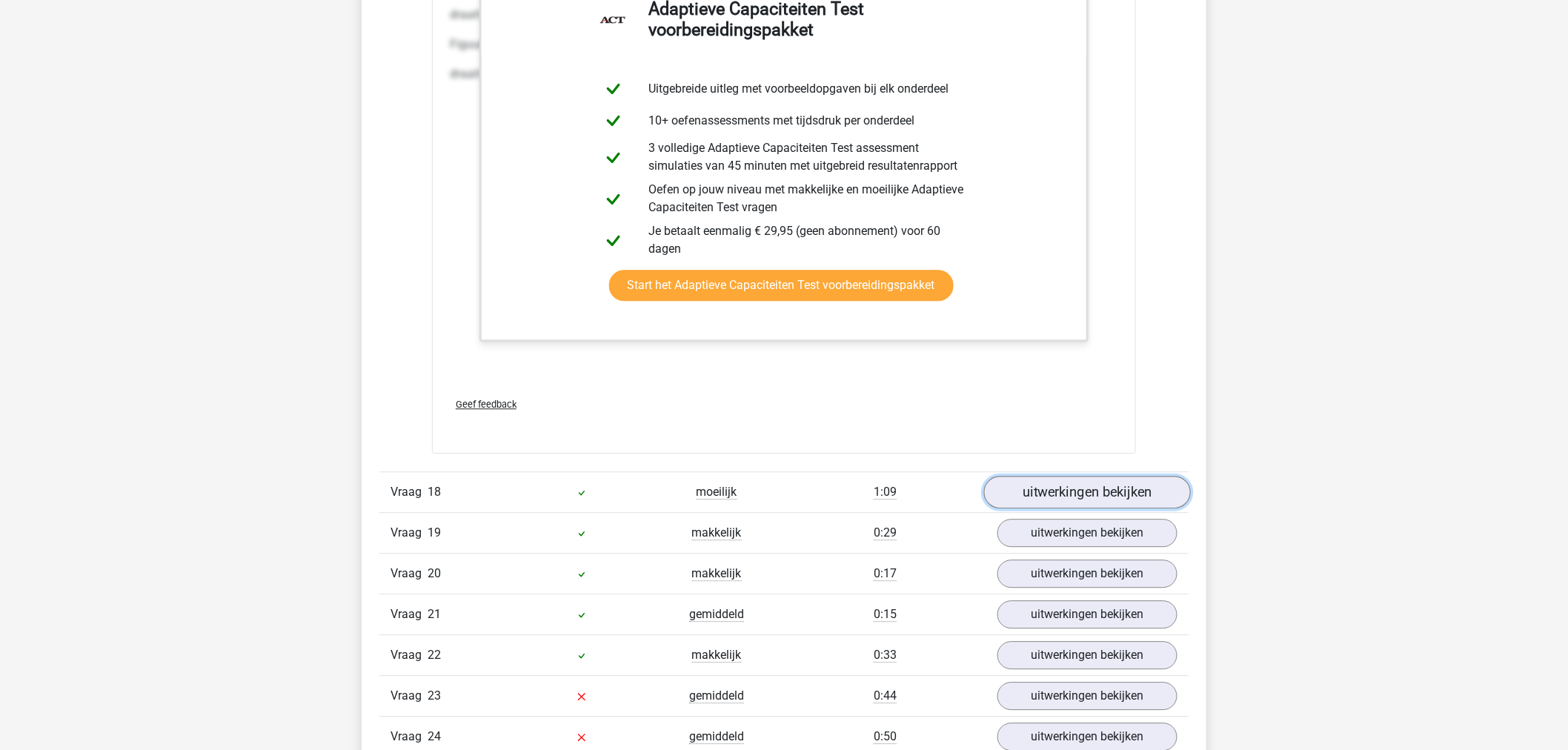
click at [1021, 500] on link "uitwerkingen bekijken" at bounding box center [1088, 492] width 207 height 33
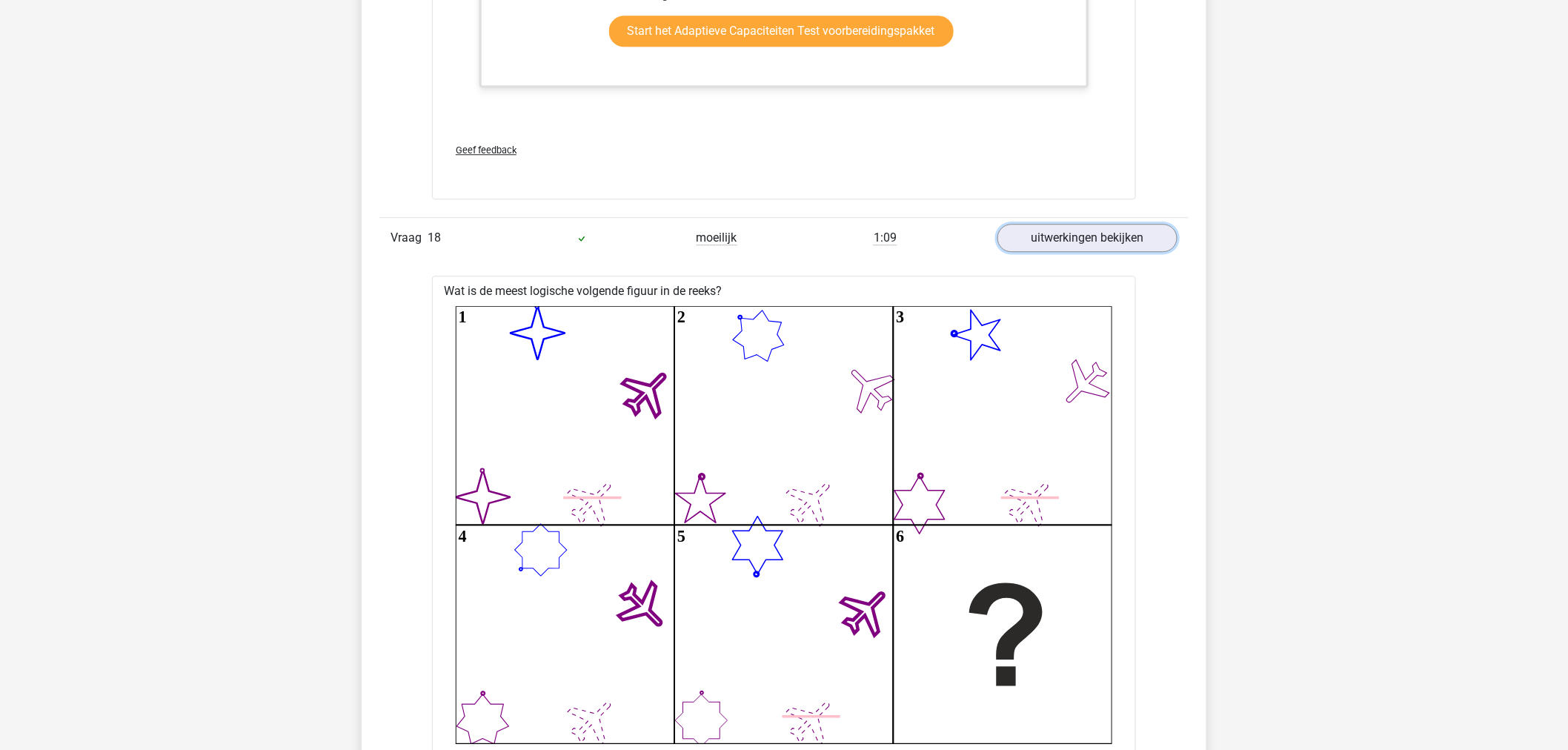
scroll to position [20515, 0]
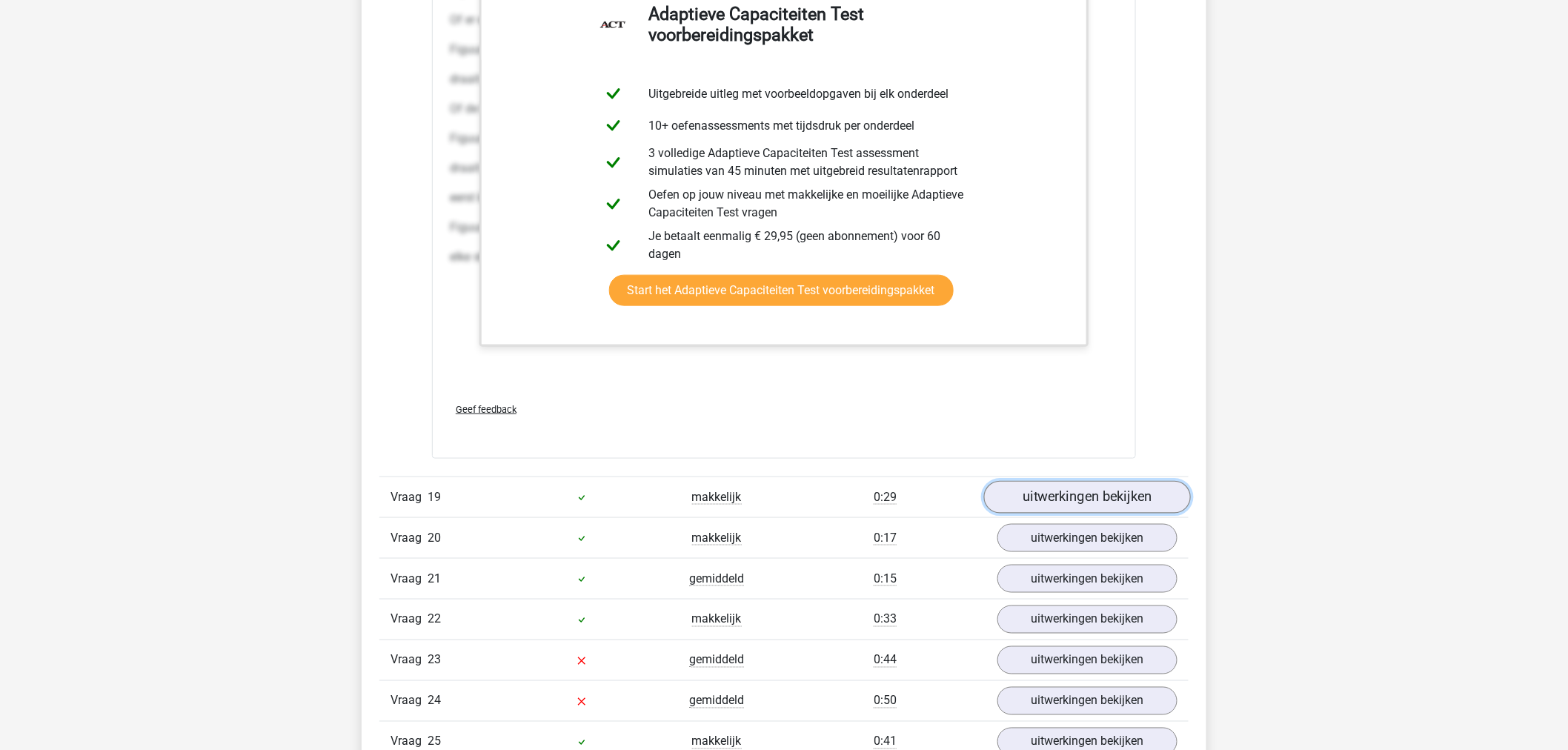
click at [1040, 488] on link "uitwerkingen bekijken" at bounding box center [1088, 498] width 207 height 33
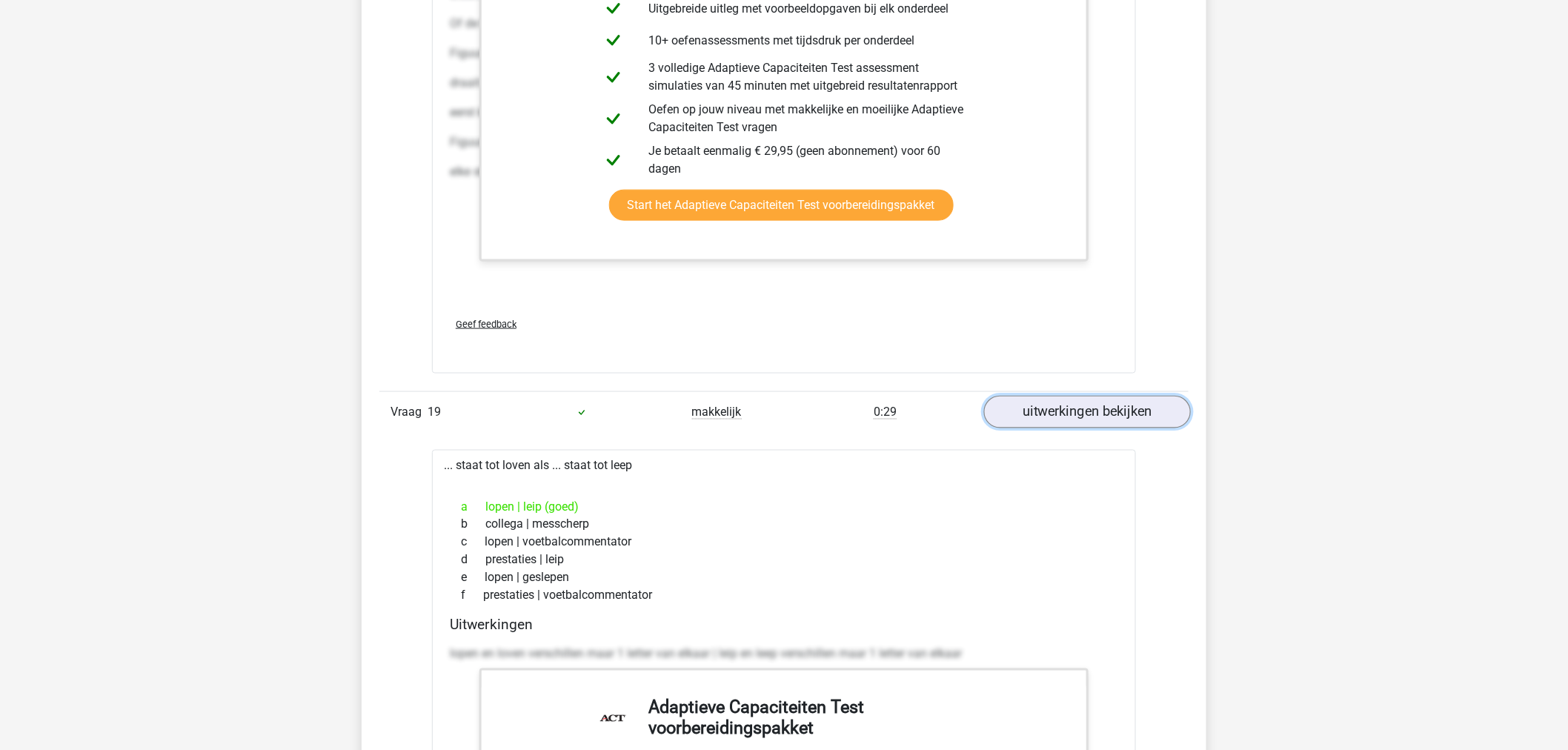
scroll to position [21915, 0]
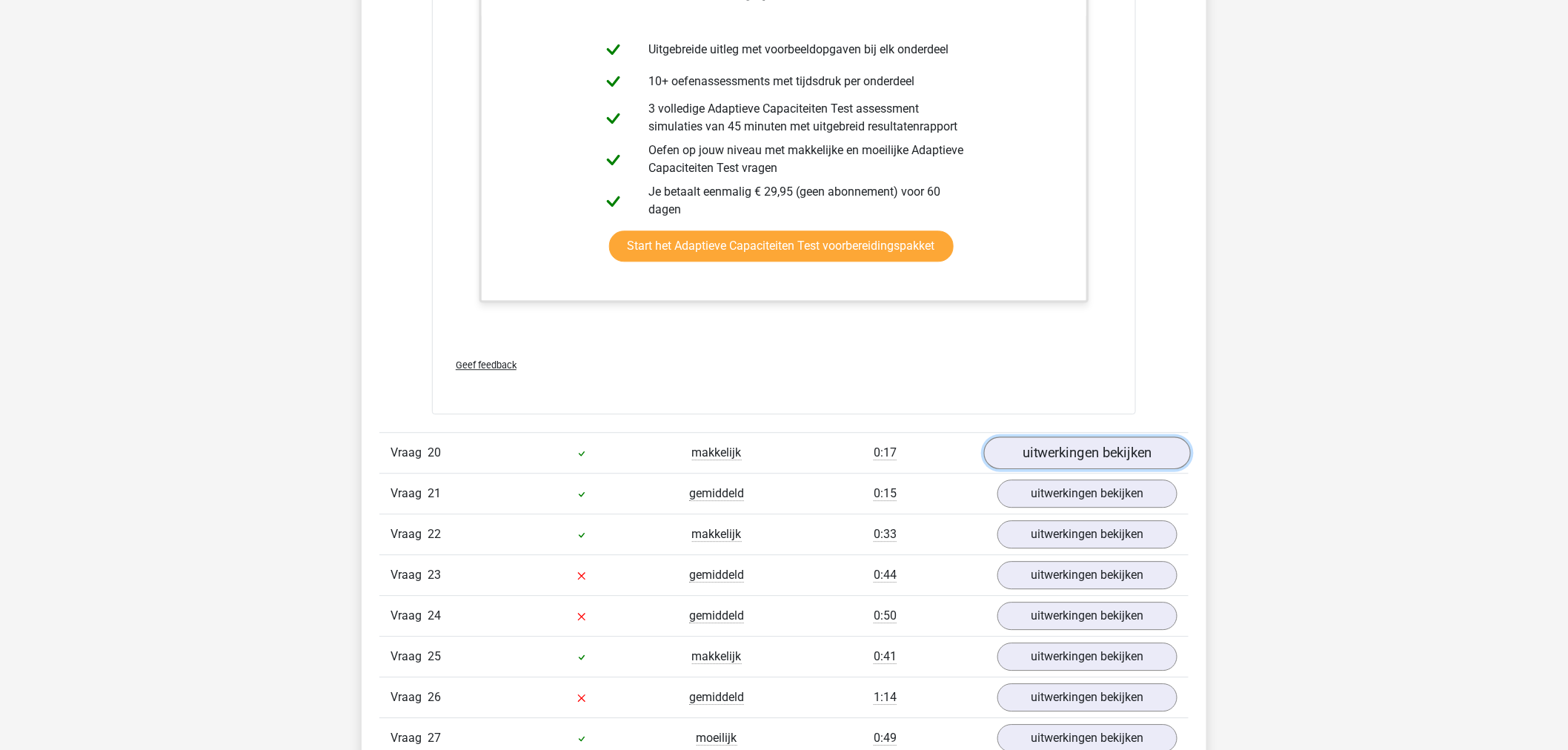
click at [1016, 458] on link "uitwerkingen bekijken" at bounding box center [1088, 453] width 207 height 33
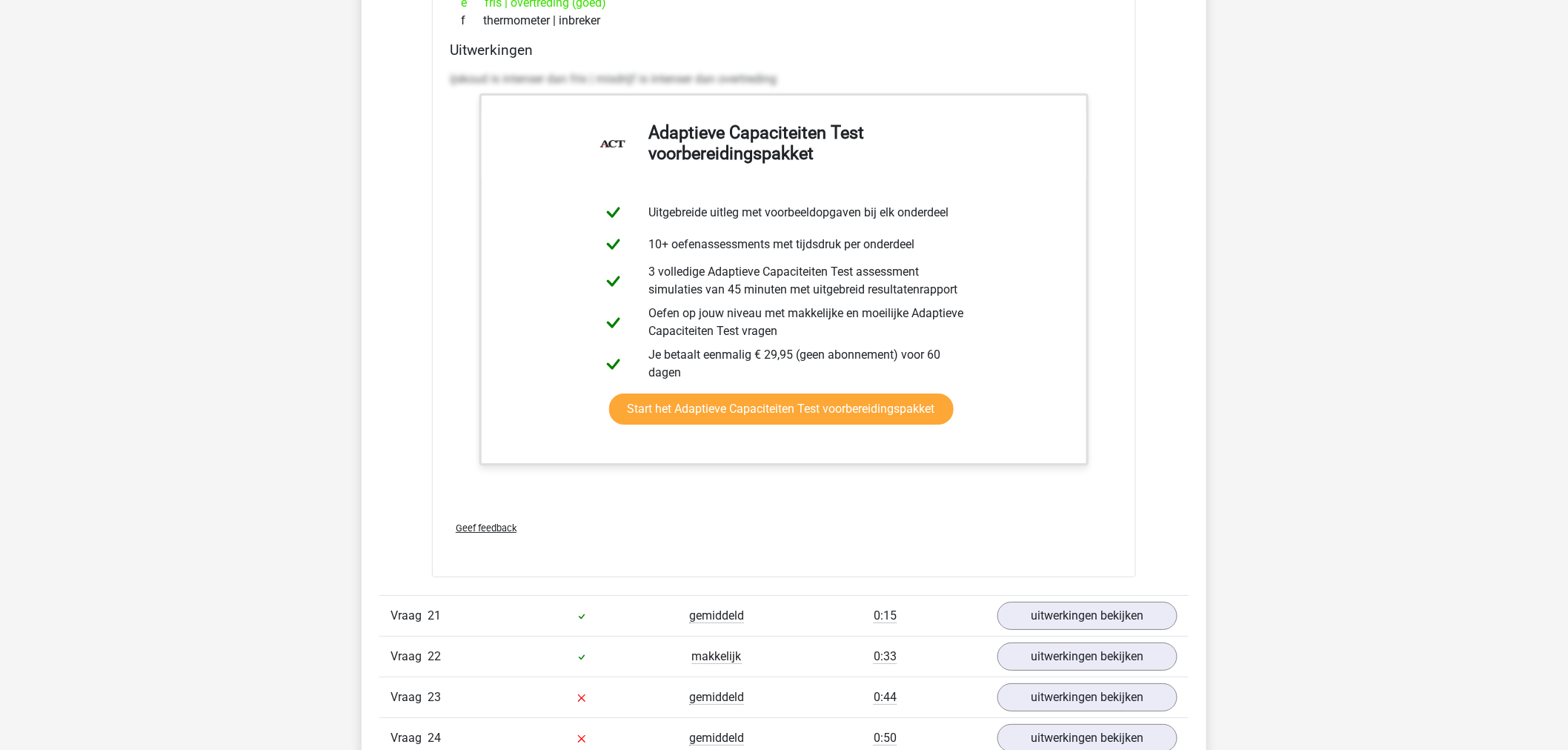
scroll to position [23316, 0]
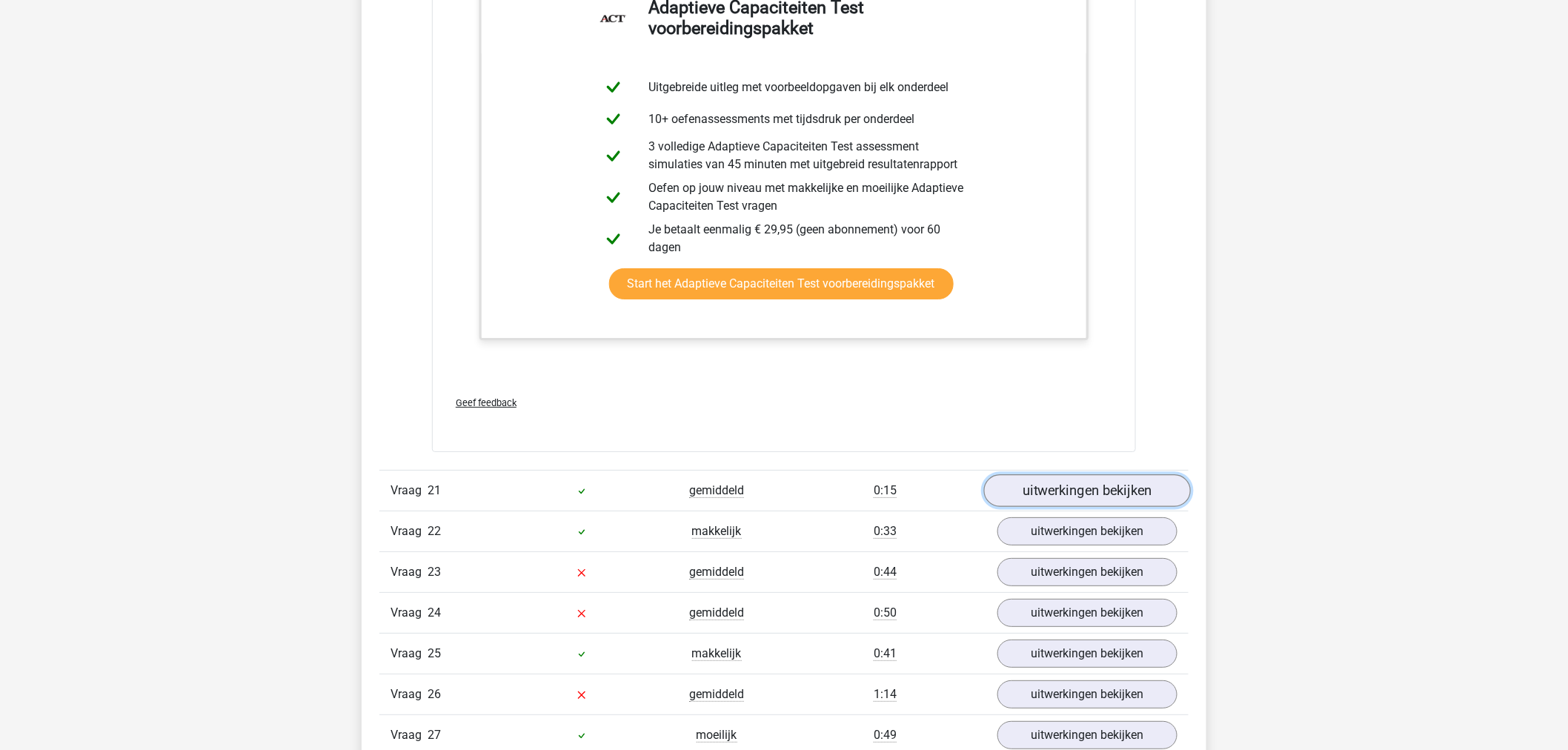
click at [1087, 488] on link "uitwerkingen bekijken" at bounding box center [1088, 491] width 207 height 33
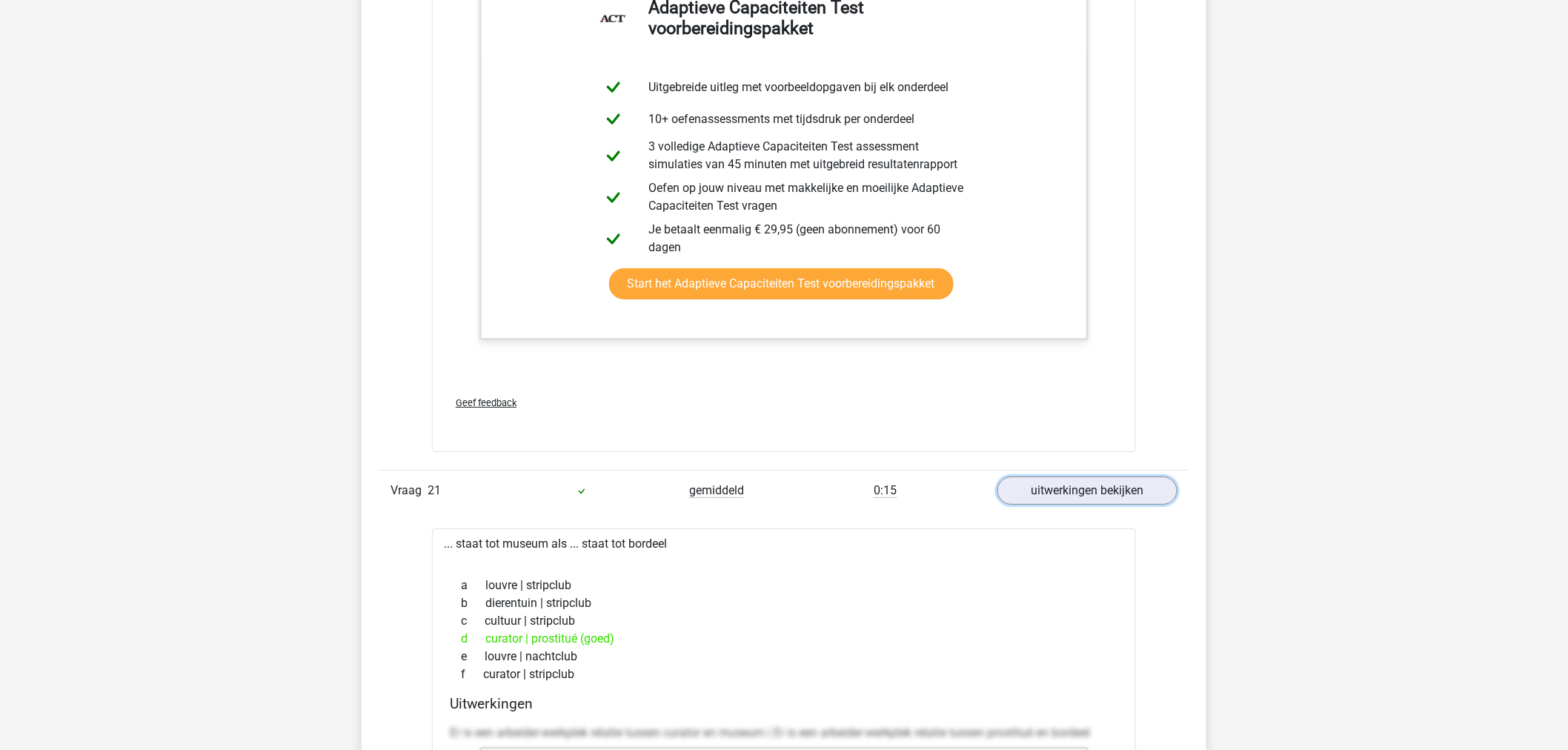
scroll to position [23563, 0]
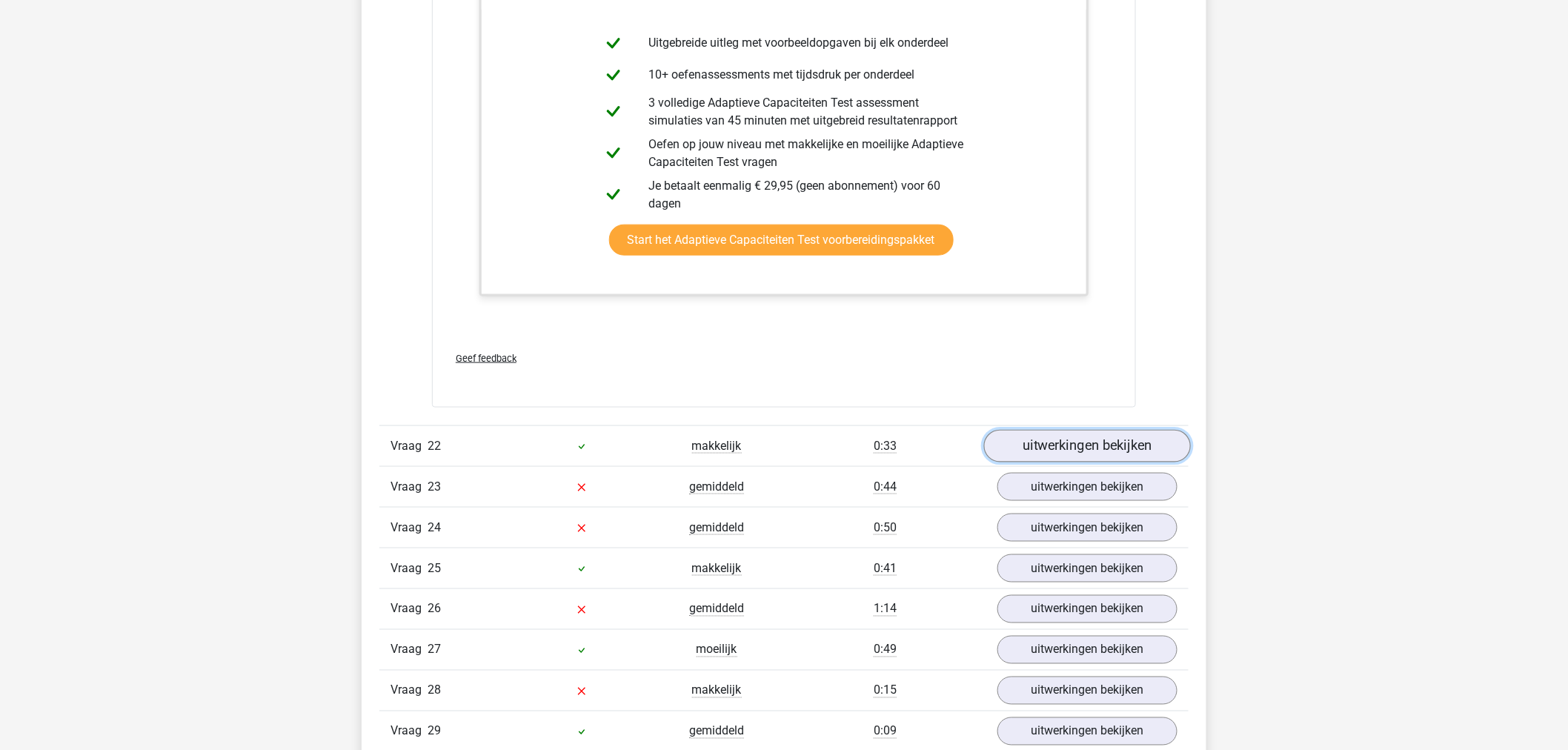
click at [1086, 440] on link "uitwerkingen bekijken" at bounding box center [1088, 447] width 207 height 33
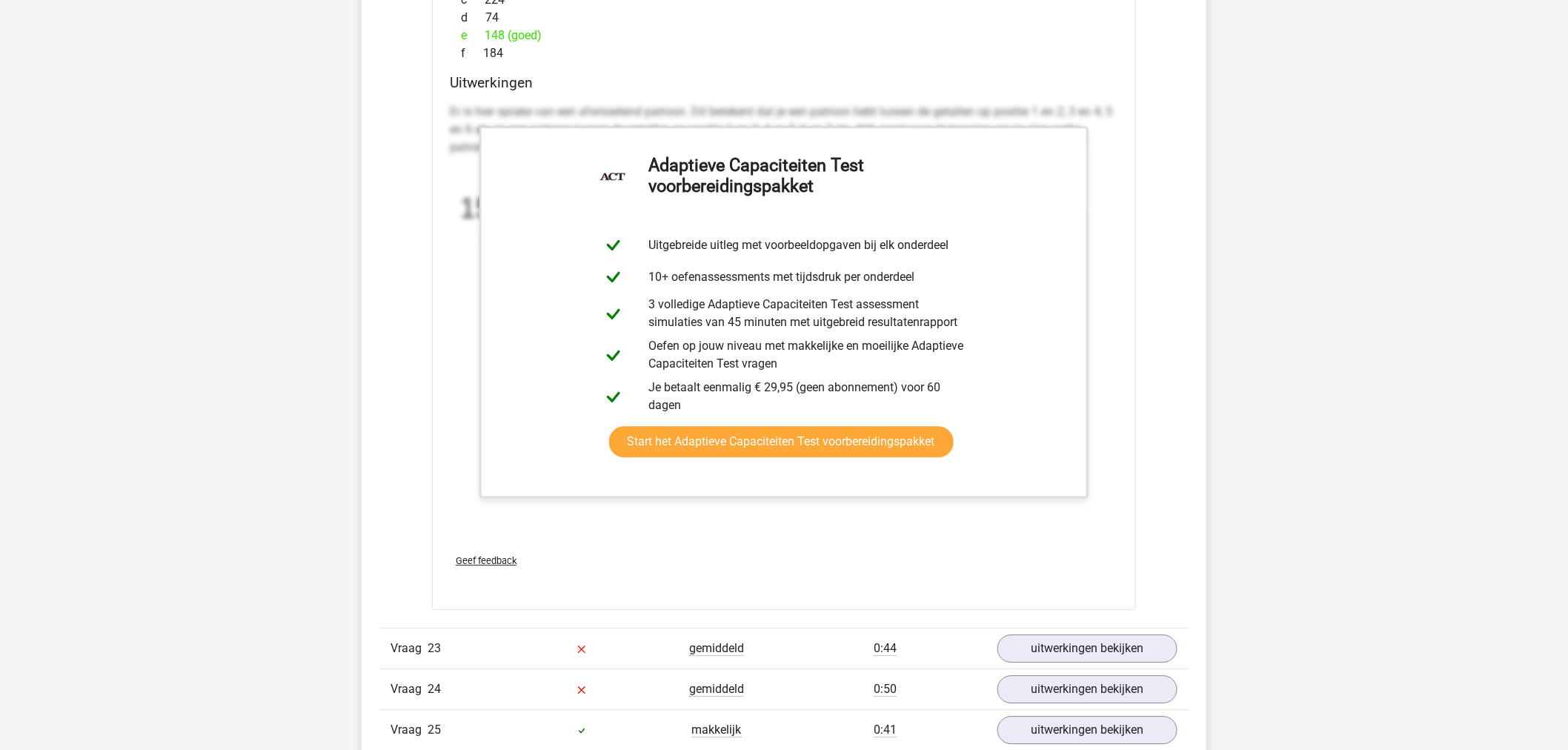
scroll to position [25045, 0]
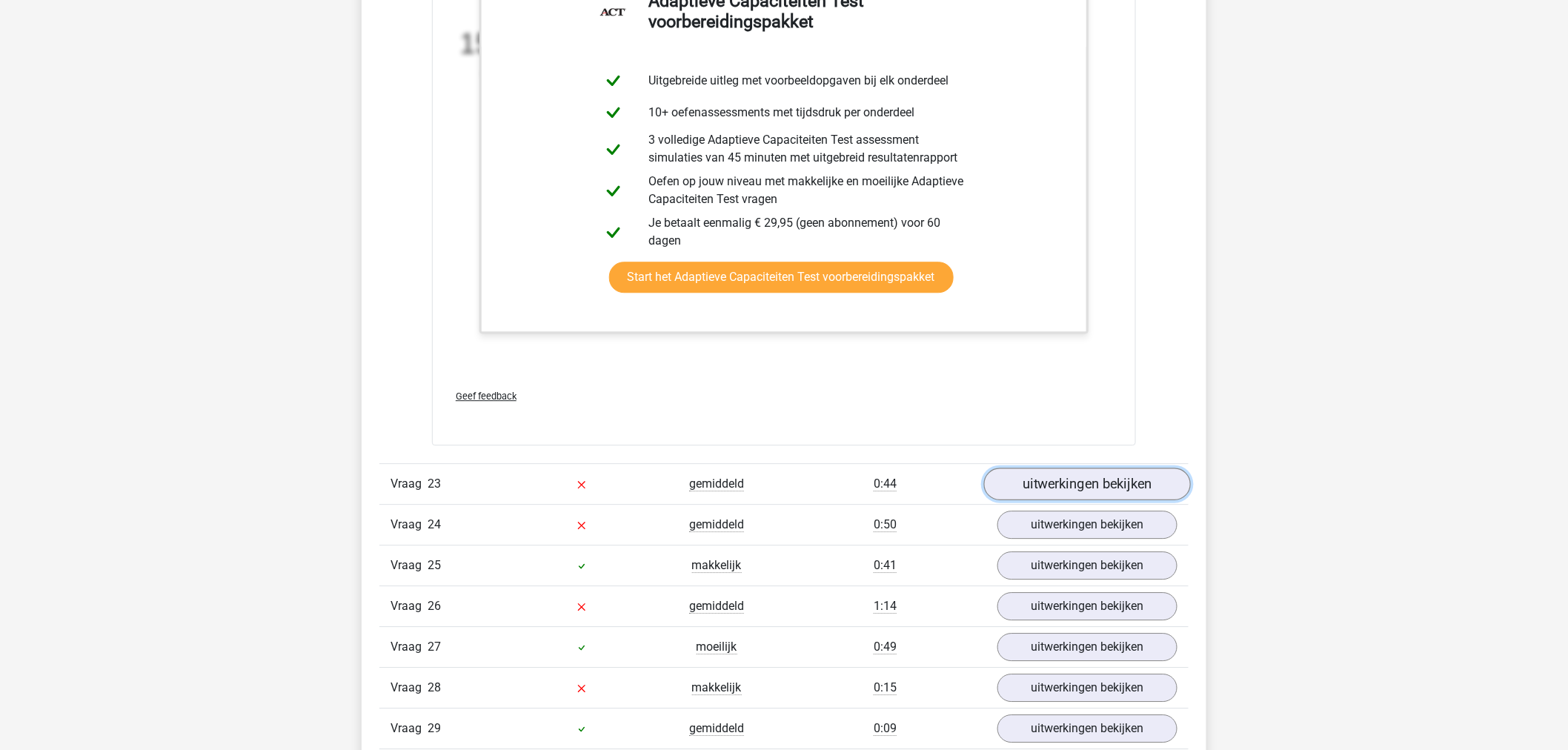
click at [1057, 486] on link "uitwerkingen bekijken" at bounding box center [1088, 484] width 207 height 33
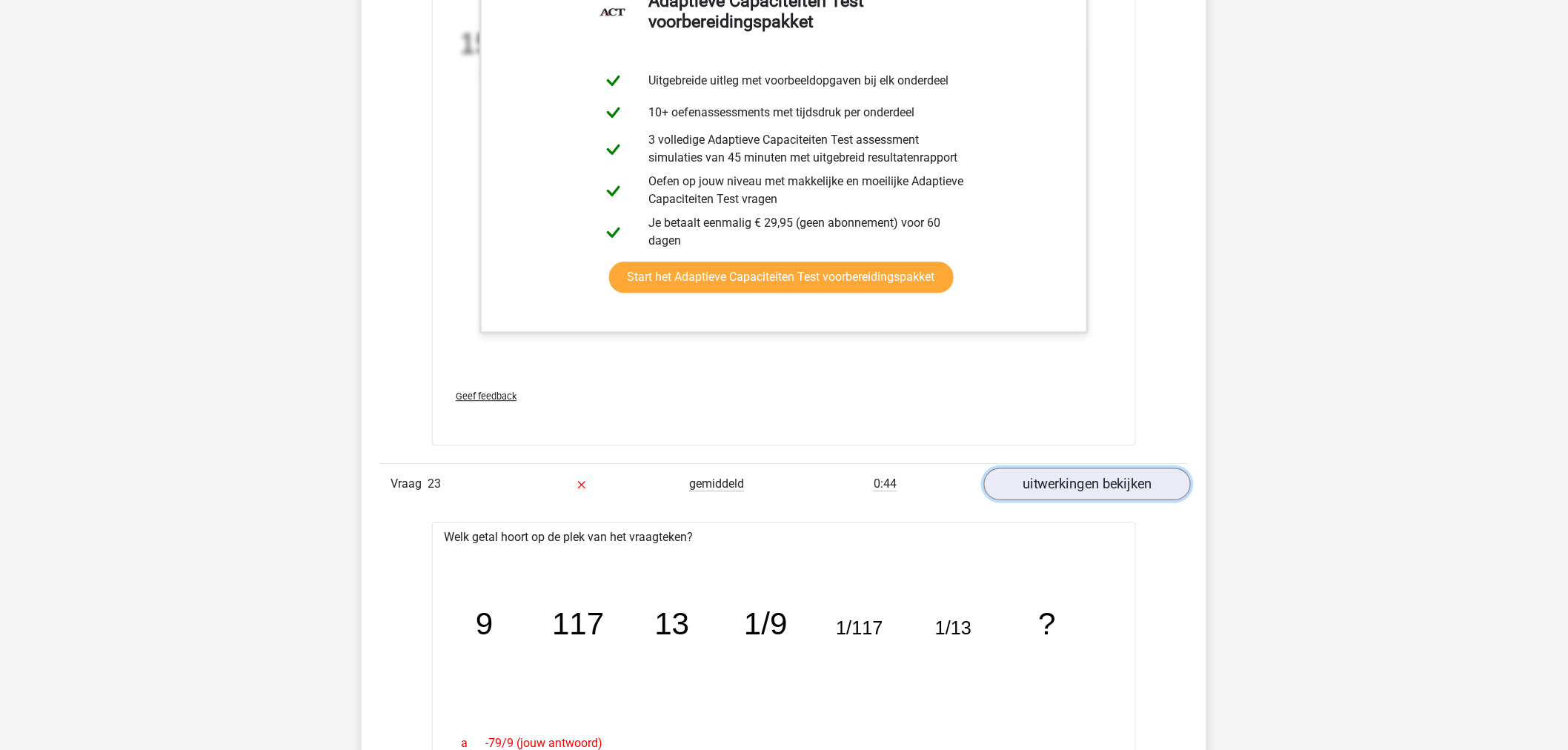
scroll to position [25210, 0]
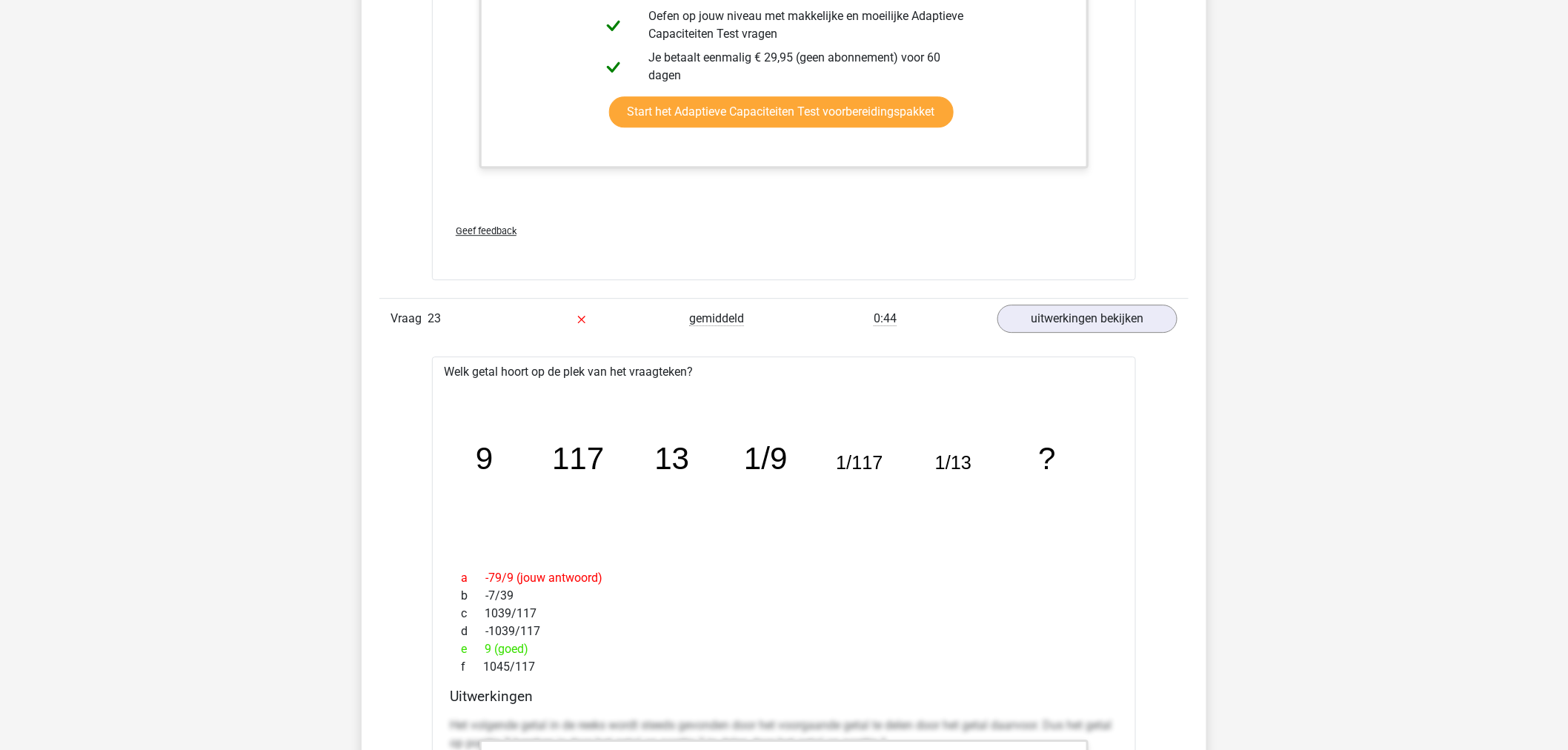
drag, startPoint x: 487, startPoint y: 652, endPoint x: 479, endPoint y: 653, distance: 8.1
click at [479, 613] on div "e 9 (goed)" at bounding box center [784, 649] width 669 height 18
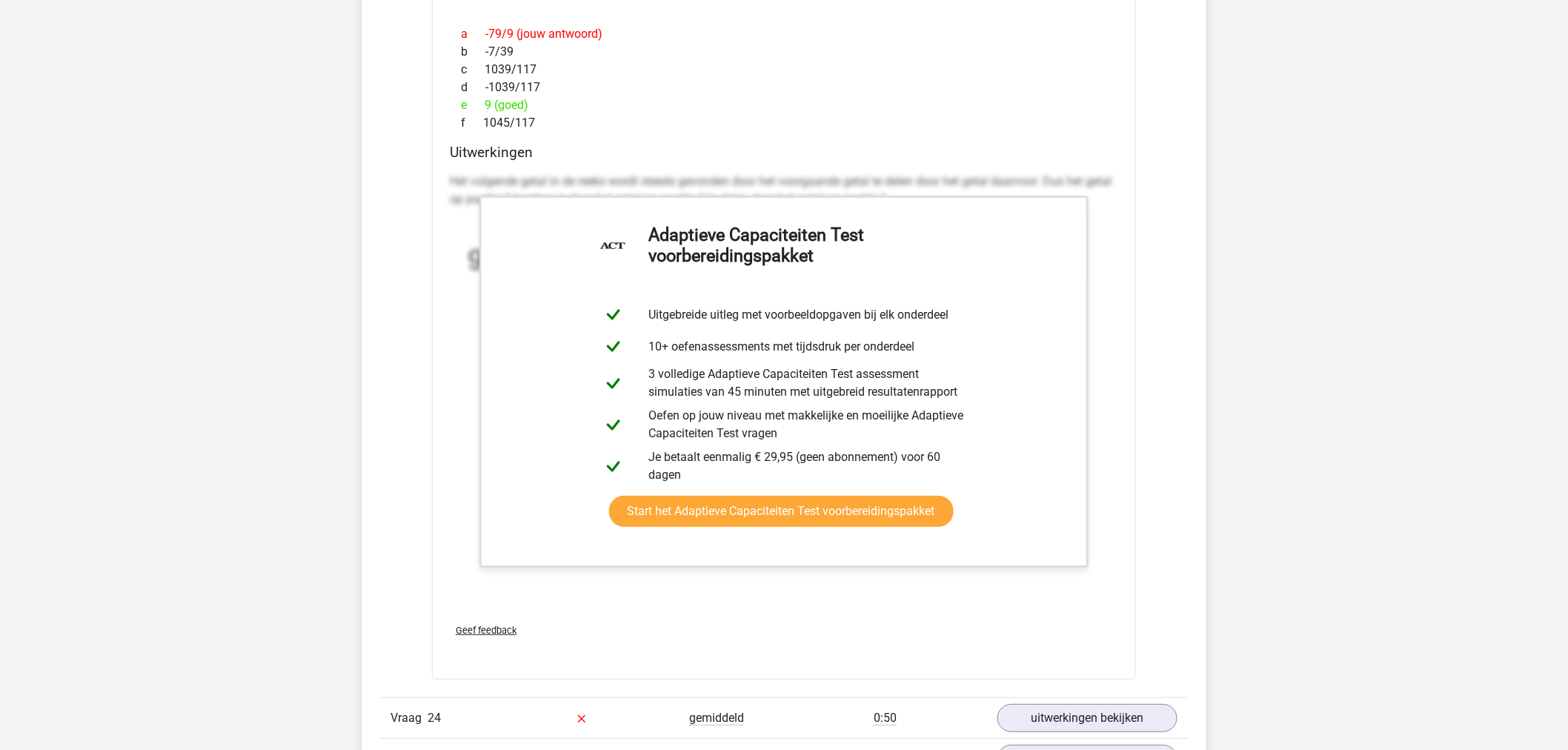
scroll to position [25869, 0]
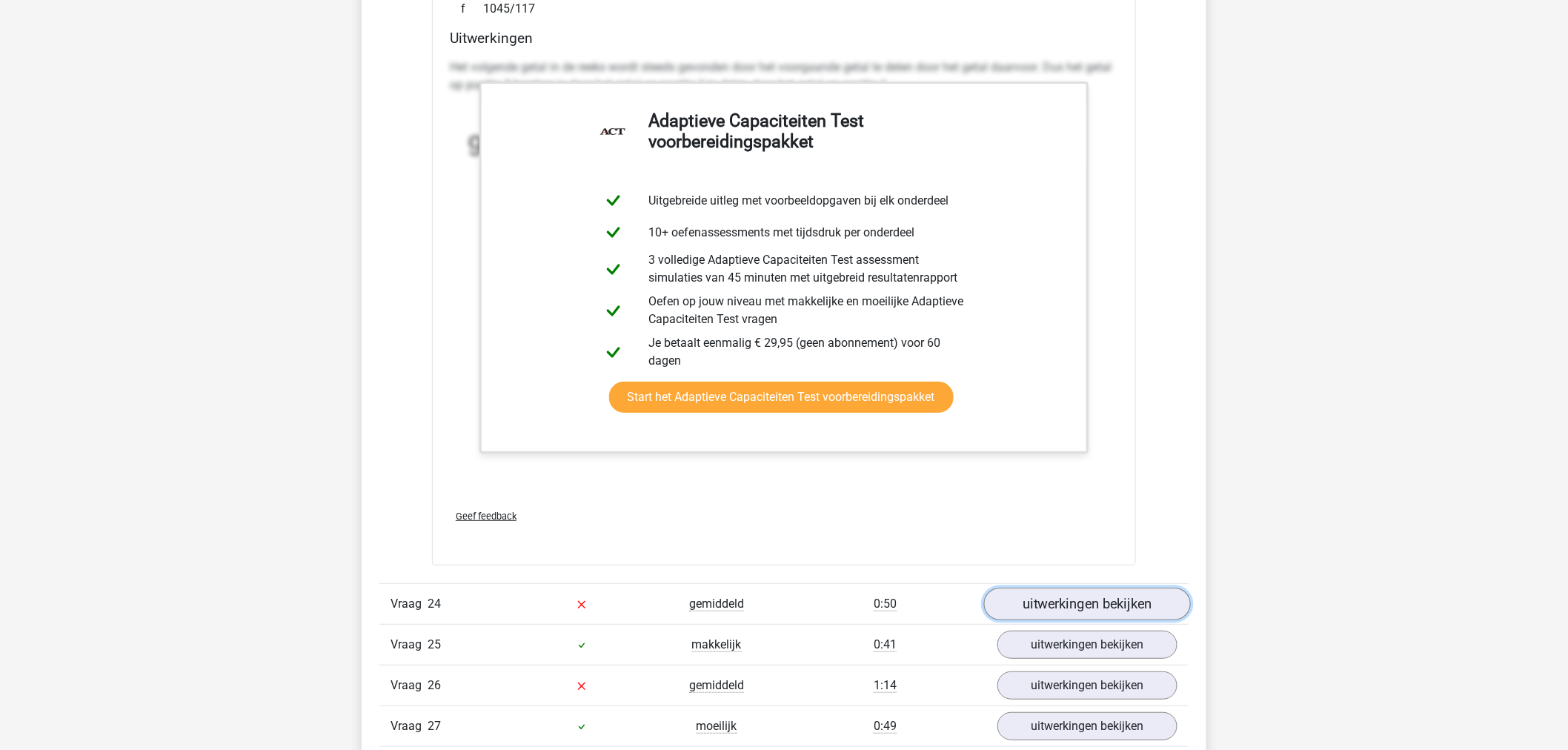
click at [1110, 609] on link "uitwerkingen bekijken" at bounding box center [1088, 604] width 207 height 33
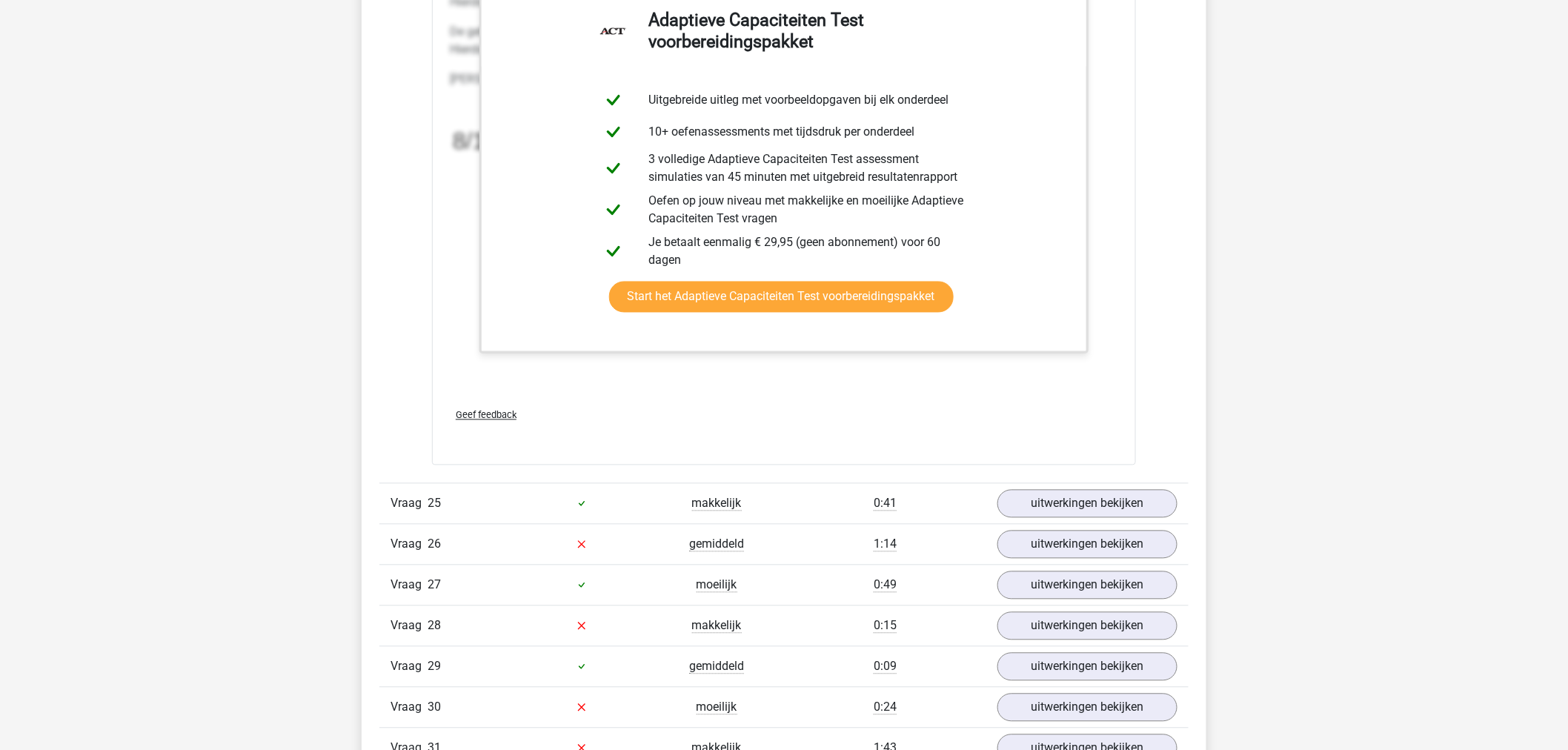
scroll to position [26940, 0]
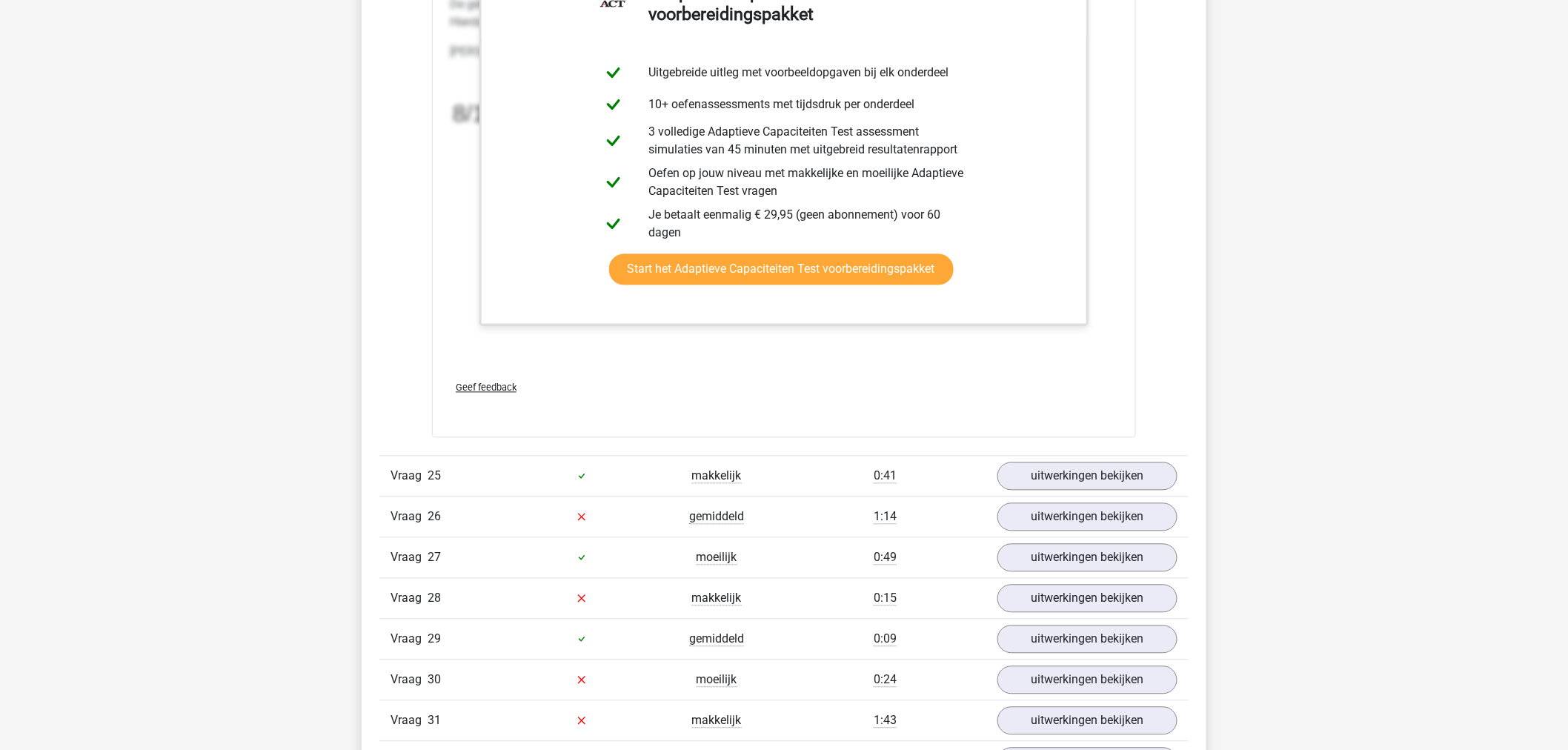
click at [1040, 463] on div "Vraag 25 makkelijk 0:41 uitwerkingen bekijken" at bounding box center [784, 476] width 809 height 41
click at [1041, 471] on link "uitwerkingen bekijken" at bounding box center [1088, 477] width 207 height 33
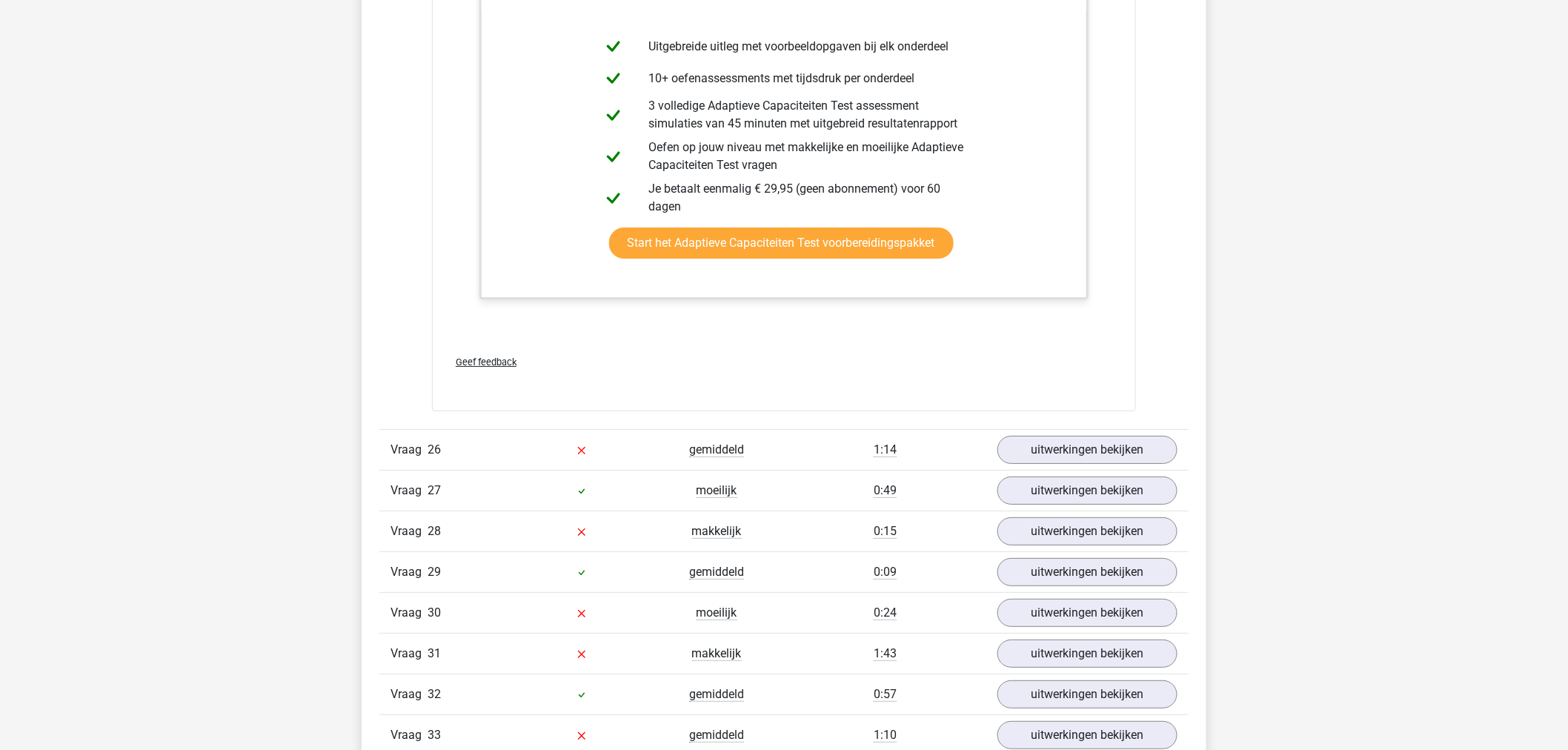
scroll to position [28093, 0]
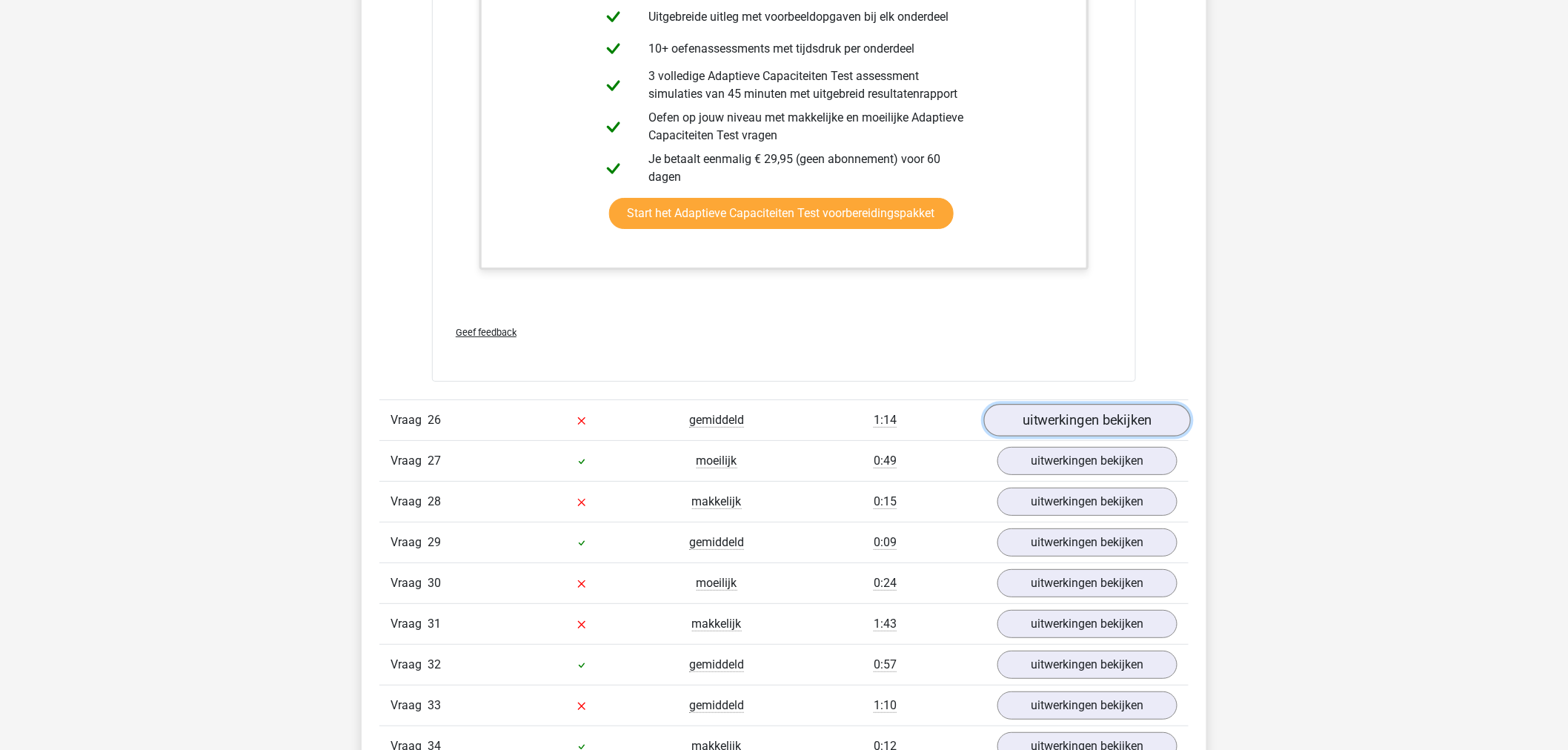
click at [1019, 413] on link "uitwerkingen bekijken" at bounding box center [1088, 420] width 207 height 33
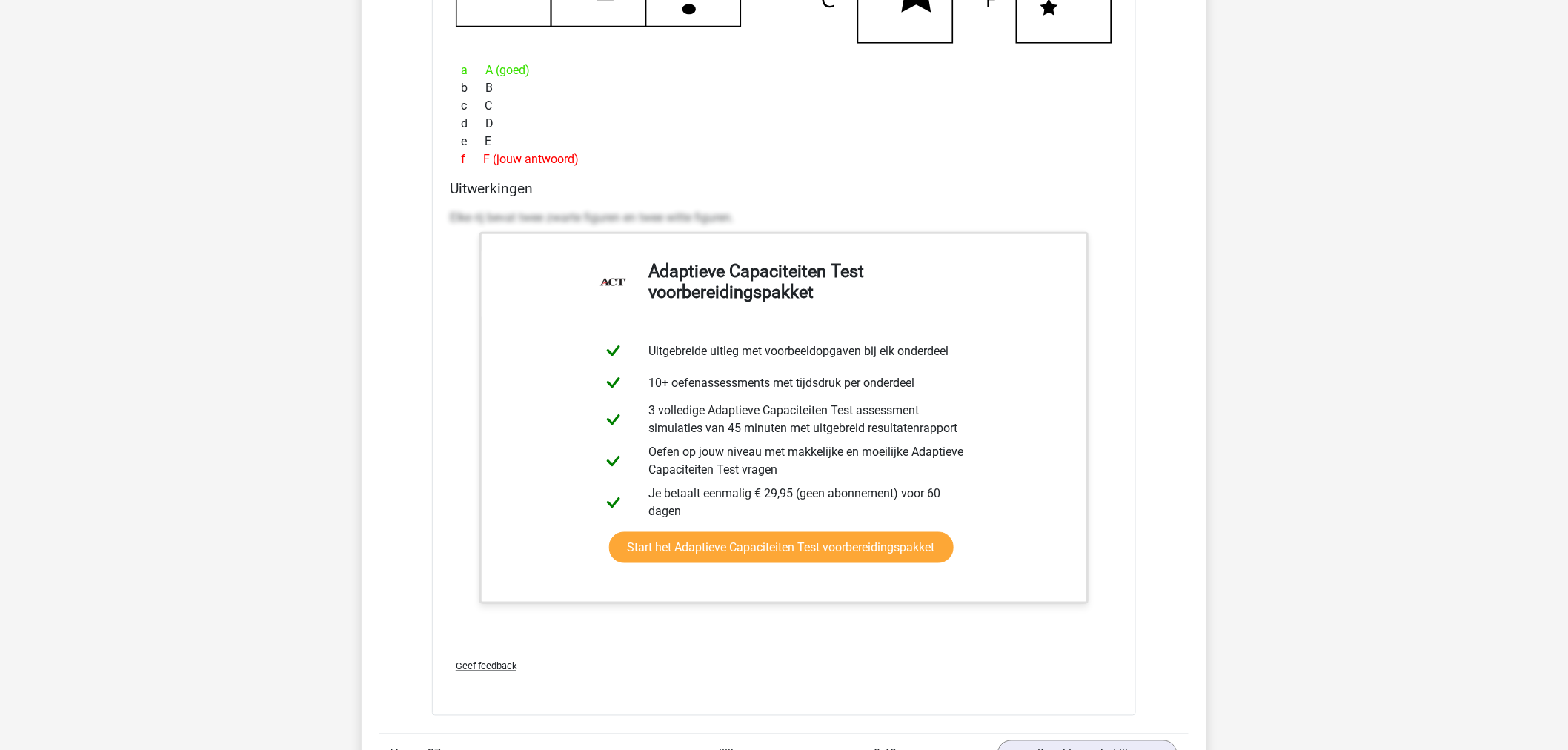
scroll to position [28999, 0]
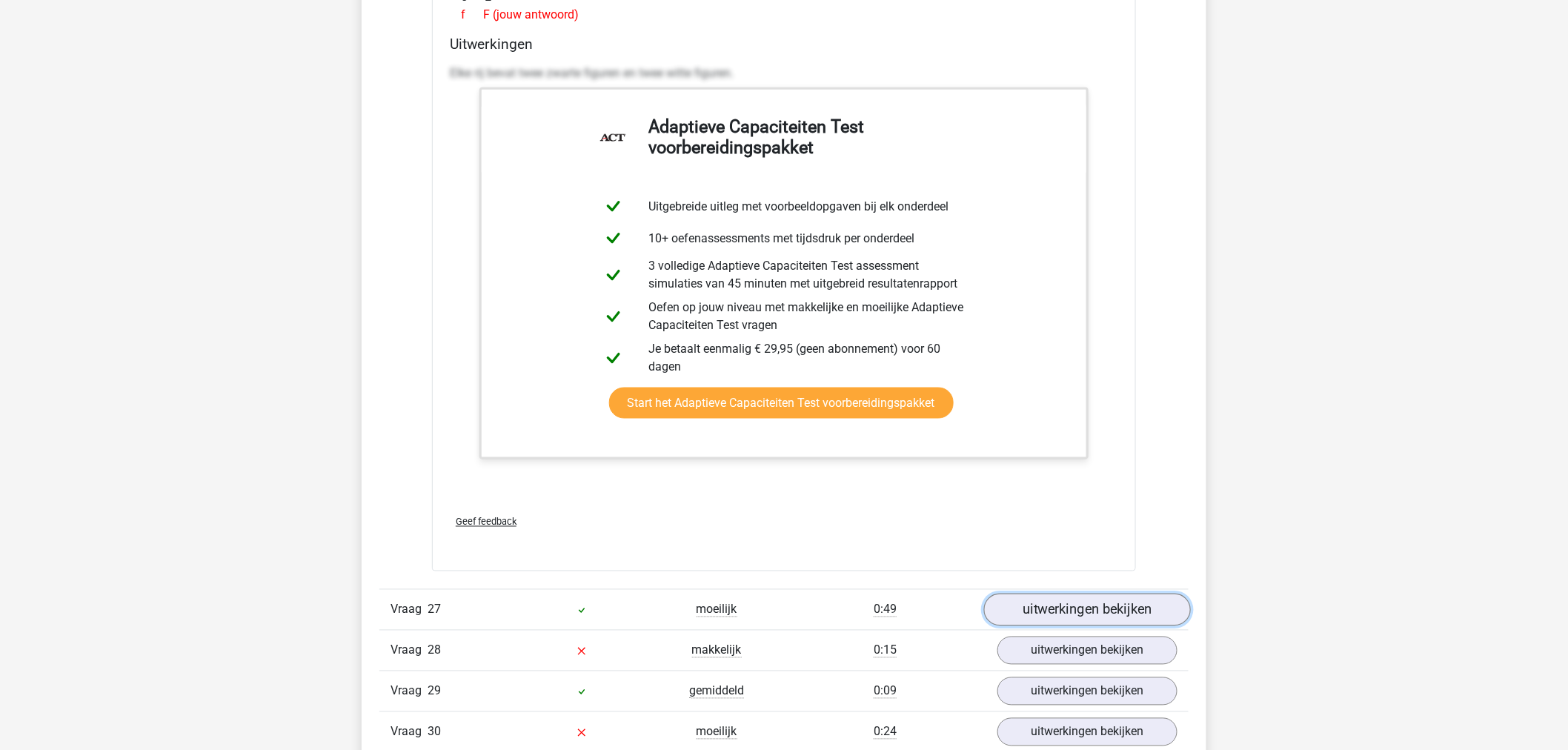
click at [1048, 613] on link "uitwerkingen bekijken" at bounding box center [1088, 610] width 207 height 33
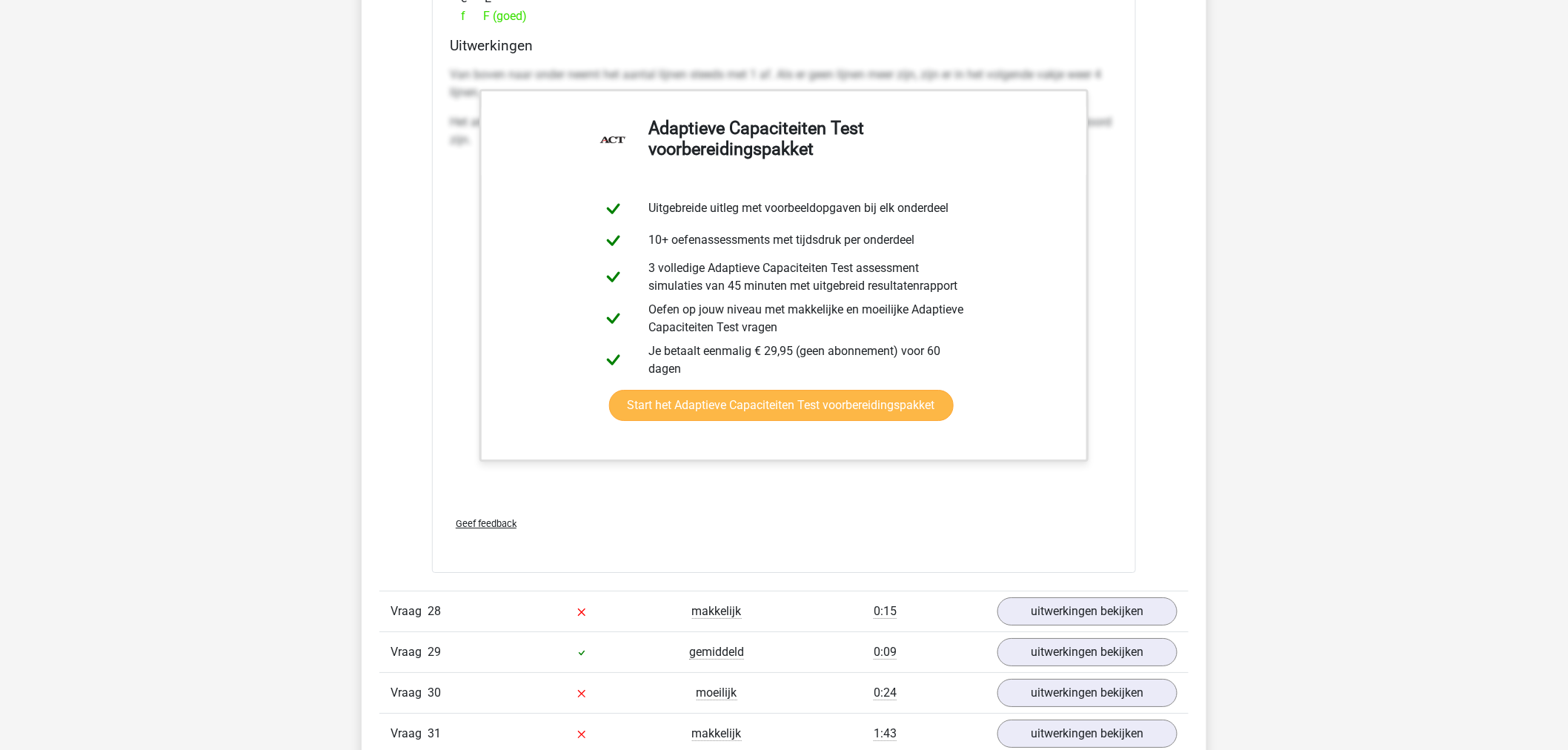
scroll to position [30234, 0]
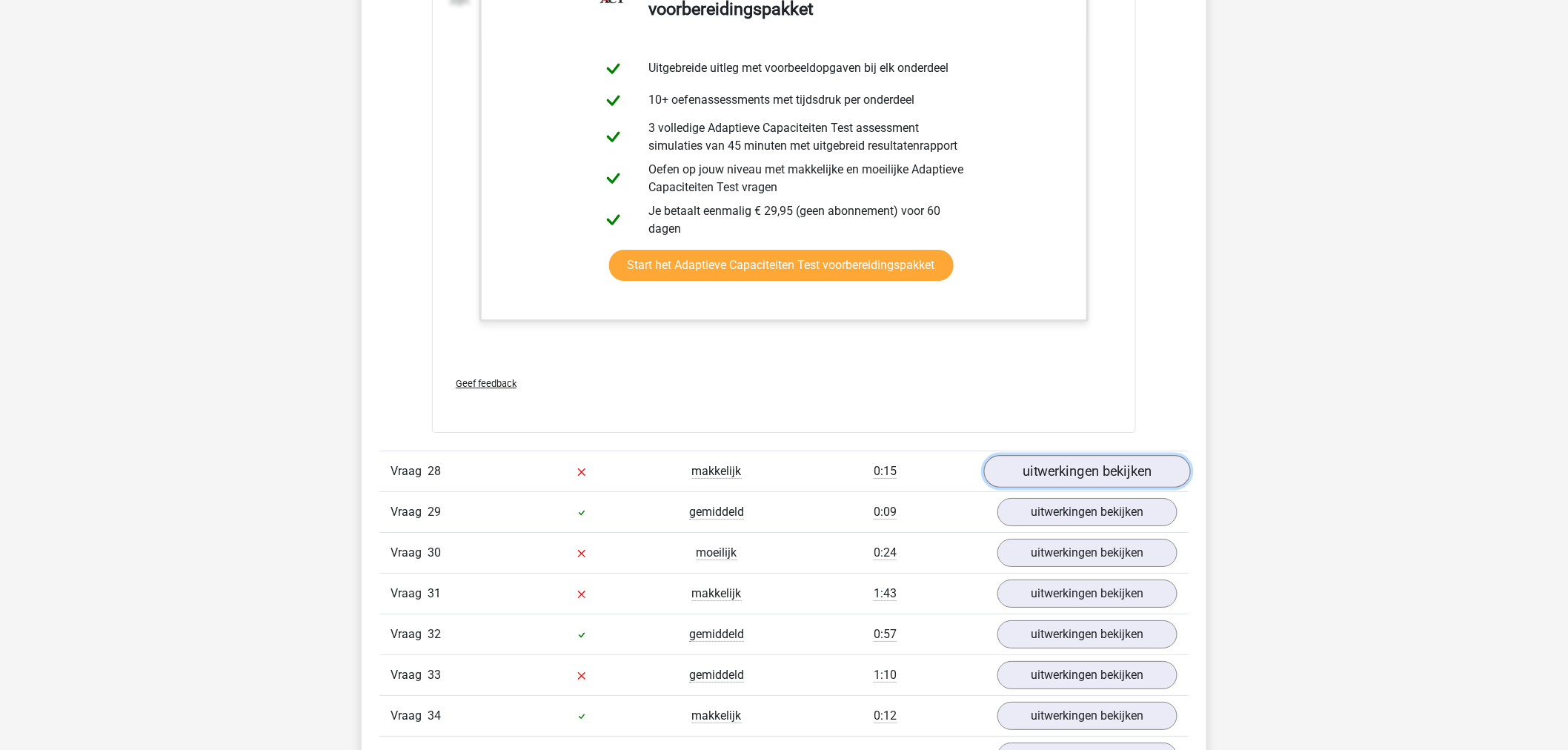
click at [1013, 474] on link "uitwerkingen bekijken" at bounding box center [1088, 472] width 207 height 33
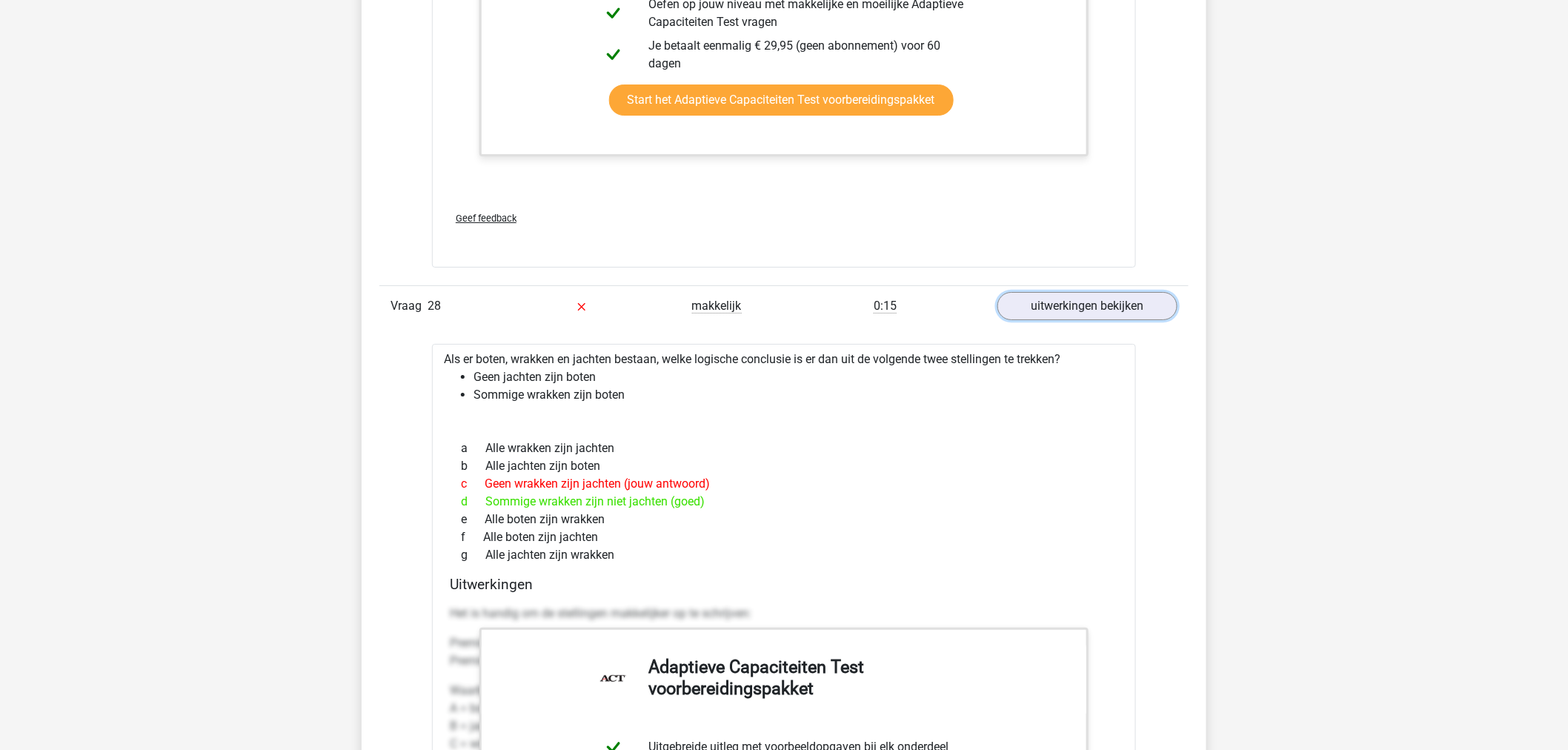
scroll to position [30893, 0]
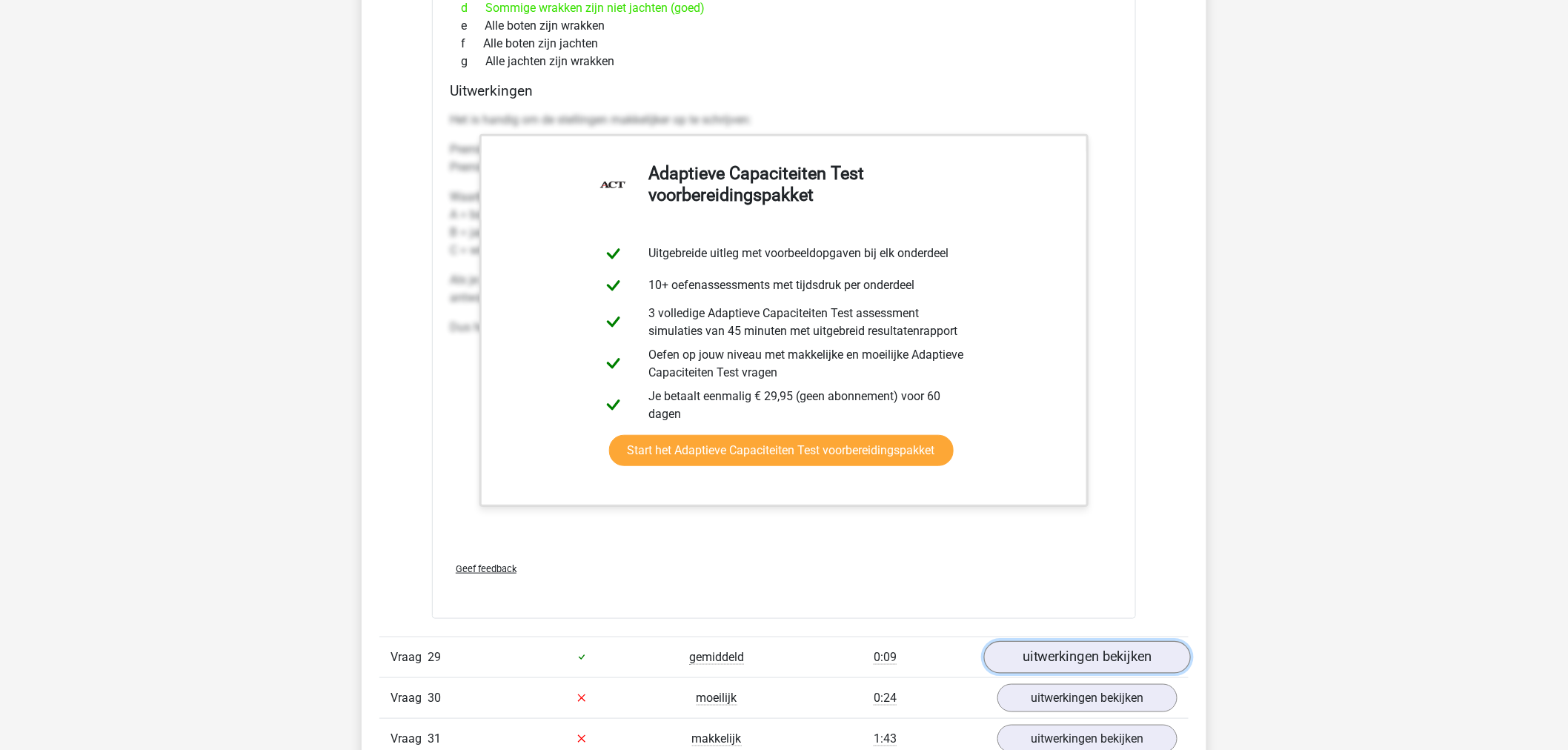
click at [1085, 613] on link "uitwerkingen bekijken" at bounding box center [1088, 658] width 207 height 33
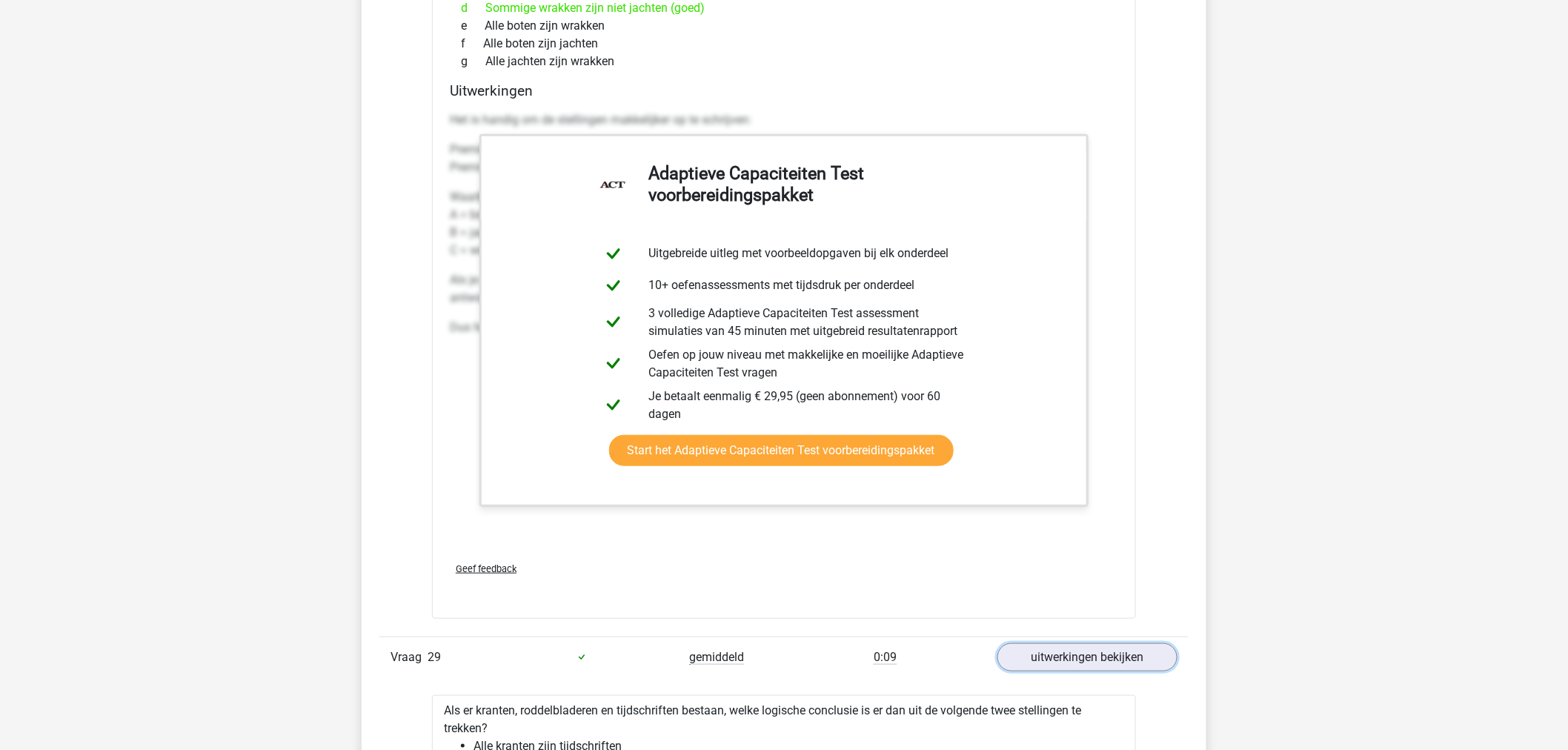
scroll to position [31223, 0]
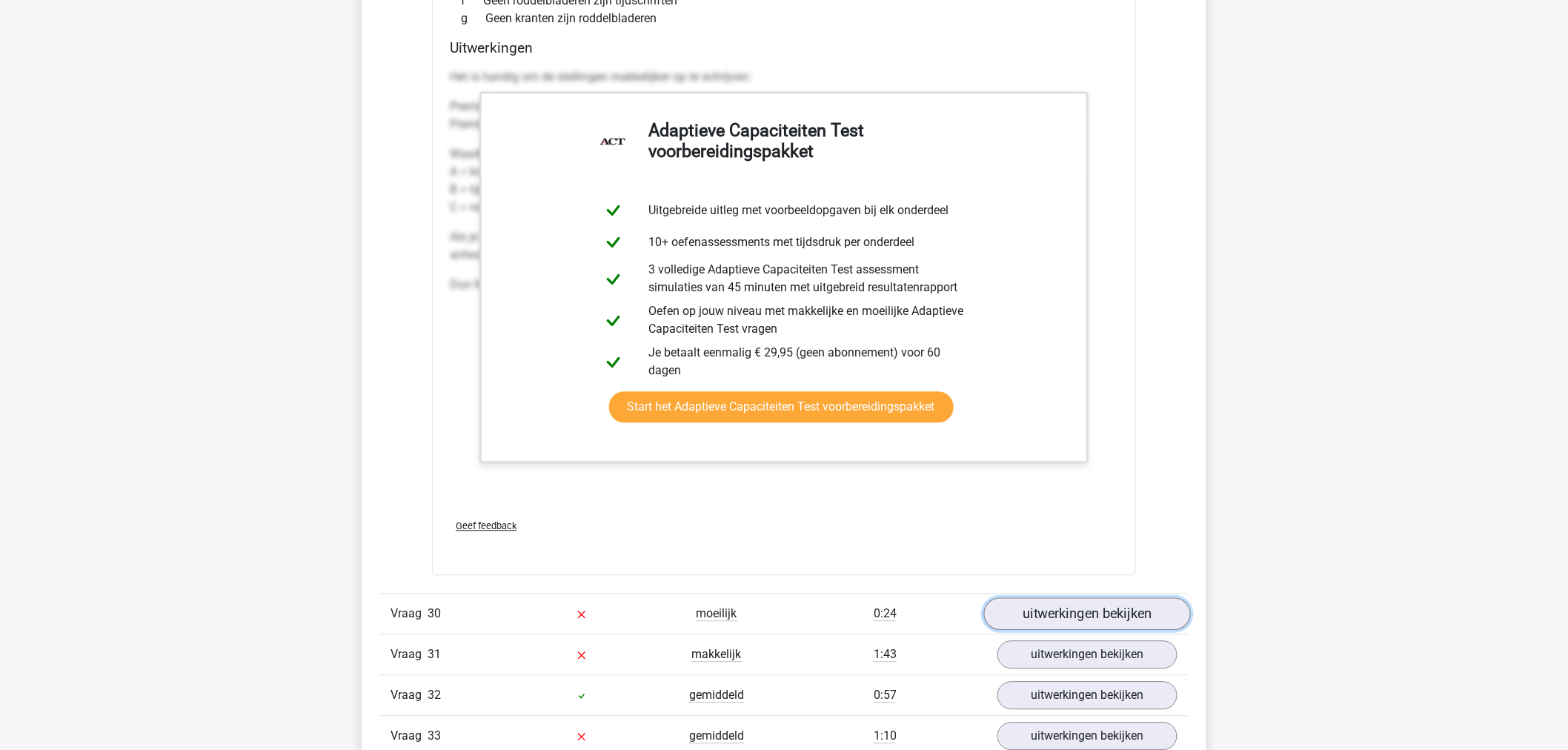
click at [1046, 613] on link "uitwerkingen bekijken" at bounding box center [1088, 614] width 207 height 33
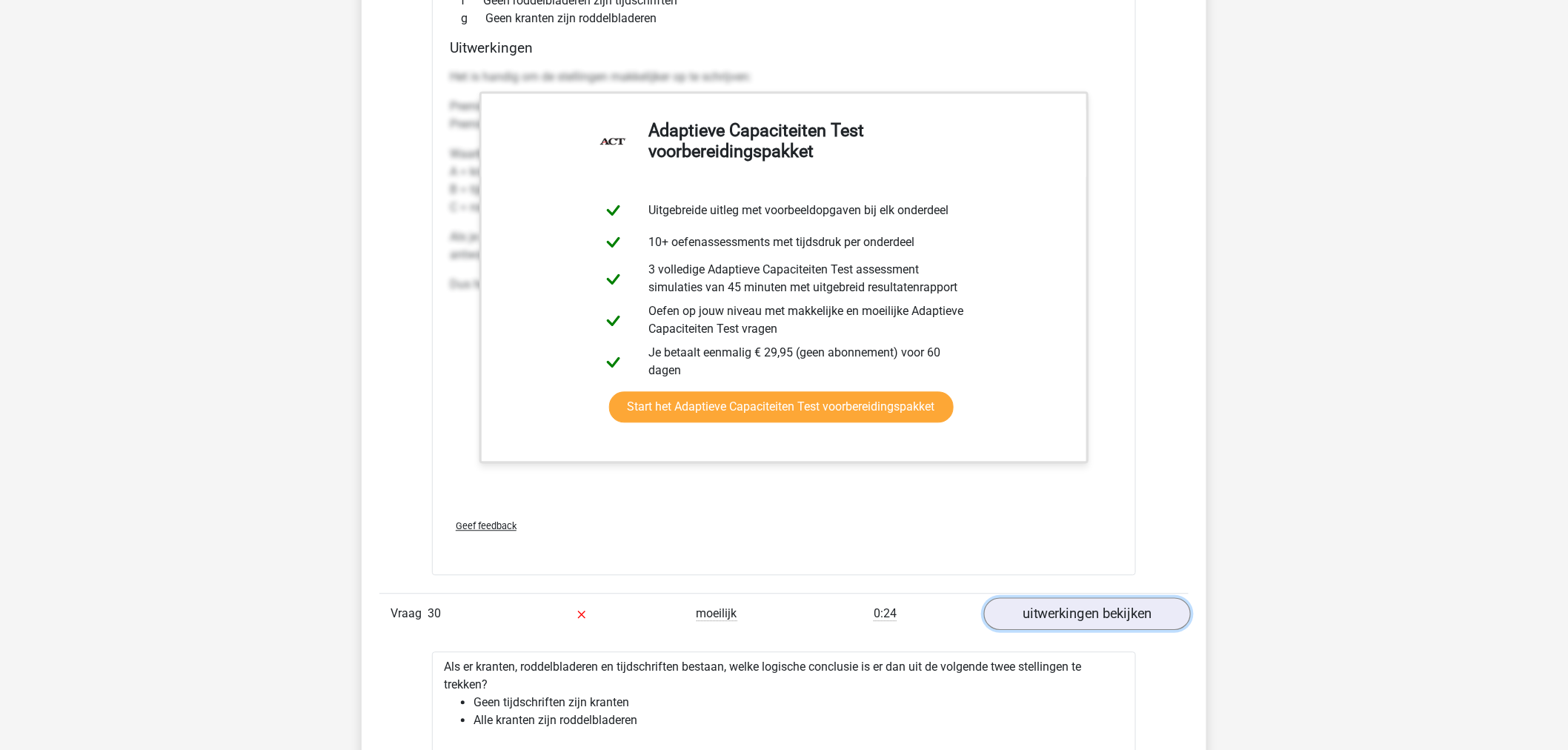
scroll to position [32129, 0]
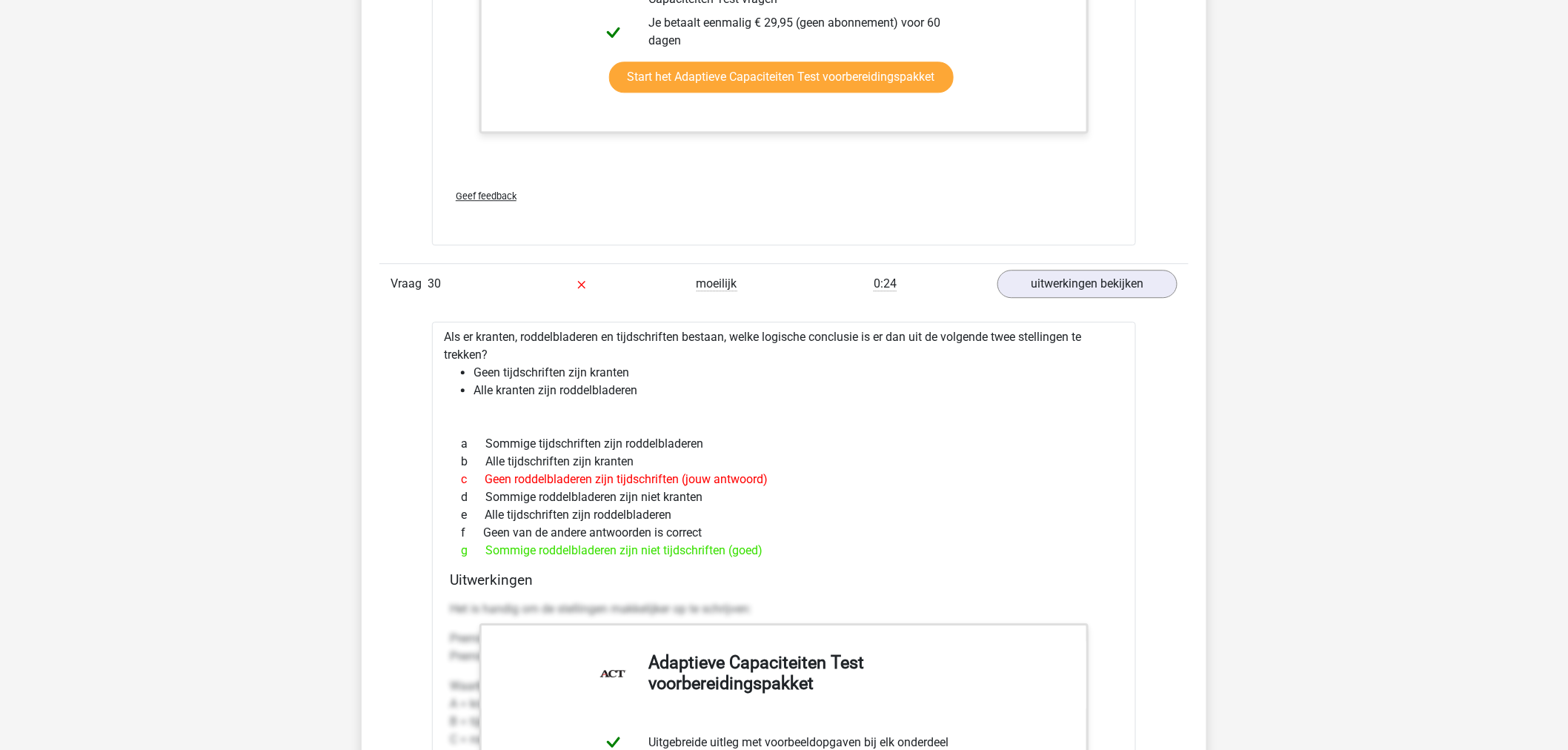
drag, startPoint x: 804, startPoint y: 482, endPoint x: 468, endPoint y: 488, distance: 336.1
click at [468, 488] on div "c Geen roddelbladeren zijn tijdschriften (jouw antwoord)" at bounding box center [784, 480] width 669 height 18
drag, startPoint x: 1012, startPoint y: 455, endPoint x: 1001, endPoint y: 453, distance: 11.2
click at [1013, 453] on div "a Sommige tijdschriften zijn roddelbladeren" at bounding box center [784, 444] width 669 height 18
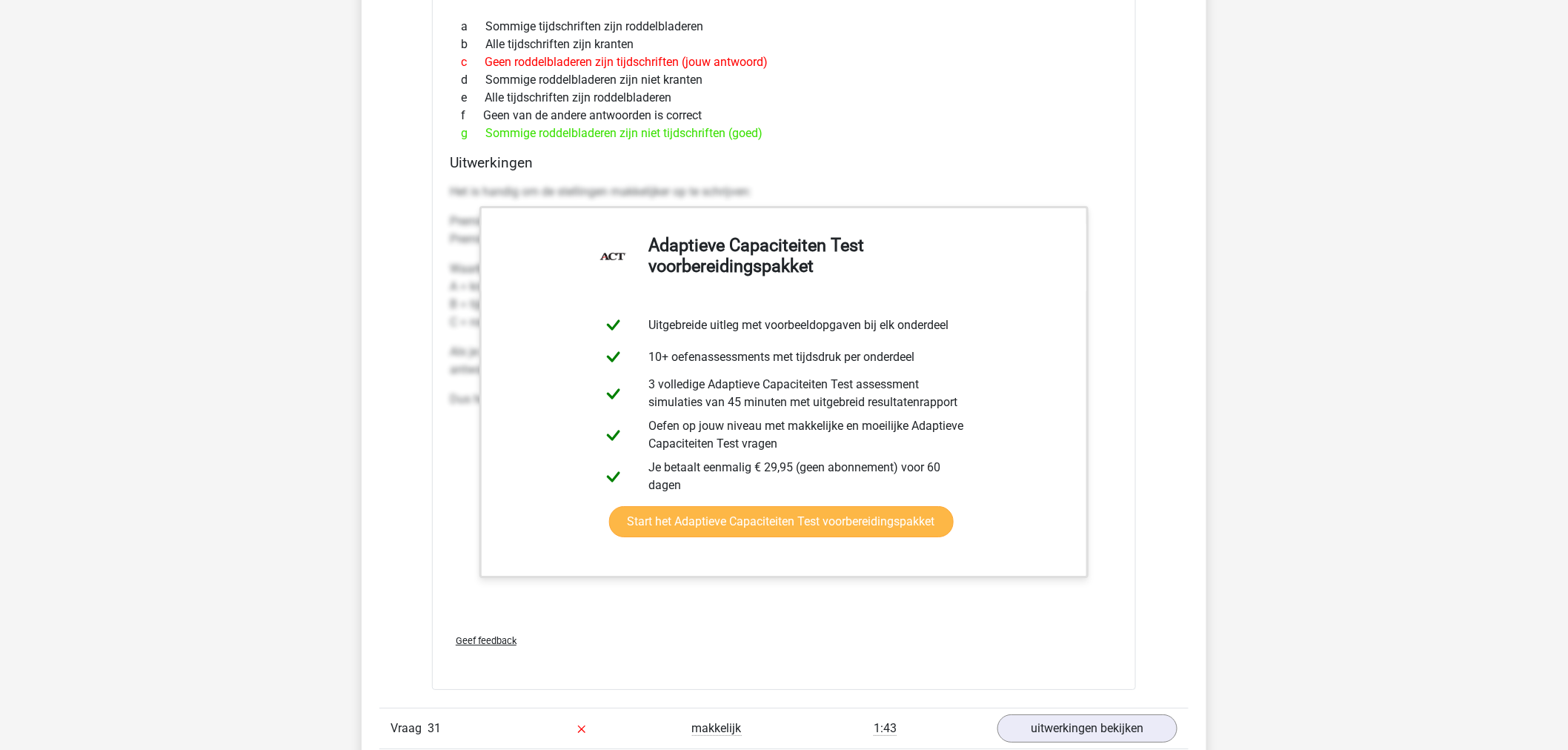
scroll to position [32705, 0]
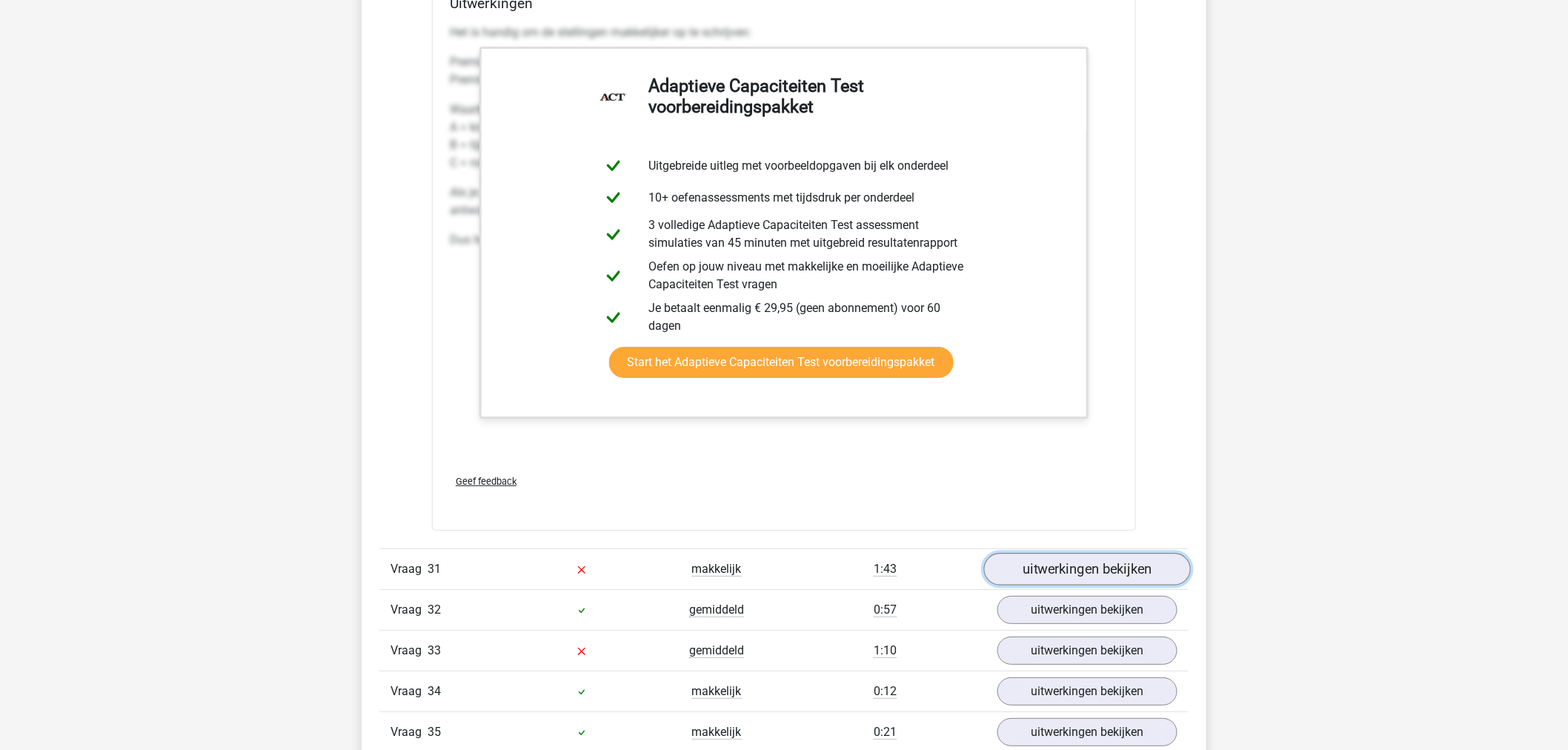
click at [1075, 568] on link "uitwerkingen bekijken" at bounding box center [1088, 569] width 207 height 33
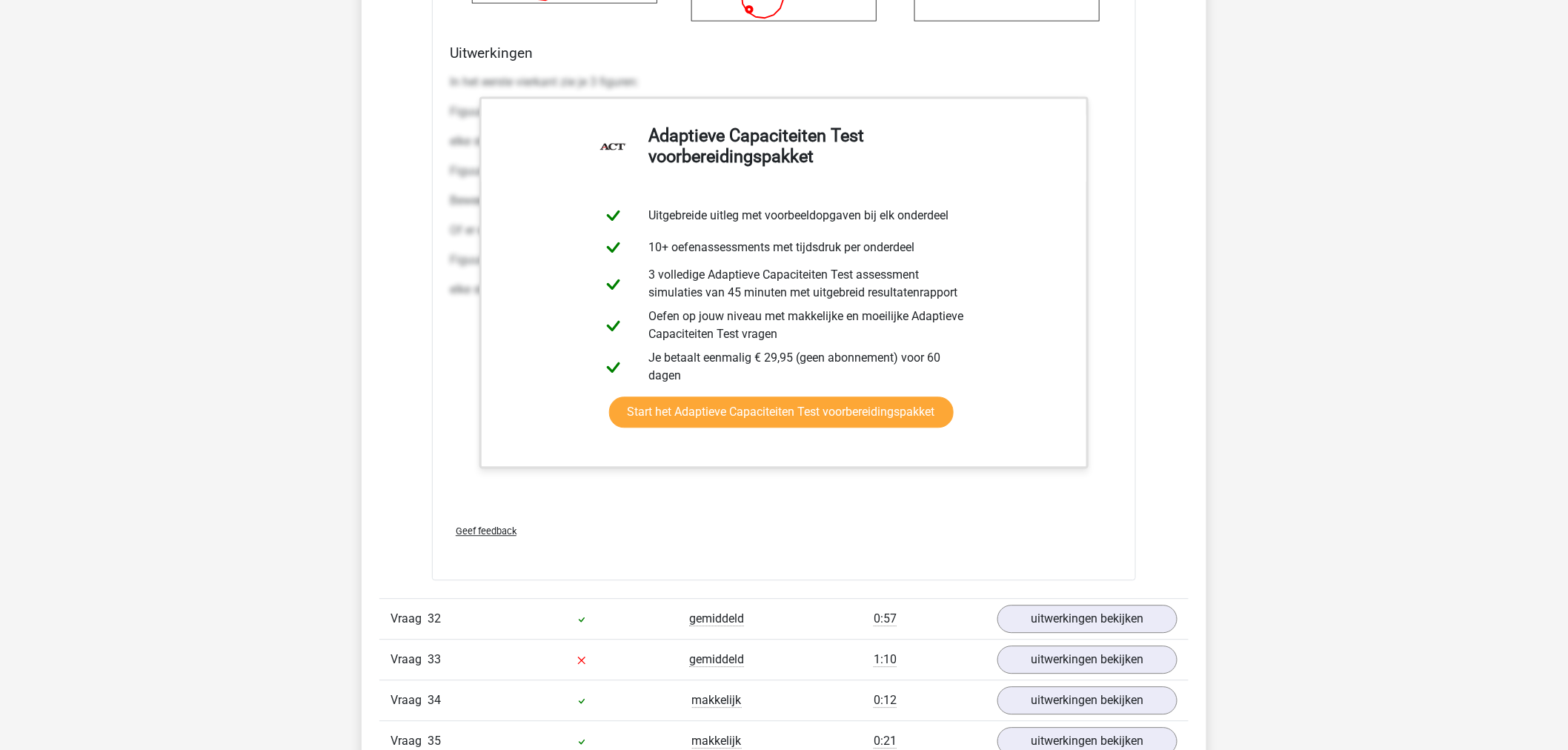
scroll to position [34353, 0]
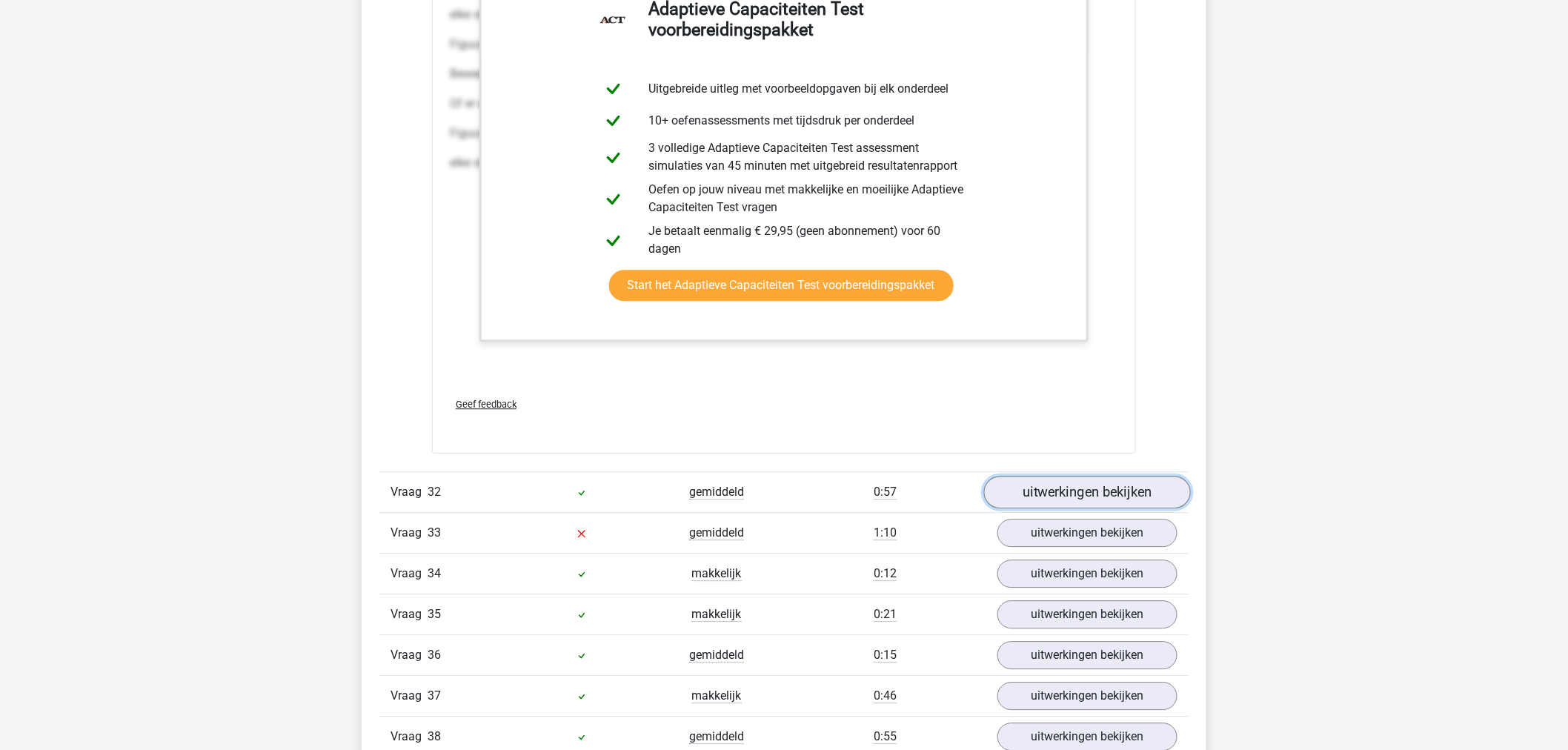
click at [1013, 497] on link "uitwerkingen bekijken" at bounding box center [1088, 492] width 207 height 33
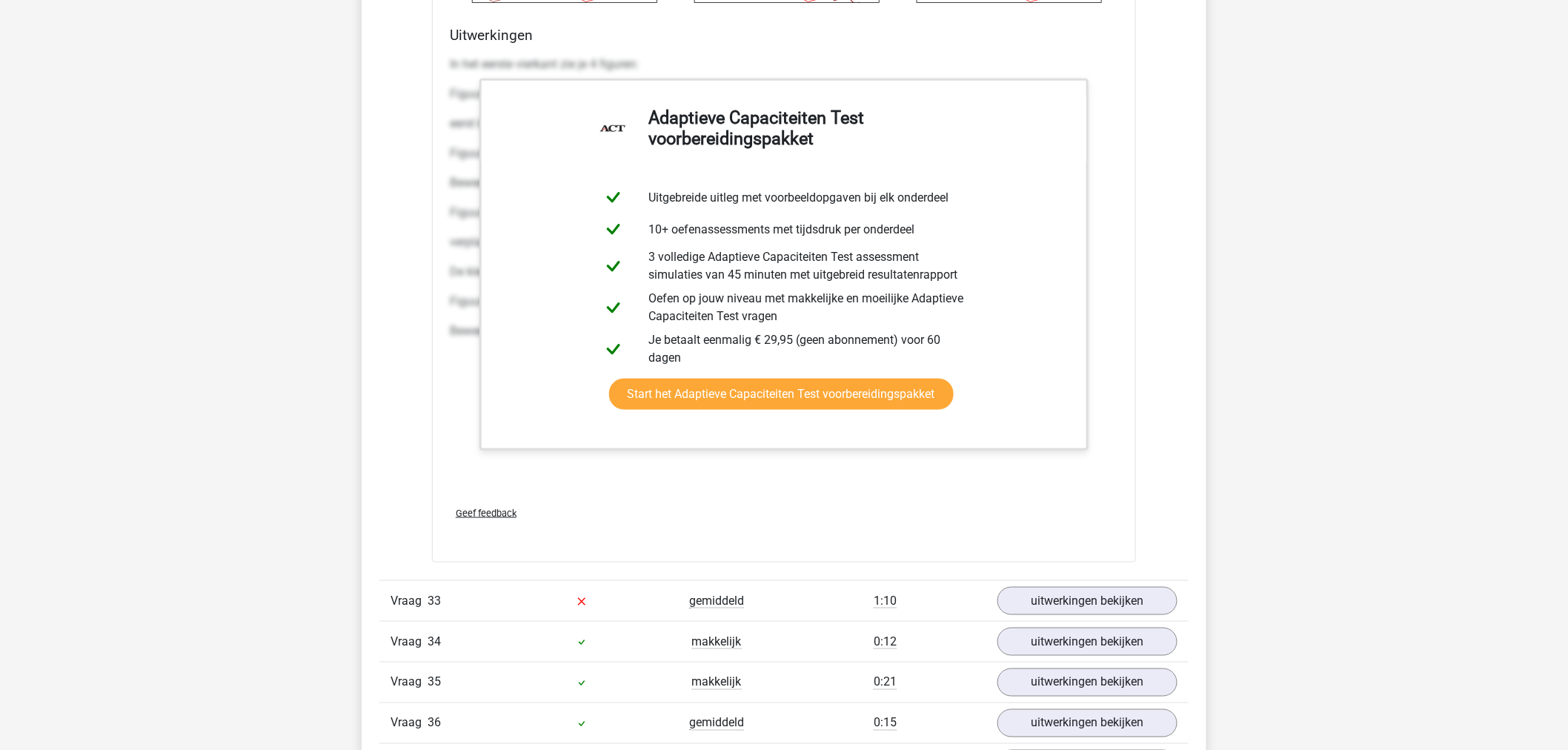
scroll to position [35917, 0]
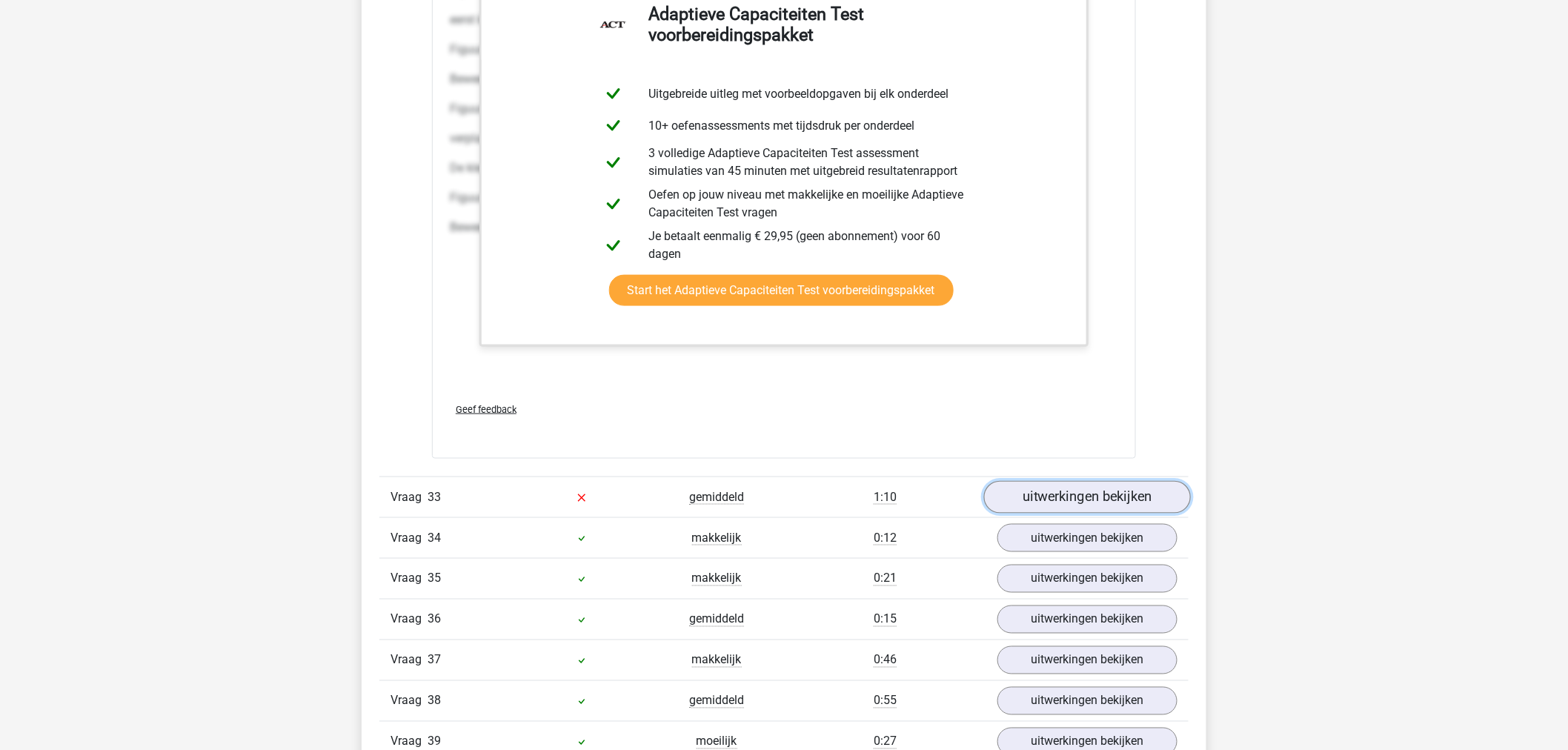
click at [1058, 492] on link "uitwerkingen bekijken" at bounding box center [1088, 498] width 207 height 33
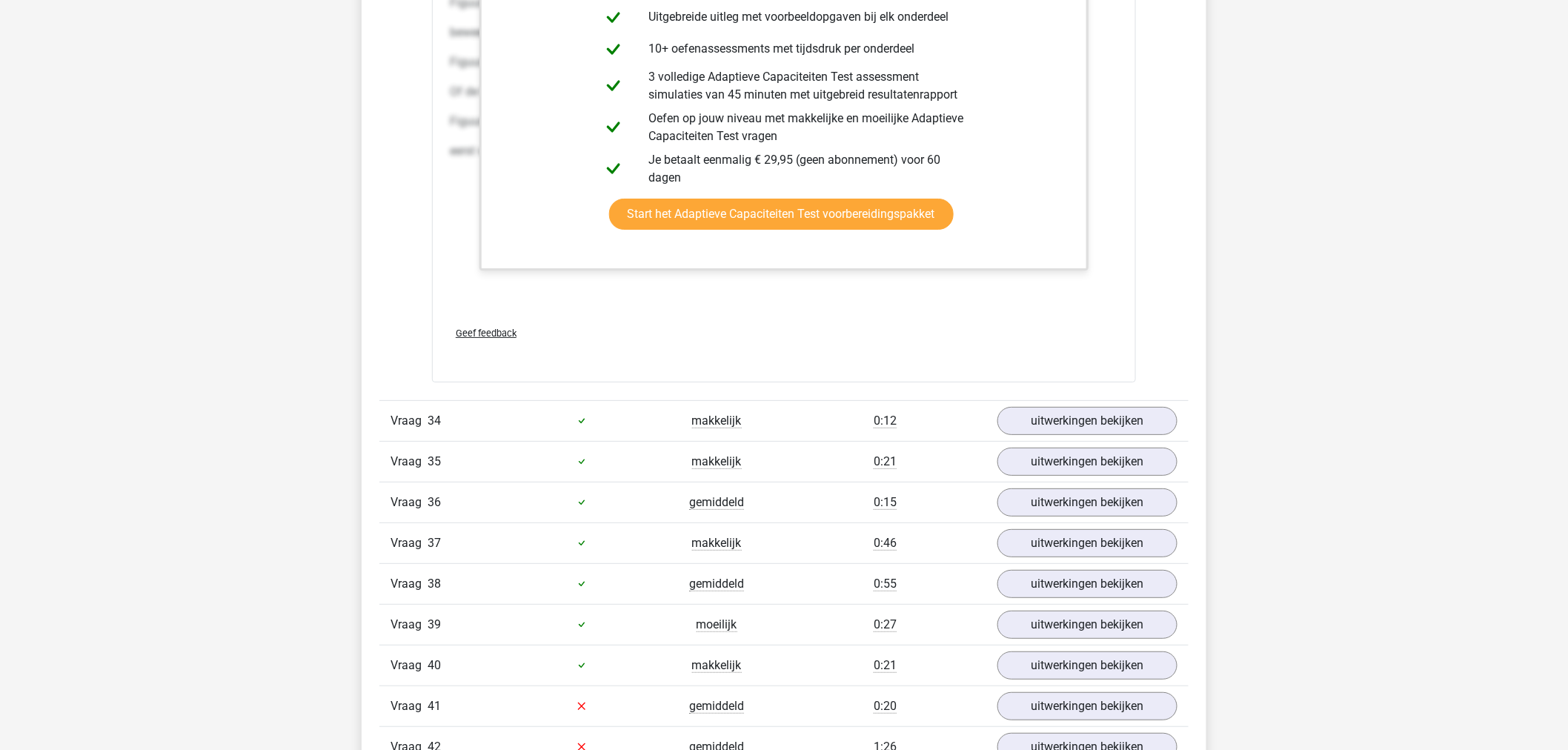
scroll to position [37564, 0]
click at [1016, 419] on link "uitwerkingen bekijken" at bounding box center [1088, 420] width 207 height 33
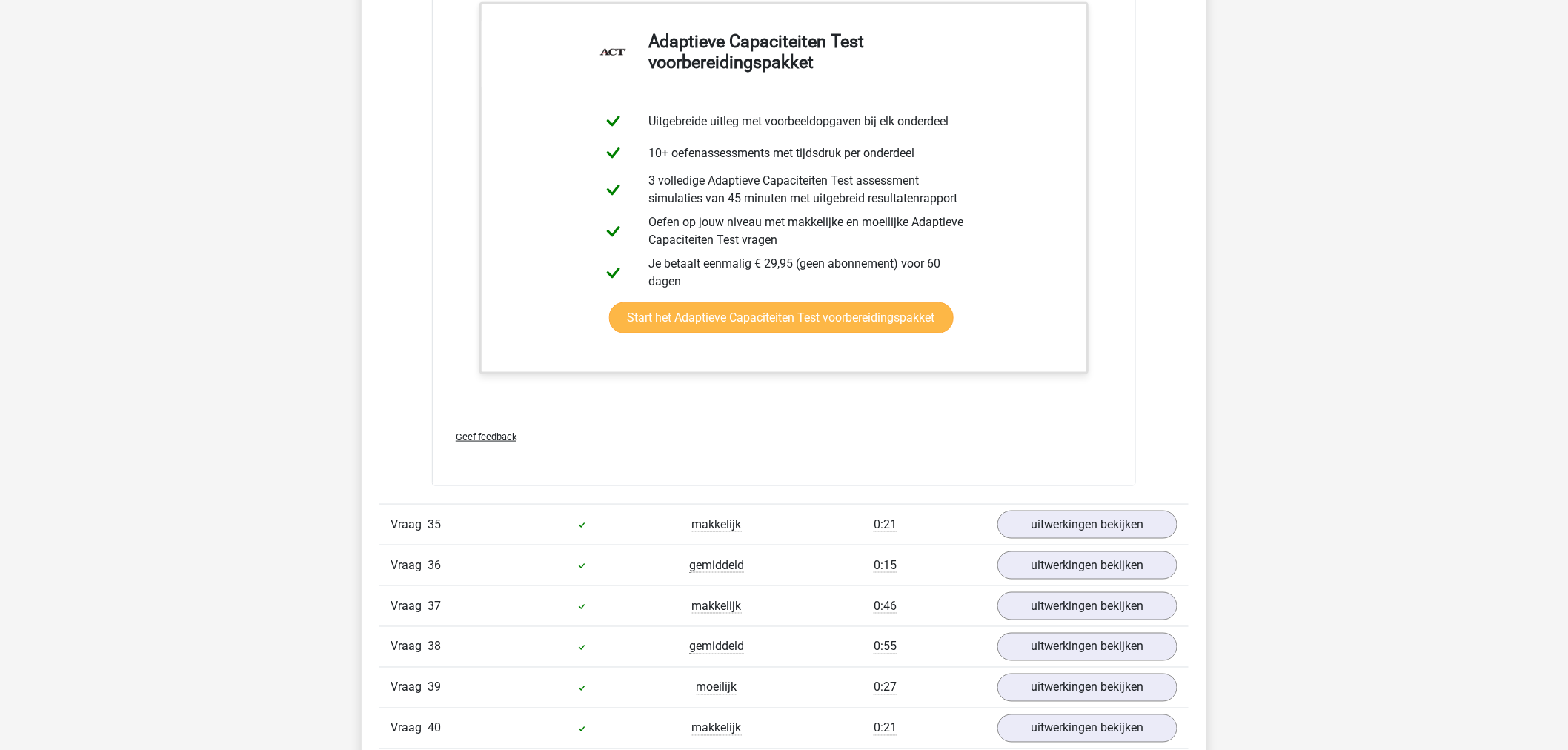
scroll to position [38388, 0]
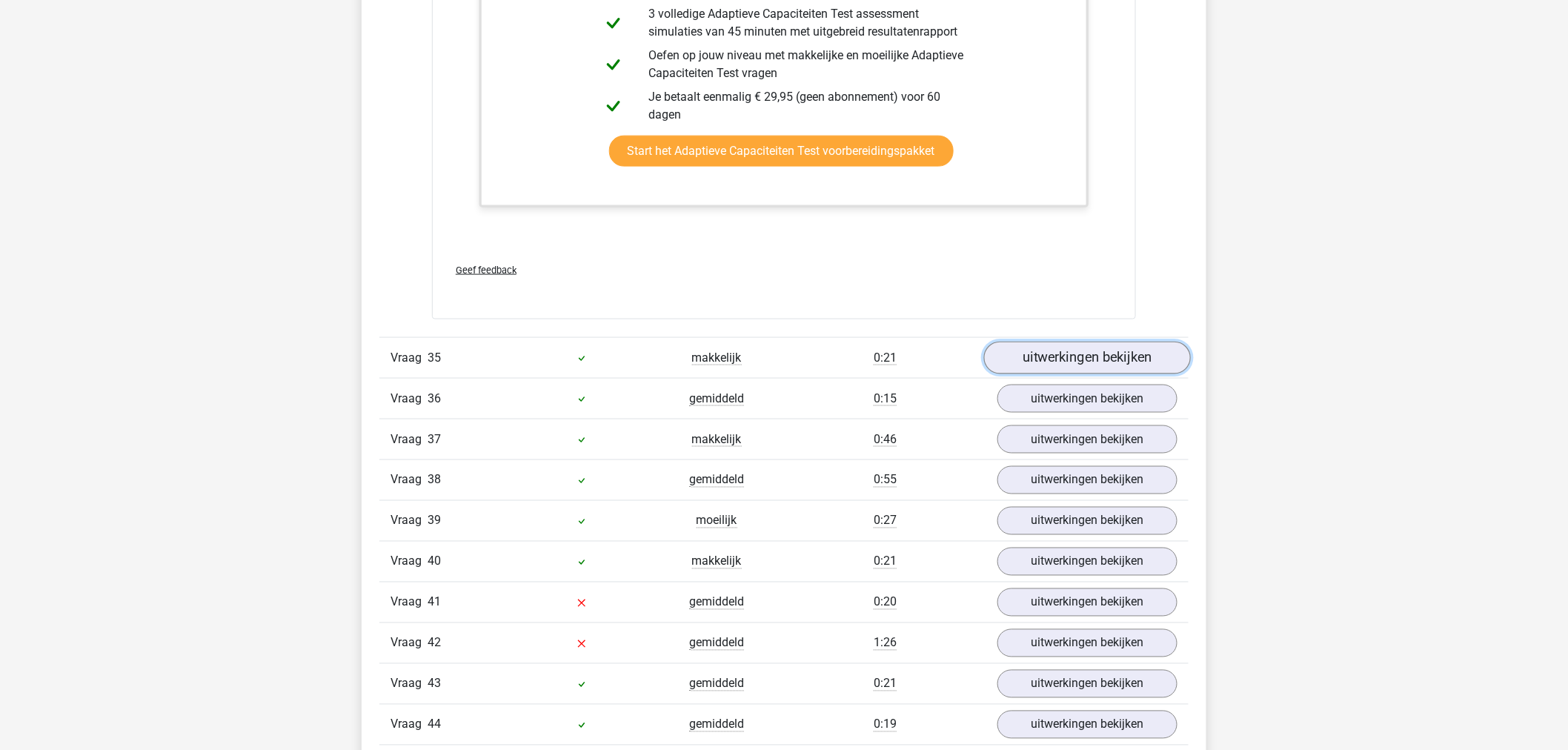
click at [1045, 354] on link "uitwerkingen bekijken" at bounding box center [1088, 358] width 207 height 33
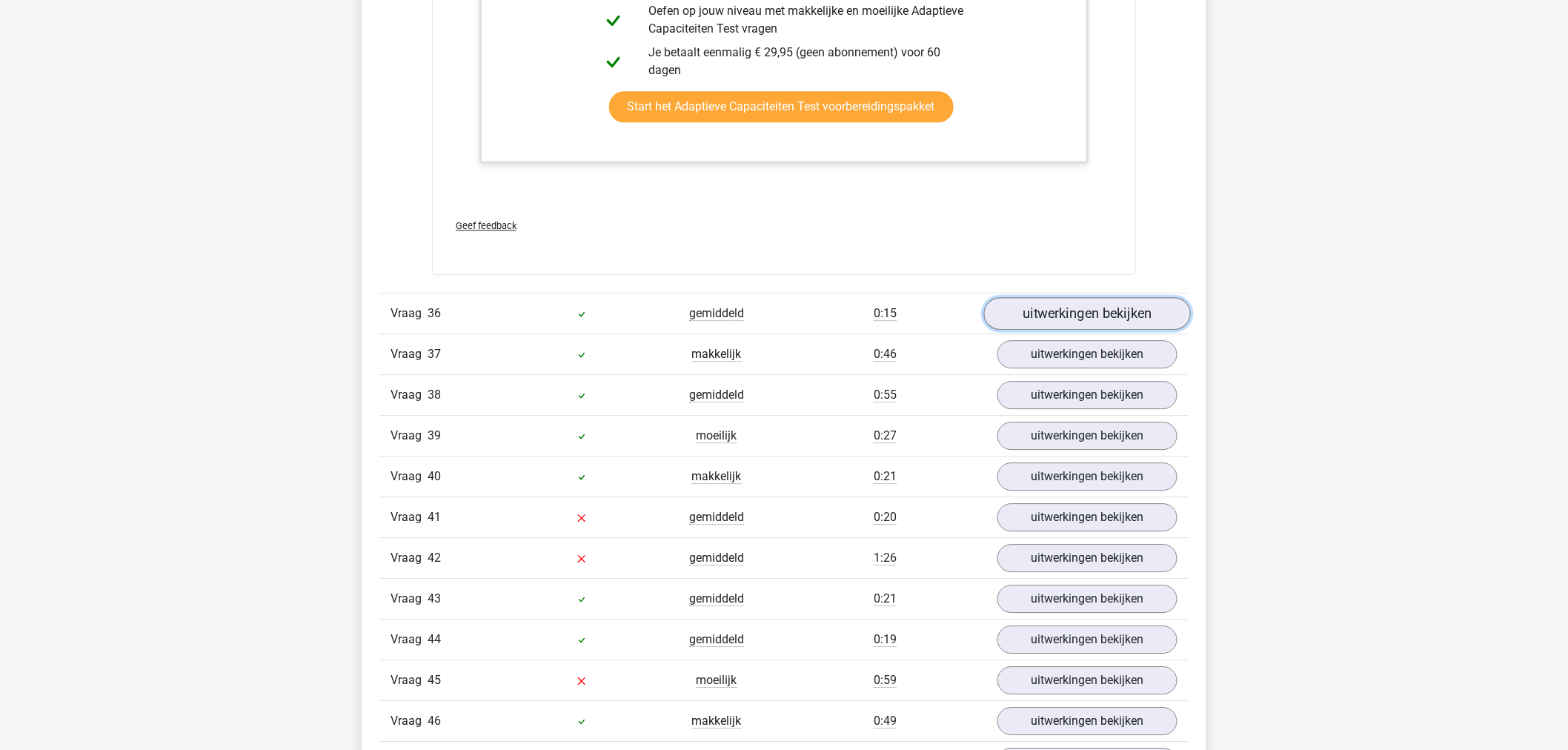
click at [1056, 330] on link "uitwerkingen bekijken" at bounding box center [1088, 314] width 207 height 33
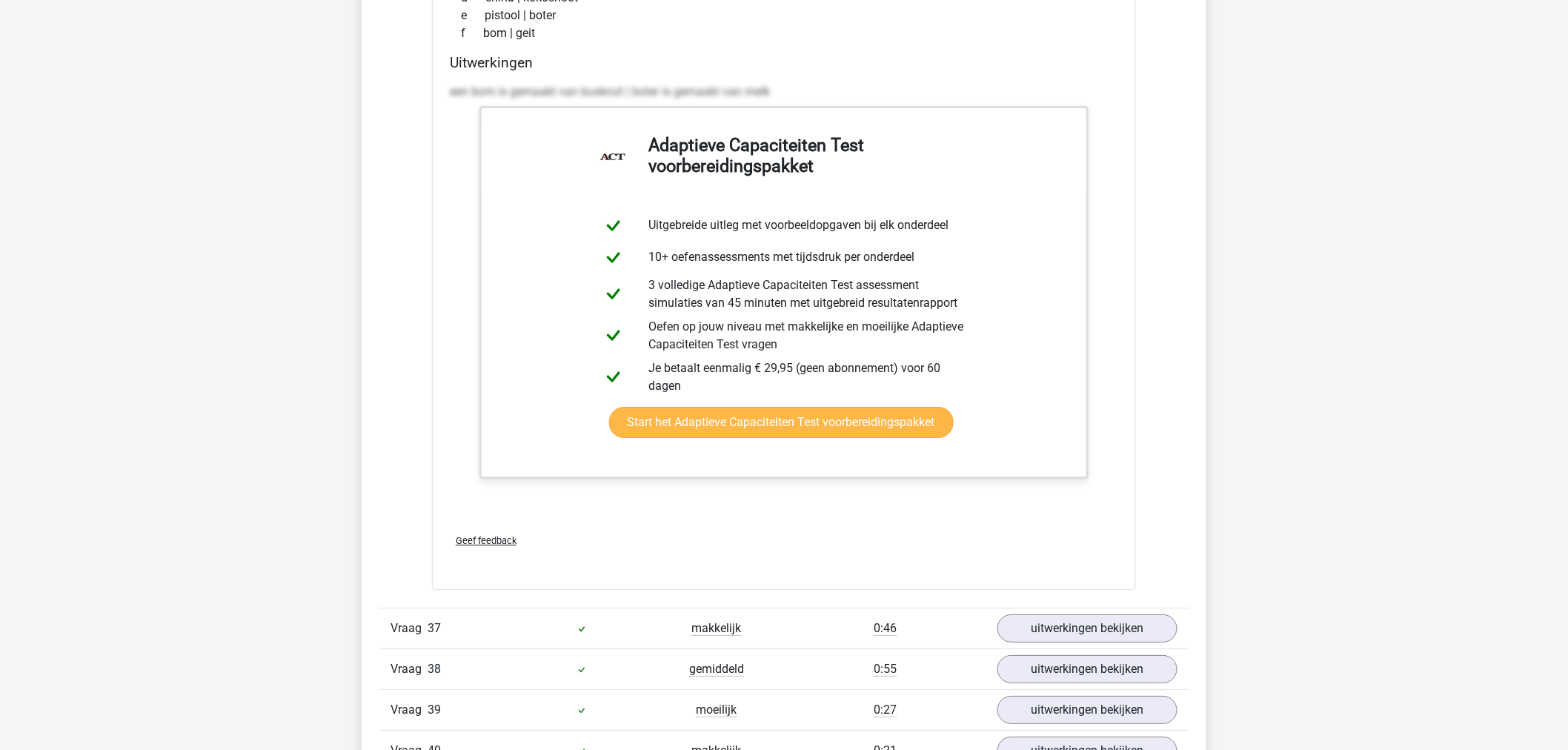
scroll to position [39788, 0]
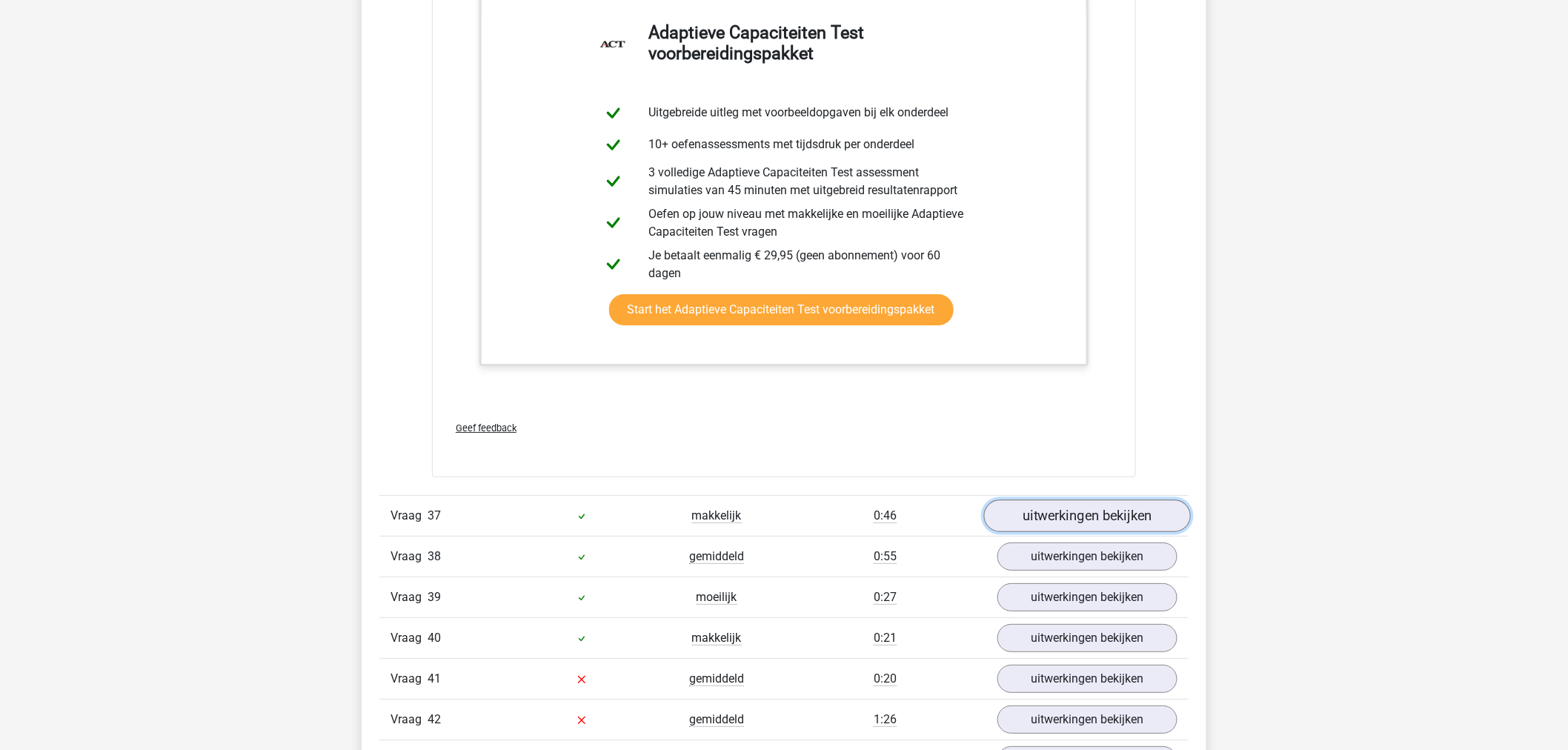
drag, startPoint x: 1059, startPoint y: 523, endPoint x: 1057, endPoint y: 509, distance: 14.1
click at [1058, 524] on link "uitwerkingen bekijken" at bounding box center [1088, 517] width 207 height 33
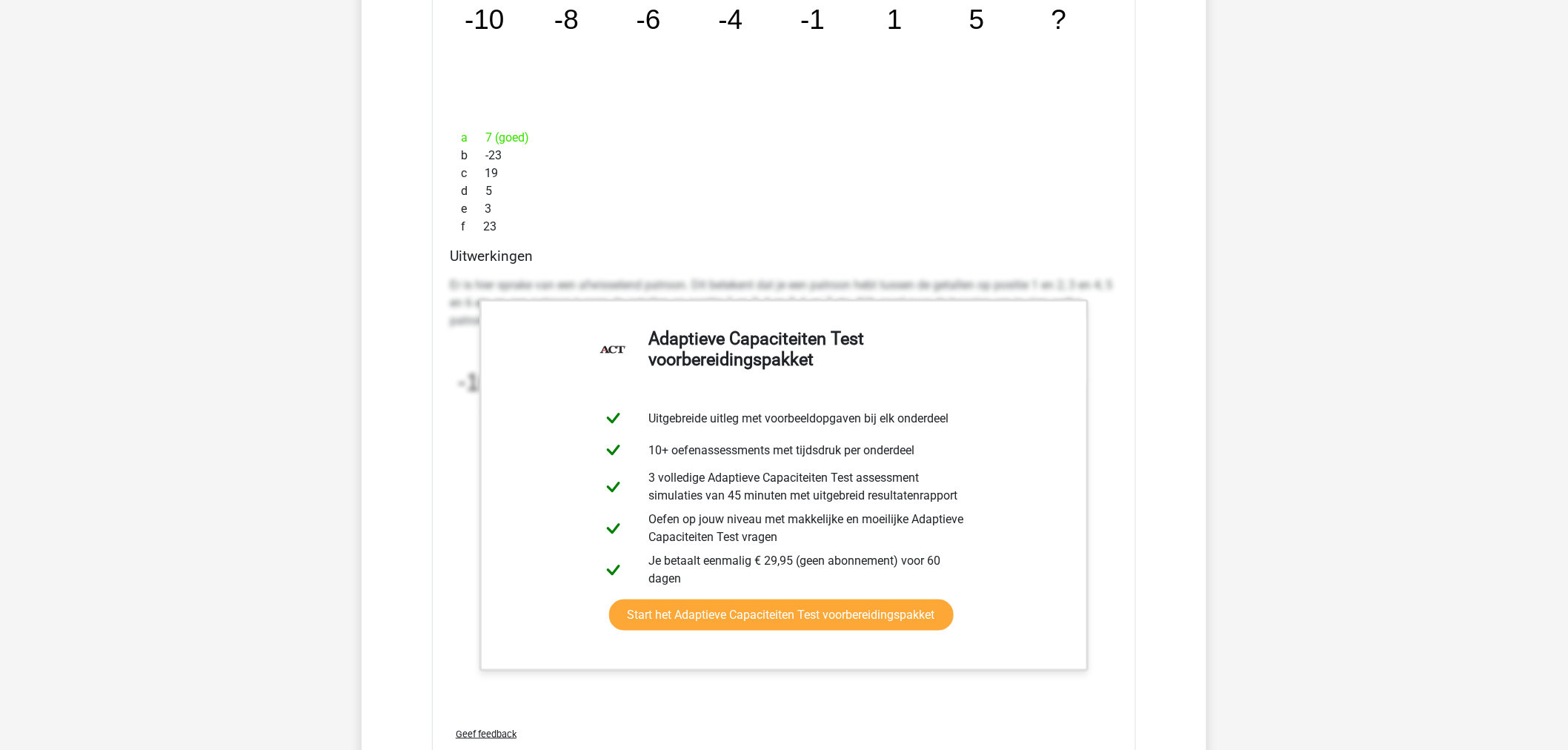
scroll to position [40694, 0]
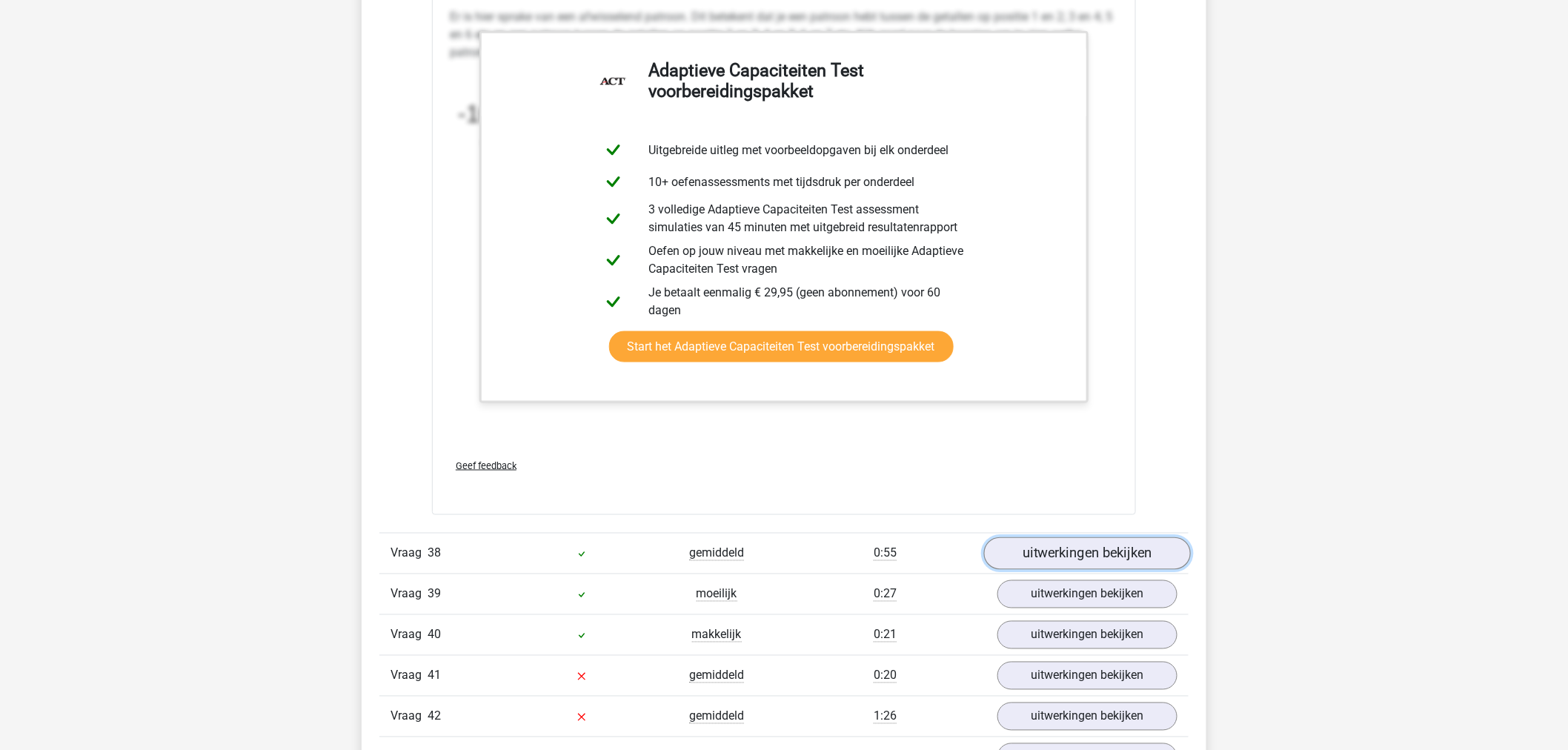
click at [1080, 549] on link "uitwerkingen bekijken" at bounding box center [1088, 554] width 207 height 33
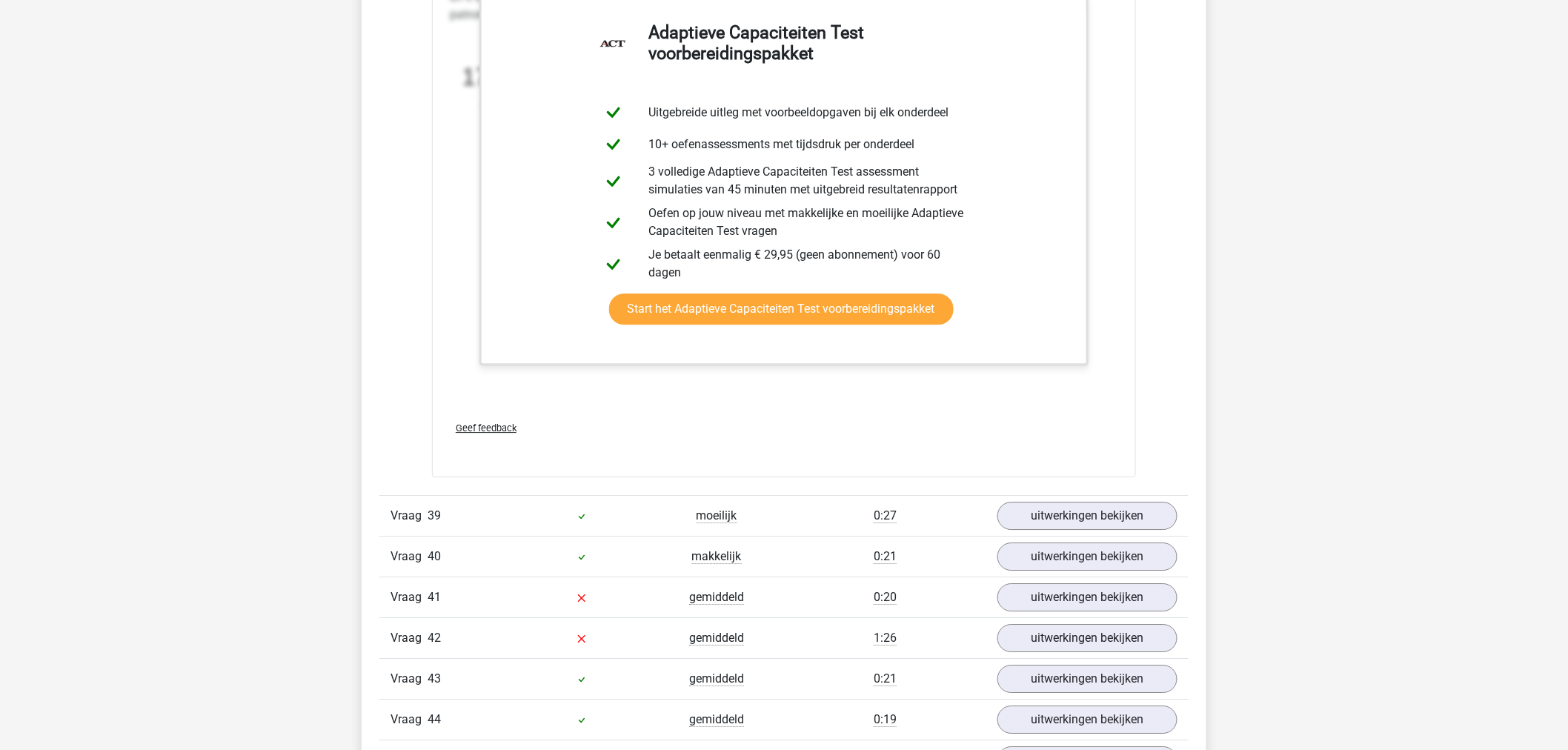
scroll to position [41683, 0]
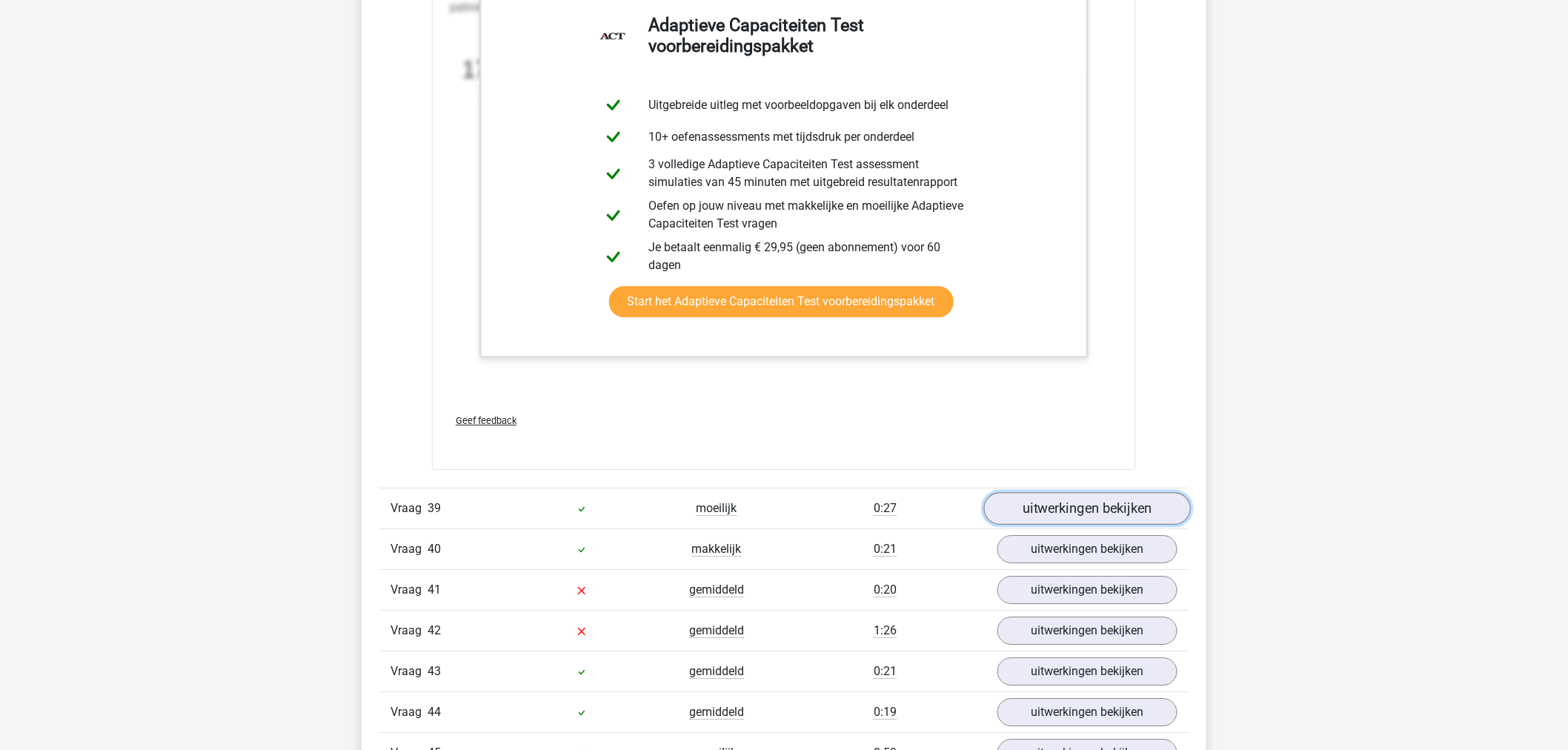
click at [1064, 521] on link "uitwerkingen bekijken" at bounding box center [1088, 509] width 207 height 33
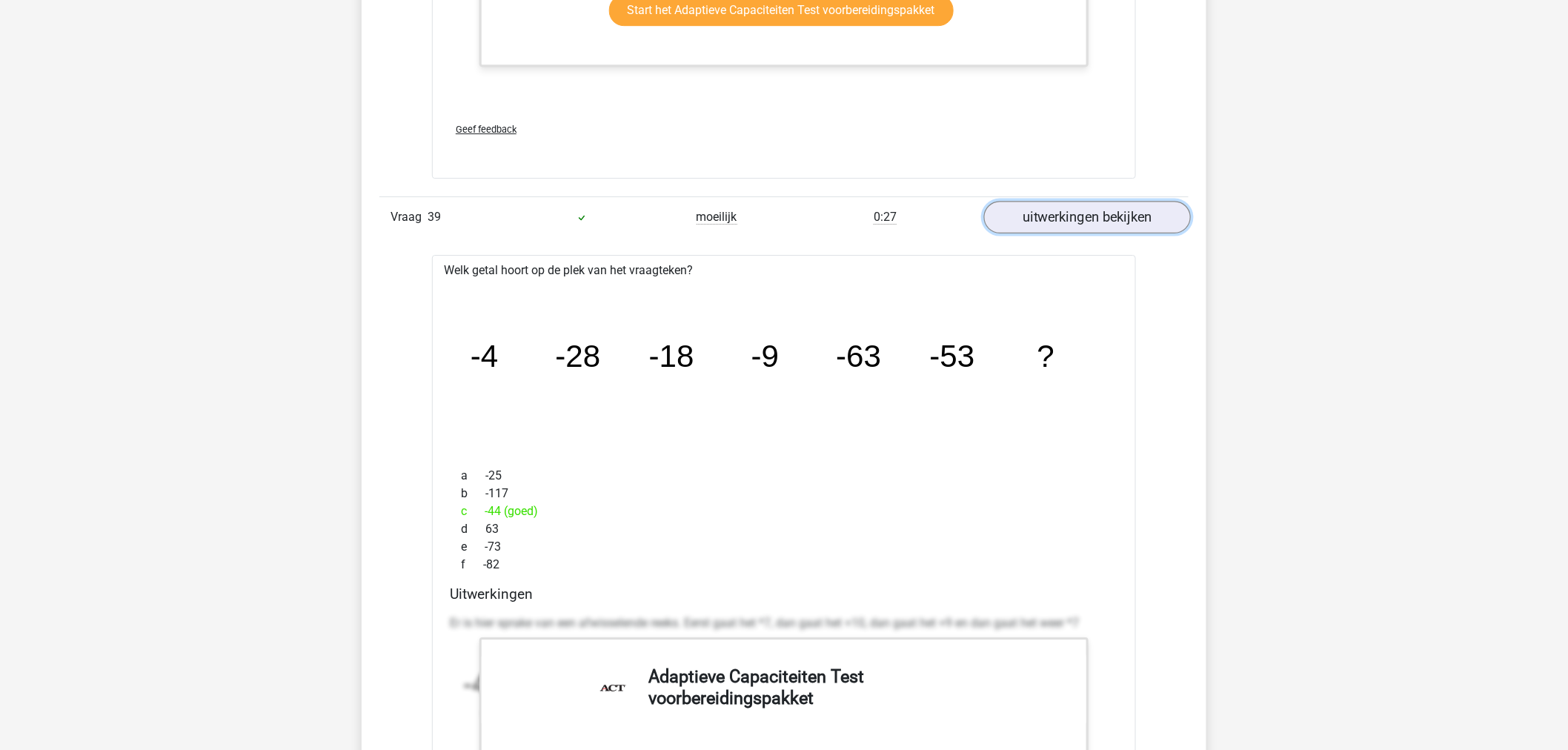
scroll to position [42012, 0]
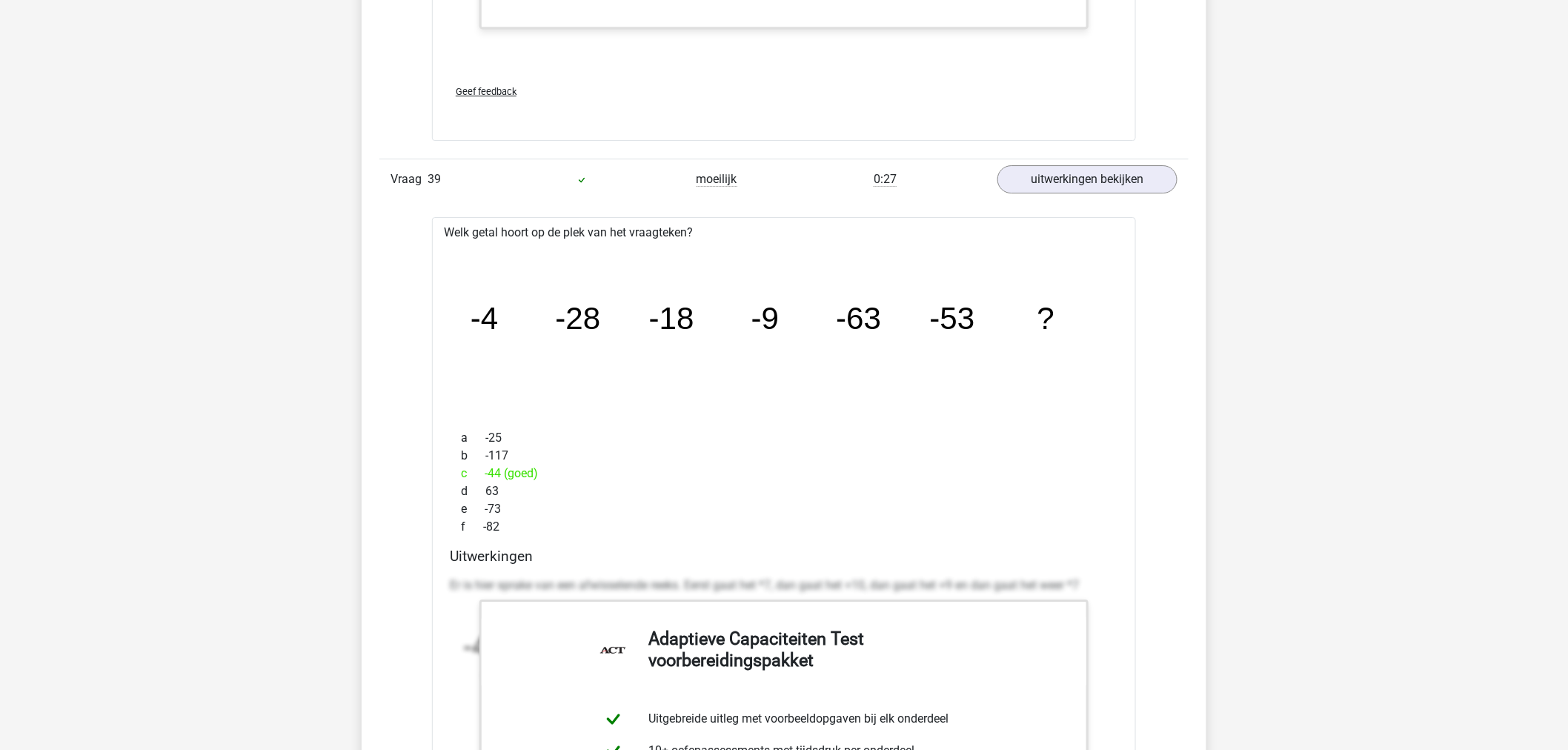
drag, startPoint x: 488, startPoint y: 474, endPoint x: 571, endPoint y: 483, distance: 83.5
click at [500, 474] on div "c -44 (goed)" at bounding box center [784, 474] width 669 height 18
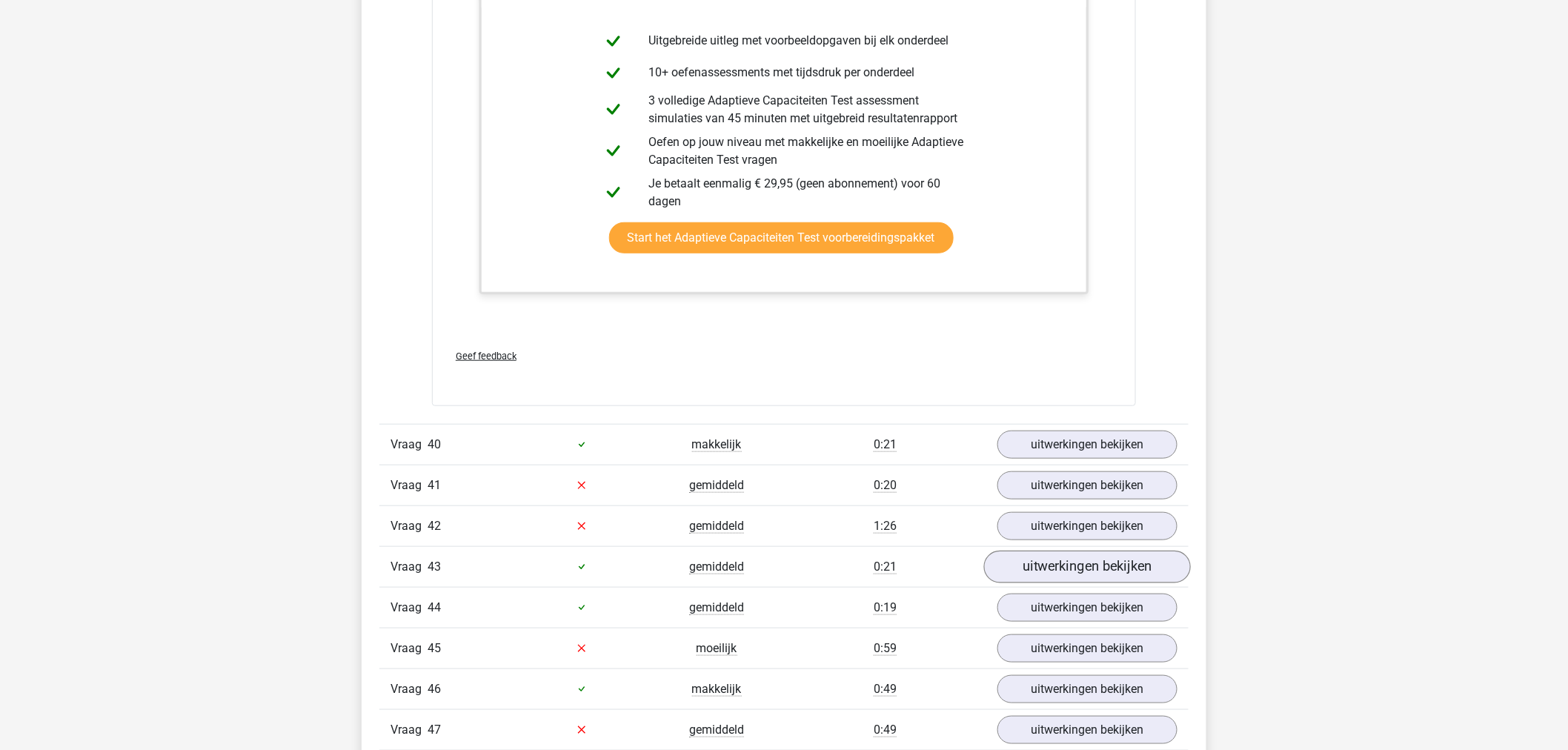
scroll to position [42753, 0]
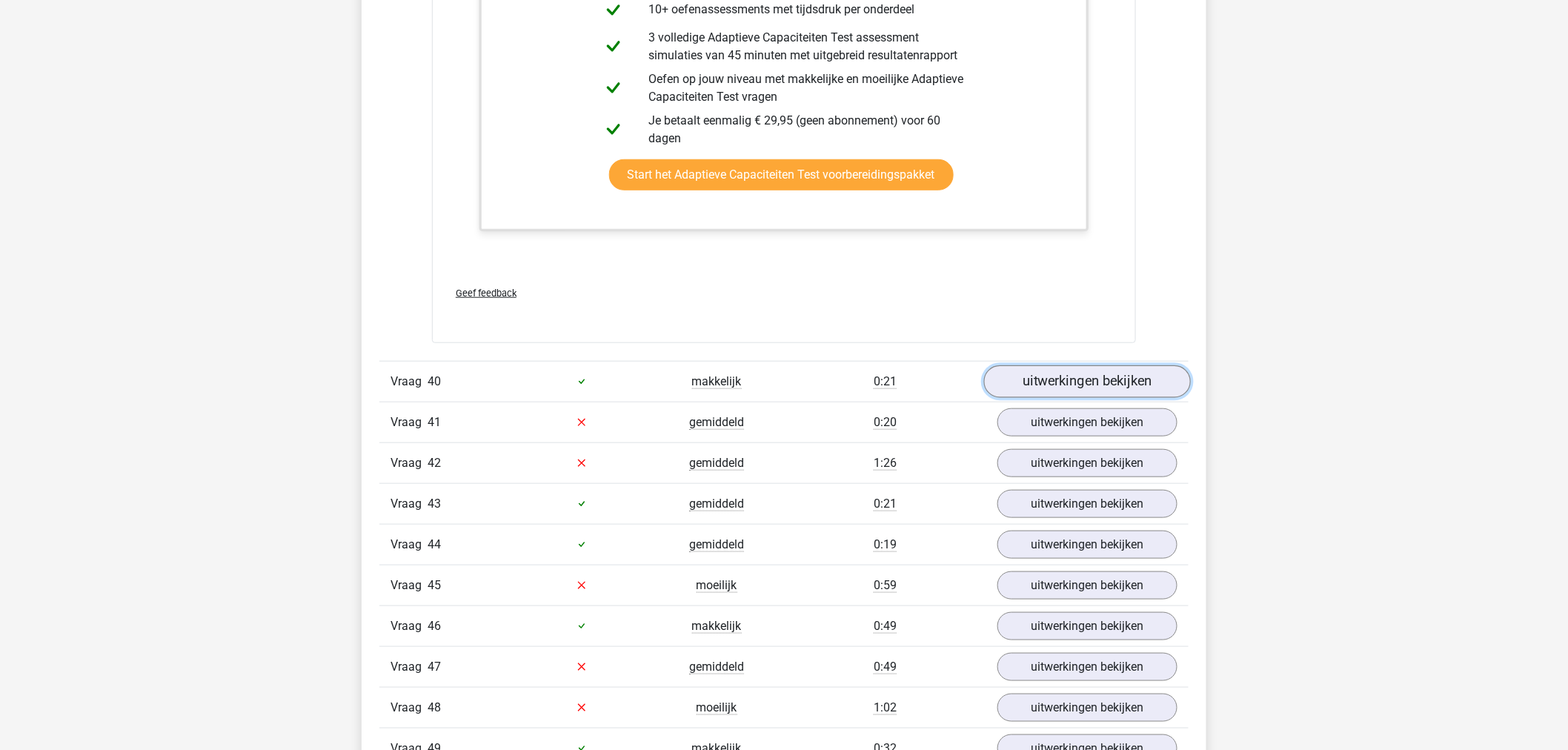
click at [1105, 398] on link "uitwerkingen bekijken" at bounding box center [1088, 382] width 207 height 33
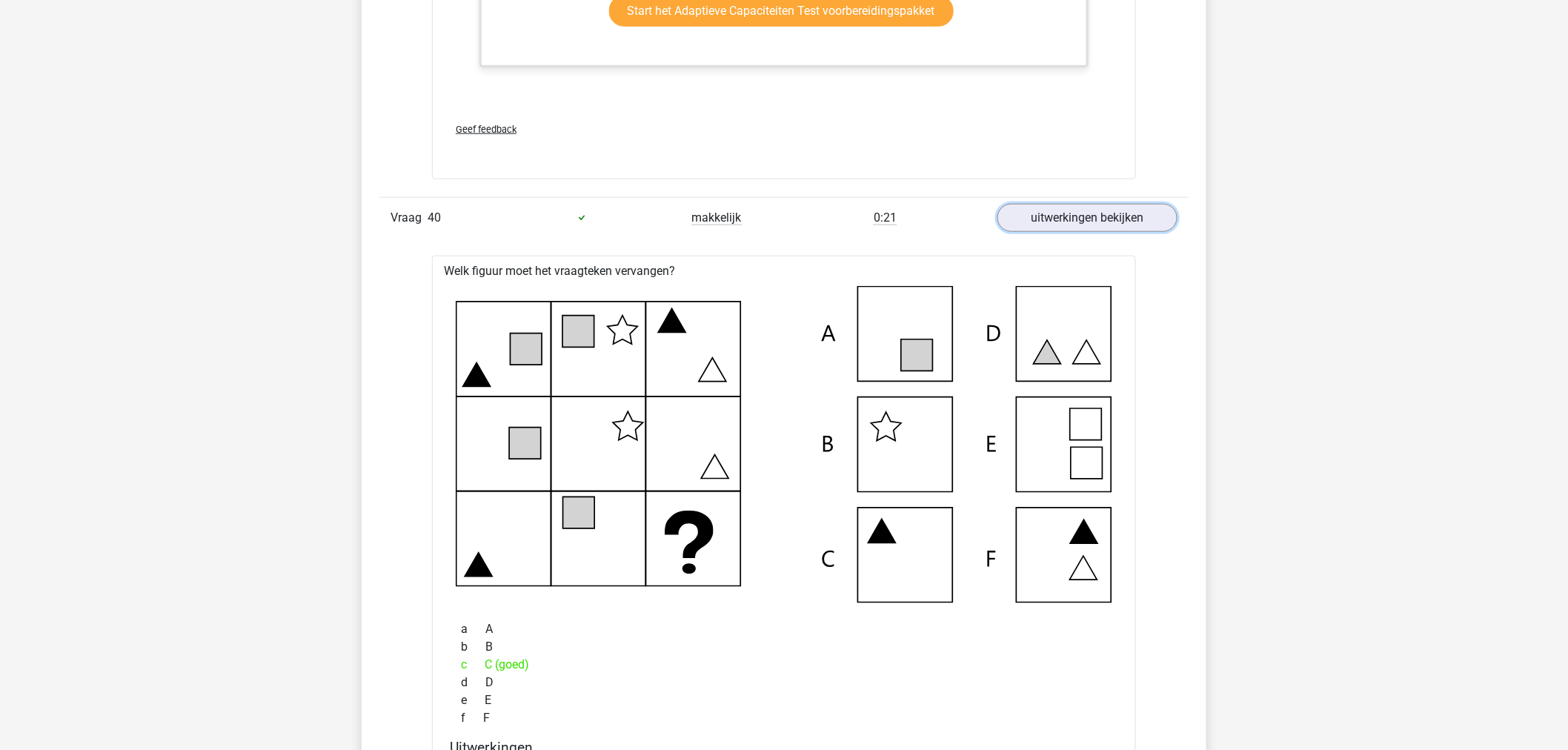
scroll to position [42918, 0]
drag, startPoint x: 564, startPoint y: 675, endPoint x: 470, endPoint y: 671, distance: 94.1
click at [470, 613] on div "c C (goed)" at bounding box center [784, 665] width 669 height 18
click at [564, 613] on div "b B" at bounding box center [784, 647] width 669 height 18
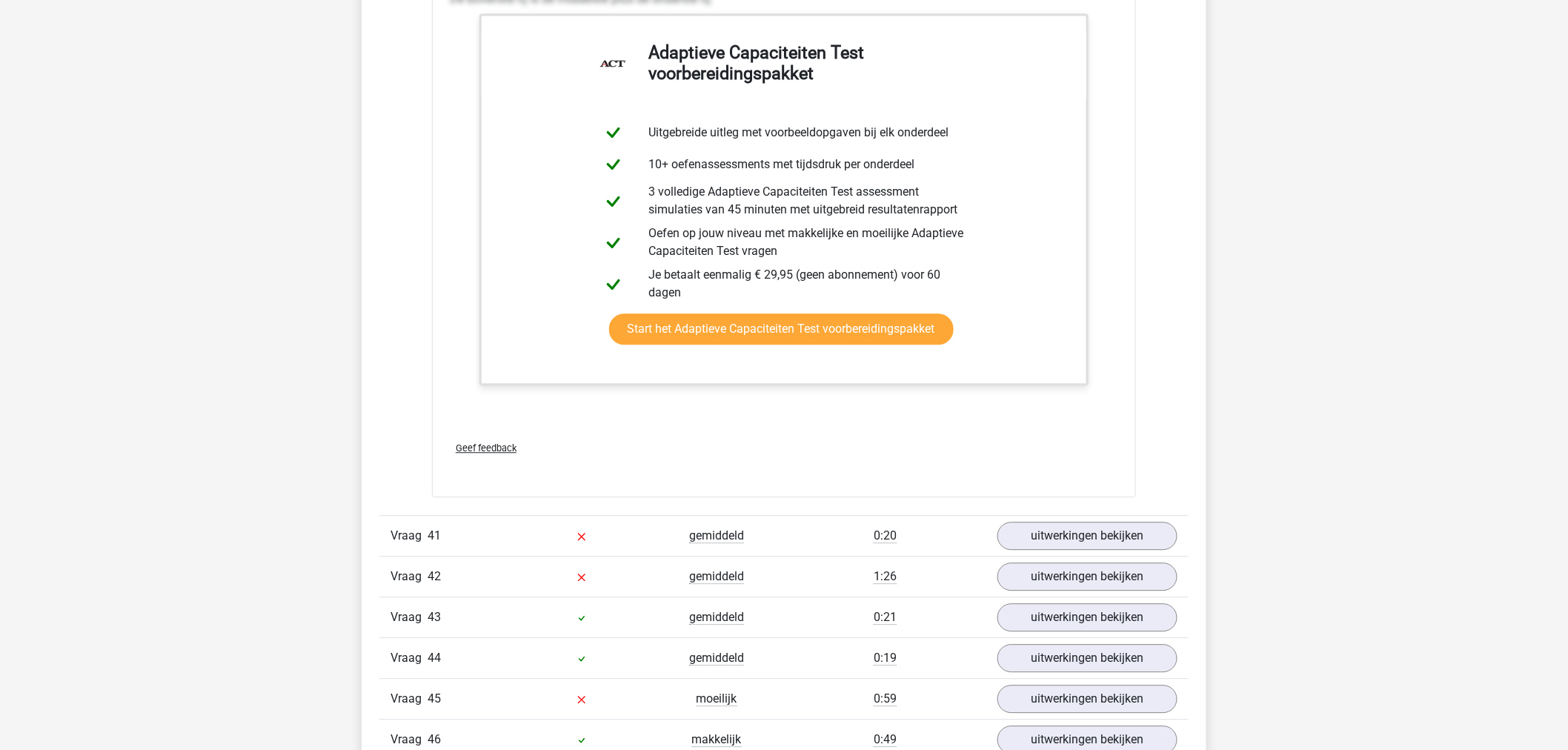
scroll to position [43824, 0]
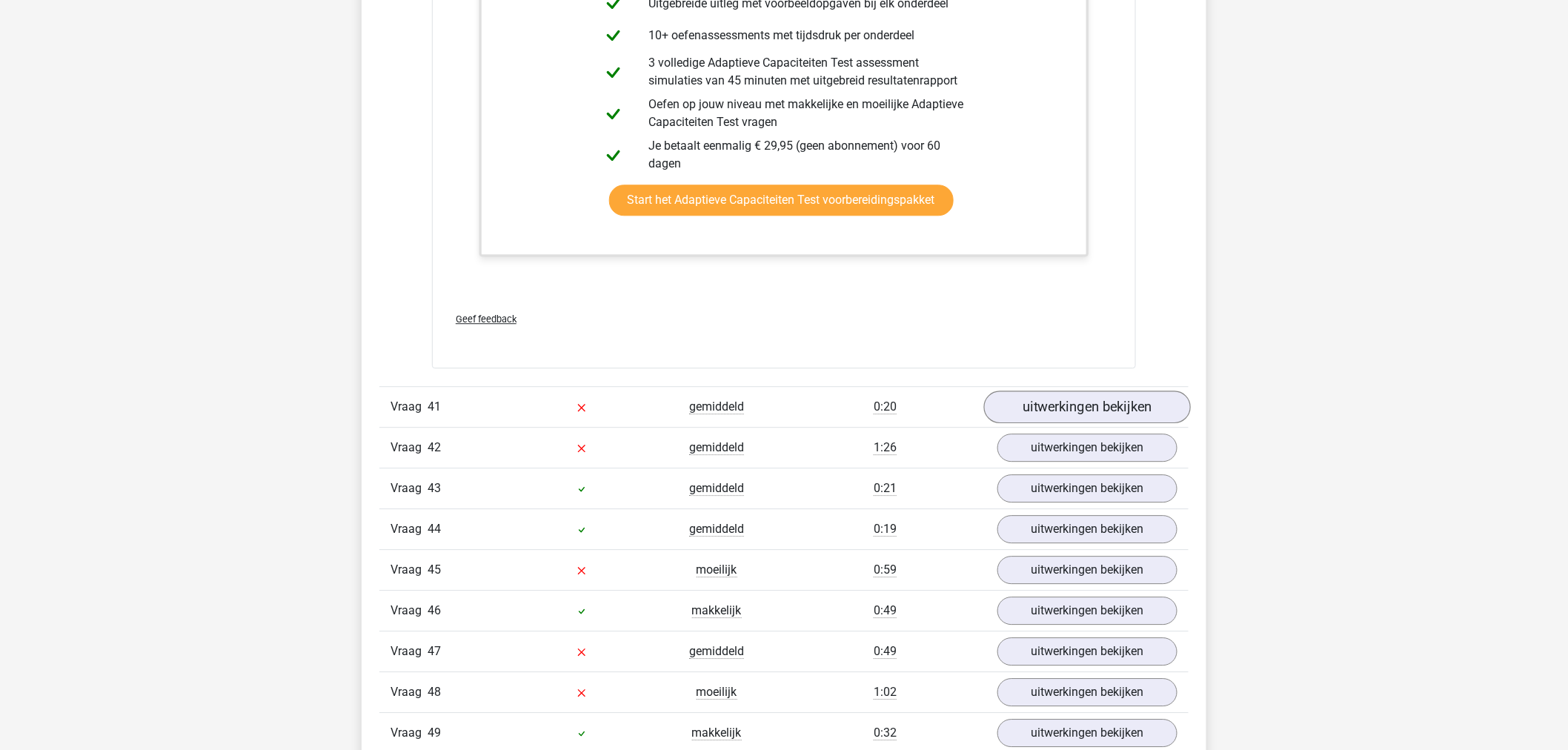
click at [1089, 405] on div "Vraag 41 gemiddeld 0:20 uitwerkingen bekijken" at bounding box center [784, 407] width 809 height 41
click at [1090, 410] on link "uitwerkingen bekijken" at bounding box center [1088, 407] width 207 height 33
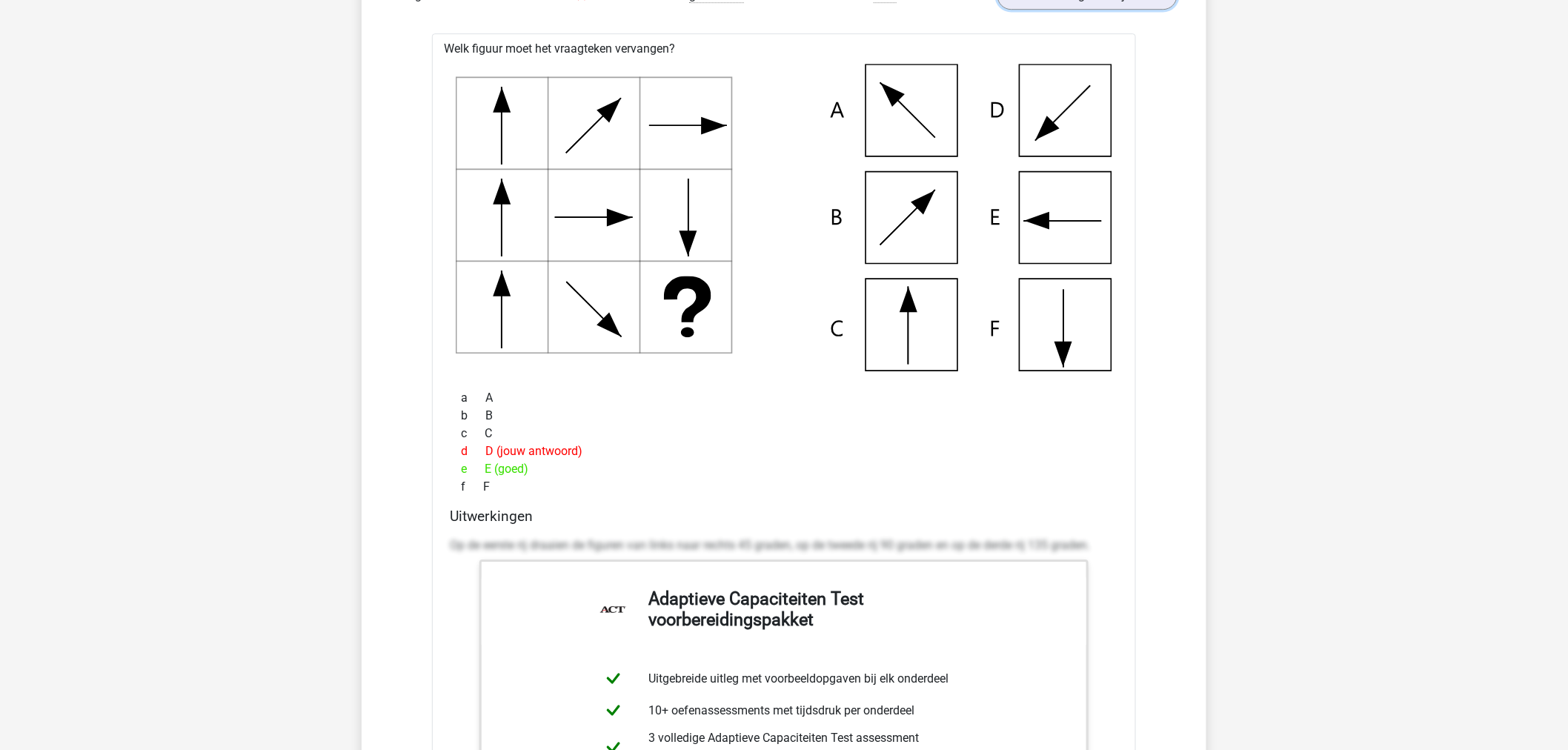
scroll to position [44153, 0]
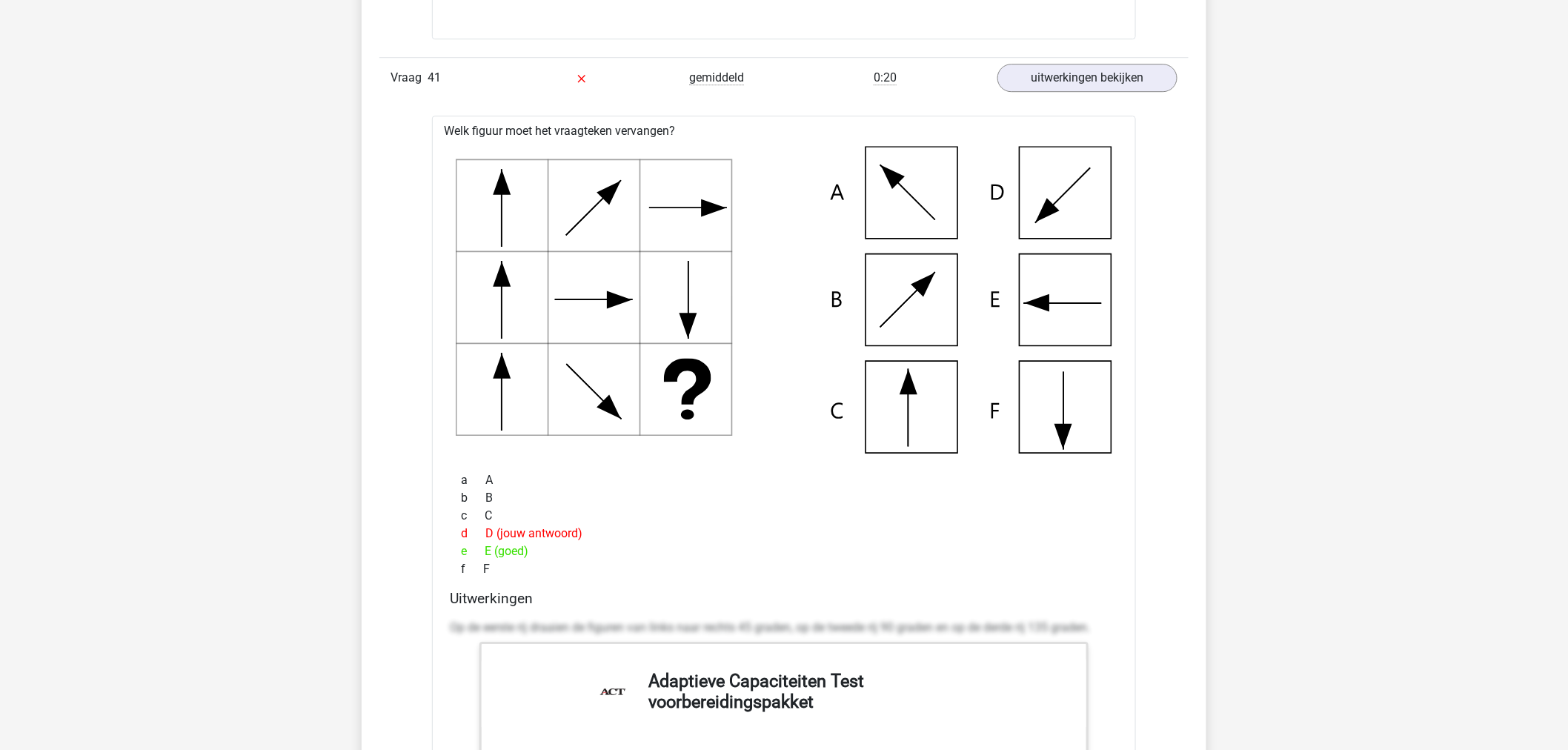
click at [1067, 325] on icon at bounding box center [784, 299] width 657 height 308
drag, startPoint x: 1067, startPoint y: 325, endPoint x: 1067, endPoint y: 341, distance: 16.0
click at [1067, 340] on icon at bounding box center [784, 299] width 657 height 308
click at [1067, 341] on icon at bounding box center [784, 299] width 657 height 308
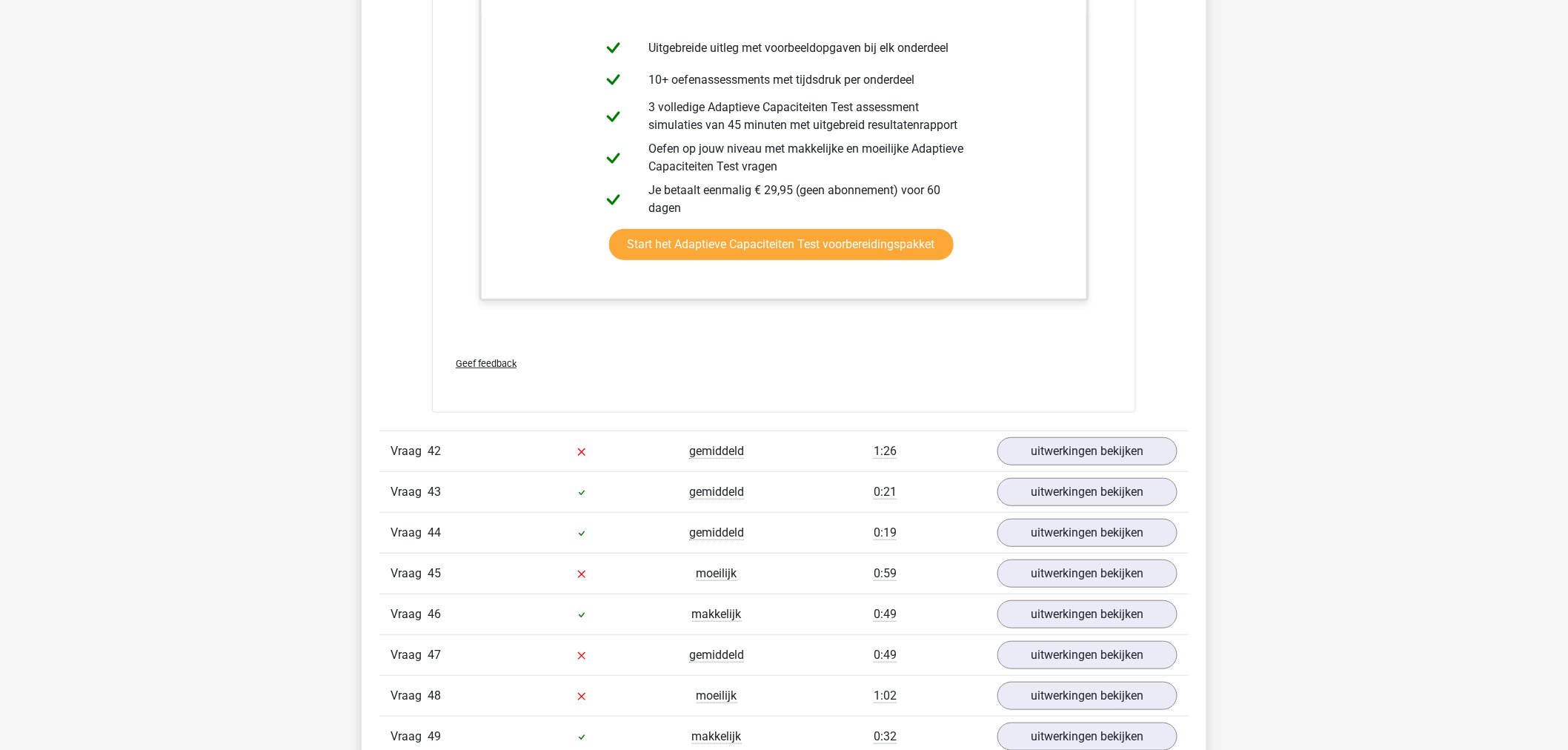
scroll to position [44977, 0]
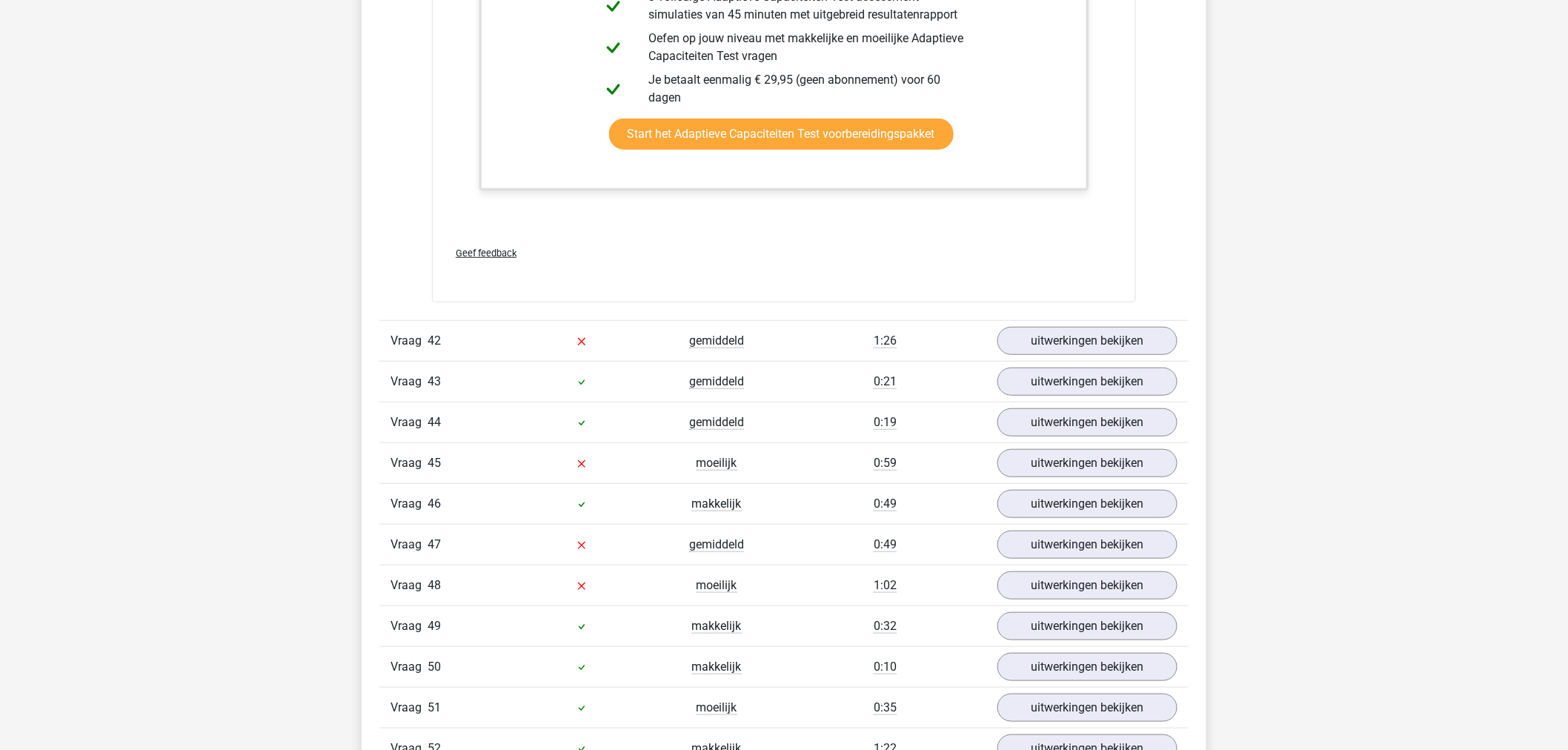
click at [1097, 372] on div "Vraag 43 gemiddeld 0:21 uitwerkingen bekijken" at bounding box center [784, 381] width 809 height 41
click at [1100, 352] on link "uitwerkingen bekijken" at bounding box center [1088, 341] width 207 height 33
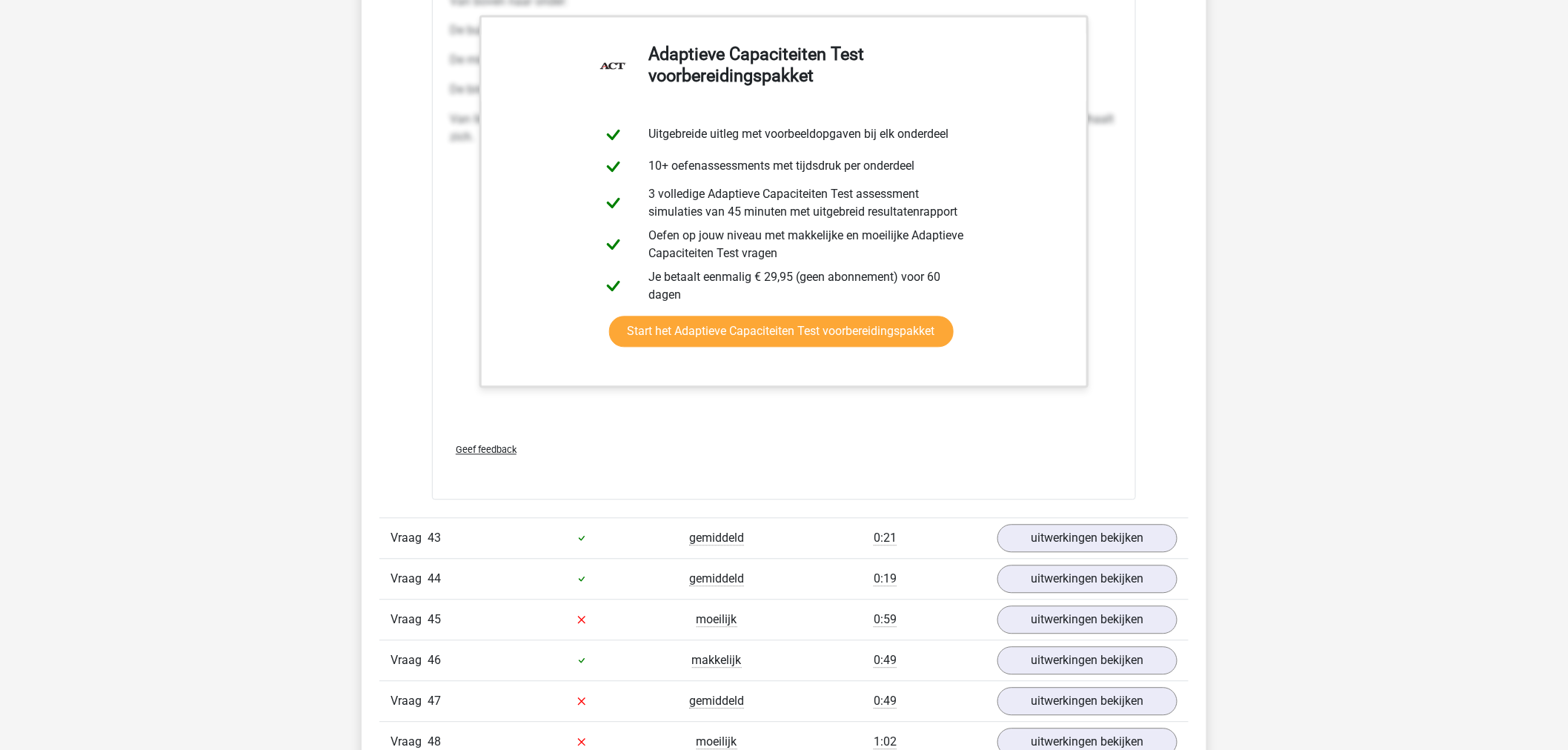
scroll to position [45883, 0]
click at [1062, 548] on link "uitwerkingen bekijken" at bounding box center [1088, 538] width 207 height 33
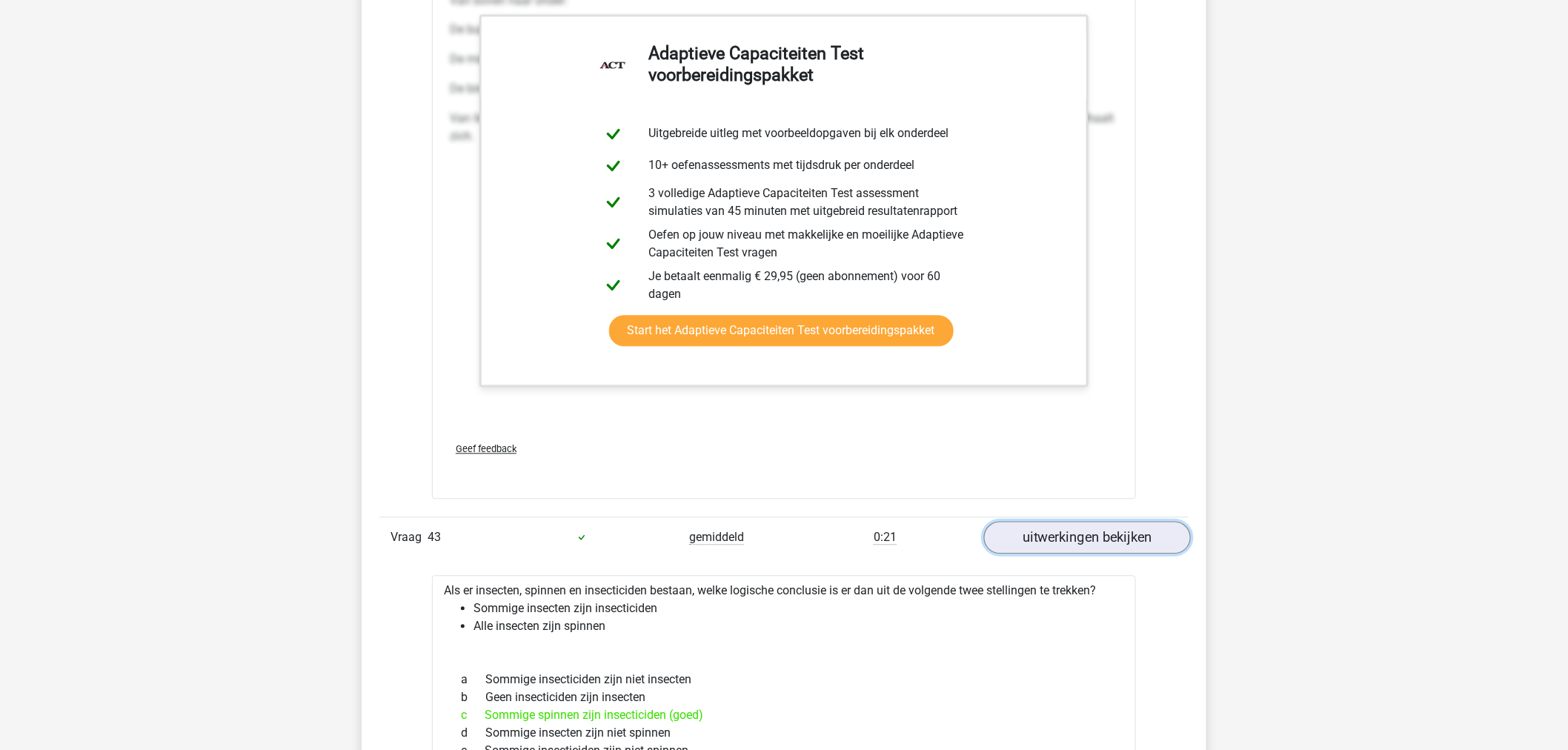
scroll to position [46048, 0]
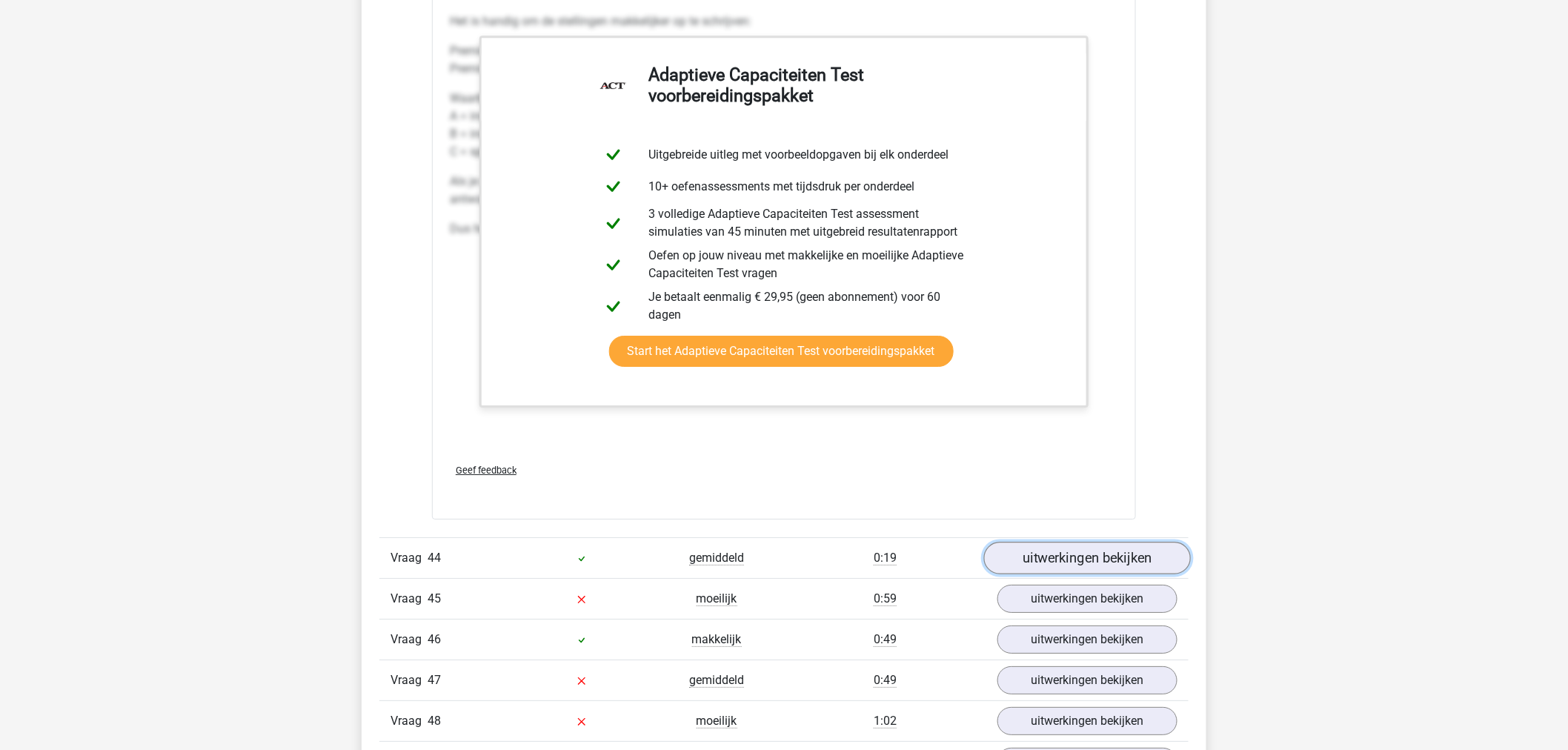
click at [1083, 556] on link "uitwerkingen bekijken" at bounding box center [1088, 559] width 207 height 33
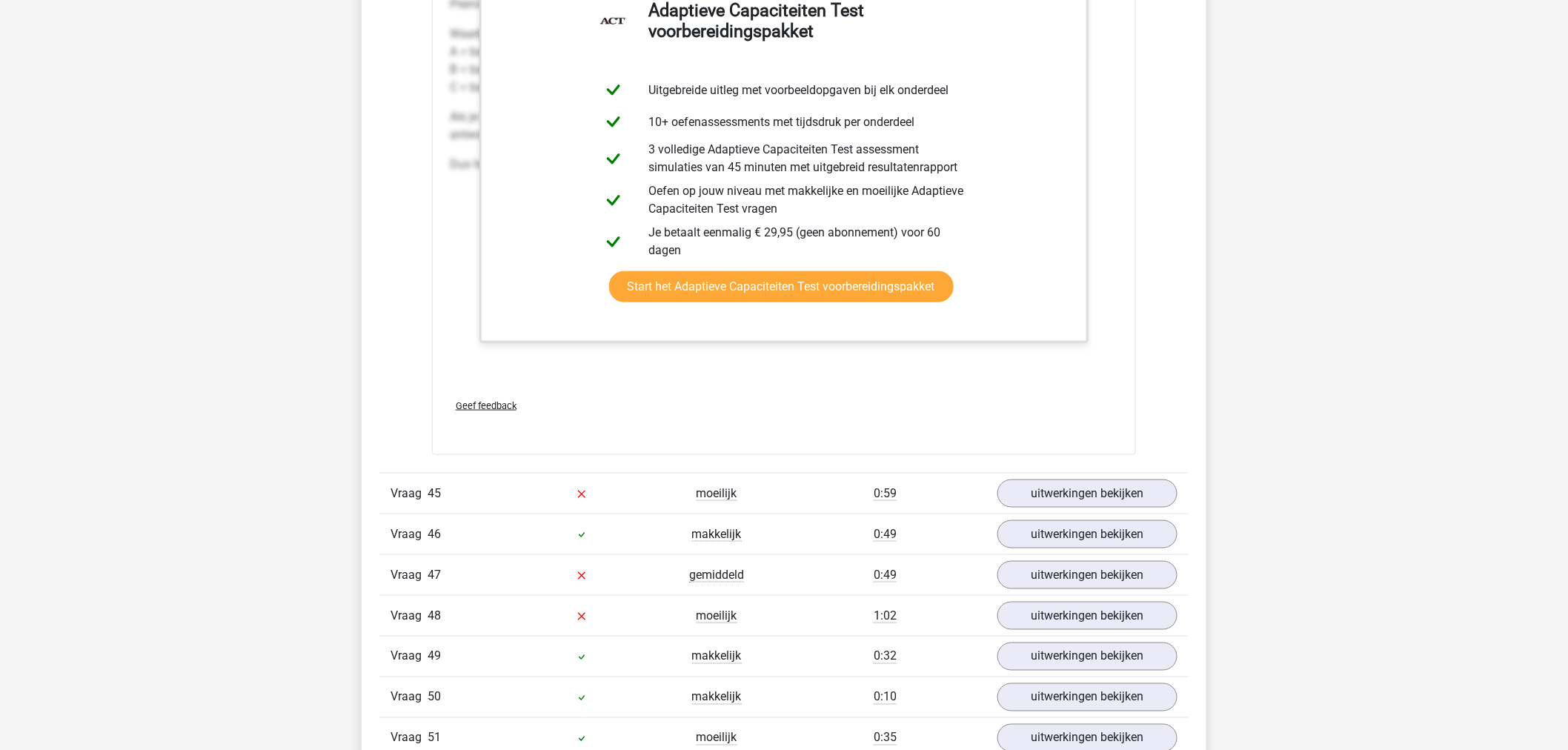
scroll to position [47695, 0]
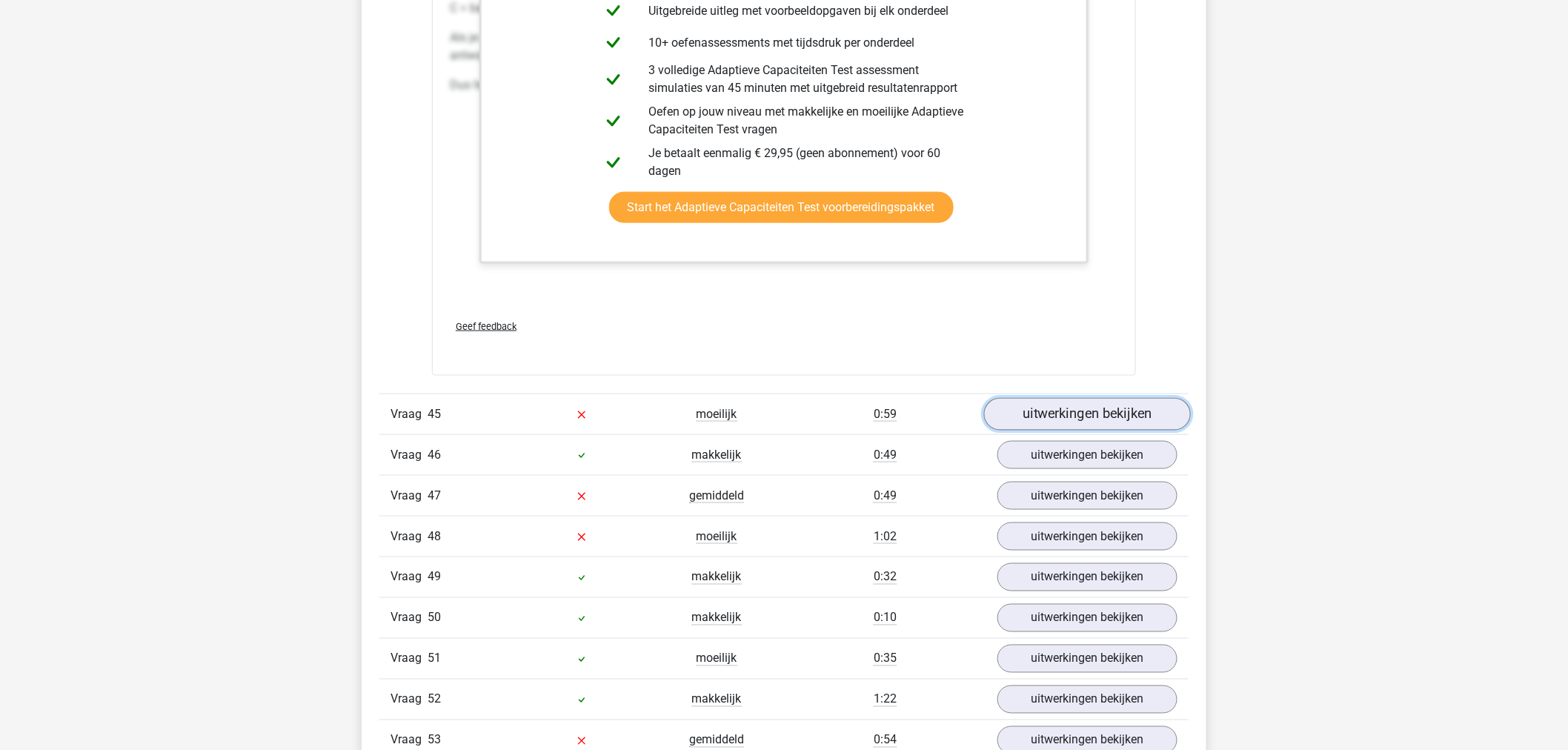
click at [1036, 421] on link "uitwerkingen bekijken" at bounding box center [1088, 414] width 207 height 33
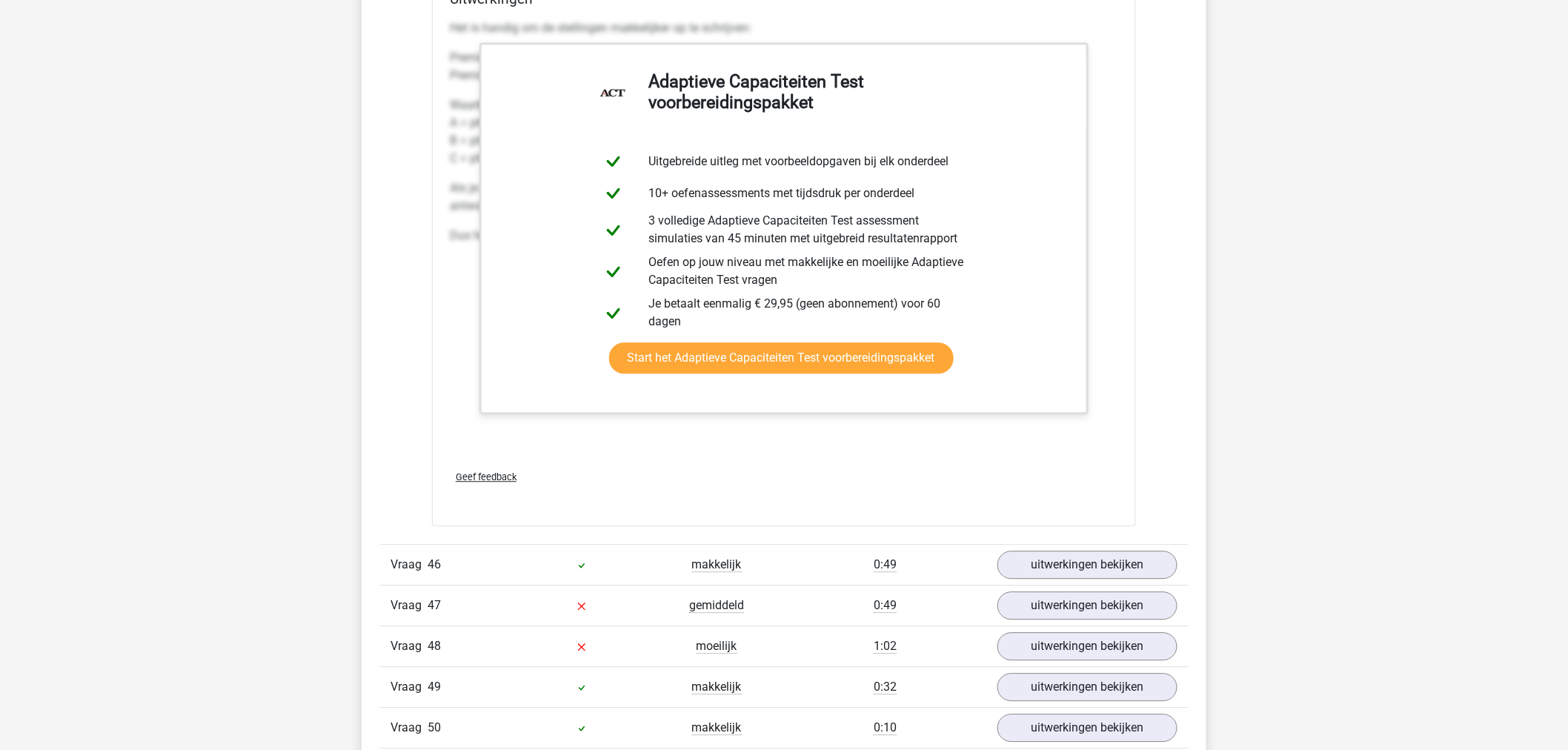
scroll to position [48436, 0]
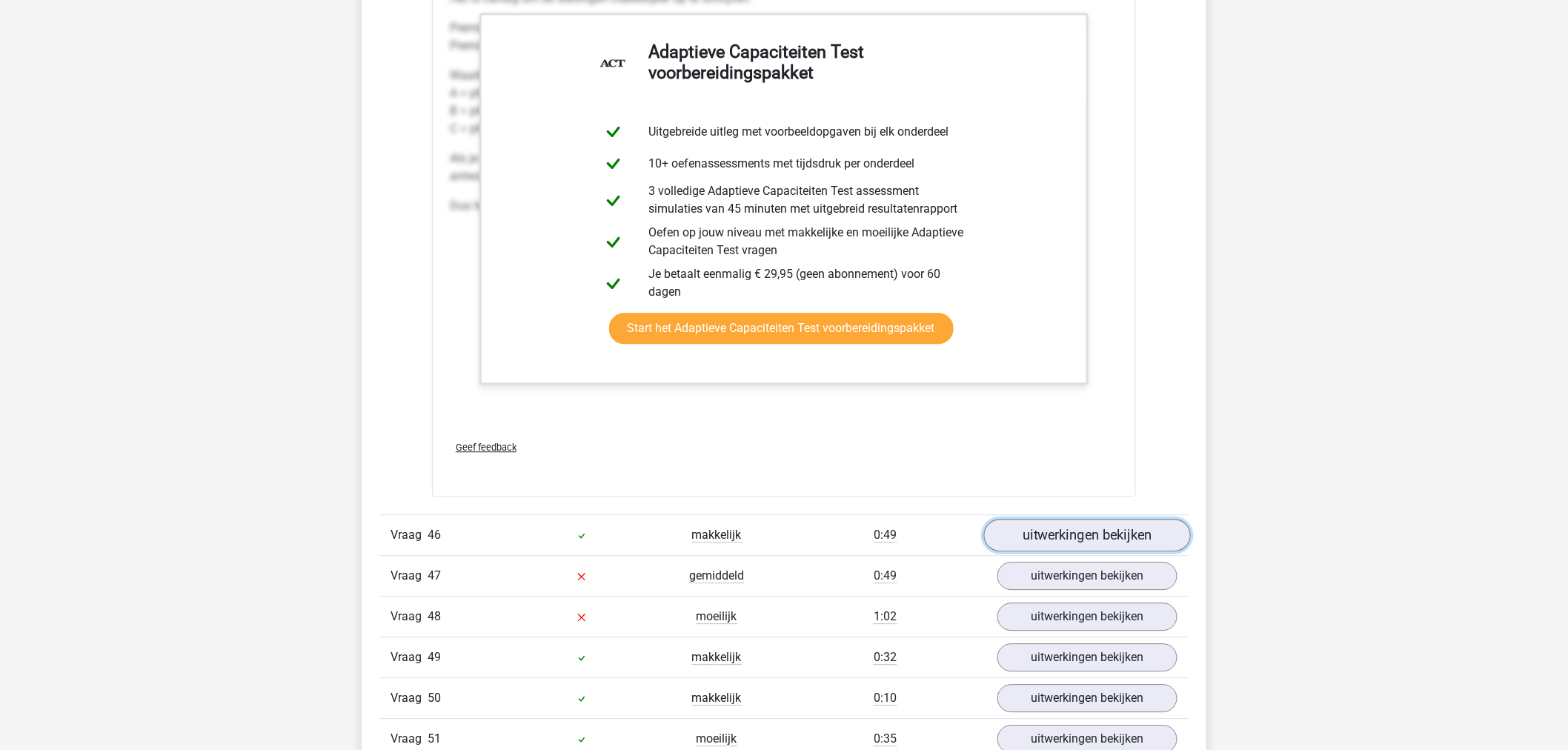
click at [1004, 538] on link "uitwerkingen bekijken" at bounding box center [1088, 536] width 207 height 33
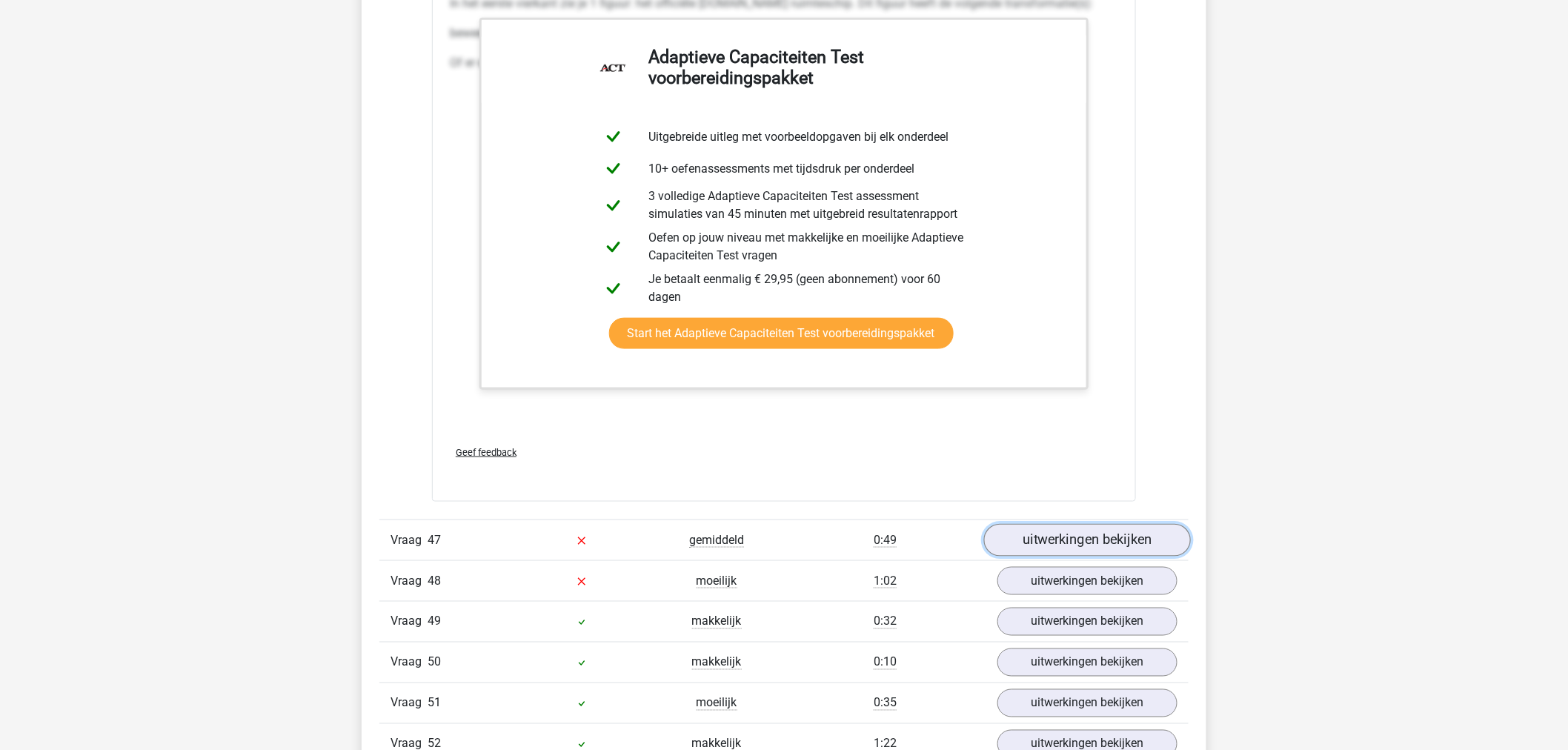
click at [1035, 544] on link "uitwerkingen bekijken" at bounding box center [1088, 541] width 207 height 33
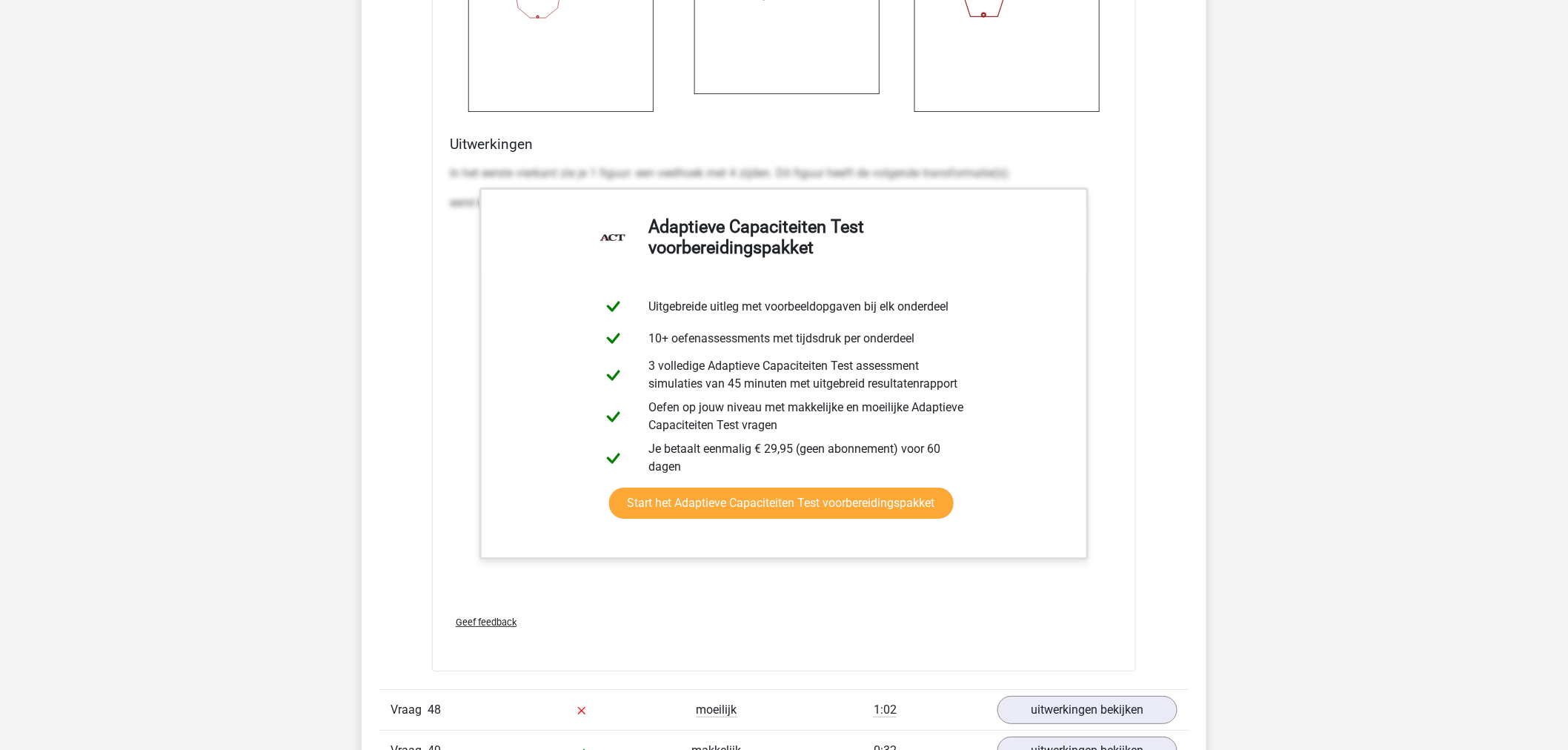
scroll to position [51731, 0]
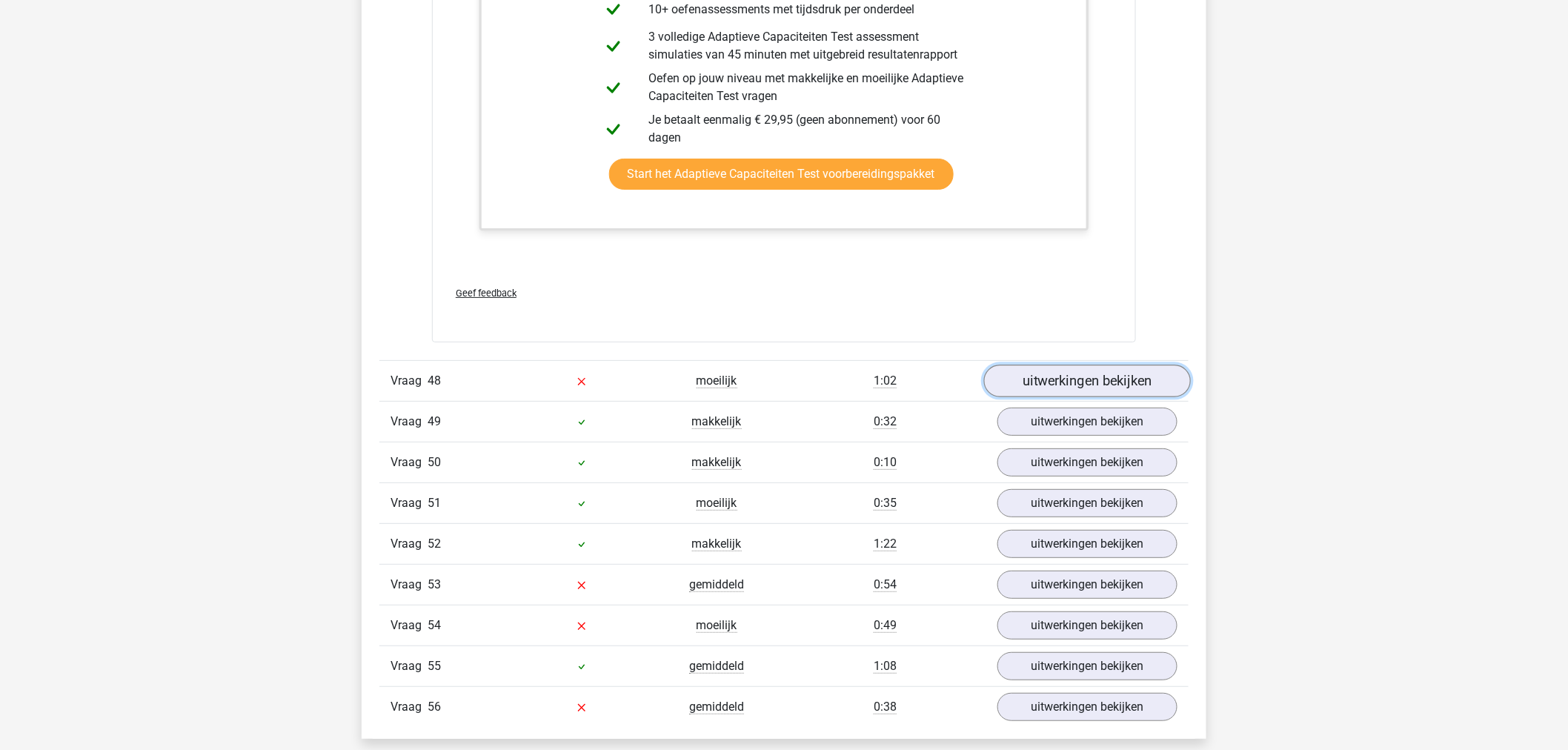
click at [1053, 397] on link "uitwerkingen bekijken" at bounding box center [1088, 381] width 207 height 33
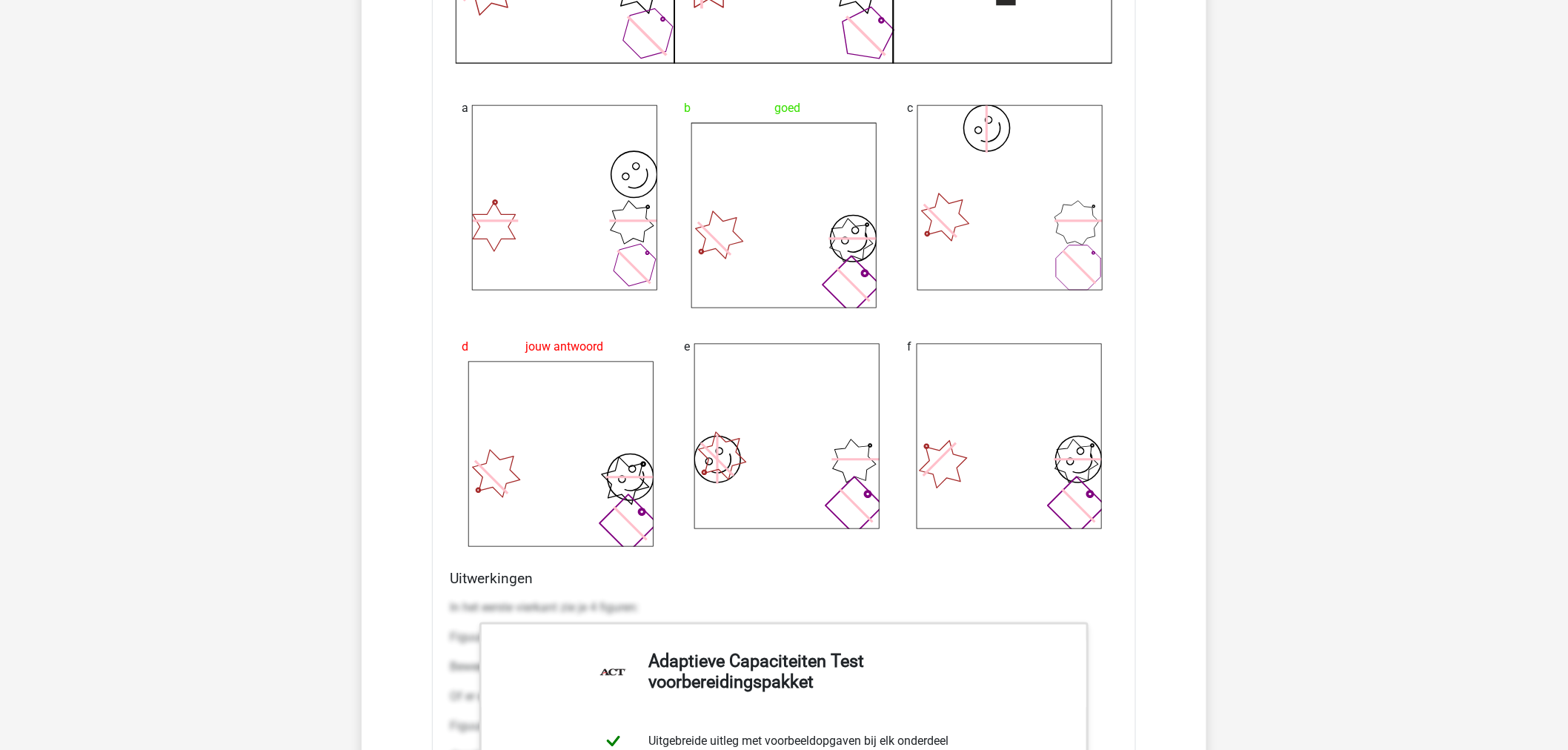
scroll to position [52472, 0]
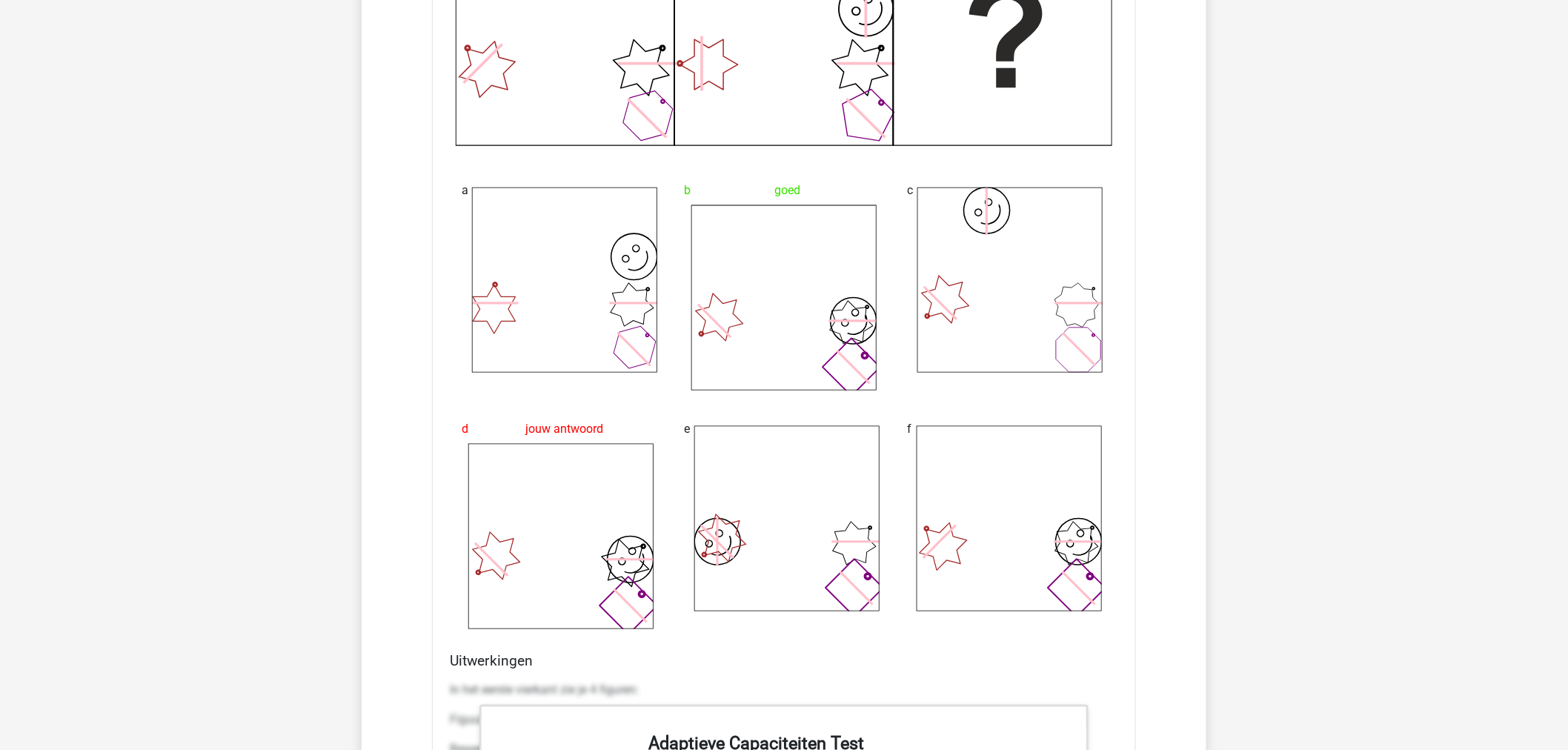
click at [608, 584] on icon "image/svg+xml" at bounding box center [561, 536] width 185 height 185
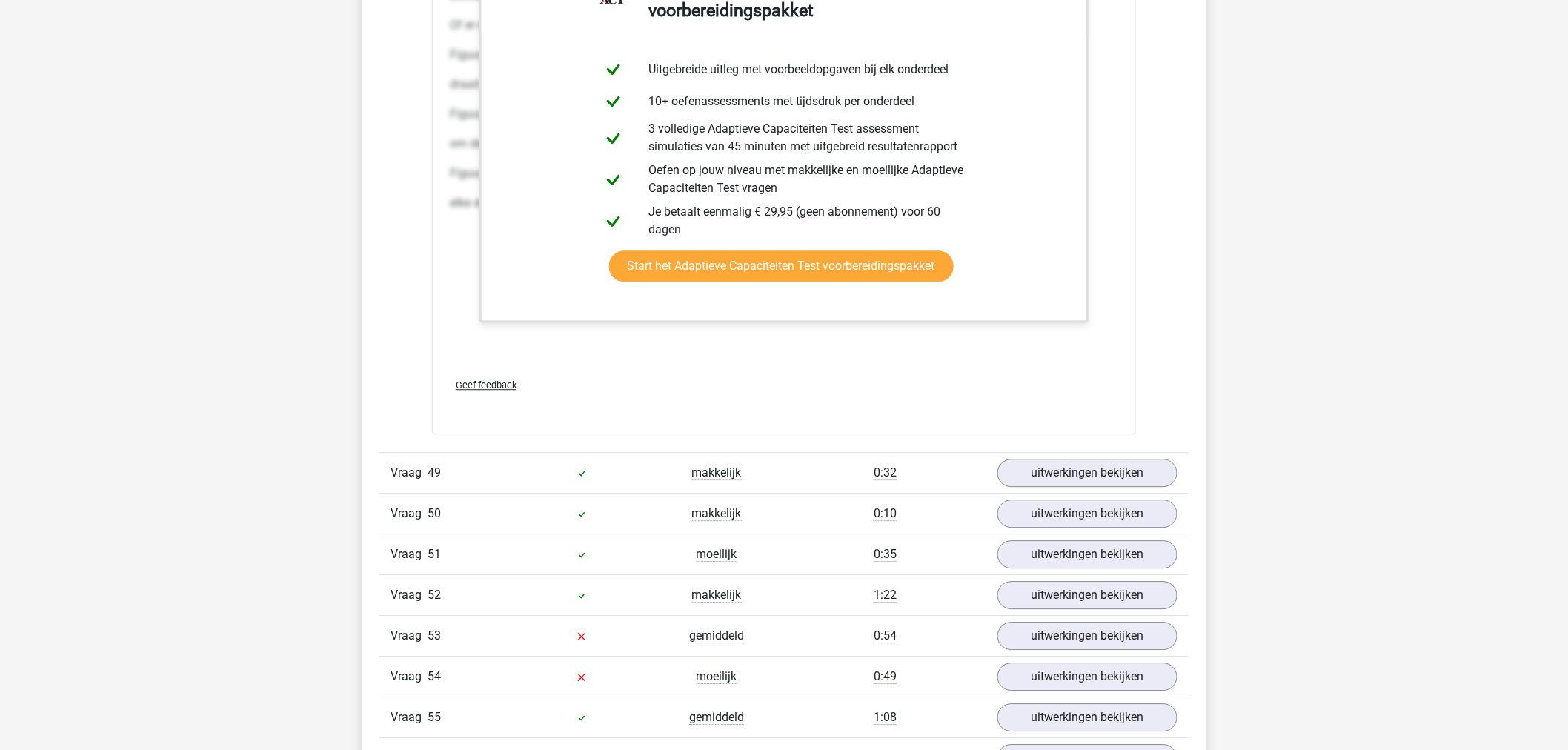
scroll to position [53378, 0]
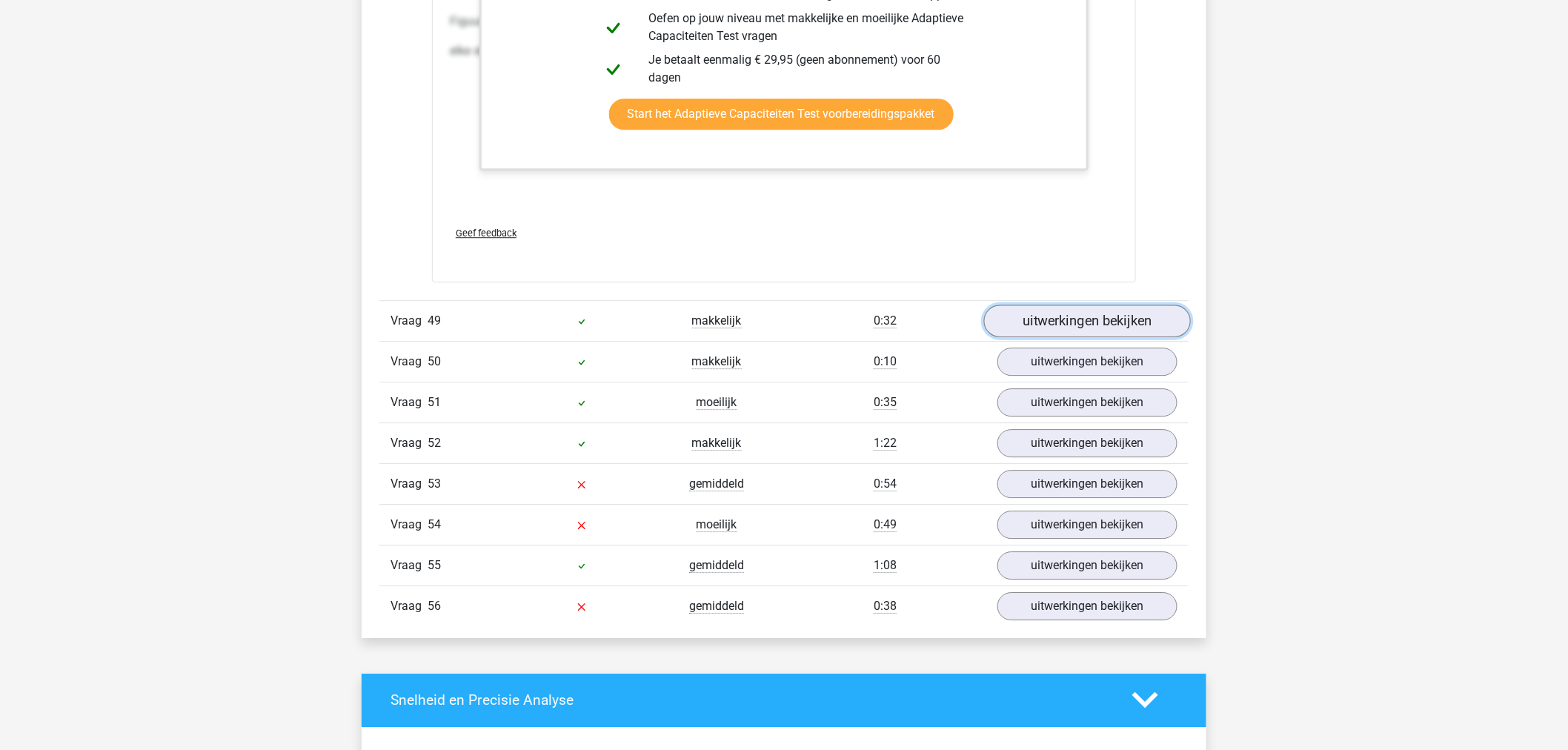
click at [1070, 337] on link "uitwerkingen bekijken" at bounding box center [1088, 321] width 207 height 33
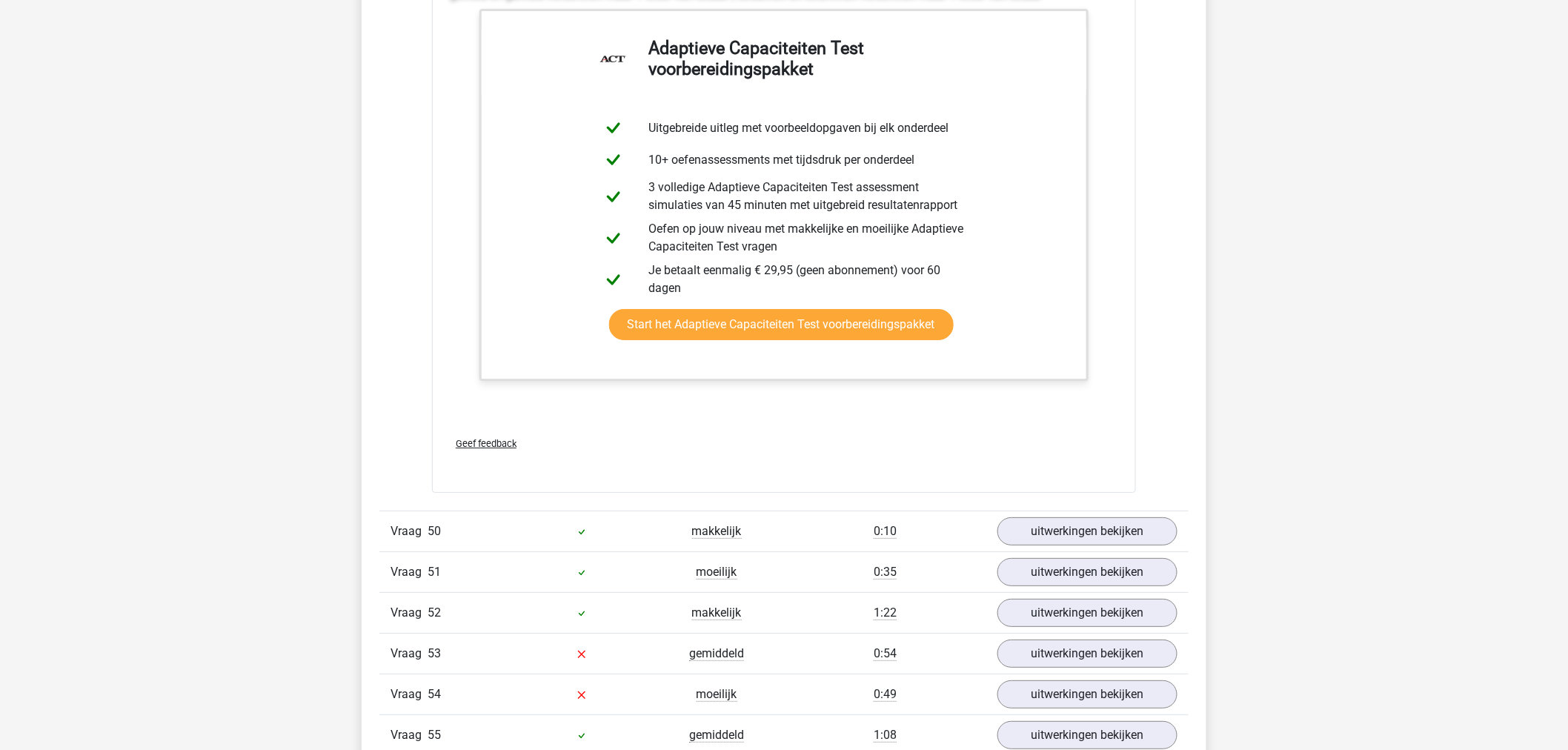
scroll to position [53954, 0]
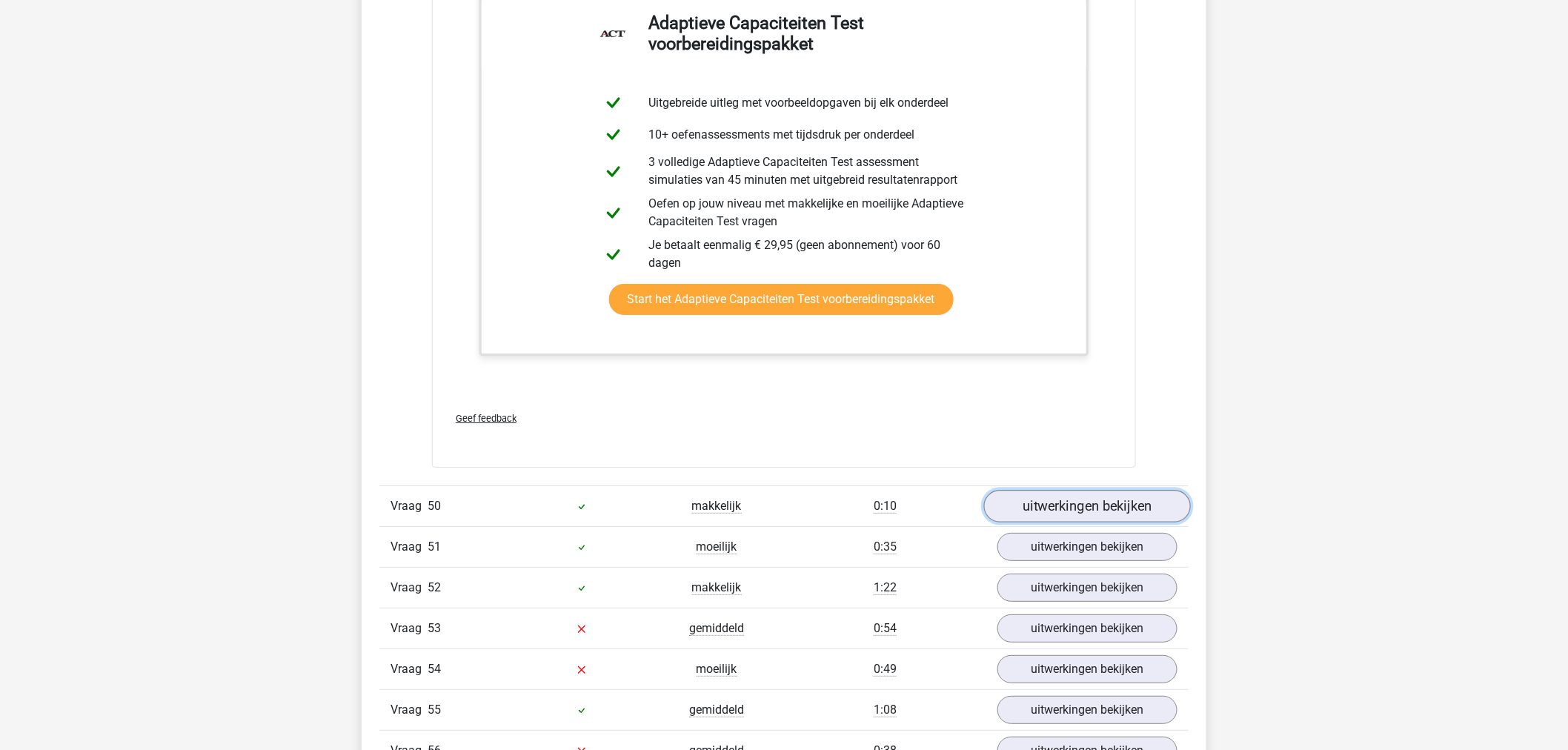
click at [1062, 509] on link "uitwerkingen bekijken" at bounding box center [1088, 506] width 207 height 33
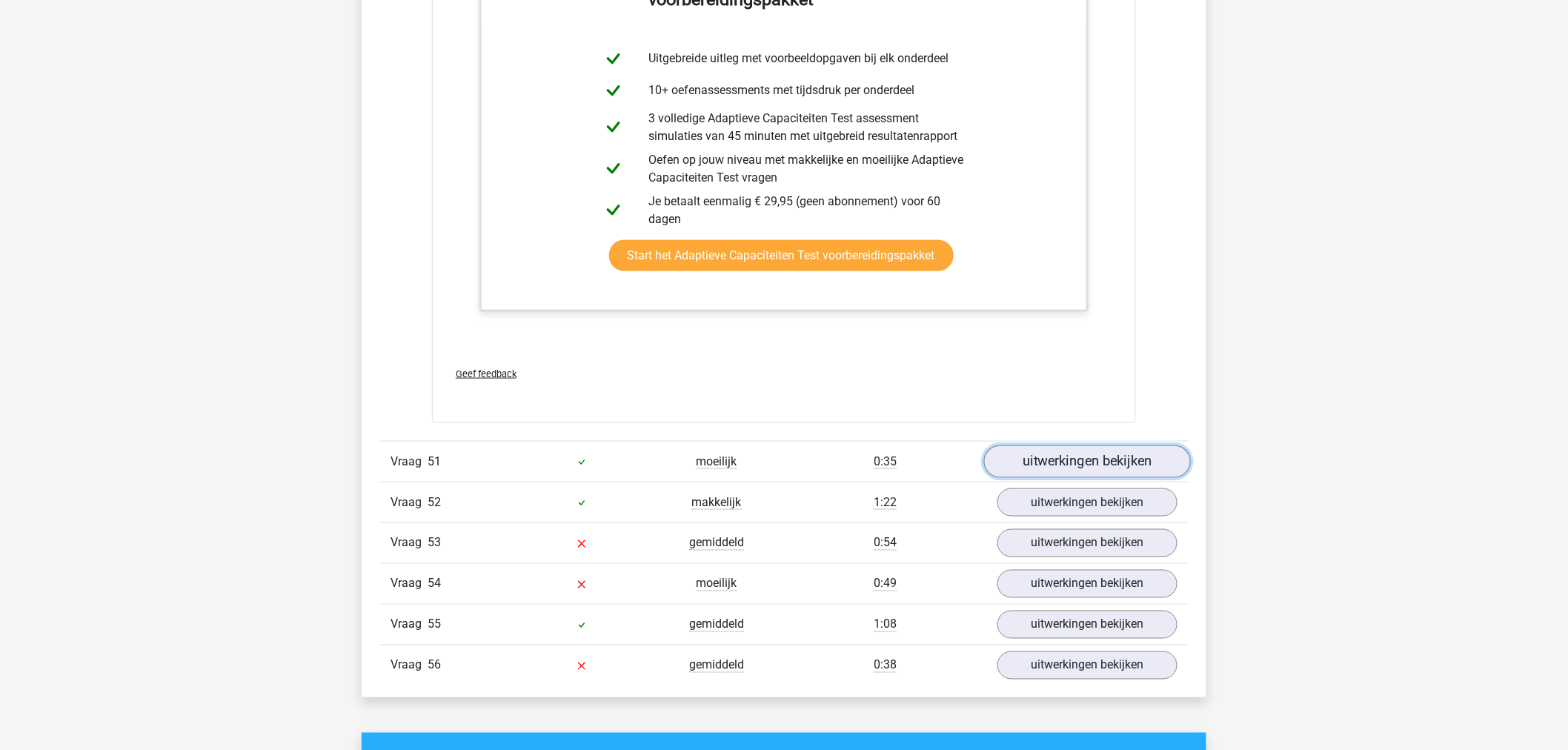
click at [1088, 470] on link "uitwerkingen bekijken" at bounding box center [1088, 462] width 207 height 33
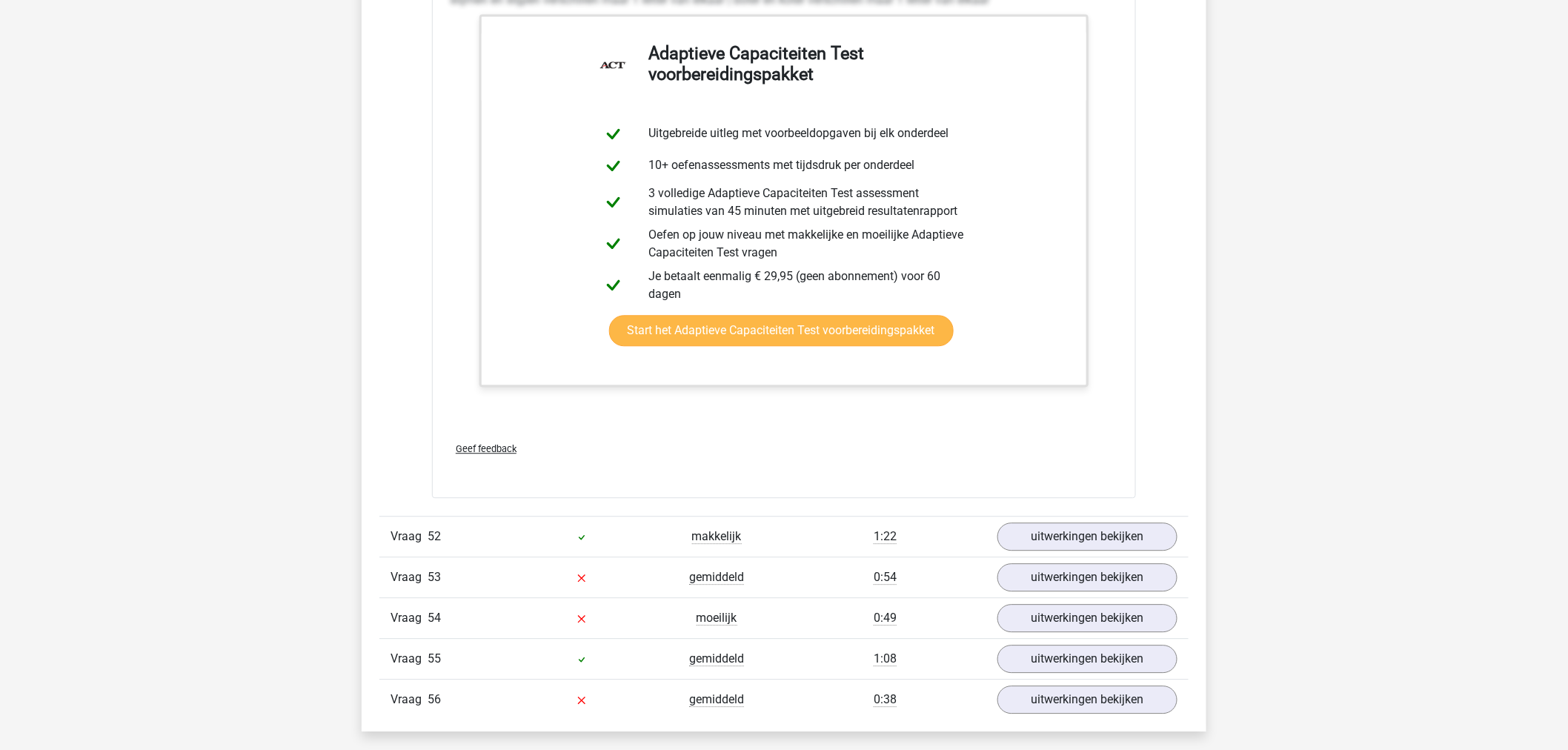
scroll to position [55519, 0]
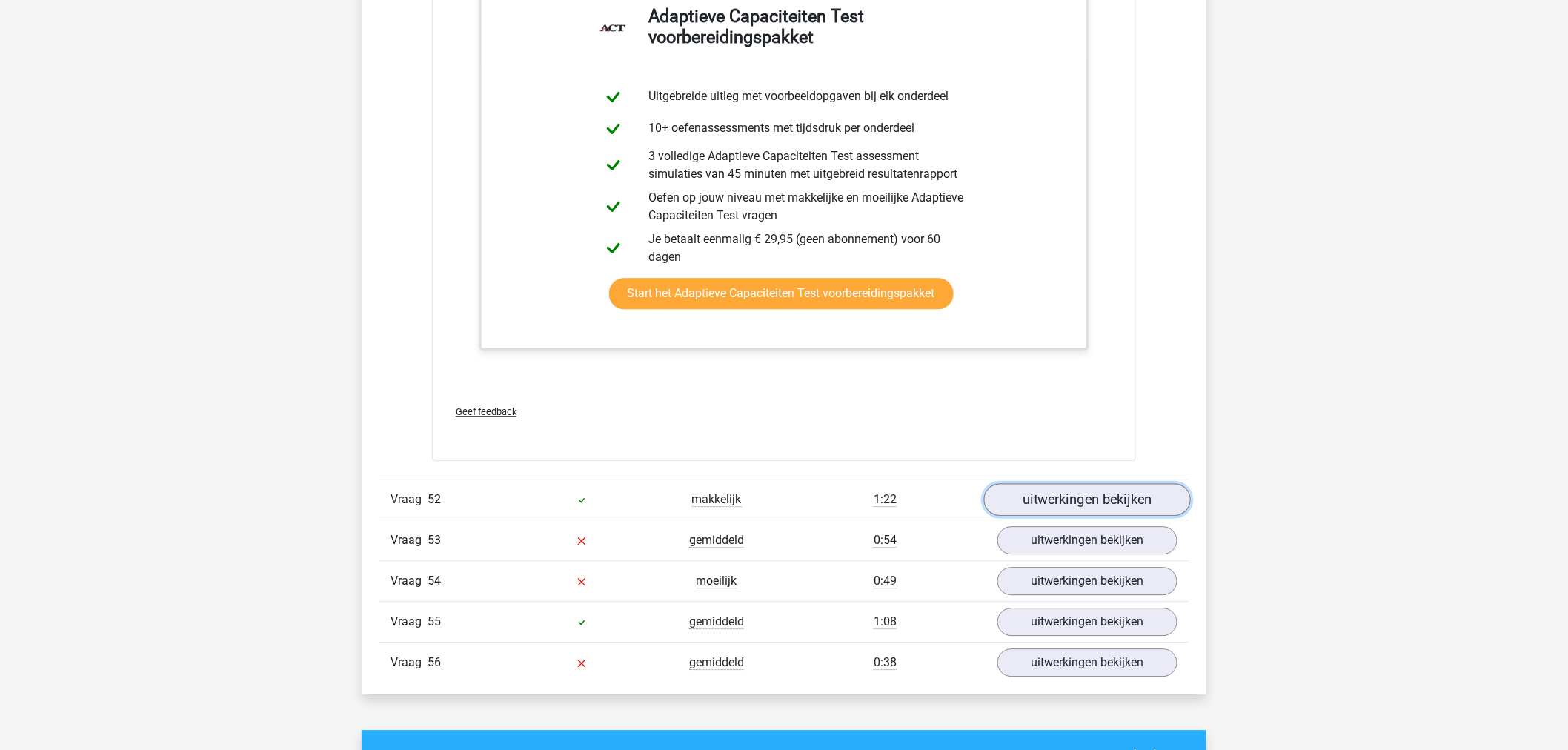
click at [1075, 500] on link "uitwerkingen bekijken" at bounding box center [1088, 500] width 207 height 33
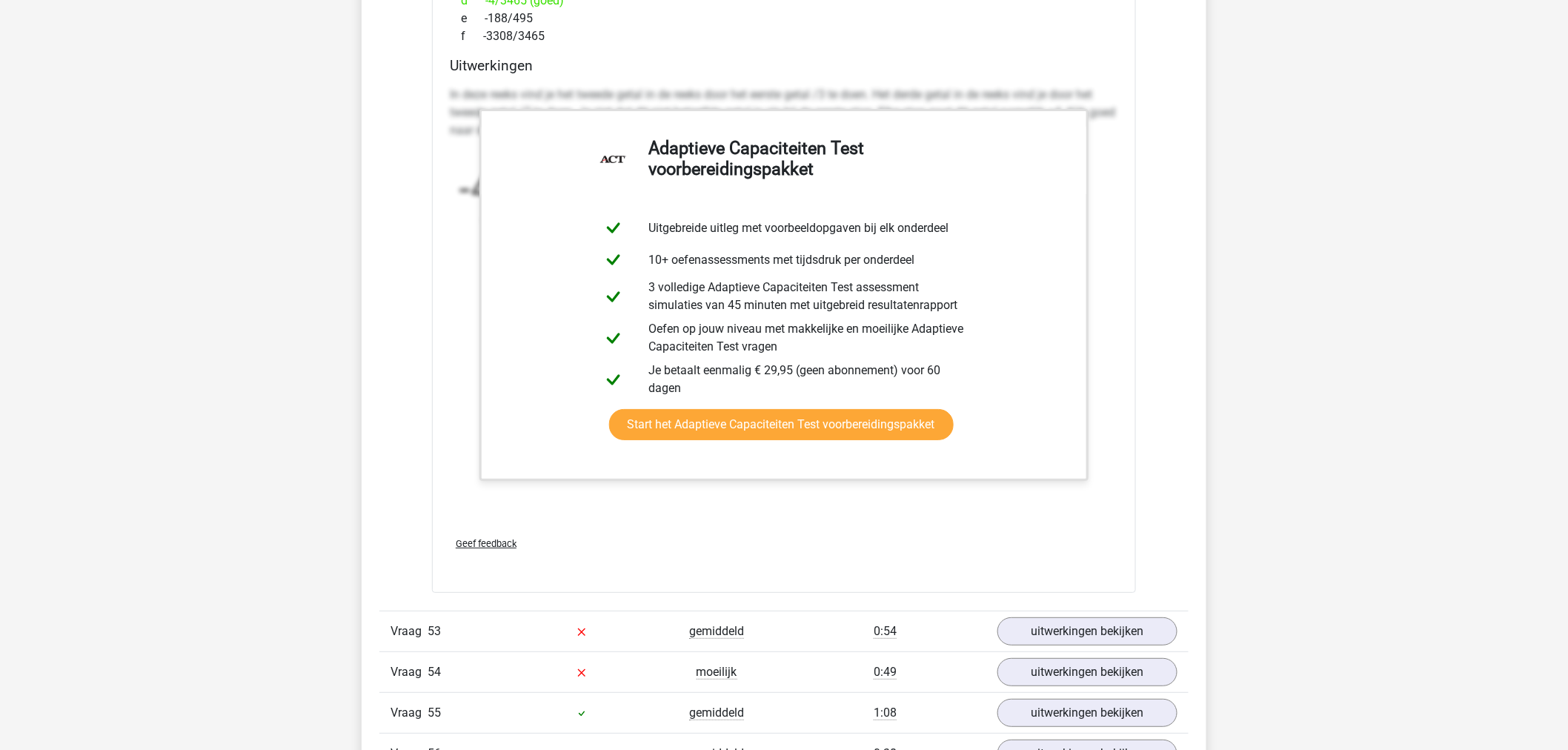
scroll to position [56508, 0]
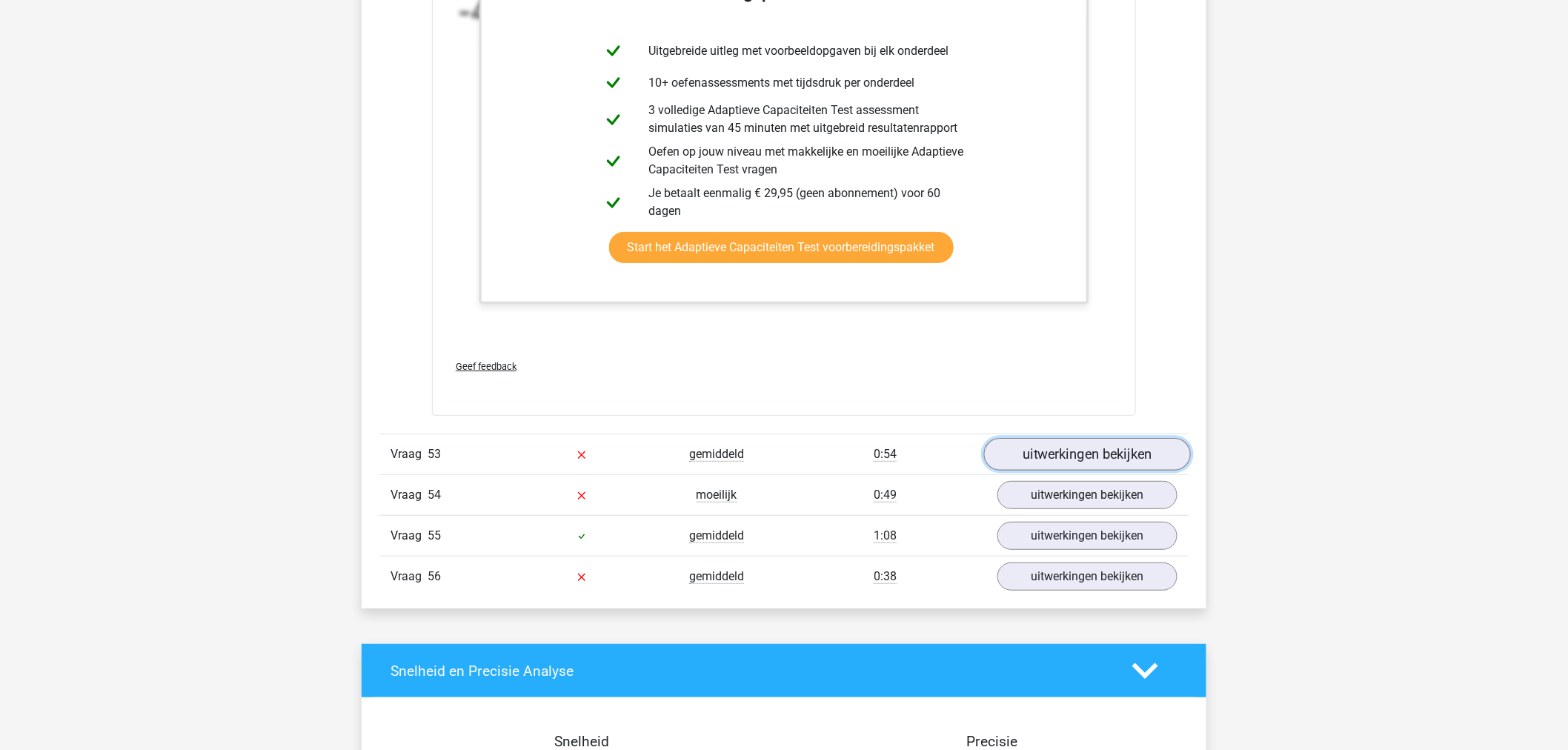
click at [1095, 471] on link "uitwerkingen bekijken" at bounding box center [1088, 454] width 207 height 33
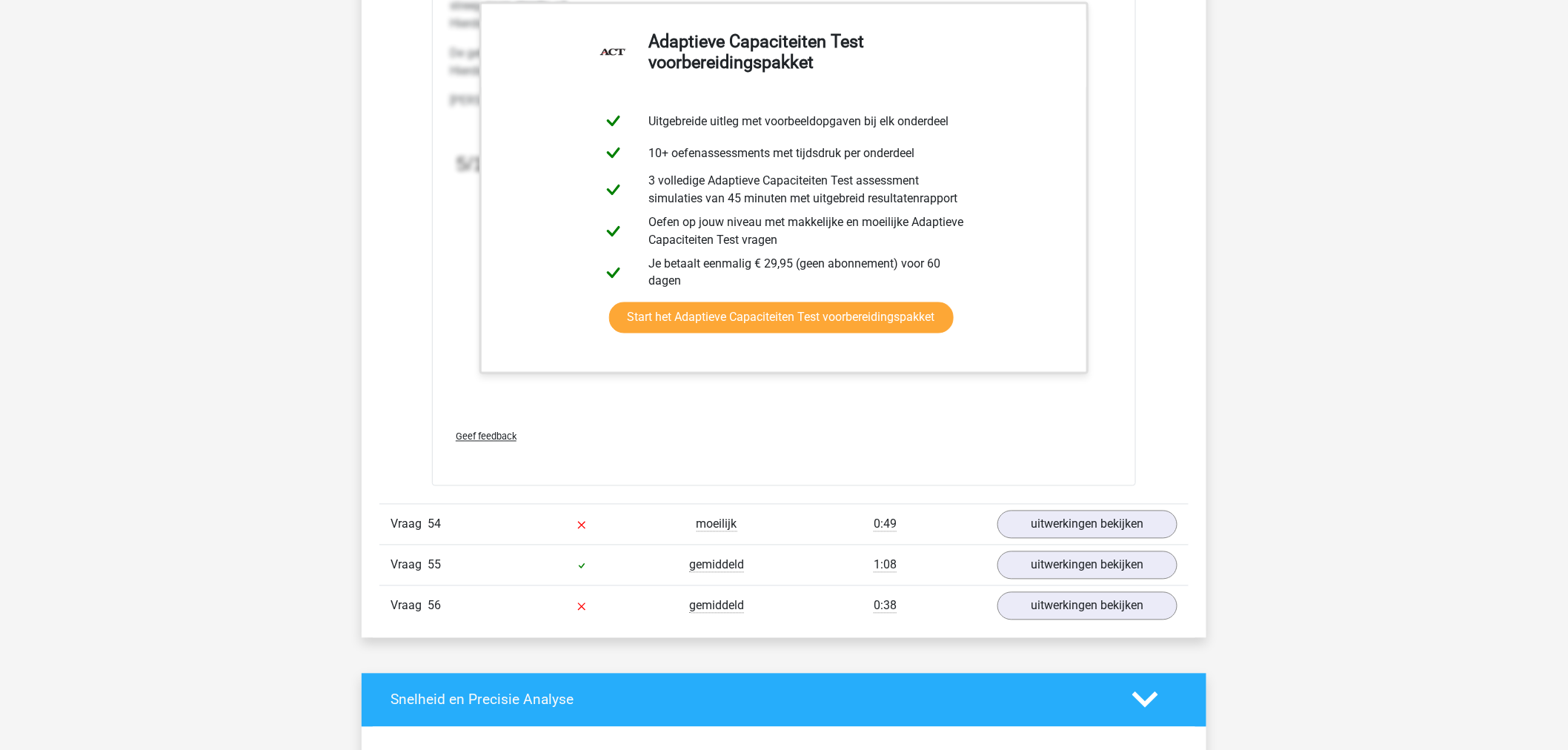
scroll to position [57496, 0]
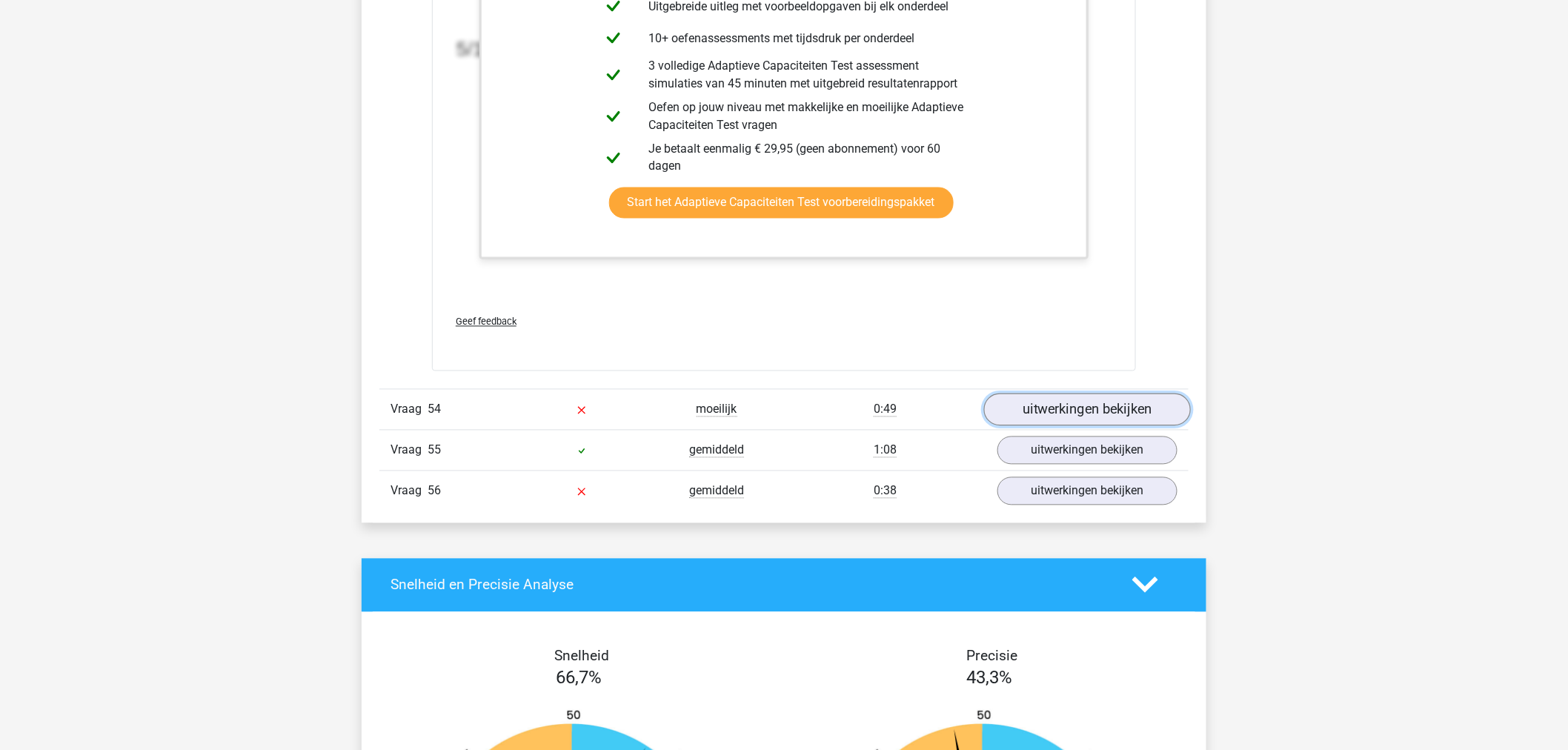
click at [1109, 426] on link "uitwerkingen bekijken" at bounding box center [1088, 410] width 207 height 33
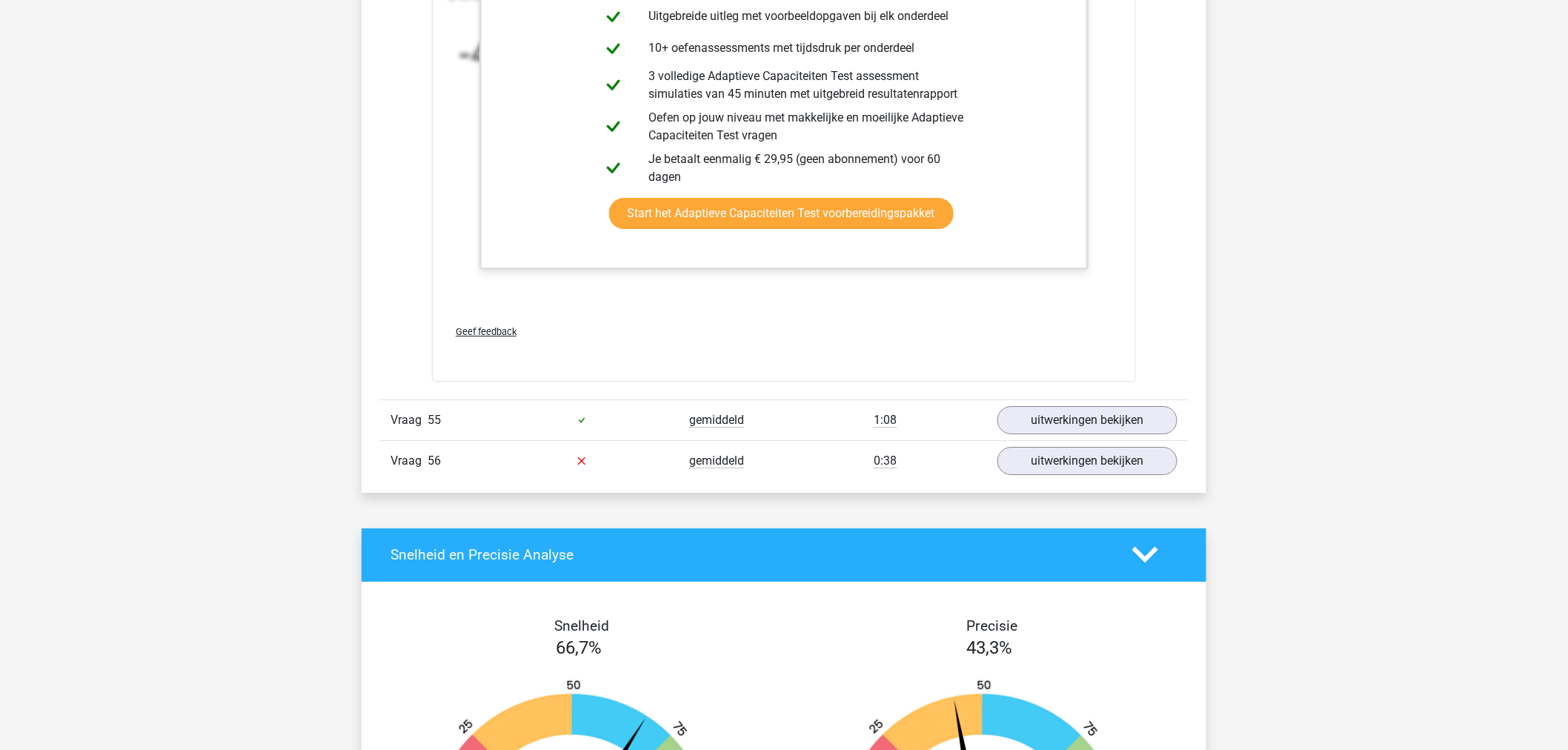
scroll to position [58649, 0]
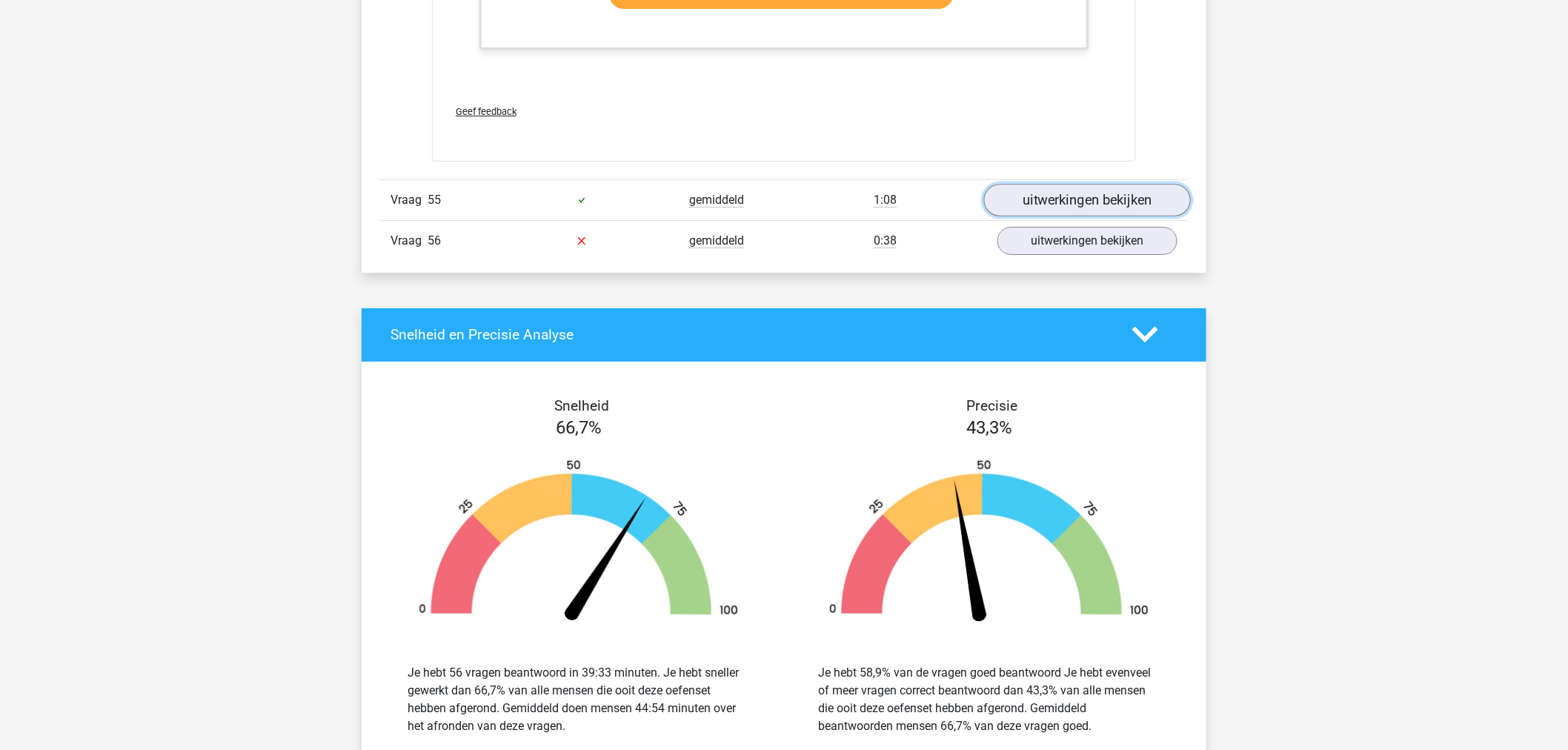
click at [1053, 217] on link "uitwerkingen bekijken" at bounding box center [1088, 200] width 207 height 33
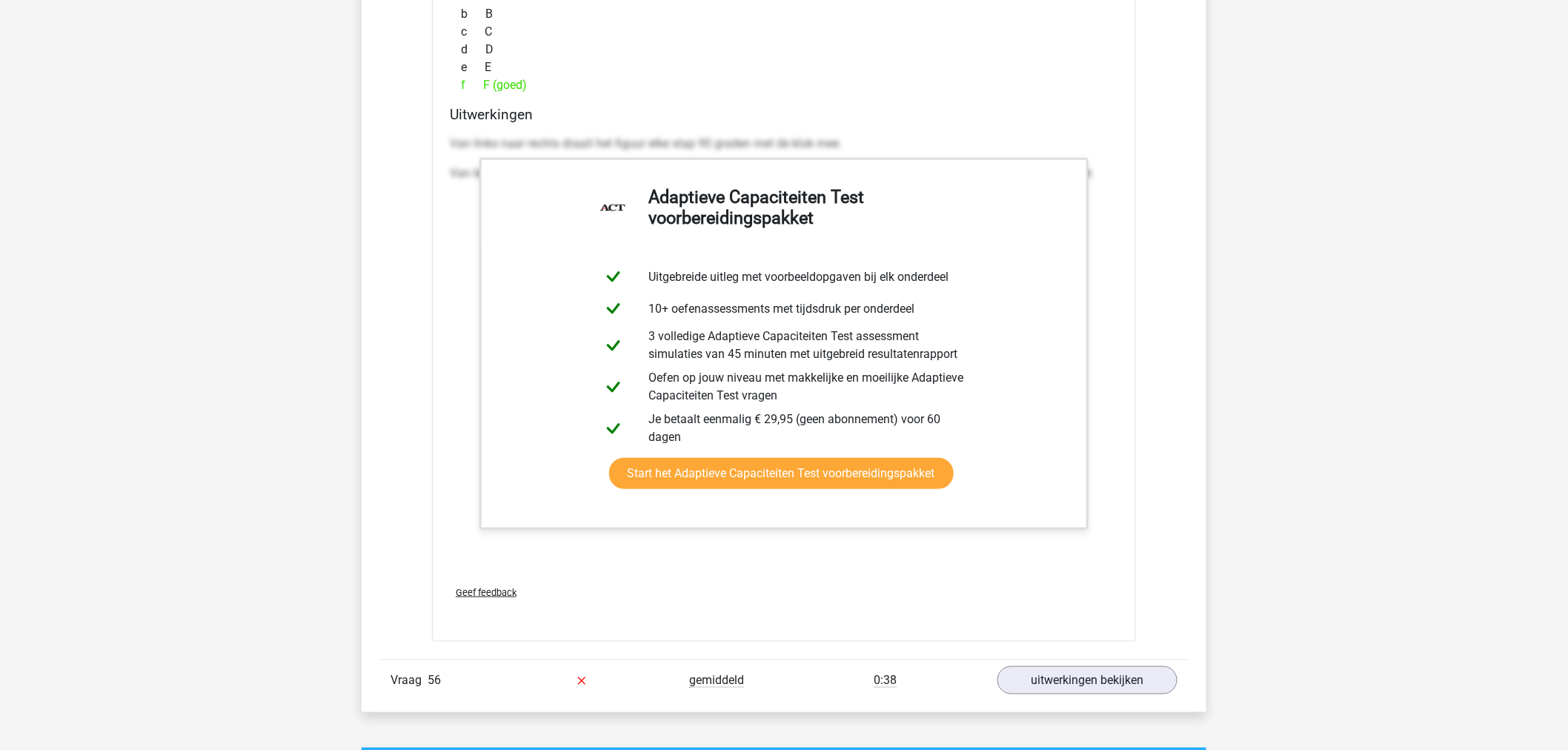
scroll to position [59473, 0]
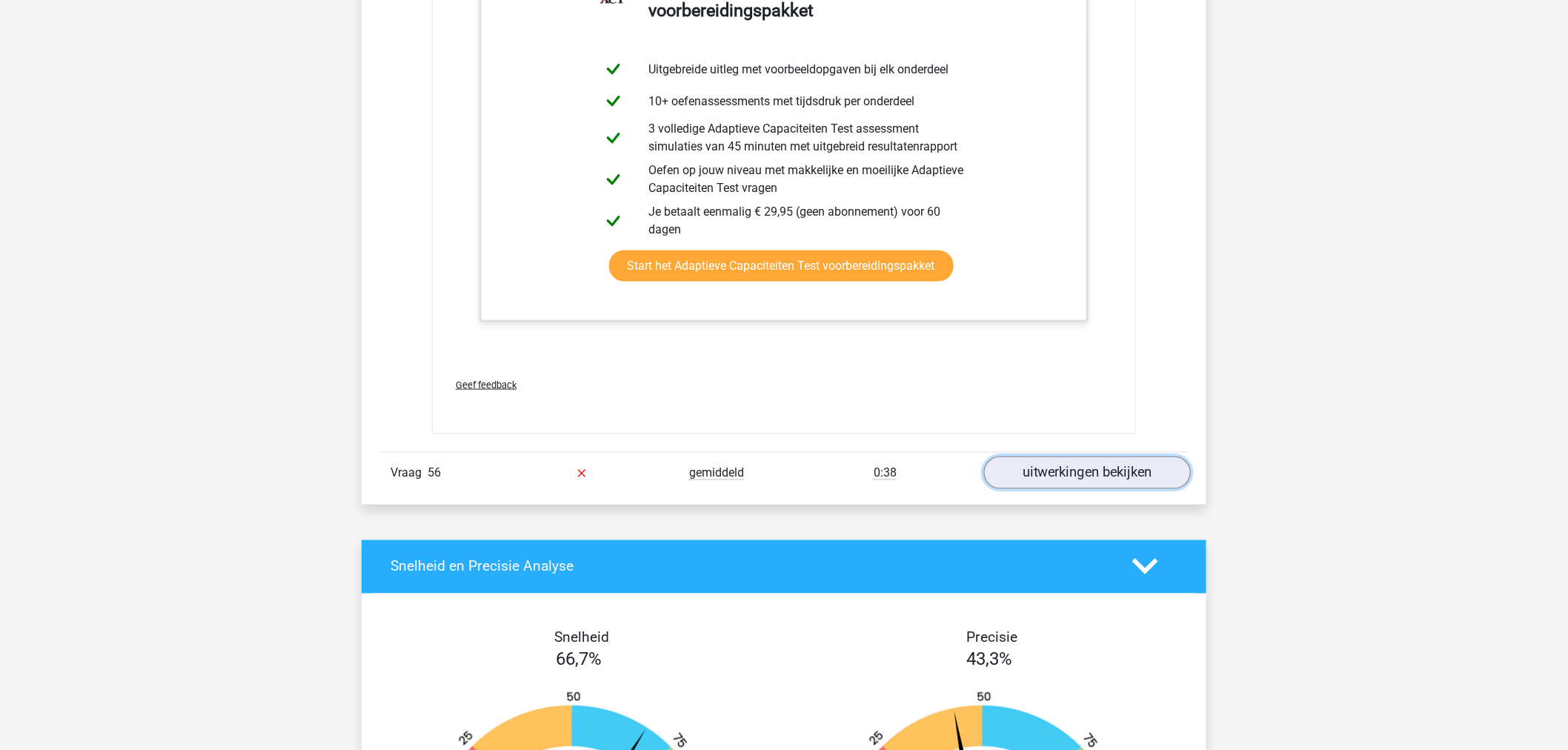
click at [1061, 477] on link "uitwerkingen bekijken" at bounding box center [1088, 473] width 207 height 33
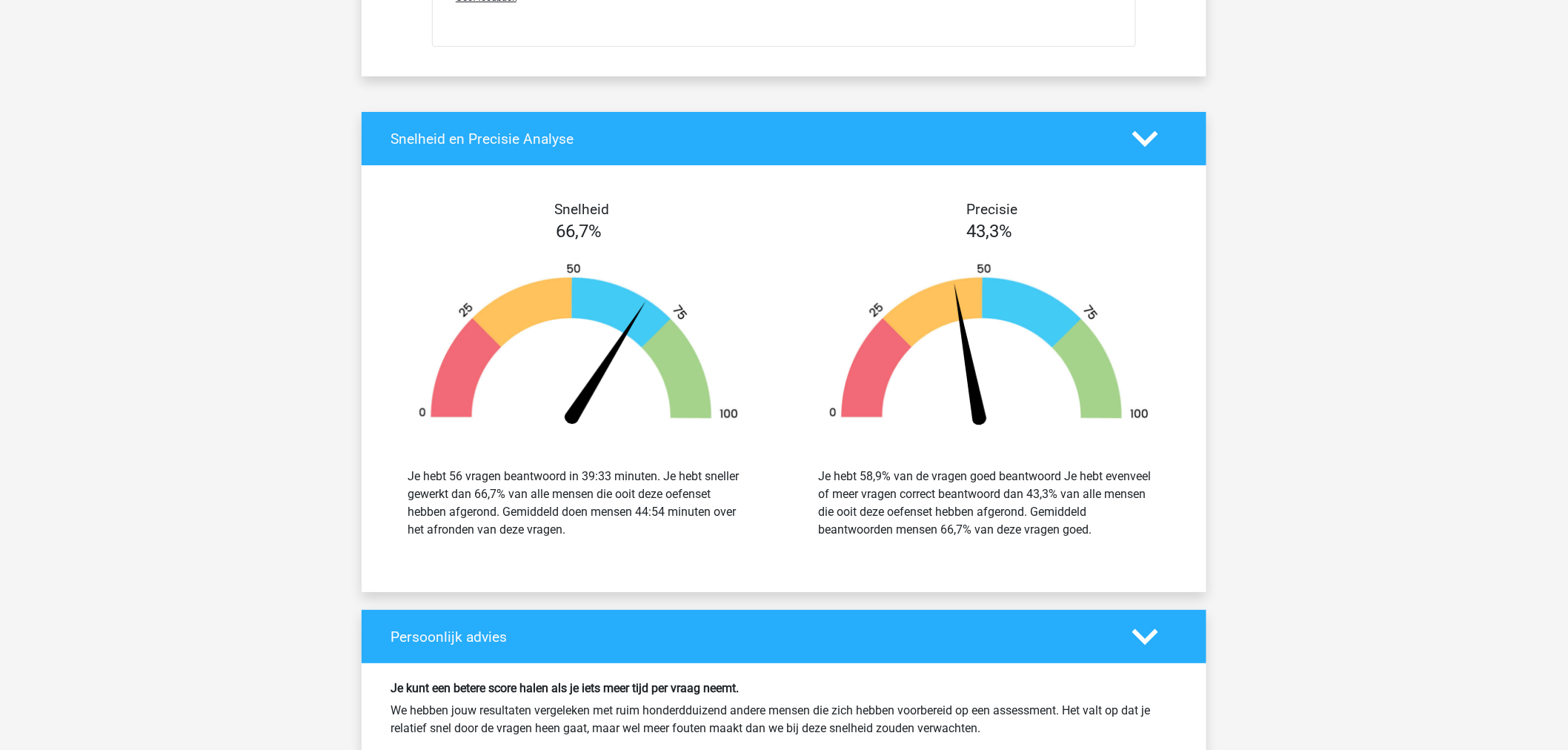
scroll to position [60956, 0]
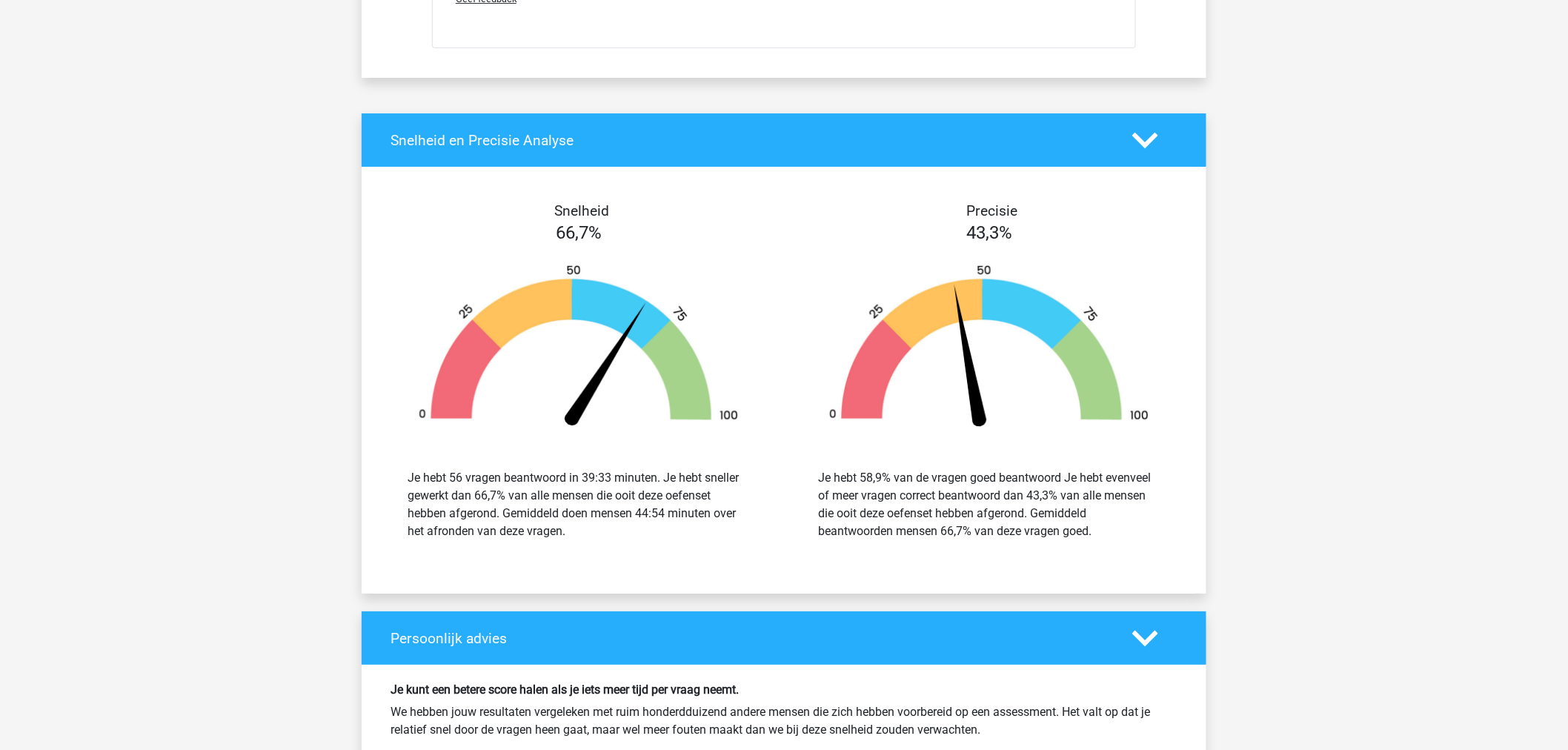
drag, startPoint x: 530, startPoint y: 536, endPoint x: 417, endPoint y: 482, distance: 125.2
click at [417, 482] on div "Je hebt 56 vragen beantwoord in 39:33 minuten. Je hebt sneller gewerkt dan 66,7…" at bounding box center [579, 504] width 389 height 107
drag, startPoint x: 1083, startPoint y: 562, endPoint x: 820, endPoint y: 489, distance: 272.9
click at [820, 489] on div "Je hebt 58,9% van de vragen goed beantwoord Je hebt evenveel of meer vragen cor…" at bounding box center [989, 504] width 389 height 107
click at [914, 513] on div "Je hebt 58,9% van de vragen goed beantwoord Je hebt evenveel of meer vragen cor…" at bounding box center [989, 505] width 342 height 71
